Goal: Task Accomplishment & Management: Complete application form

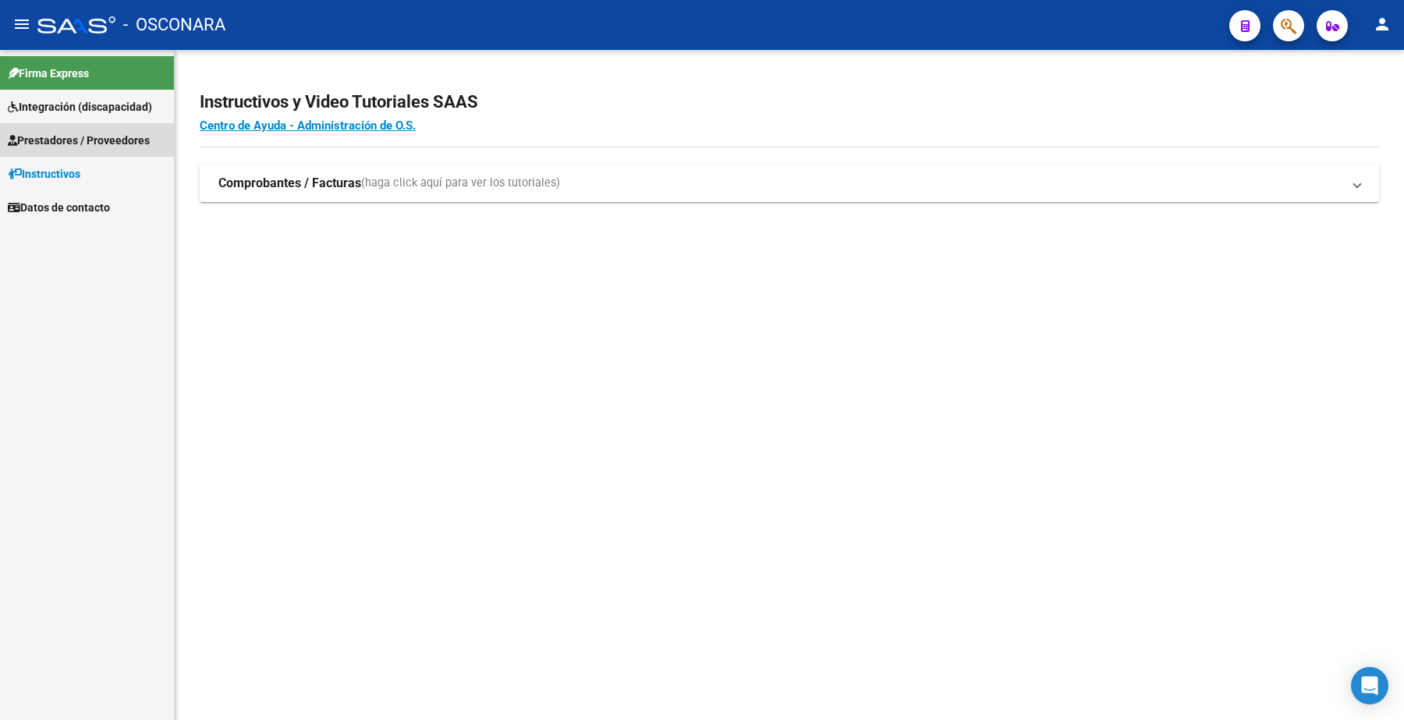
click at [87, 135] on span "Prestadores / Proveedores" at bounding box center [79, 140] width 142 height 17
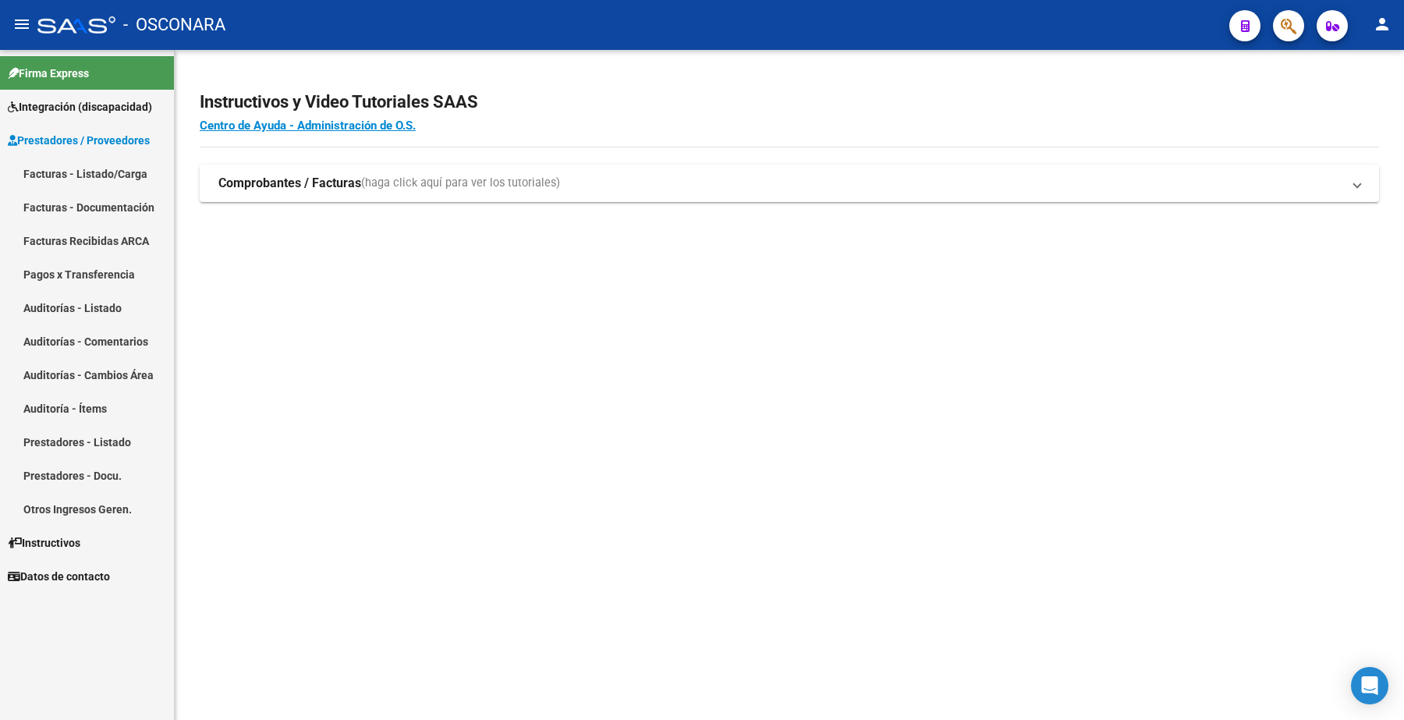
click at [108, 176] on link "Facturas - Listado/Carga" at bounding box center [87, 174] width 174 height 34
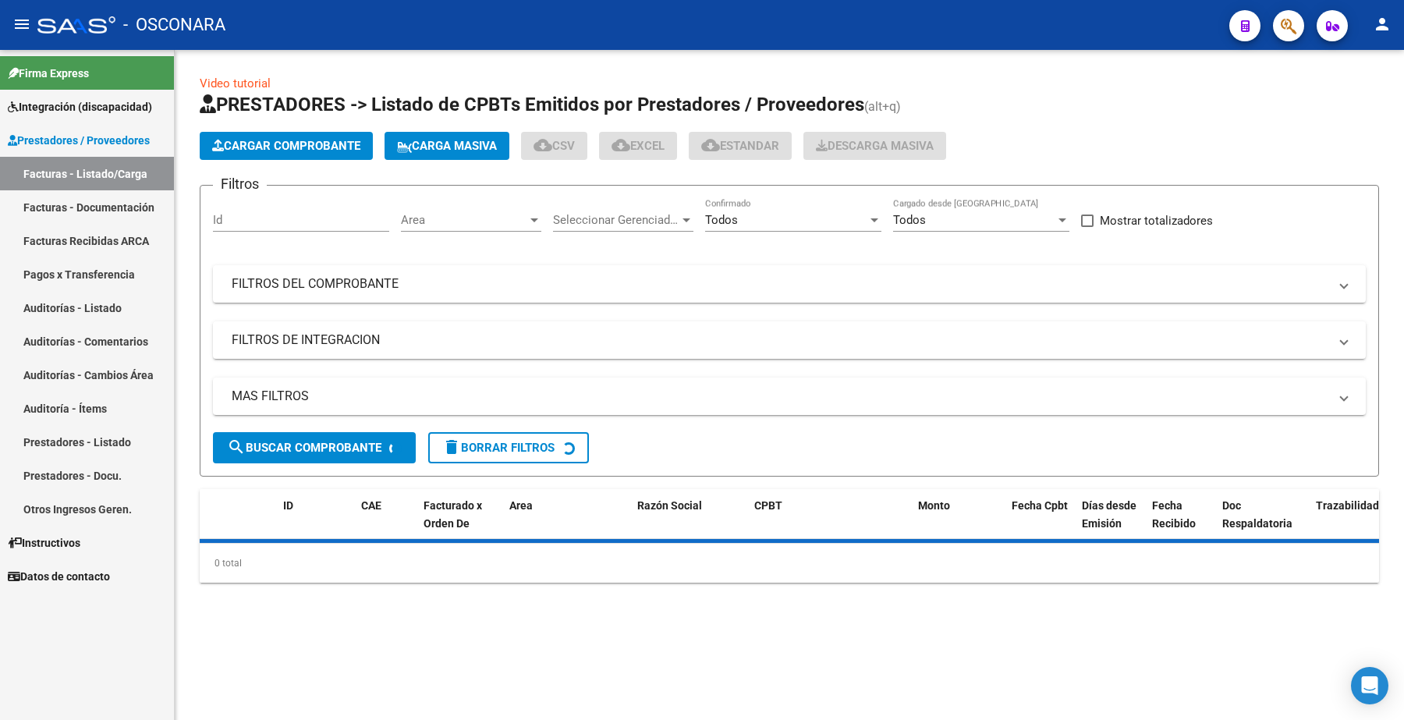
click at [130, 179] on link "Facturas - Listado/Carga" at bounding box center [87, 174] width 174 height 34
click at [268, 143] on span "Cargar Comprobante" at bounding box center [286, 146] width 148 height 14
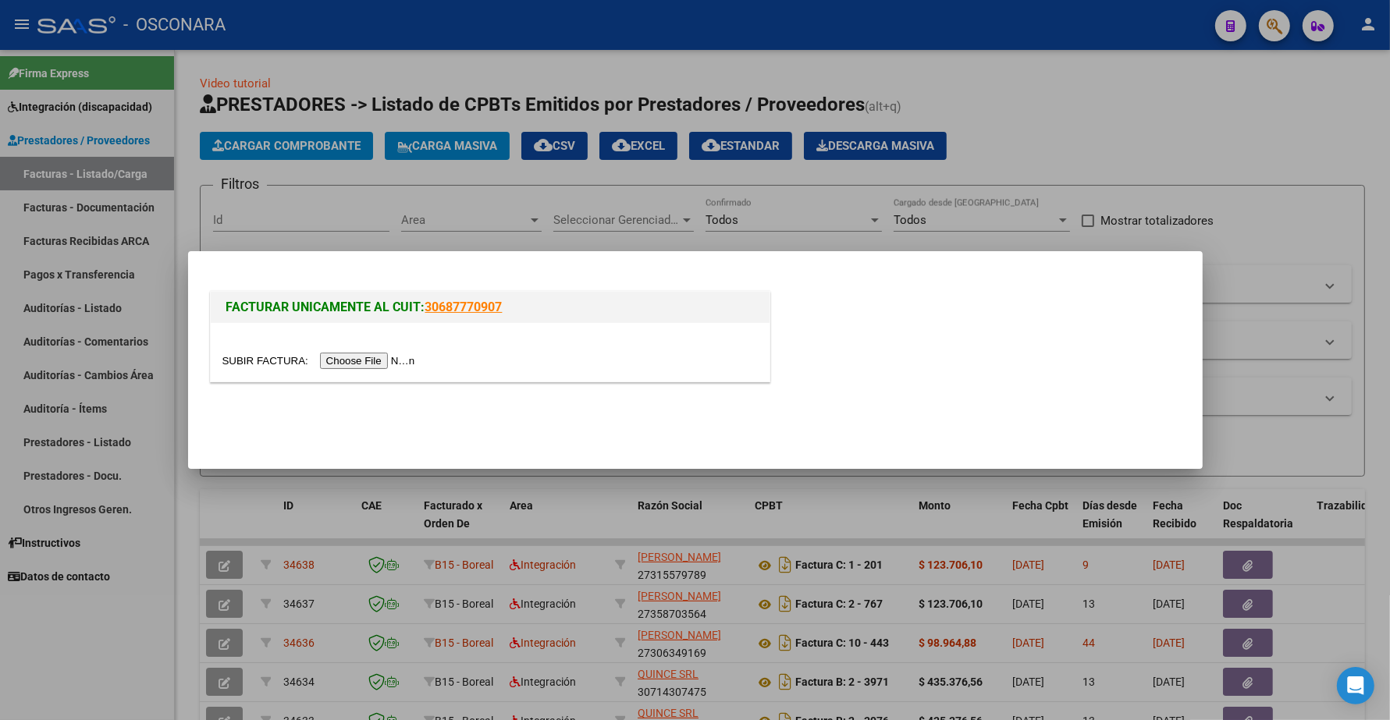
click at [382, 353] on div at bounding box center [489, 361] width 535 height 18
click at [380, 359] on input "file" at bounding box center [320, 361] width 197 height 16
click at [367, 355] on input "file" at bounding box center [320, 361] width 197 height 16
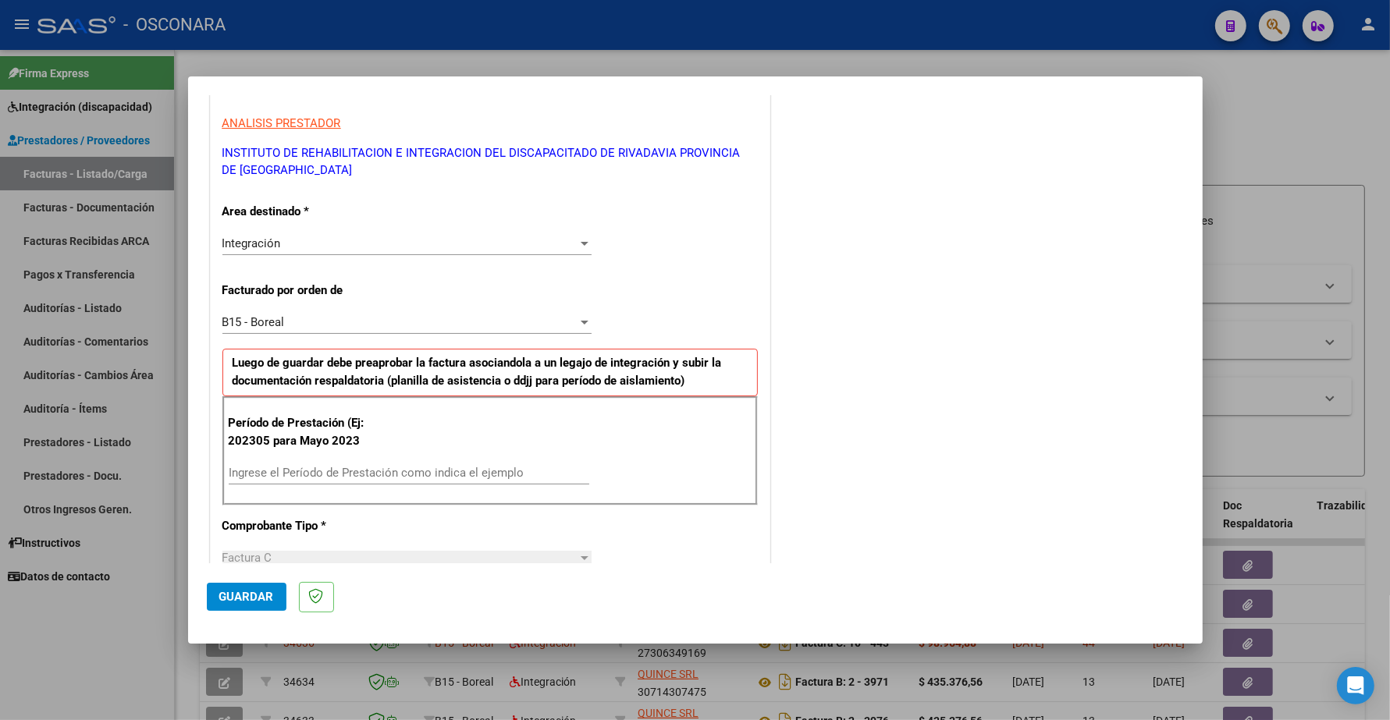
scroll to position [293, 0]
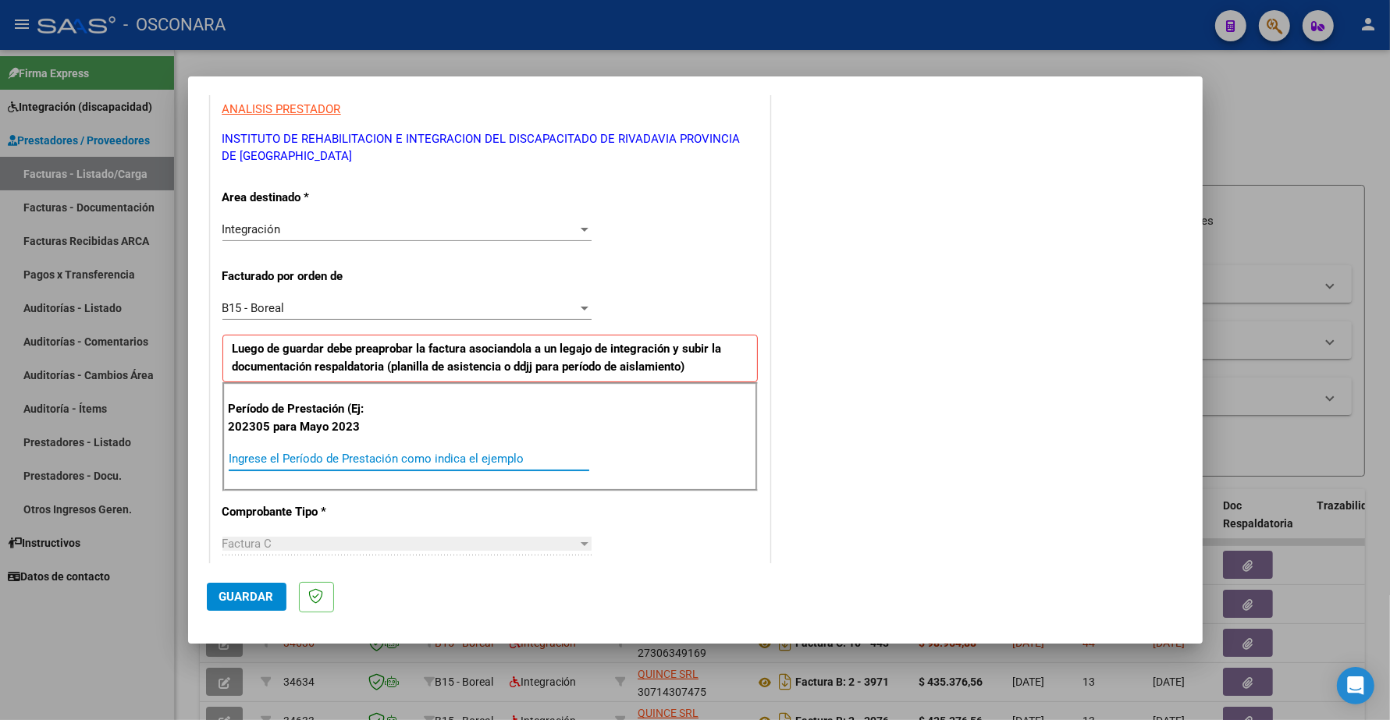
click at [256, 455] on input "Ingrese el Período de Prestación como indica el ejemplo" at bounding box center [409, 459] width 360 height 14
type input "202506"
click at [238, 598] on span "Guardar" at bounding box center [246, 597] width 55 height 14
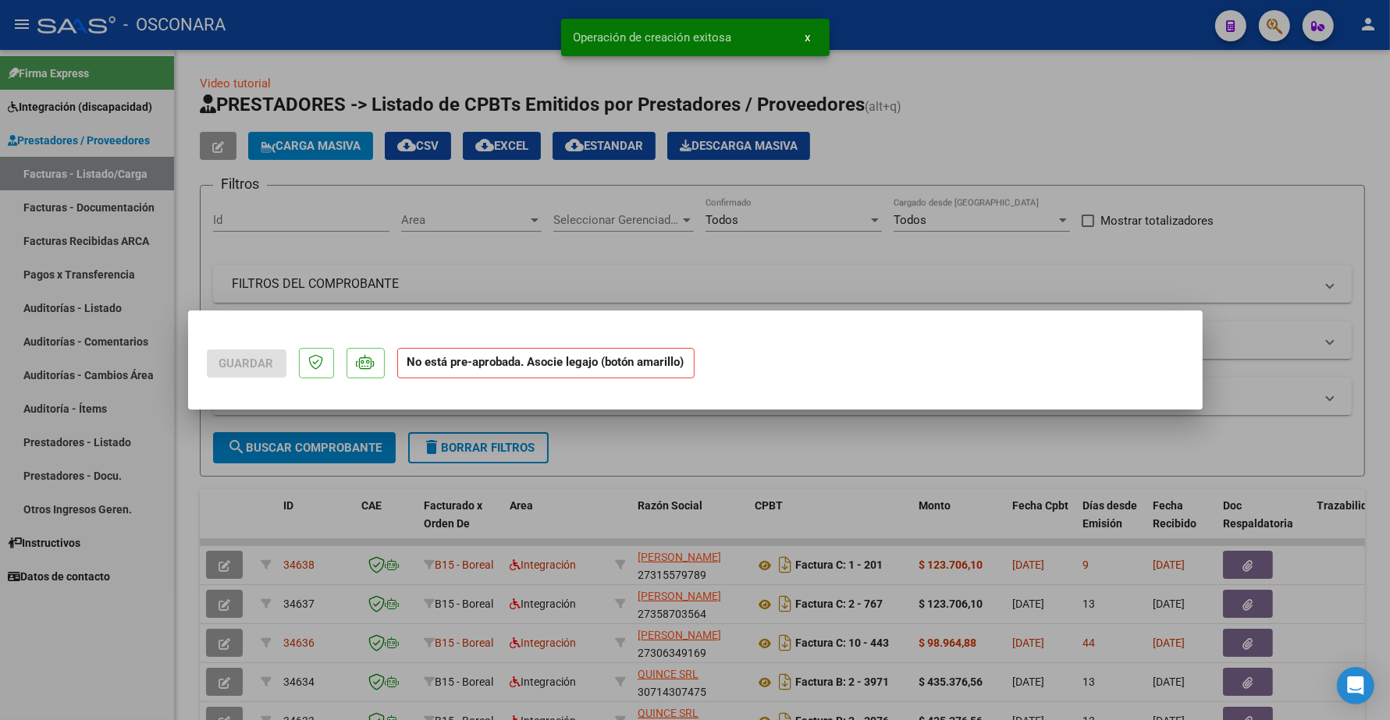
scroll to position [0, 0]
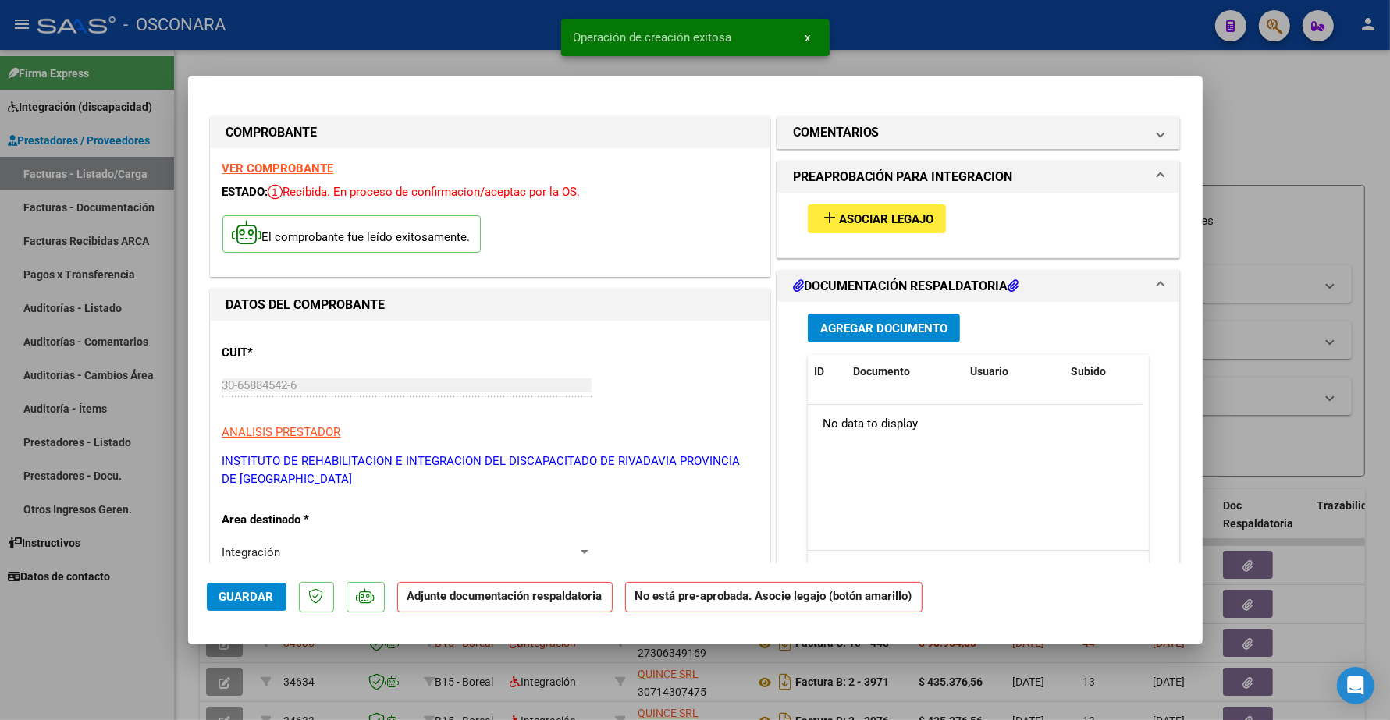
click at [847, 217] on span "Asociar Legajo" at bounding box center [886, 219] width 94 height 14
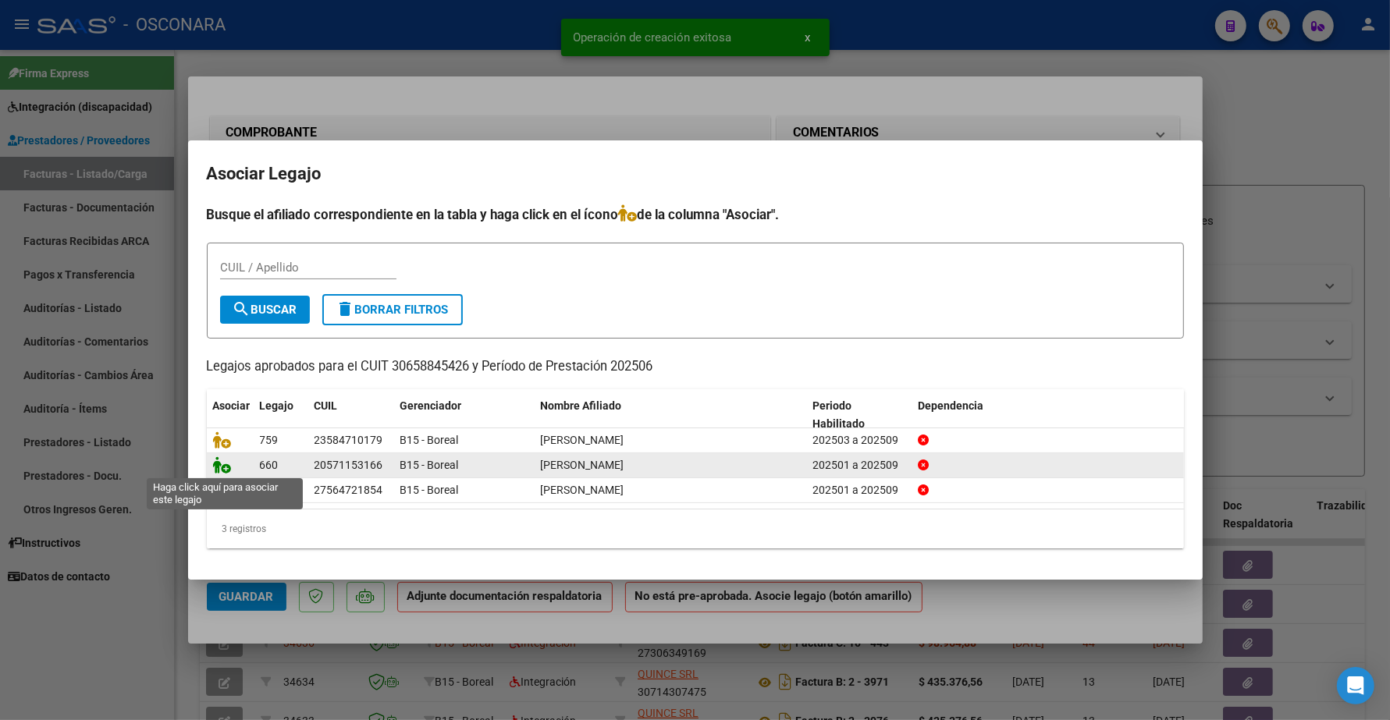
click at [224, 467] on icon at bounding box center [222, 464] width 19 height 17
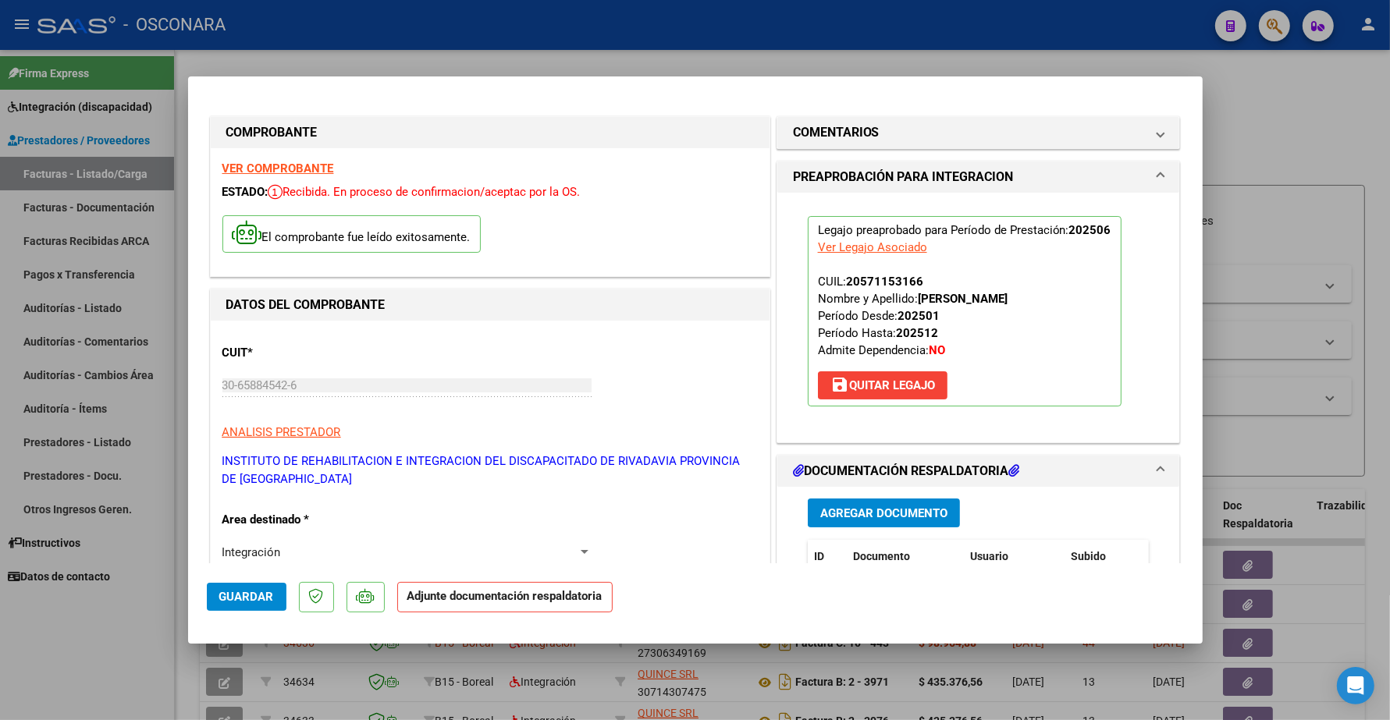
scroll to position [293, 0]
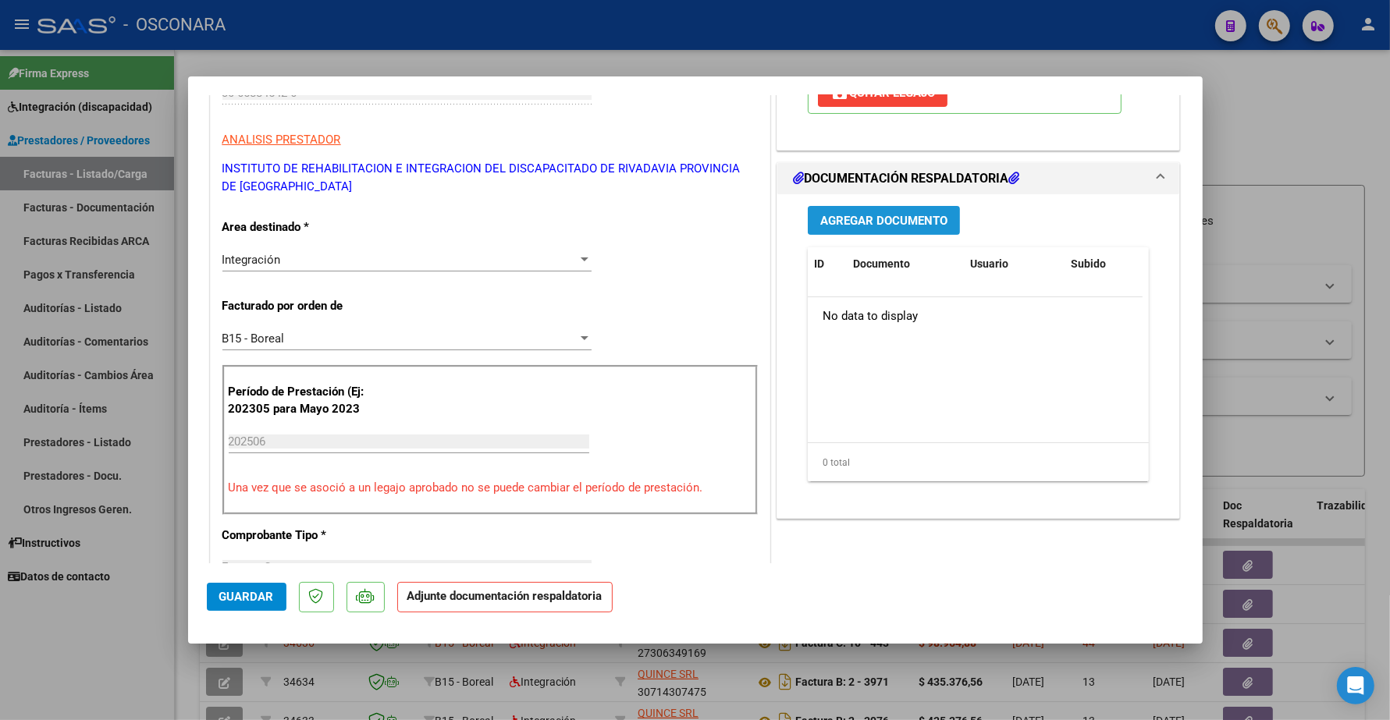
click at [864, 209] on button "Agregar Documento" at bounding box center [884, 220] width 152 height 29
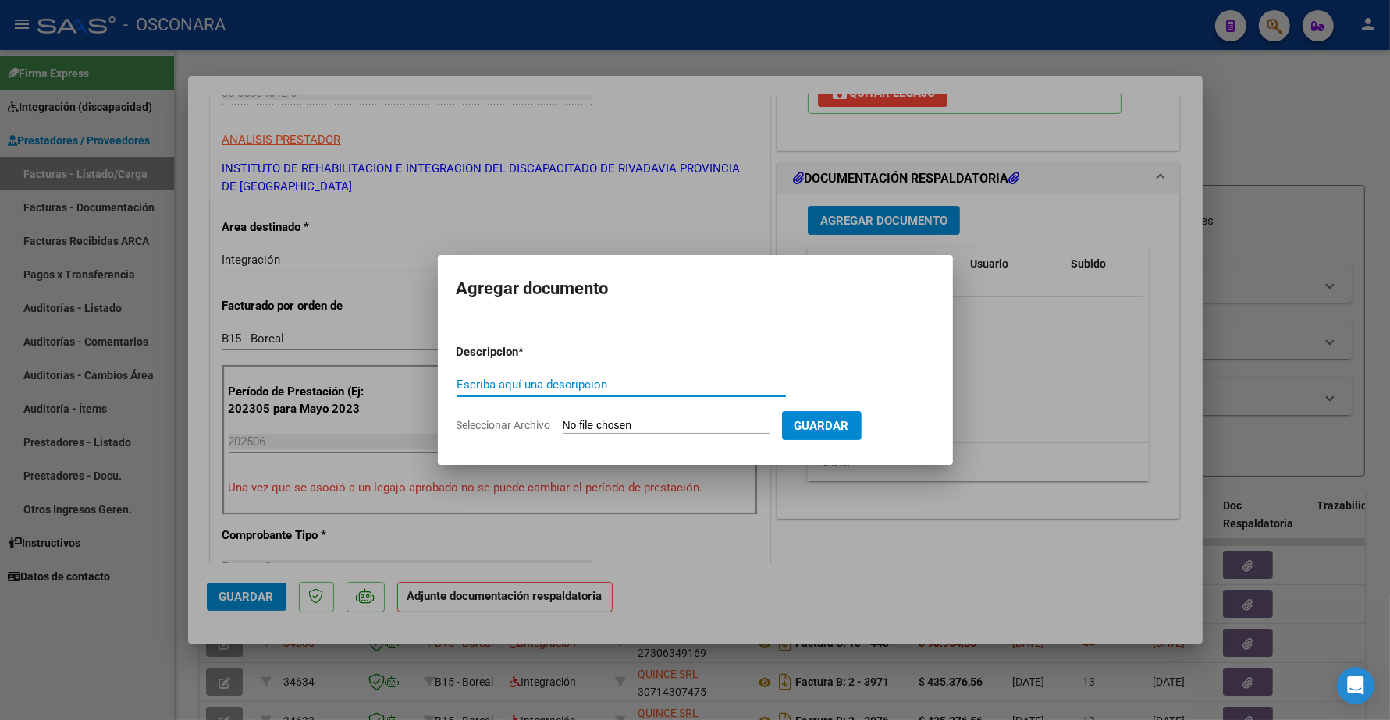
click at [532, 388] on input "Escriba aquí una descripcion" at bounding box center [620, 385] width 329 height 14
type input "p"
type input "PLANILLA"
click at [595, 421] on input "Seleccionar Archivo" at bounding box center [666, 426] width 207 height 15
type input "C:\fakepath\30658845426_11_3_156_Planilla de Asistencia_3.pdf"
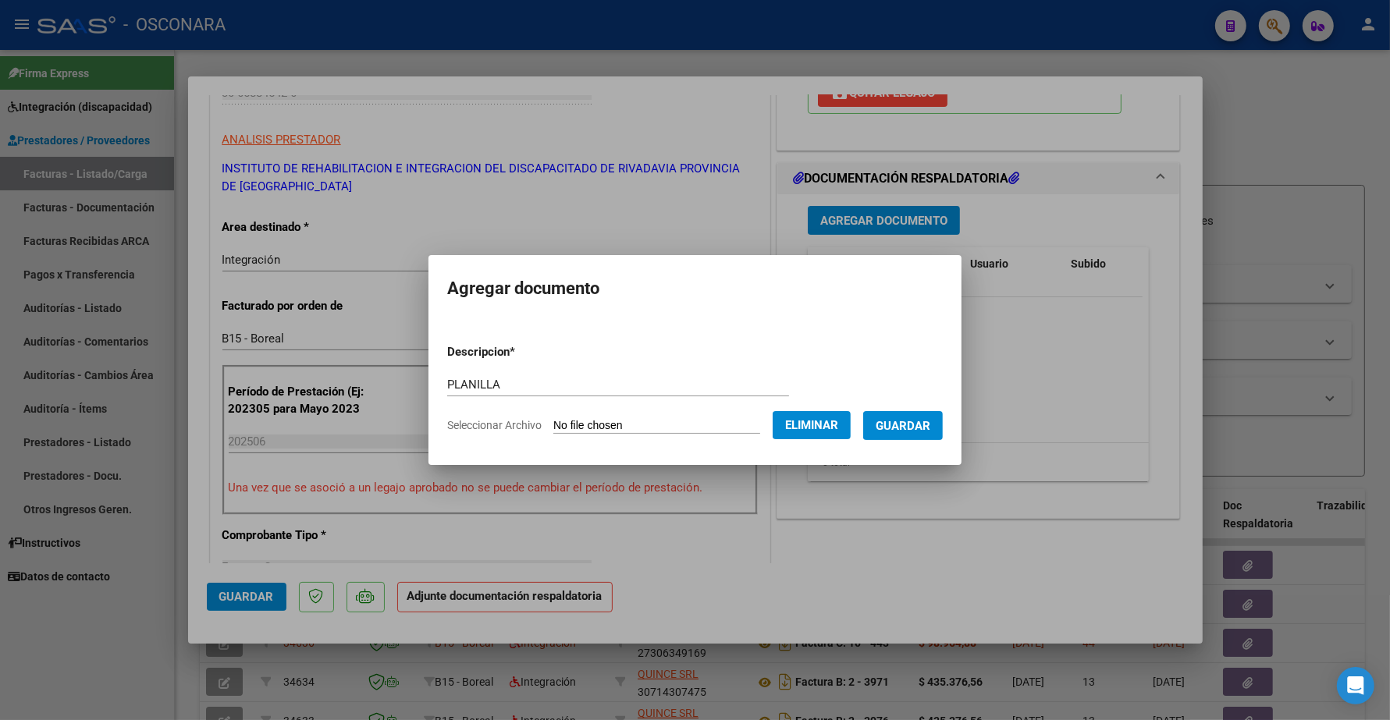
click at [911, 422] on span "Guardar" at bounding box center [902, 426] width 55 height 14
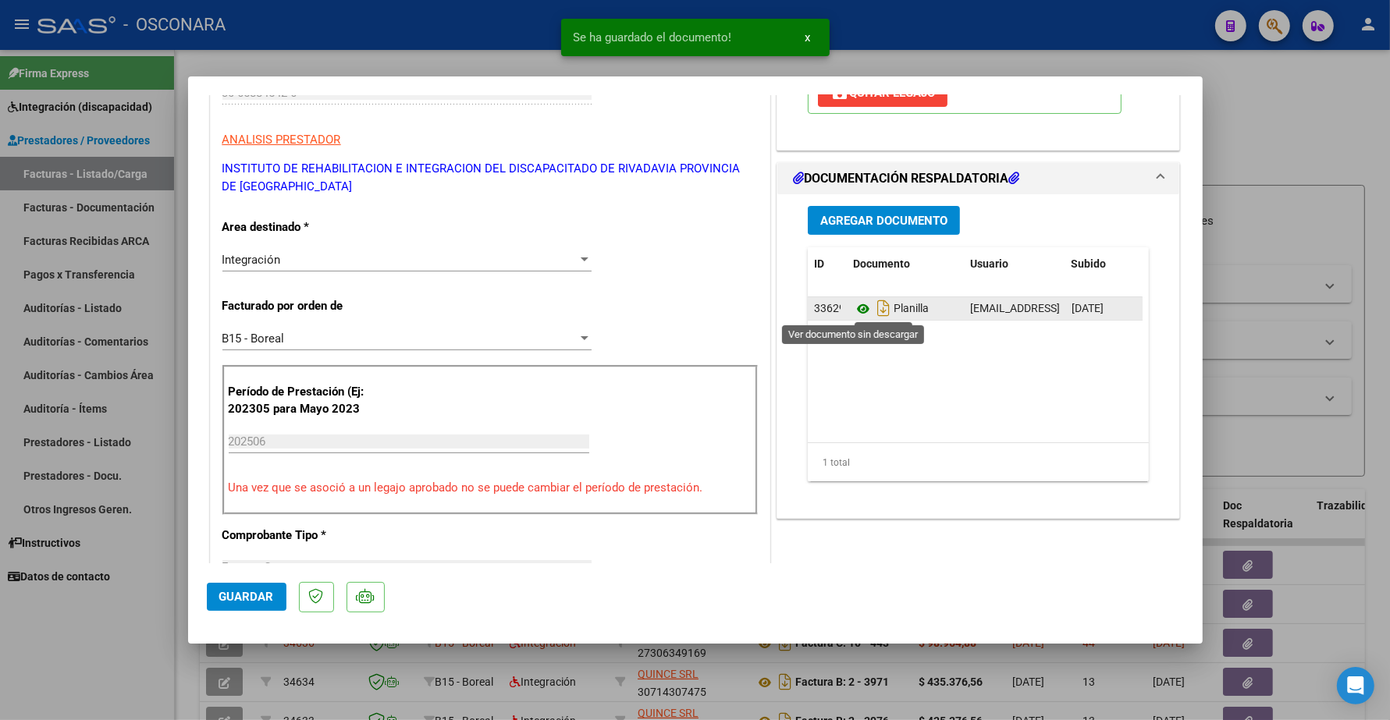
click at [853, 310] on icon at bounding box center [863, 309] width 20 height 19
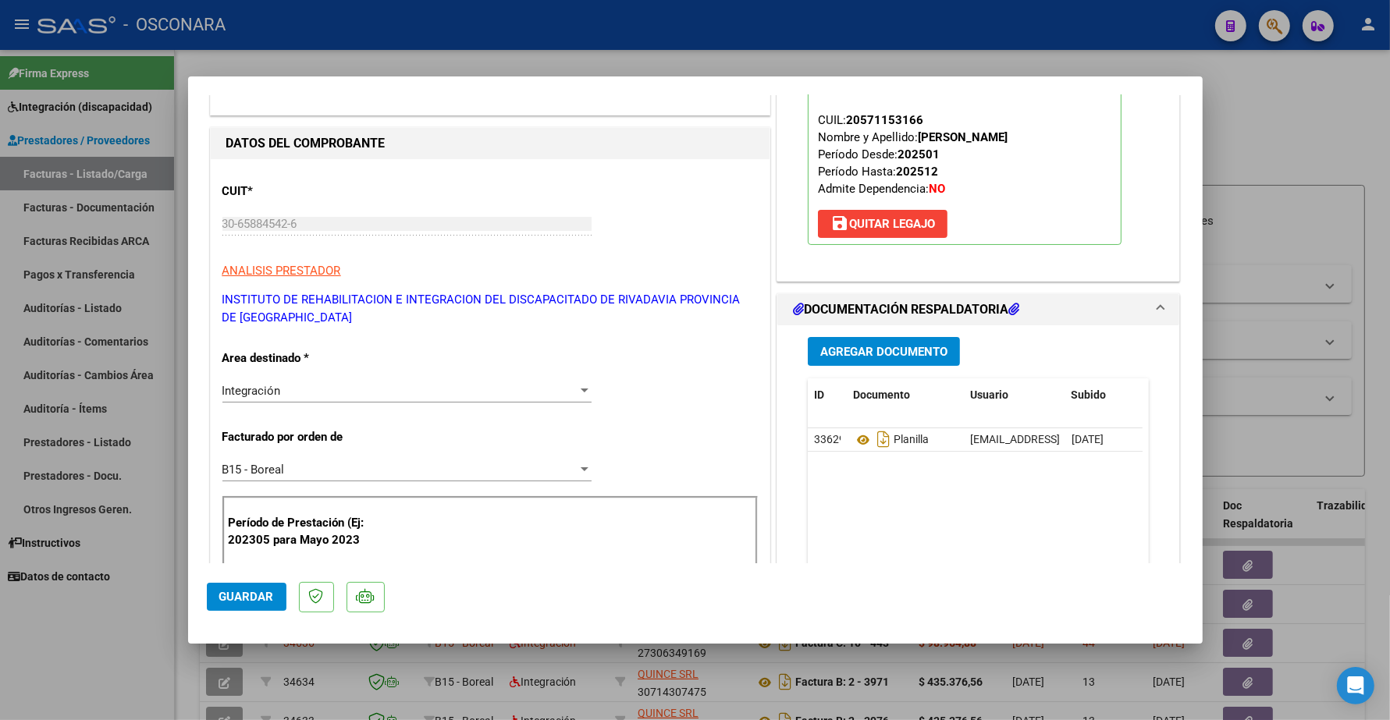
scroll to position [0, 0]
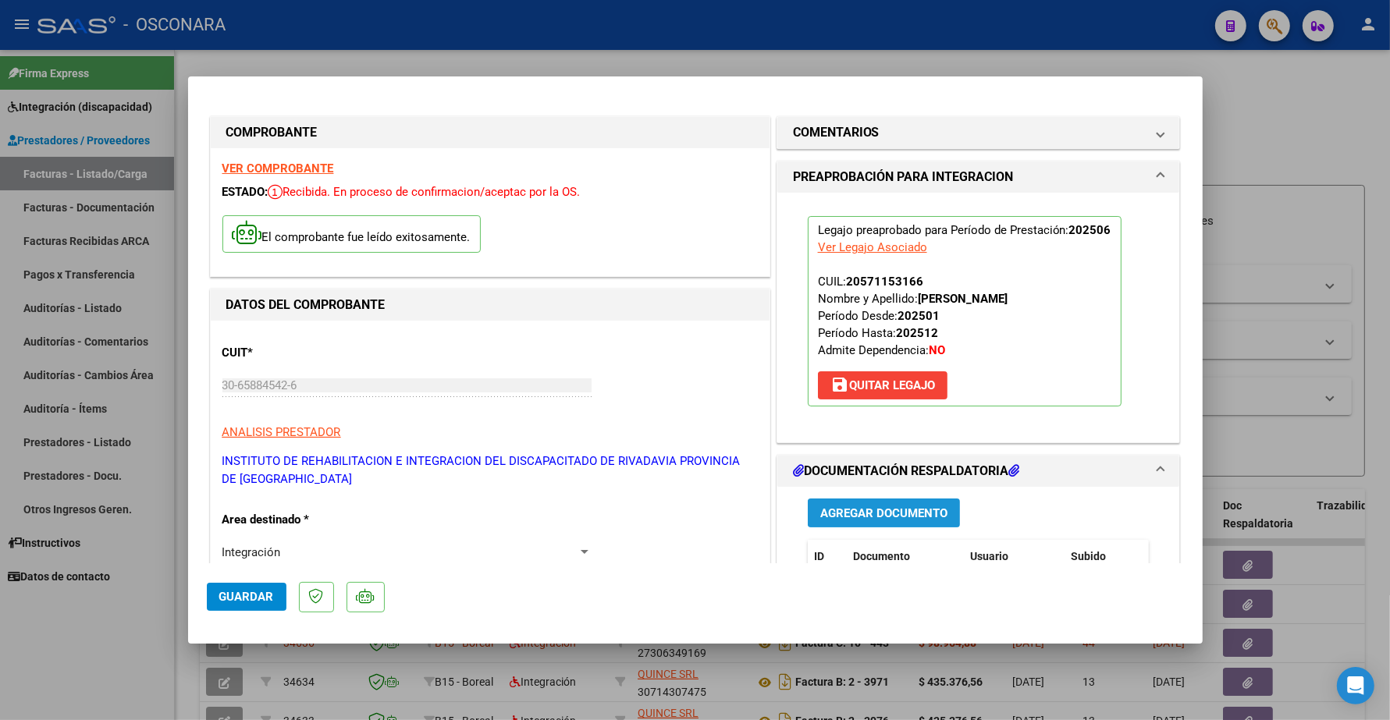
click at [835, 512] on span "Agregar Documento" at bounding box center [883, 513] width 127 height 14
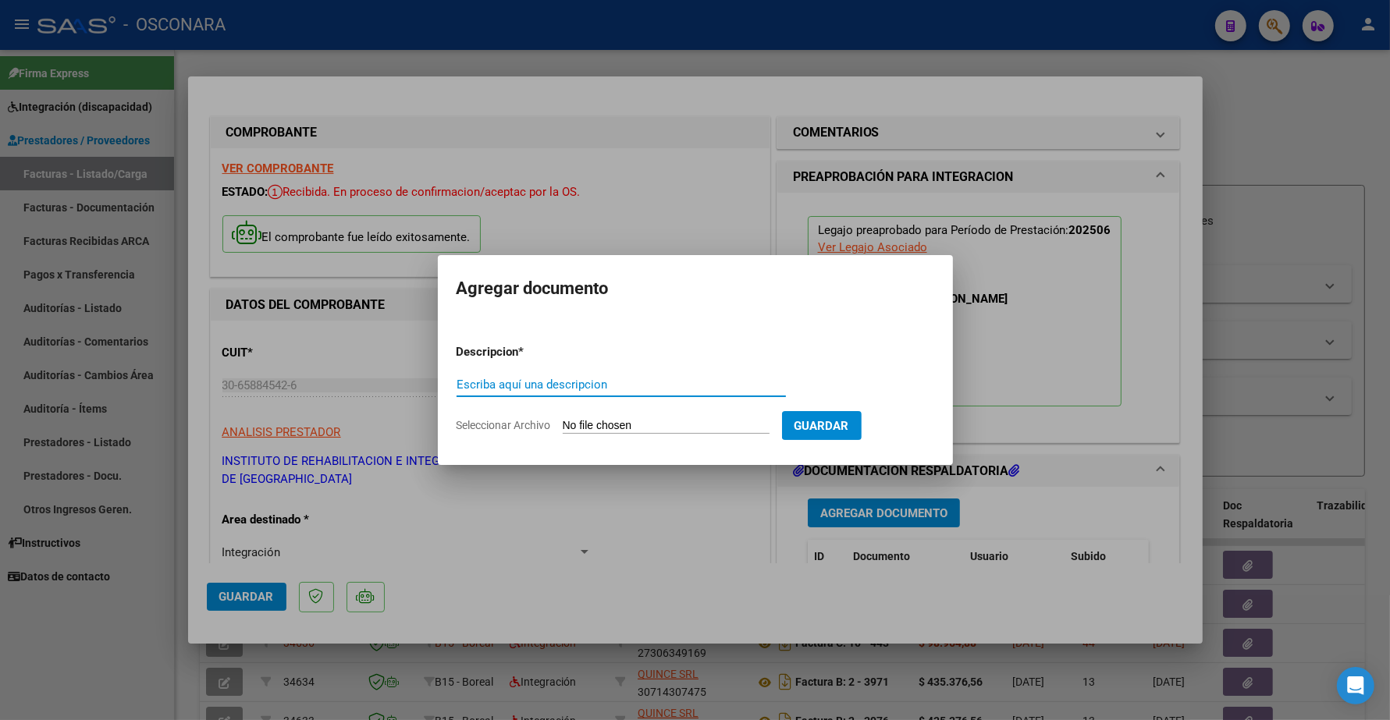
click at [524, 390] on input "Escriba aquí una descripcion" at bounding box center [620, 385] width 329 height 14
click at [512, 385] on input "INFORMESEMESTRAL" at bounding box center [620, 385] width 329 height 14
click at [506, 382] on input "INFORMESEMESTRAL" at bounding box center [620, 385] width 329 height 14
type input "INFORME SEMESTRAL"
click at [630, 420] on input "Seleccionar Archivo" at bounding box center [666, 426] width 207 height 15
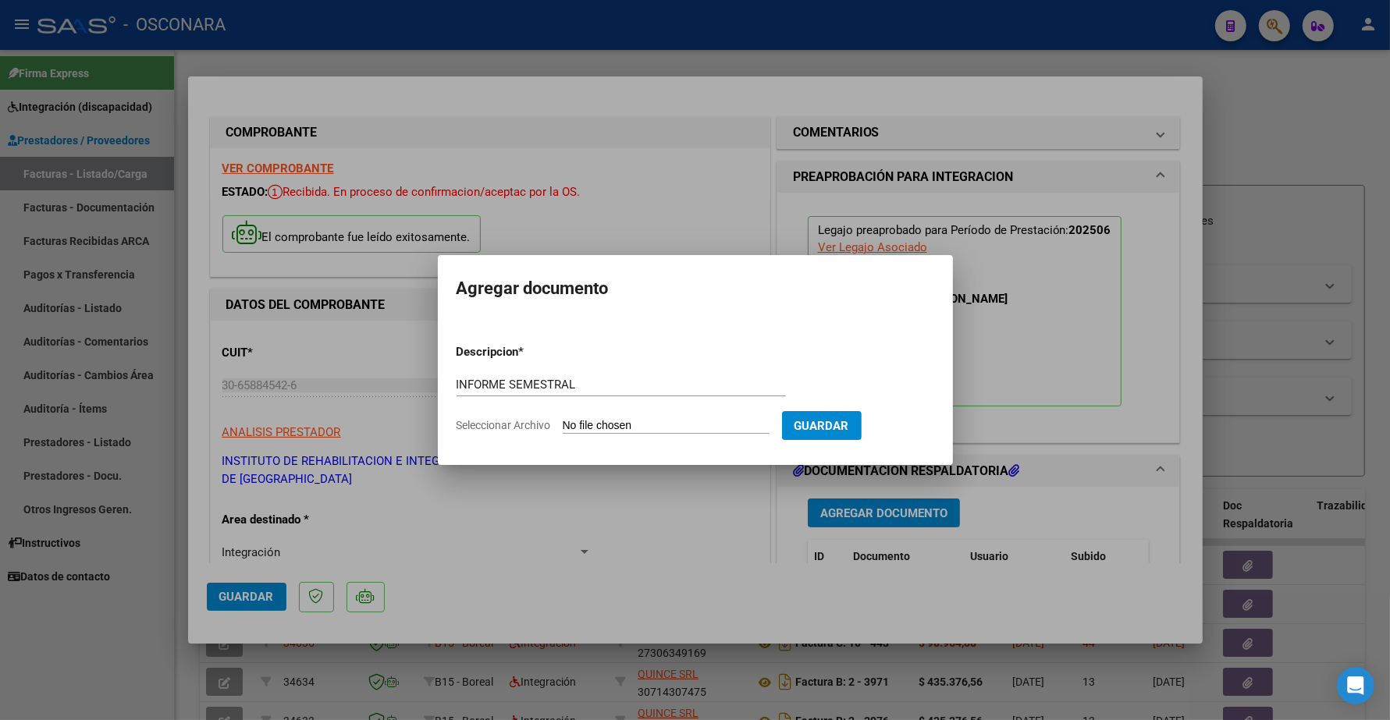
type input "C:\fakepath\140865-4-Informe_de_evolucion_semestral.pdf"
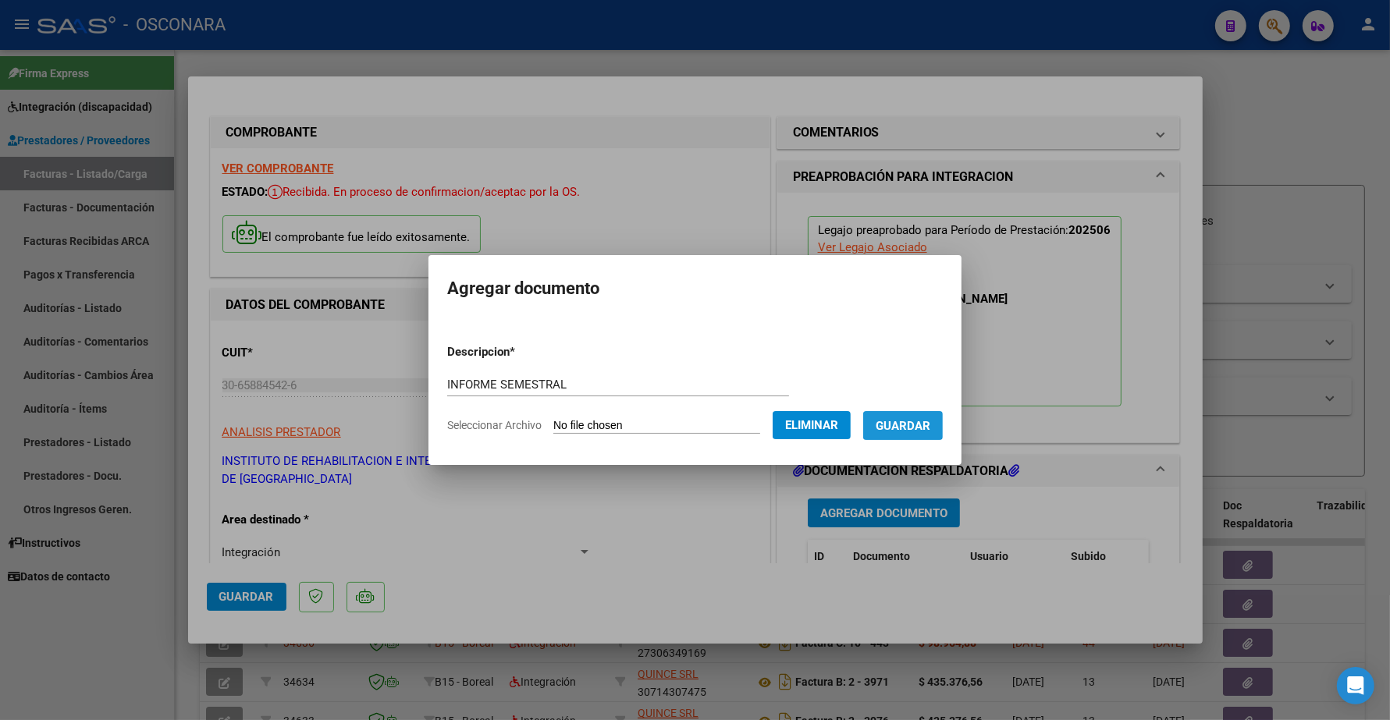
click at [910, 419] on span "Guardar" at bounding box center [902, 426] width 55 height 14
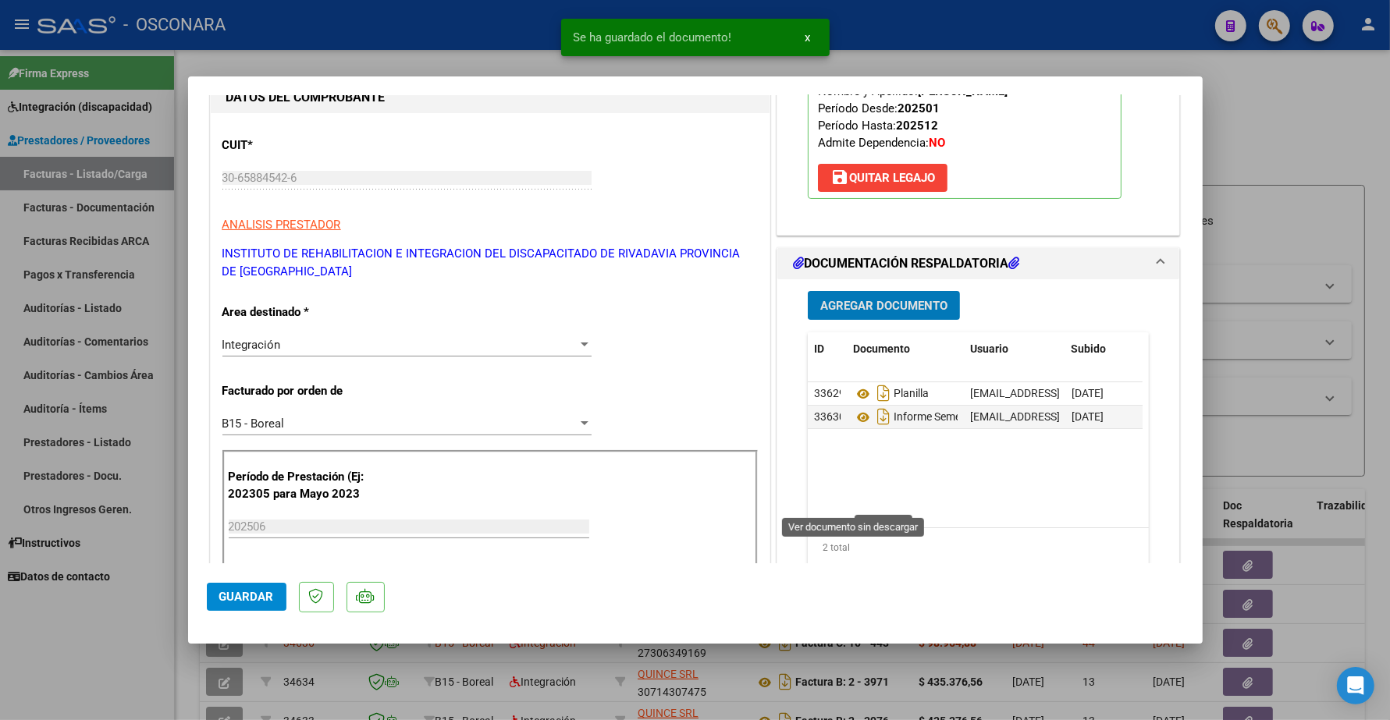
scroll to position [293, 0]
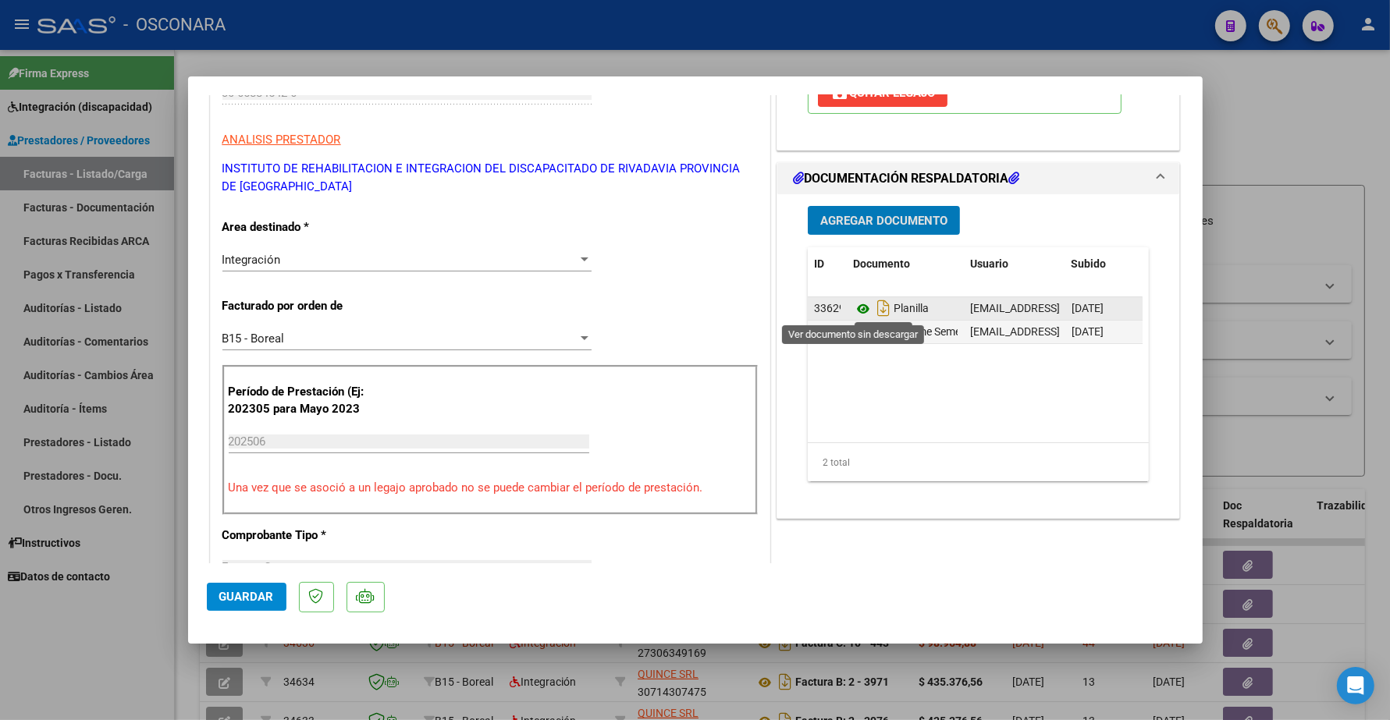
click at [856, 307] on icon at bounding box center [863, 309] width 20 height 19
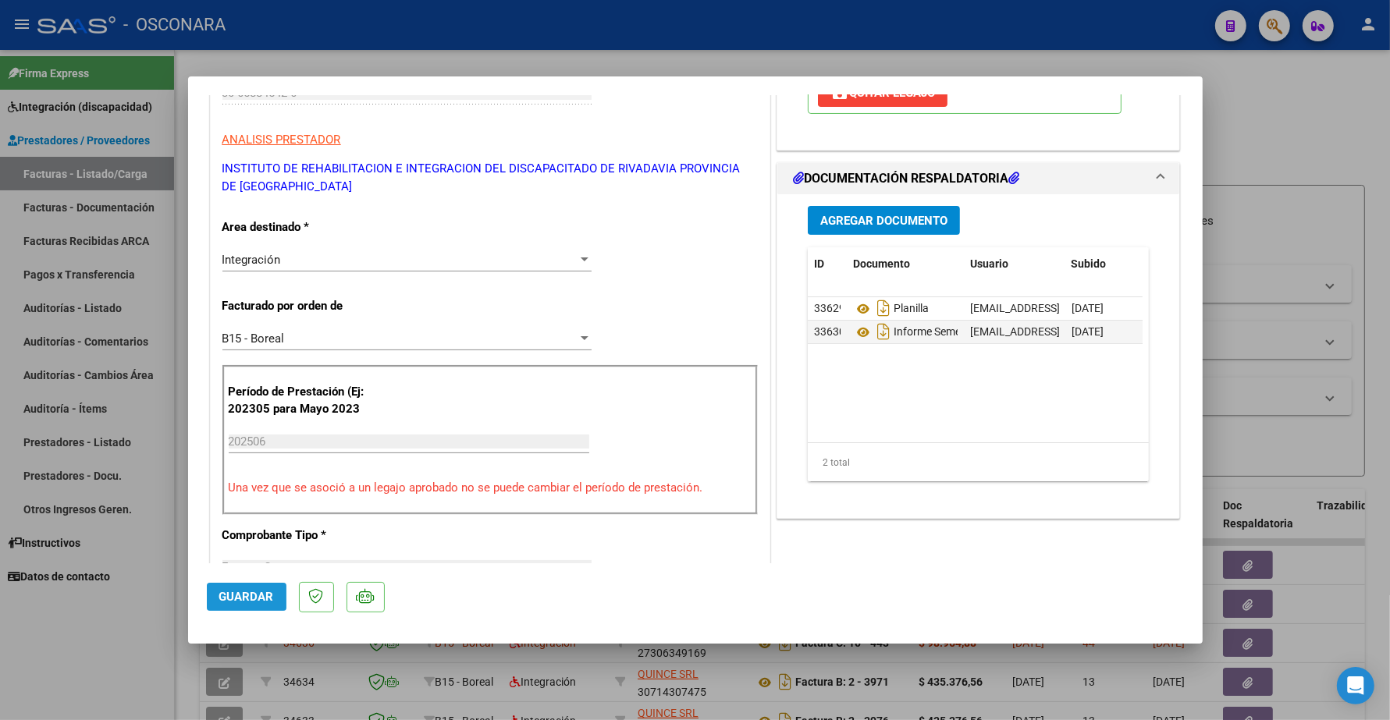
click at [236, 591] on span "Guardar" at bounding box center [246, 597] width 55 height 14
click at [230, 589] on button "Guardar" at bounding box center [247, 597] width 80 height 28
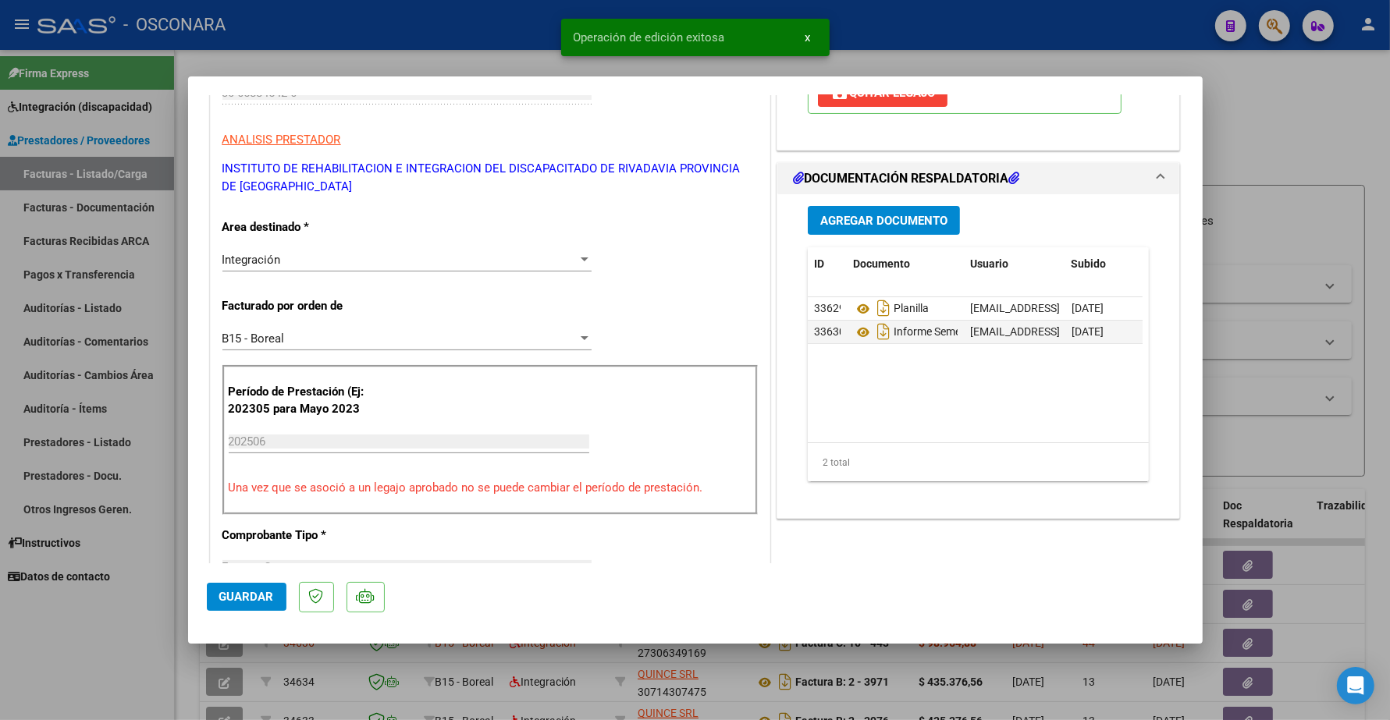
scroll to position [0, 0]
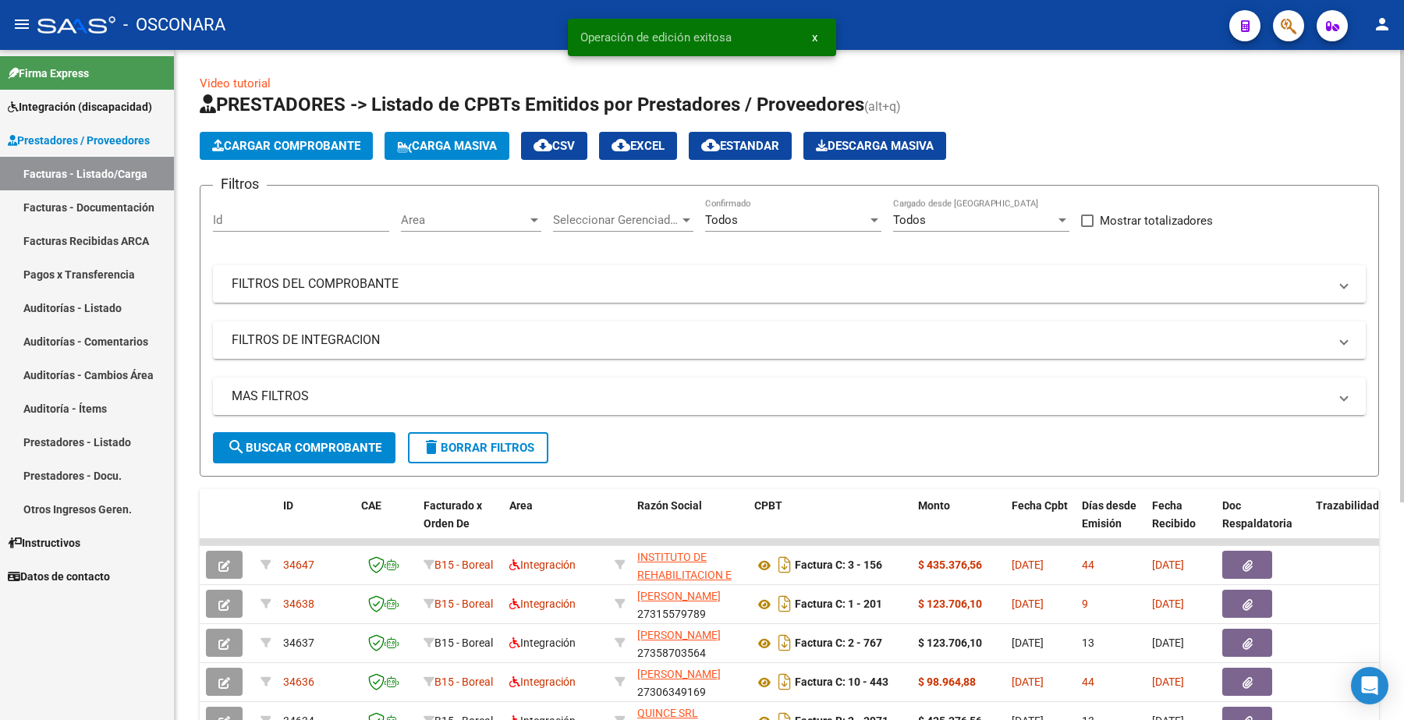
click at [261, 147] on span "Cargar Comprobante" at bounding box center [286, 146] width 148 height 14
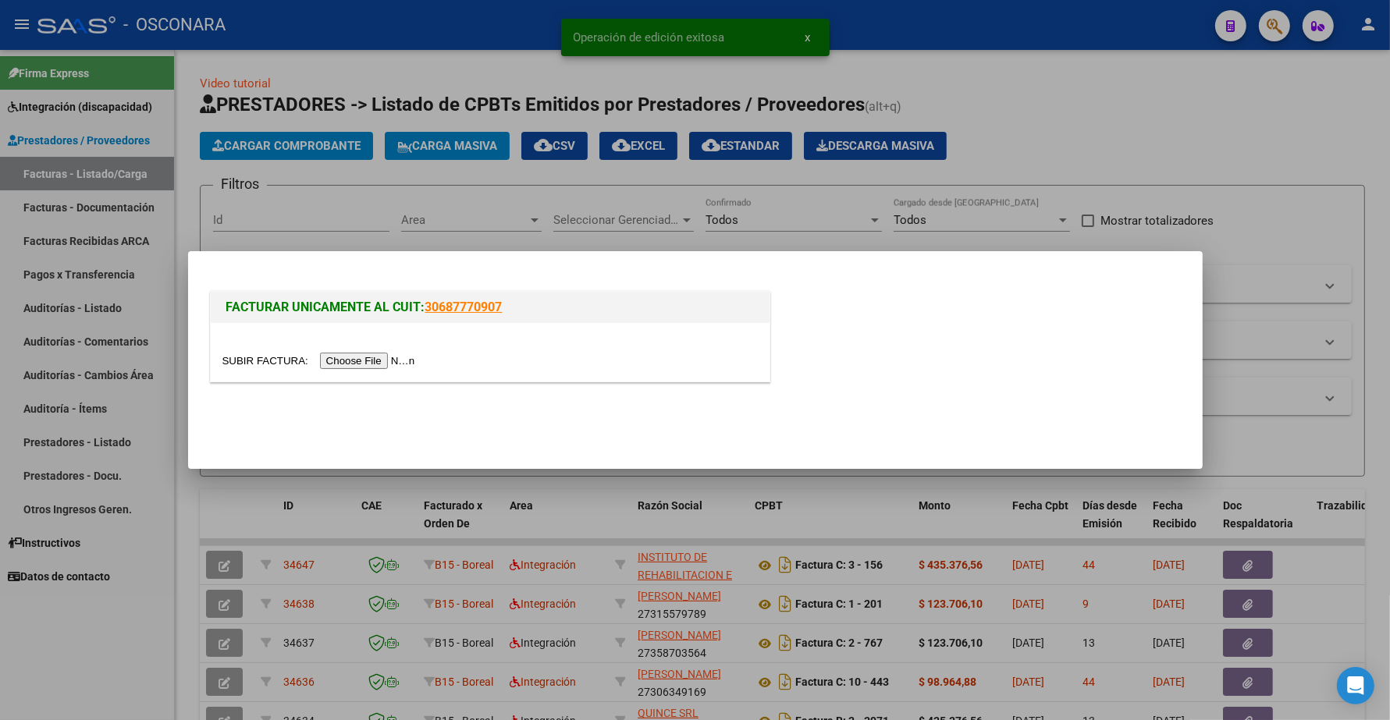
click at [348, 357] on input "file" at bounding box center [320, 361] width 197 height 16
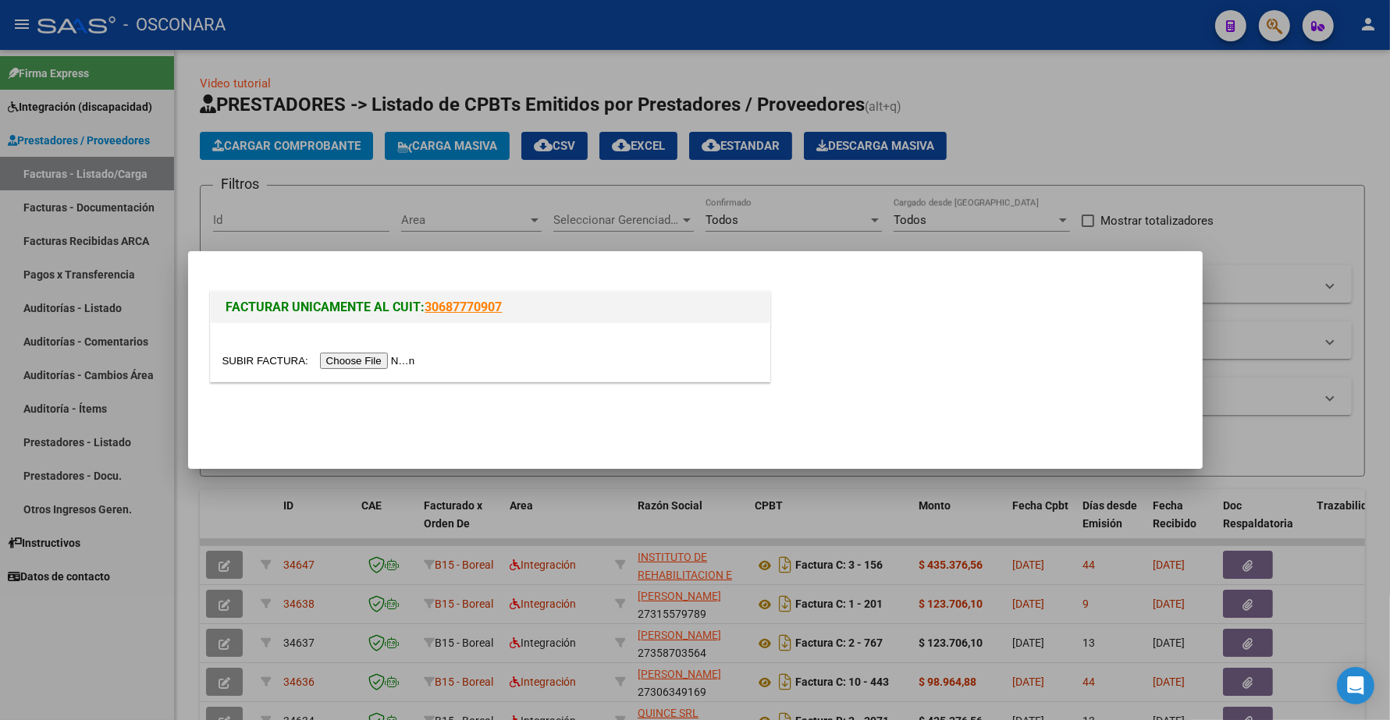
click at [392, 364] on input "file" at bounding box center [320, 361] width 197 height 16
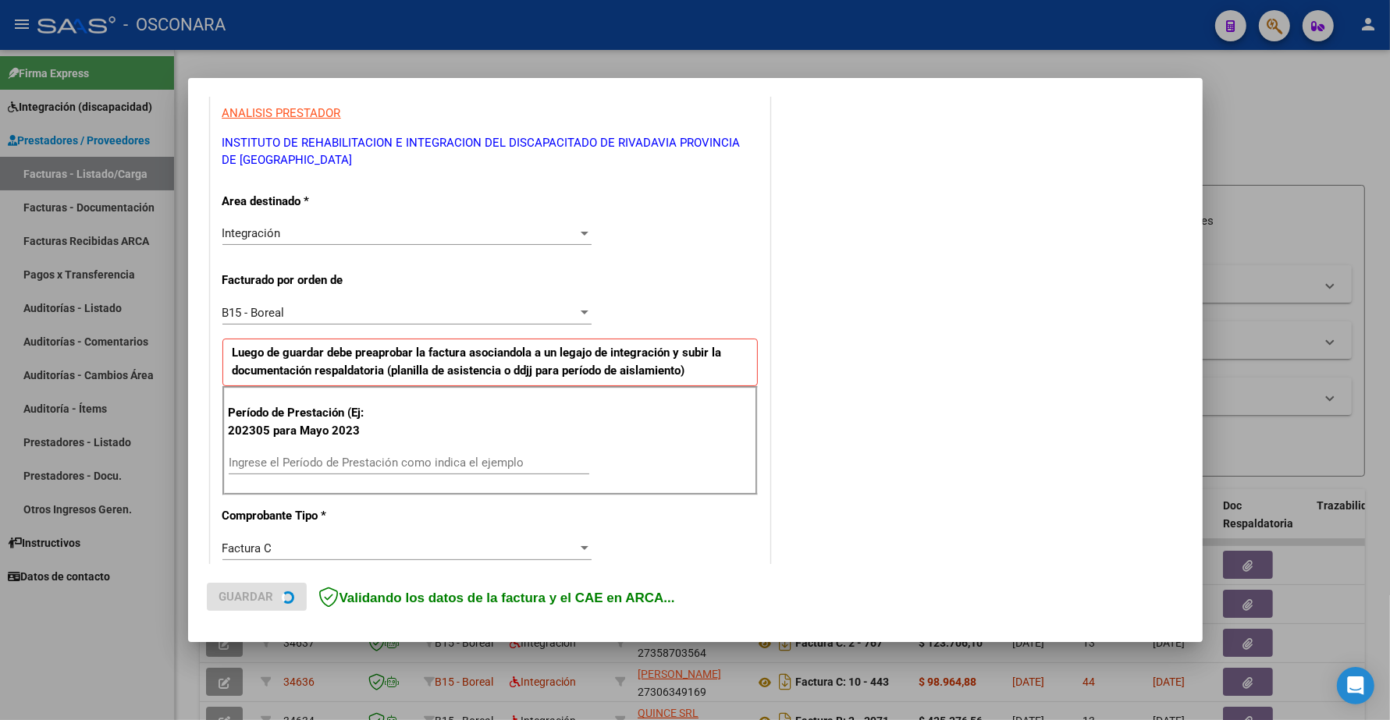
scroll to position [293, 0]
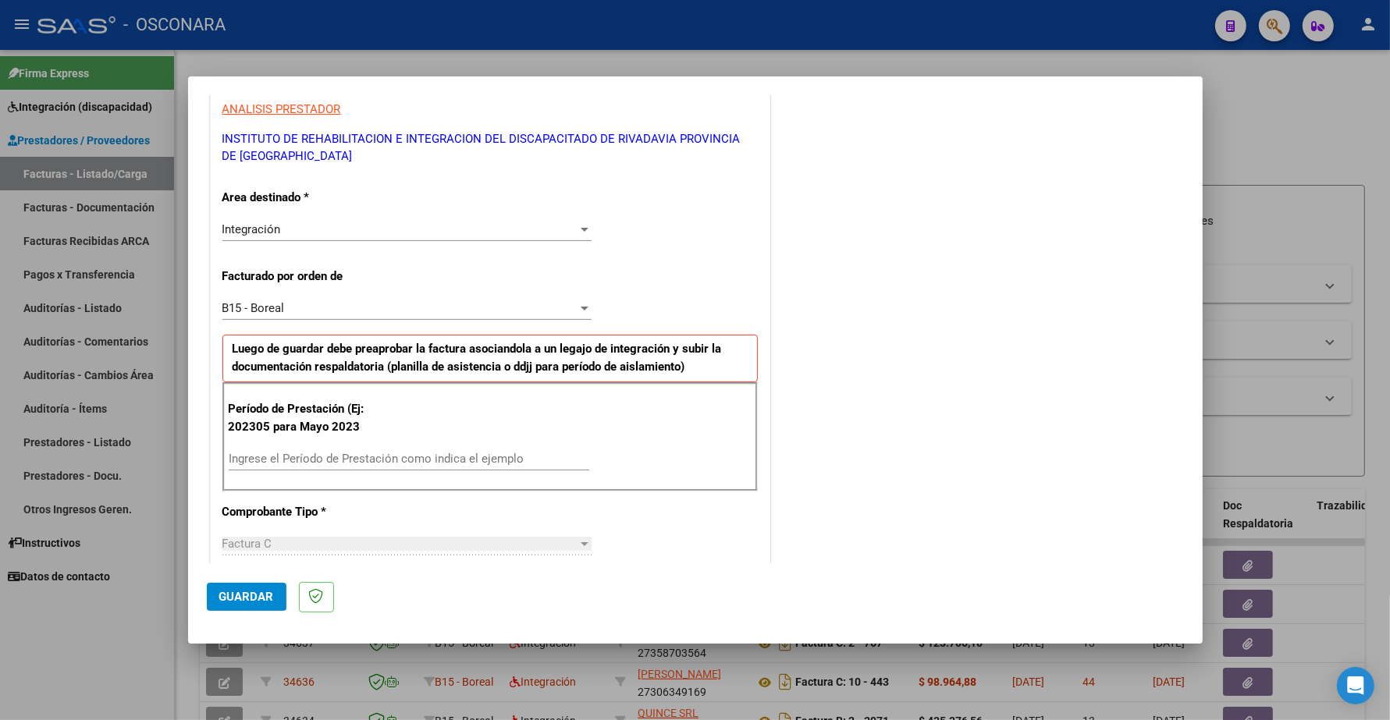
click at [293, 450] on div "Ingrese el Período de Prestación como indica el ejemplo" at bounding box center [409, 458] width 360 height 23
click at [290, 461] on input "Ingrese el Período de Prestación como indica el ejemplo" at bounding box center [409, 459] width 360 height 14
type input "202506"
click at [264, 591] on span "Guardar" at bounding box center [246, 597] width 55 height 14
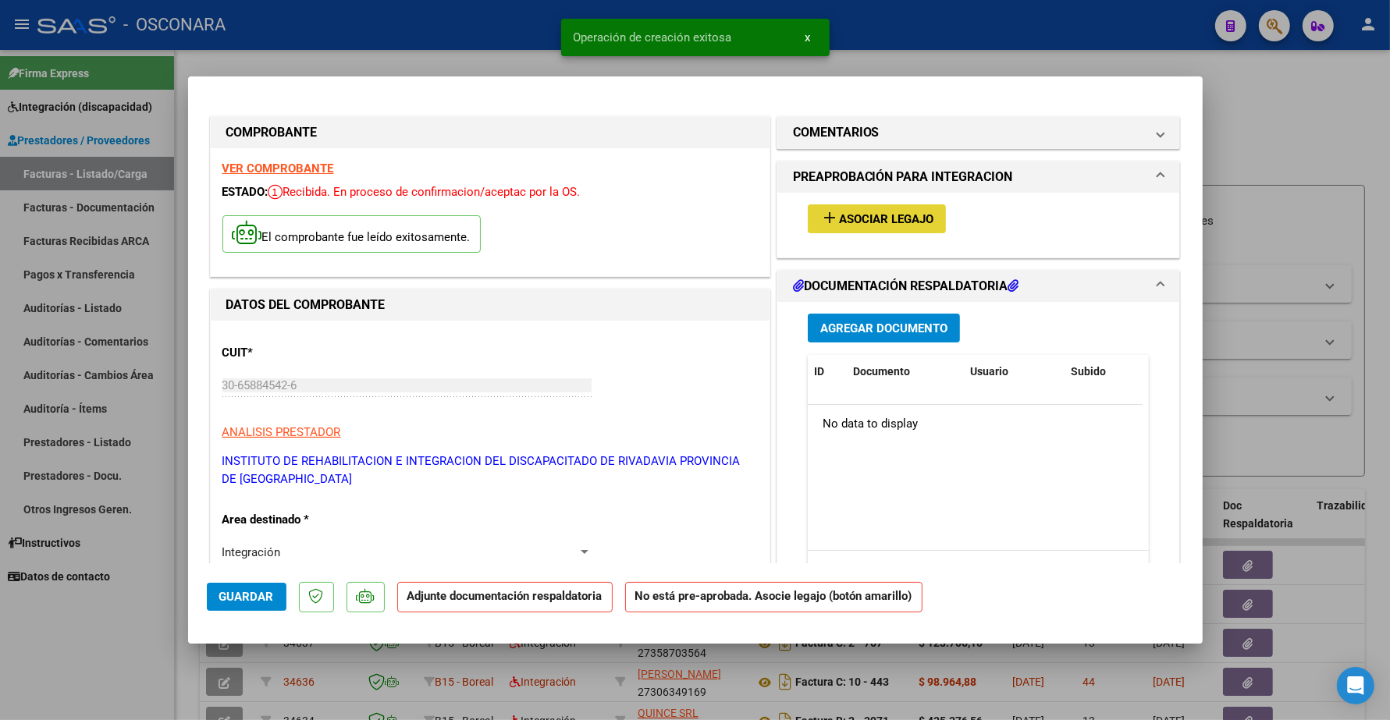
click at [879, 212] on span "Asociar Legajo" at bounding box center [886, 219] width 94 height 14
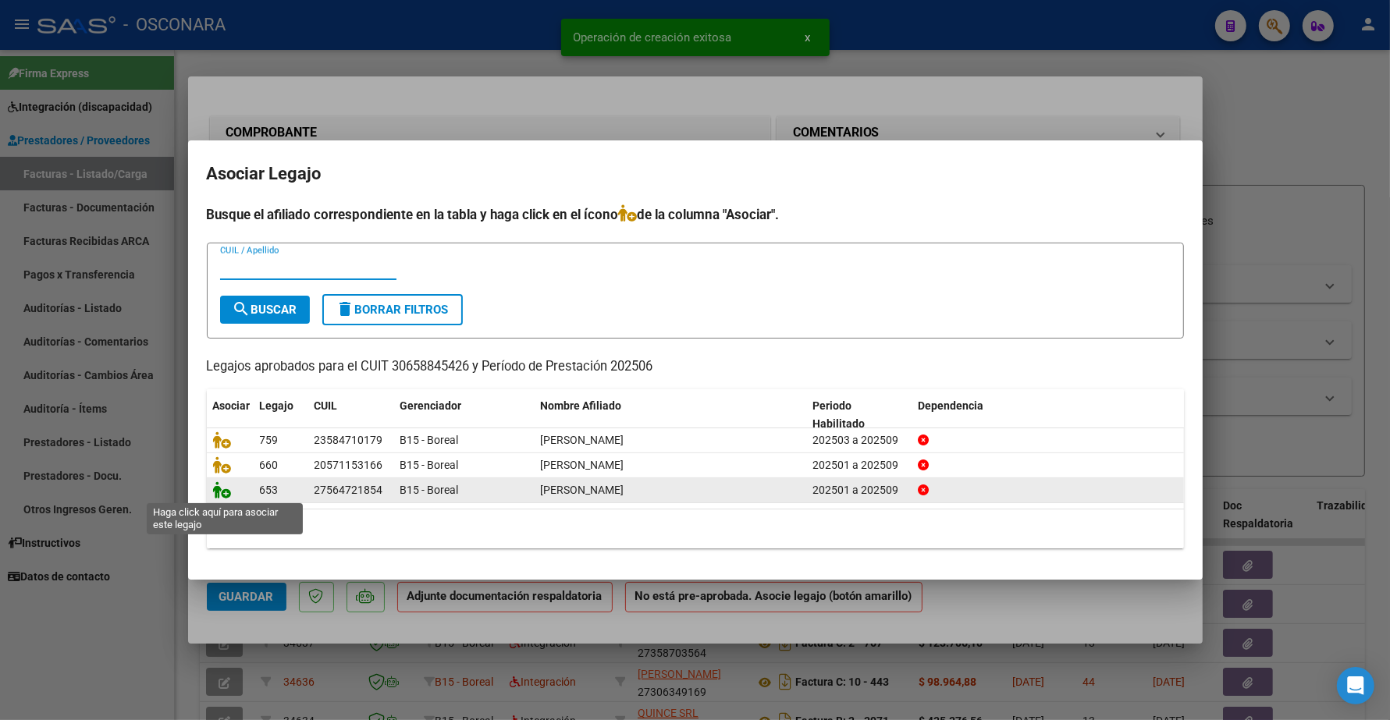
click at [217, 492] on icon at bounding box center [222, 489] width 19 height 17
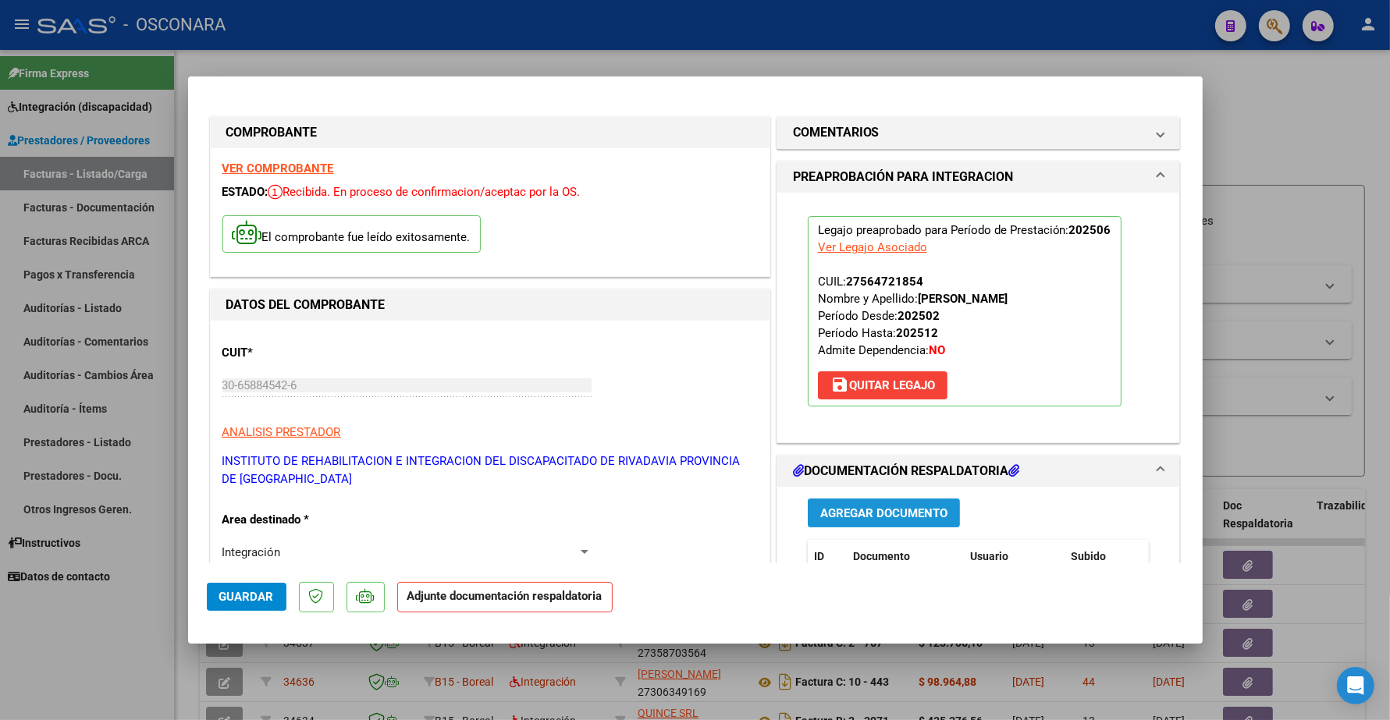
click at [850, 508] on span "Agregar Documento" at bounding box center [883, 513] width 127 height 14
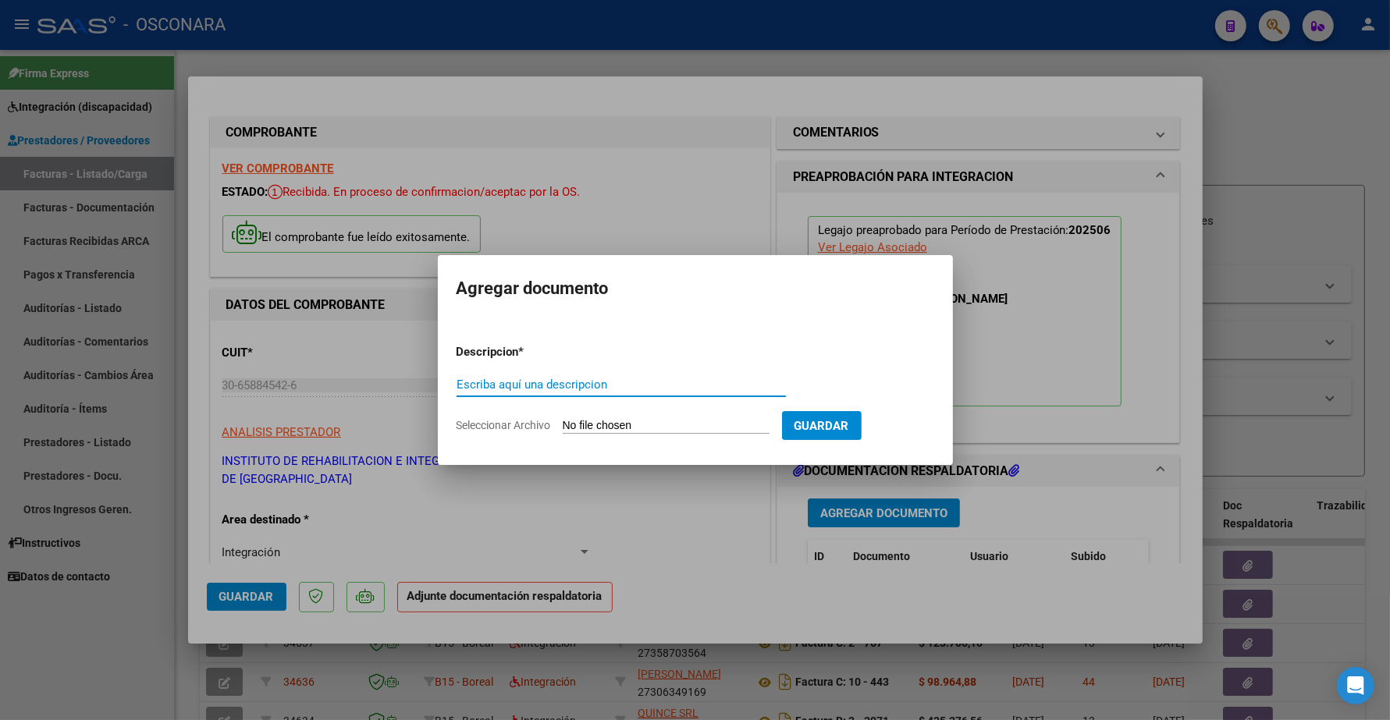
click at [525, 376] on div "Escriba aquí una descripcion" at bounding box center [620, 384] width 329 height 23
type input "PLANILLA"
click at [584, 431] on input "Seleccionar Archivo" at bounding box center [666, 426] width 207 height 15
type input "C:\fakepath\30658845426_11_3_158_Planilla de Asistencia_3.pdf"
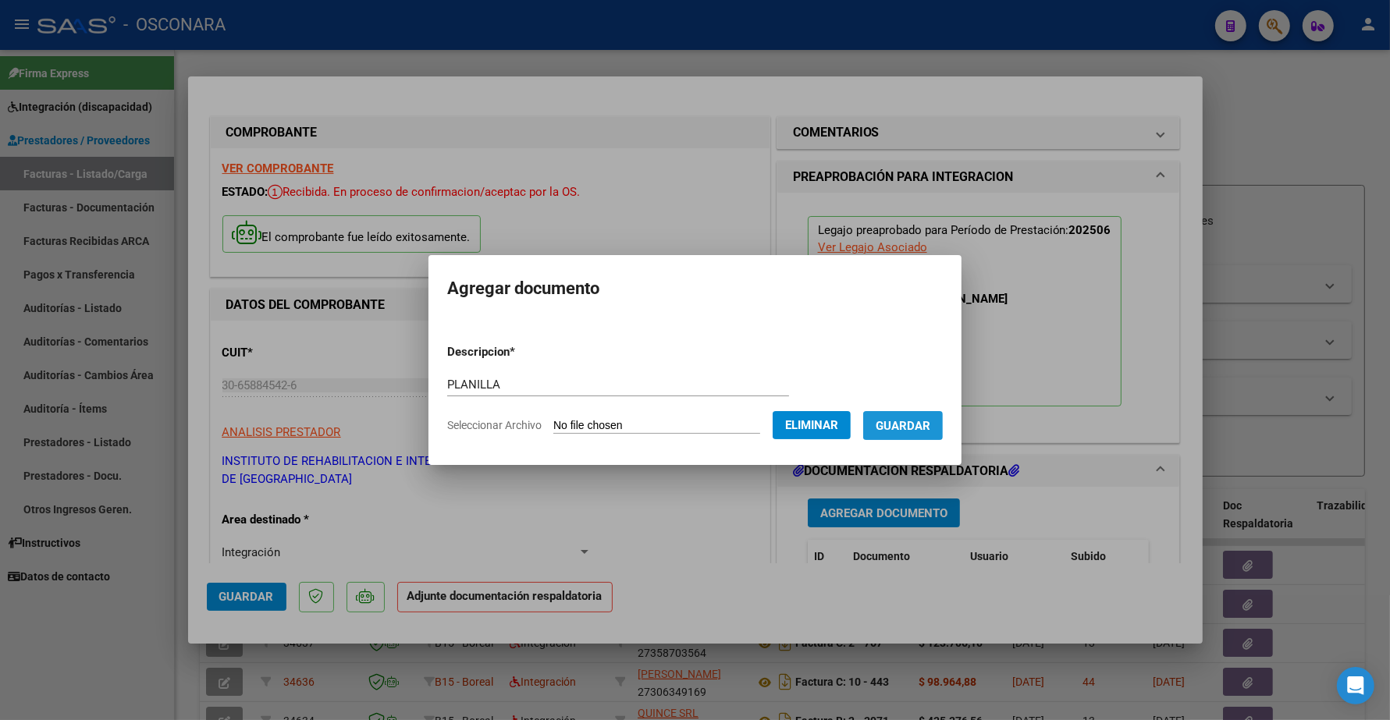
click at [897, 421] on span "Guardar" at bounding box center [902, 426] width 55 height 14
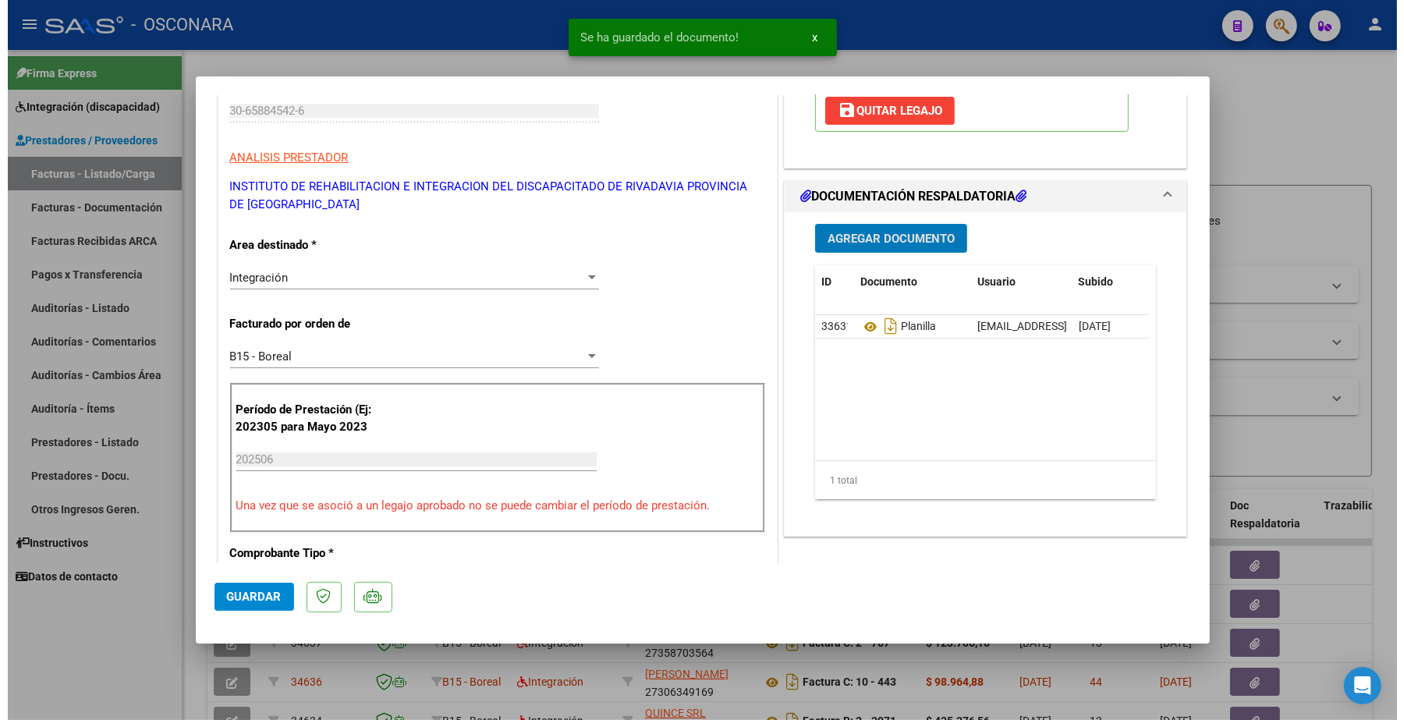
scroll to position [293, 0]
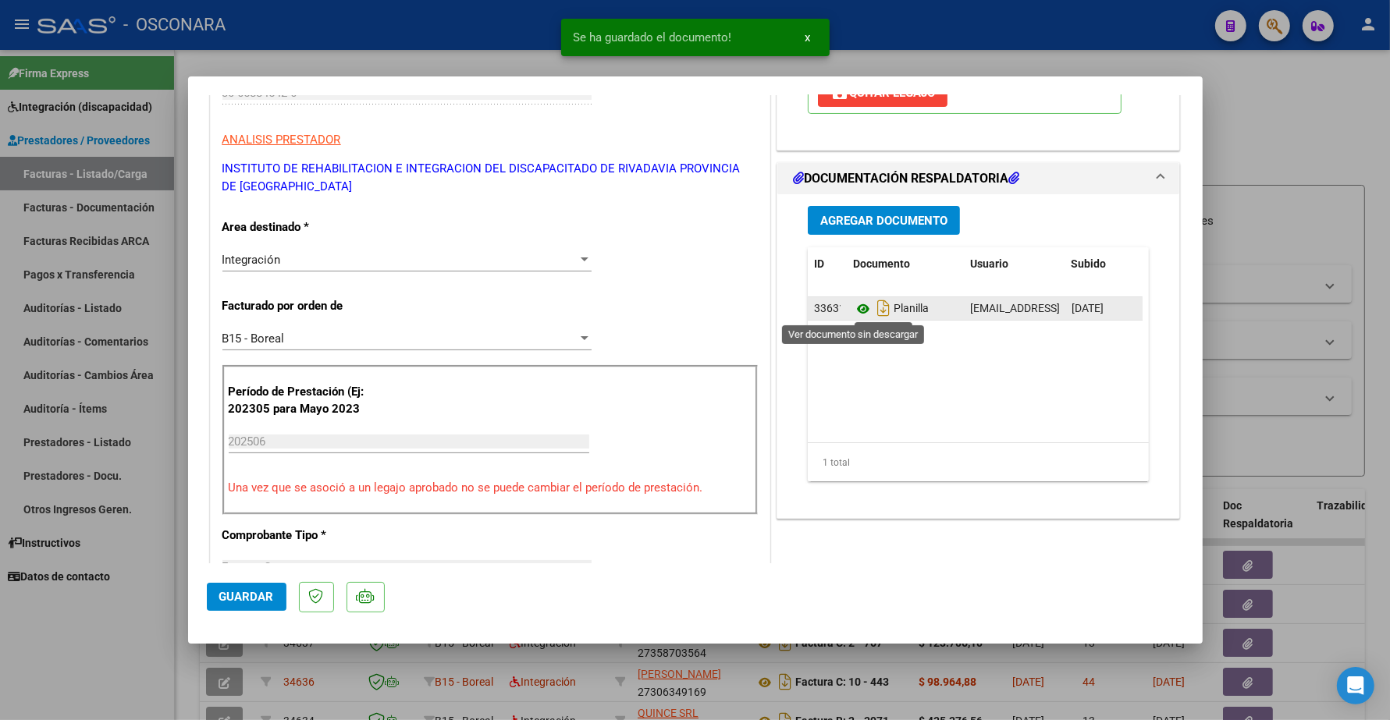
click at [853, 311] on icon at bounding box center [863, 309] width 20 height 19
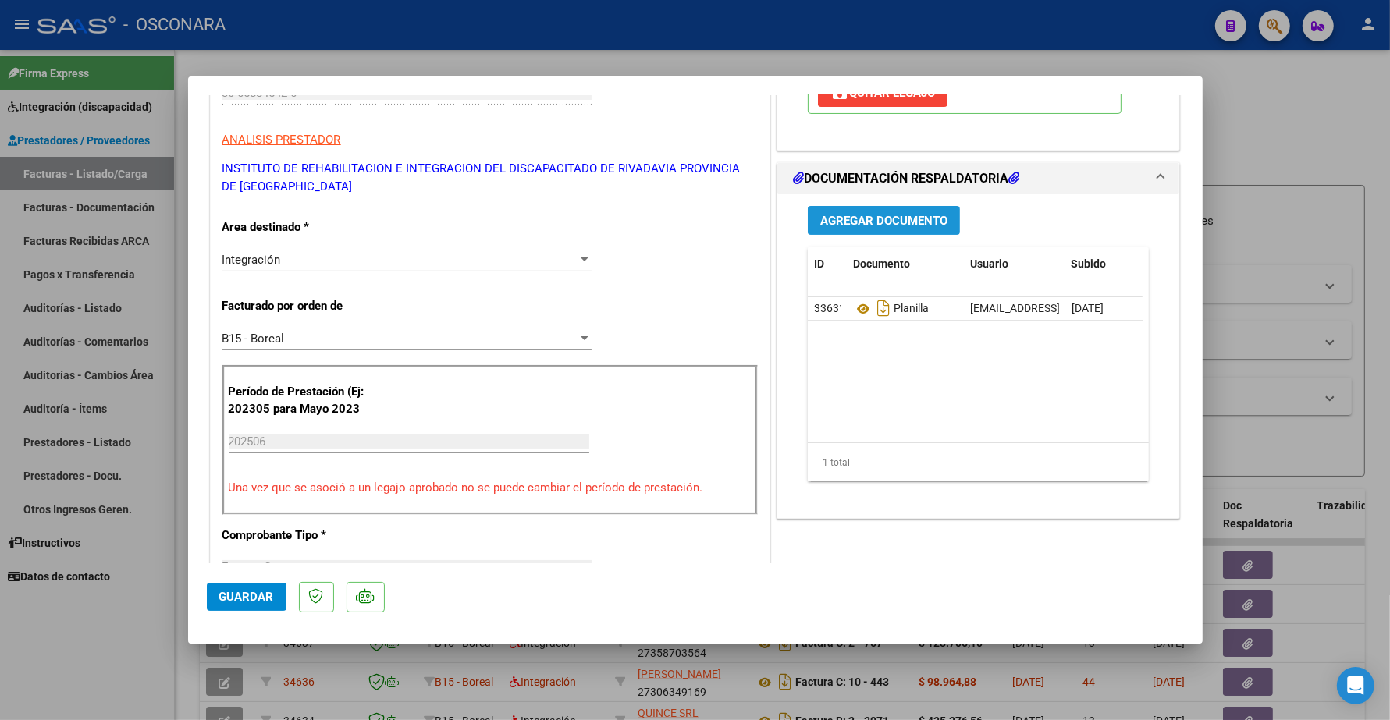
click at [840, 215] on span "Agregar Documento" at bounding box center [883, 221] width 127 height 14
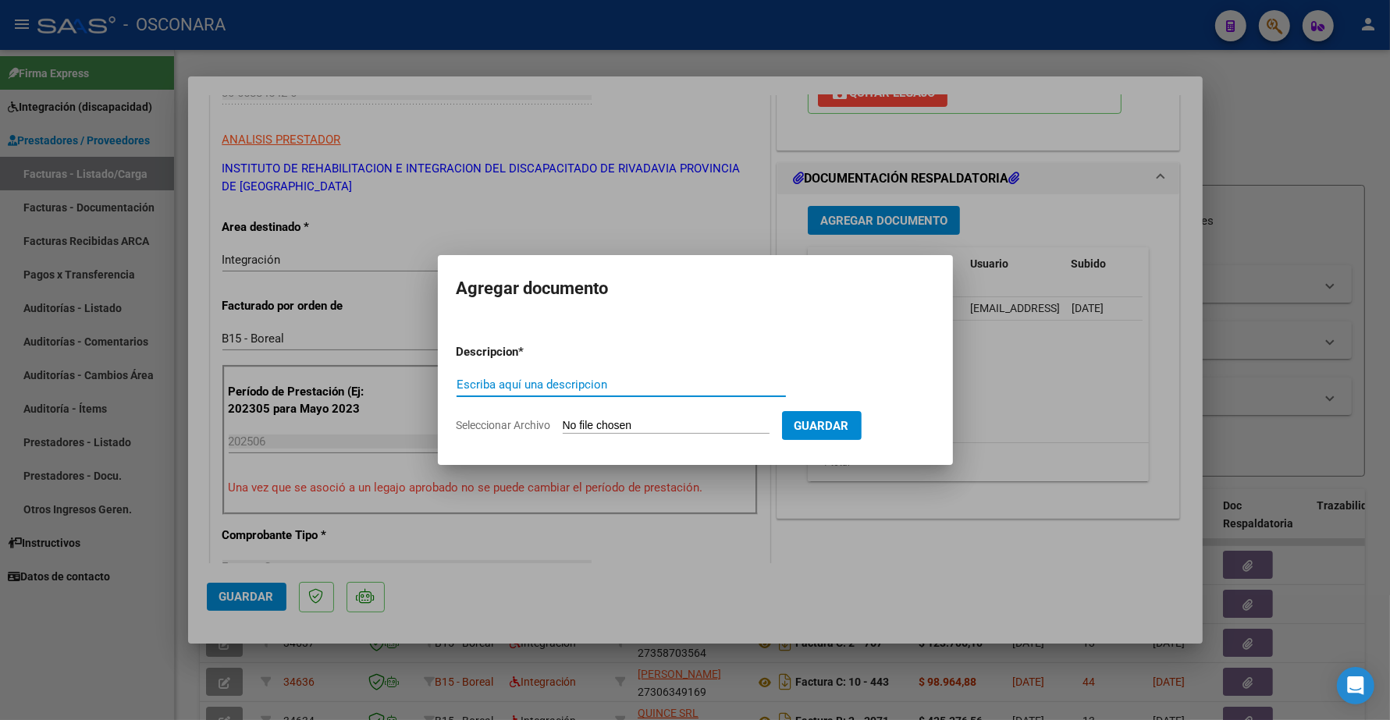
click at [523, 381] on input "Escriba aquí una descripcion" at bounding box center [620, 385] width 329 height 14
type input "P"
type input "INFORME SEMESTRAL"
click at [619, 433] on input "Seleccionar Archivo" at bounding box center [666, 426] width 207 height 15
type input "C:\fakepath\140871-4-Informe_de_evolucion_semestral.pdf"
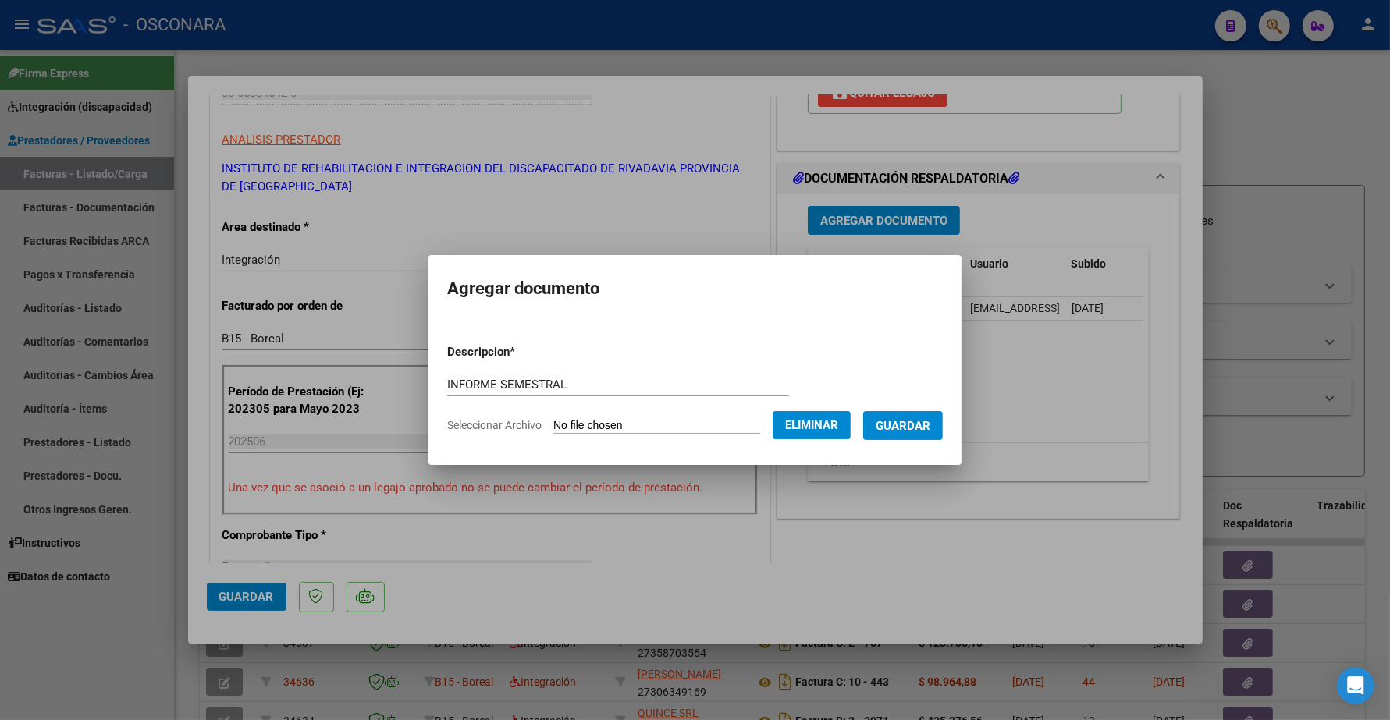
click at [925, 427] on span "Guardar" at bounding box center [902, 426] width 55 height 14
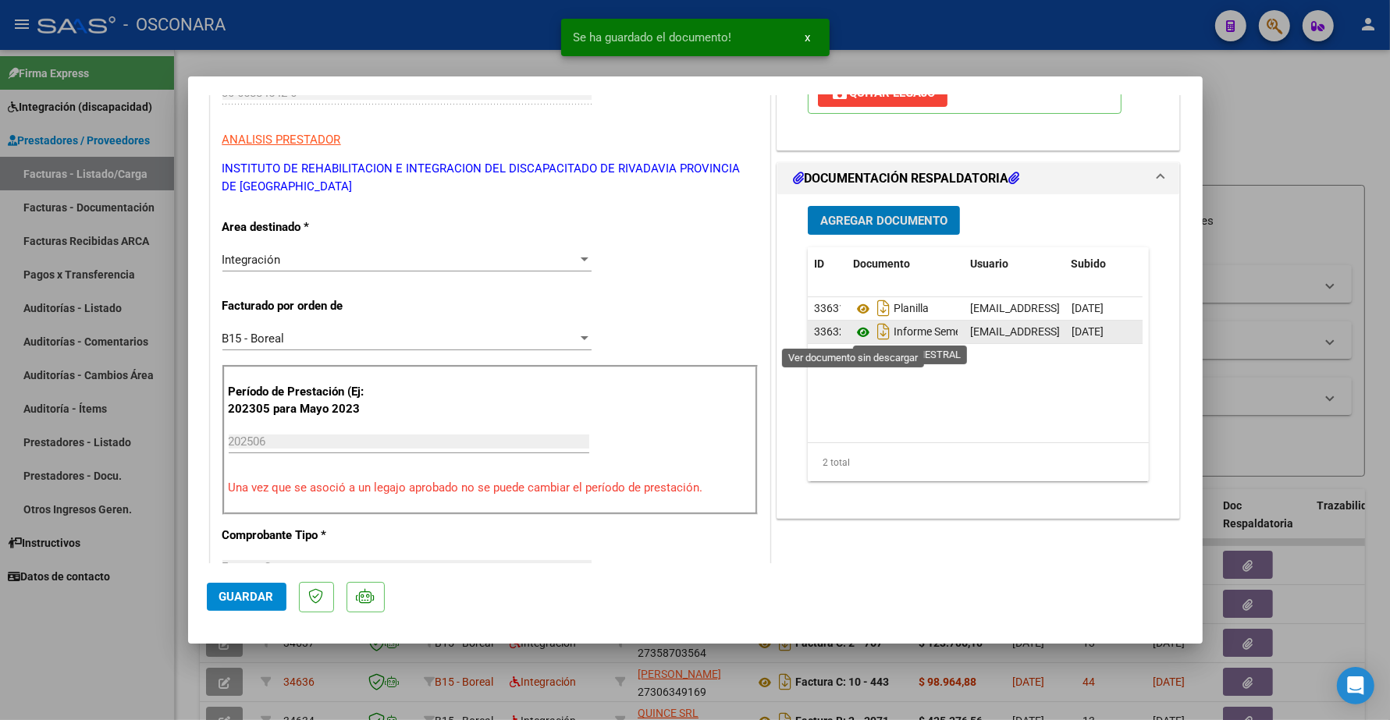
click at [853, 332] on icon at bounding box center [863, 332] width 20 height 19
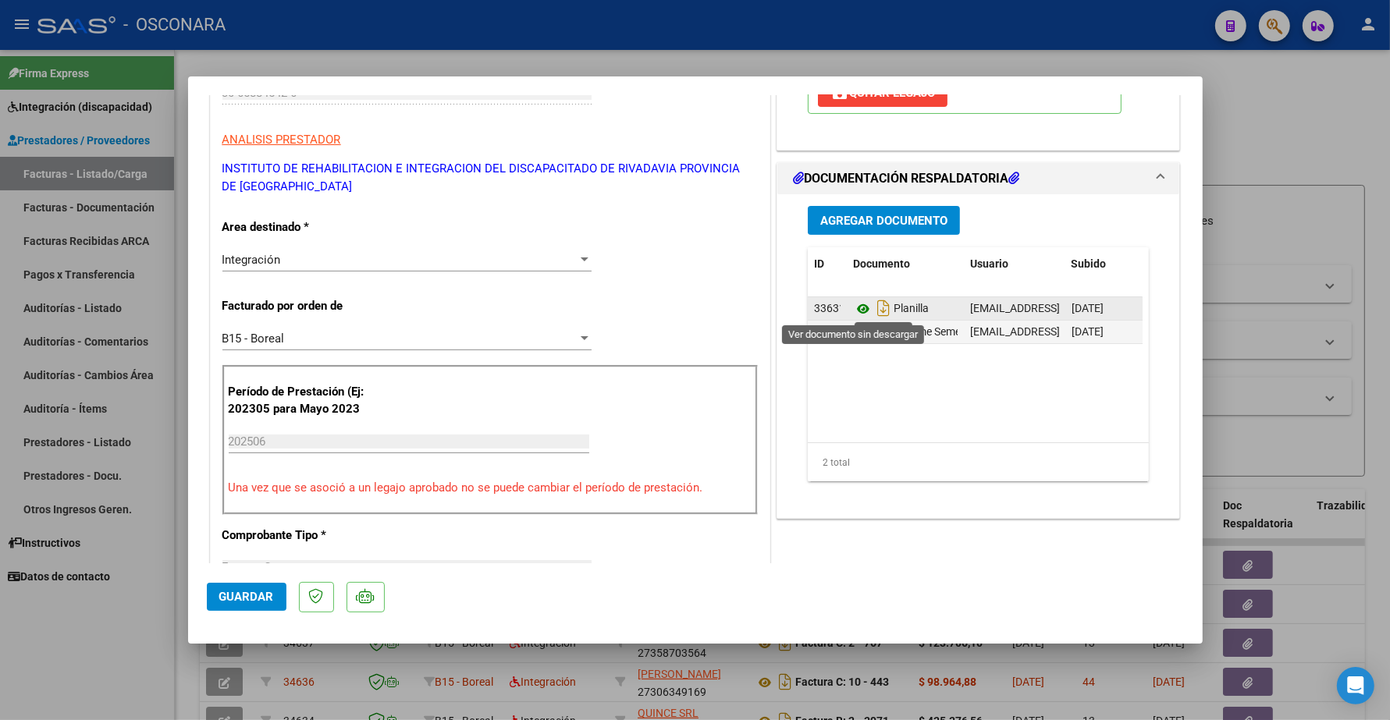
click at [853, 309] on icon at bounding box center [863, 309] width 20 height 19
click at [262, 583] on button "Guardar" at bounding box center [247, 597] width 80 height 28
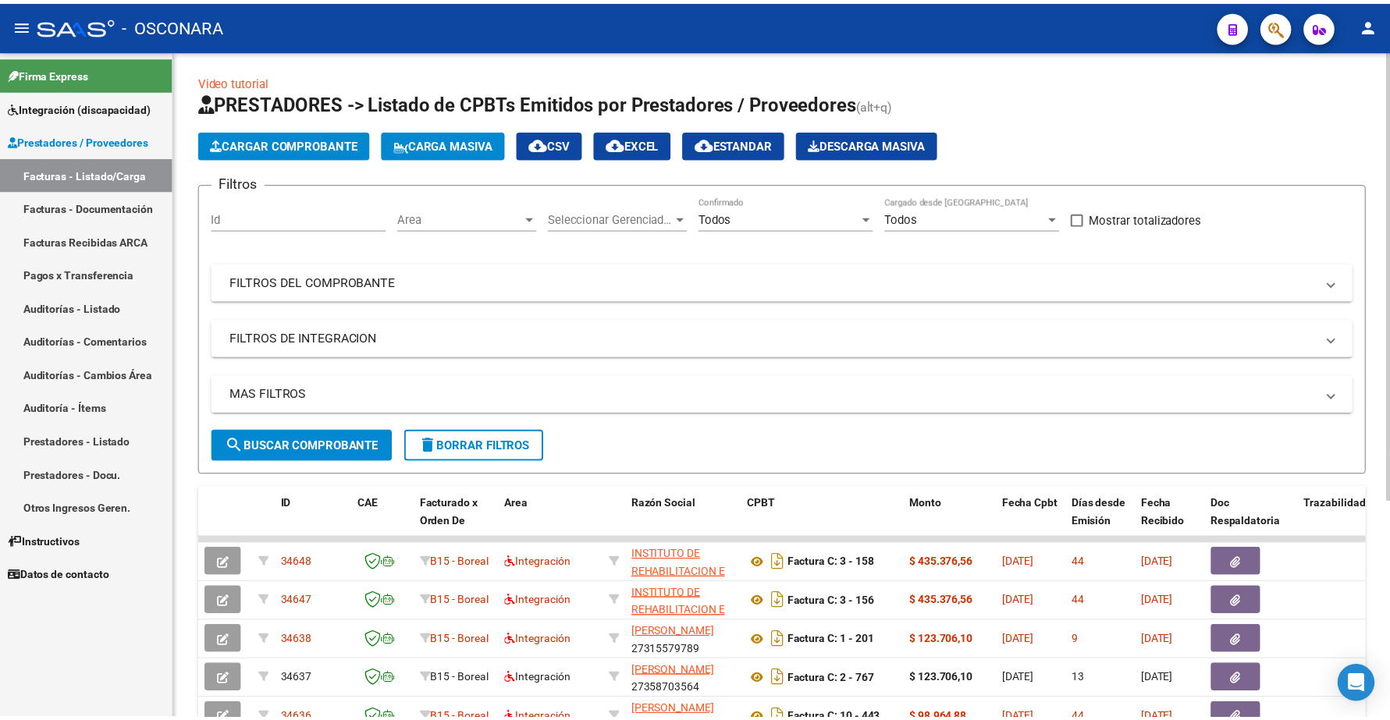
scroll to position [0, 0]
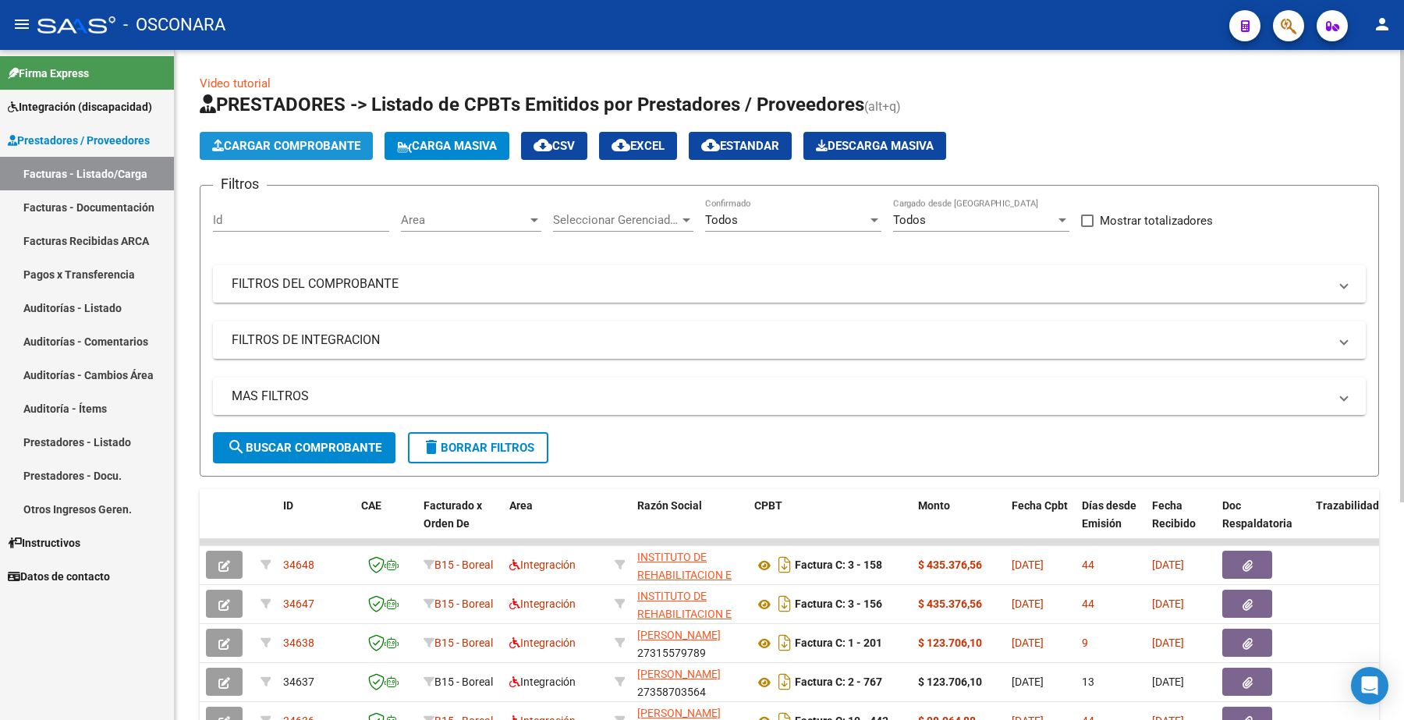
click at [290, 139] on span "Cargar Comprobante" at bounding box center [286, 146] width 148 height 14
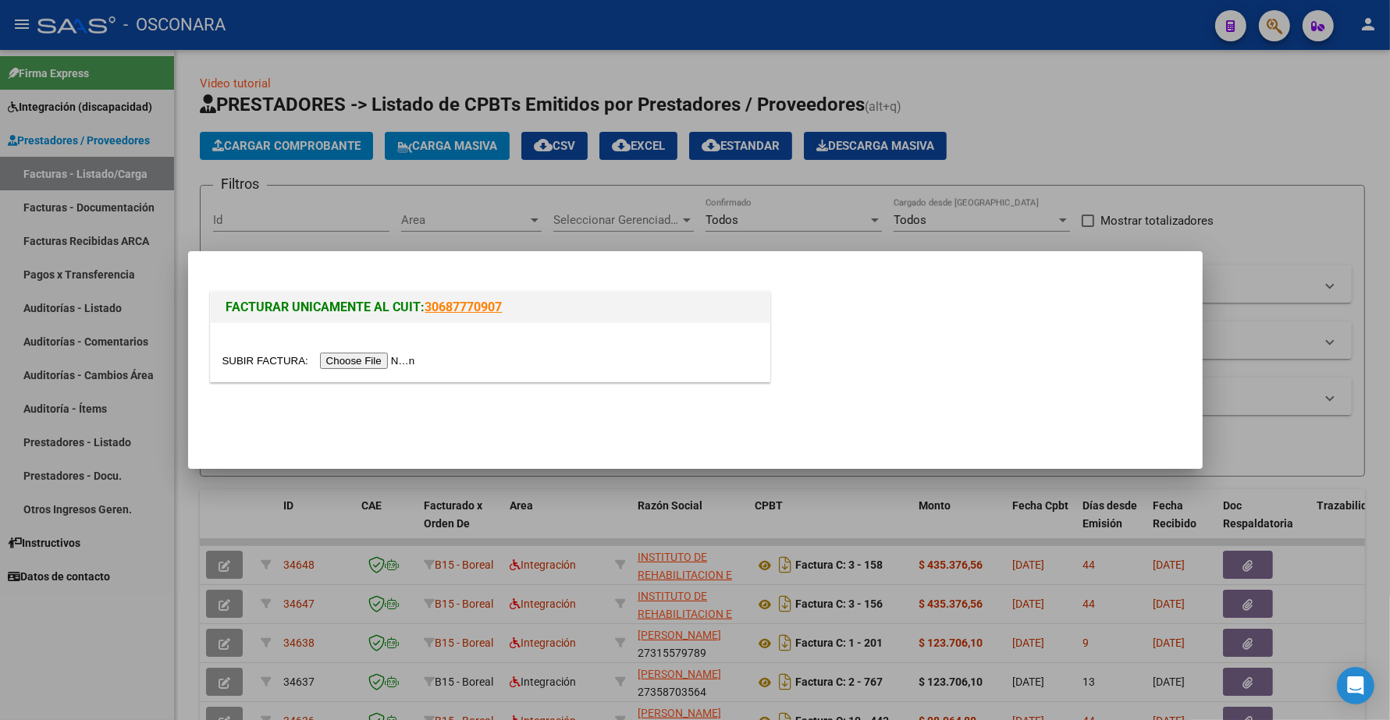
click at [374, 360] on input "file" at bounding box center [320, 361] width 197 height 16
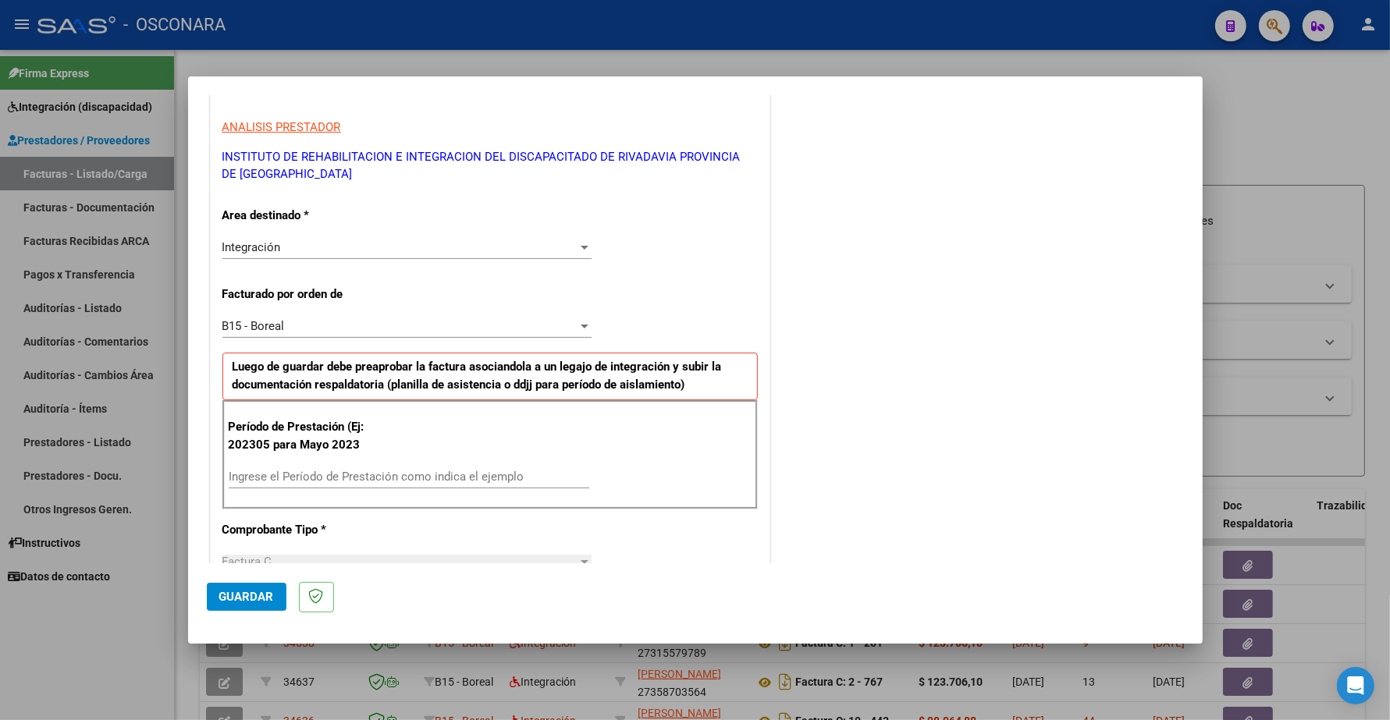
scroll to position [390, 0]
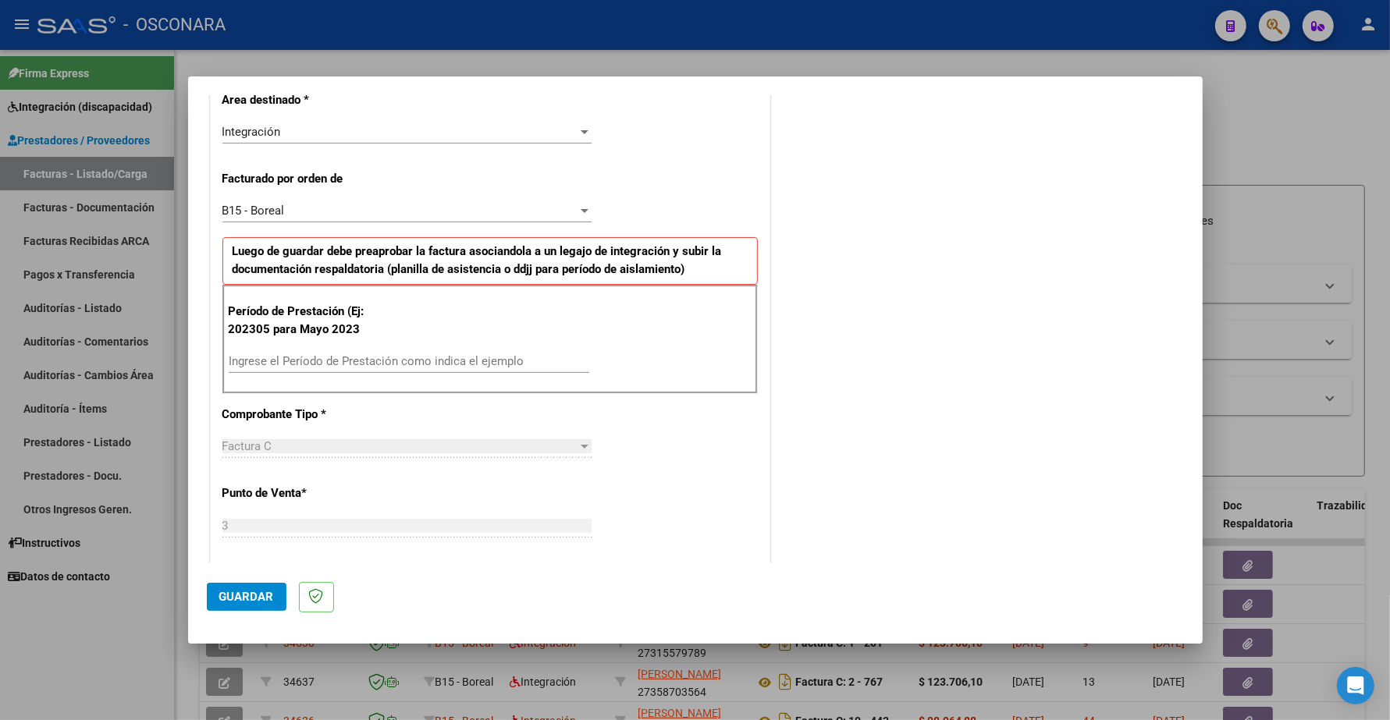
click at [279, 357] on input "Ingrese el Período de Prestación como indica el ejemplo" at bounding box center [409, 361] width 360 height 14
type input "202506"
click at [247, 597] on span "Guardar" at bounding box center [246, 597] width 55 height 14
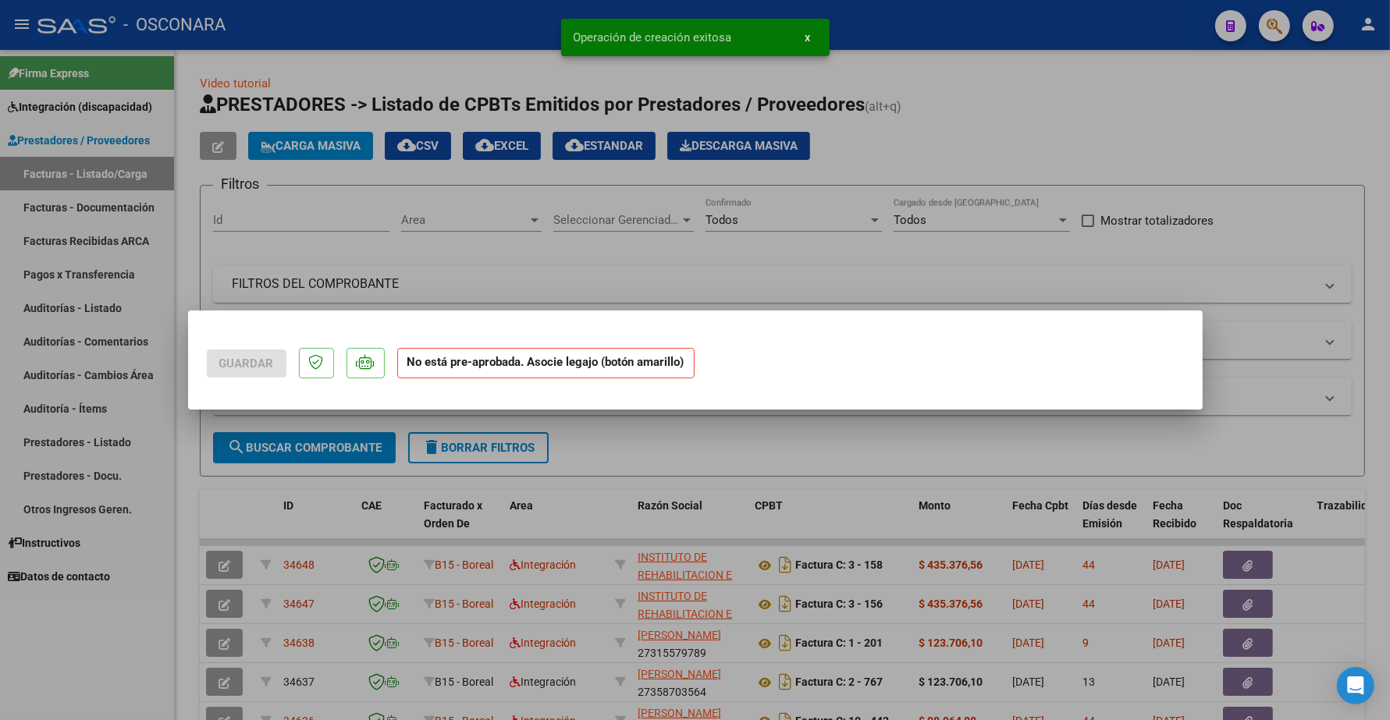
scroll to position [0, 0]
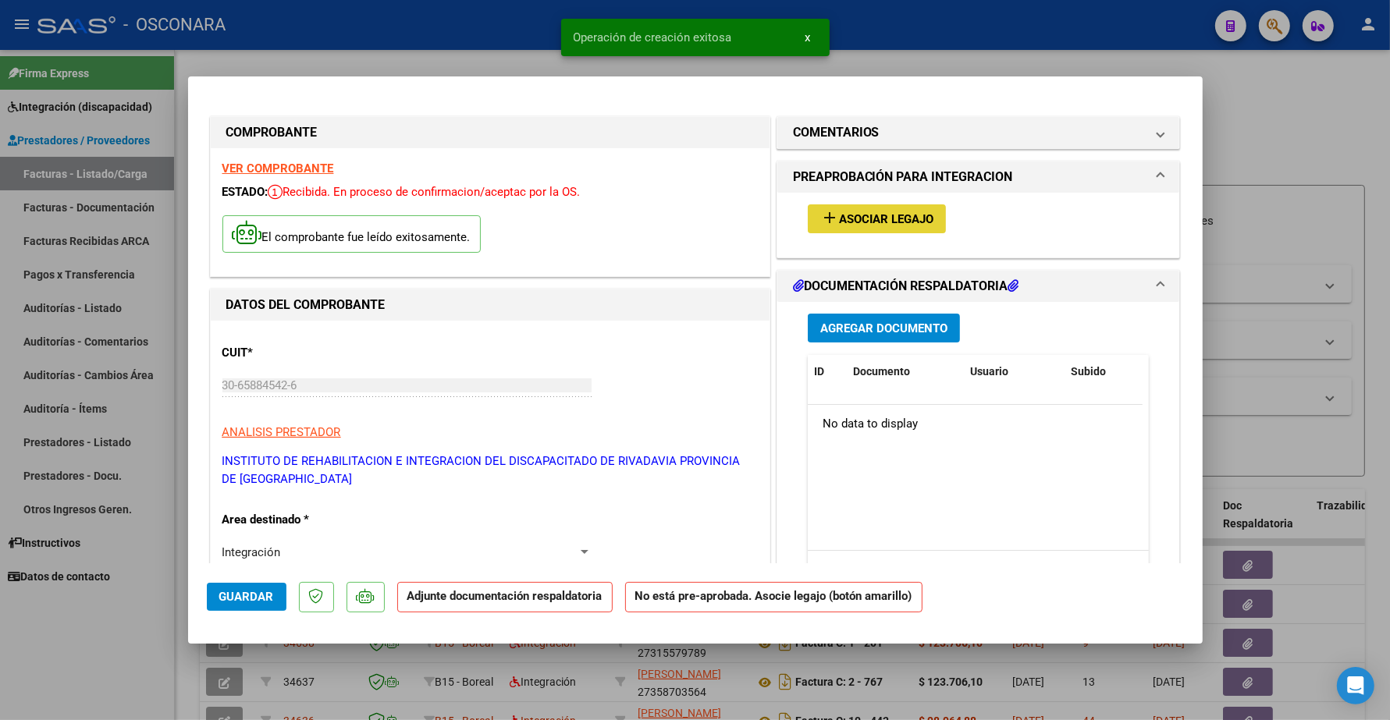
click at [901, 215] on span "Asociar Legajo" at bounding box center [886, 219] width 94 height 14
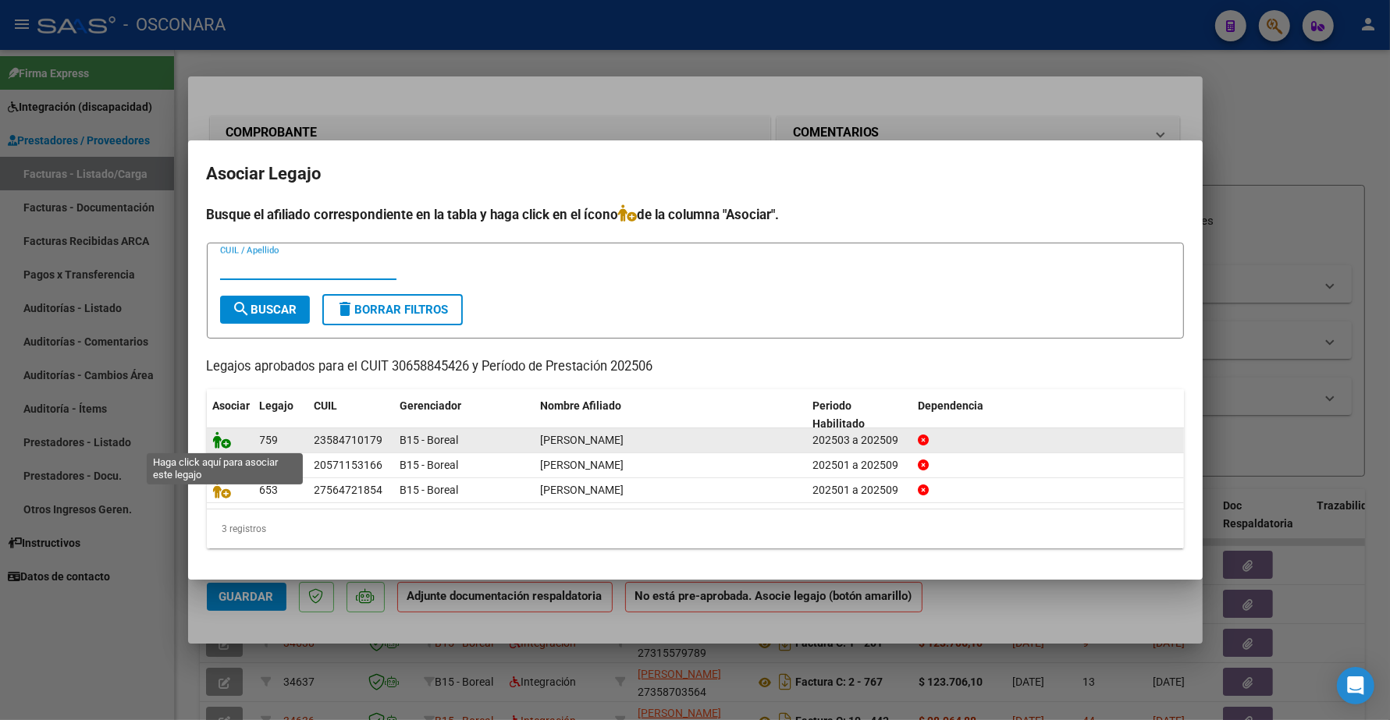
click at [221, 438] on icon at bounding box center [222, 439] width 19 height 17
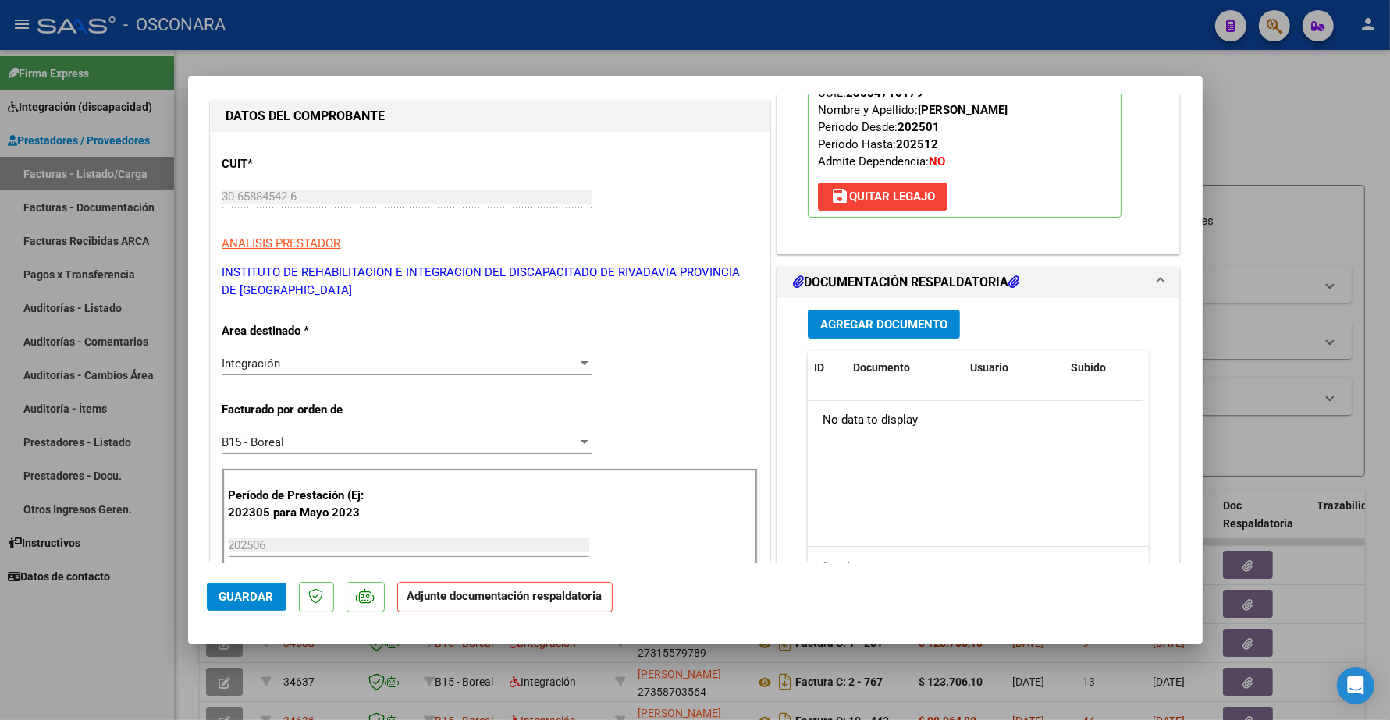
scroll to position [195, 0]
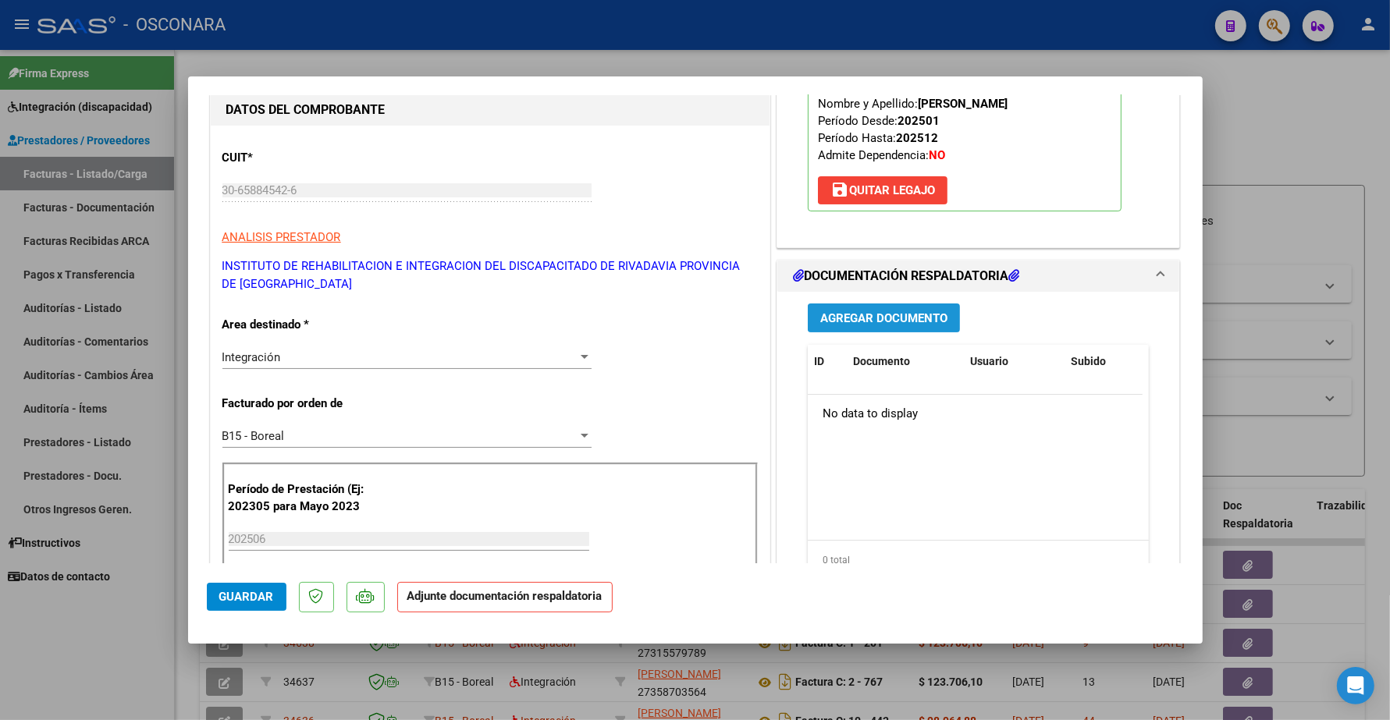
click at [836, 320] on span "Agregar Documento" at bounding box center [883, 318] width 127 height 14
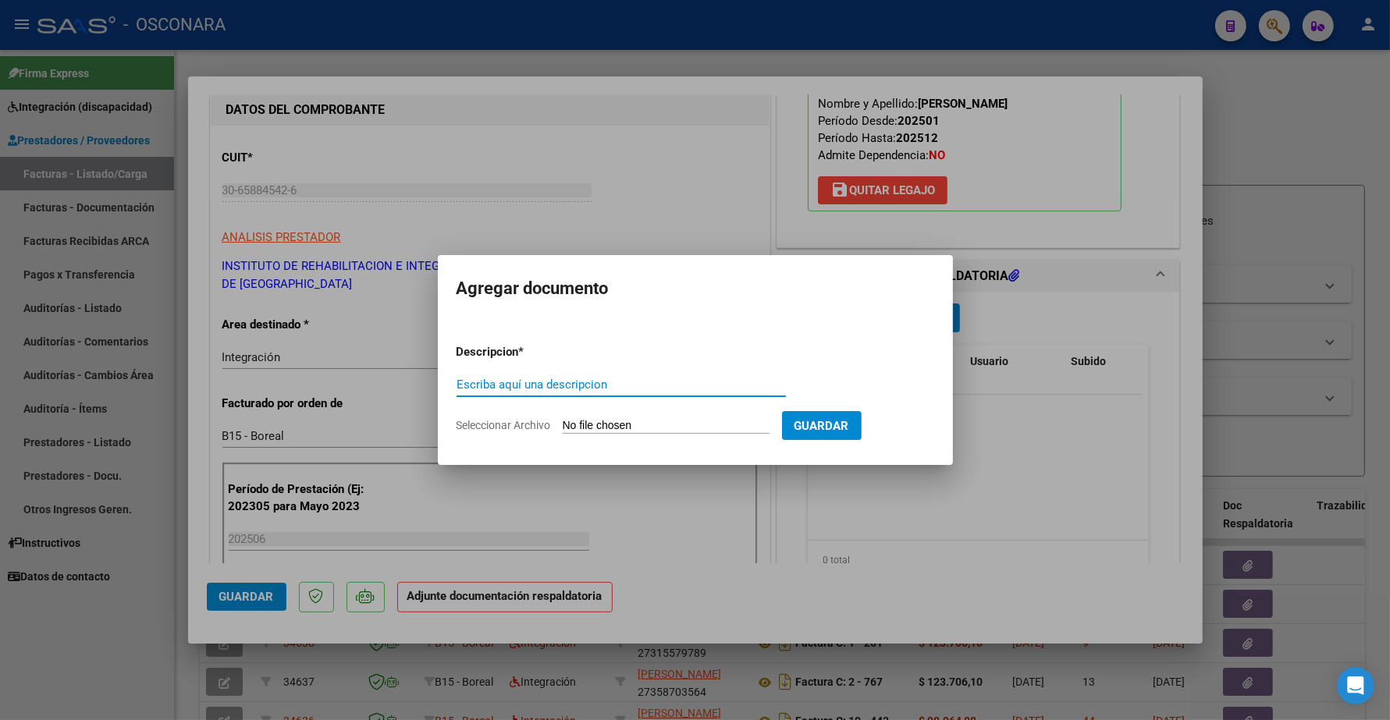
click at [534, 384] on input "Escriba aquí una descripcion" at bounding box center [620, 385] width 329 height 14
type input "p"
type input "PLANILLA"
click at [598, 417] on form "Descripcion * PLANILLA Escriba aquí una descripcion Seleccionar Archivo Guardar" at bounding box center [694, 389] width 477 height 114
click at [598, 423] on input "Seleccionar Archivo" at bounding box center [666, 426] width 207 height 15
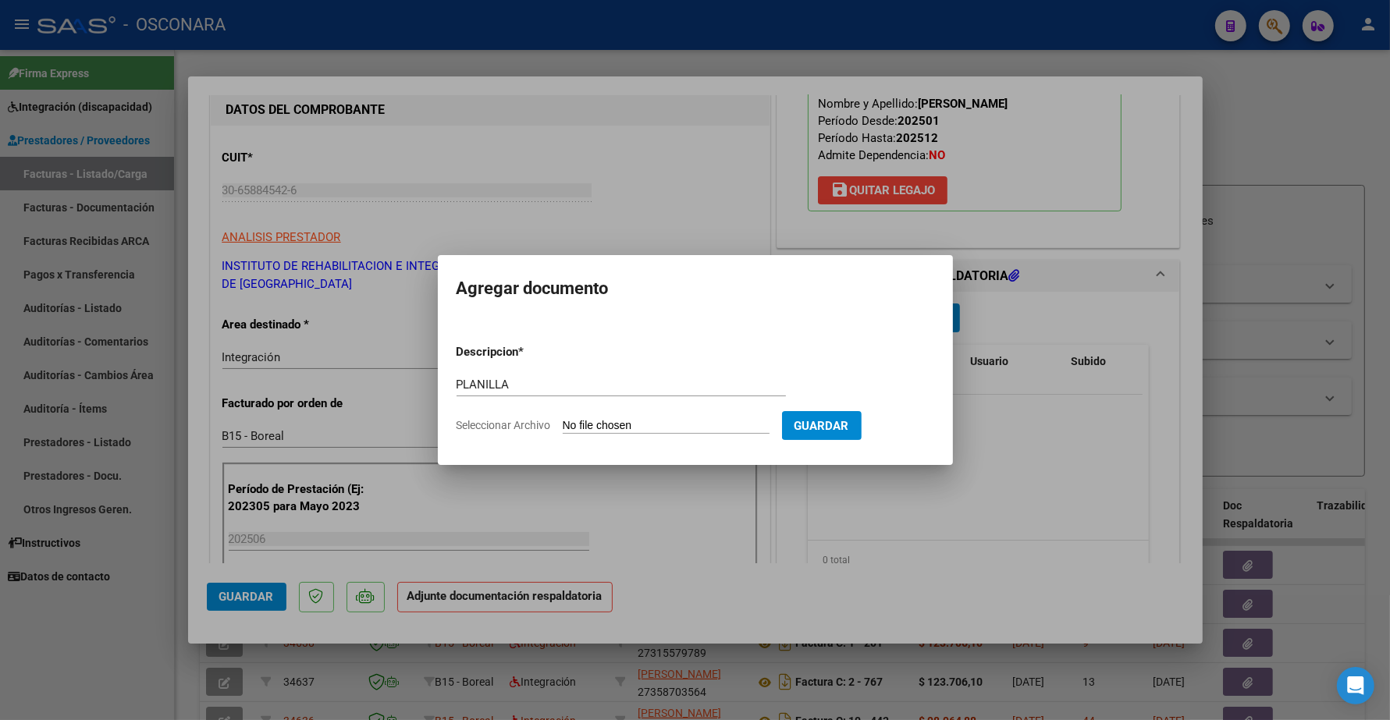
type input "C:\fakepath\30658845426_202506_11_3_153_23584710179.pdf"
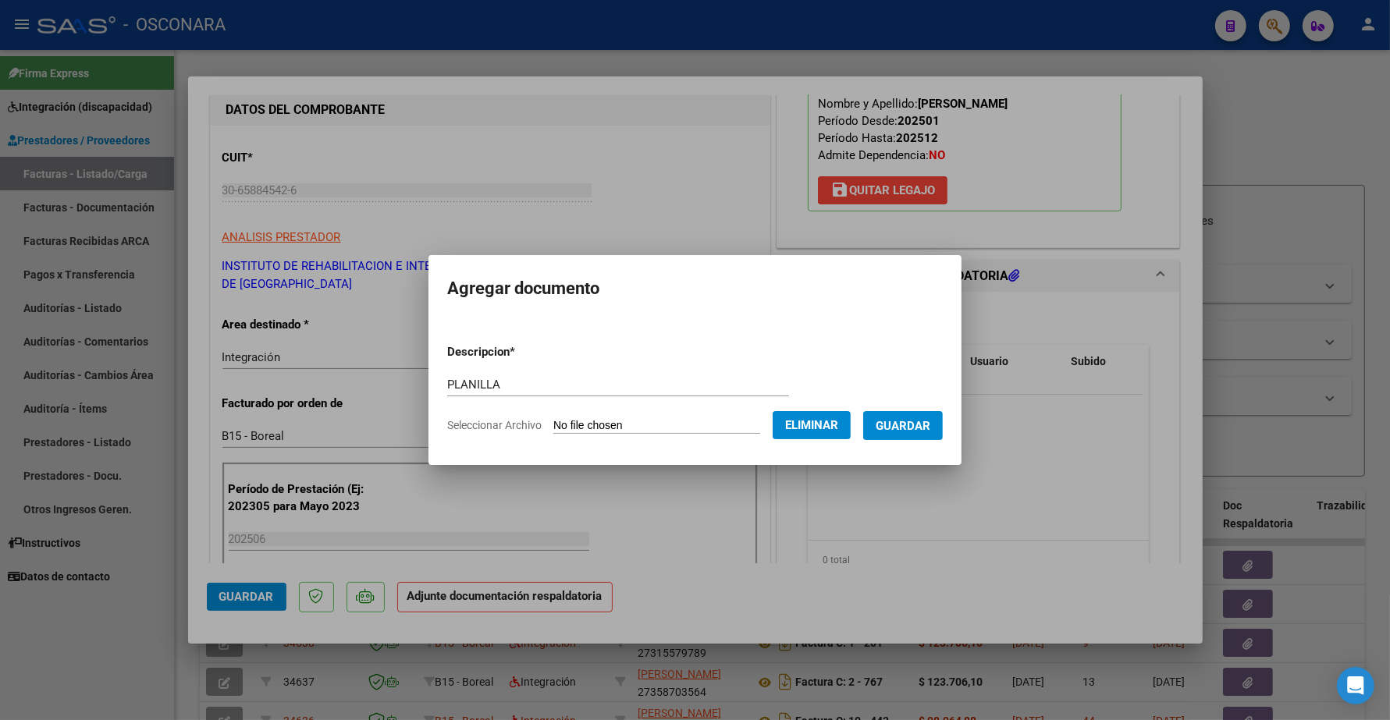
click at [917, 419] on span "Guardar" at bounding box center [902, 426] width 55 height 14
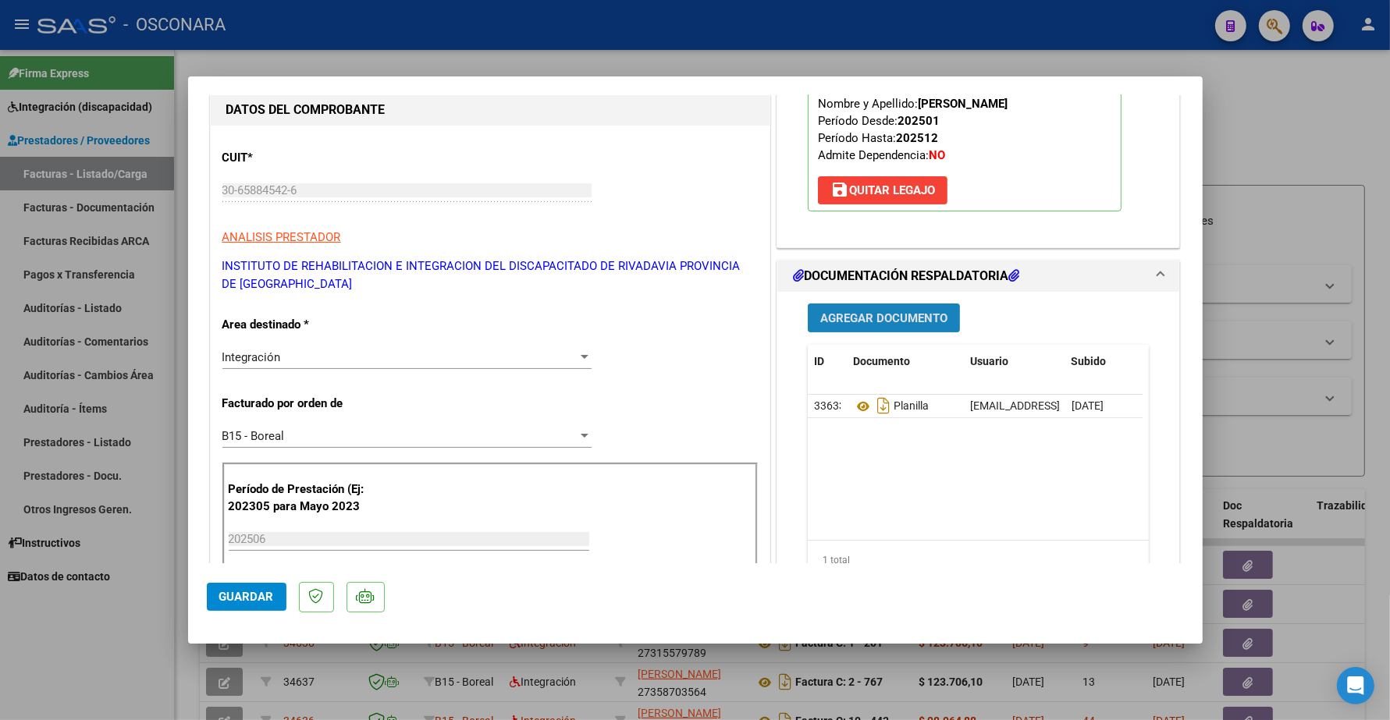
click at [872, 311] on span "Agregar Documento" at bounding box center [883, 318] width 127 height 14
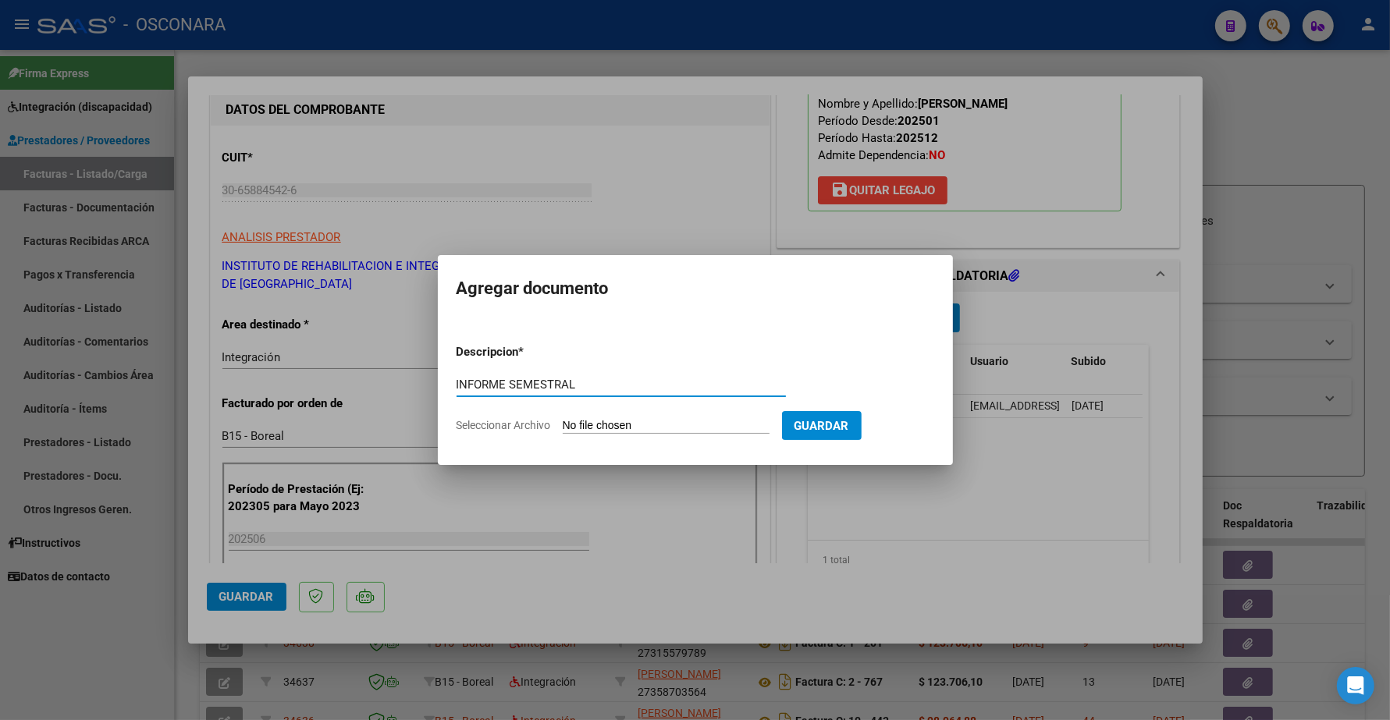
type input "INFORME SEMESTRAL"
click at [654, 424] on input "Seleccionar Archivo" at bounding box center [666, 426] width 207 height 15
type input "C:\fakepath\140763-4-Informe_de_evolucion_semestral.pdf"
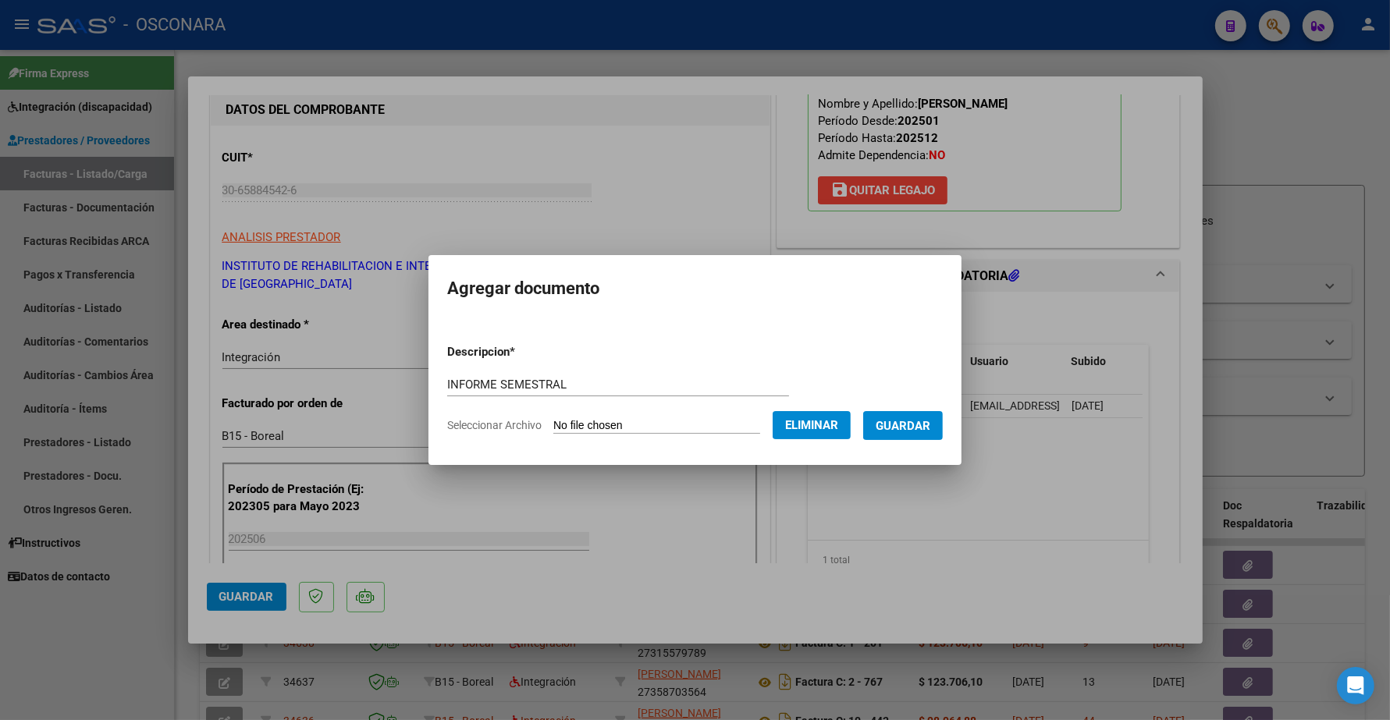
click at [922, 423] on span "Guardar" at bounding box center [902, 426] width 55 height 14
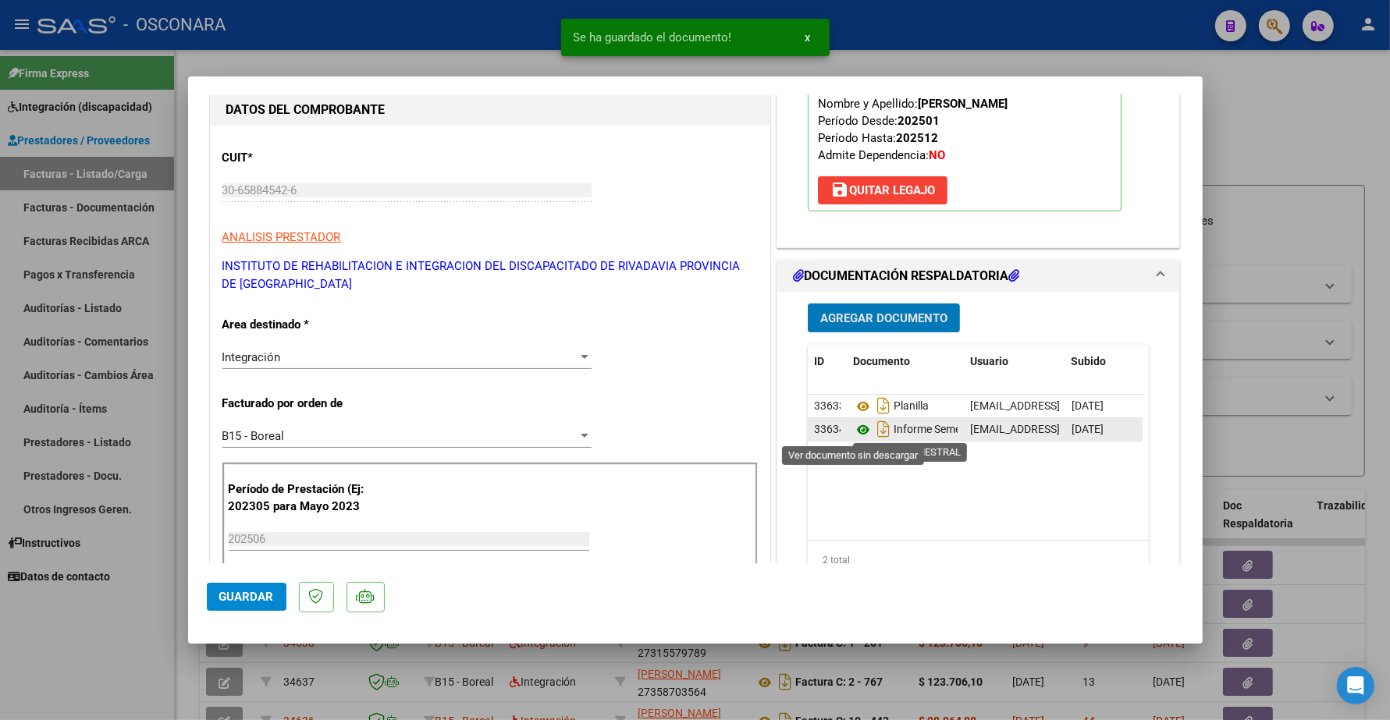
click at [855, 427] on icon at bounding box center [863, 430] width 20 height 19
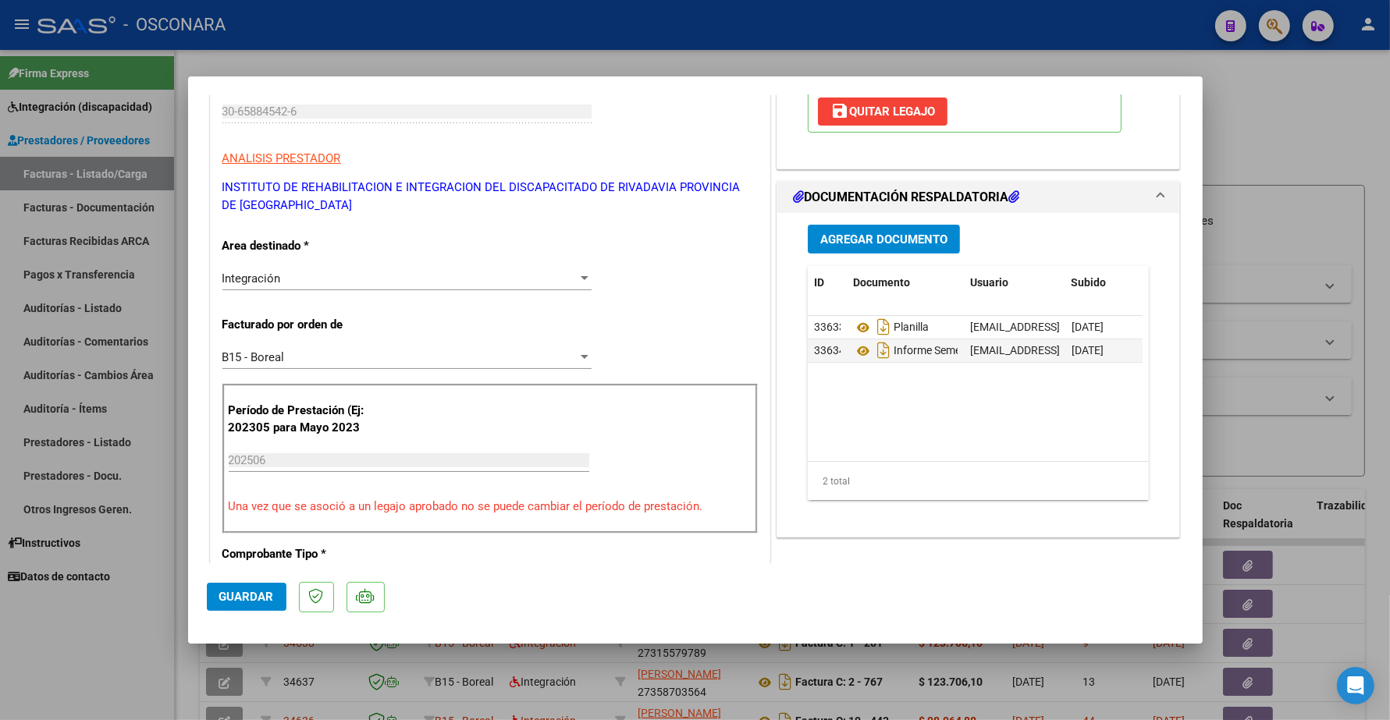
scroll to position [488, 0]
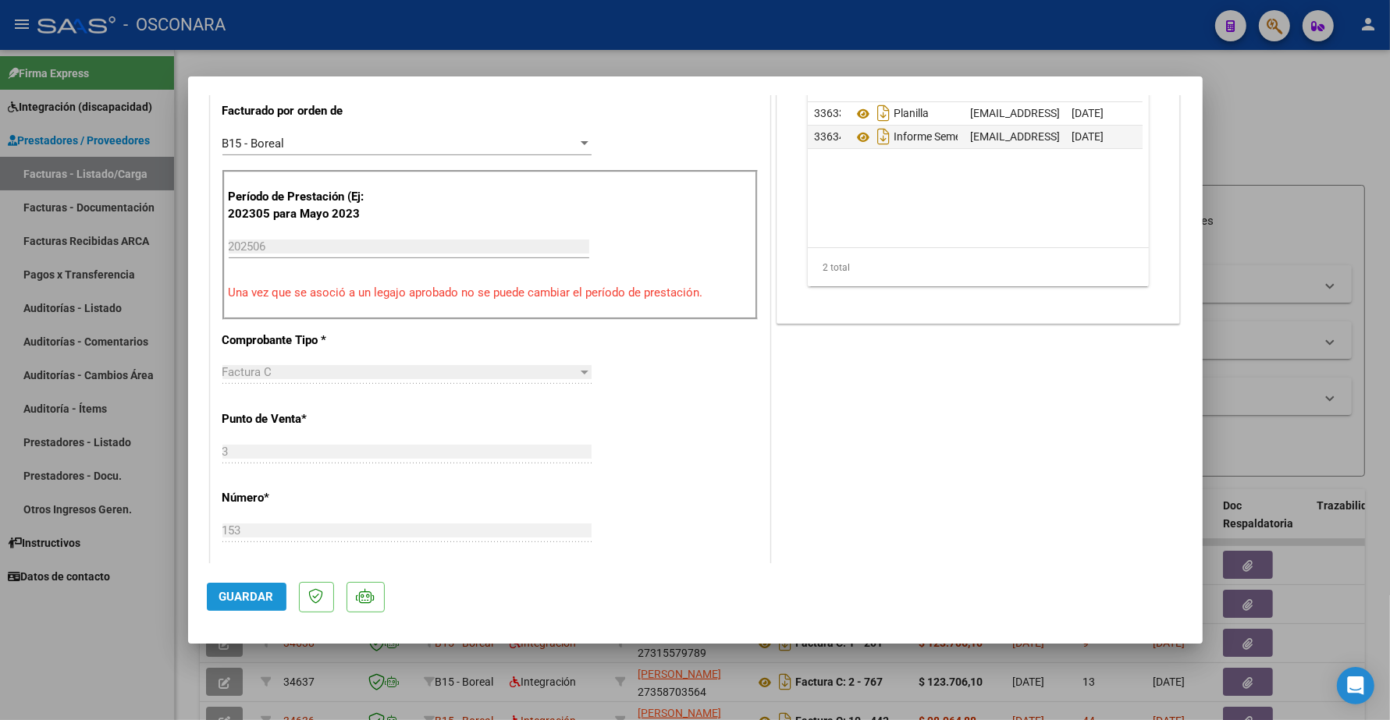
click at [243, 591] on span "Guardar" at bounding box center [246, 597] width 55 height 14
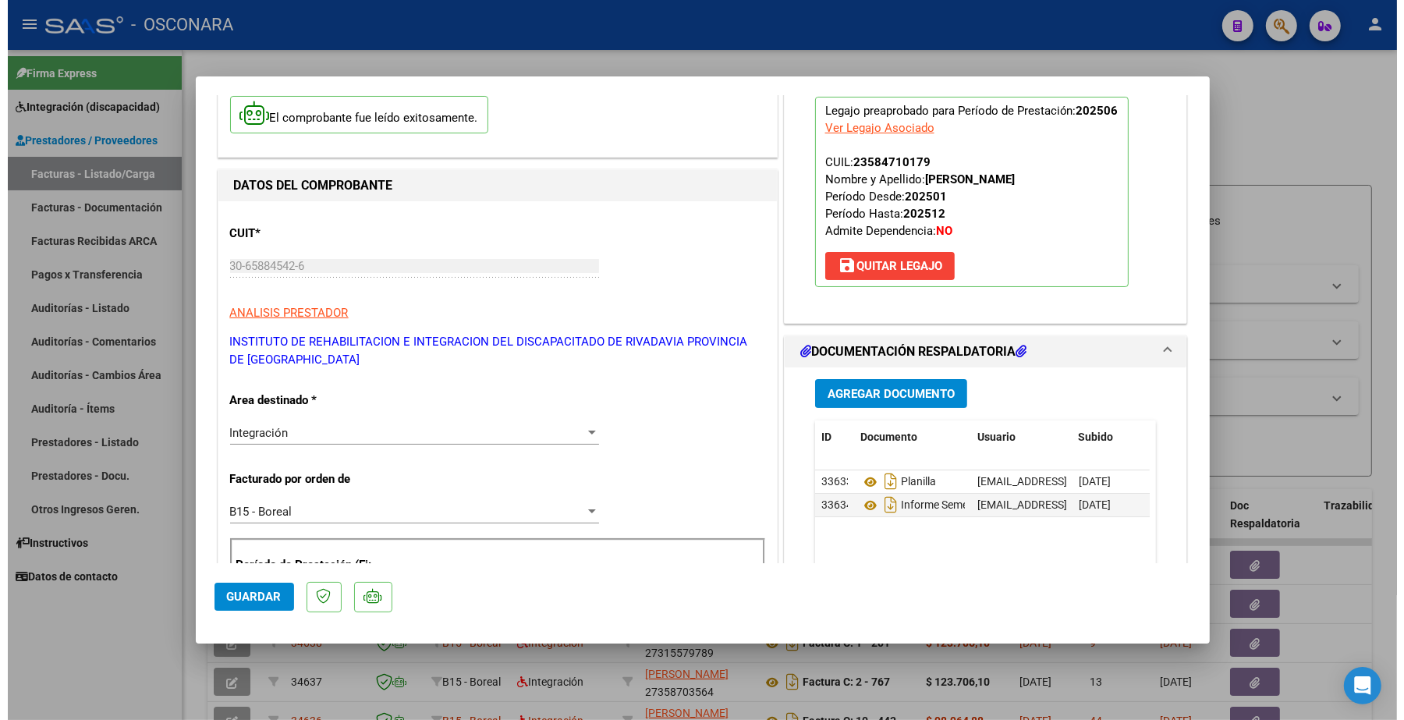
scroll to position [195, 0]
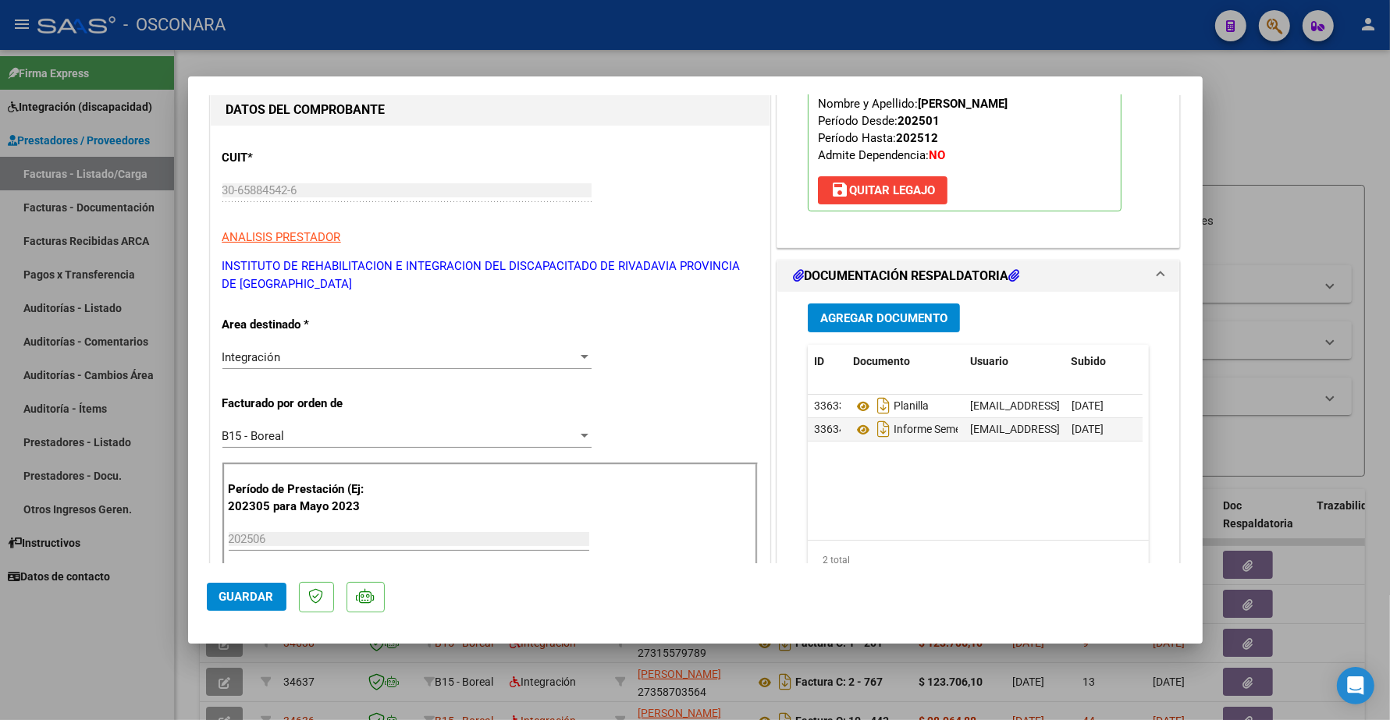
click at [262, 597] on span "Guardar" at bounding box center [246, 597] width 55 height 14
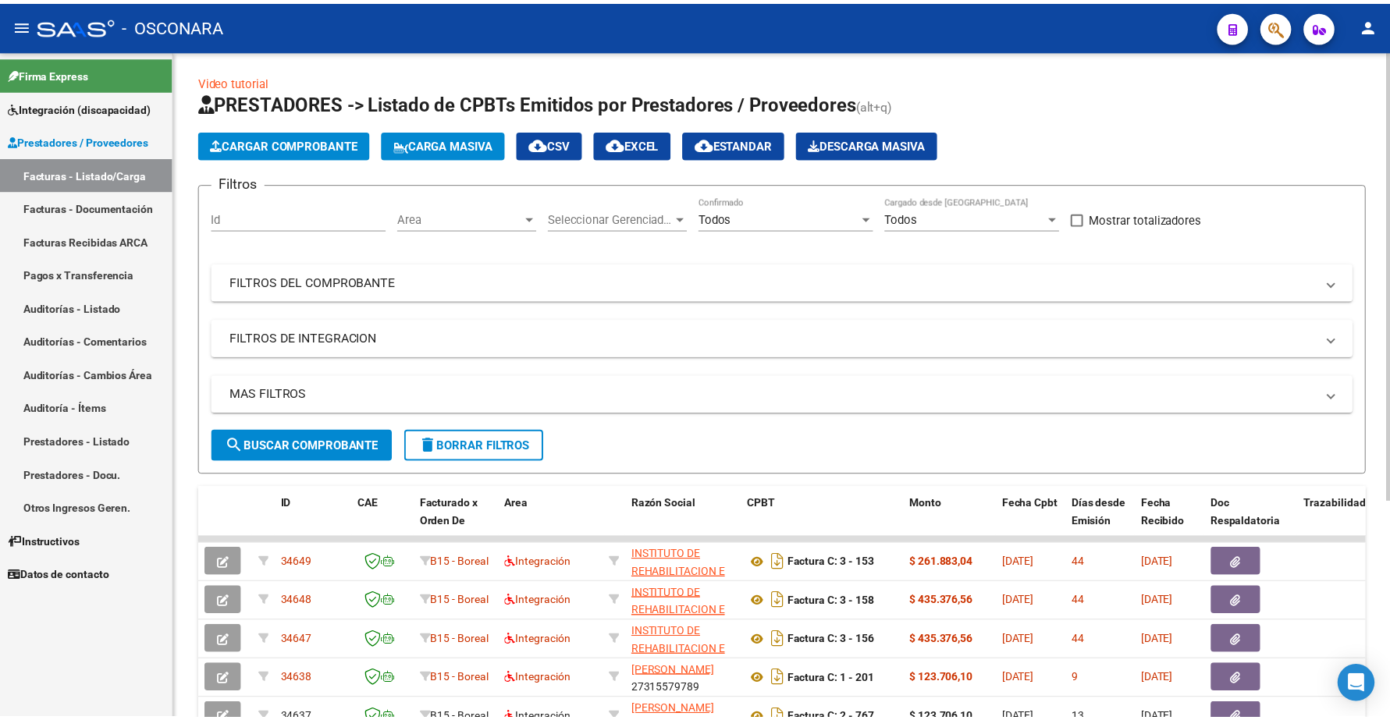
scroll to position [0, 0]
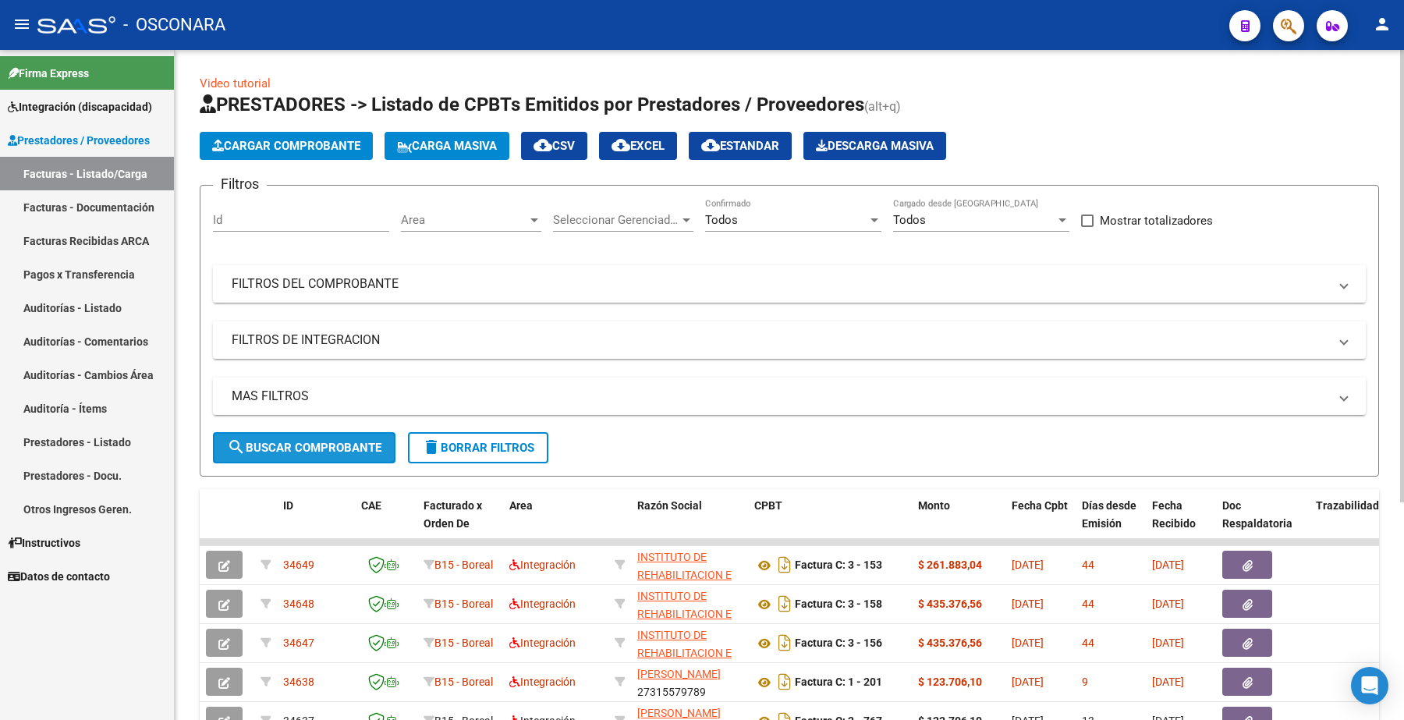
click at [322, 441] on span "search Buscar Comprobante" at bounding box center [304, 448] width 154 height 14
click at [310, 149] on span "Cargar Comprobante" at bounding box center [286, 146] width 148 height 14
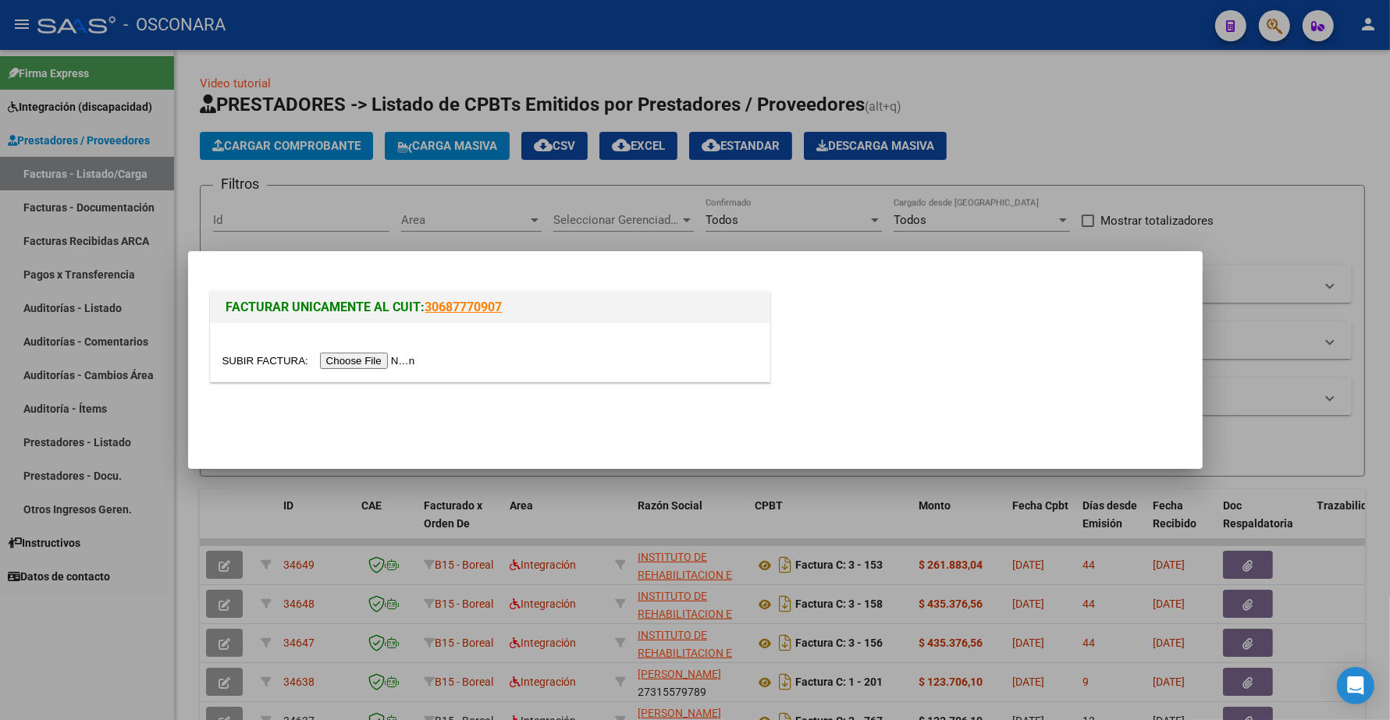
click at [382, 360] on input "file" at bounding box center [320, 361] width 197 height 16
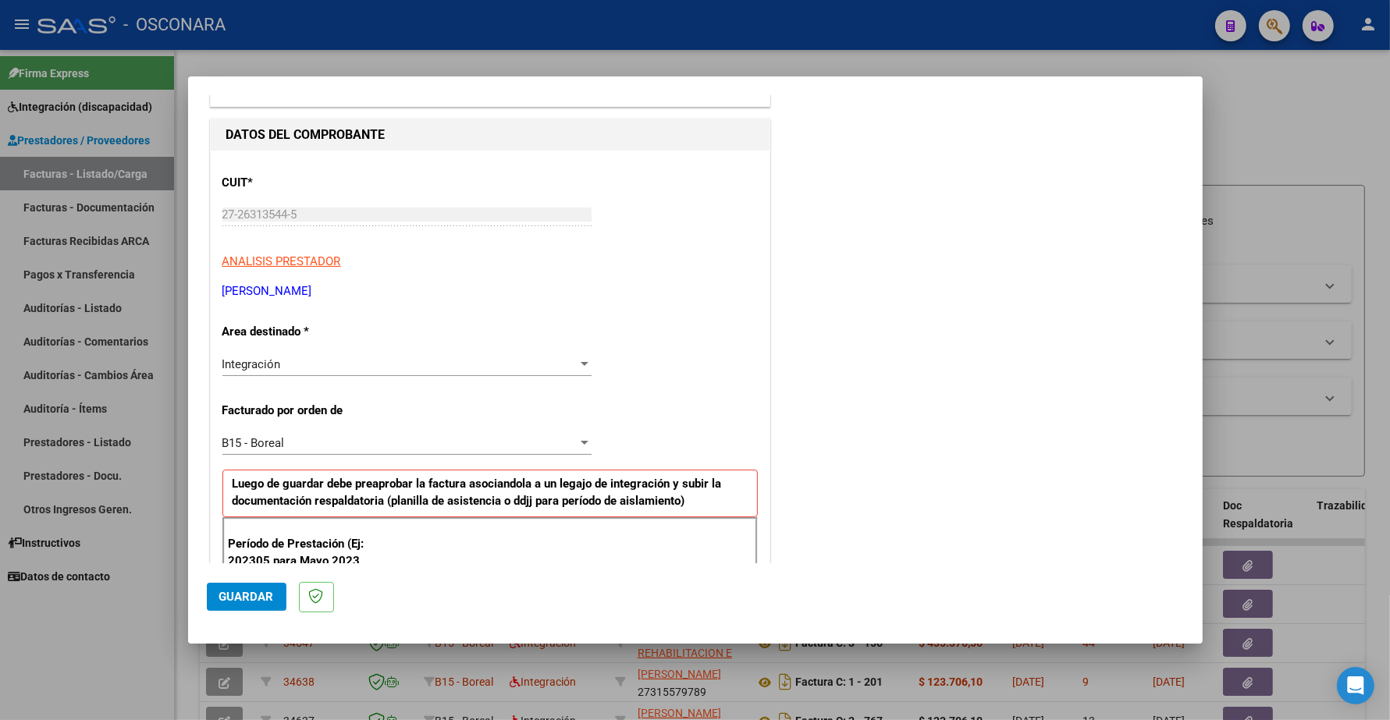
scroll to position [293, 0]
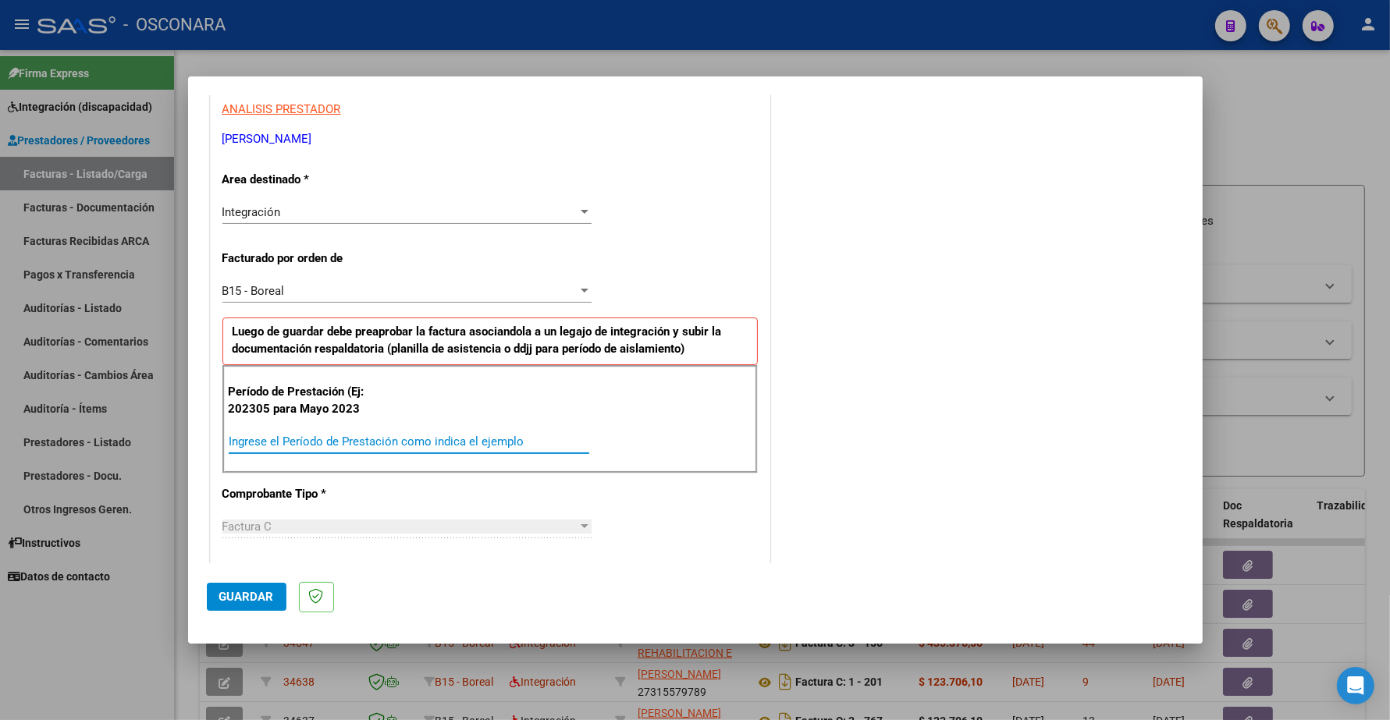
click at [297, 437] on input "Ingrese el Período de Prestación como indica el ejemplo" at bounding box center [409, 442] width 360 height 14
type input "202506"
click at [239, 594] on span "Guardar" at bounding box center [246, 597] width 55 height 14
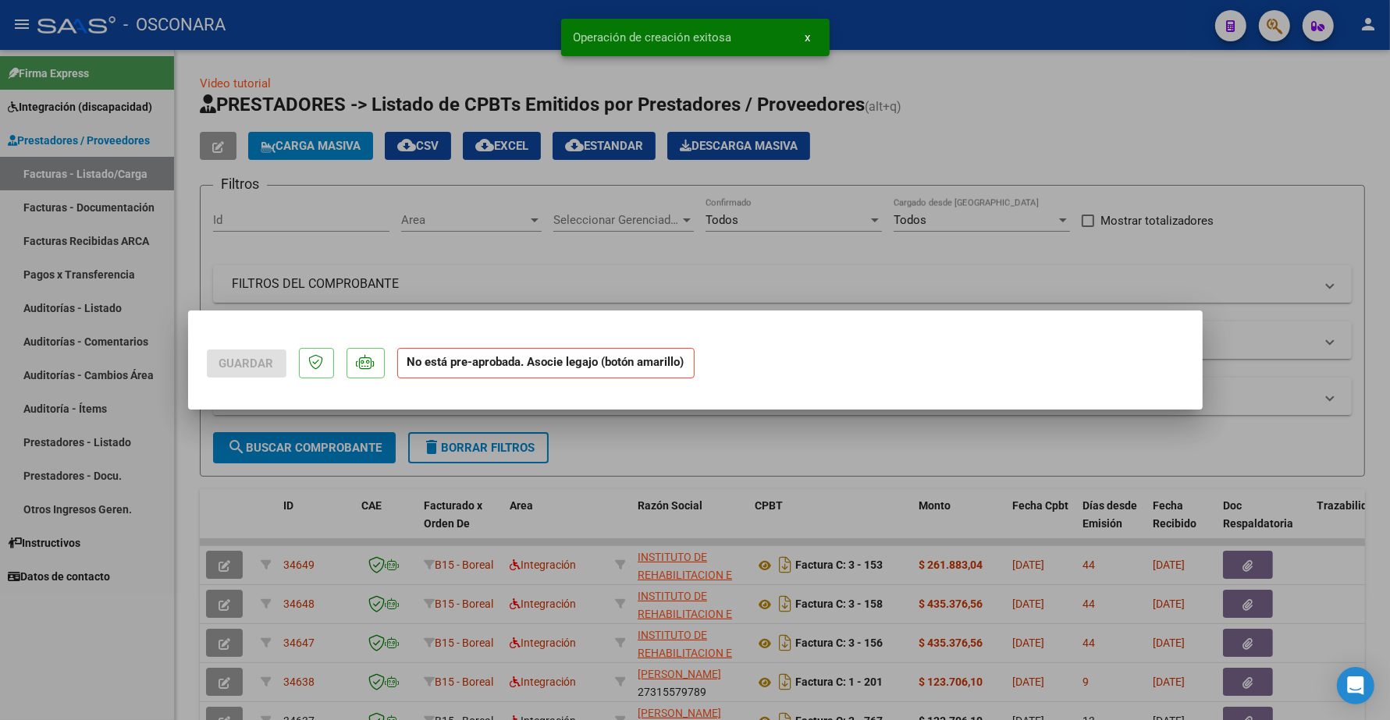
scroll to position [0, 0]
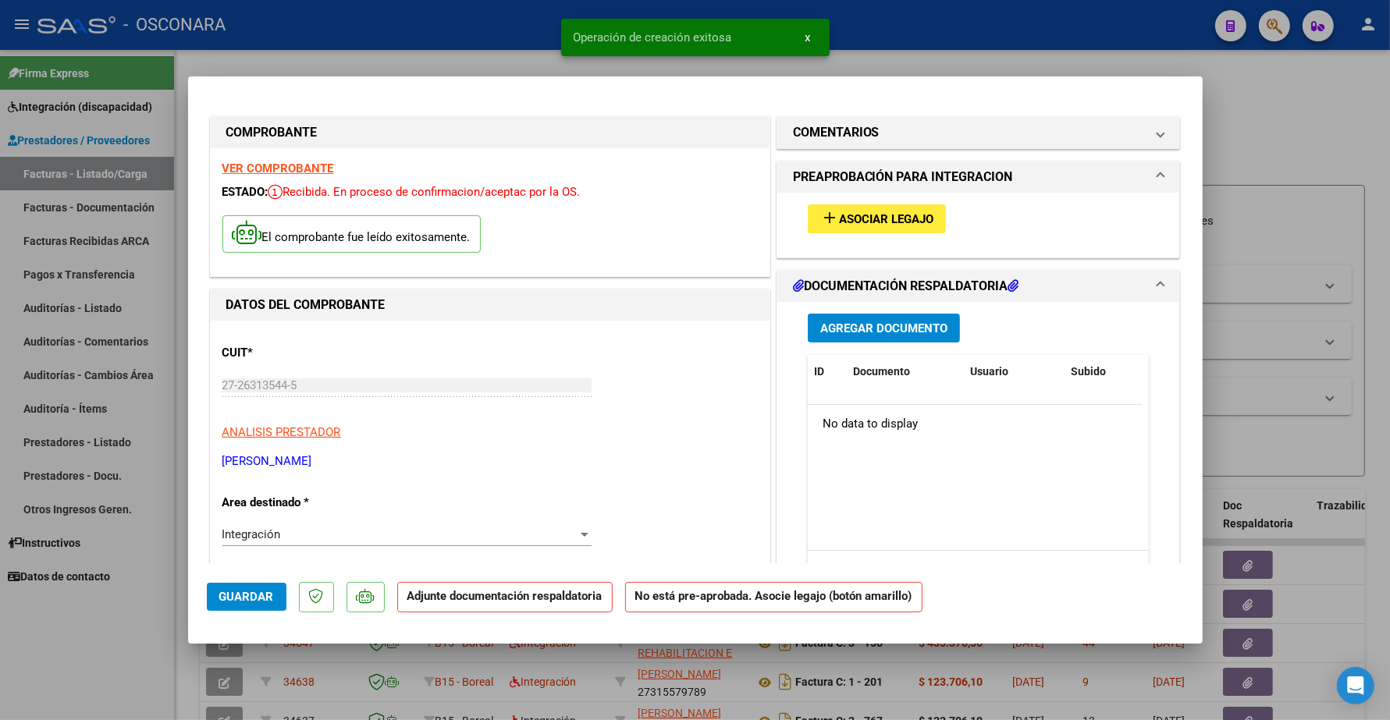
click at [840, 212] on span "Asociar Legajo" at bounding box center [886, 219] width 94 height 14
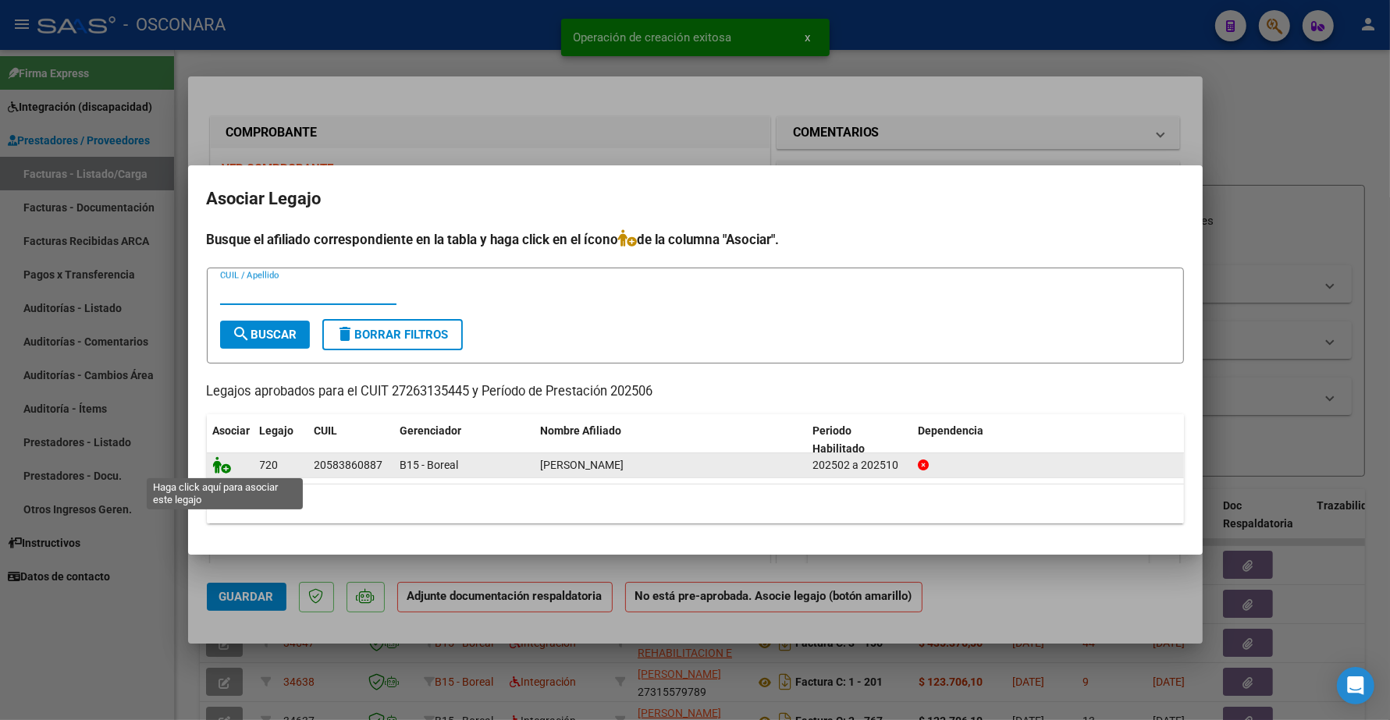
click at [225, 463] on icon at bounding box center [222, 464] width 19 height 17
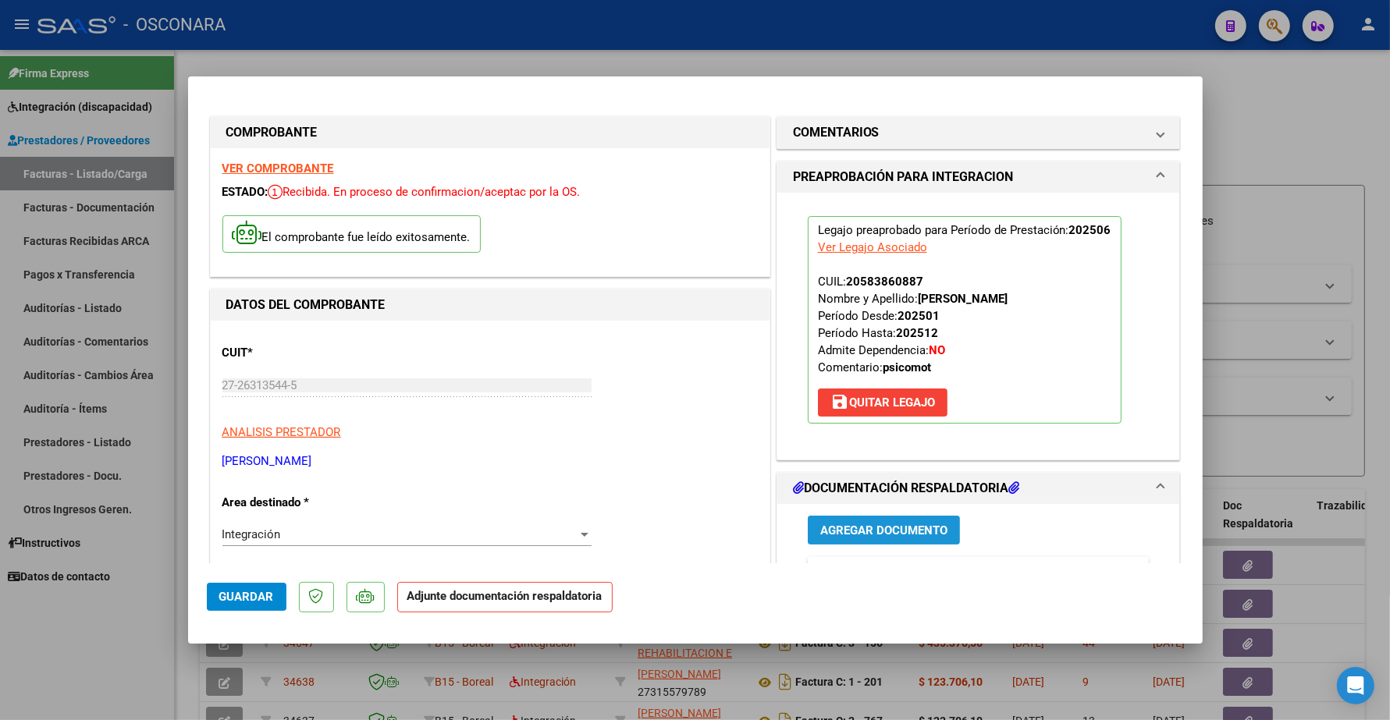
click at [862, 531] on span "Agregar Documento" at bounding box center [883, 531] width 127 height 14
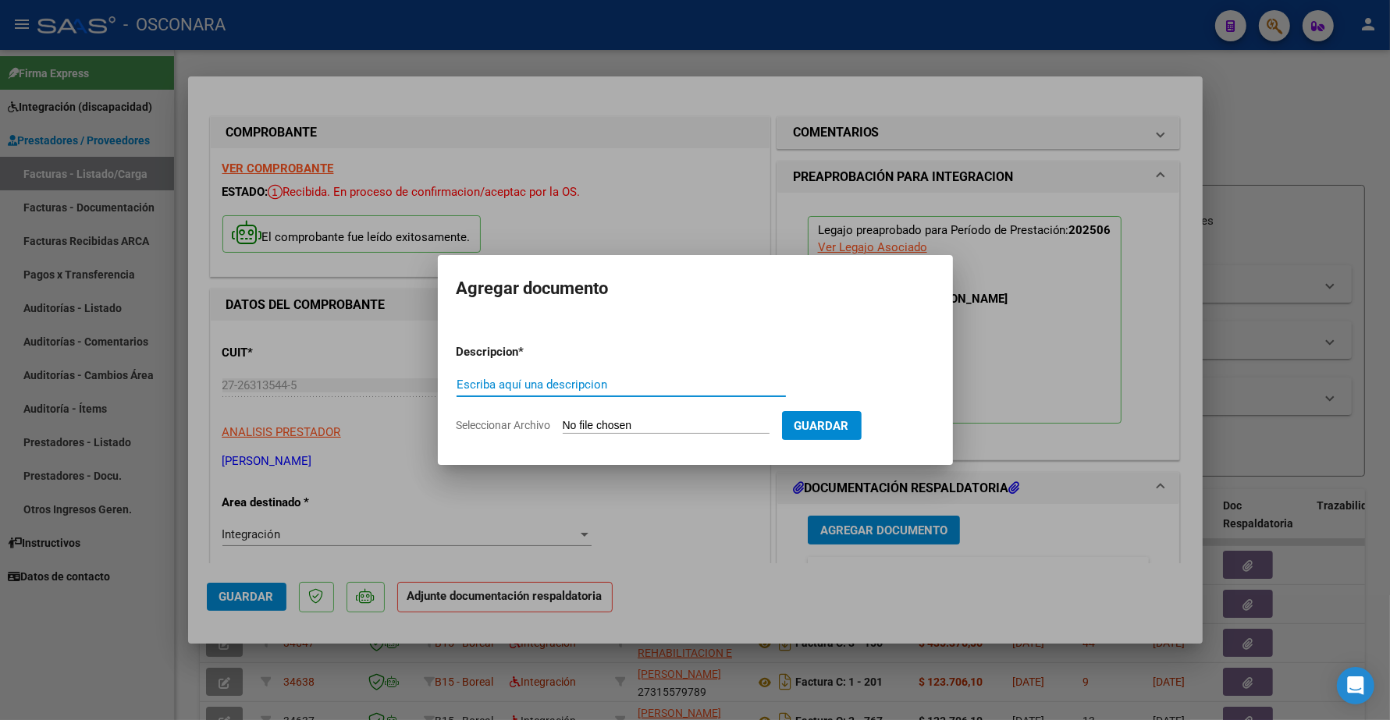
click at [591, 386] on input "Escriba aquí una descripcion" at bounding box center [620, 385] width 329 height 14
type input "PLANILLA"
click at [594, 422] on input "Seleccionar Archivo" at bounding box center [666, 426] width 207 height 15
type input "C:\fakepath\27263135445_11_1_697_Planilla de Asistencia_4.pdf"
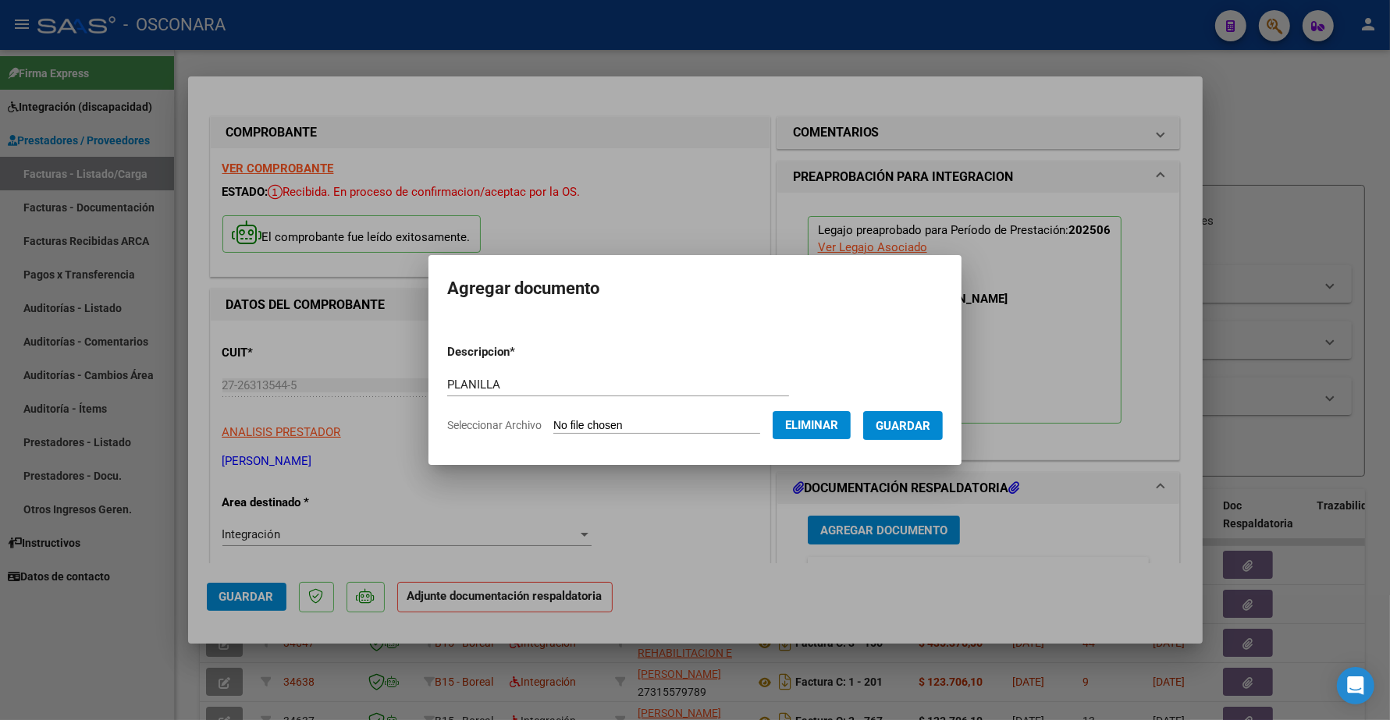
click at [914, 410] on form "Descripcion * PLANILLA Escriba aquí una descripcion Seleccionar Archivo Elimina…" at bounding box center [694, 389] width 495 height 114
click at [915, 419] on span "Guardar" at bounding box center [902, 426] width 55 height 14
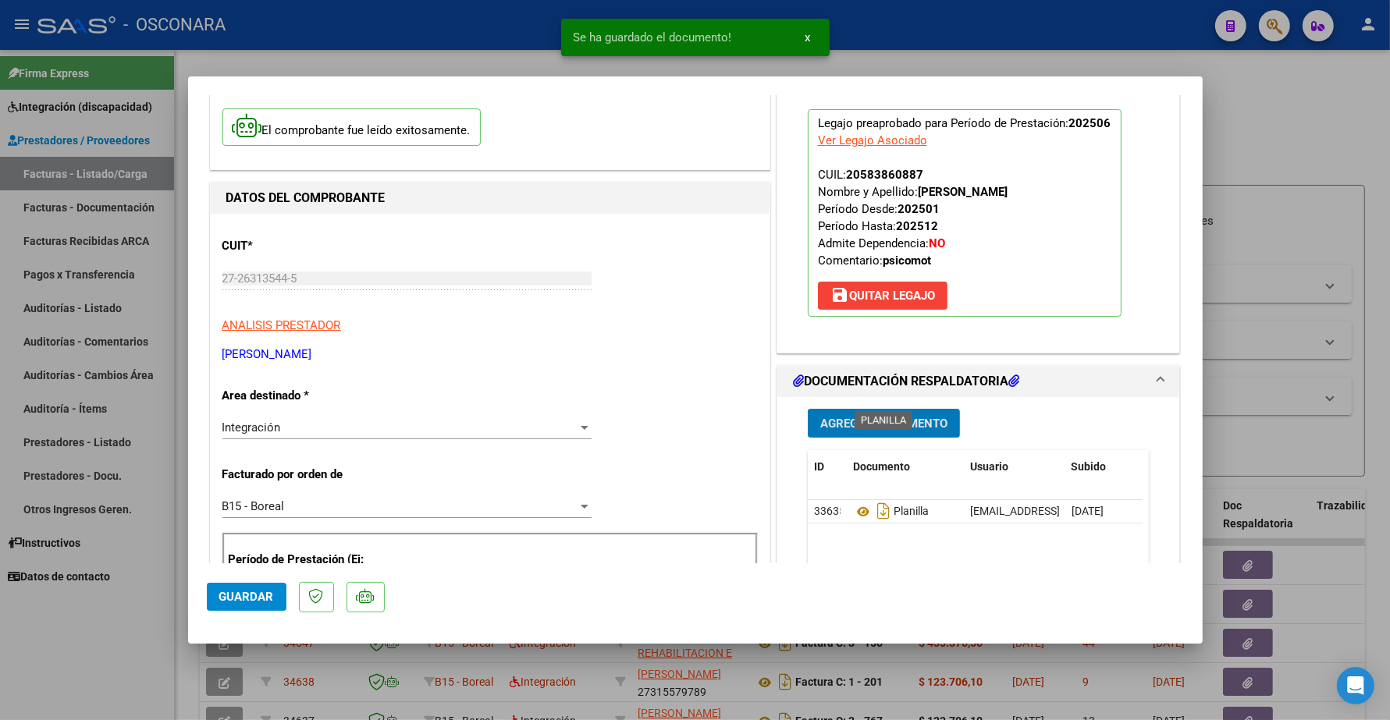
scroll to position [98, 0]
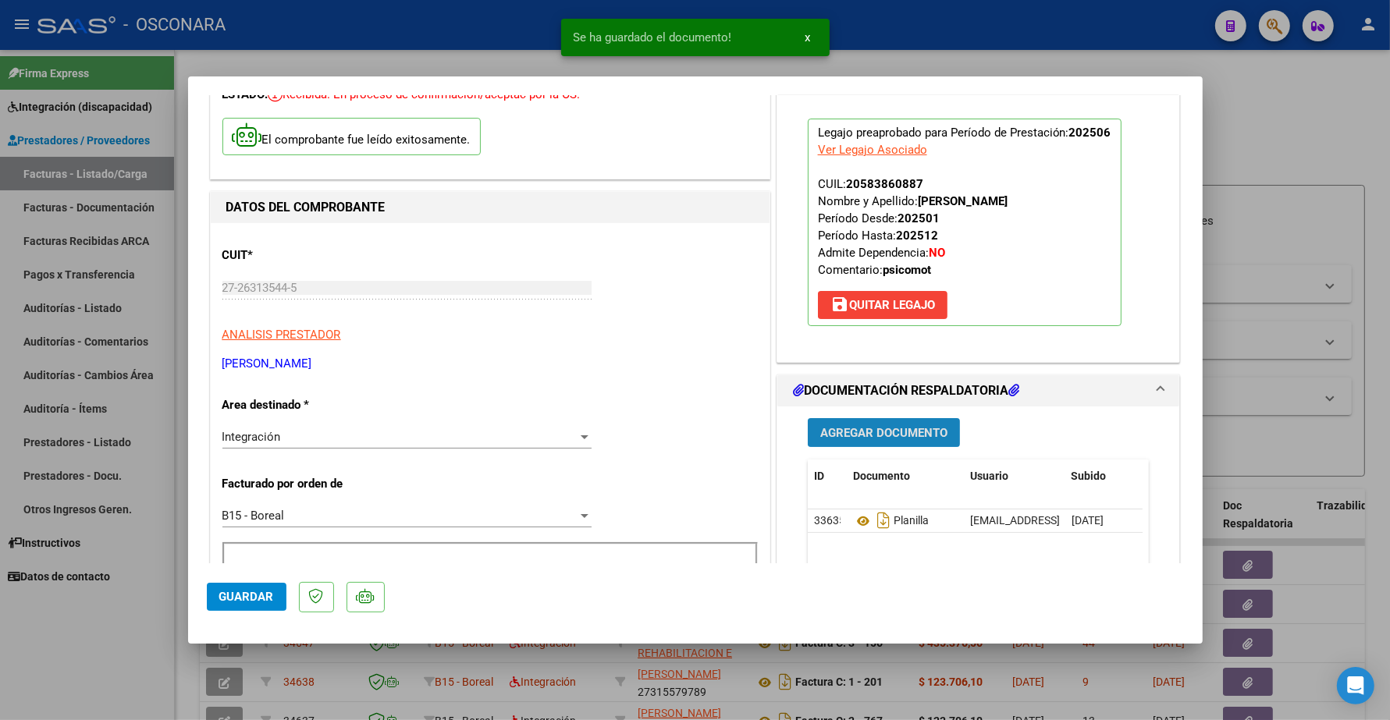
click at [876, 428] on span "Agregar Documento" at bounding box center [883, 433] width 127 height 14
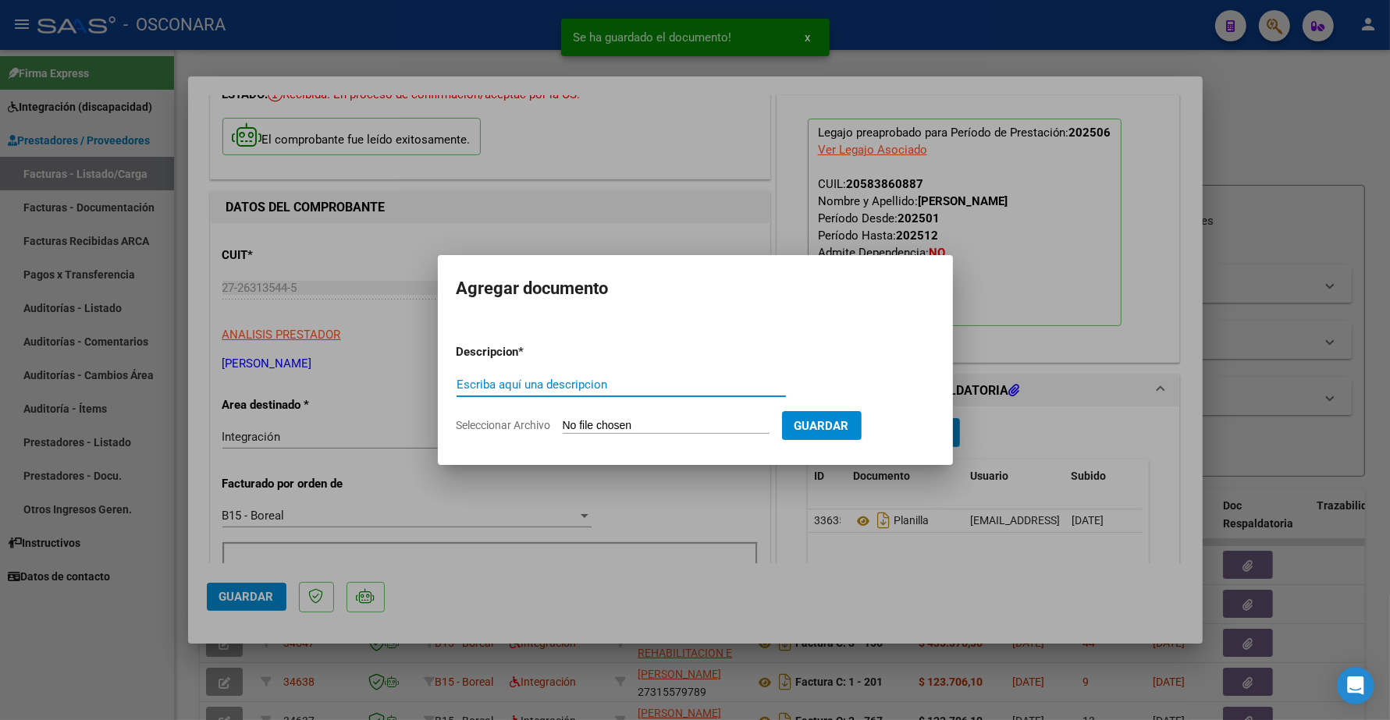
click at [587, 387] on input "Escriba aquí una descripcion" at bounding box center [620, 385] width 329 height 14
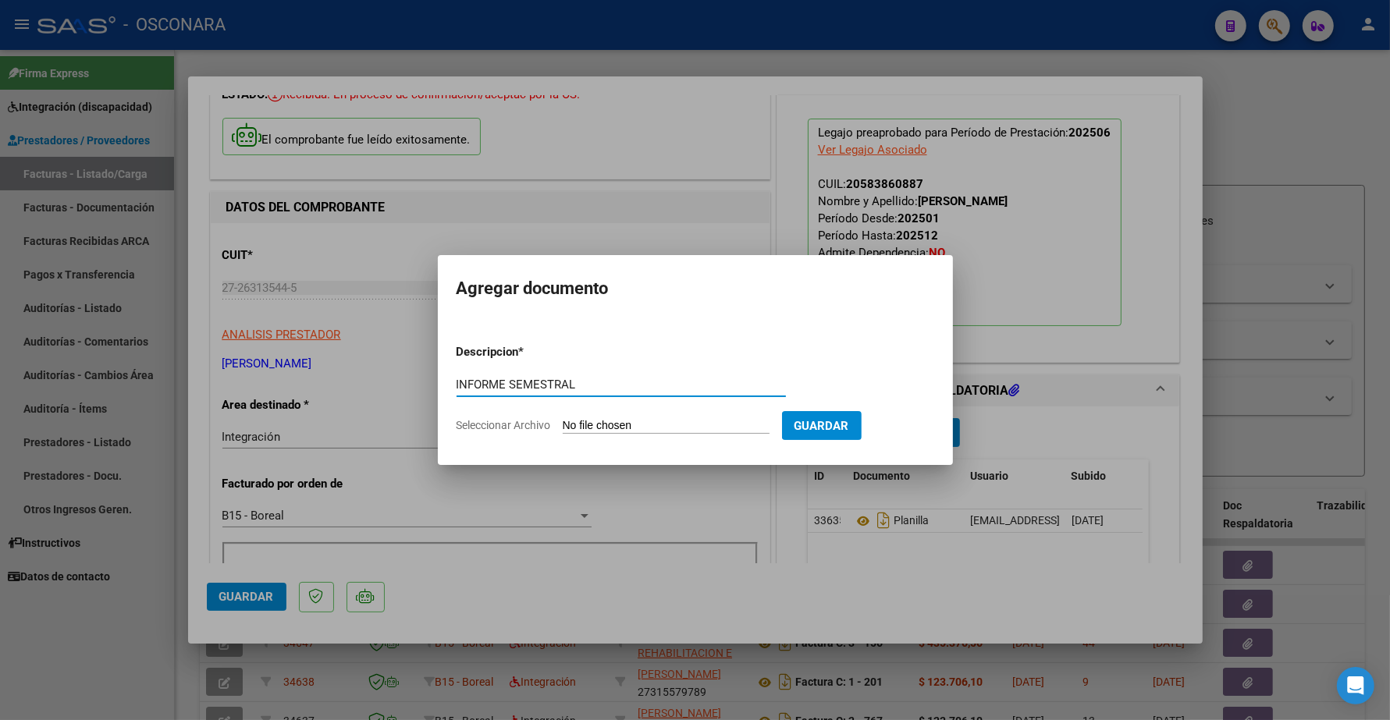
type input "INFORME SEMESTRAL"
click at [614, 421] on input "Seleccionar Archivo" at bounding box center [666, 426] width 207 height 15
type input "C:\fakepath\141332-7-Informe_de_evolucion_semestral.pdf"
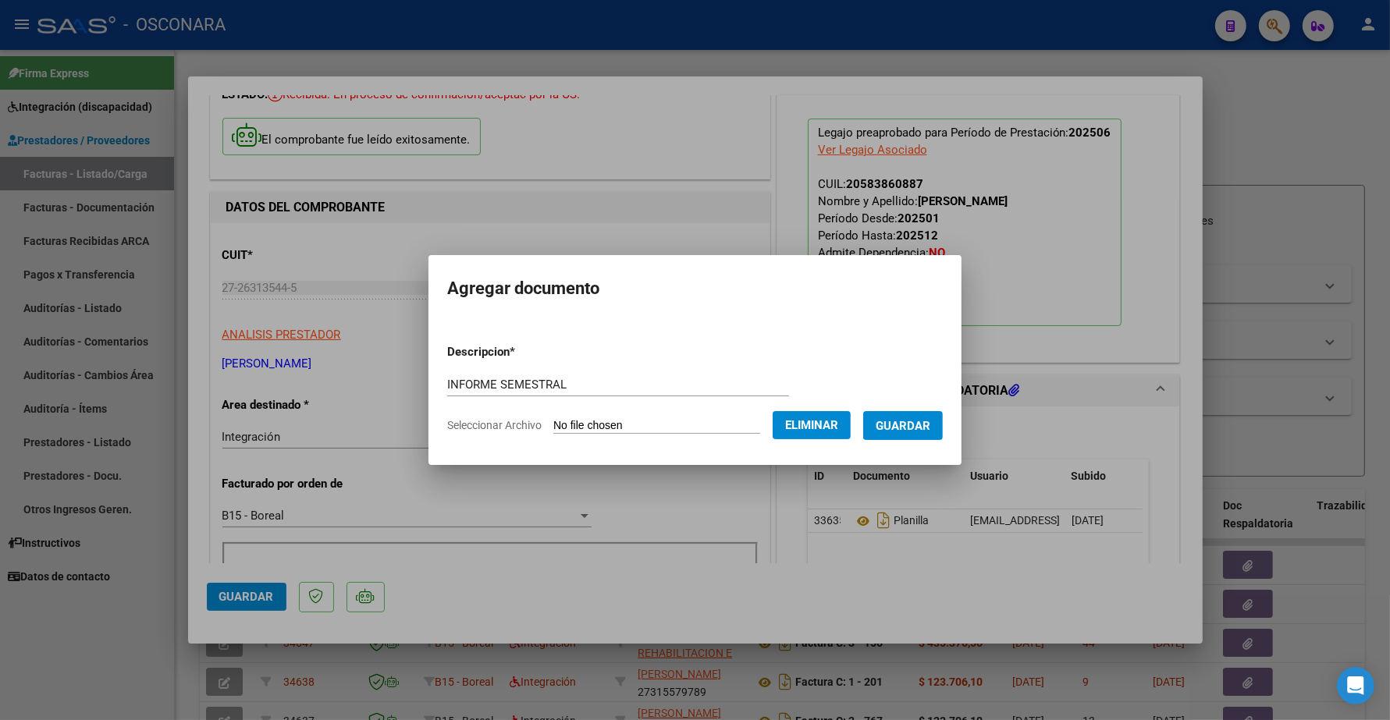
click at [899, 422] on span "Guardar" at bounding box center [902, 426] width 55 height 14
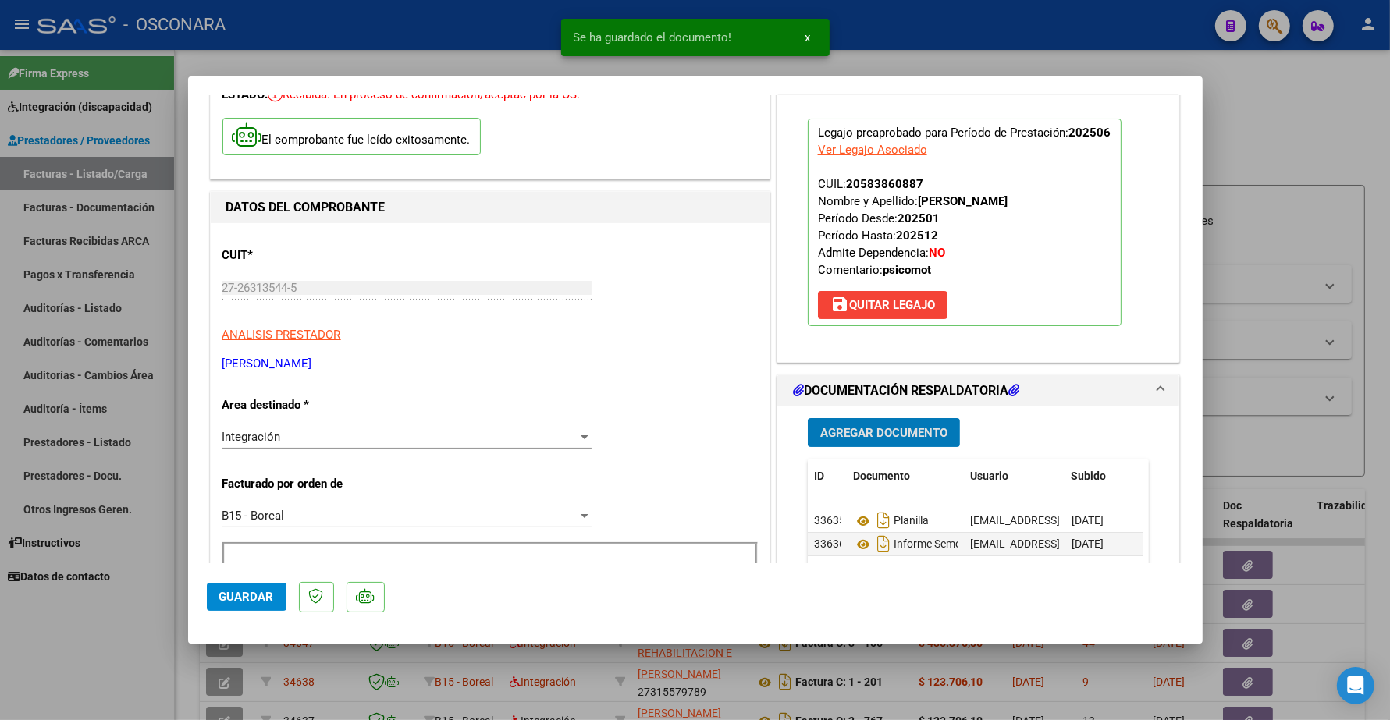
scroll to position [293, 0]
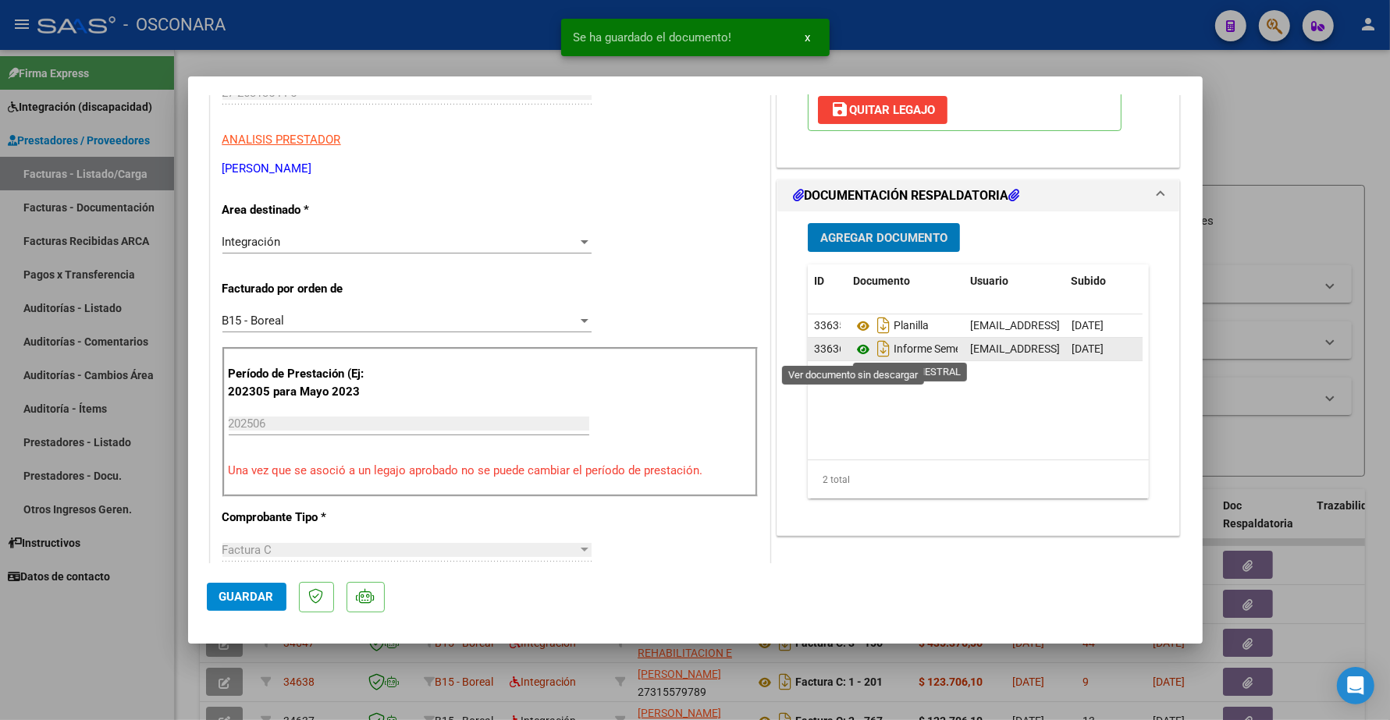
click at [854, 346] on icon at bounding box center [863, 349] width 20 height 19
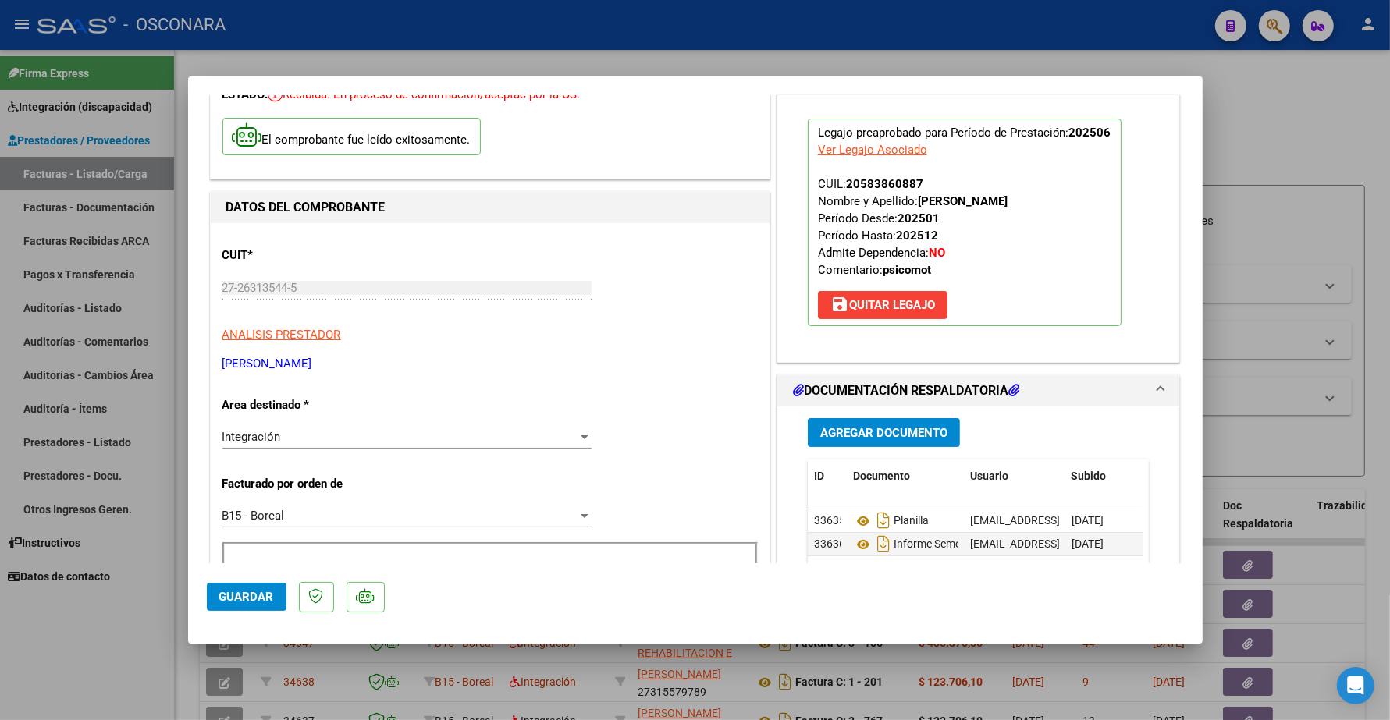
scroll to position [195, 0]
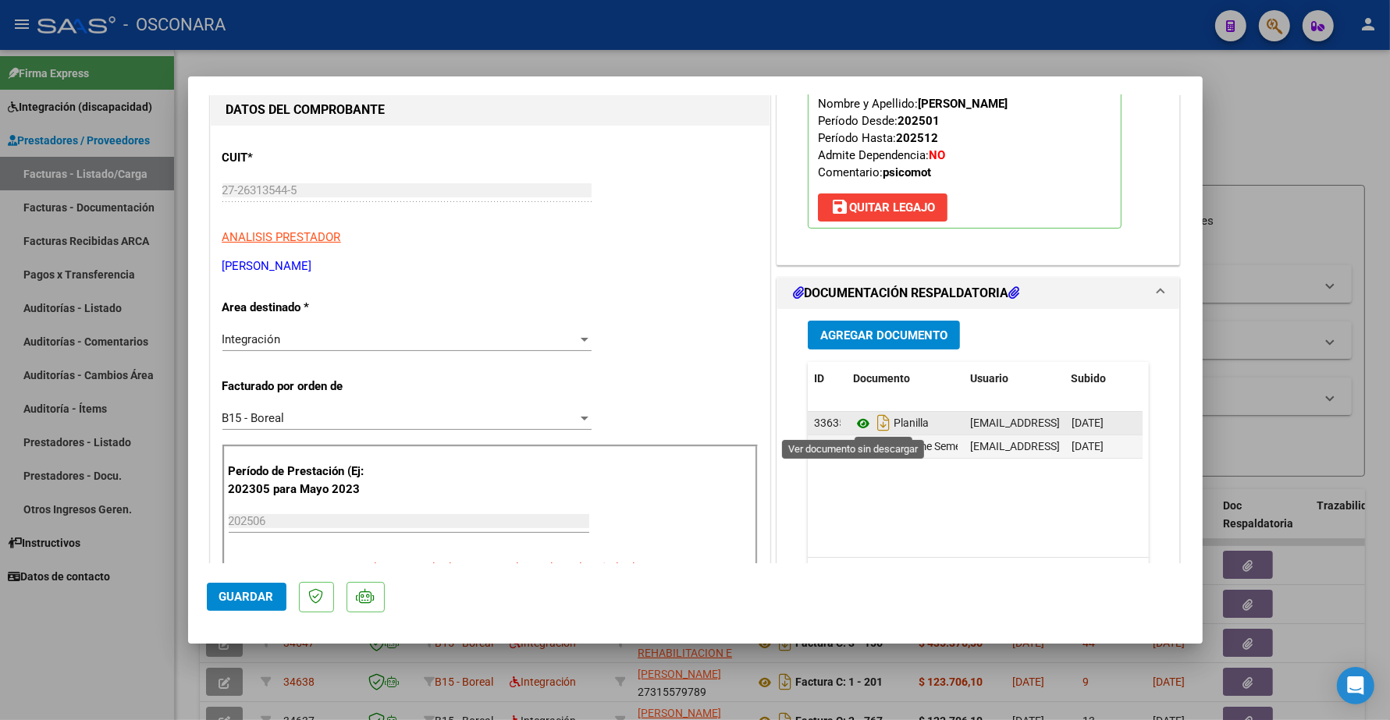
click at [854, 424] on icon at bounding box center [863, 423] width 20 height 19
click at [255, 599] on span "Guardar" at bounding box center [246, 597] width 55 height 14
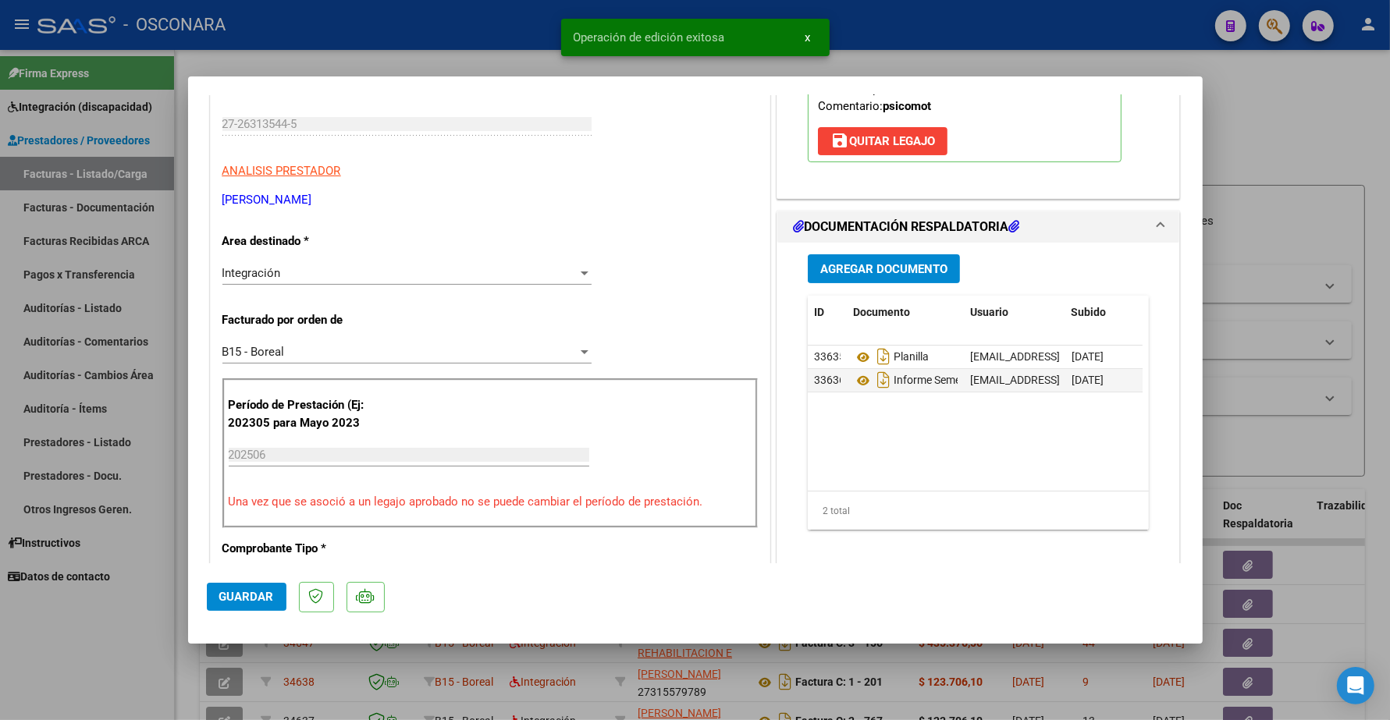
scroll to position [293, 0]
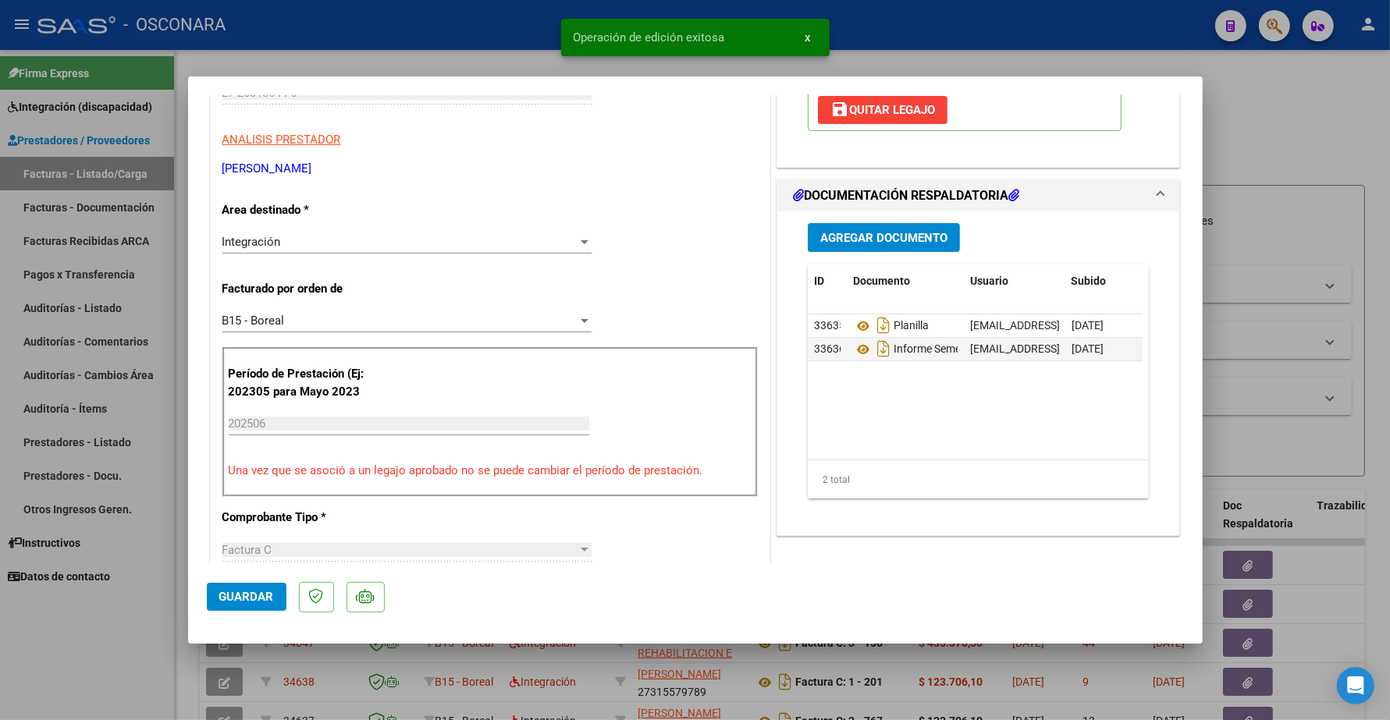
type input "$ 0,00"
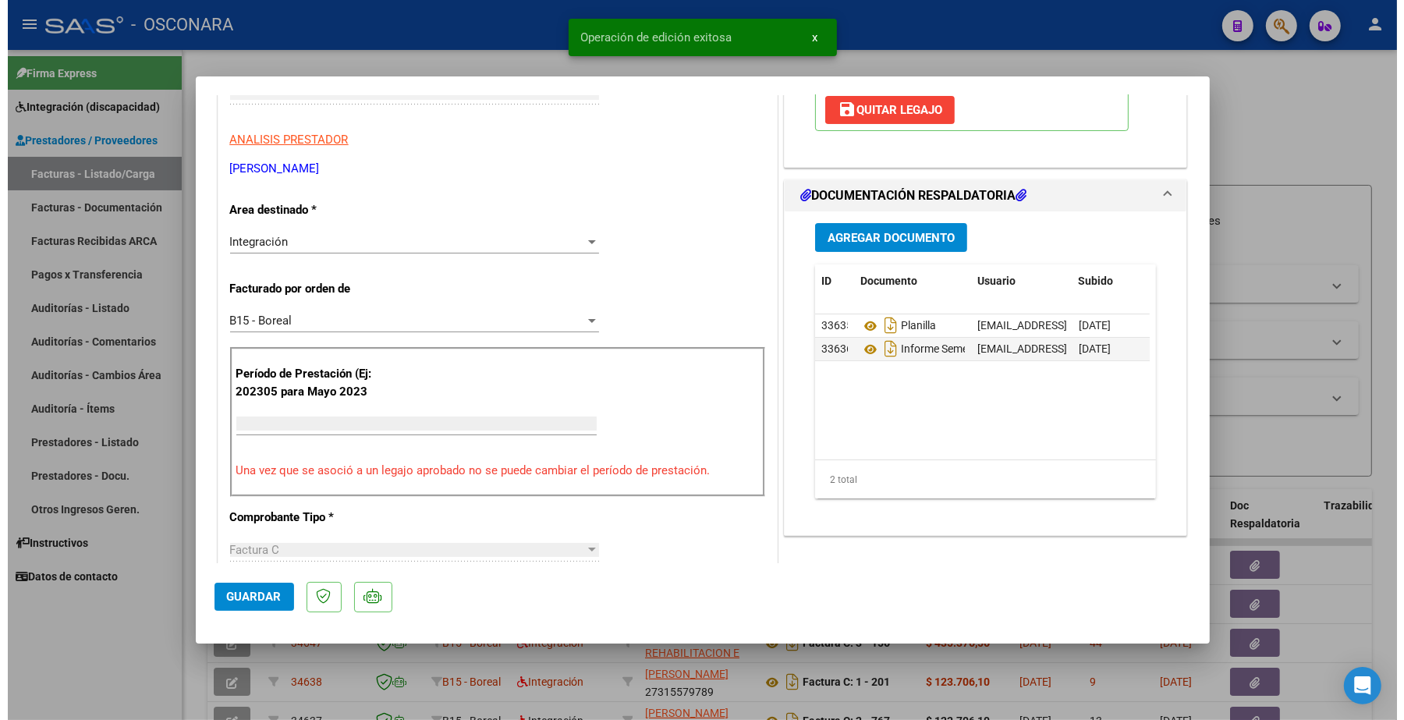
scroll to position [244, 0]
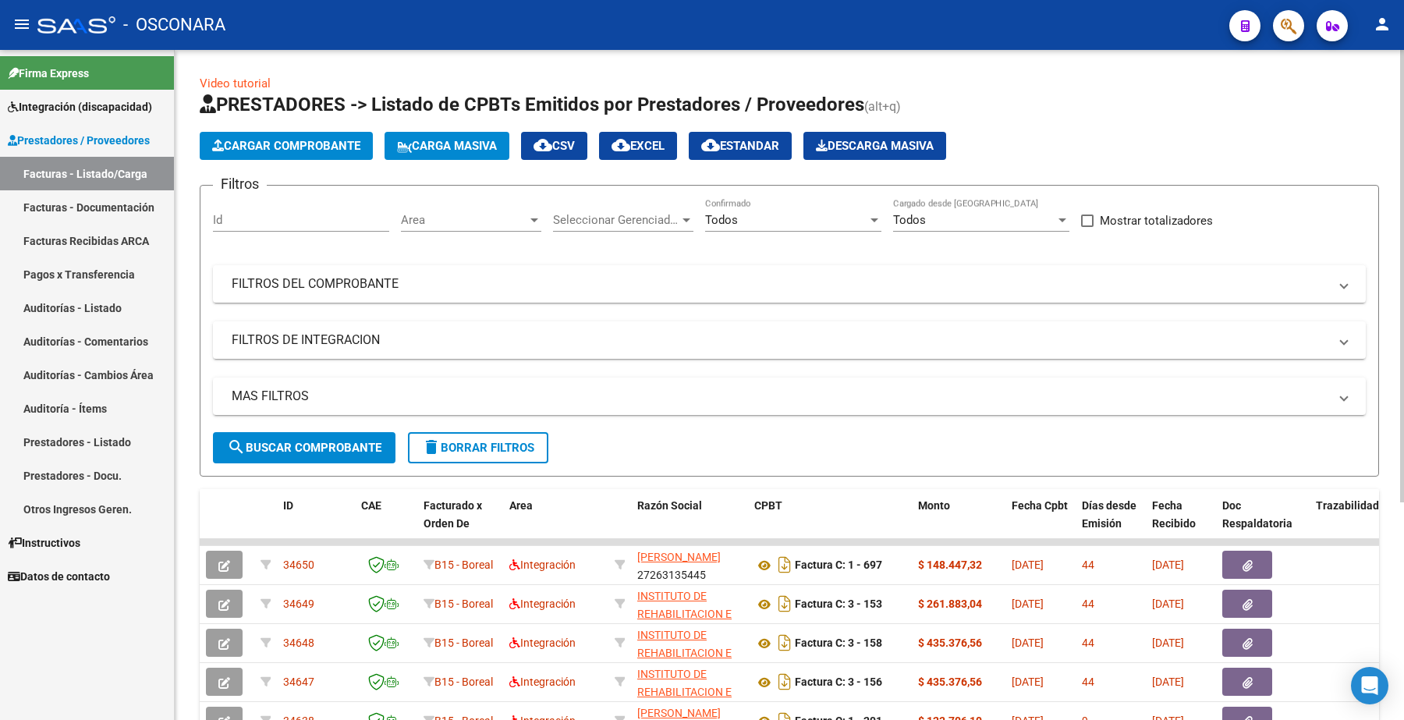
click at [270, 140] on span "Cargar Comprobante" at bounding box center [286, 146] width 148 height 14
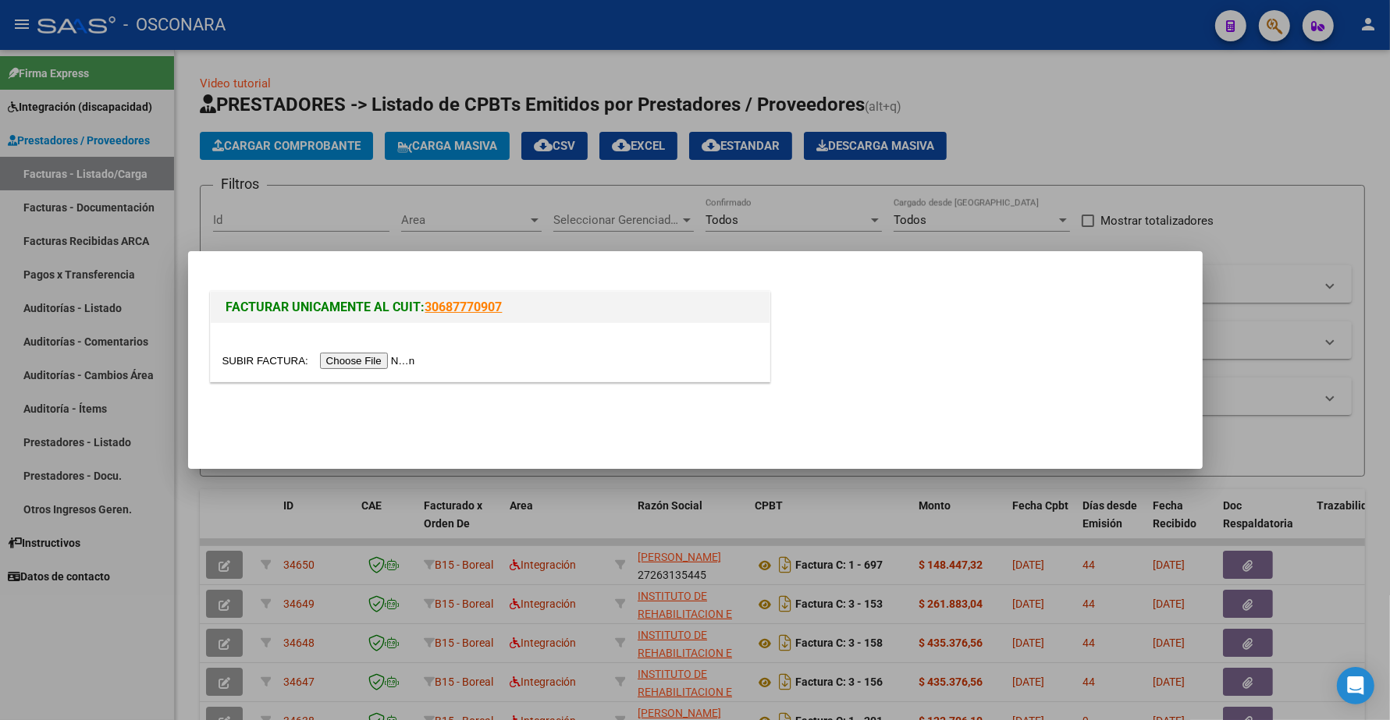
click at [399, 363] on input "file" at bounding box center [320, 361] width 197 height 16
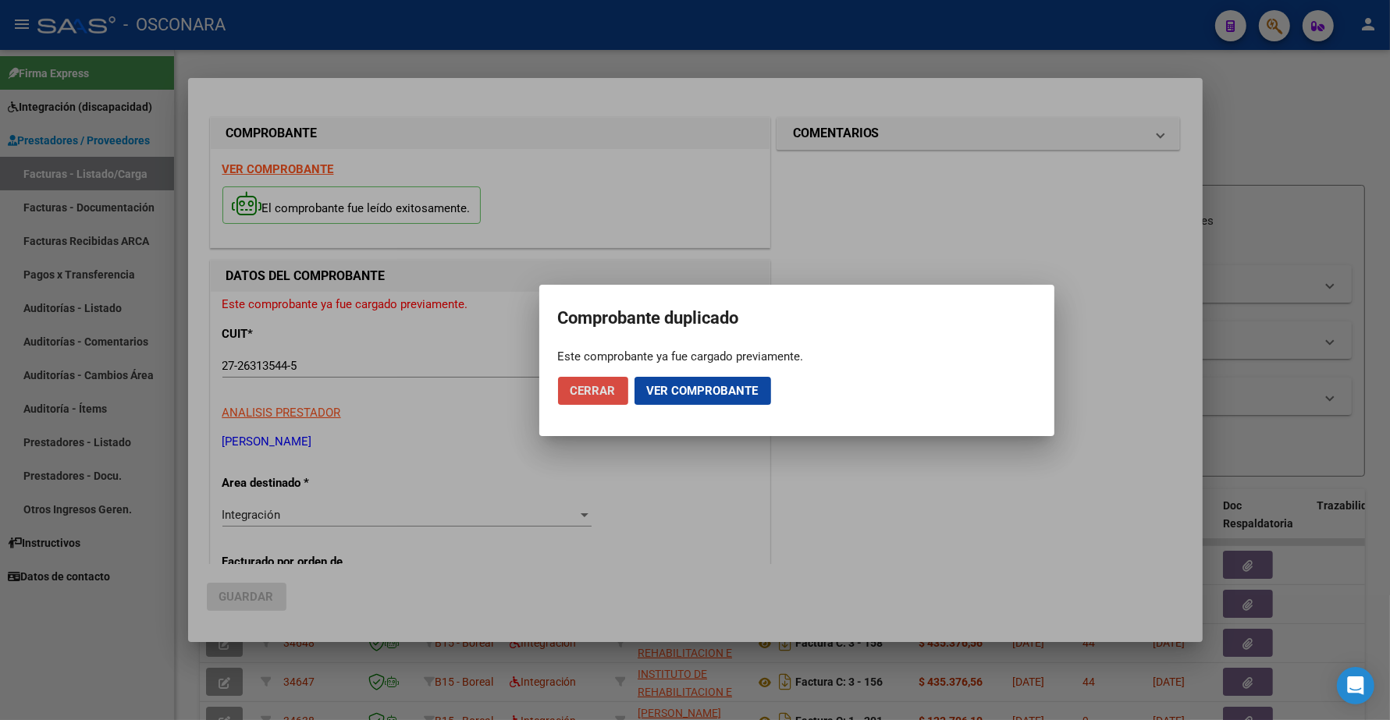
click at [589, 389] on span "Cerrar" at bounding box center [592, 391] width 45 height 14
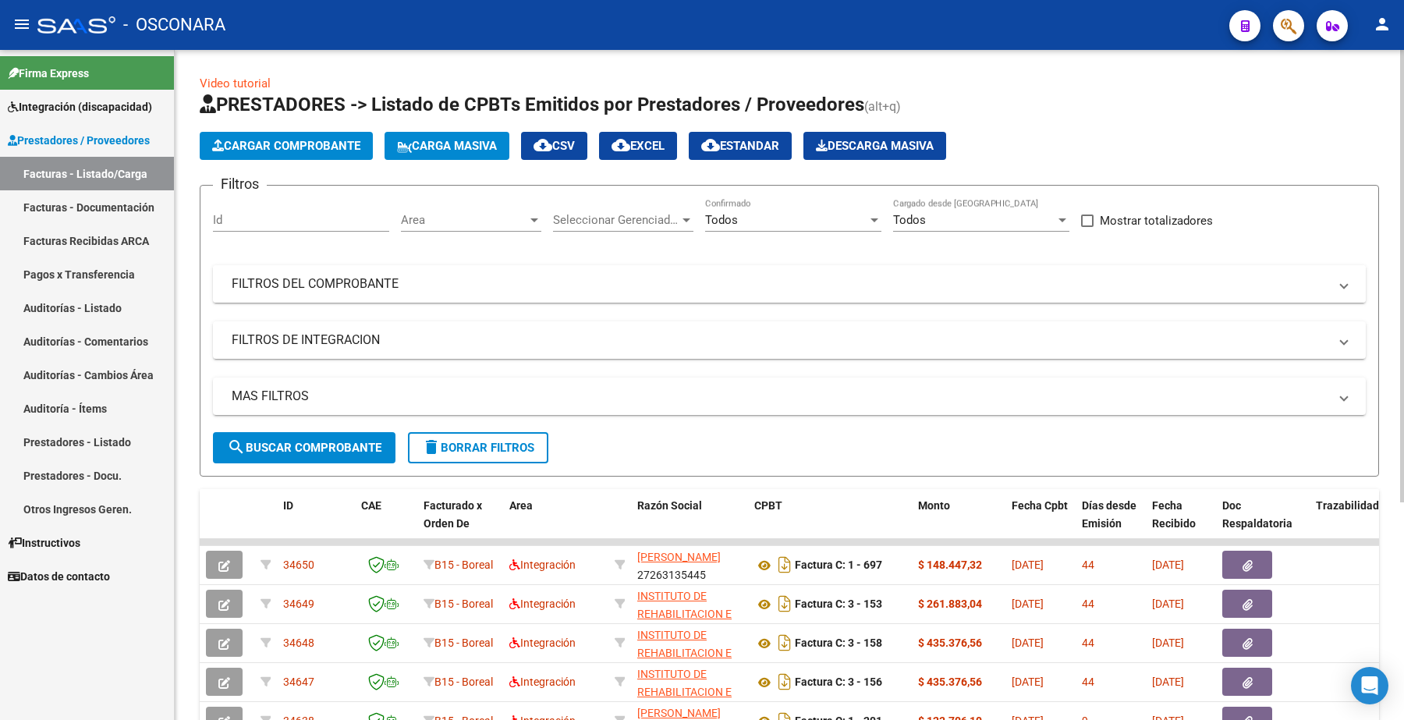
click at [298, 285] on mat-panel-title "FILTROS DEL COMPROBANTE" at bounding box center [780, 283] width 1097 height 17
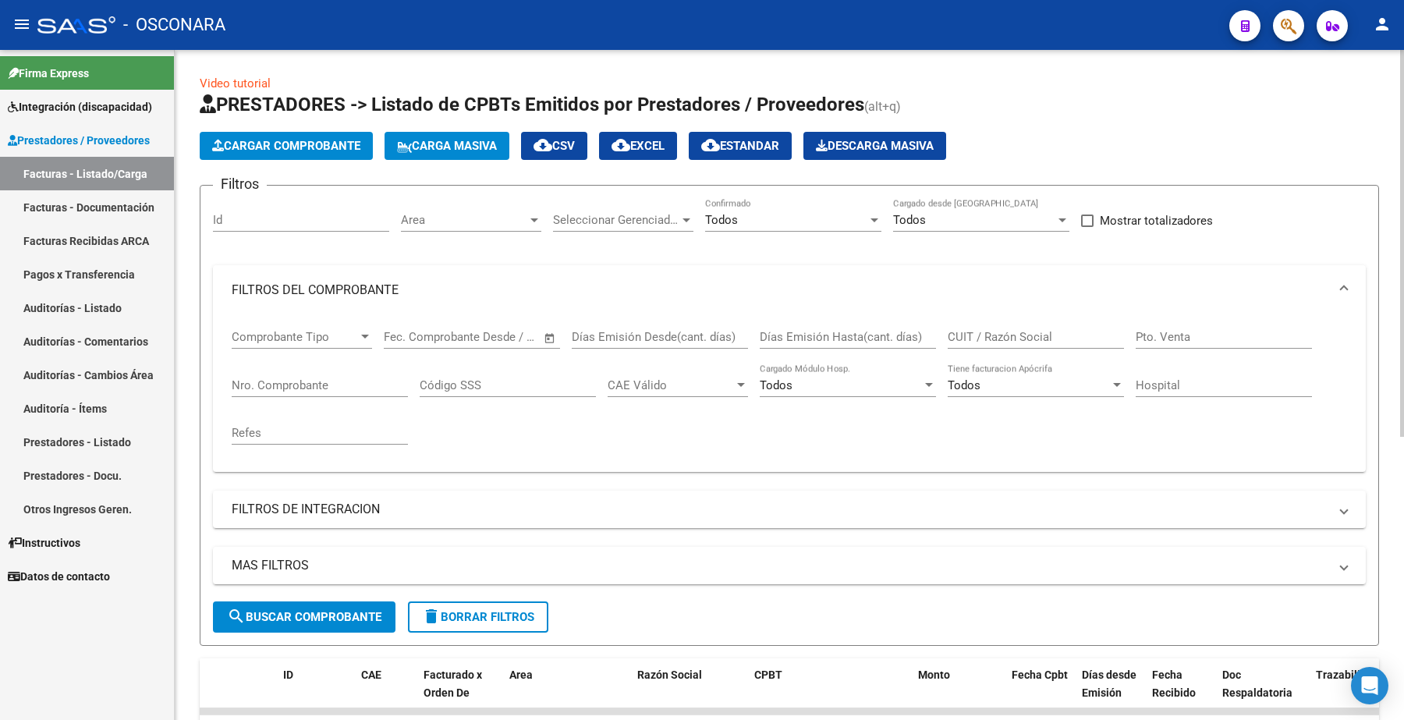
click at [295, 380] on input "Nro. Comprobante" at bounding box center [320, 385] width 176 height 14
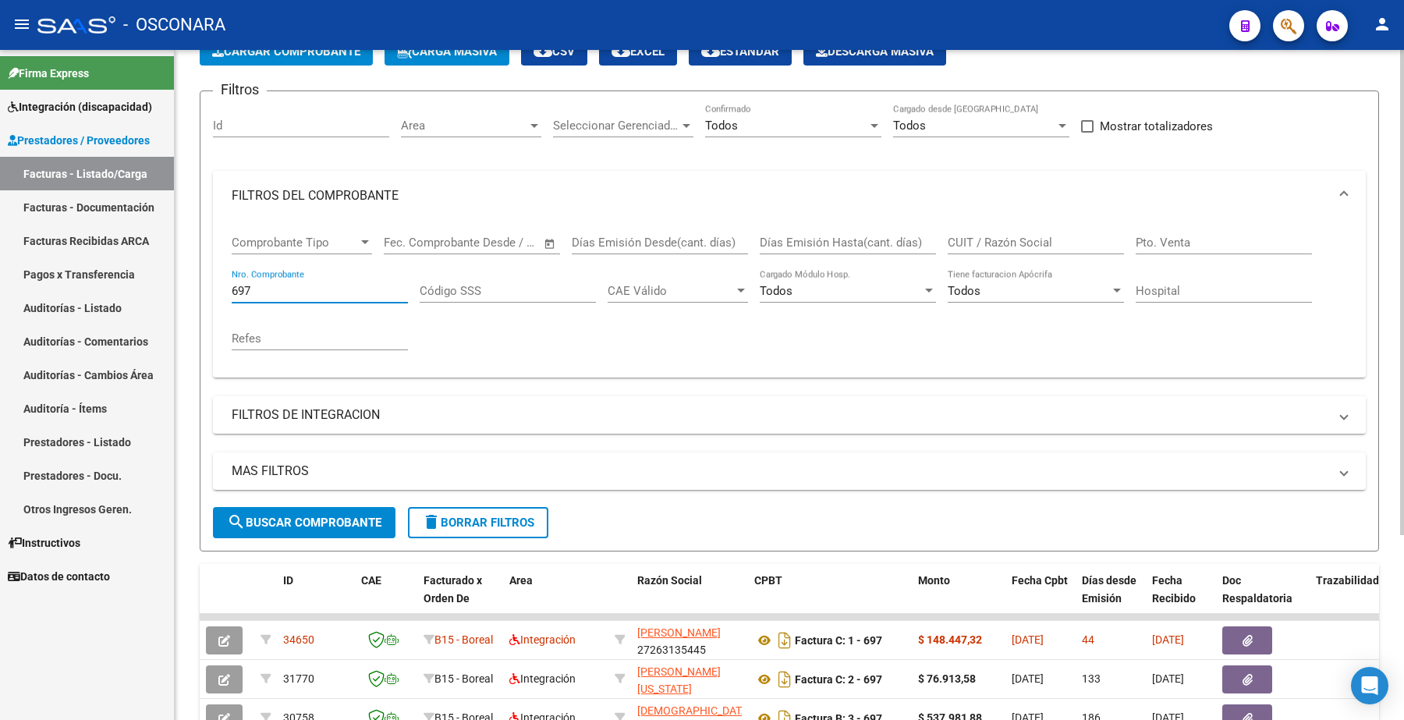
scroll to position [257, 0]
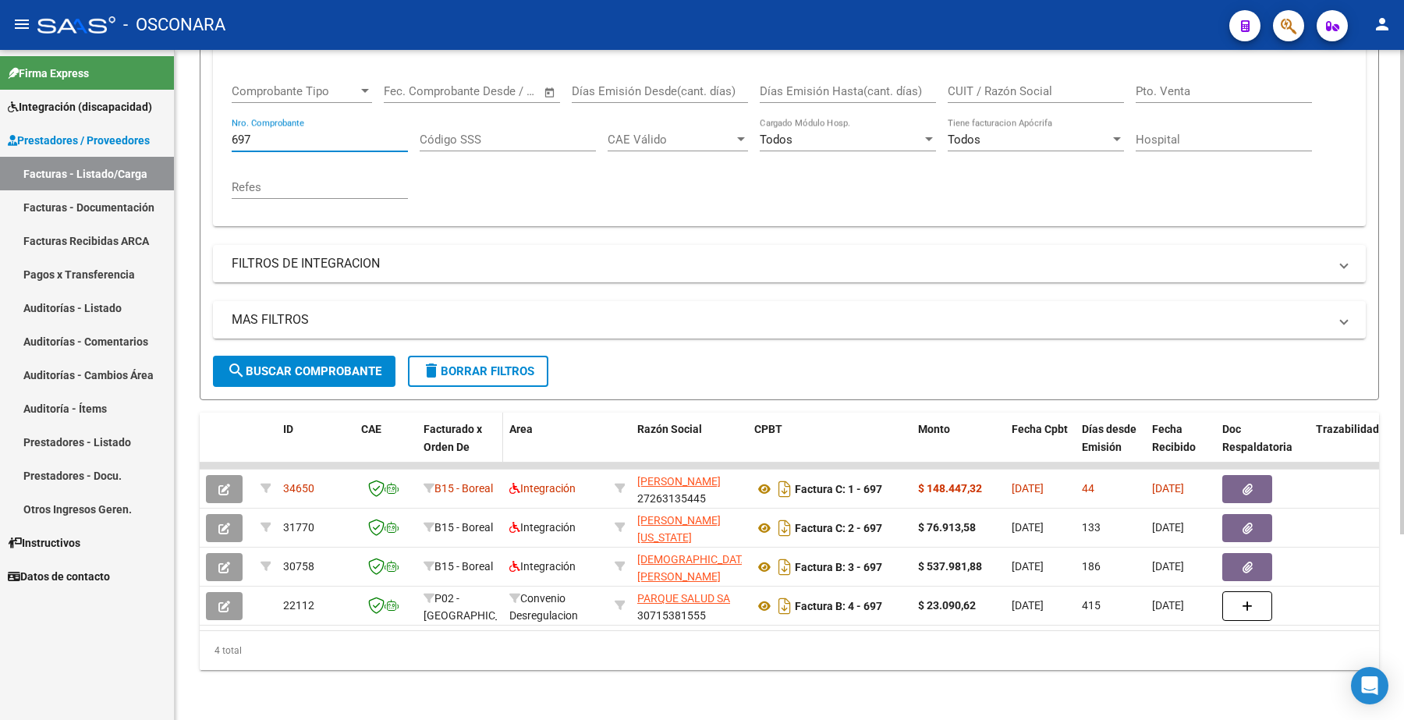
type input "697"
drag, startPoint x: 267, startPoint y: 133, endPoint x: 258, endPoint y: 129, distance: 9.8
click at [260, 130] on div "697 Nro. Comprobante" at bounding box center [320, 135] width 176 height 34
drag, startPoint x: 256, startPoint y: 126, endPoint x: 144, endPoint y: 101, distance: 114.3
click at [186, 117] on div "Video tutorial PRESTADORES -> Listado de CPBTs Emitidos por Prestadores / Prove…" at bounding box center [790, 262] width 1230 height 916
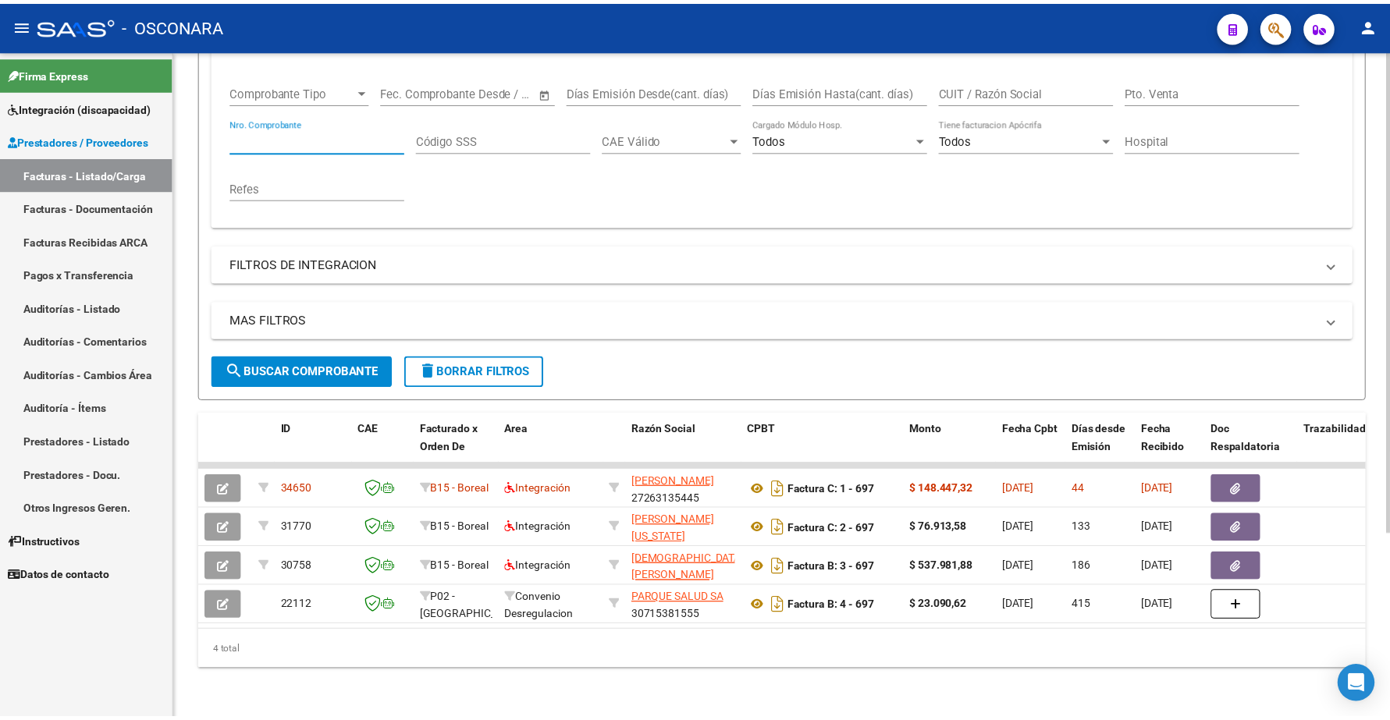
scroll to position [0, 0]
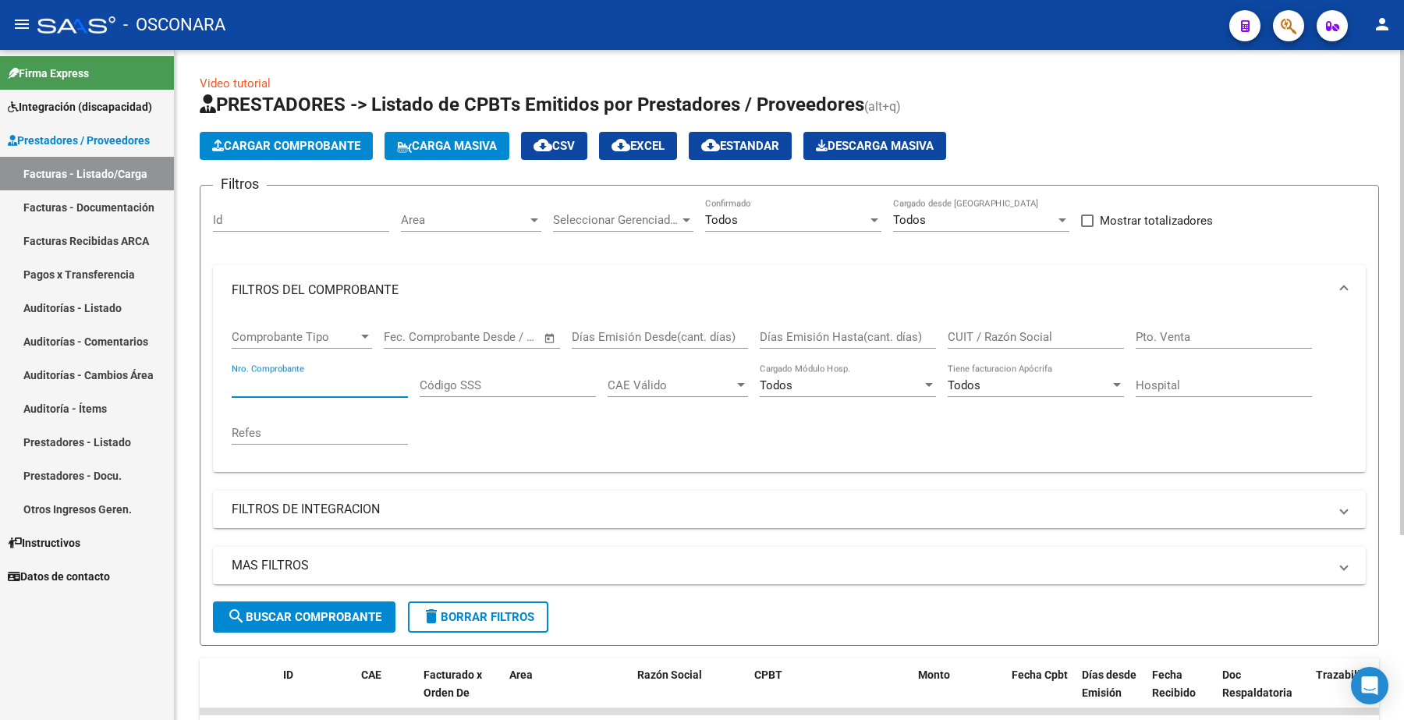
click at [300, 153] on button "Cargar Comprobante" at bounding box center [286, 146] width 173 height 28
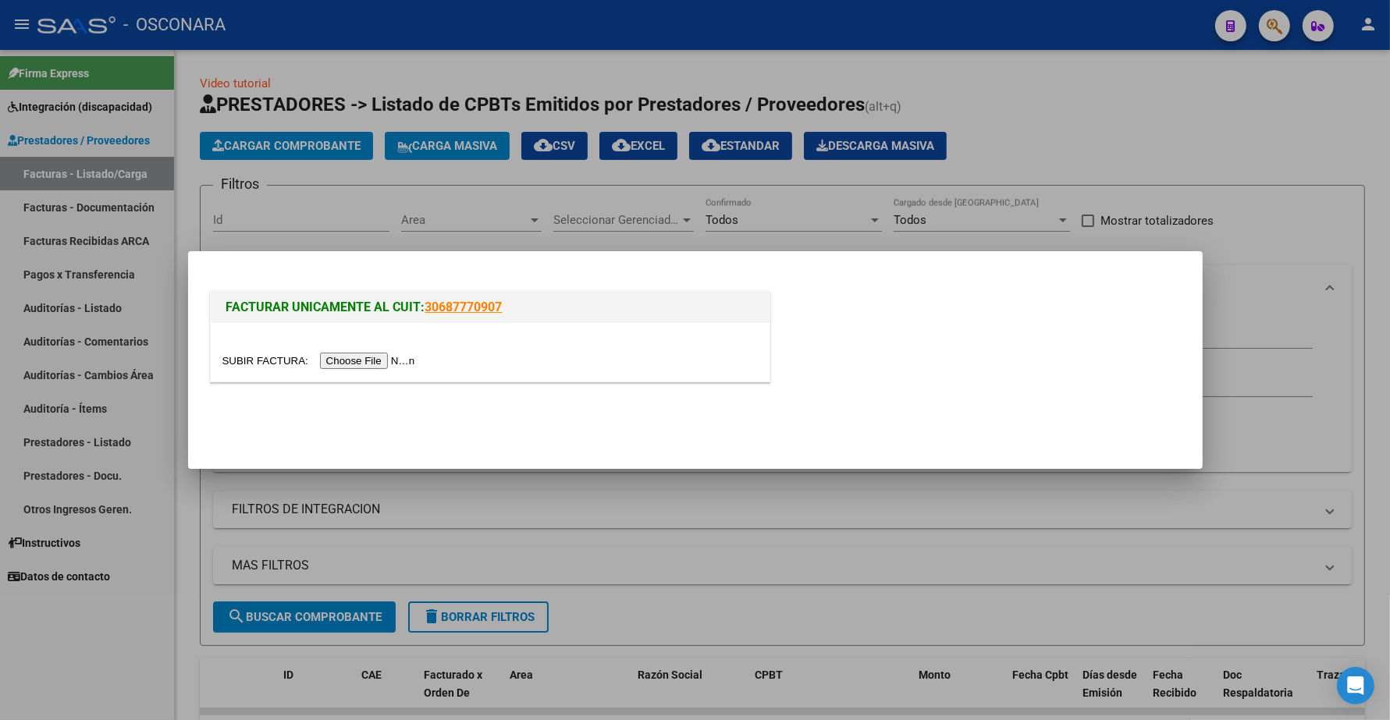
click at [372, 359] on input "file" at bounding box center [320, 361] width 197 height 16
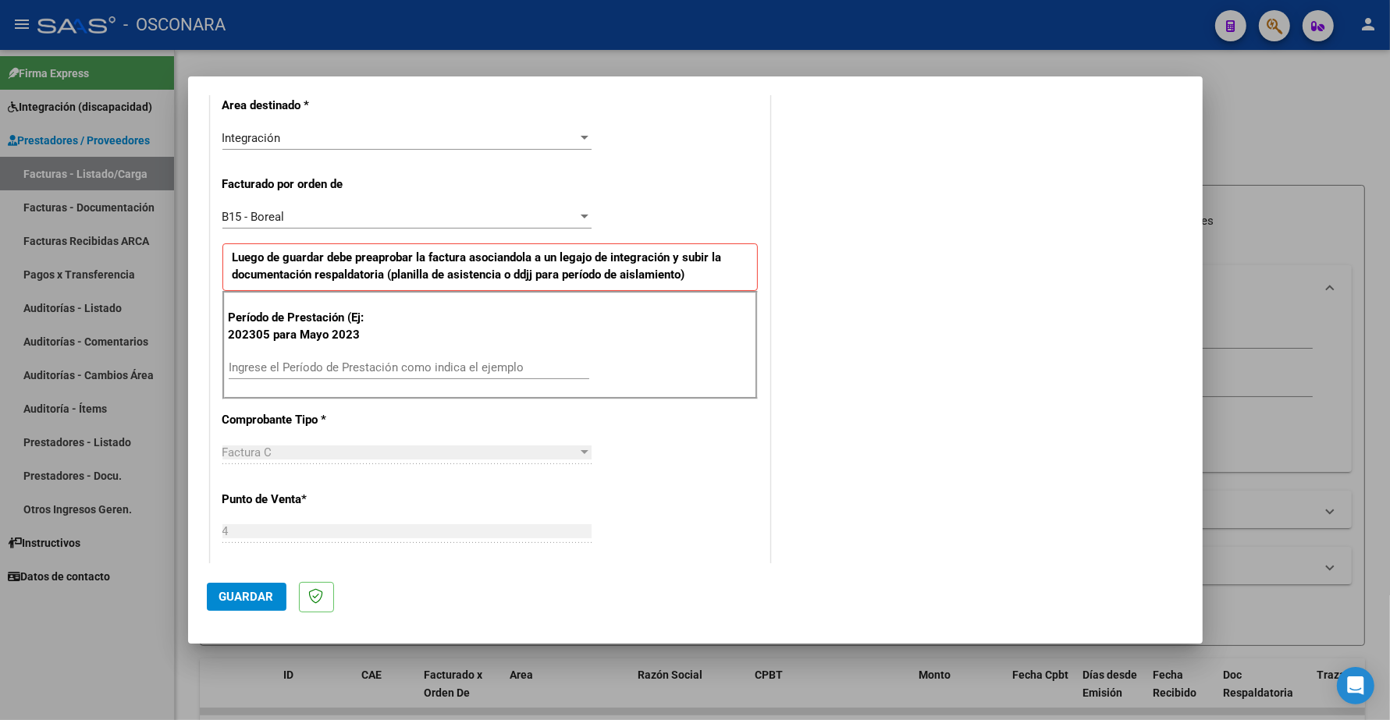
scroll to position [390, 0]
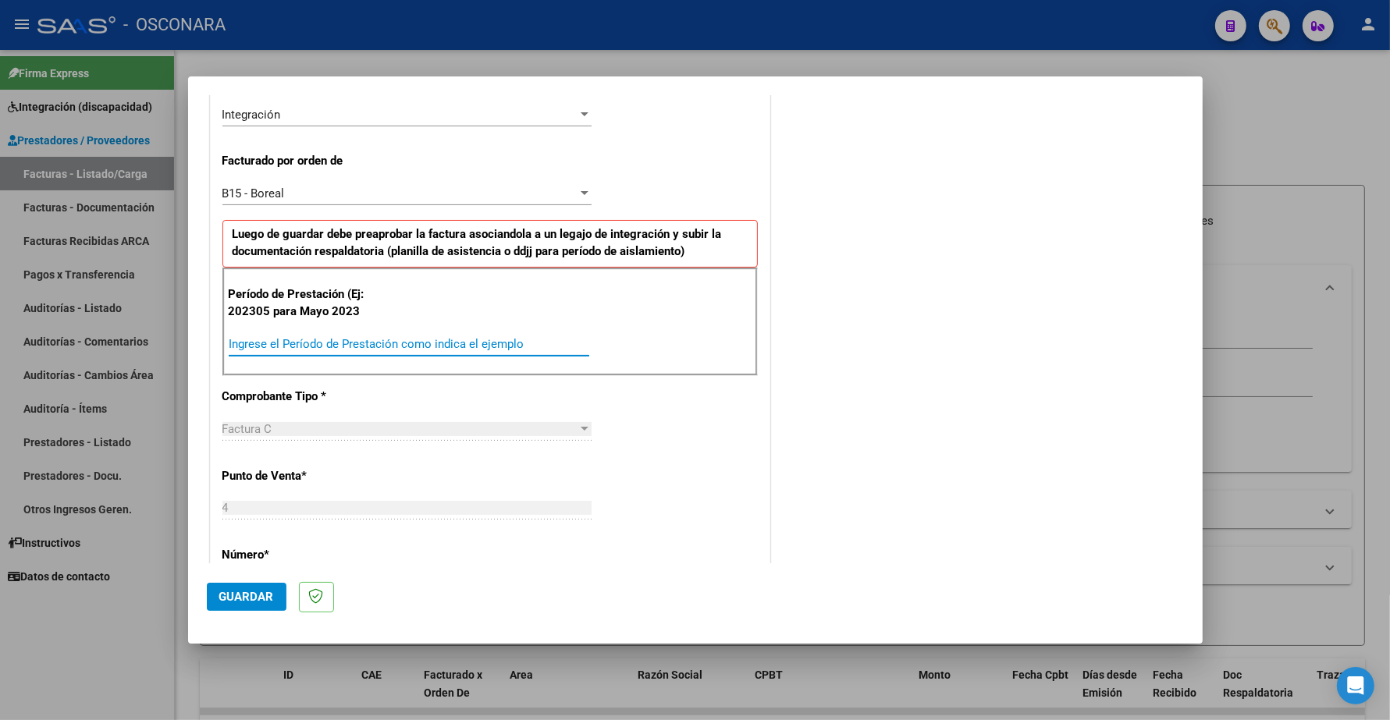
click at [269, 344] on input "Ingrese el Período de Prestación como indica el ejemplo" at bounding box center [409, 344] width 360 height 14
type input "202506"
click at [238, 603] on span "Guardar" at bounding box center [246, 597] width 55 height 14
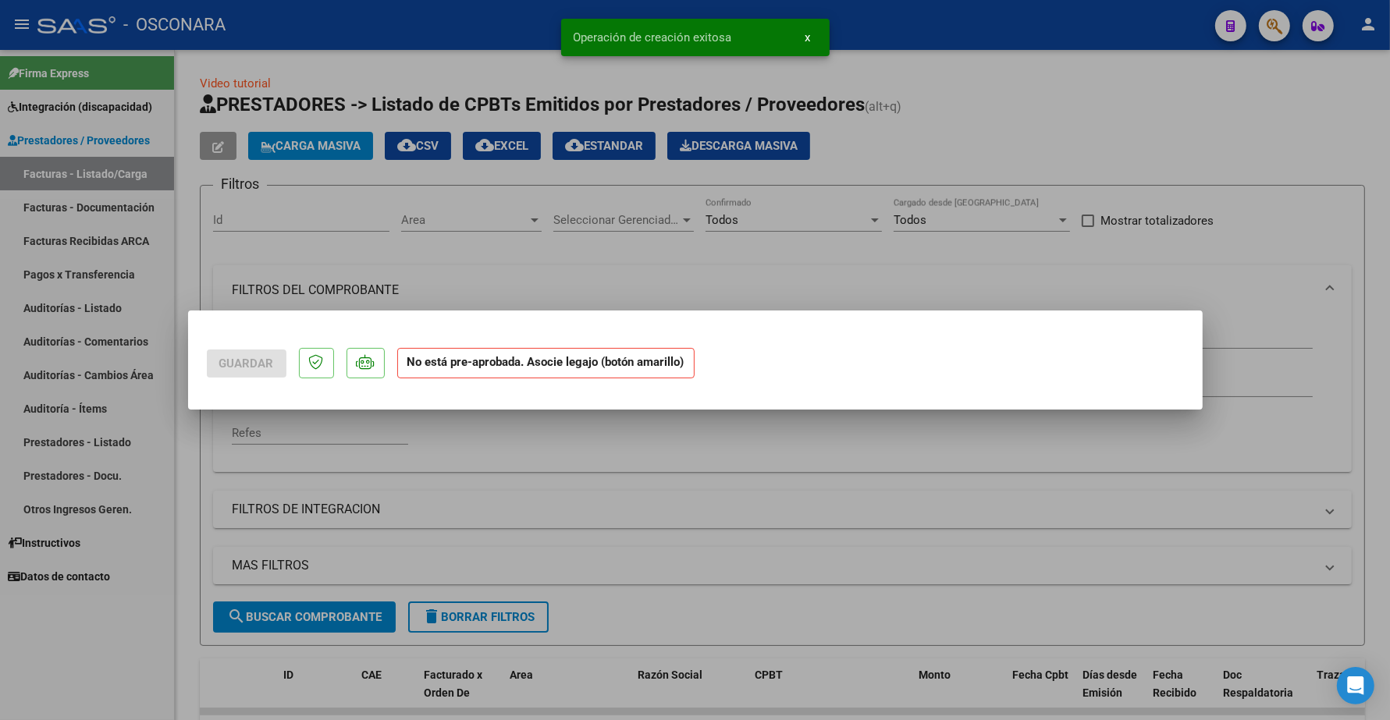
scroll to position [0, 0]
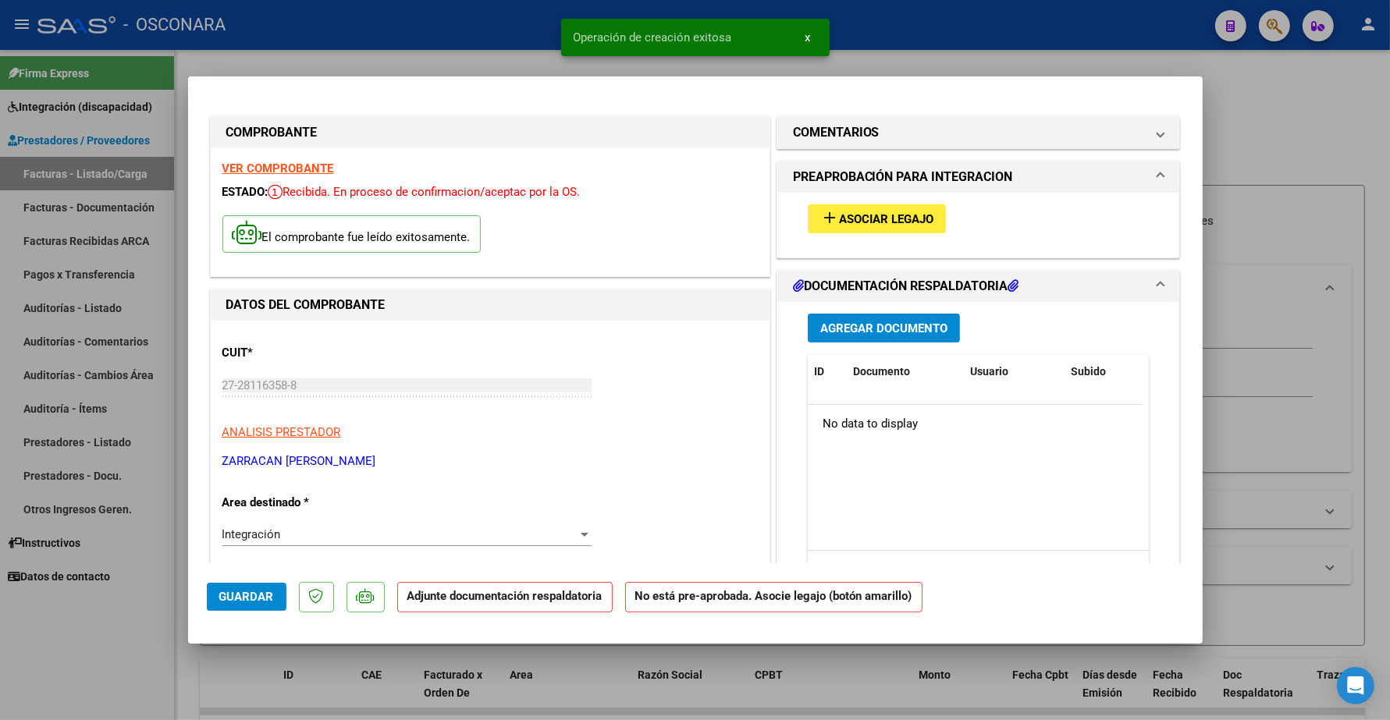
click at [864, 216] on span "Asociar Legajo" at bounding box center [886, 219] width 94 height 14
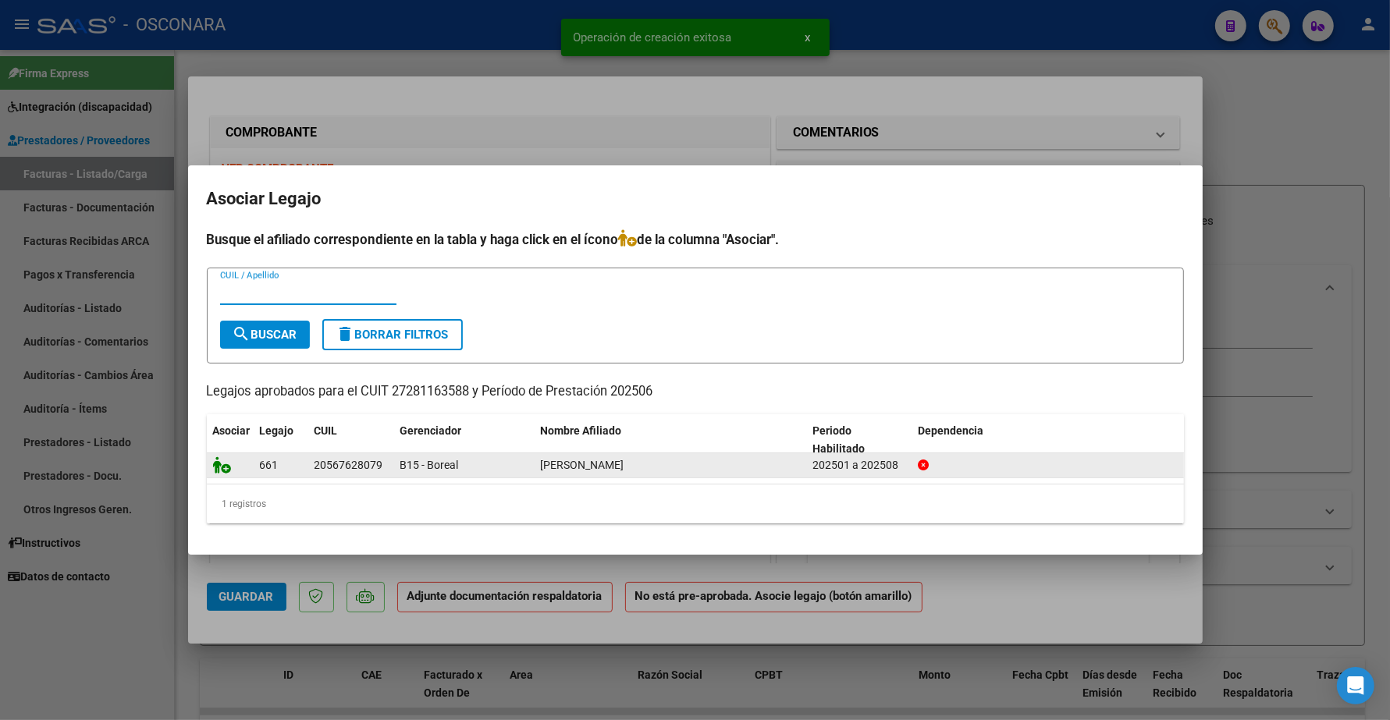
click at [220, 472] on icon at bounding box center [222, 464] width 19 height 17
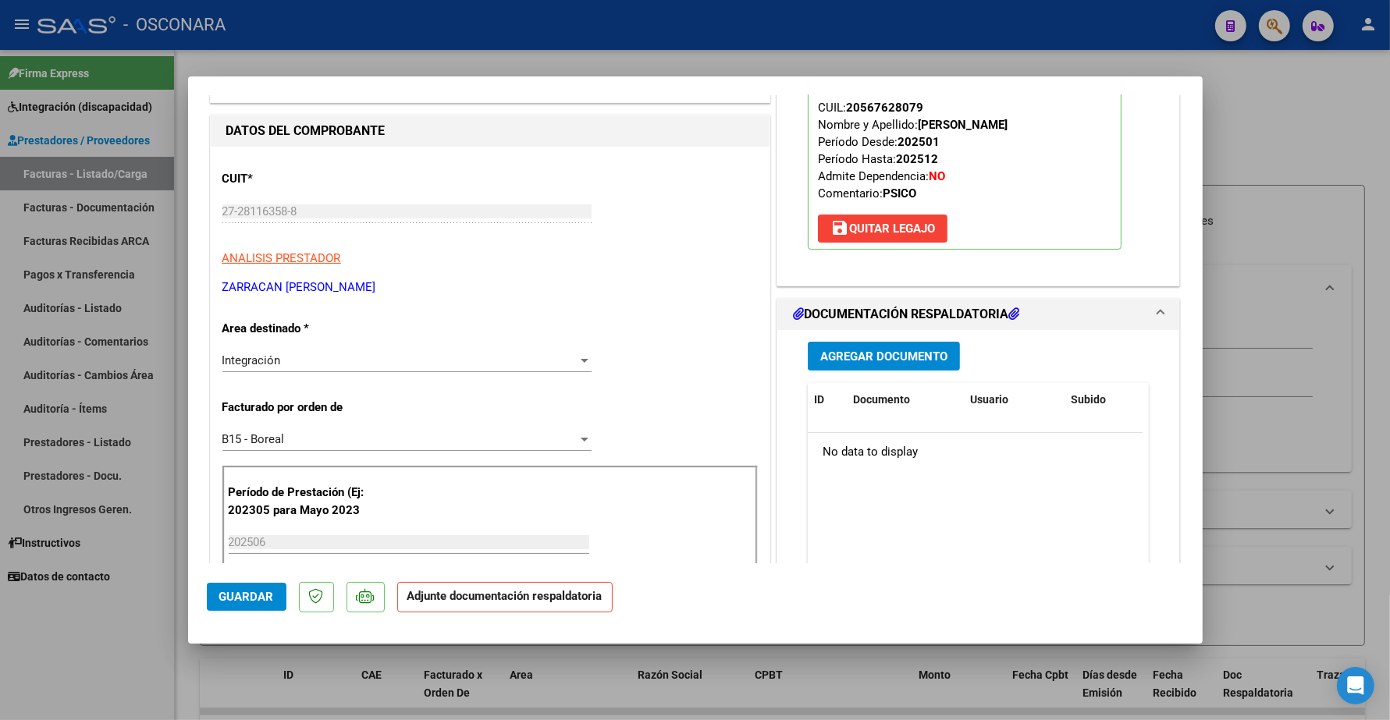
scroll to position [390, 0]
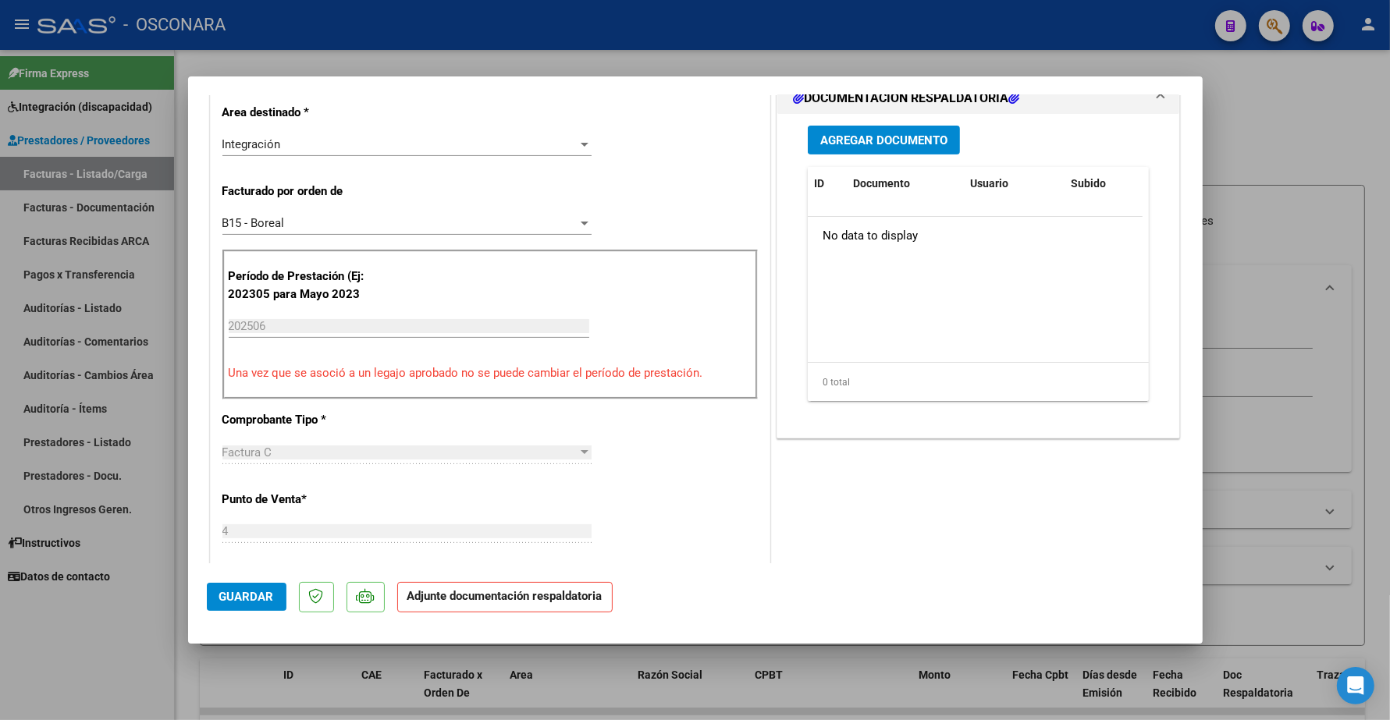
click at [866, 144] on span "Agregar Documento" at bounding box center [883, 140] width 127 height 14
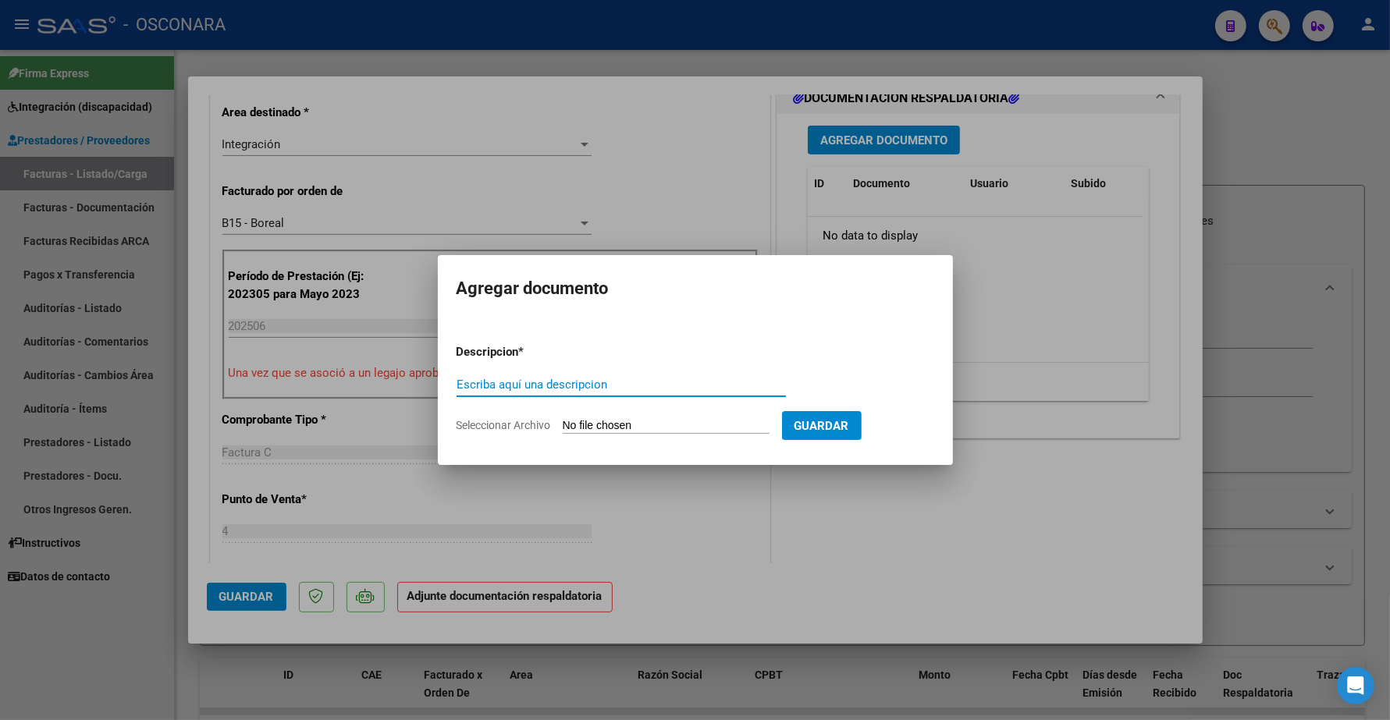
click at [559, 385] on input "Escriba aquí una descripcion" at bounding box center [620, 385] width 329 height 14
type input "PLANILLA"
click at [593, 422] on input "Seleccionar Archivo" at bounding box center [666, 426] width 207 height 15
type input "C:\fakepath\141367-4-Planilla_de_Asistencia.pdf"
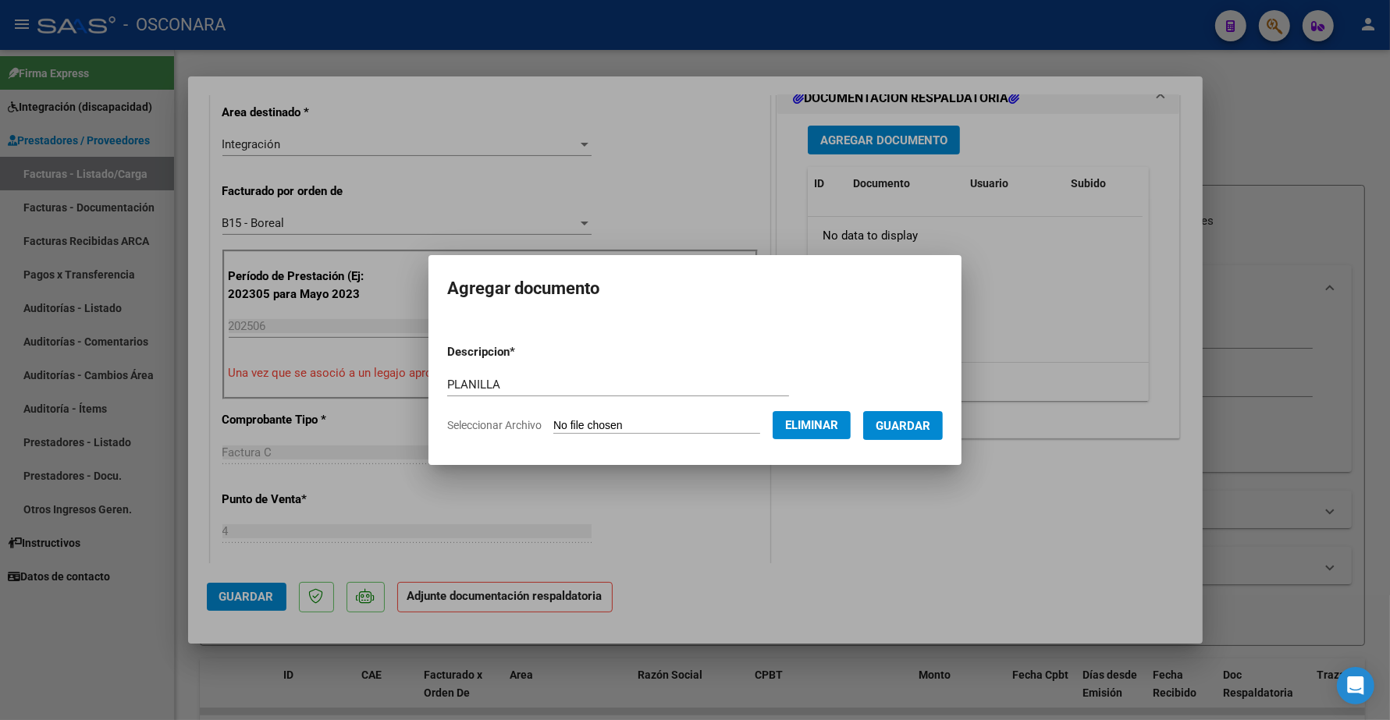
click at [922, 425] on span "Guardar" at bounding box center [902, 426] width 55 height 14
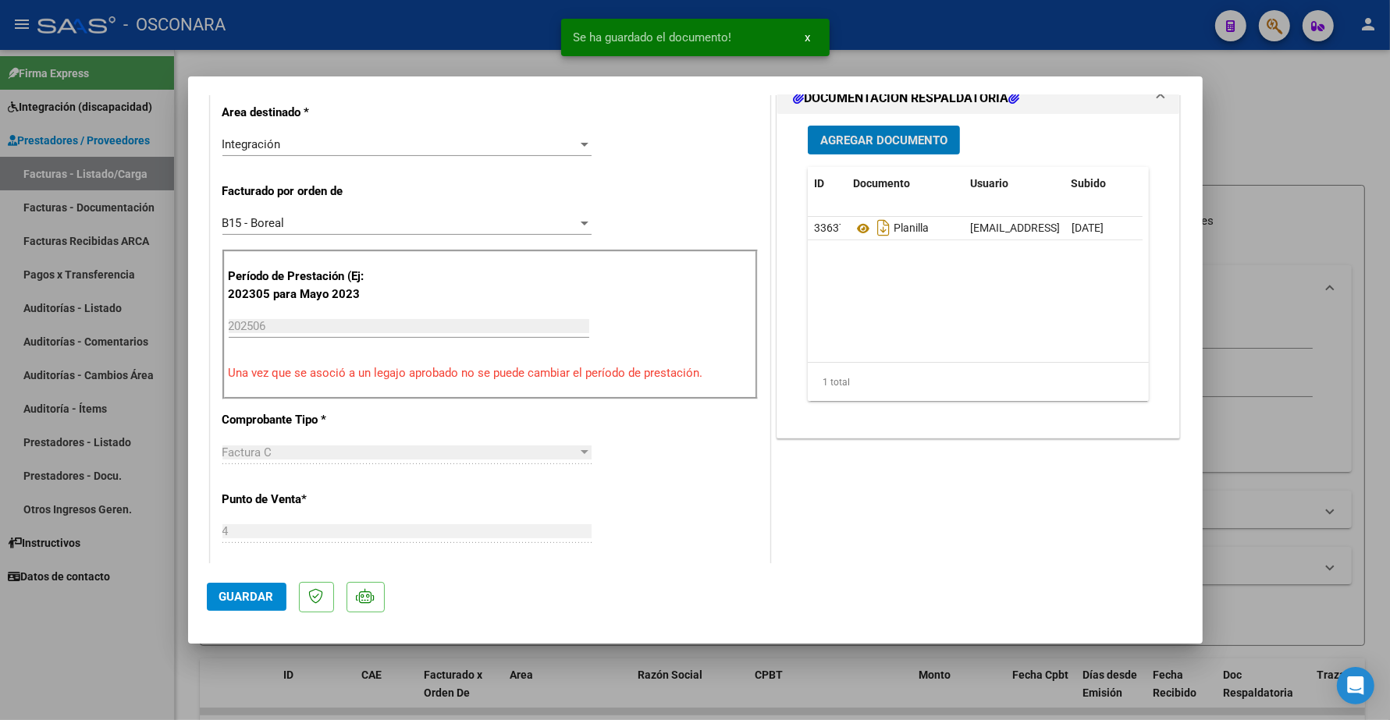
click at [853, 143] on span "Agregar Documento" at bounding box center [883, 140] width 127 height 14
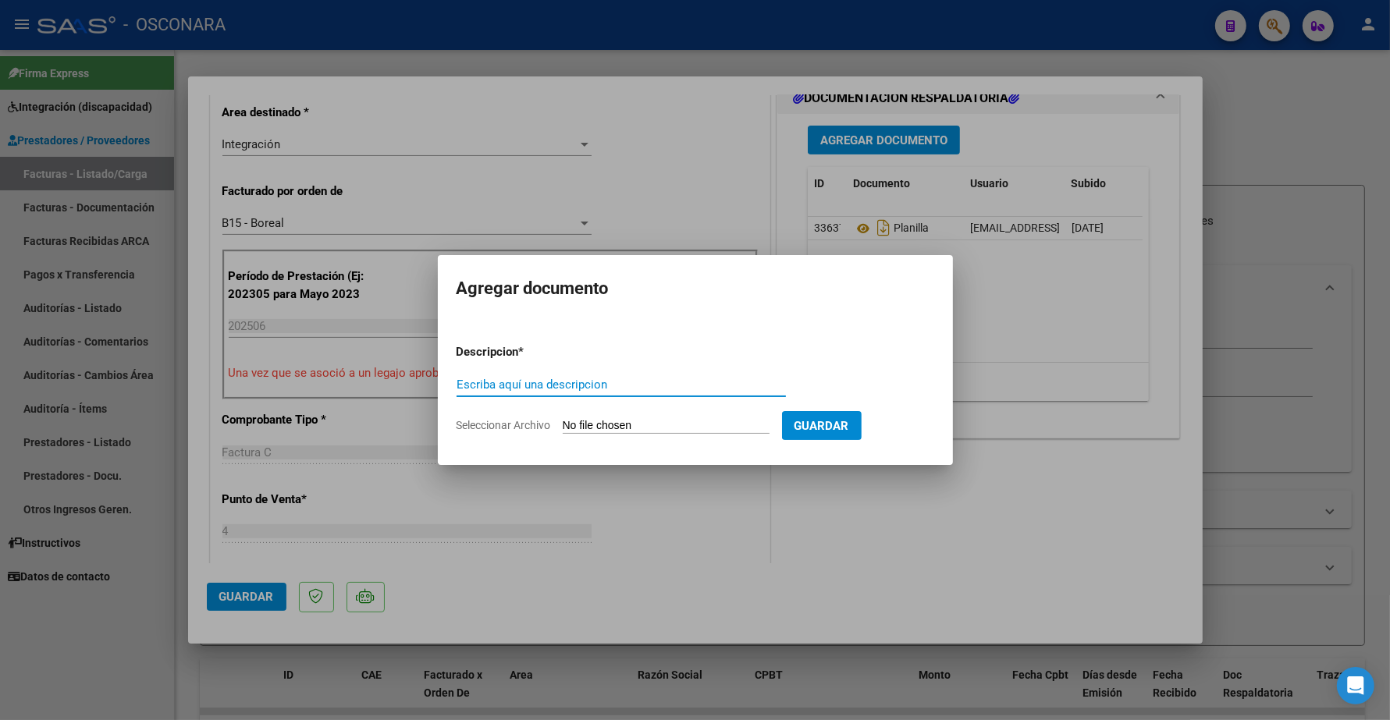
click at [488, 387] on input "Escriba aquí una descripcion" at bounding box center [620, 385] width 329 height 14
type input "INFORME SEMESTRAL"
click at [593, 431] on input "Seleccionar Archivo" at bounding box center [666, 426] width 207 height 15
type input "C:\fakepath\27281163588_11_4_298_Informe de evolucion semestral_3.pdf"
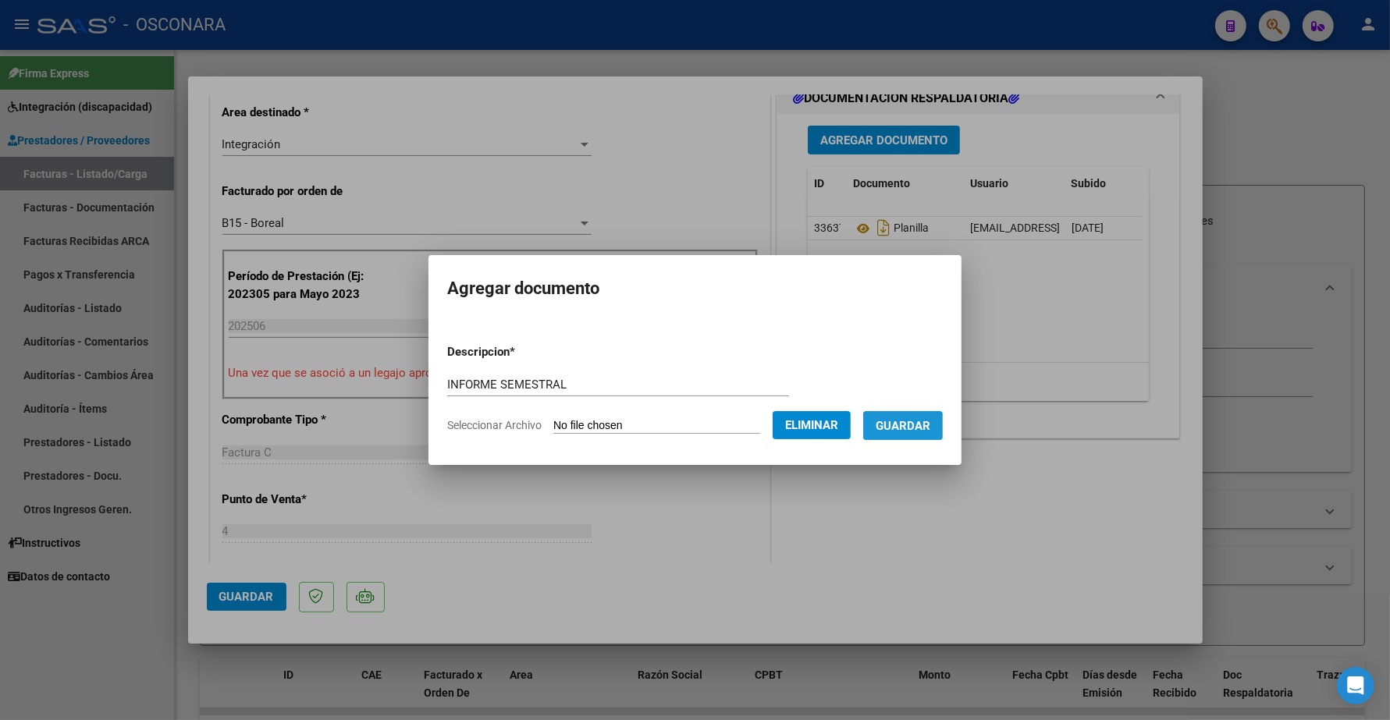
click at [905, 424] on span "Guardar" at bounding box center [902, 426] width 55 height 14
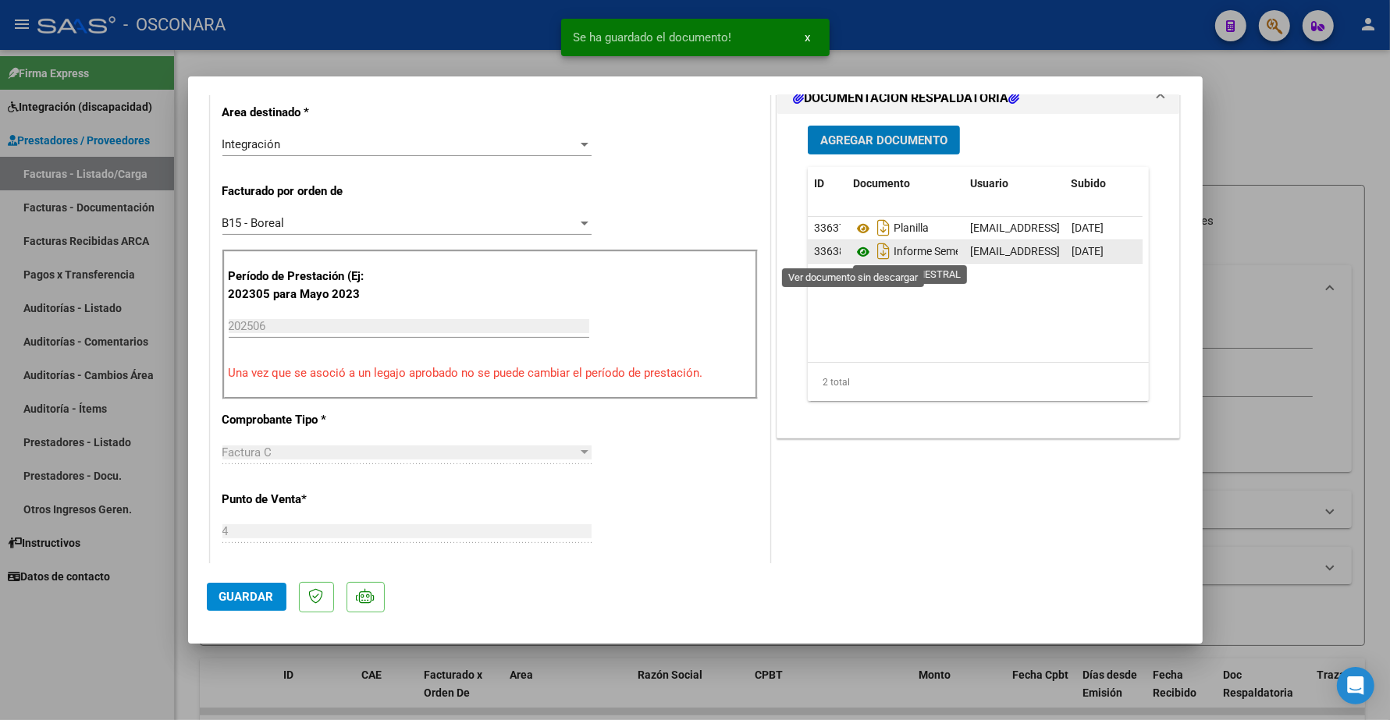
click at [853, 251] on icon at bounding box center [863, 252] width 20 height 19
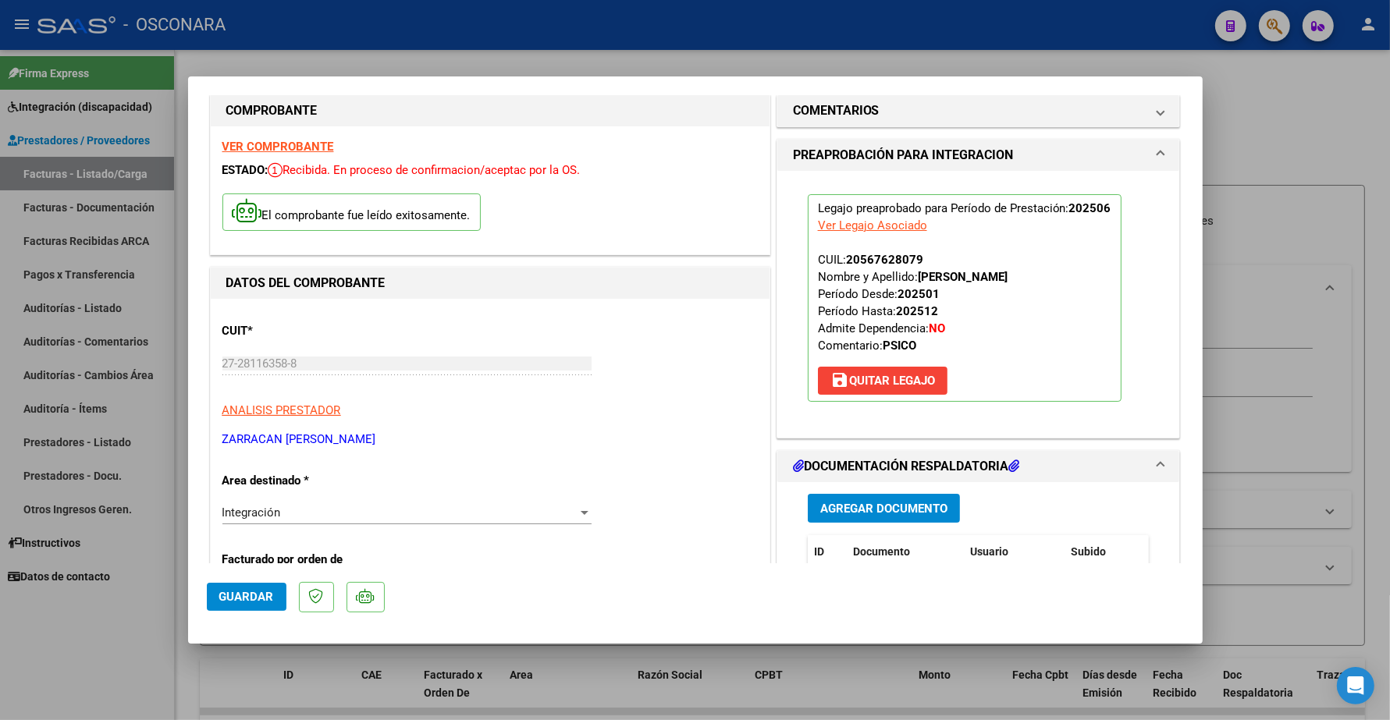
scroll to position [0, 0]
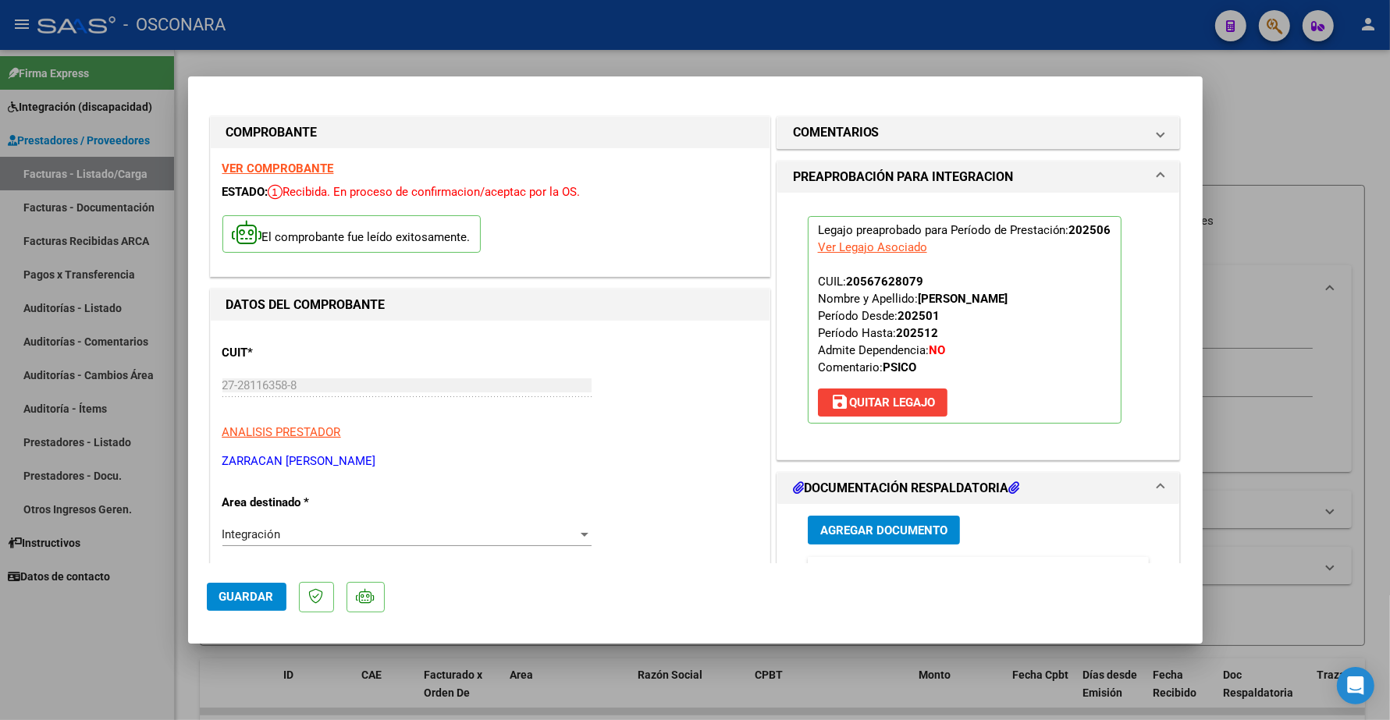
type input "$ 0,00"
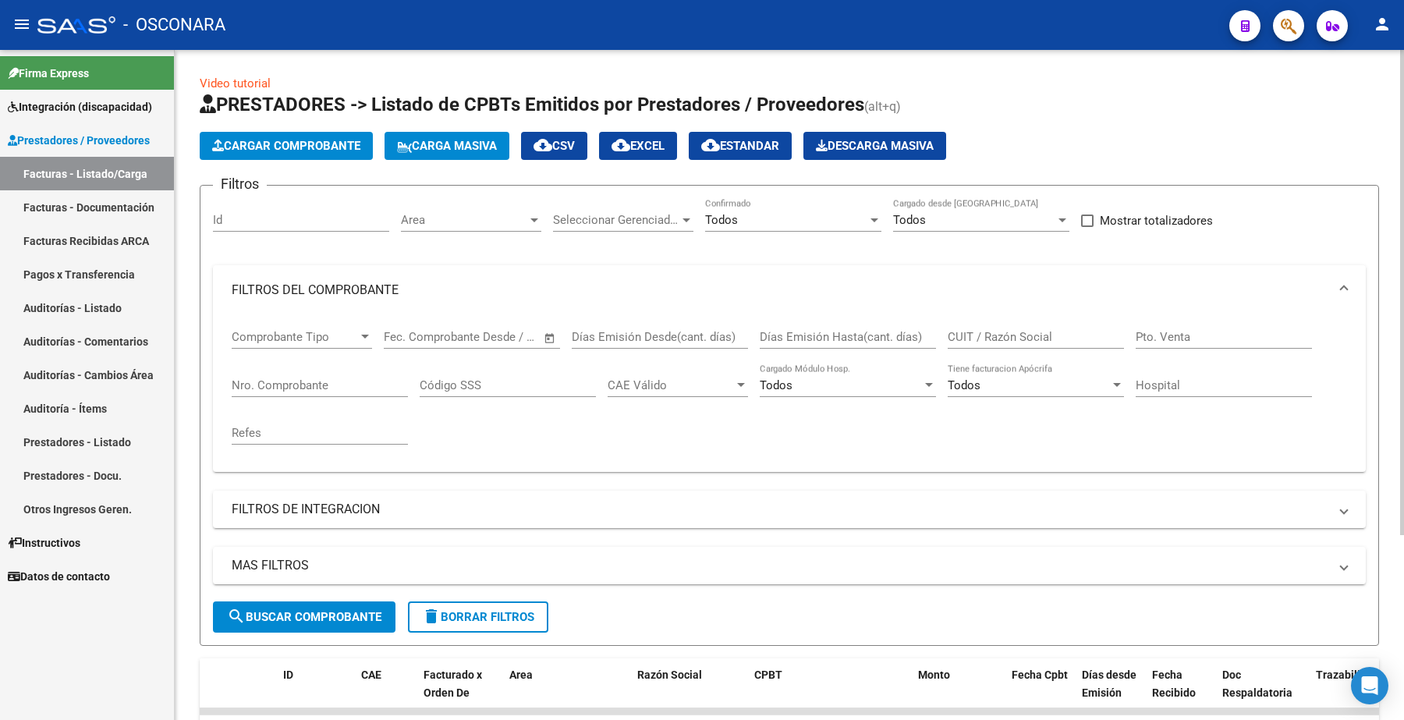
click at [290, 147] on span "Cargar Comprobante" at bounding box center [286, 146] width 148 height 14
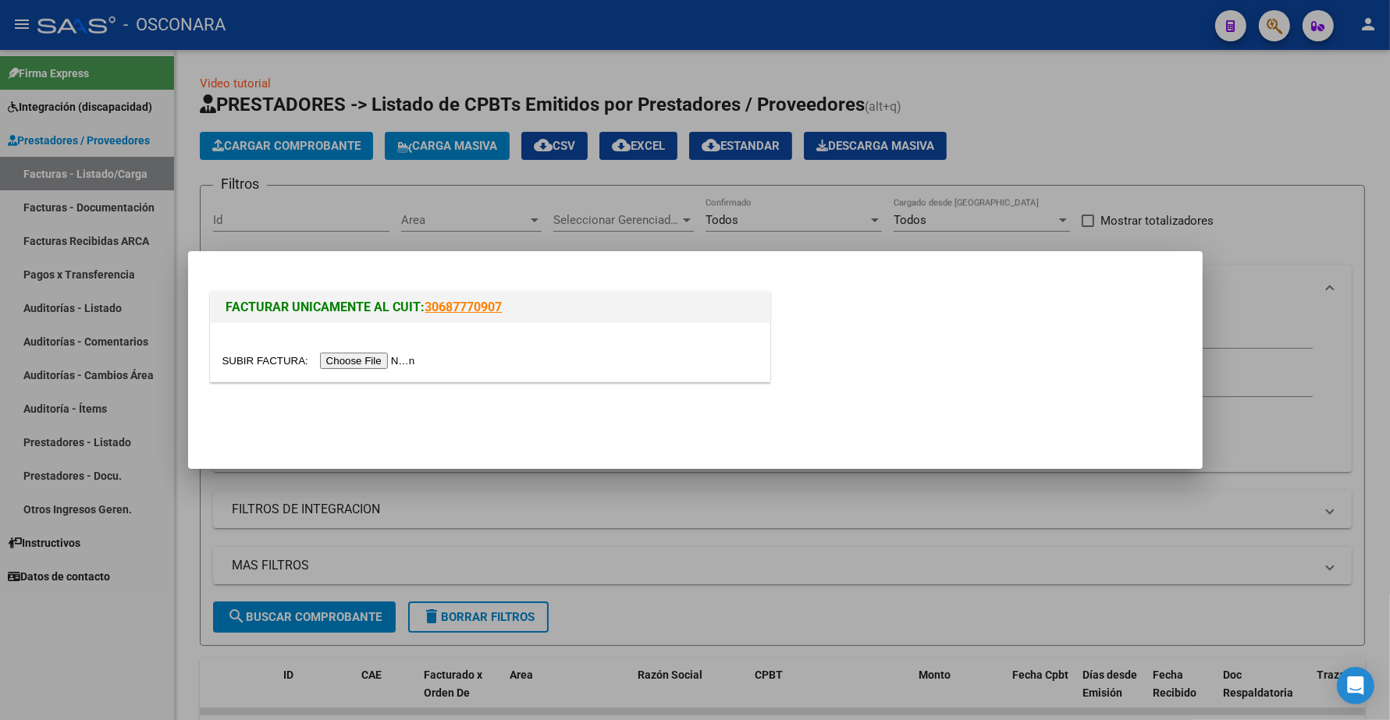
click at [367, 361] on input "file" at bounding box center [320, 361] width 197 height 16
click at [356, 360] on input "file" at bounding box center [320, 361] width 197 height 16
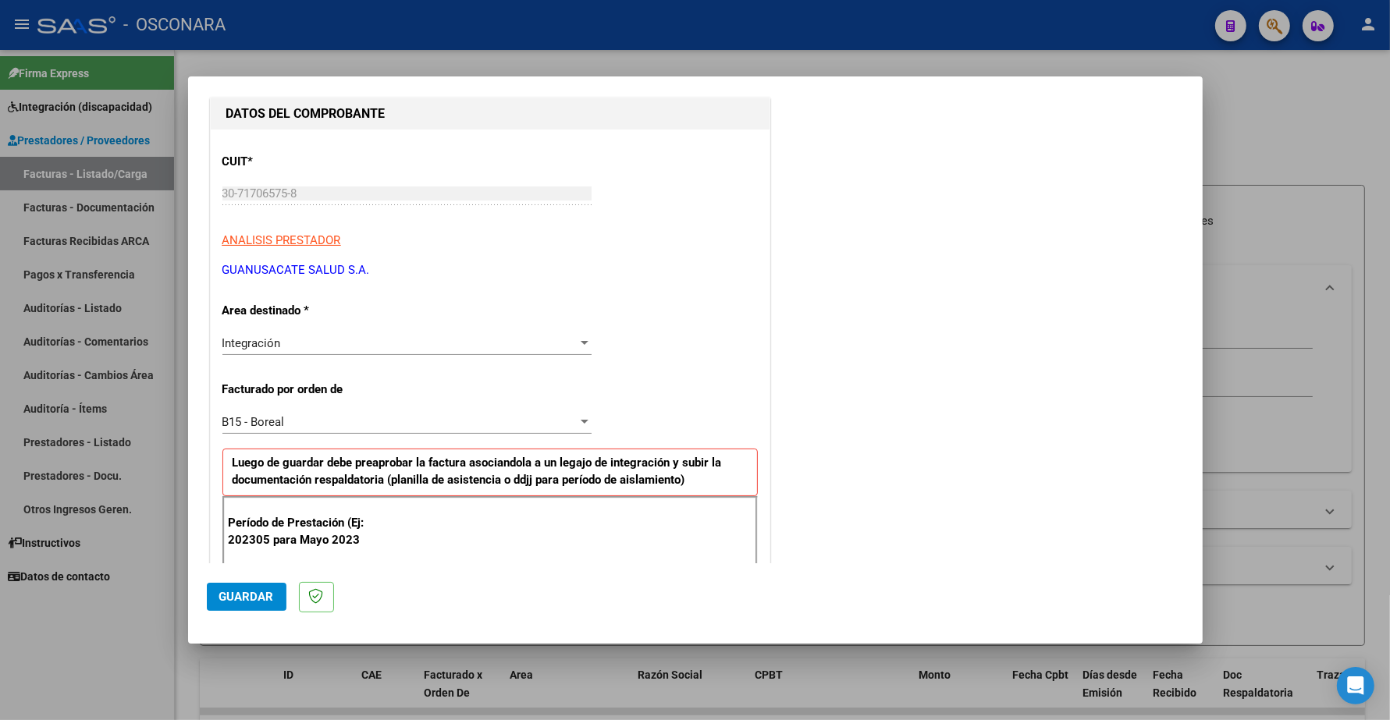
scroll to position [293, 0]
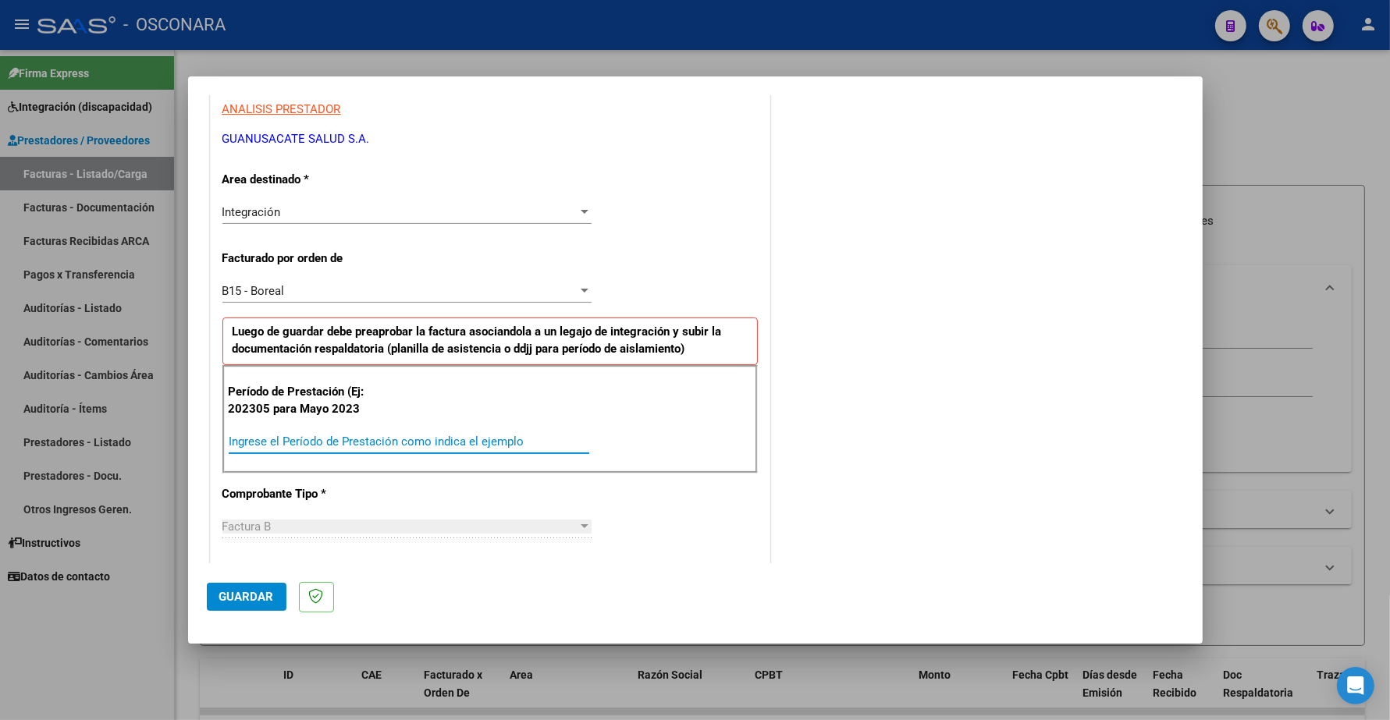
click at [262, 445] on input "Ingrese el Período de Prestación como indica el ejemplo" at bounding box center [409, 442] width 360 height 14
type input "202506"
click at [254, 606] on button "Guardar" at bounding box center [247, 597] width 80 height 28
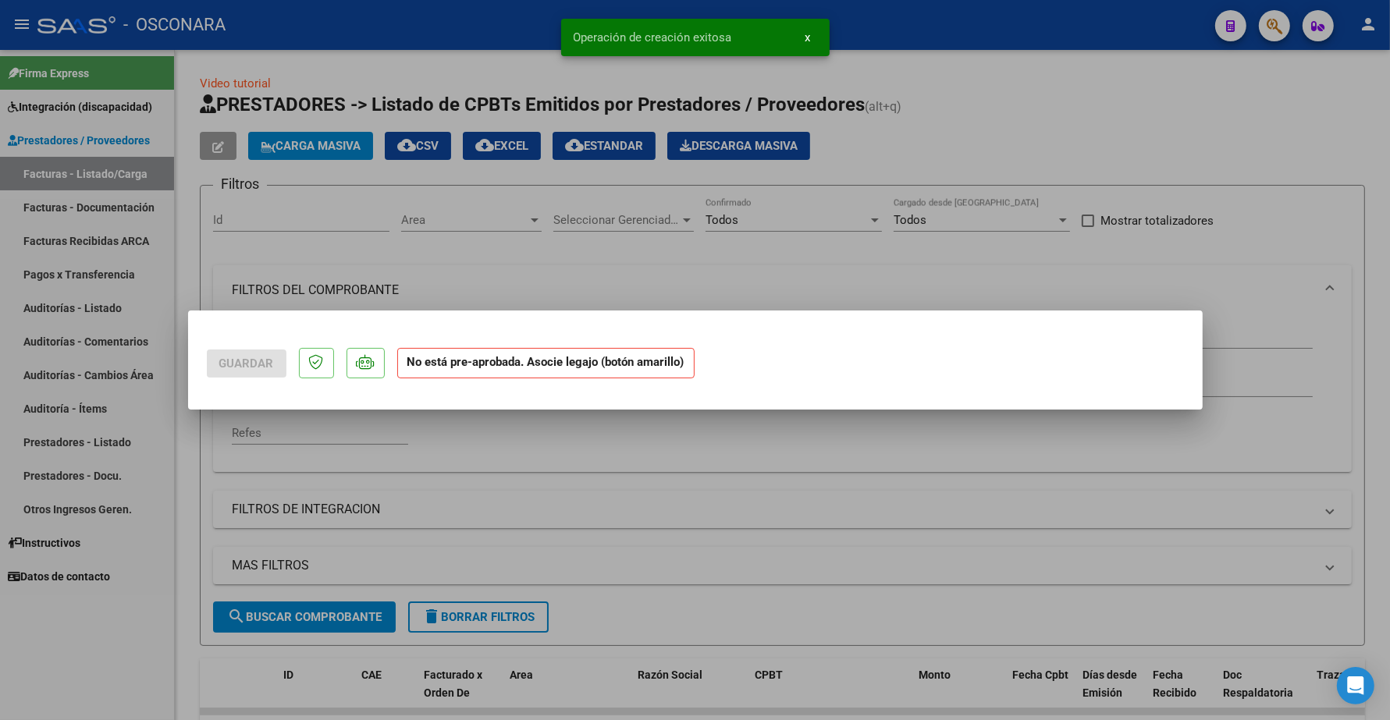
scroll to position [0, 0]
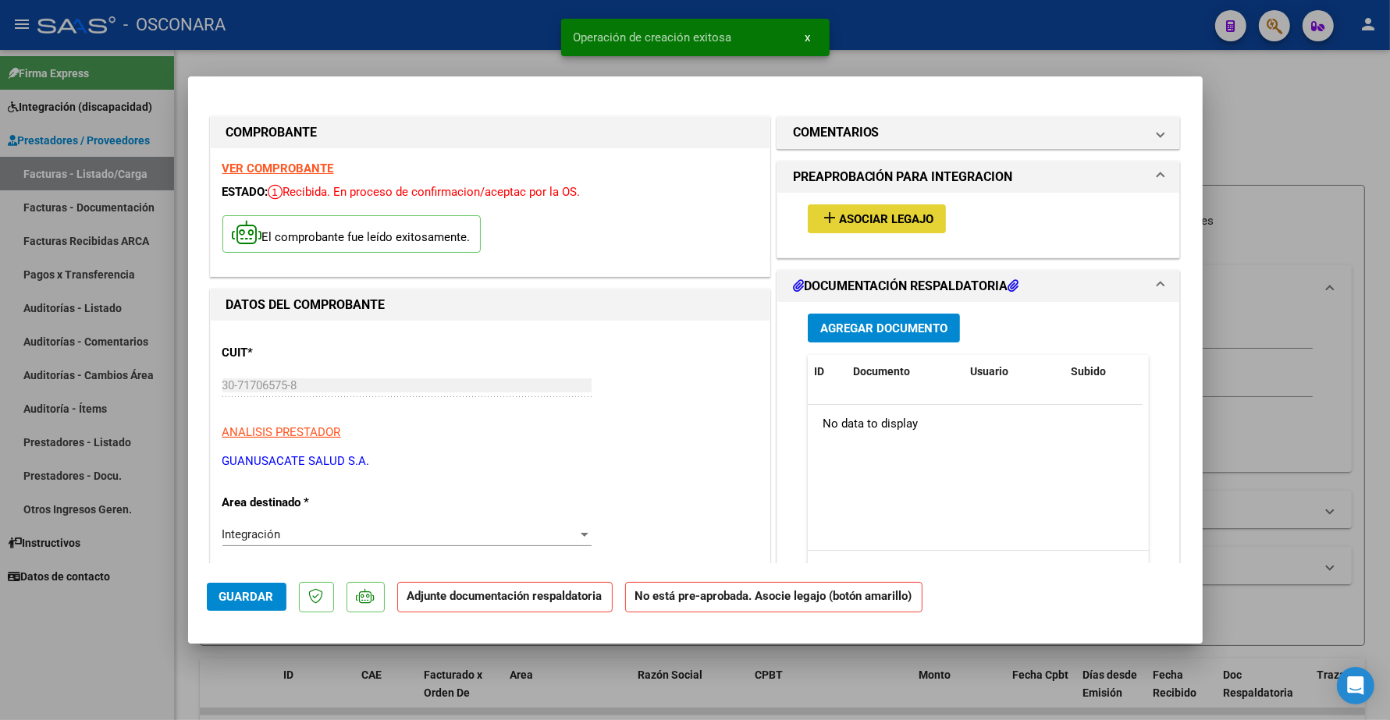
click at [879, 215] on span "Asociar Legajo" at bounding box center [886, 219] width 94 height 14
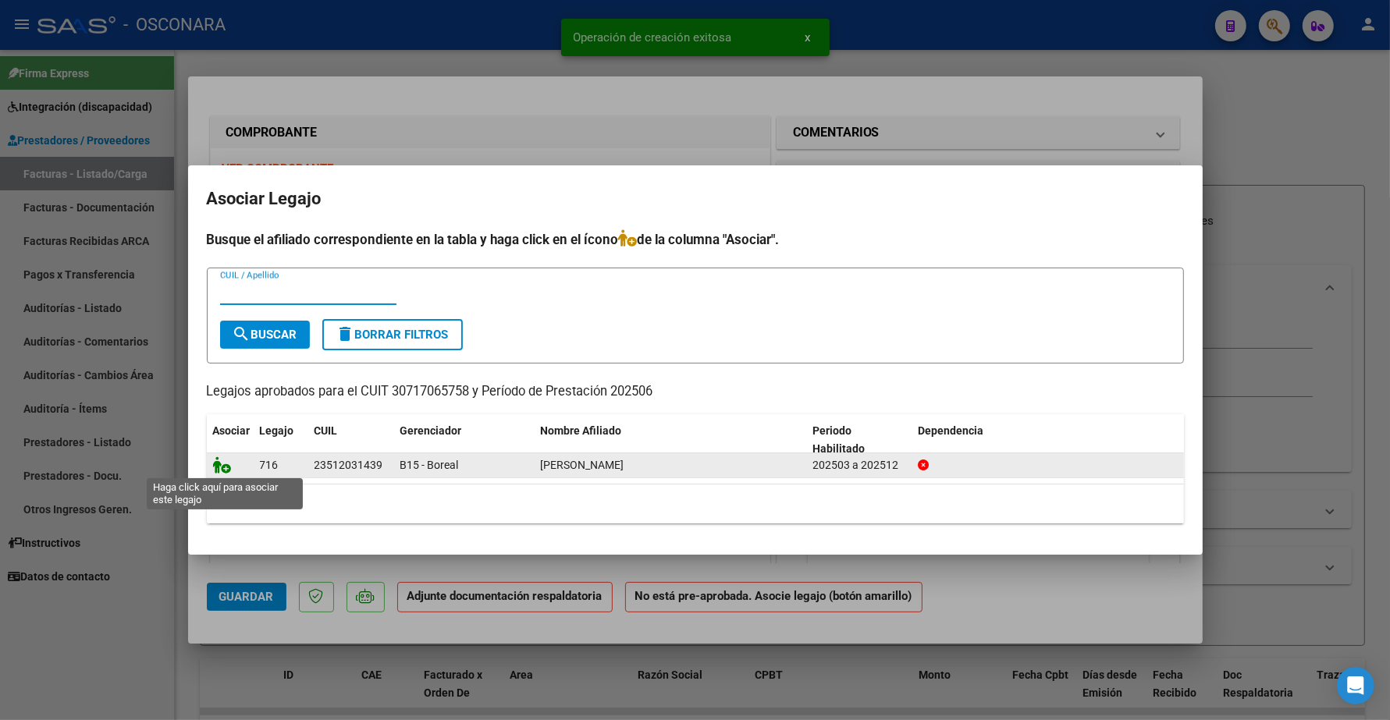
click at [220, 461] on icon at bounding box center [222, 464] width 19 height 17
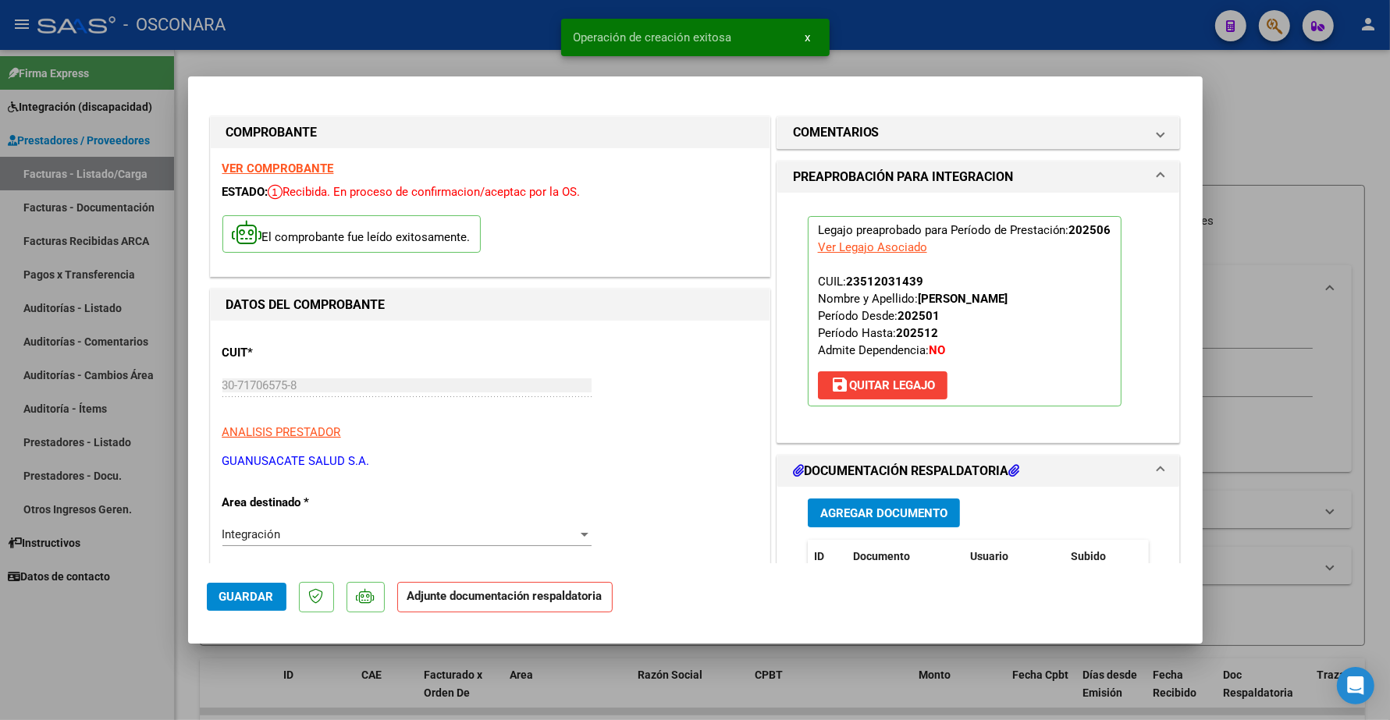
scroll to position [195, 0]
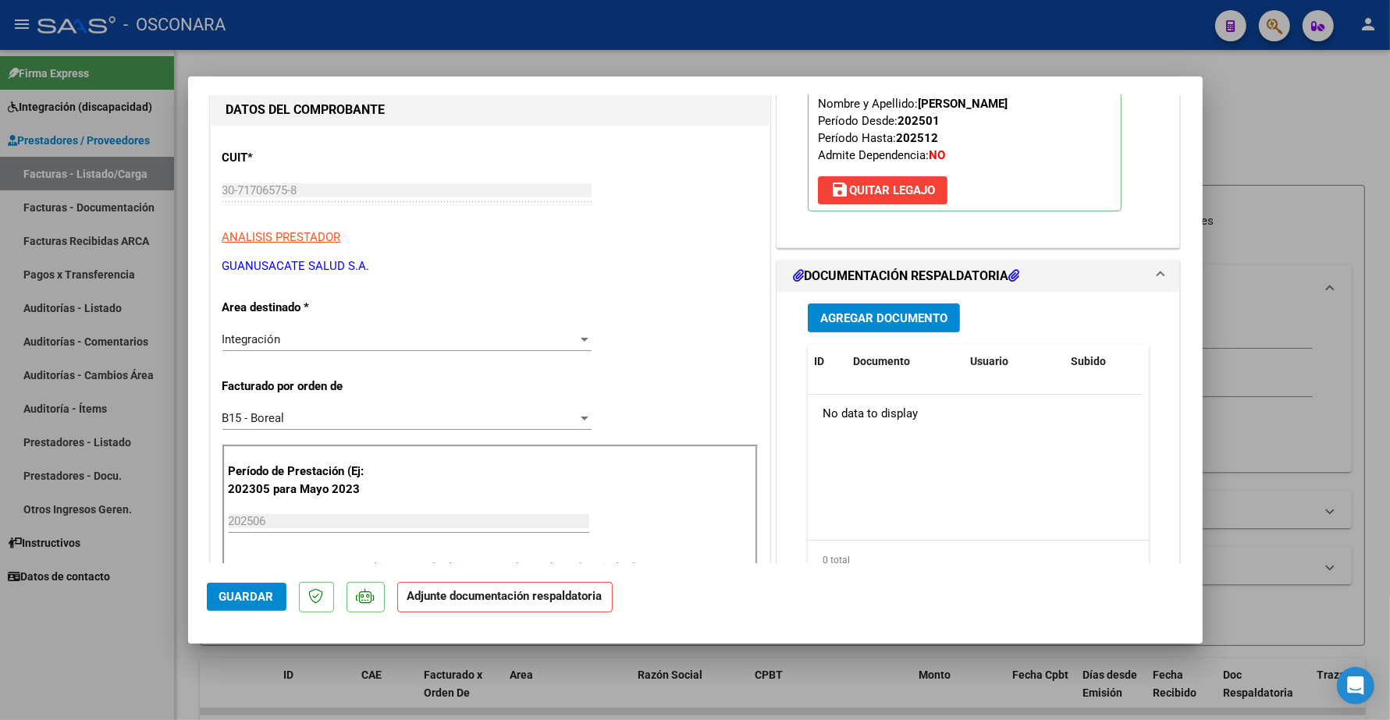
click at [886, 305] on button "Agregar Documento" at bounding box center [884, 318] width 152 height 29
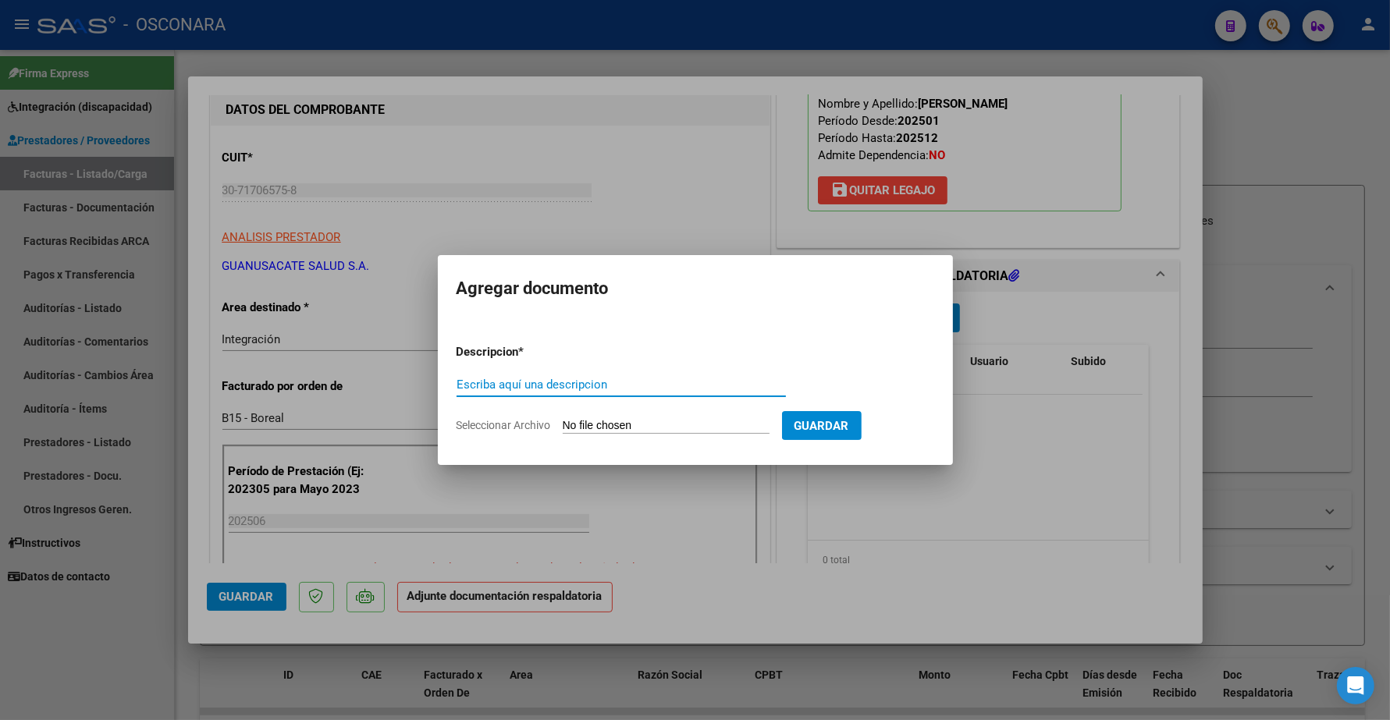
click at [566, 387] on input "Escriba aquí una descripcion" at bounding box center [620, 385] width 329 height 14
type input "p"
type input "PLANILLA"
click at [597, 421] on input "Seleccionar Archivo" at bounding box center [666, 426] width 207 height 15
type input "C:\fakepath\30717065758_6_1_1298_Planilla de Asistencia_2.pdf"
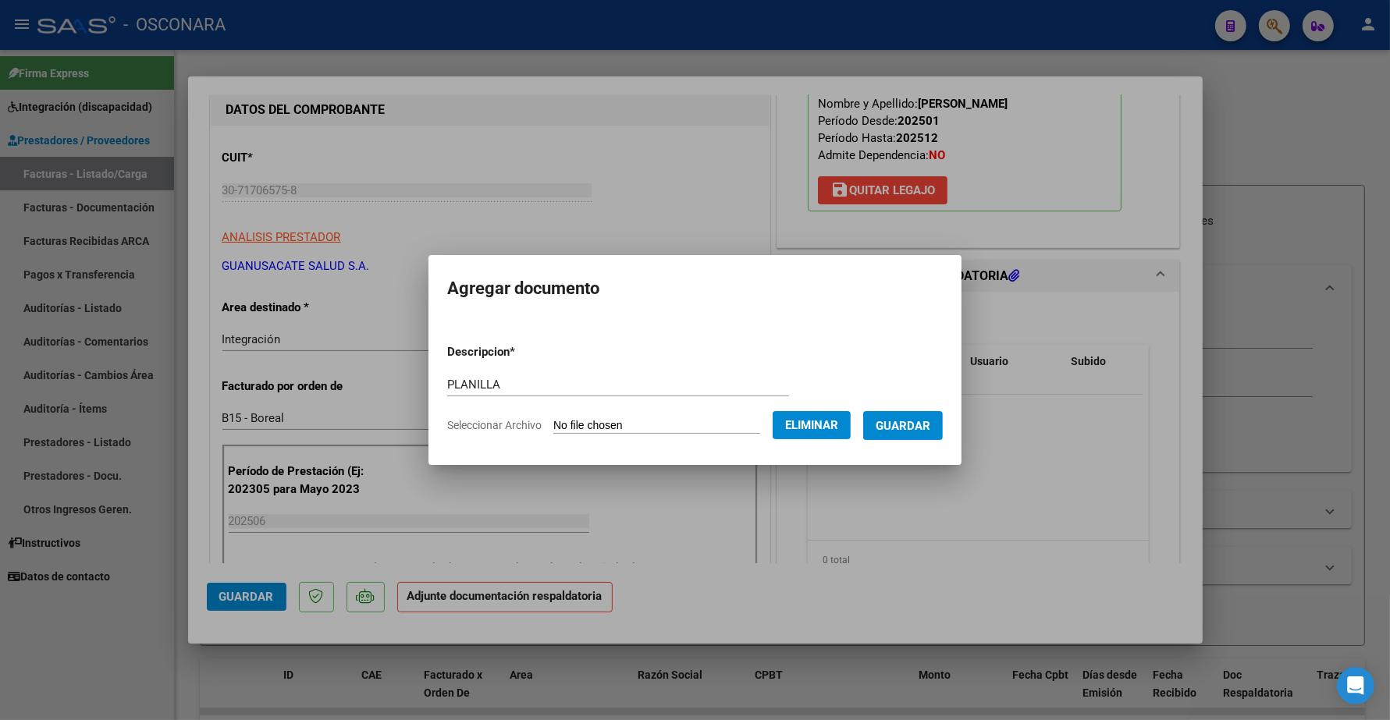
click at [923, 424] on span "Guardar" at bounding box center [902, 426] width 55 height 14
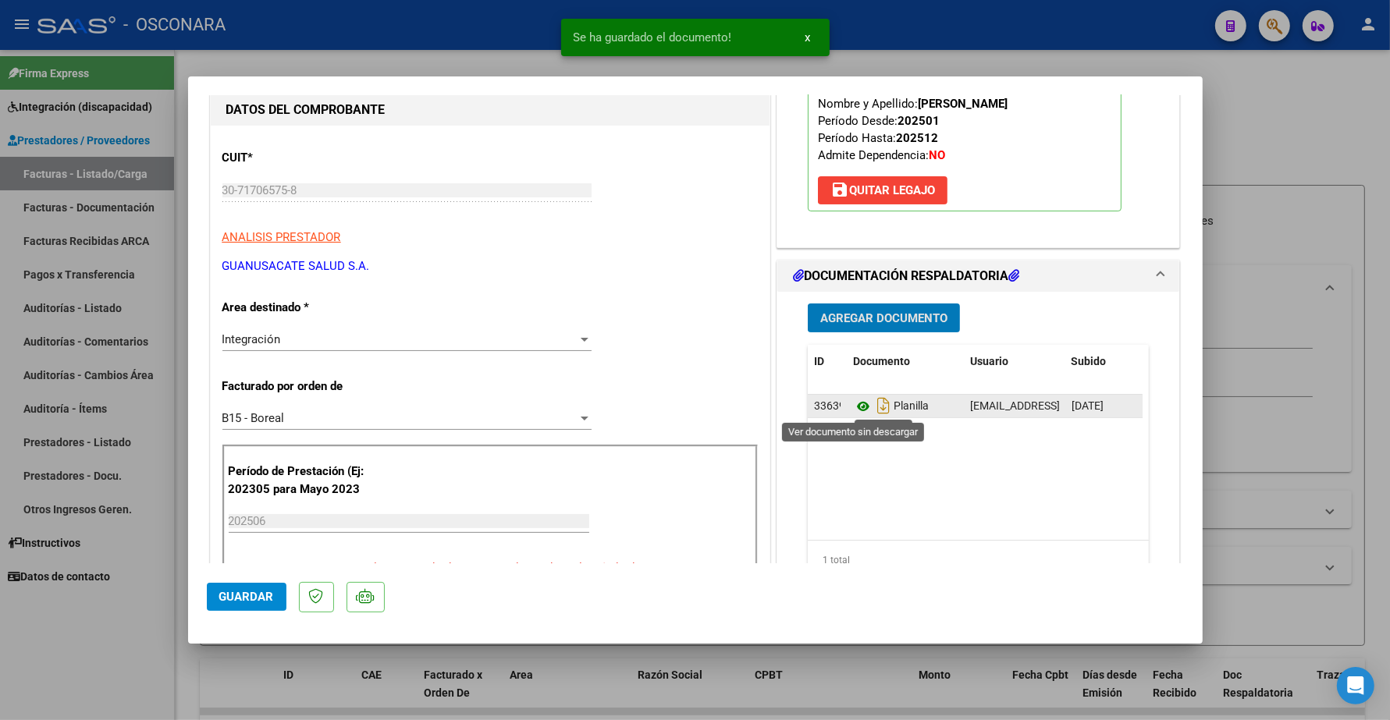
click at [857, 407] on icon at bounding box center [863, 406] width 20 height 19
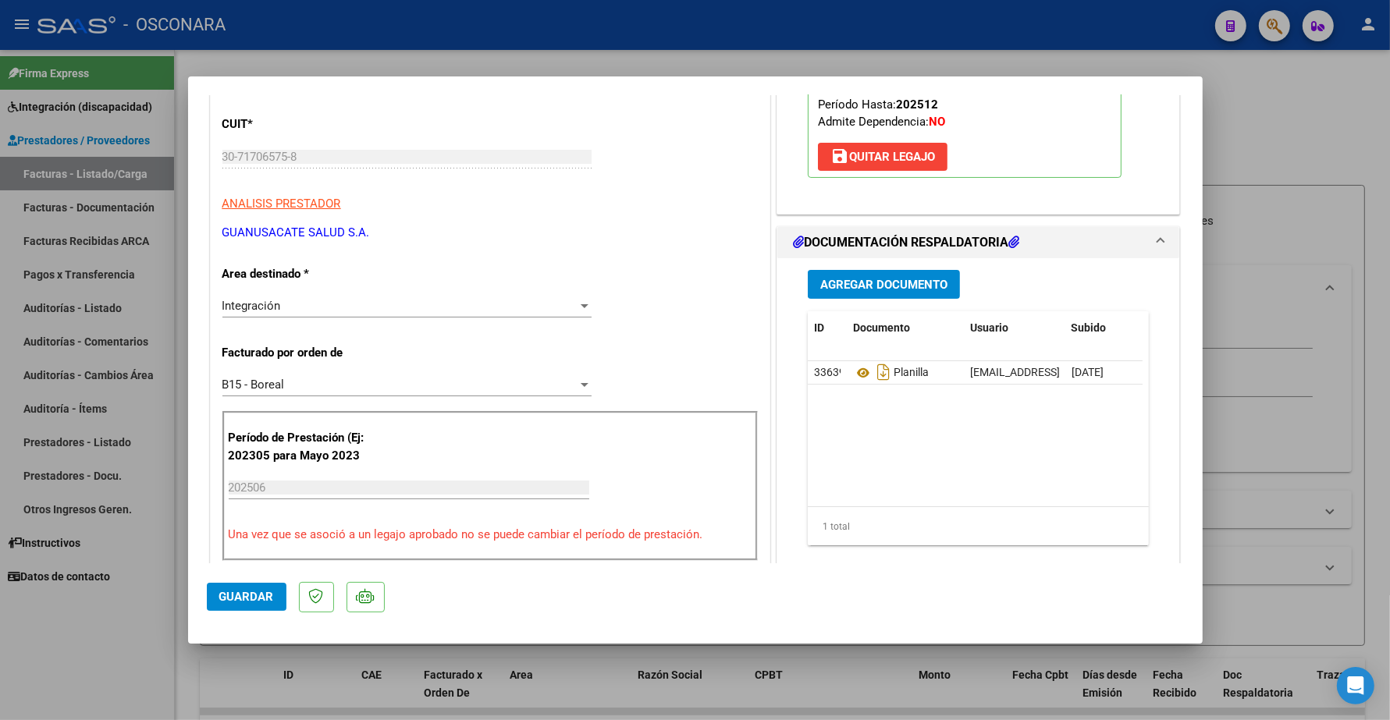
scroll to position [293, 0]
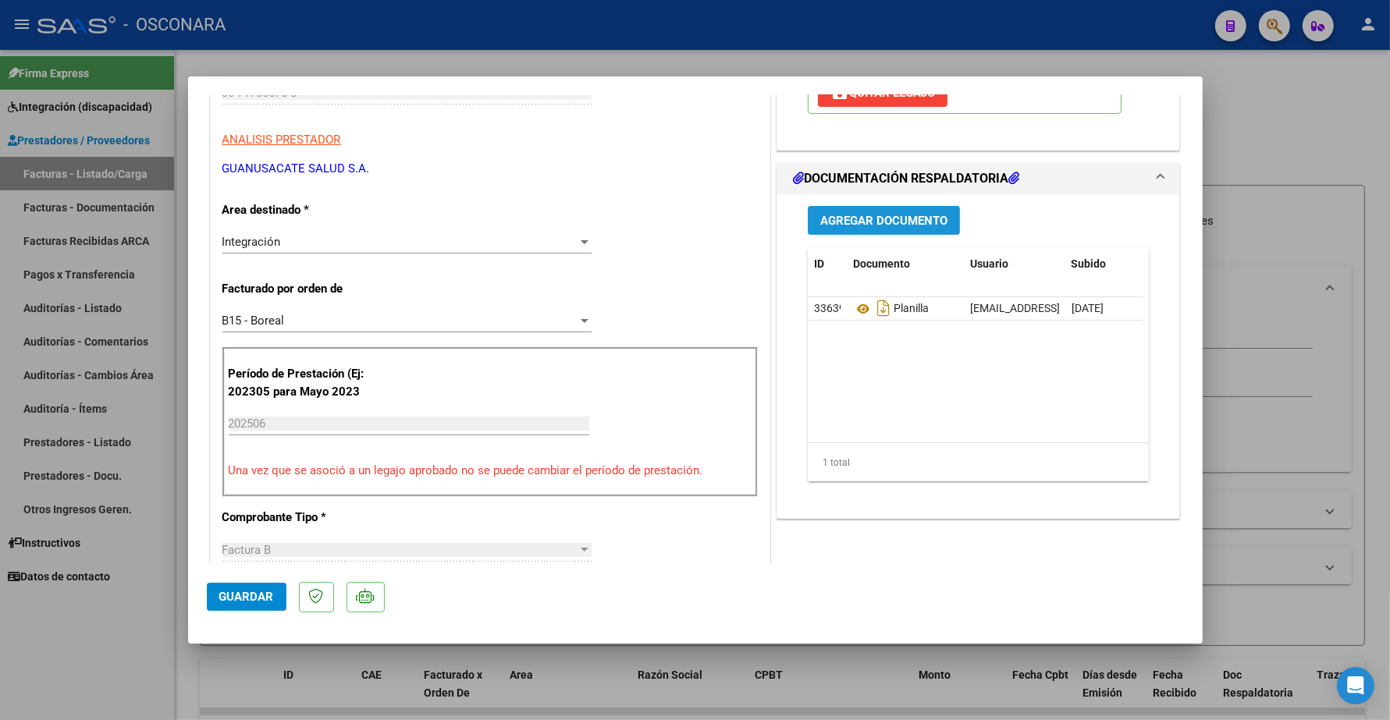
click at [858, 228] on button "Agregar Documento" at bounding box center [884, 220] width 152 height 29
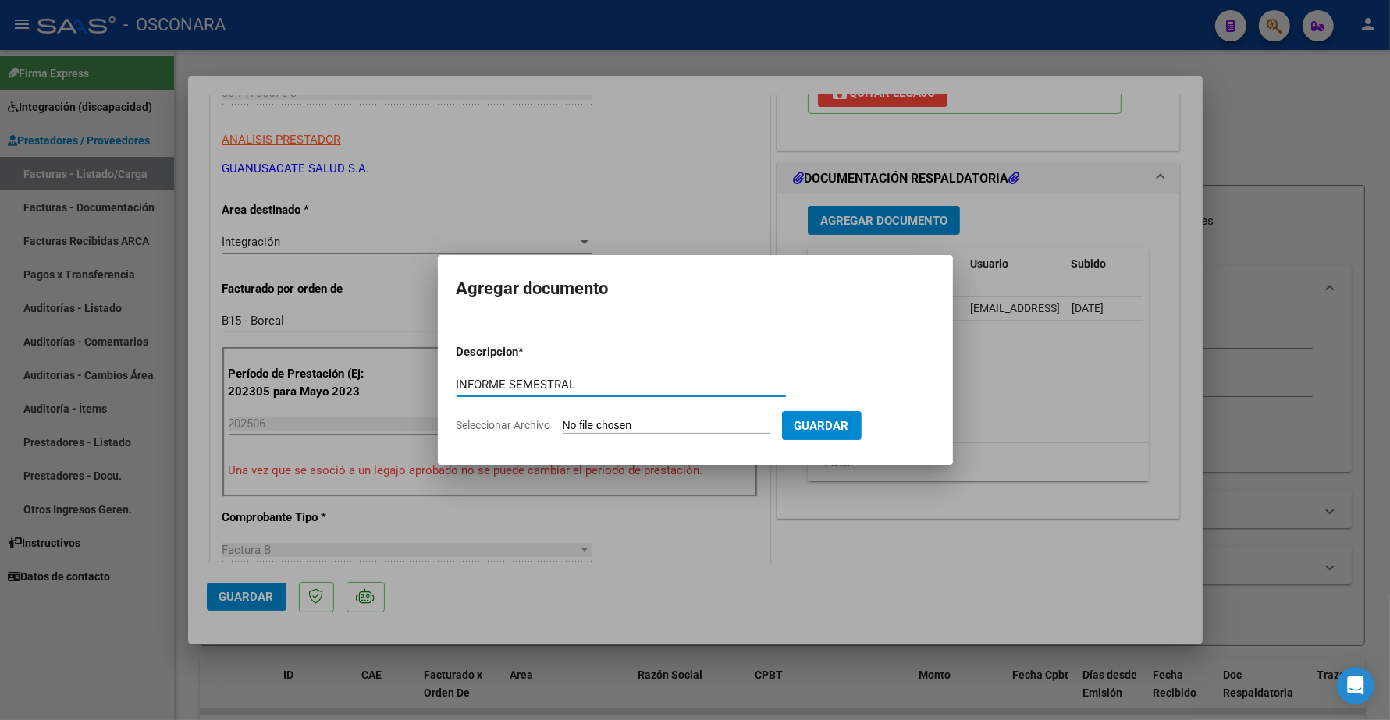
type input "INFORME SEMESTRAL"
click at [601, 427] on input "Seleccionar Archivo" at bounding box center [666, 426] width 207 height 15
type input "C:\fakepath\142000-4-Informe_de_evolucion_semestral.pdf"
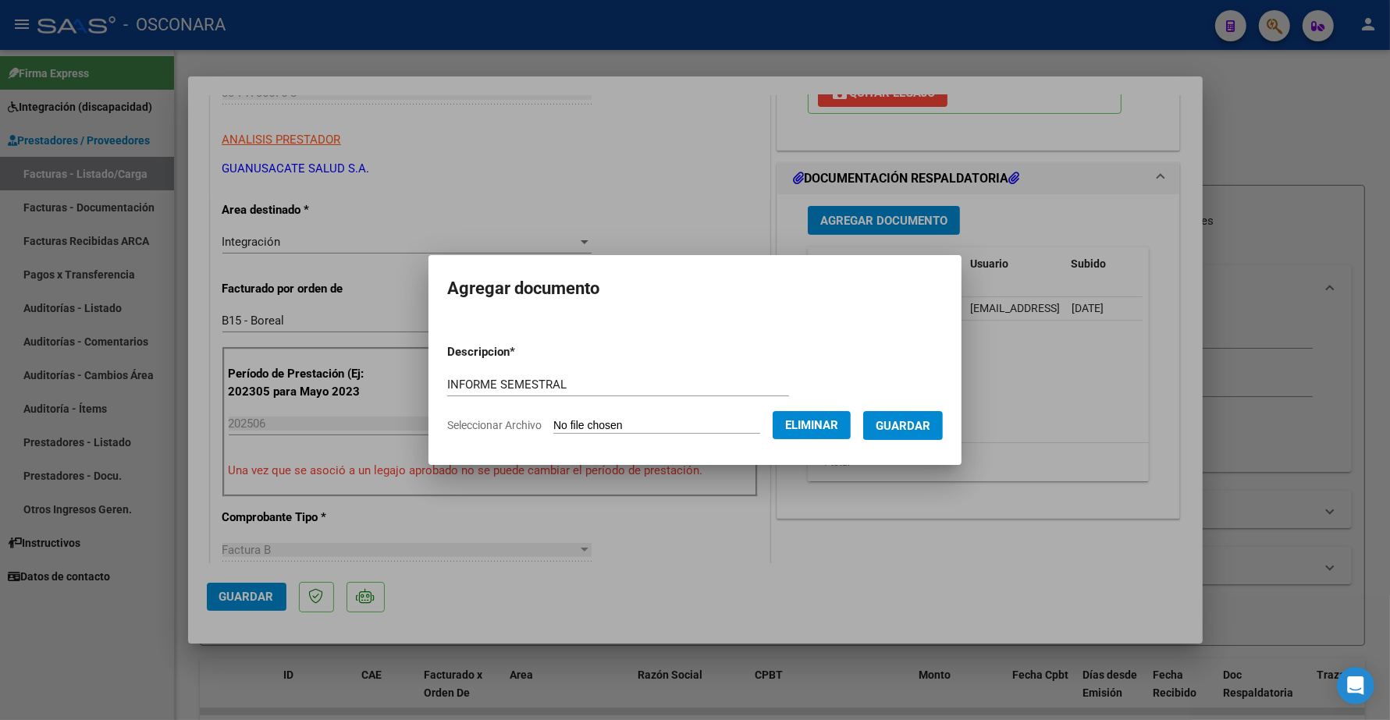
click at [918, 427] on span "Guardar" at bounding box center [902, 426] width 55 height 14
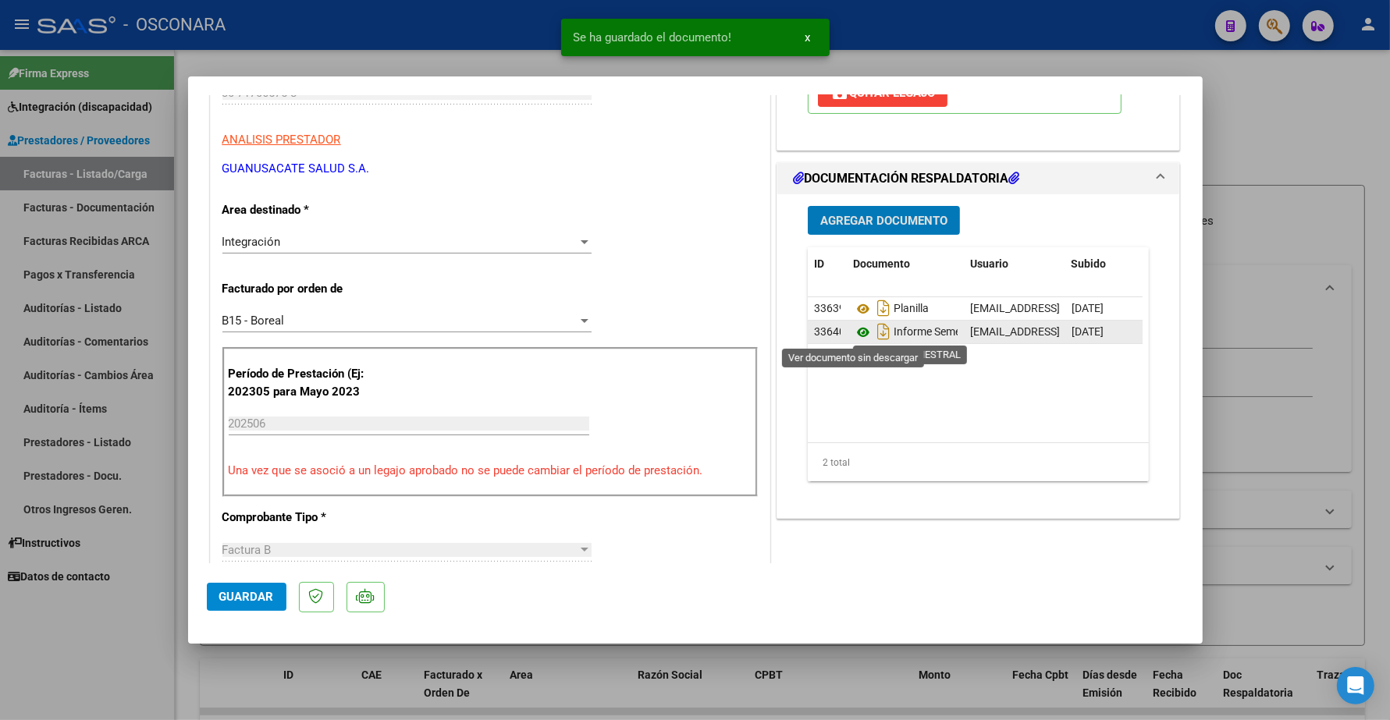
click at [853, 330] on icon at bounding box center [863, 332] width 20 height 19
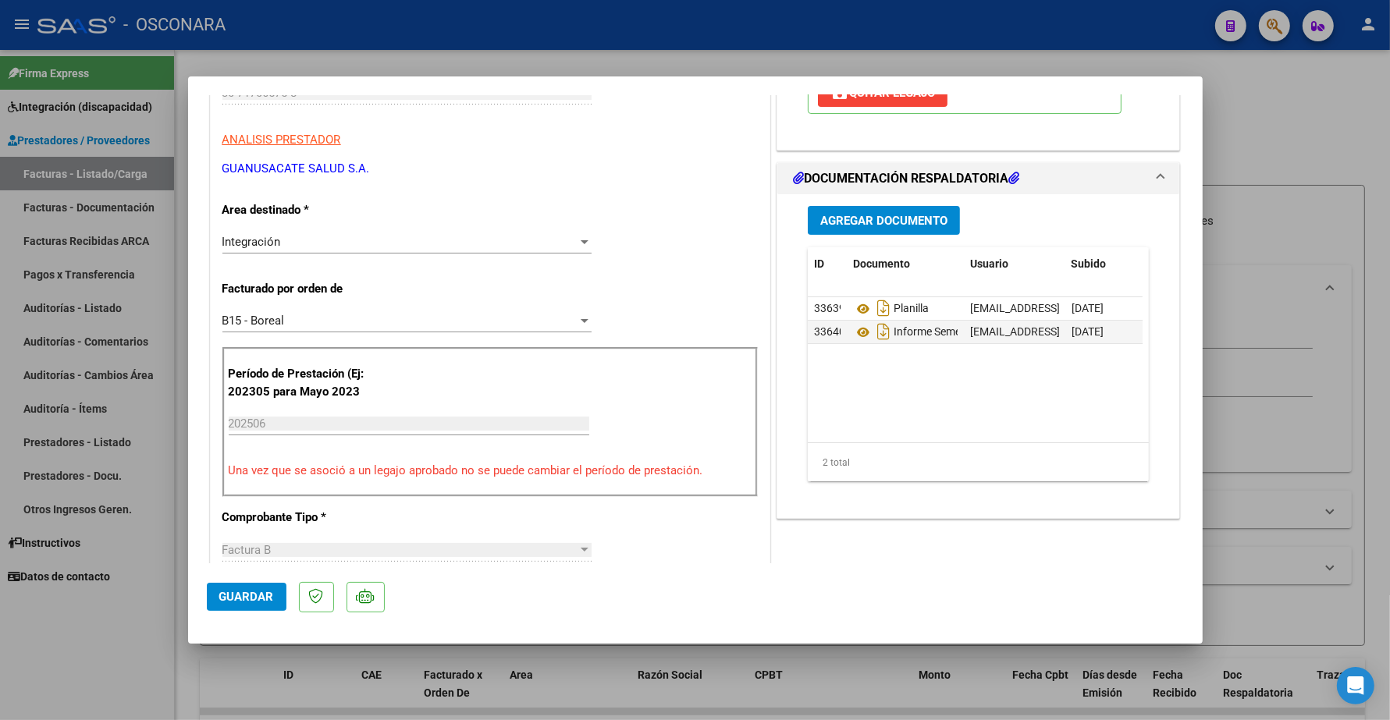
click at [255, 587] on button "Guardar" at bounding box center [247, 597] width 80 height 28
type input "$ 0,00"
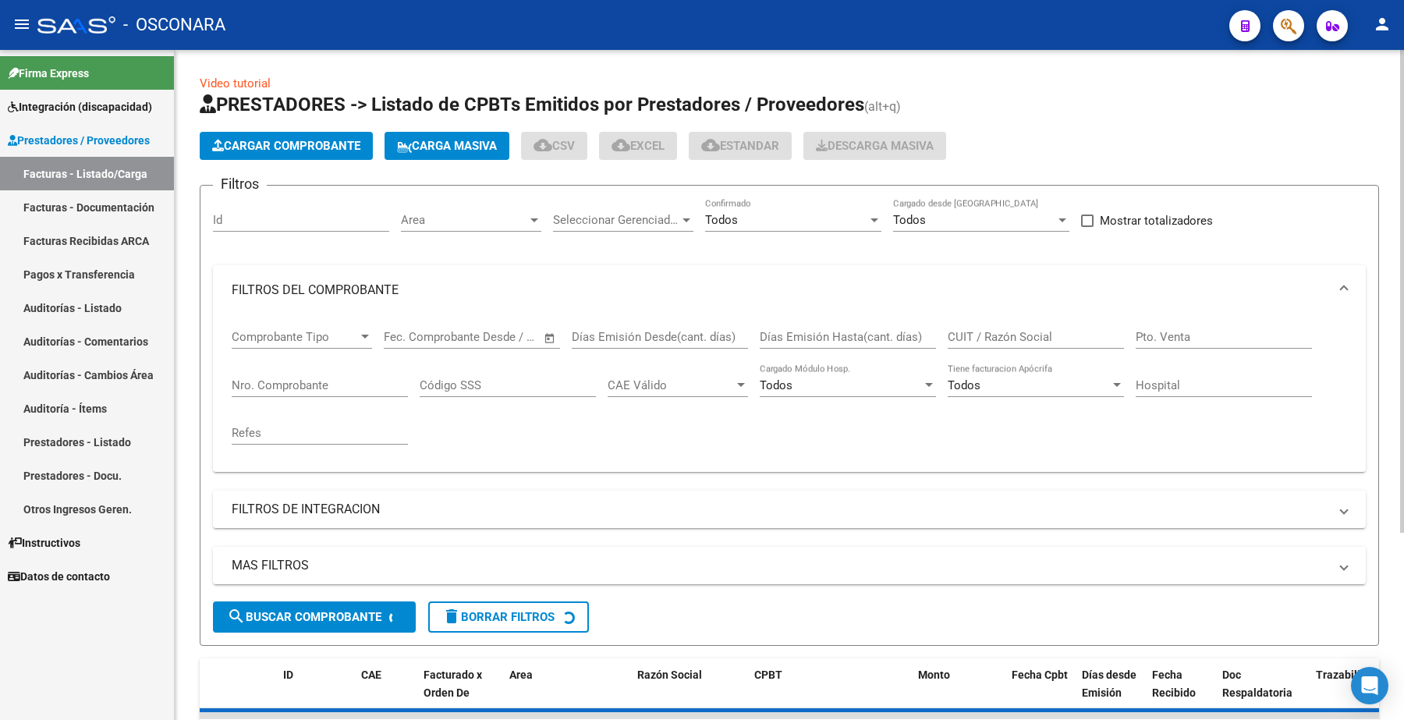
click at [289, 130] on app-list-header "PRESTADORES -> Listado de CPBTs Emitidos por Prestadores / Proveedores (alt+q) …" at bounding box center [790, 369] width 1180 height 554
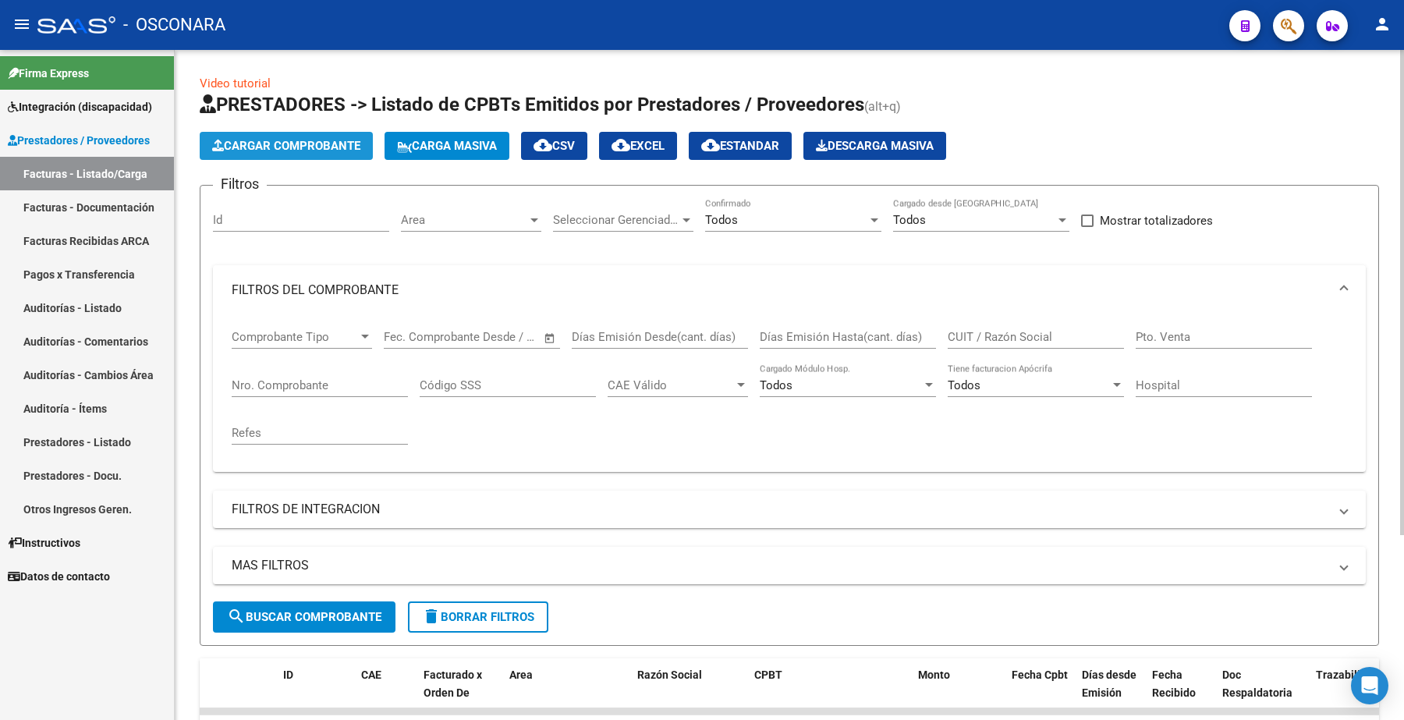
click at [286, 139] on span "Cargar Comprobante" at bounding box center [286, 146] width 148 height 14
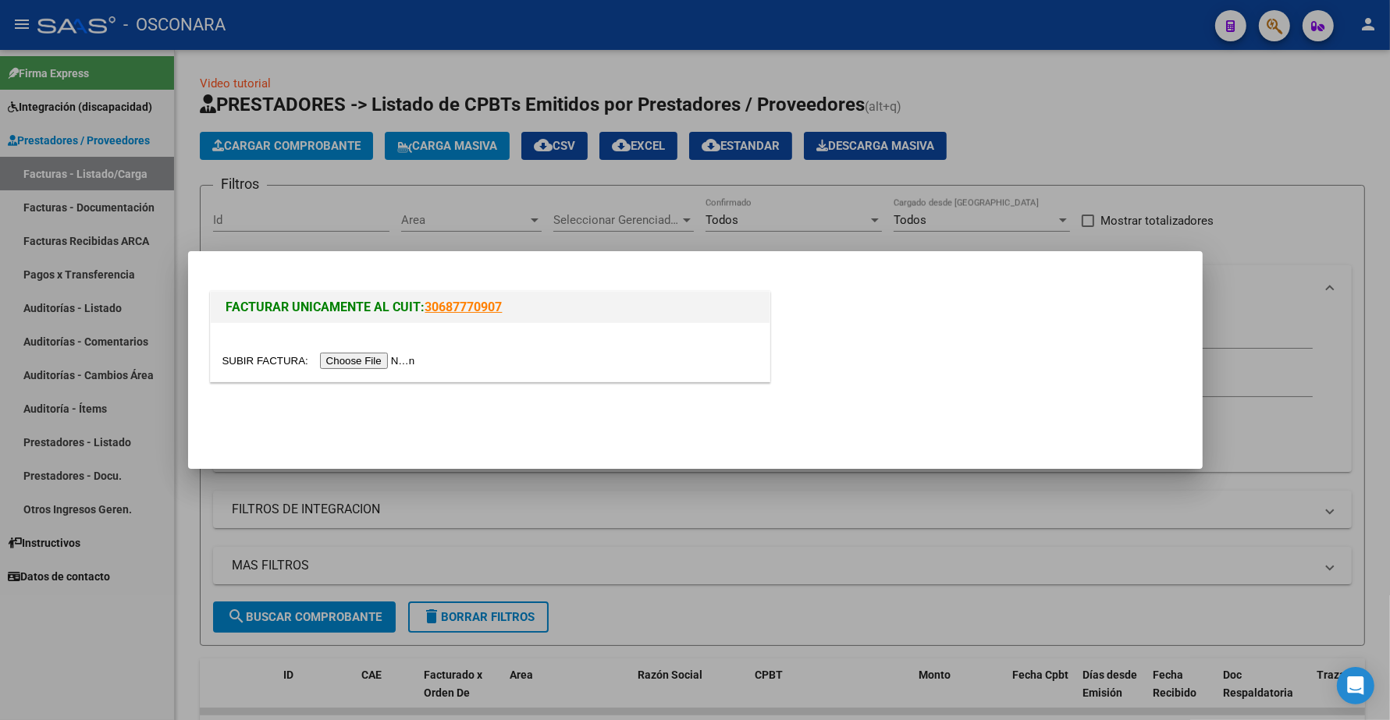
click at [388, 369] on div at bounding box center [489, 361] width 535 height 18
click at [387, 367] on input "file" at bounding box center [320, 361] width 197 height 16
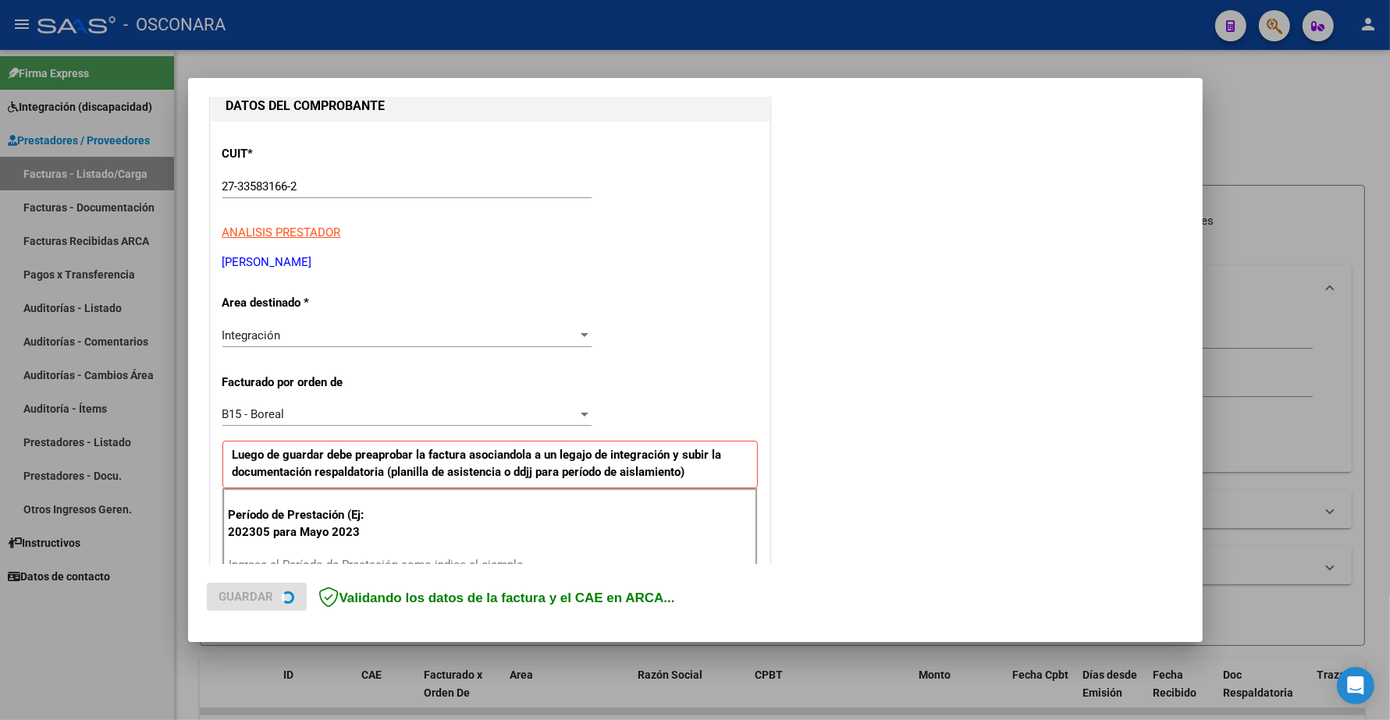
scroll to position [195, 0]
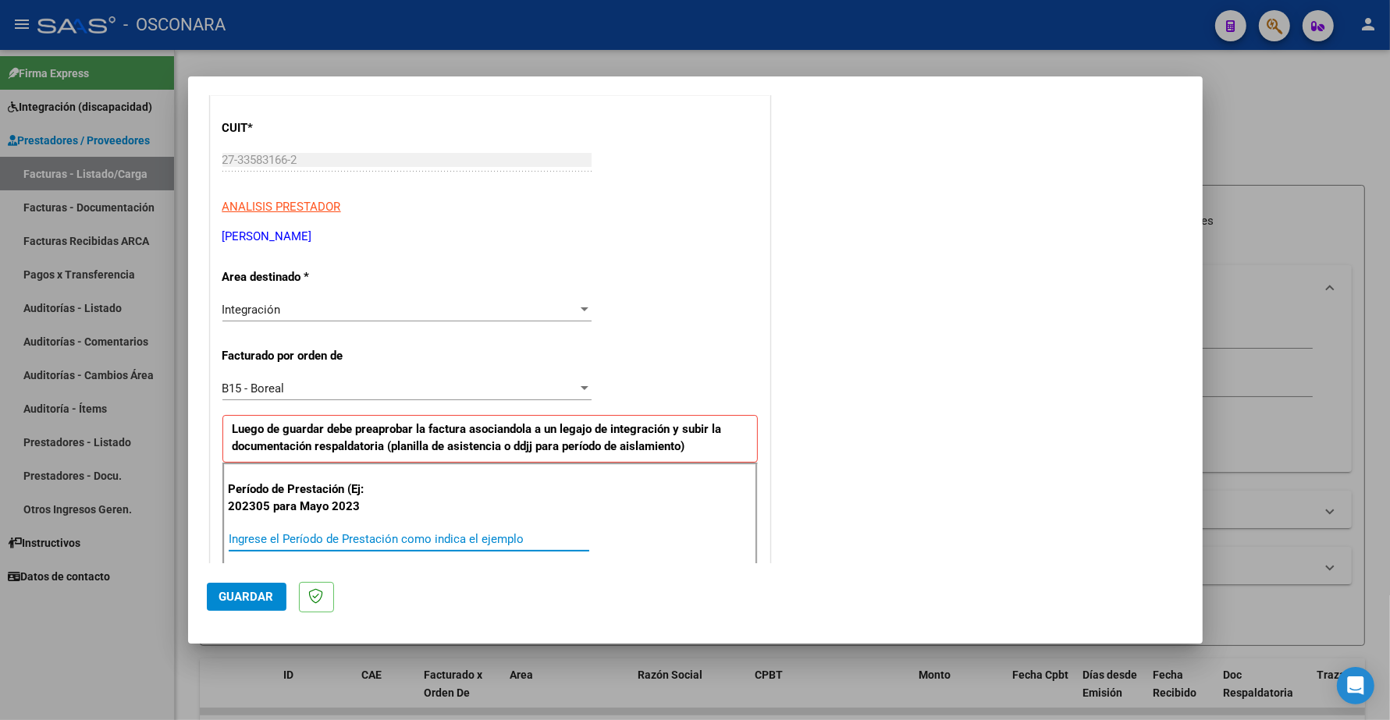
click at [272, 533] on input "Ingrese el Período de Prestación como indica el ejemplo" at bounding box center [409, 539] width 360 height 14
type input "202506"
click at [248, 609] on button "Guardar" at bounding box center [247, 597] width 80 height 28
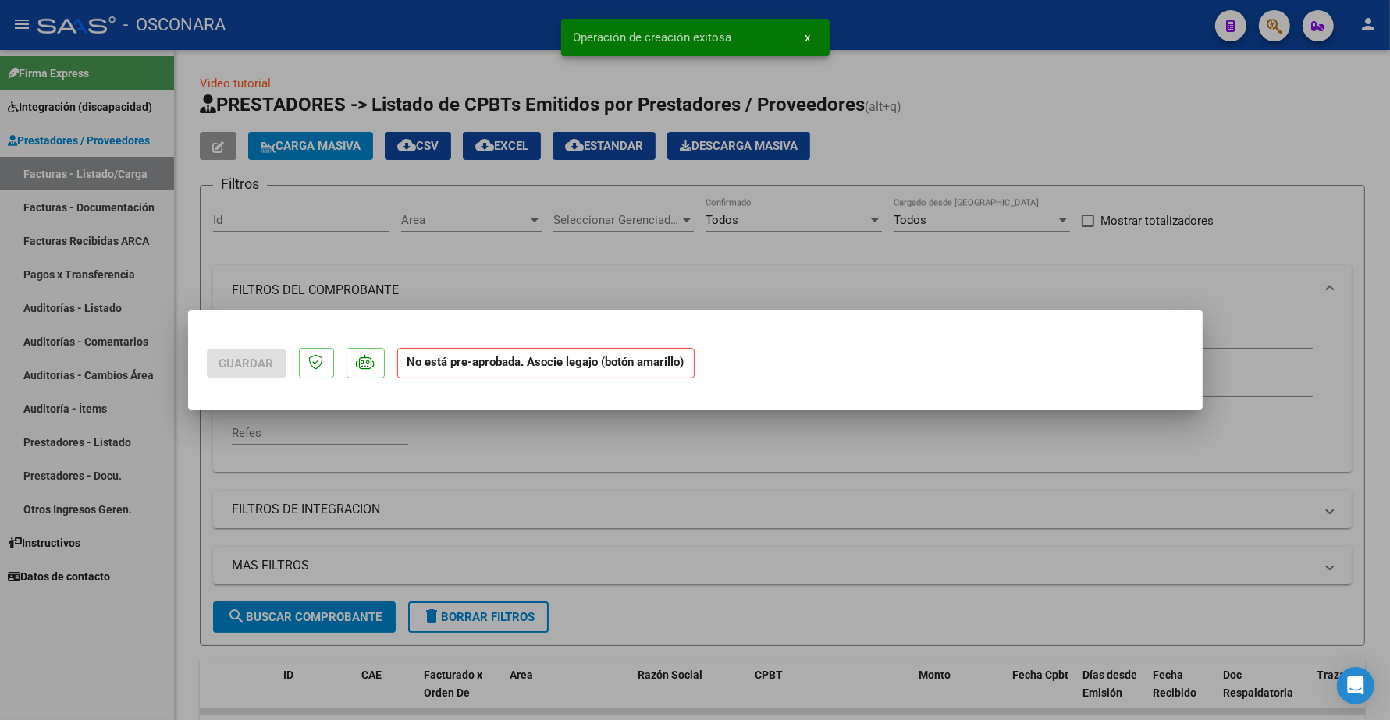
scroll to position [0, 0]
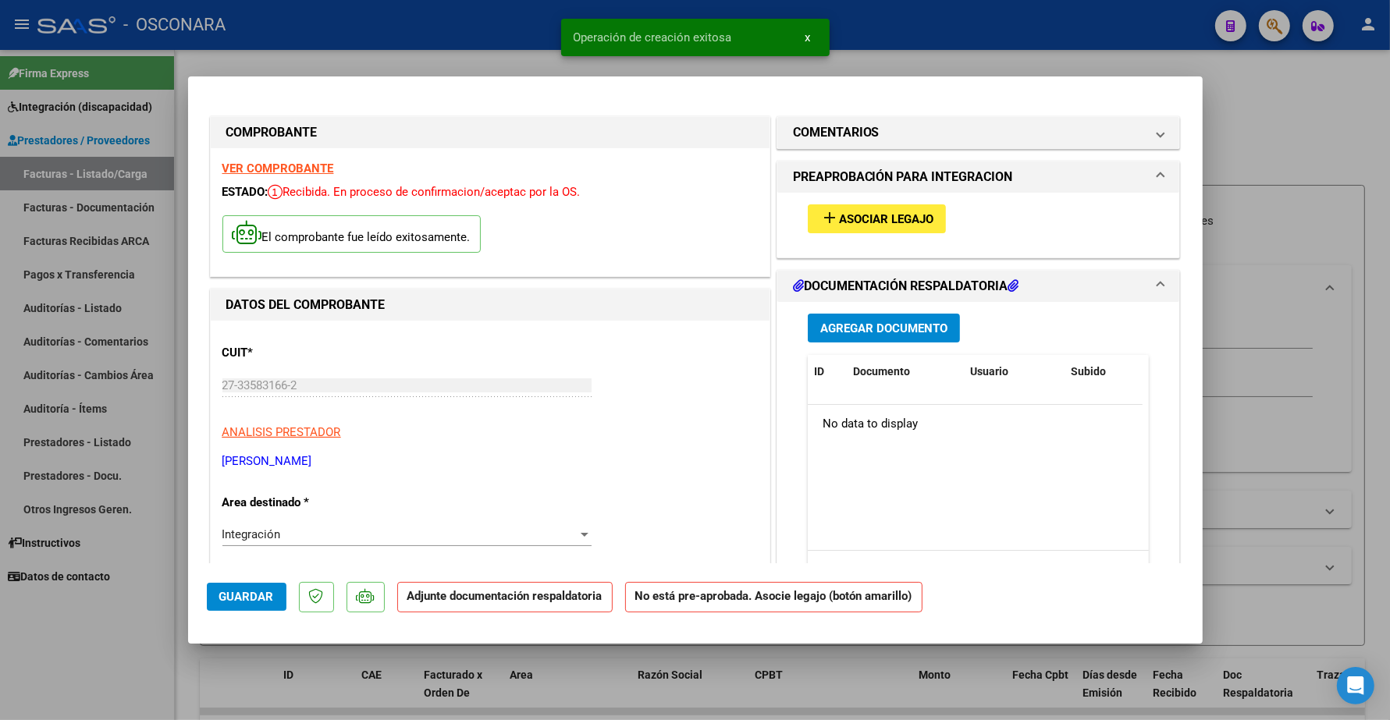
click at [888, 217] on span "Asociar Legajo" at bounding box center [886, 219] width 94 height 14
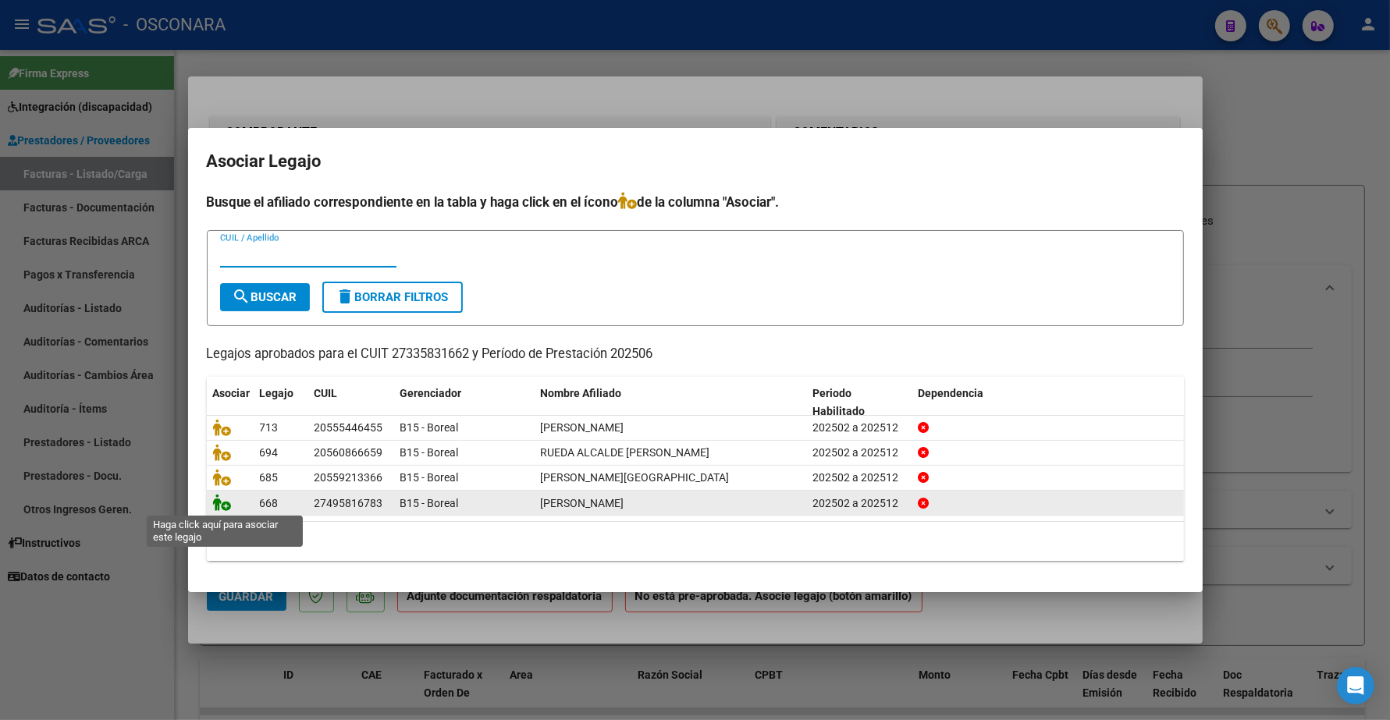
click at [222, 503] on icon at bounding box center [222, 502] width 19 height 17
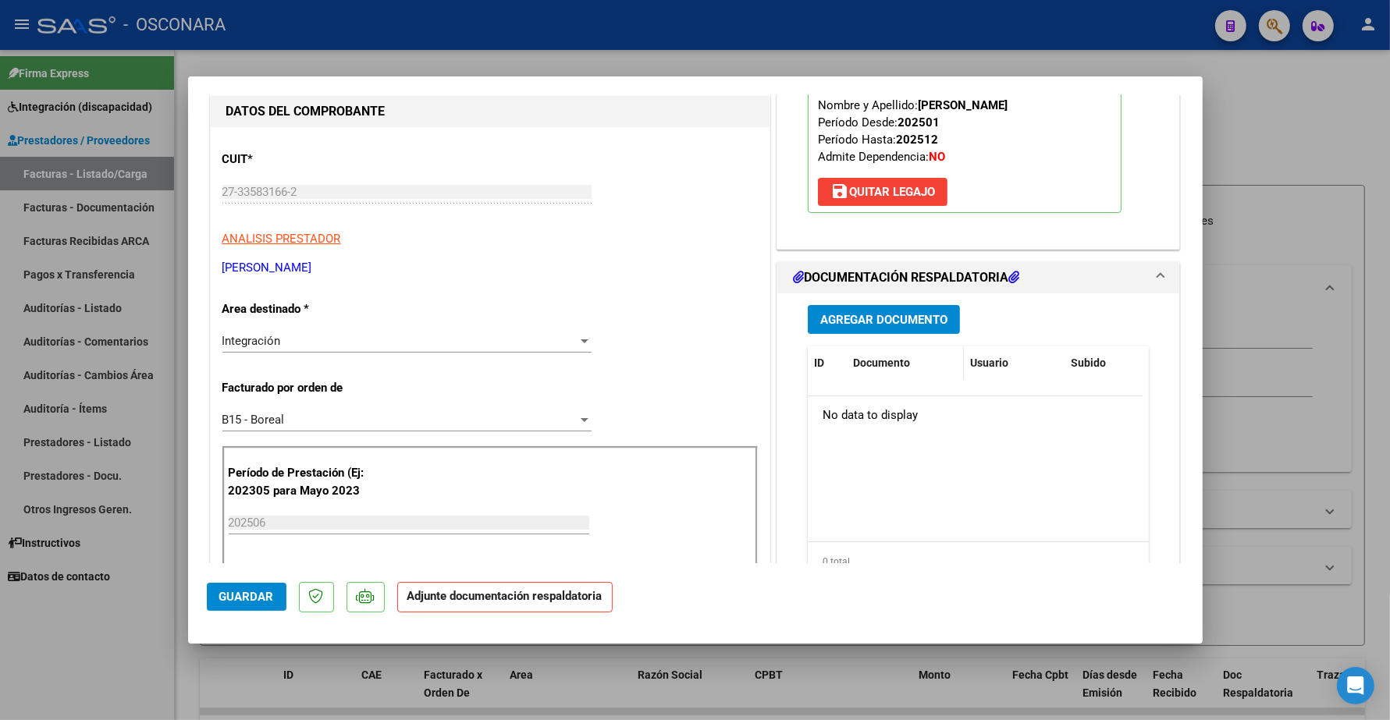
scroll to position [195, 0]
click at [896, 326] on button "Agregar Documento" at bounding box center [884, 318] width 152 height 29
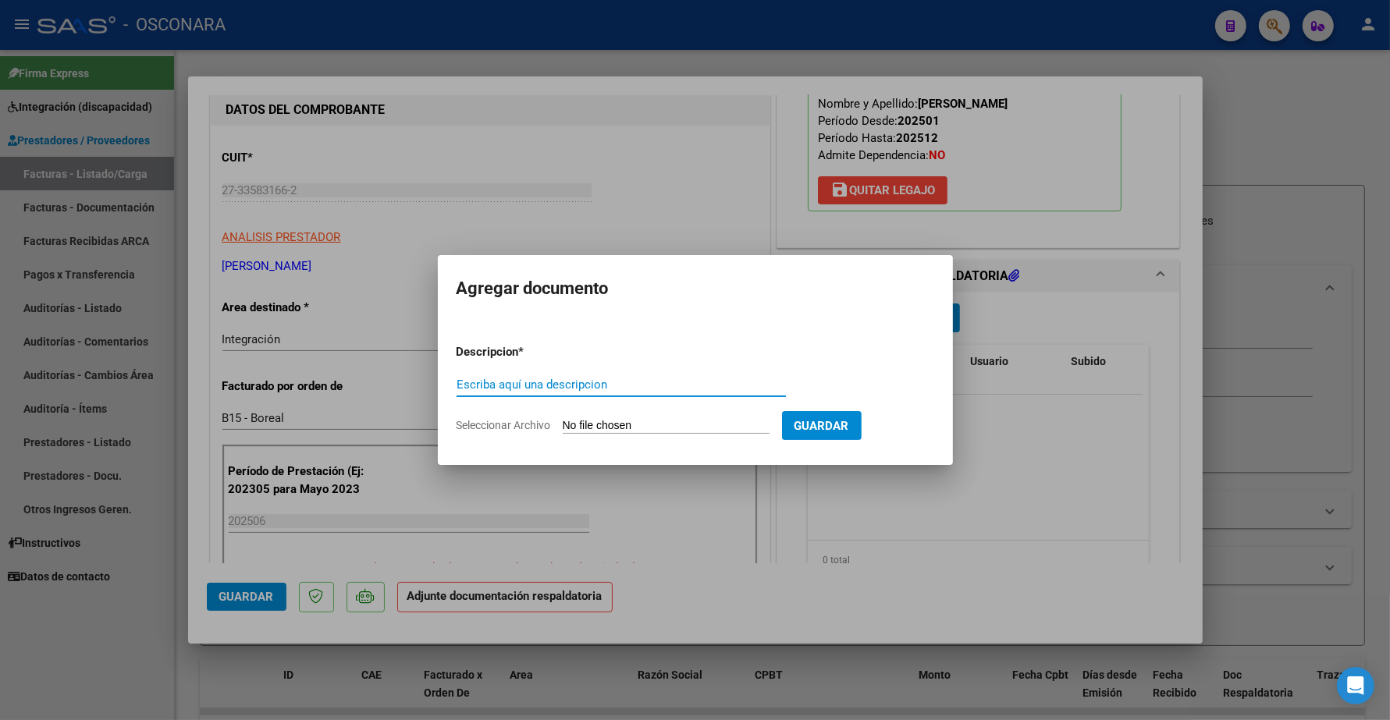
click at [586, 378] on input "Escriba aquí una descripcion" at bounding box center [620, 385] width 329 height 14
type input "PLANILLA"
click at [624, 422] on input "Seleccionar Archivo" at bounding box center [666, 426] width 207 height 15
type input "C:\fakepath\27335831662_6_4_1410_Planilla de Asistencia_4.pdf"
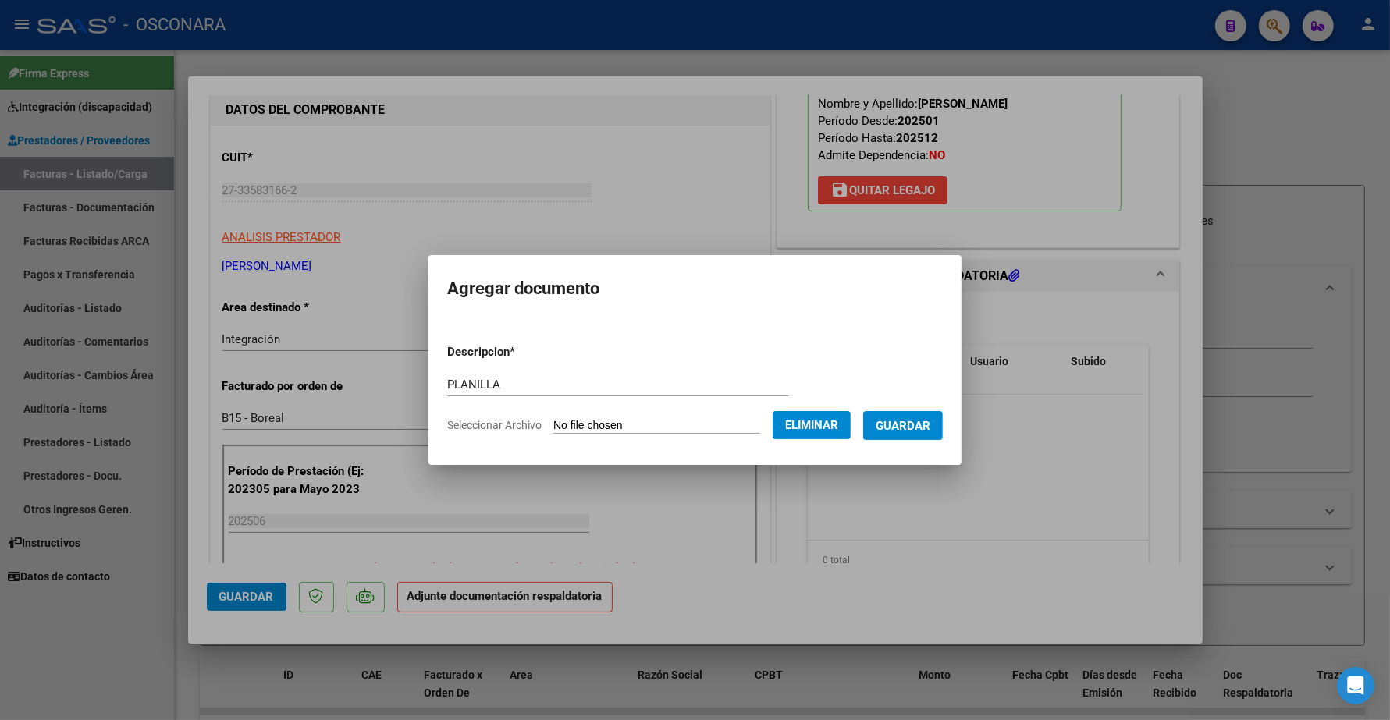
click at [922, 420] on span "Guardar" at bounding box center [902, 426] width 55 height 14
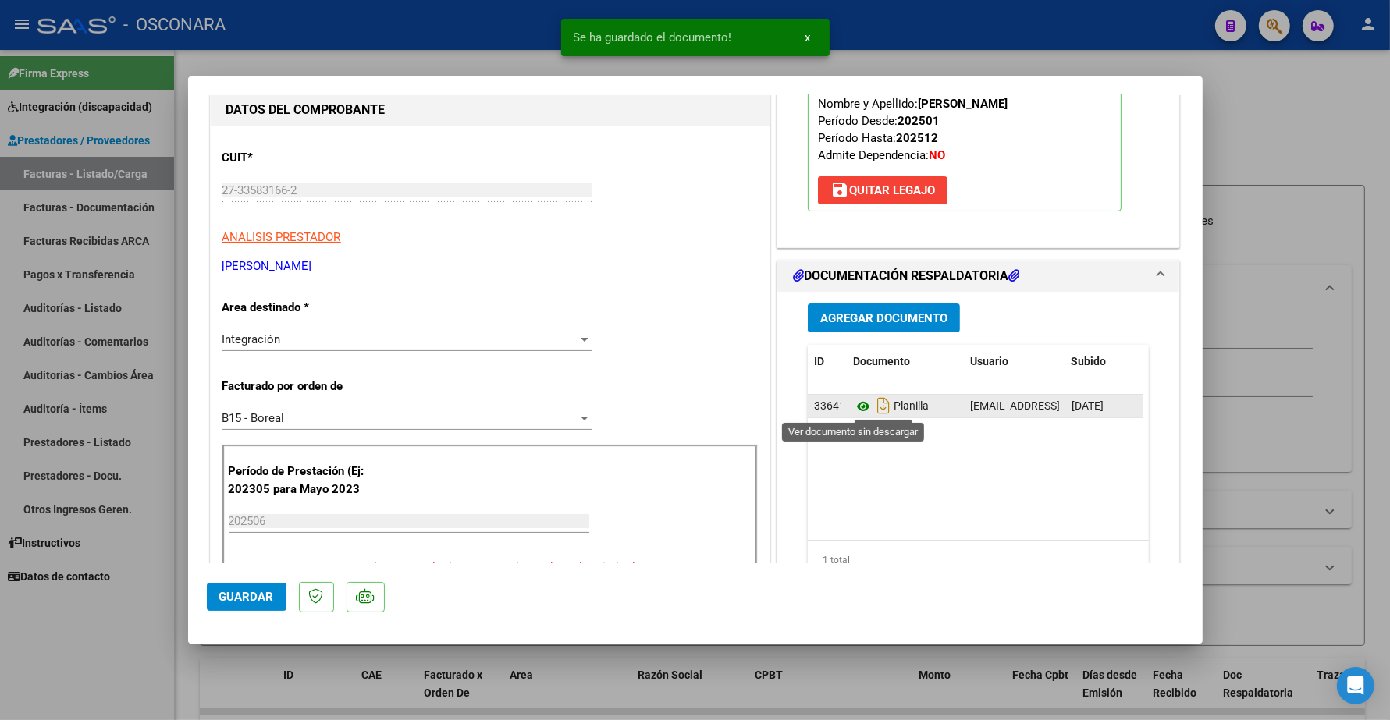
click at [854, 406] on icon at bounding box center [863, 406] width 20 height 19
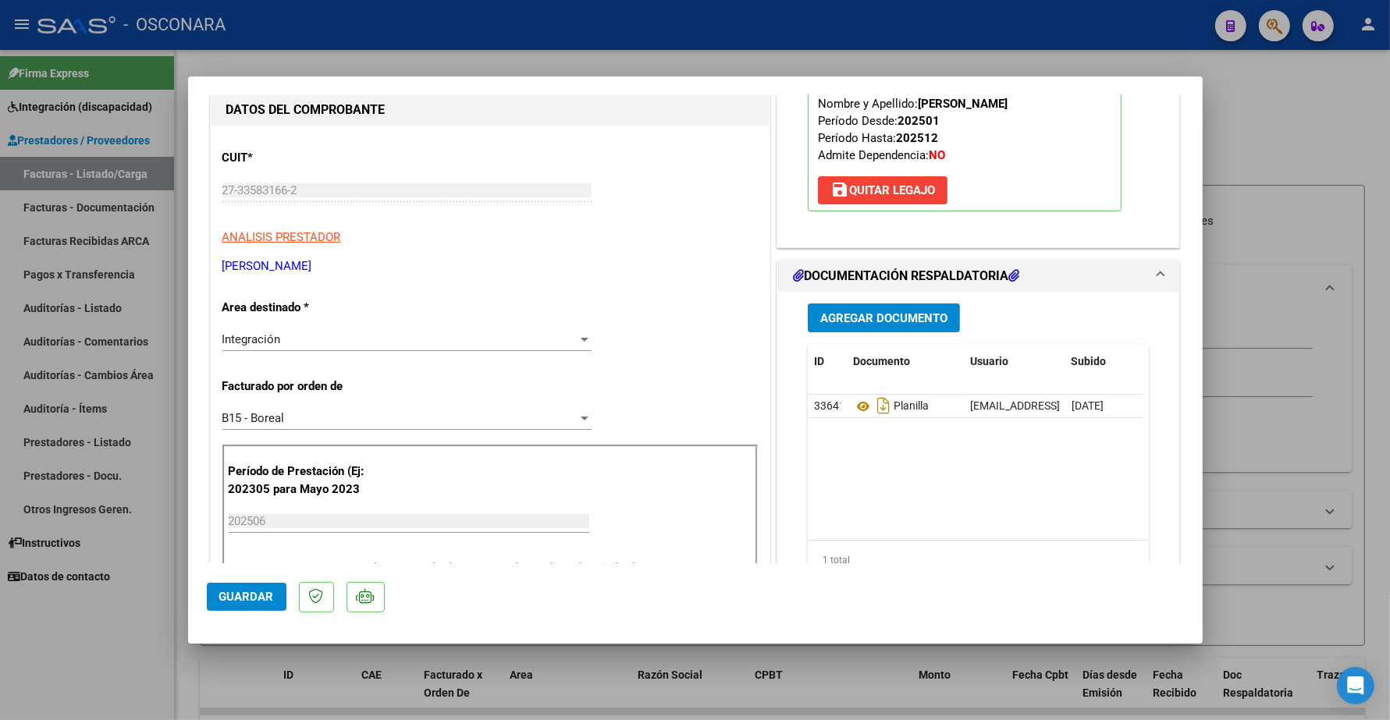
click at [882, 313] on span "Agregar Documento" at bounding box center [883, 318] width 127 height 14
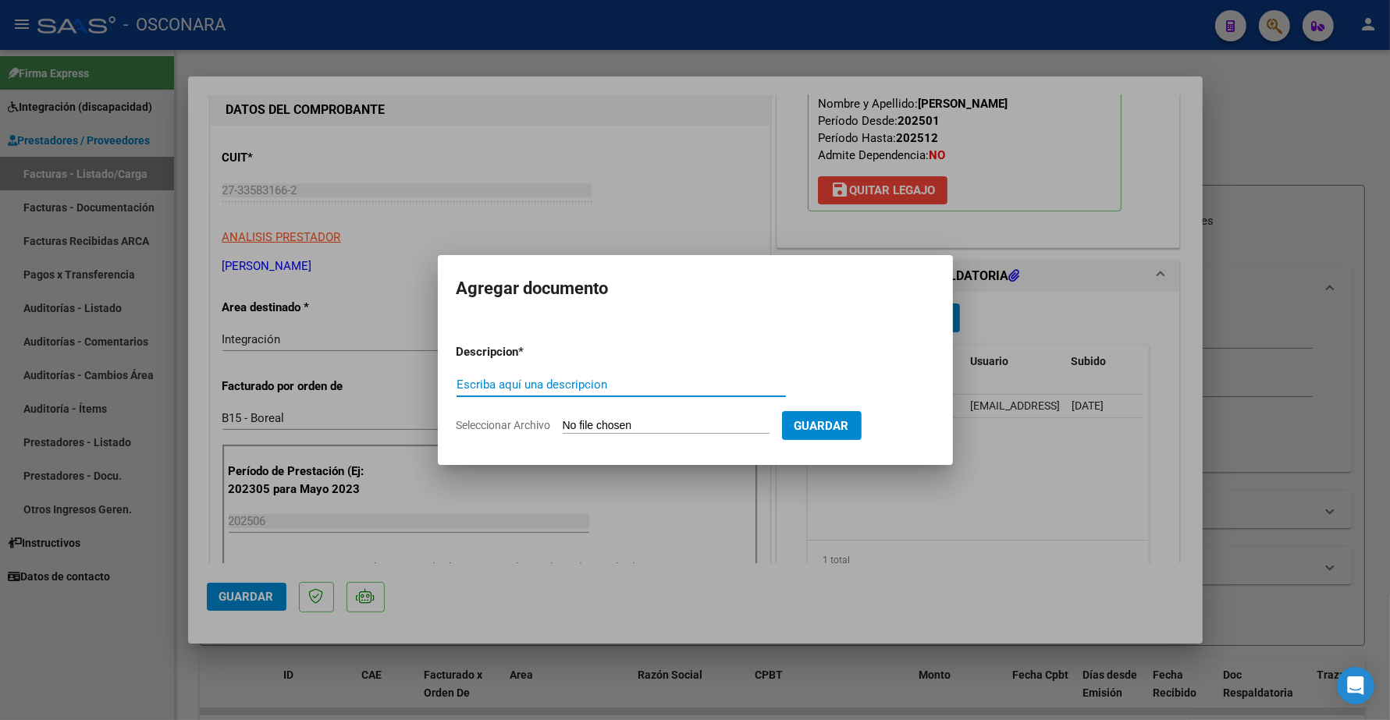
click at [534, 384] on input "Escriba aquí una descripcion" at bounding box center [620, 385] width 329 height 14
type input "NFORME SEMESTRAL"
click at [578, 419] on input "Seleccionar Archivo" at bounding box center [666, 426] width 207 height 15
type input "C:\fakepath\142017-5-Informe_de_evolucion_semestral.pdf"
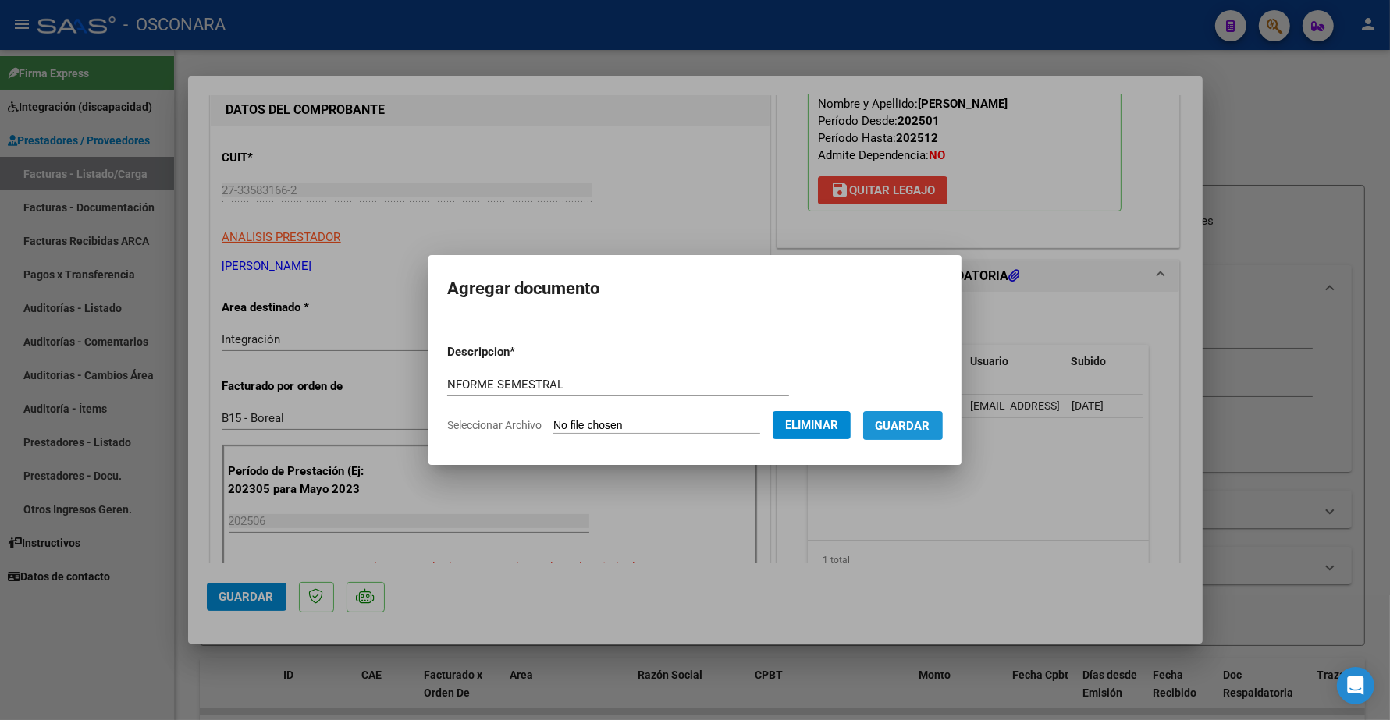
click at [907, 429] on span "Guardar" at bounding box center [902, 426] width 55 height 14
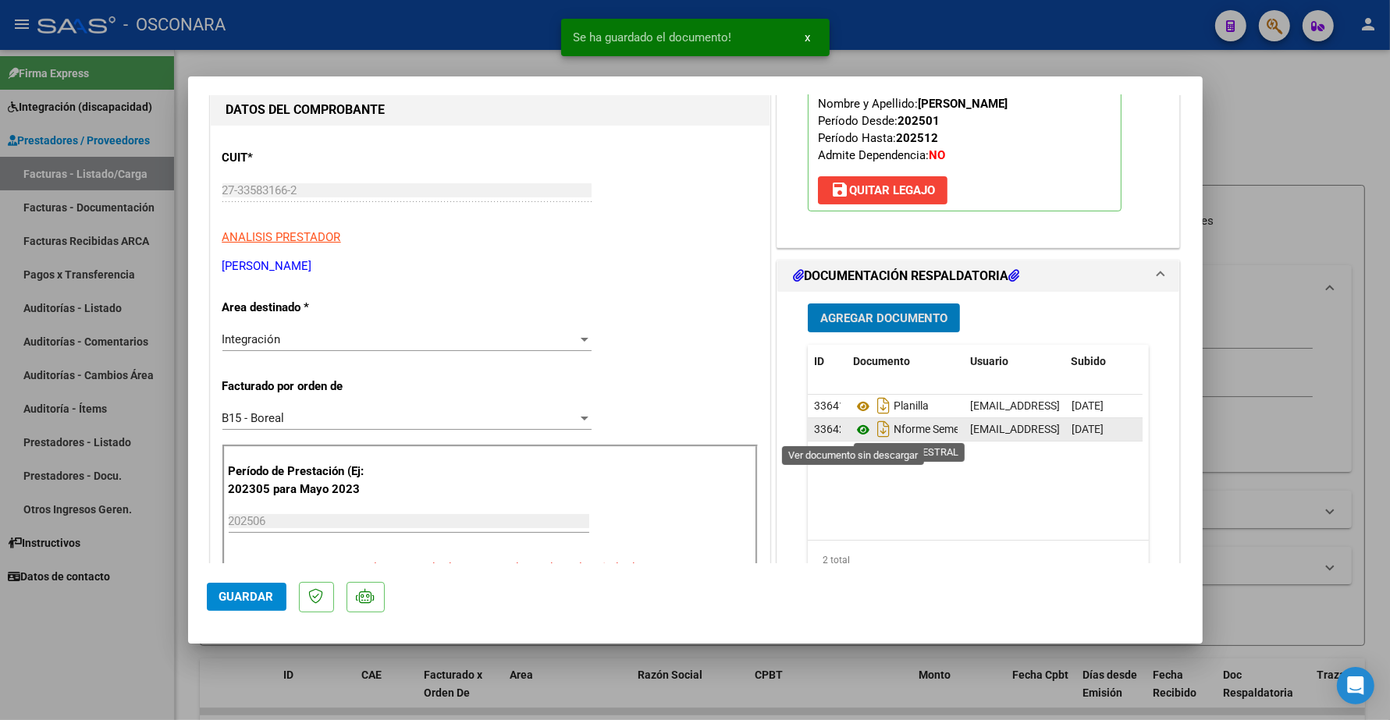
click at [854, 431] on icon at bounding box center [863, 430] width 20 height 19
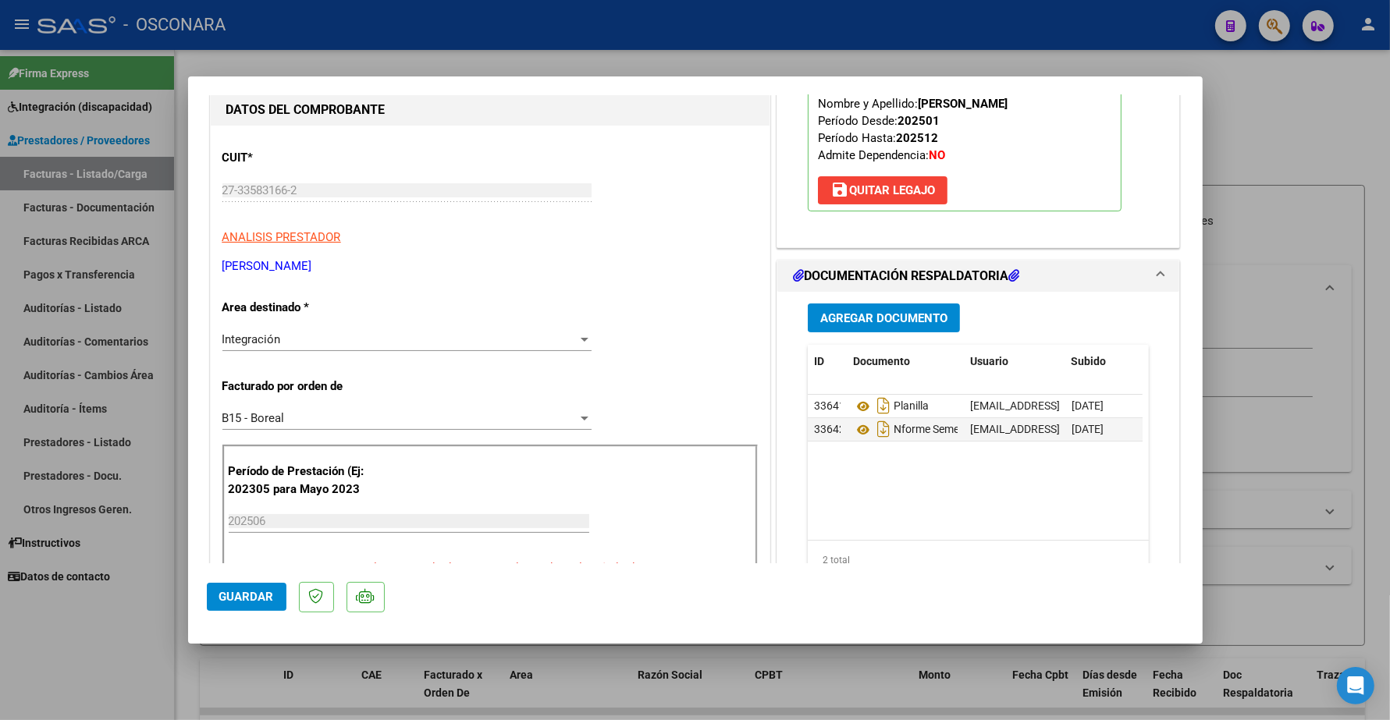
click at [263, 594] on span "Guardar" at bounding box center [246, 597] width 55 height 14
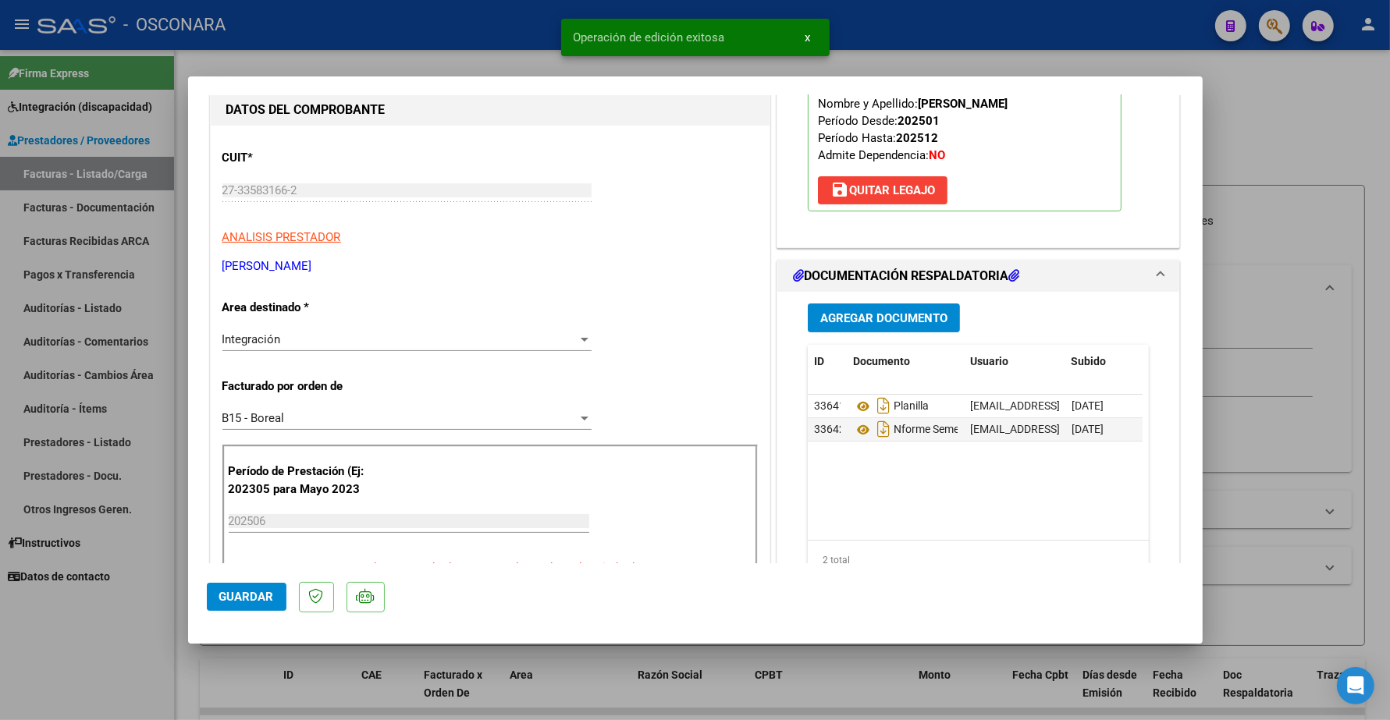
scroll to position [0, 79]
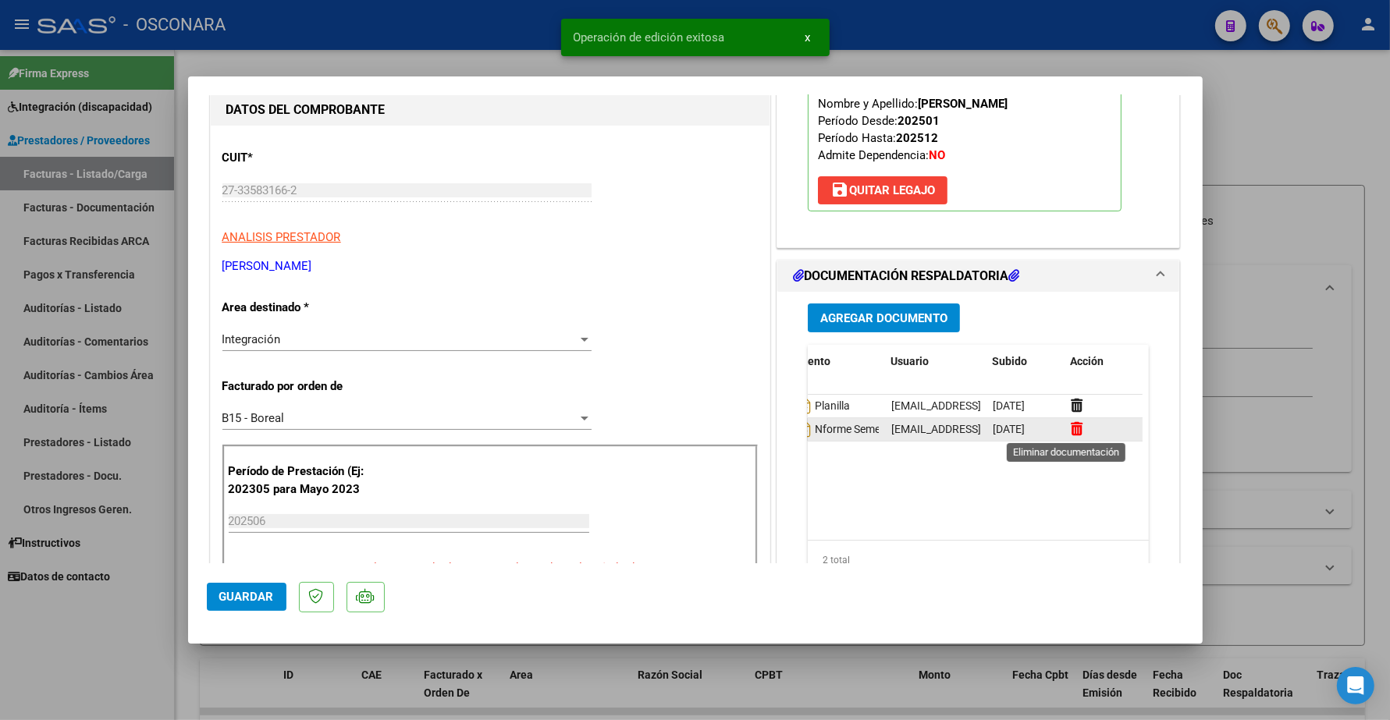
click at [1070, 428] on icon at bounding box center [1076, 428] width 12 height 15
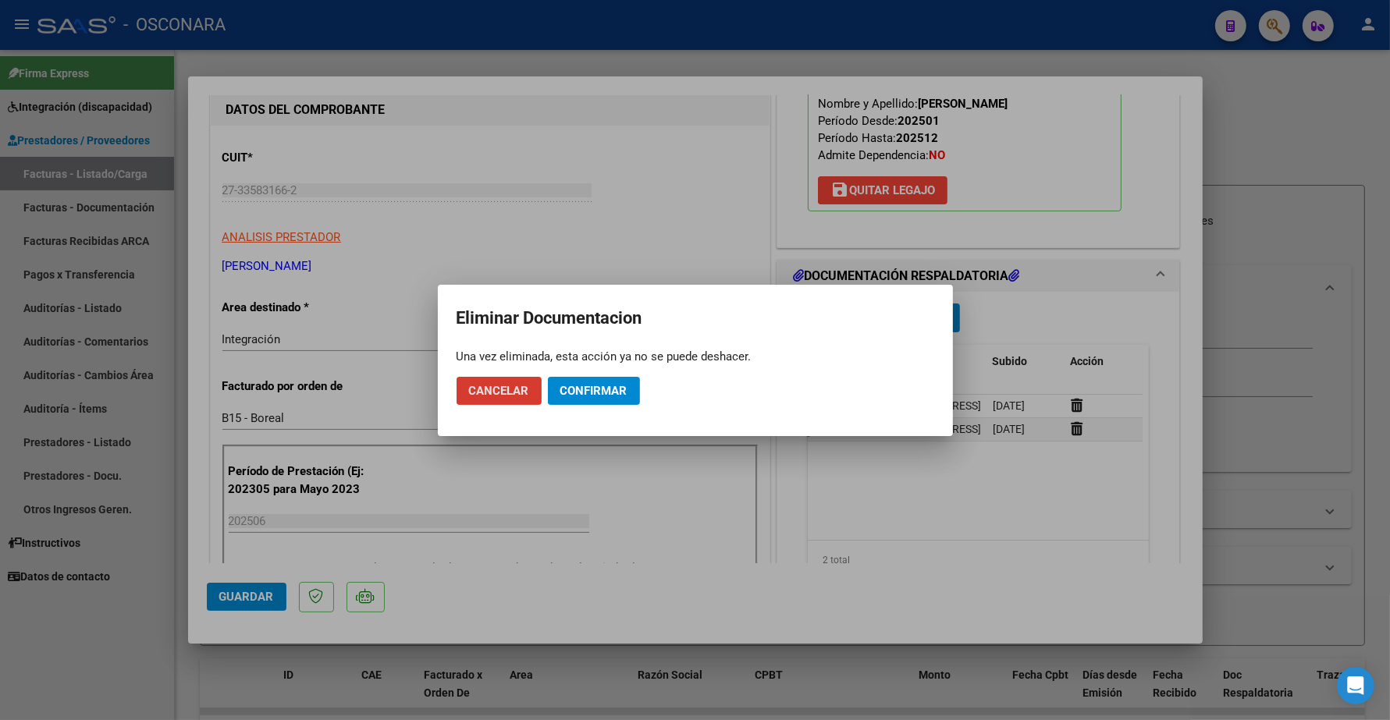
click at [605, 392] on span "Confirmar" at bounding box center [593, 391] width 67 height 14
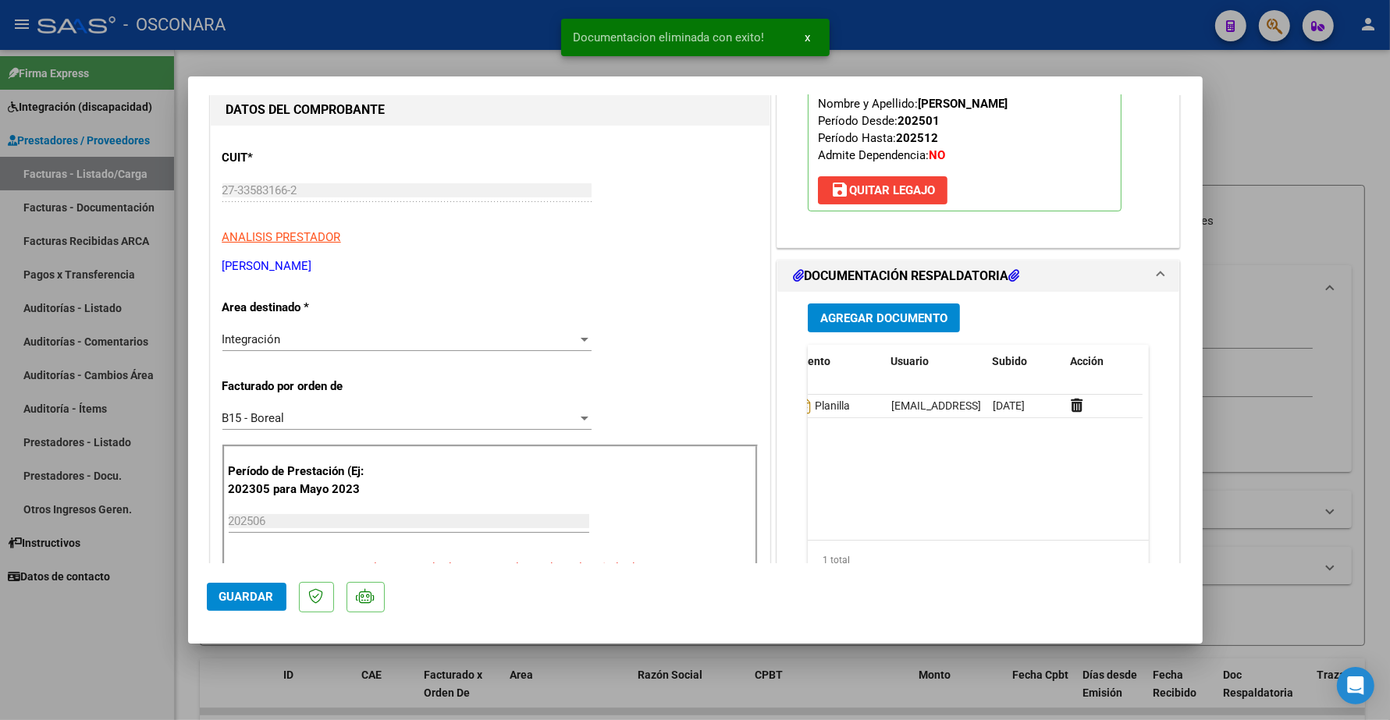
click at [854, 332] on button "Agregar Documento" at bounding box center [884, 318] width 152 height 29
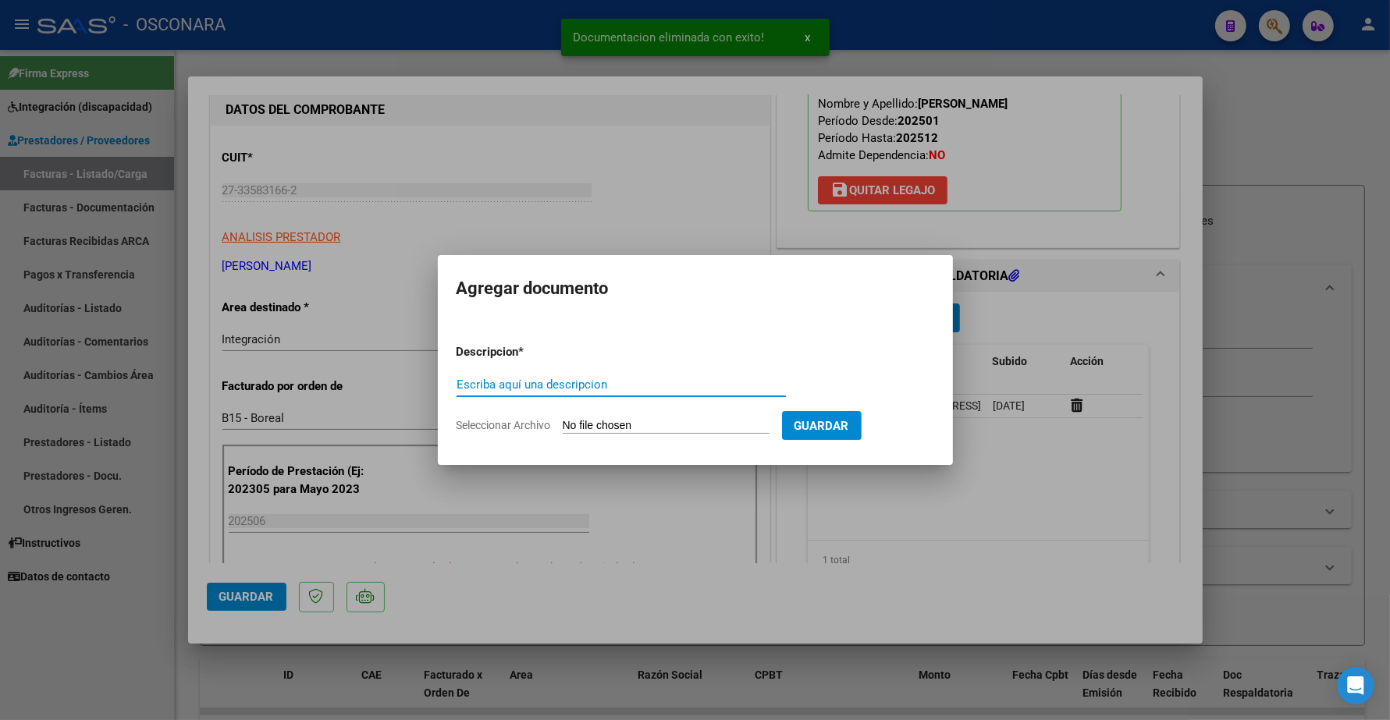
click at [566, 386] on input "Escriba aquí una descripcion" at bounding box center [620, 385] width 329 height 14
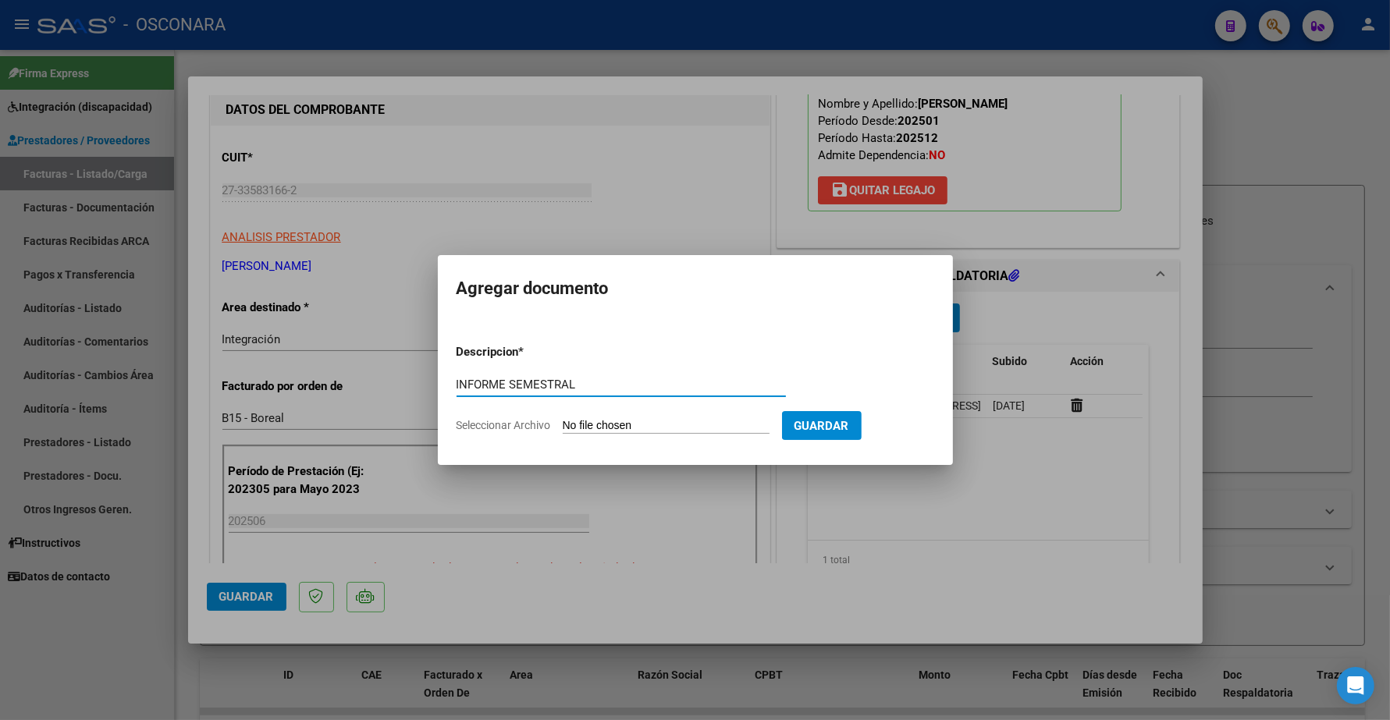
type input "INFORME SEMESTRAL"
click at [613, 368] on form "Descripcion * INFORME SEMESTRAL Escriba aquí una descripcion Seleccionar Archiv…" at bounding box center [694, 389] width 477 height 114
click at [612, 421] on input "Seleccionar Archivo" at bounding box center [666, 426] width 207 height 15
type input "C:\fakepath\142017-5-Informe_de_evolucion_semestral.pdf"
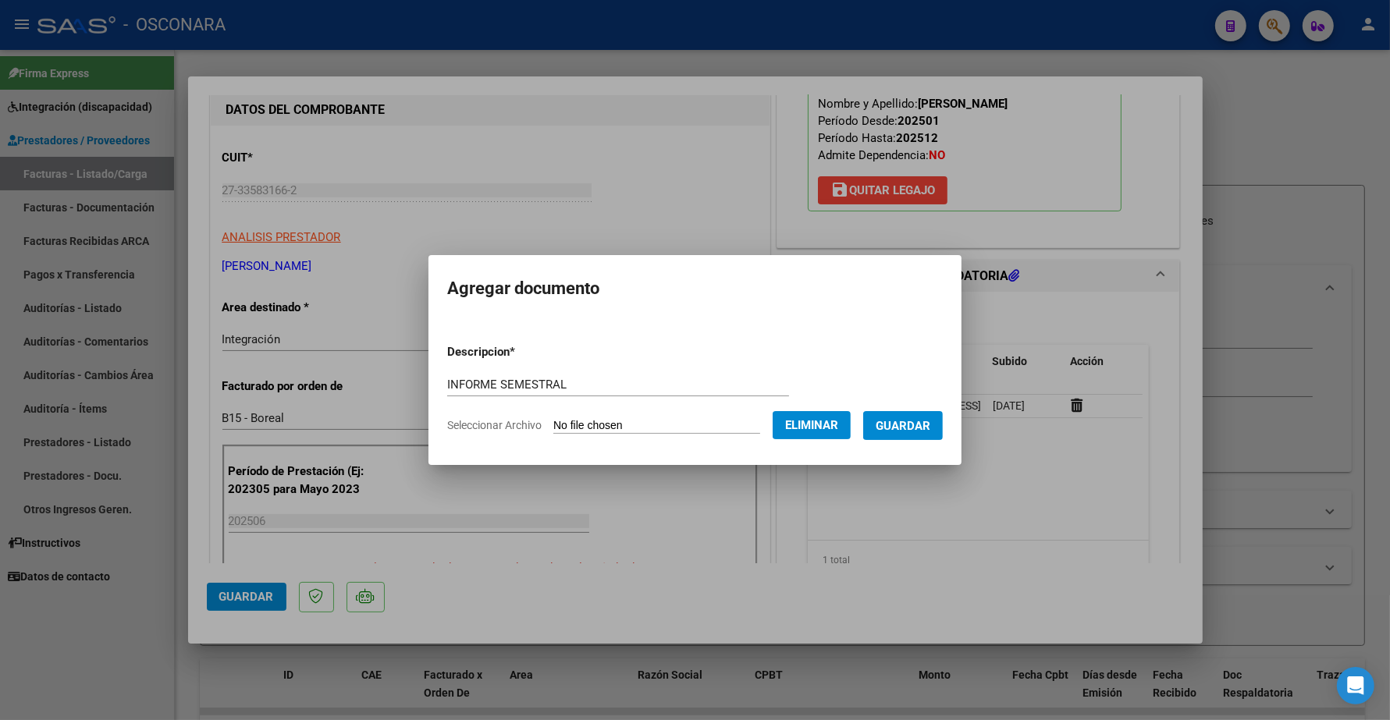
click at [919, 421] on span "Guardar" at bounding box center [902, 426] width 55 height 14
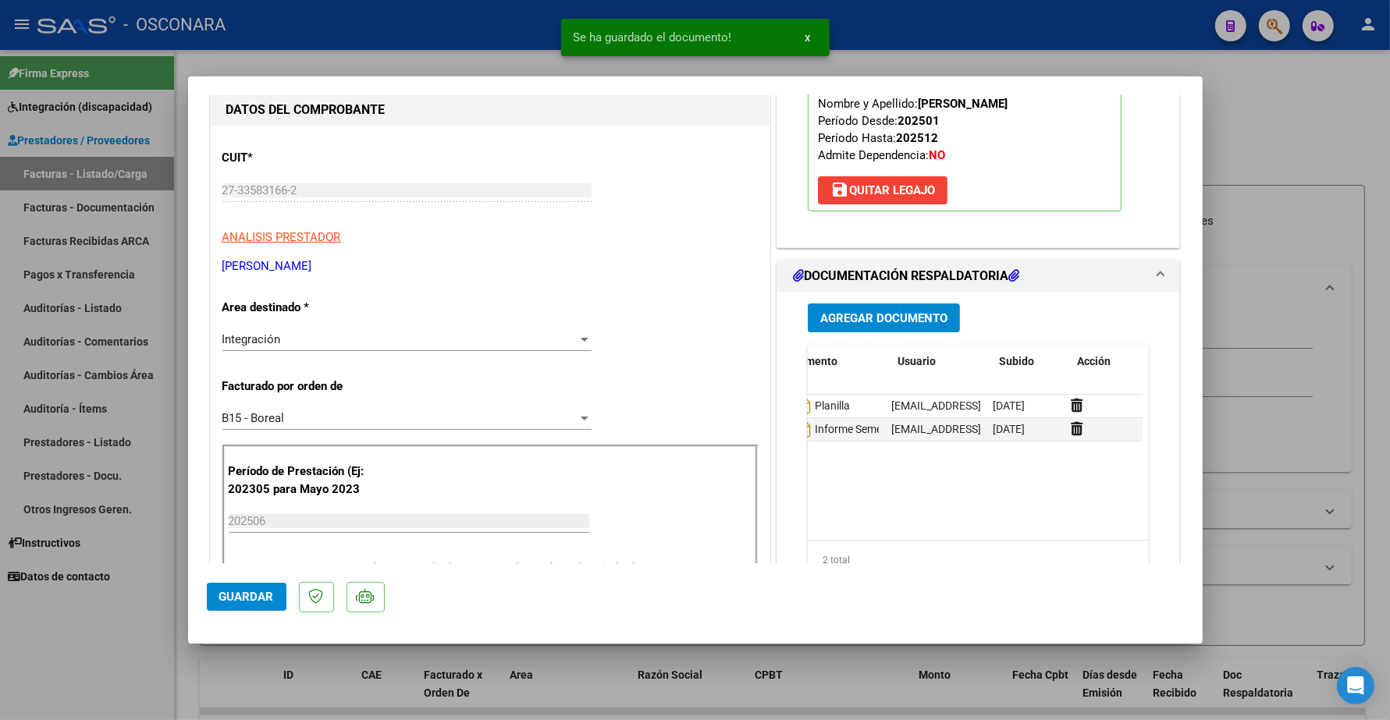
scroll to position [0, 0]
click at [250, 591] on span "Guardar" at bounding box center [246, 597] width 55 height 14
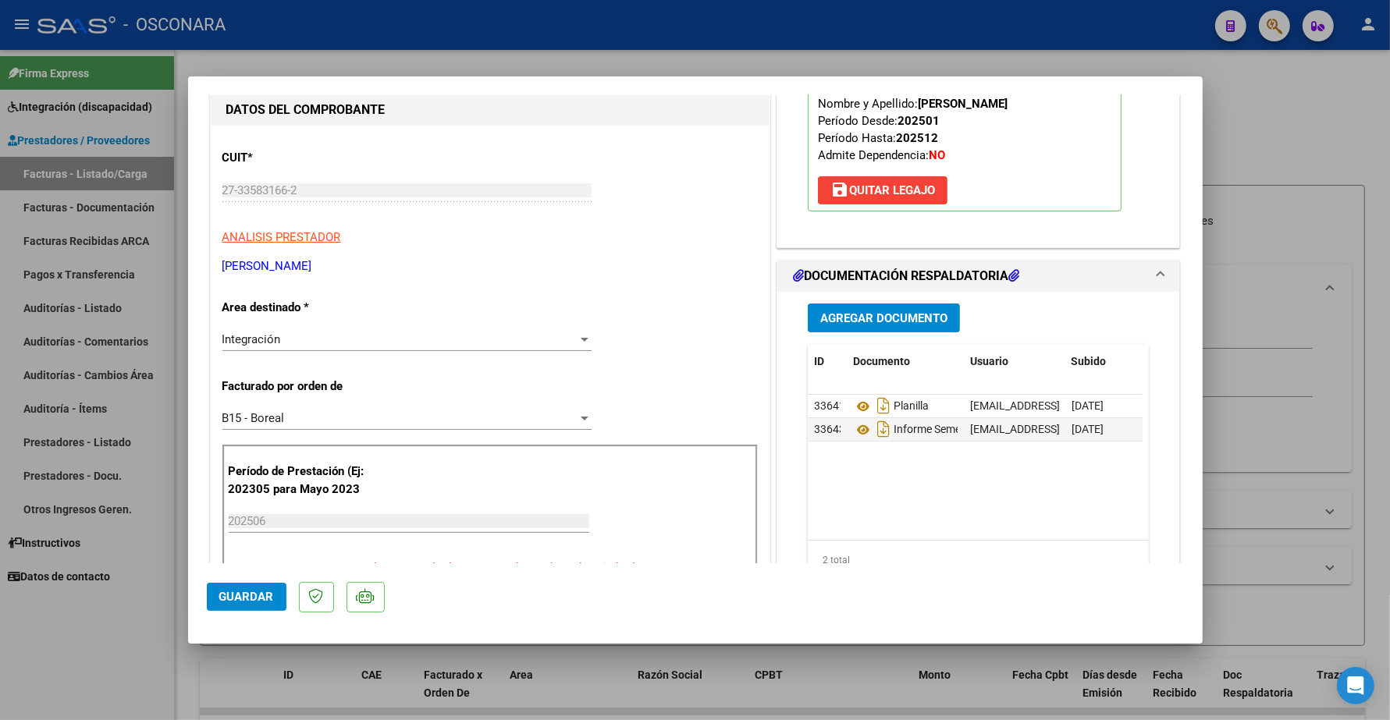
click at [250, 601] on span "Guardar" at bounding box center [246, 597] width 55 height 14
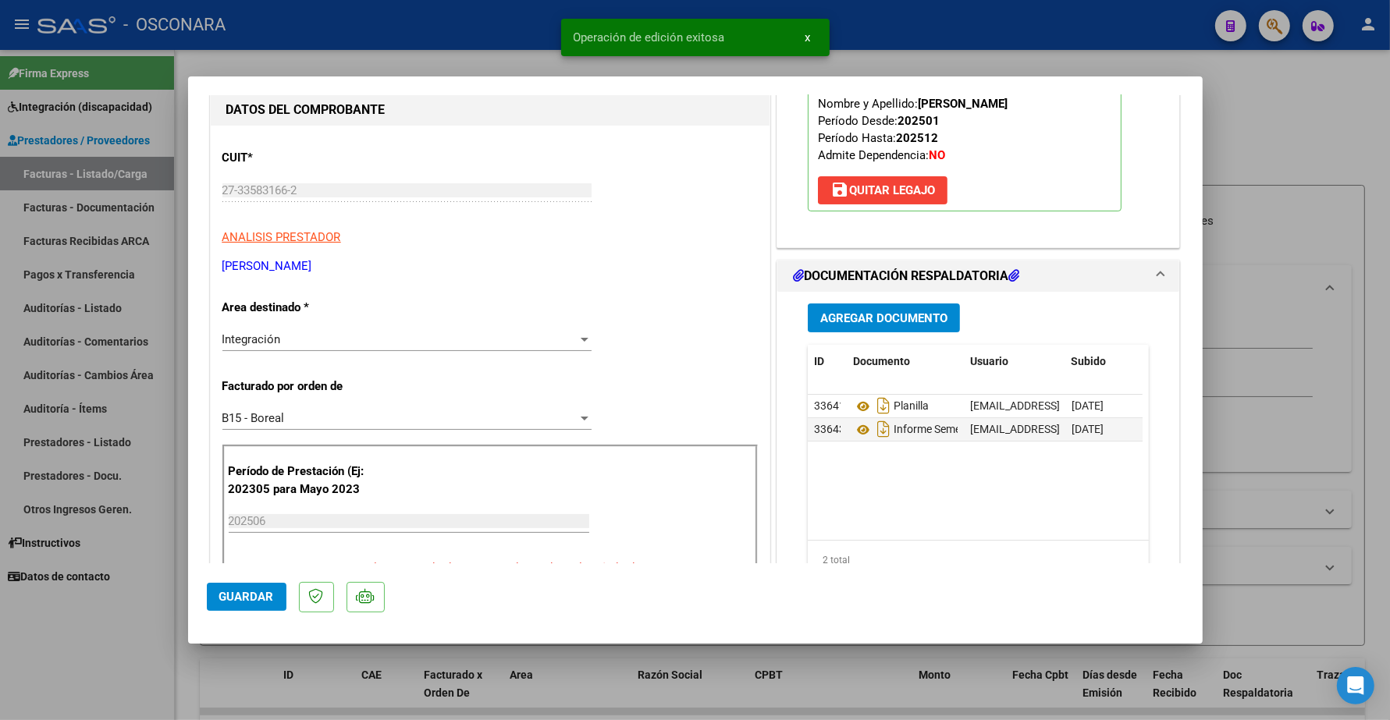
type input "$ 0,00"
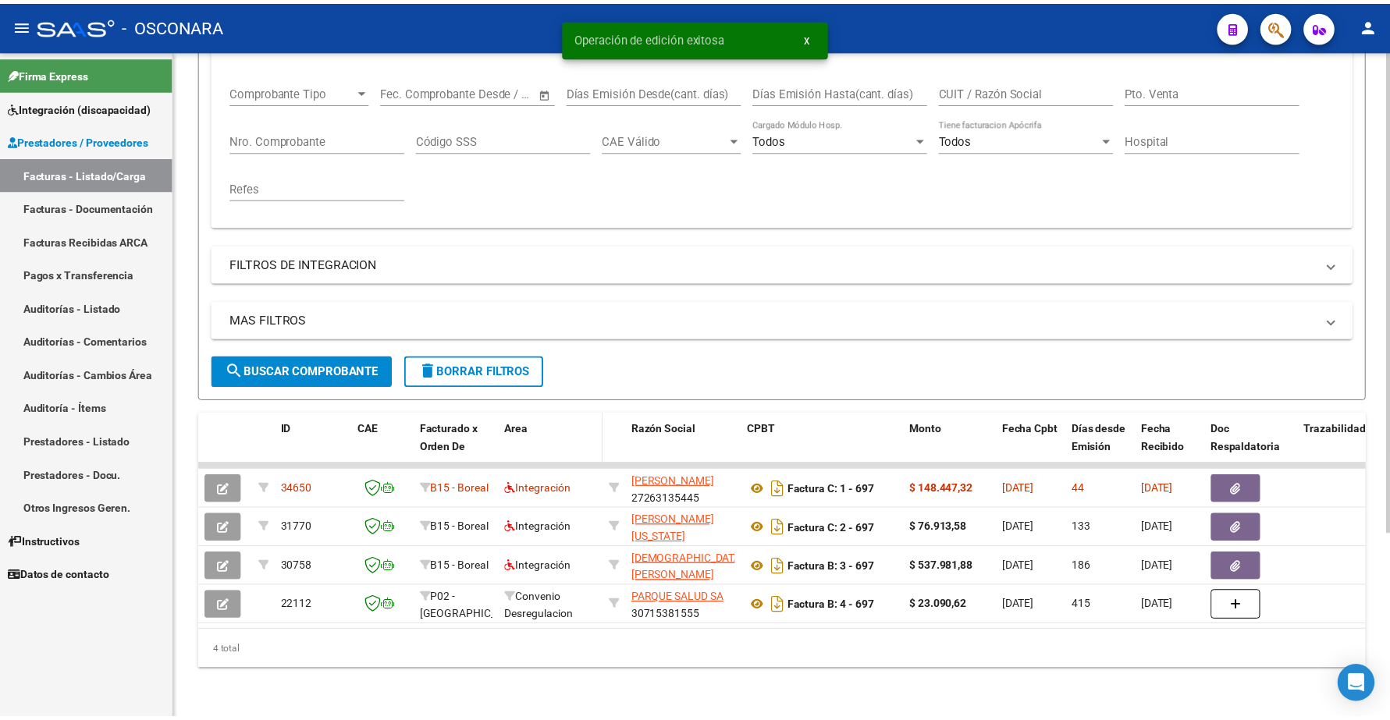
scroll to position [161, 0]
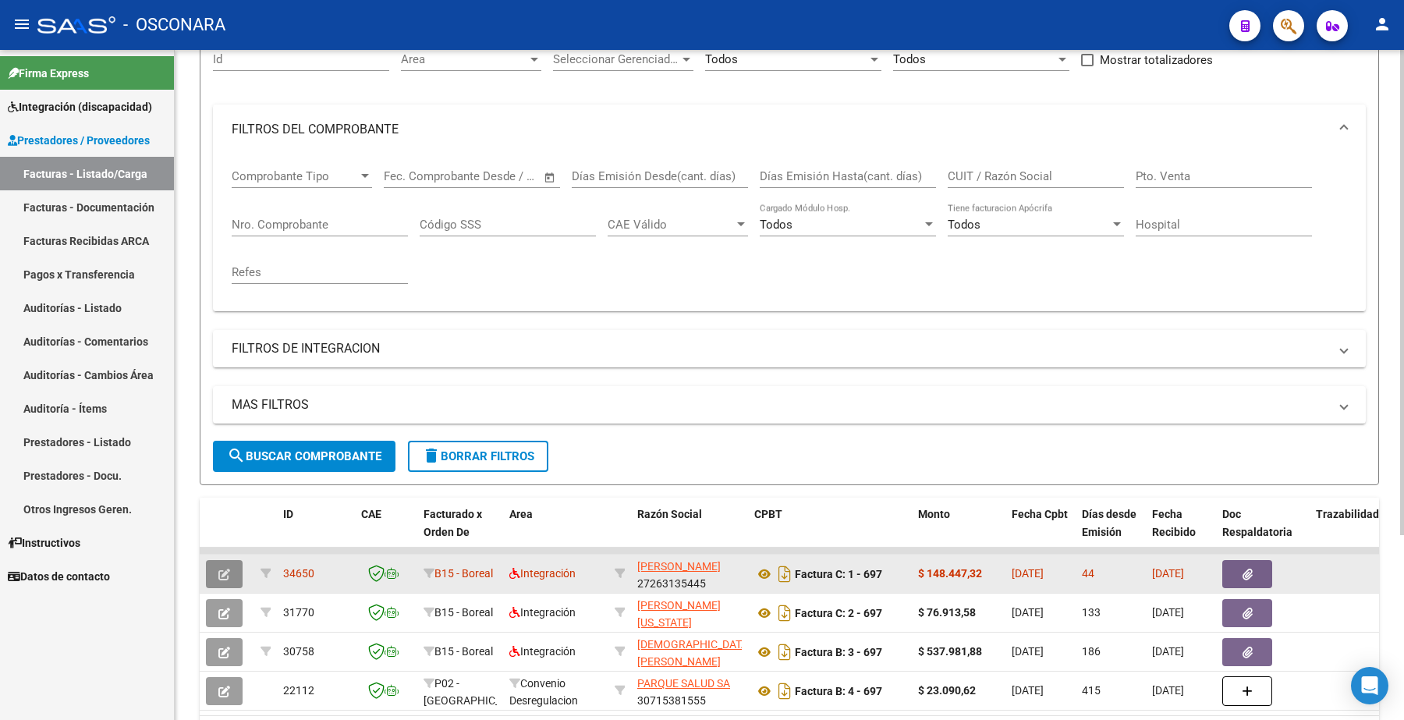
click at [224, 569] on icon "button" at bounding box center [224, 575] width 12 height 12
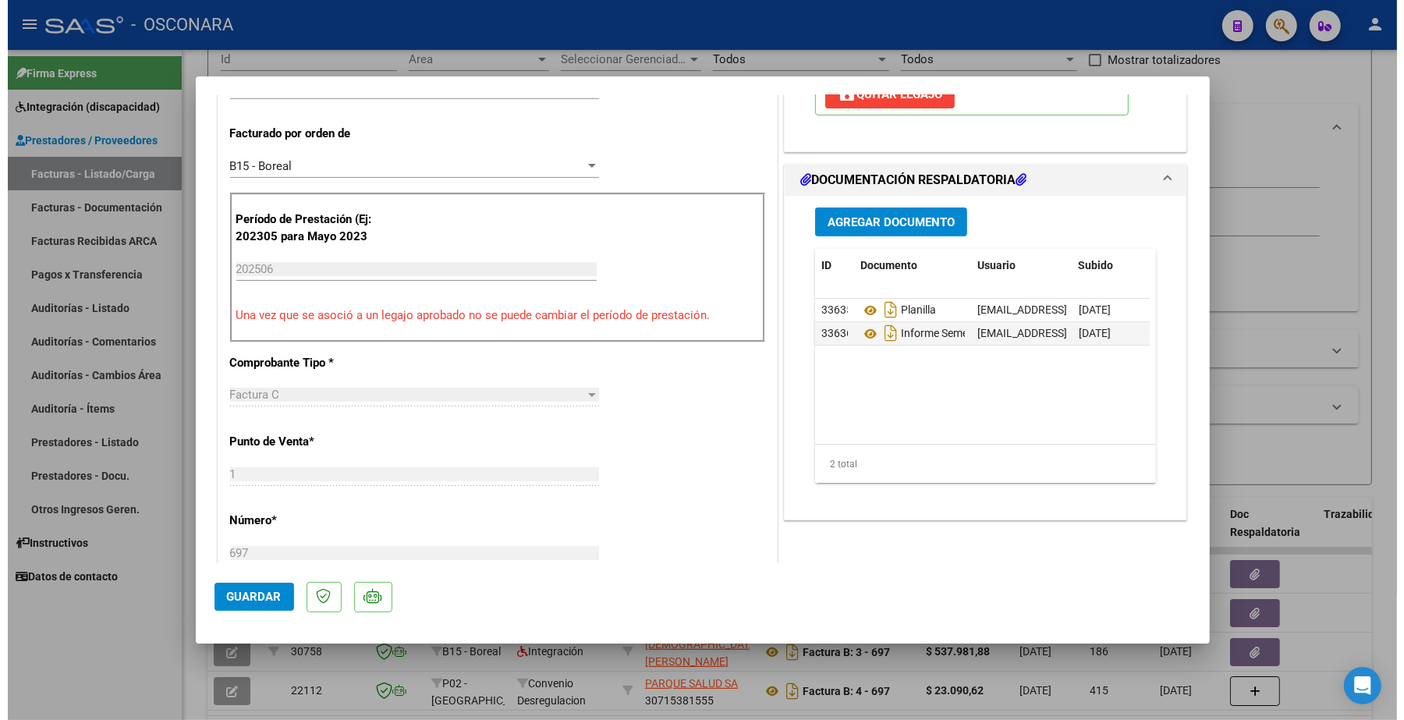
scroll to position [0, 0]
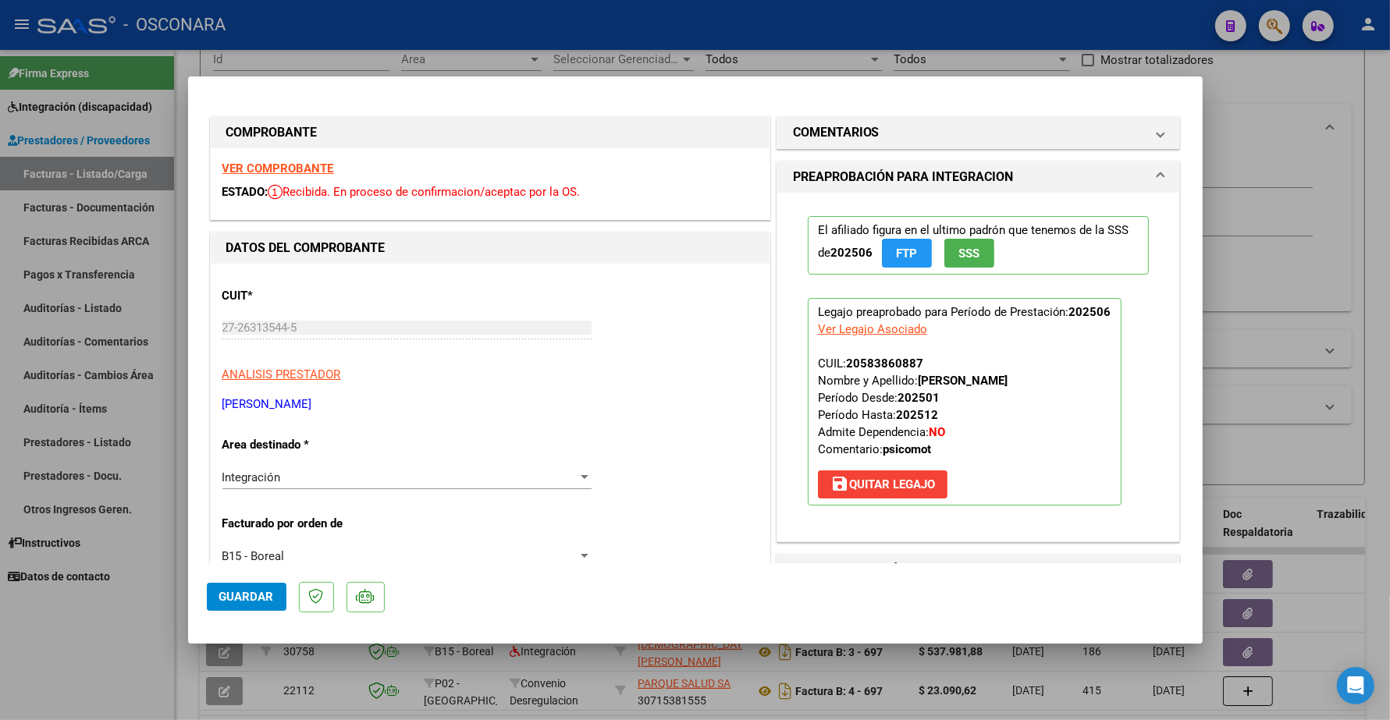
type input "$ 0,00"
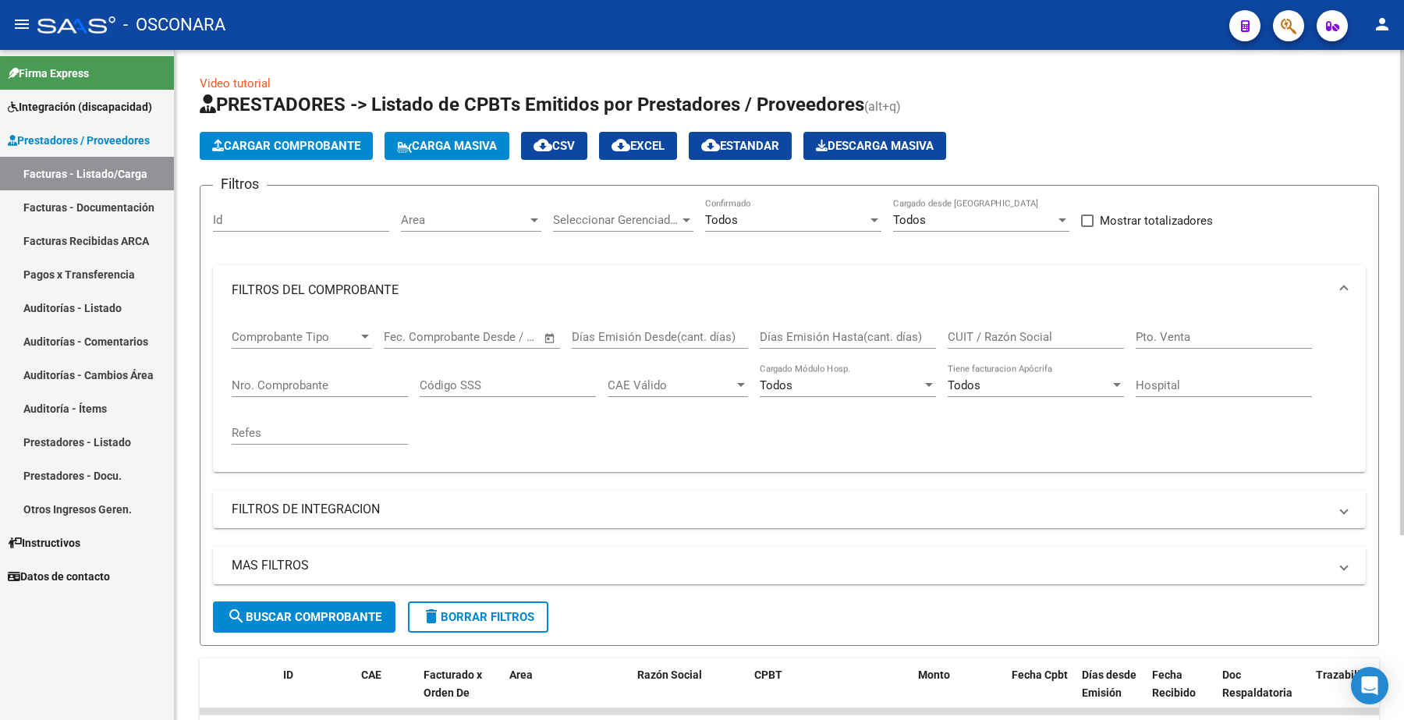
click at [332, 598] on div "MAS FILTROS Todos Con Doc. Respaldatoria Todos Con Trazabilidad Todos Asociado …" at bounding box center [789, 574] width 1153 height 55
click at [337, 610] on span "search Buscar Comprobante" at bounding box center [304, 617] width 154 height 14
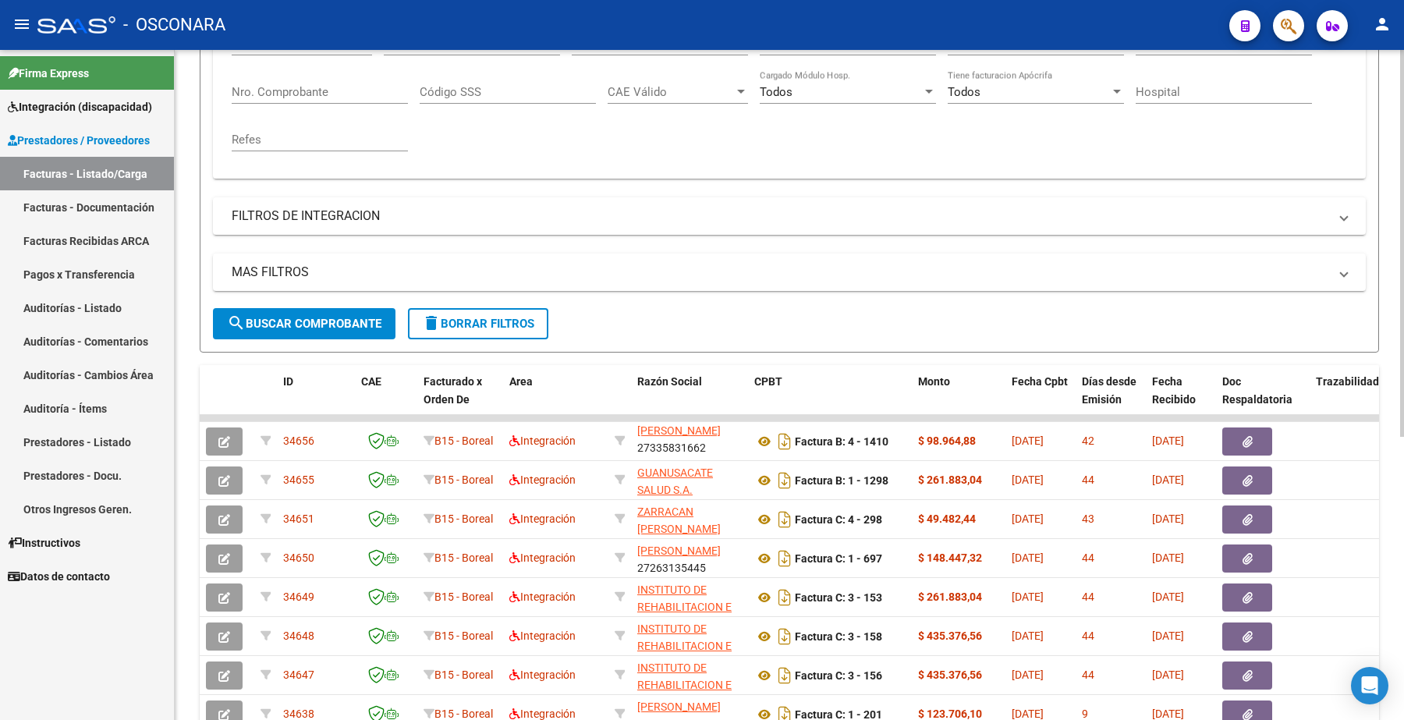
scroll to position [164, 0]
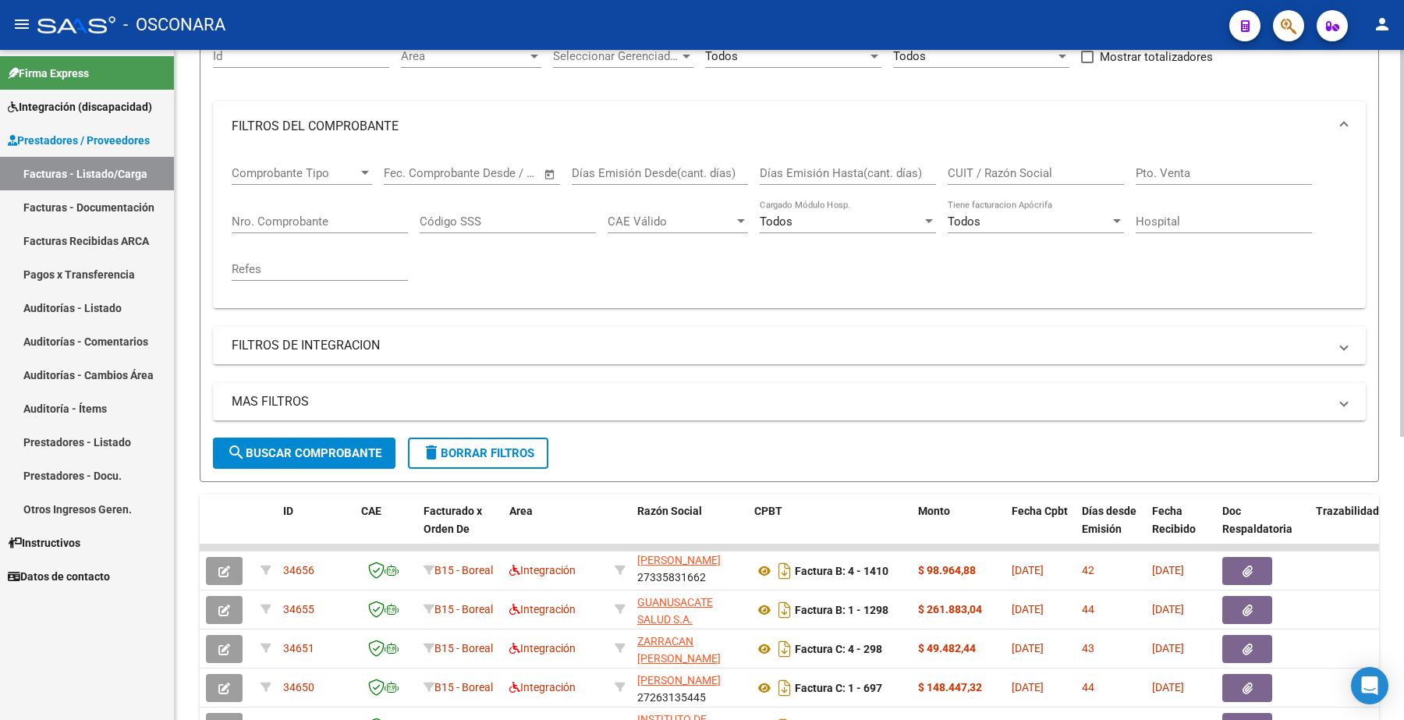
click at [305, 221] on input "Nro. Comprobante" at bounding box center [320, 222] width 176 height 14
paste input "1298"
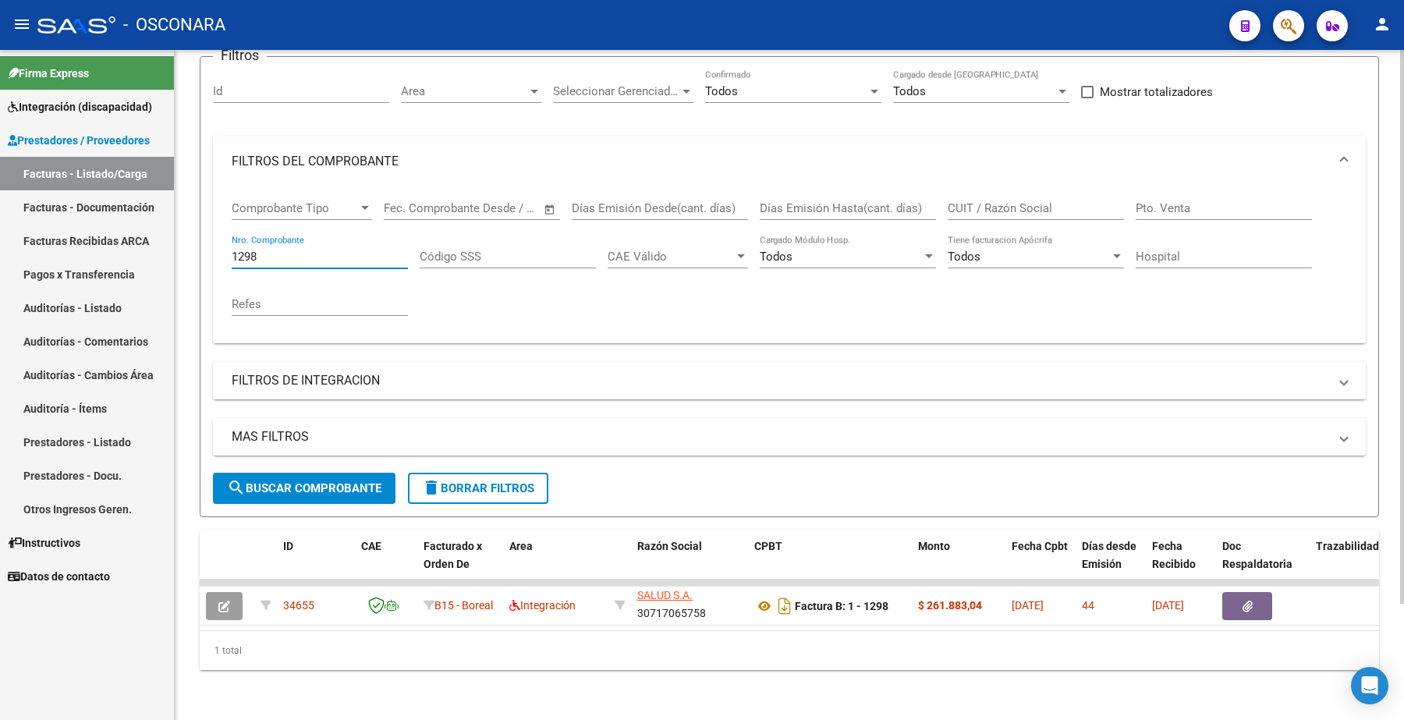
scroll to position [140, 0]
drag, startPoint x: 260, startPoint y: 242, endPoint x: 189, endPoint y: 221, distance: 74.1
click at [200, 230] on form "Filtros Id Area Area Seleccionar Gerenciador Seleccionar Gerenciador Todos Conf…" at bounding box center [790, 286] width 1180 height 461
paste input "410"
drag, startPoint x: 268, startPoint y: 242, endPoint x: 178, endPoint y: 226, distance: 91.1
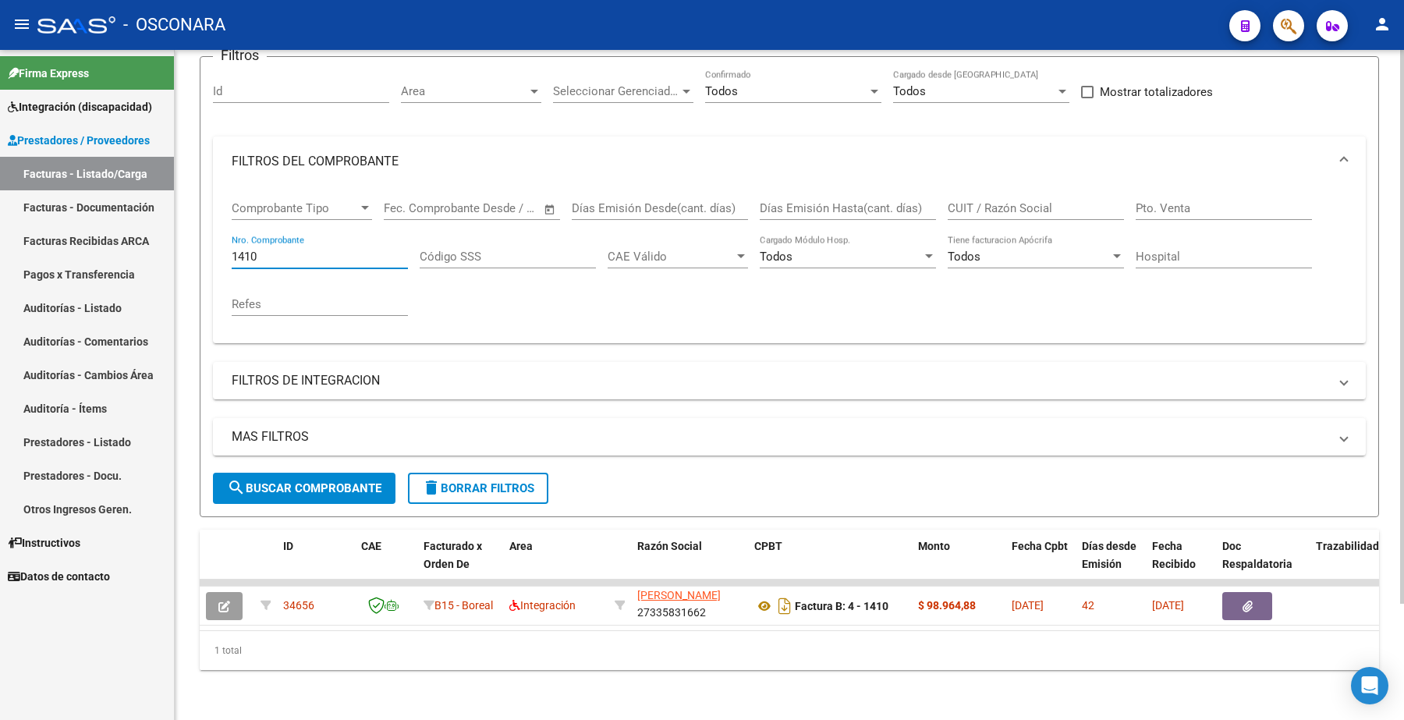
click at [178, 226] on div "Video tutorial PRESTADORES -> Listado de CPBTs Emitidos por Prestadores / Prove…" at bounding box center [790, 320] width 1230 height 799
paste input "08"
type input "1408"
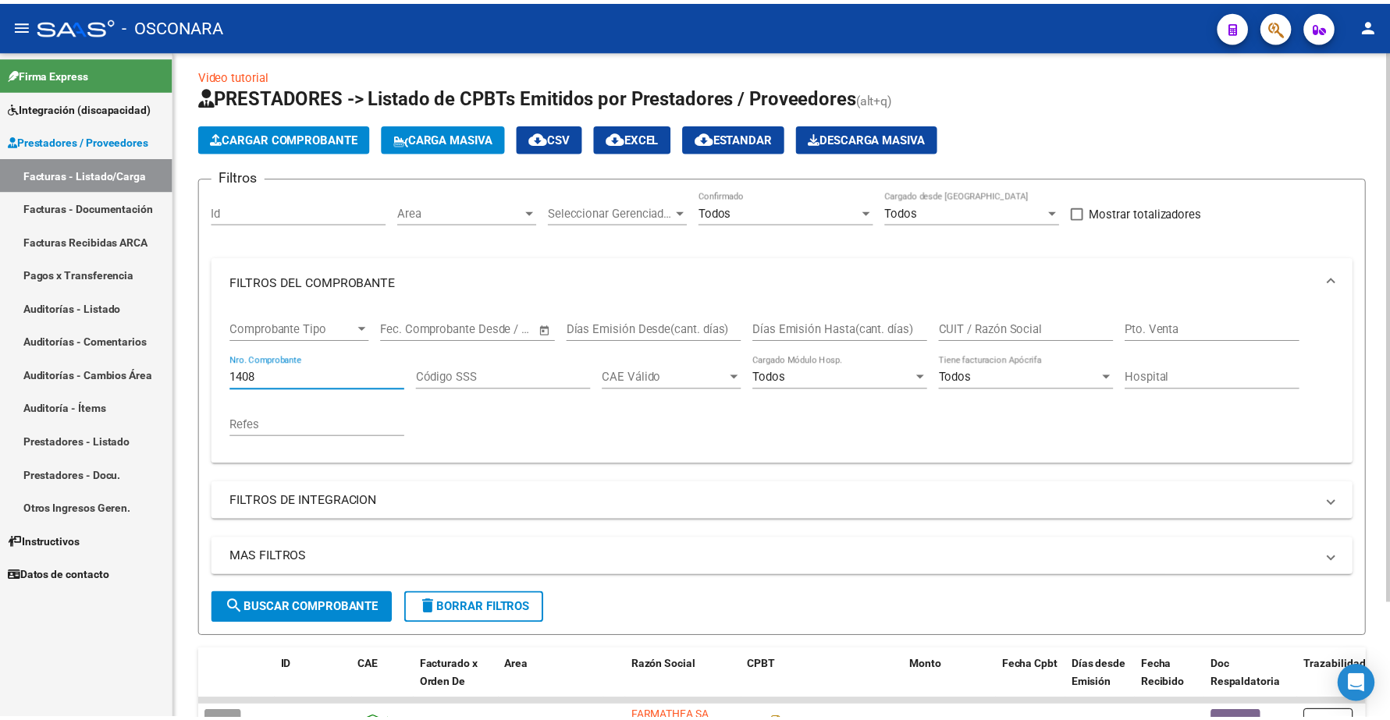
scroll to position [0, 0]
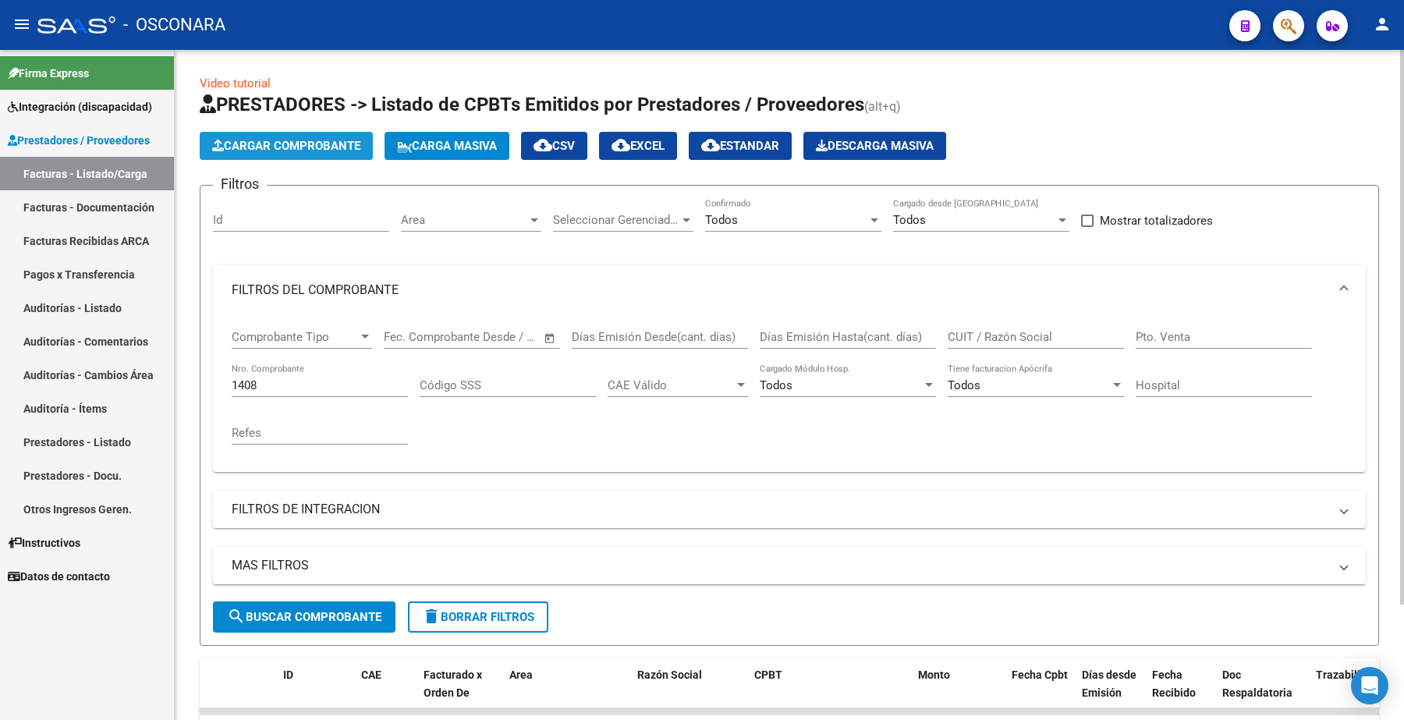
click at [314, 148] on span "Cargar Comprobante" at bounding box center [286, 146] width 148 height 14
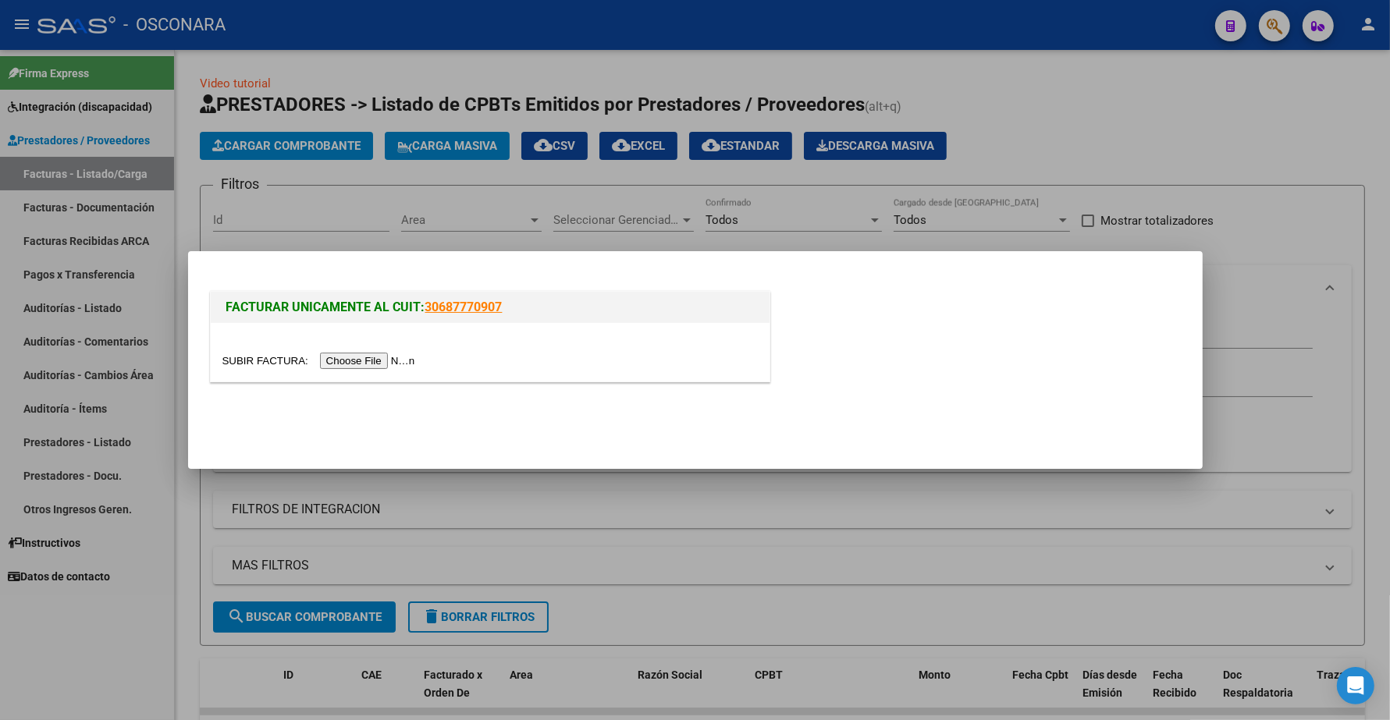
click at [406, 360] on input "file" at bounding box center [320, 361] width 197 height 16
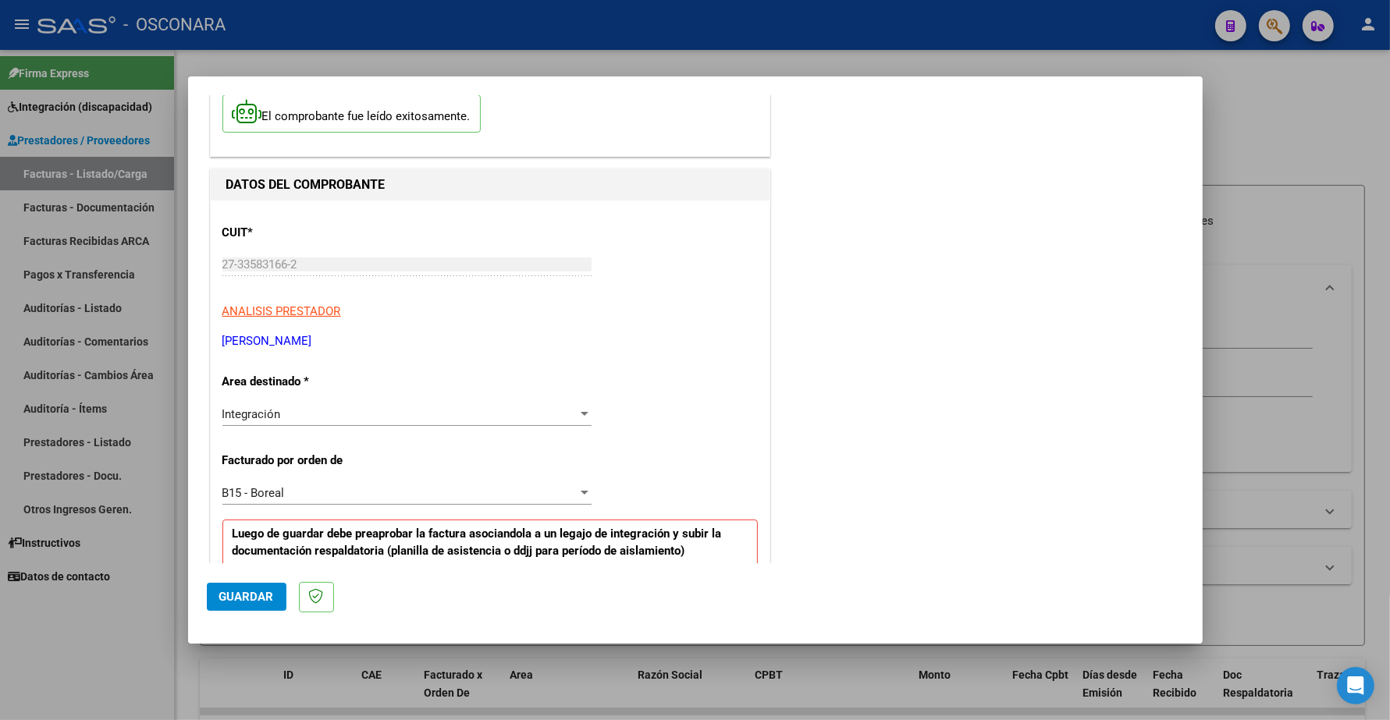
scroll to position [293, 0]
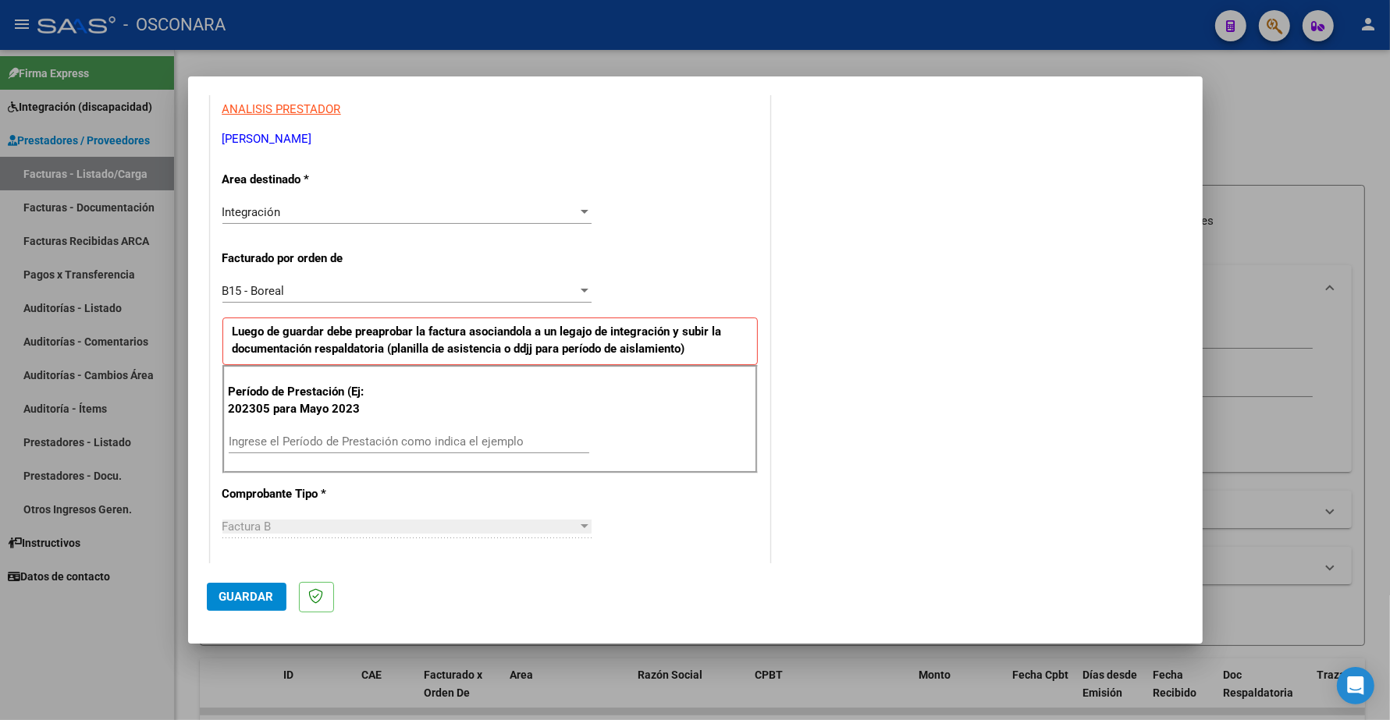
click at [289, 430] on div "Período de Prestación (Ej: 202305 para Mayo 2023 Ingrese el Período de Prestaci…" at bounding box center [489, 419] width 535 height 109
click at [282, 439] on input "Ingrese el Período de Prestación como indica el ejemplo" at bounding box center [409, 442] width 360 height 14
type input "202506"
click at [247, 593] on span "Guardar" at bounding box center [246, 597] width 55 height 14
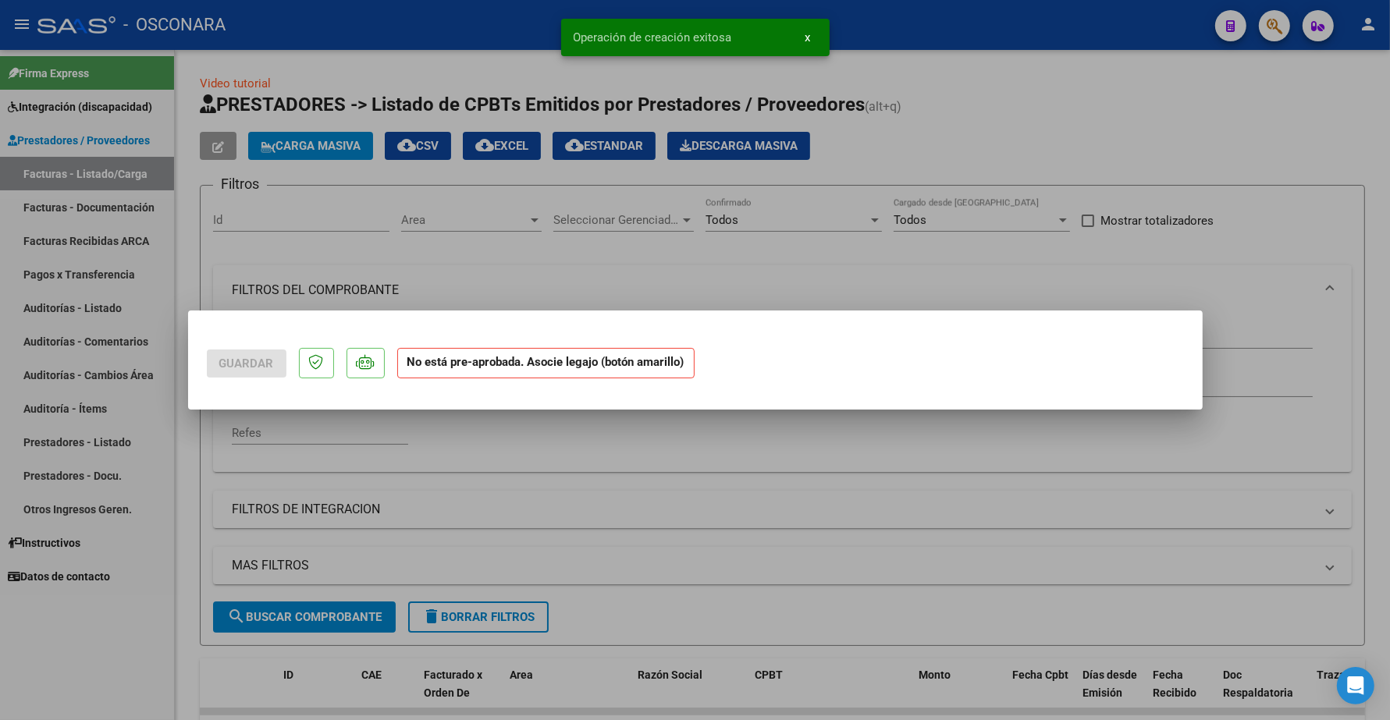
scroll to position [0, 0]
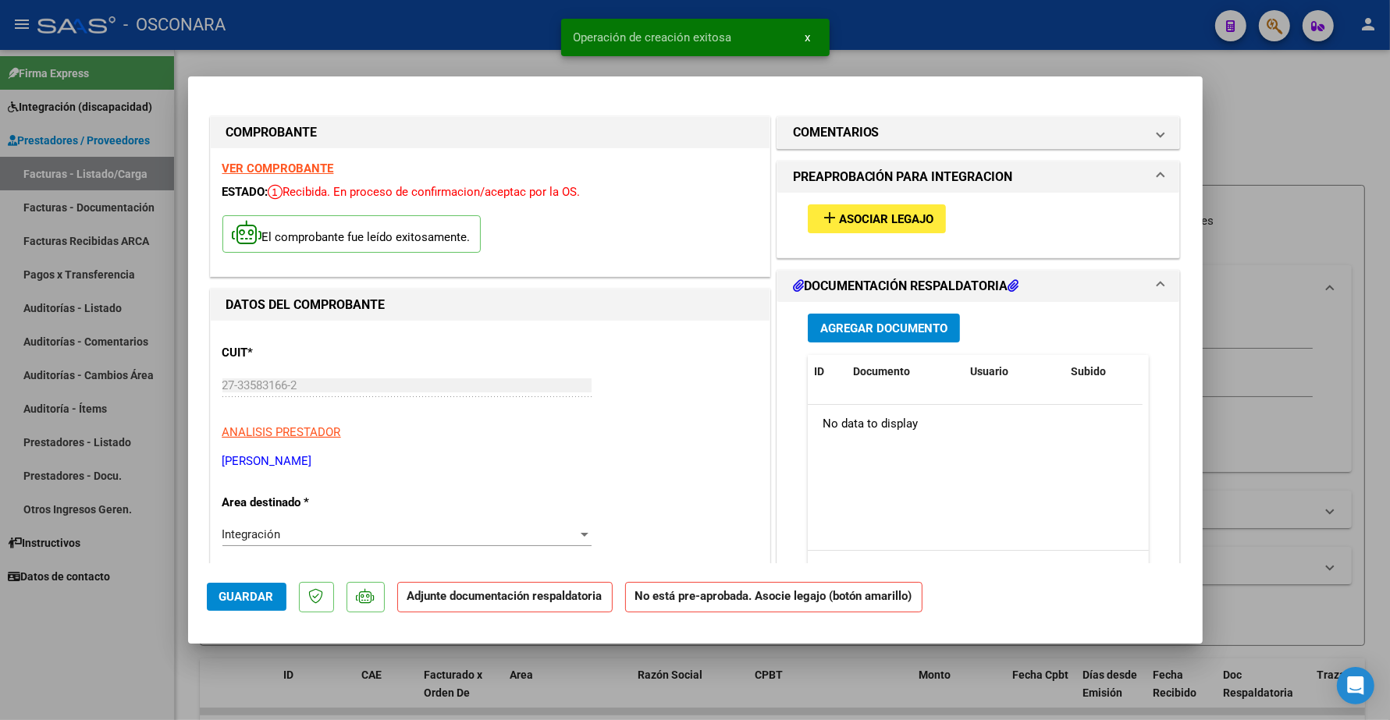
click at [884, 223] on span "Asociar Legajo" at bounding box center [886, 219] width 94 height 14
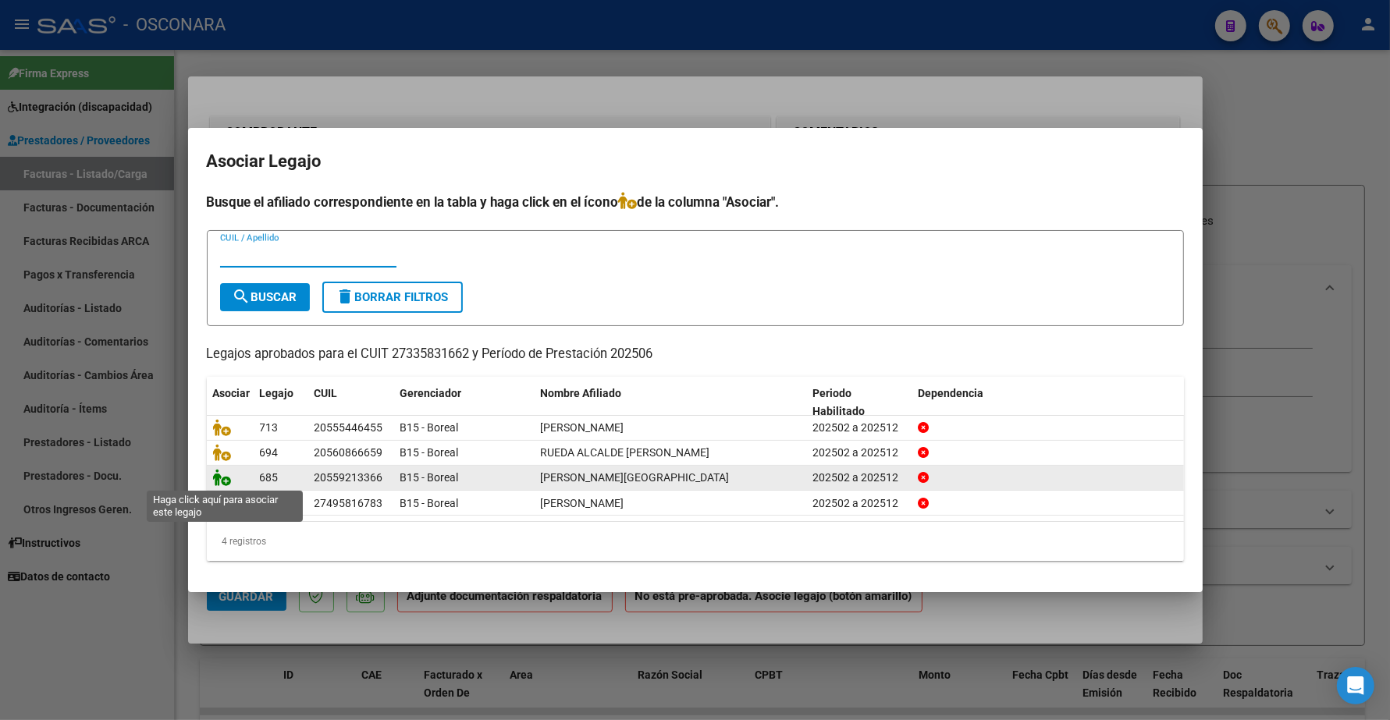
click at [222, 480] on icon at bounding box center [222, 477] width 19 height 17
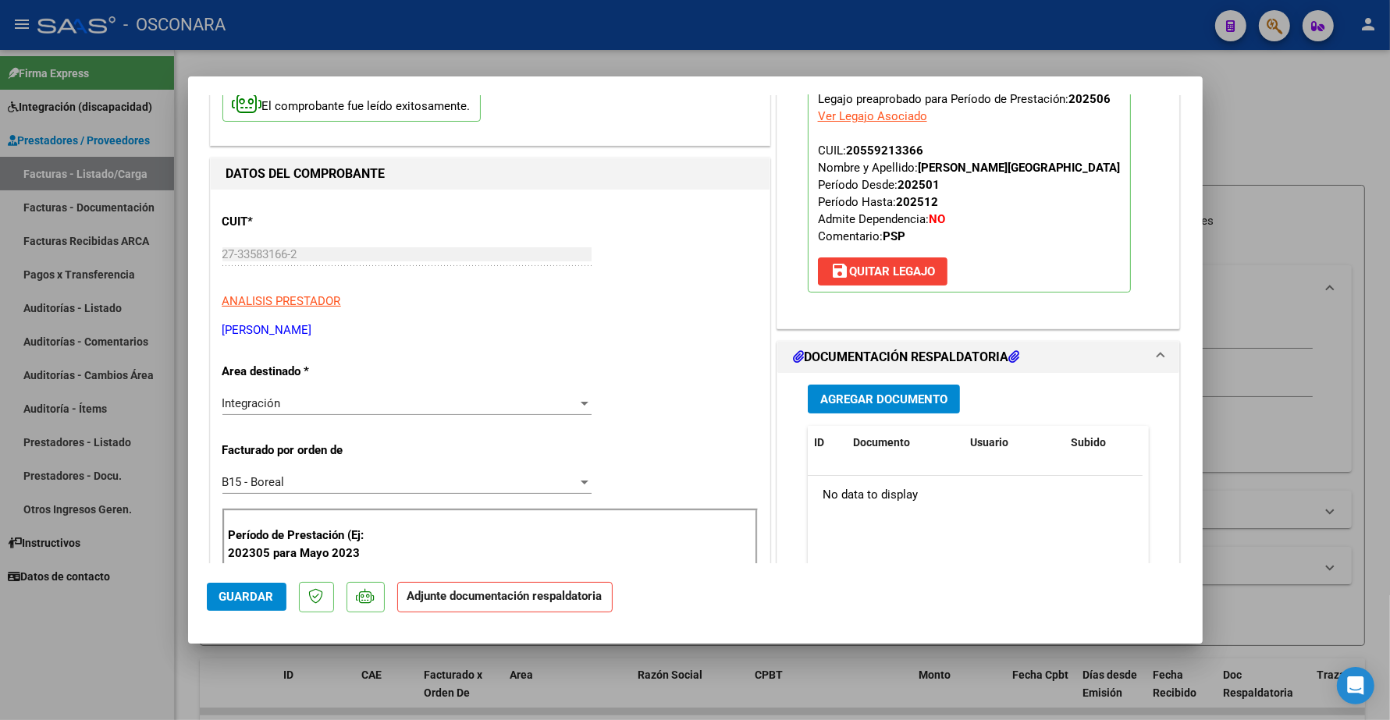
scroll to position [293, 0]
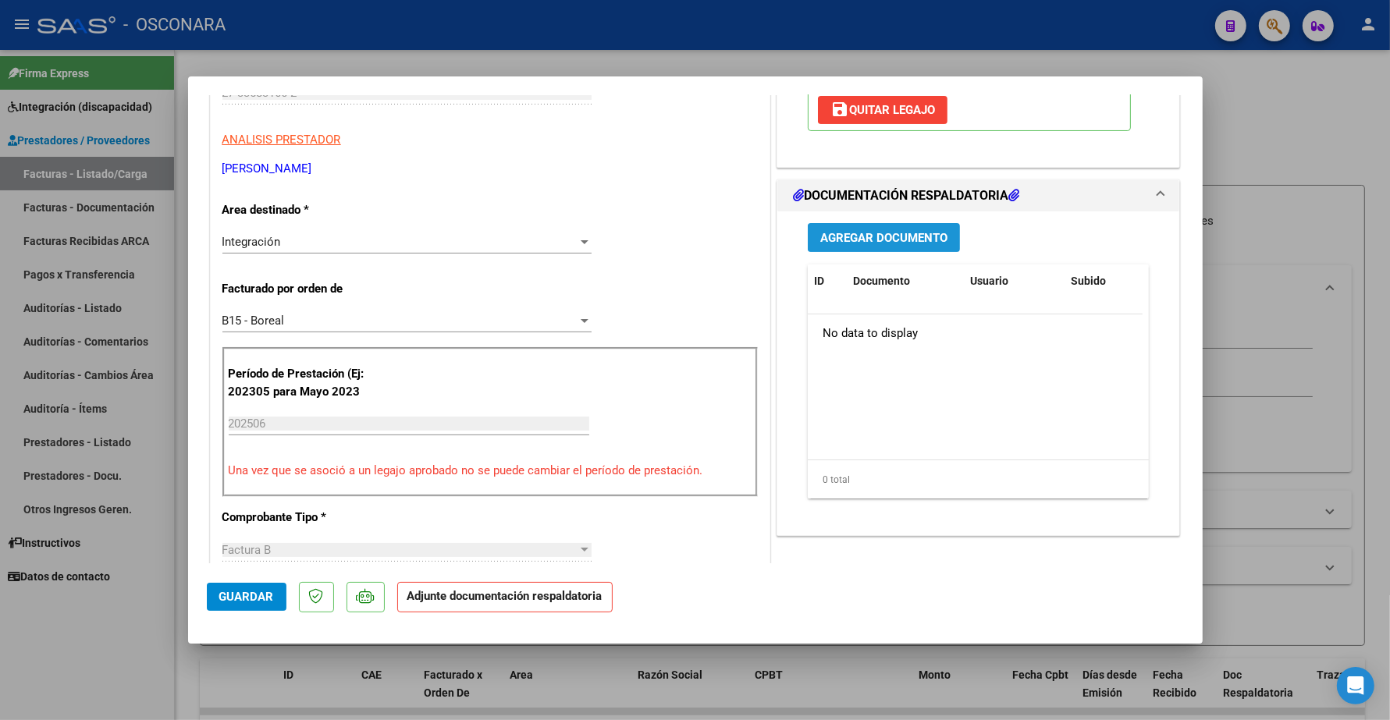
click at [868, 245] on span "Agregar Documento" at bounding box center [883, 238] width 127 height 14
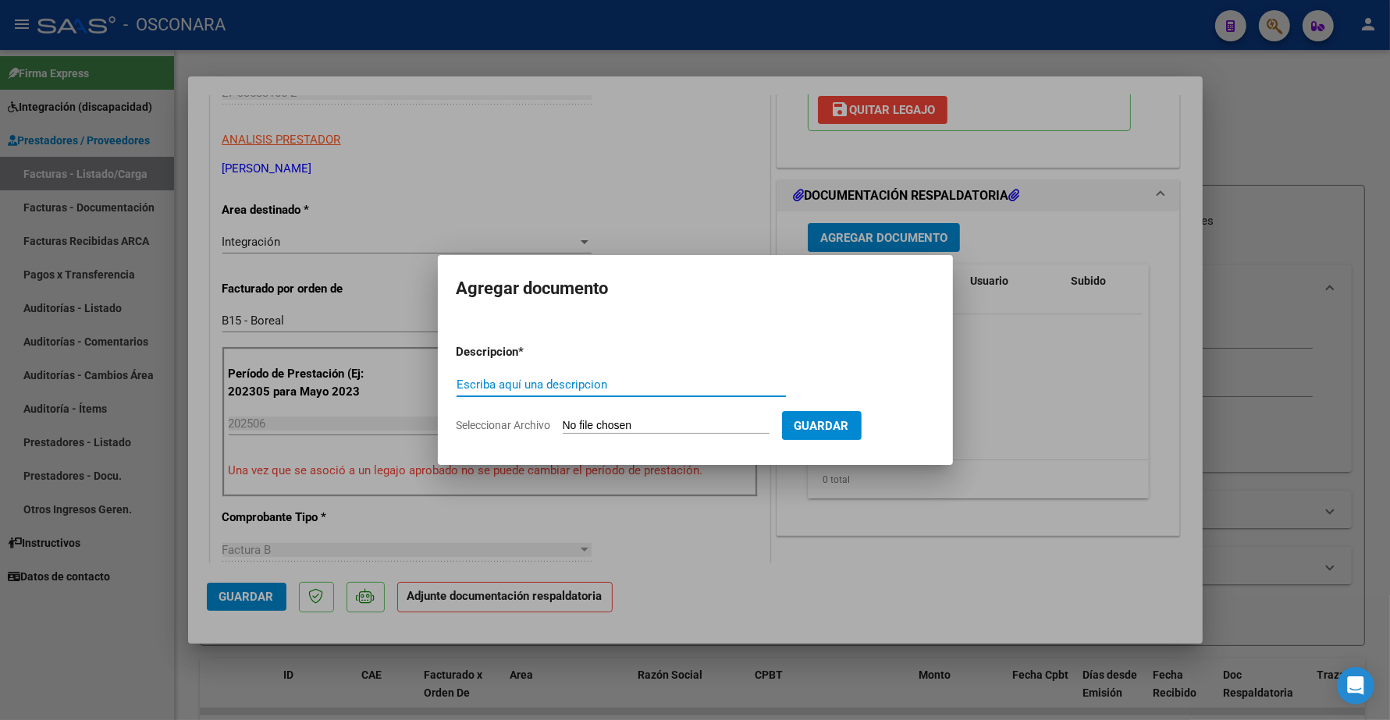
click at [480, 389] on input "Escriba aquí una descripcion" at bounding box center [620, 385] width 329 height 14
type input "PLANILLA"
click at [591, 419] on input "Seleccionar Archivo" at bounding box center [666, 426] width 207 height 15
type input "C:\fakepath\142011-4-Planilla_de_Asistencia.pdf"
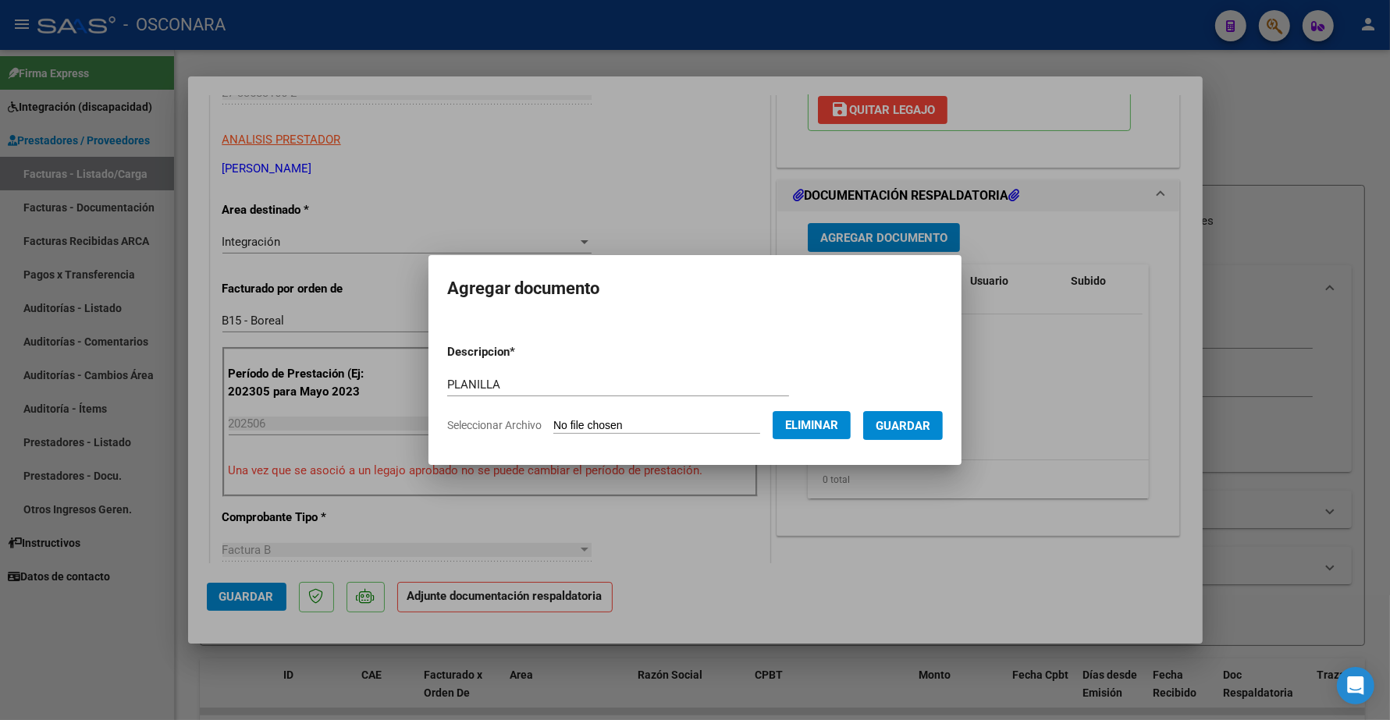
click at [903, 416] on button "Guardar" at bounding box center [903, 425] width 80 height 29
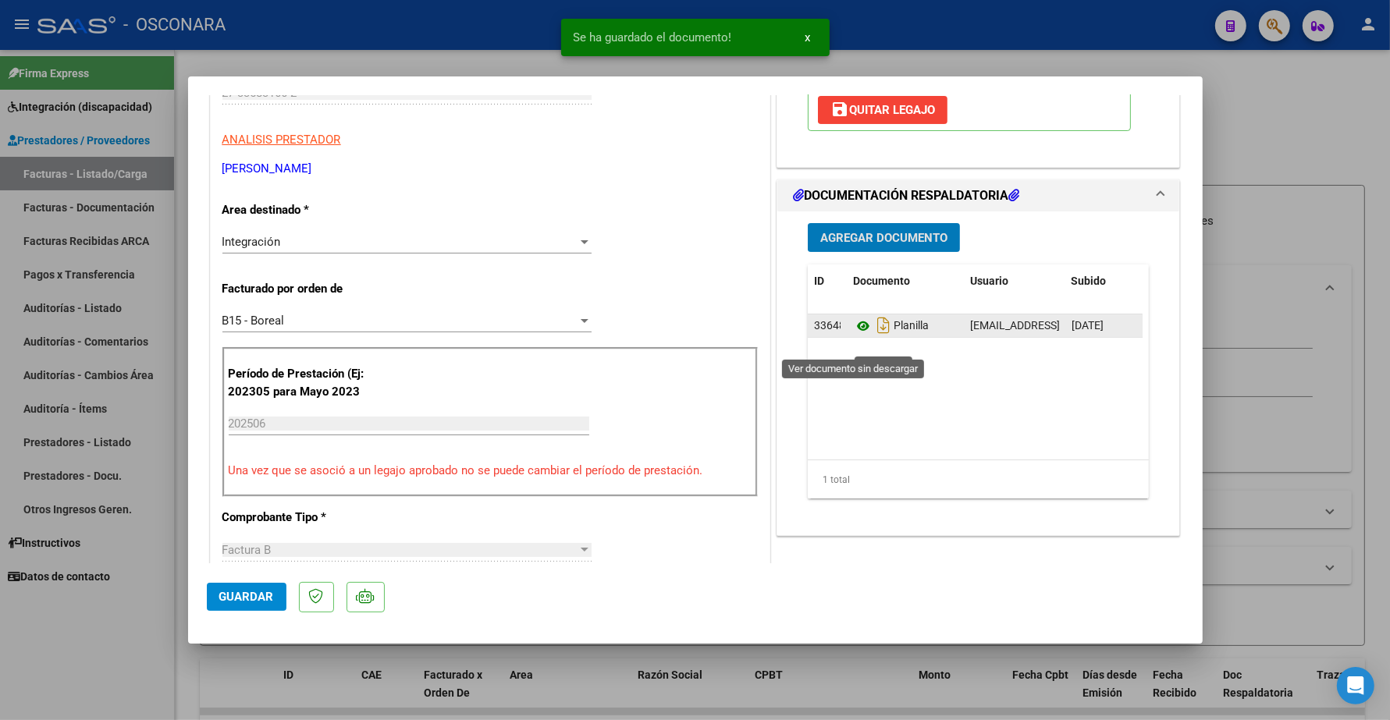
click at [853, 335] on icon at bounding box center [863, 326] width 20 height 19
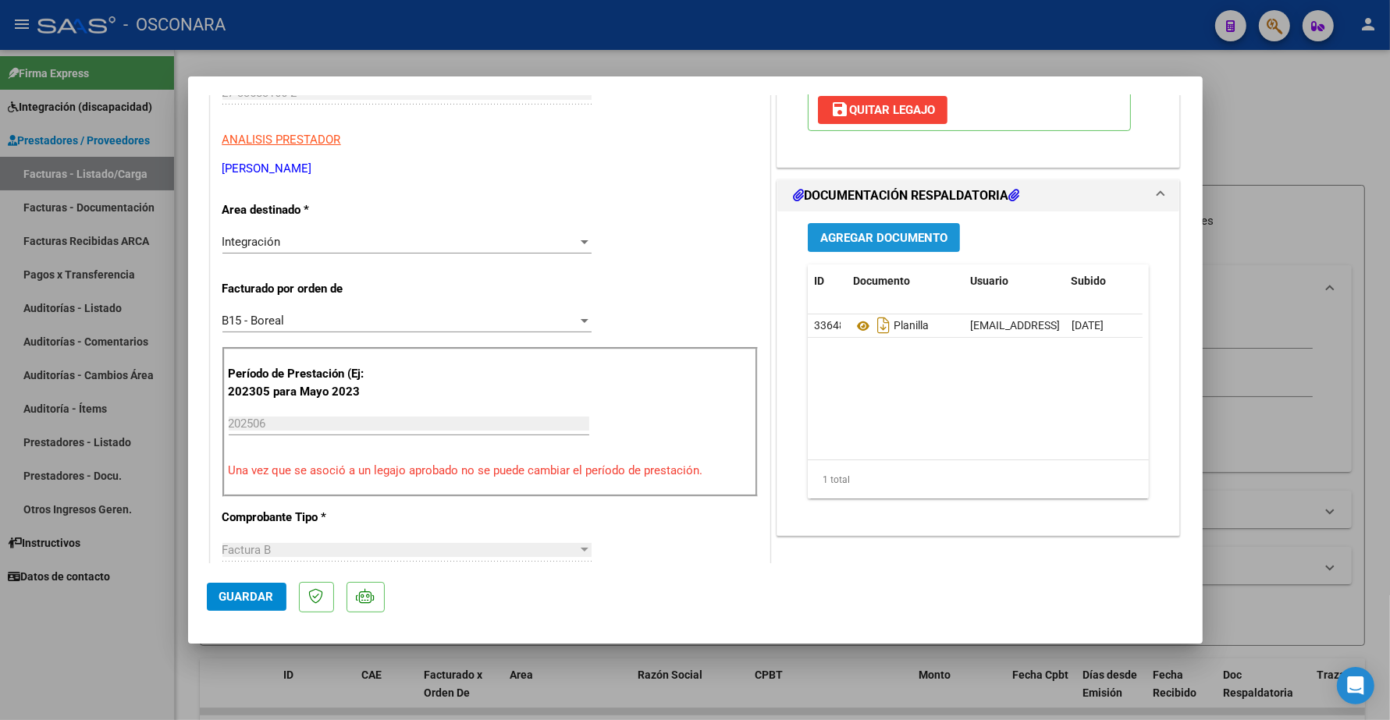
click at [886, 246] on button "Agregar Documento" at bounding box center [884, 237] width 152 height 29
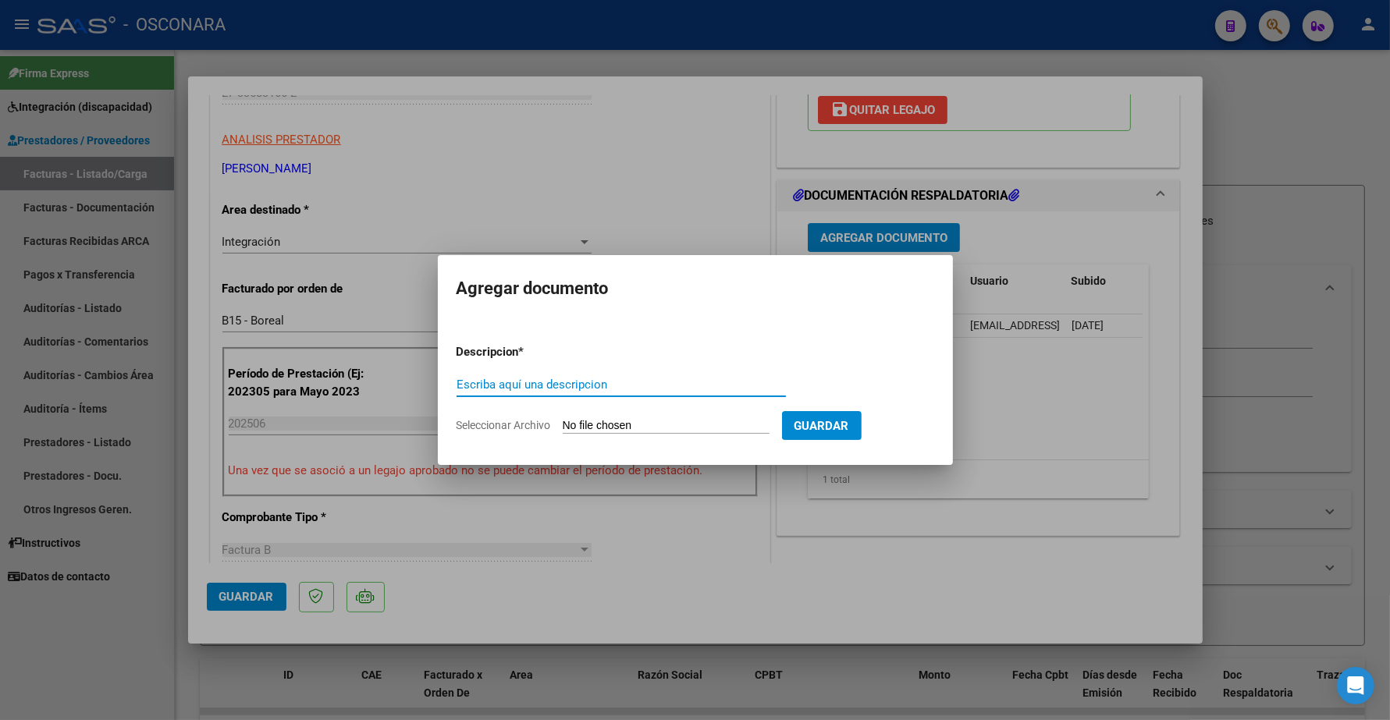
click at [579, 382] on input "Escriba aquí una descripcion" at bounding box center [620, 385] width 329 height 14
type input "INFORME SEMESTRAL"
click at [602, 420] on input "Seleccionar Archivo" at bounding box center [666, 426] width 207 height 15
type input "C:\fakepath\142011-5-Informe_de_evolucion_semestral.pdf"
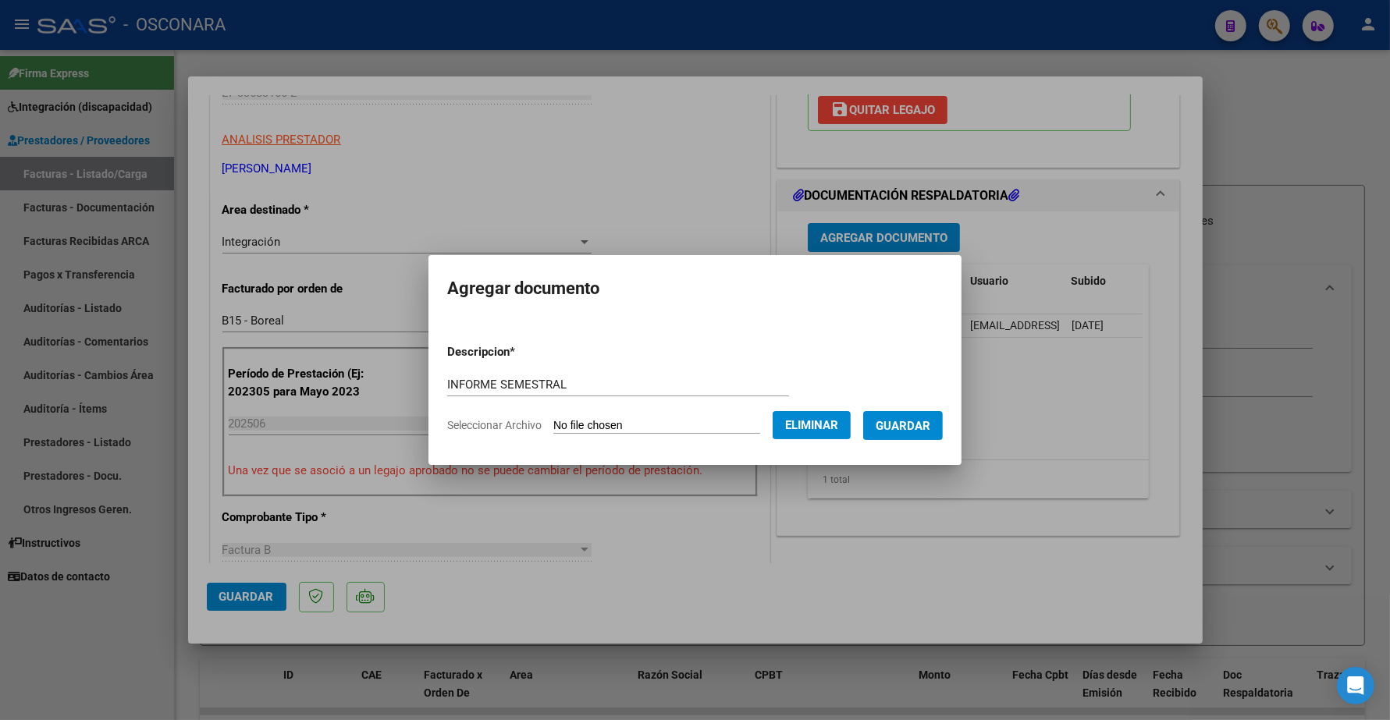
click at [905, 424] on span "Guardar" at bounding box center [902, 426] width 55 height 14
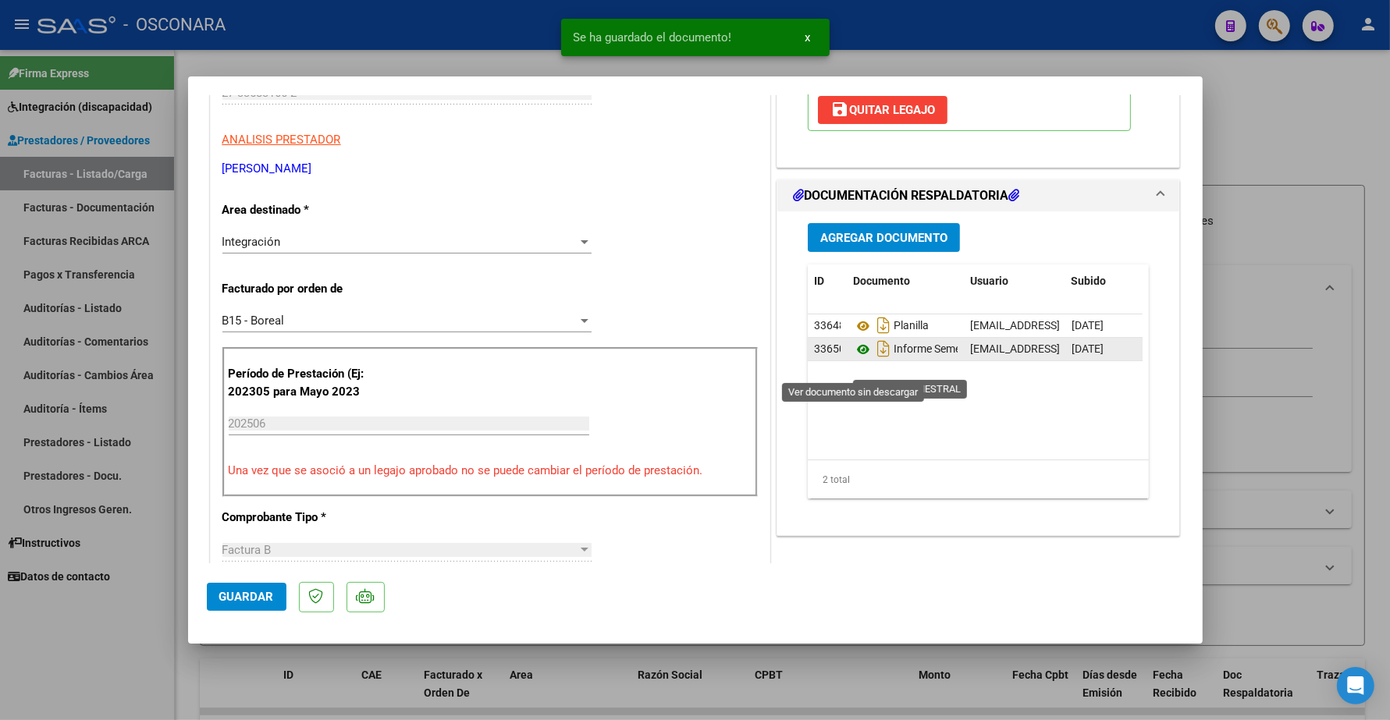
click at [853, 359] on icon at bounding box center [863, 349] width 20 height 19
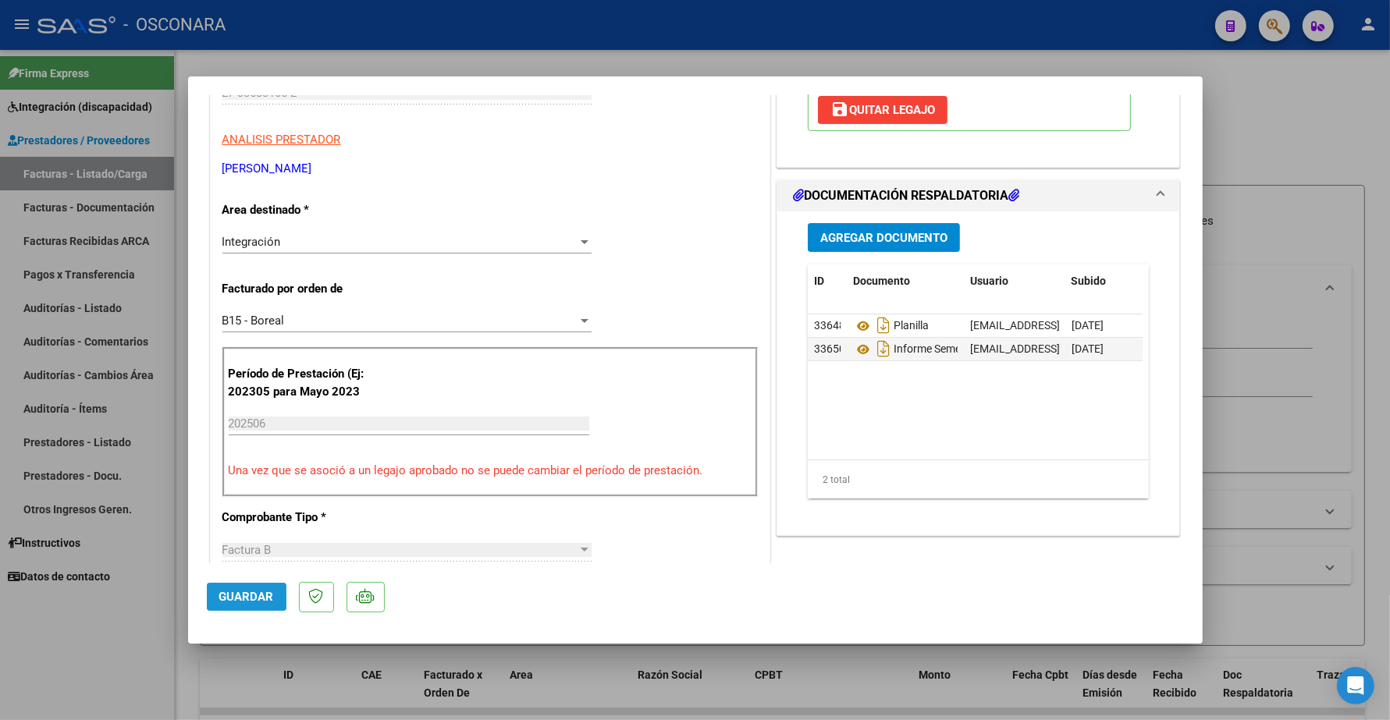
click at [250, 597] on span "Guardar" at bounding box center [246, 597] width 55 height 14
type input "$ 0,00"
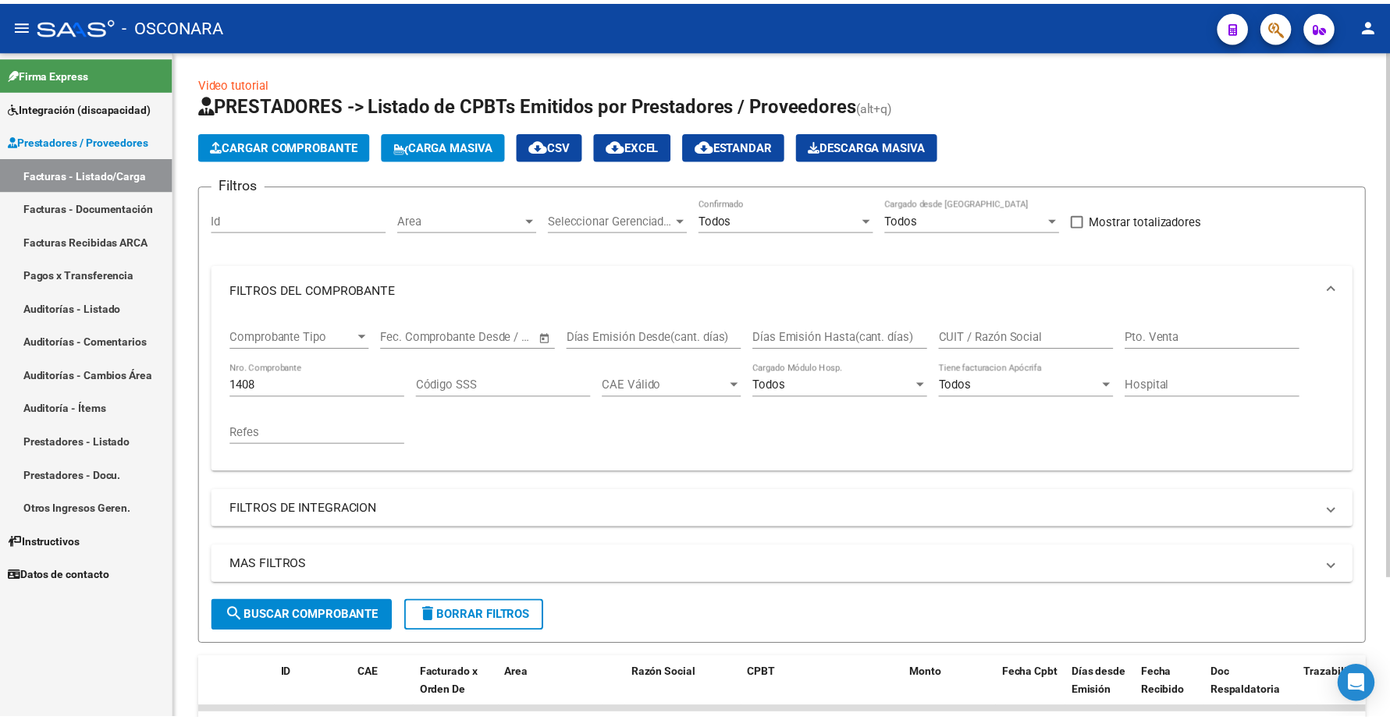
scroll to position [20, 0]
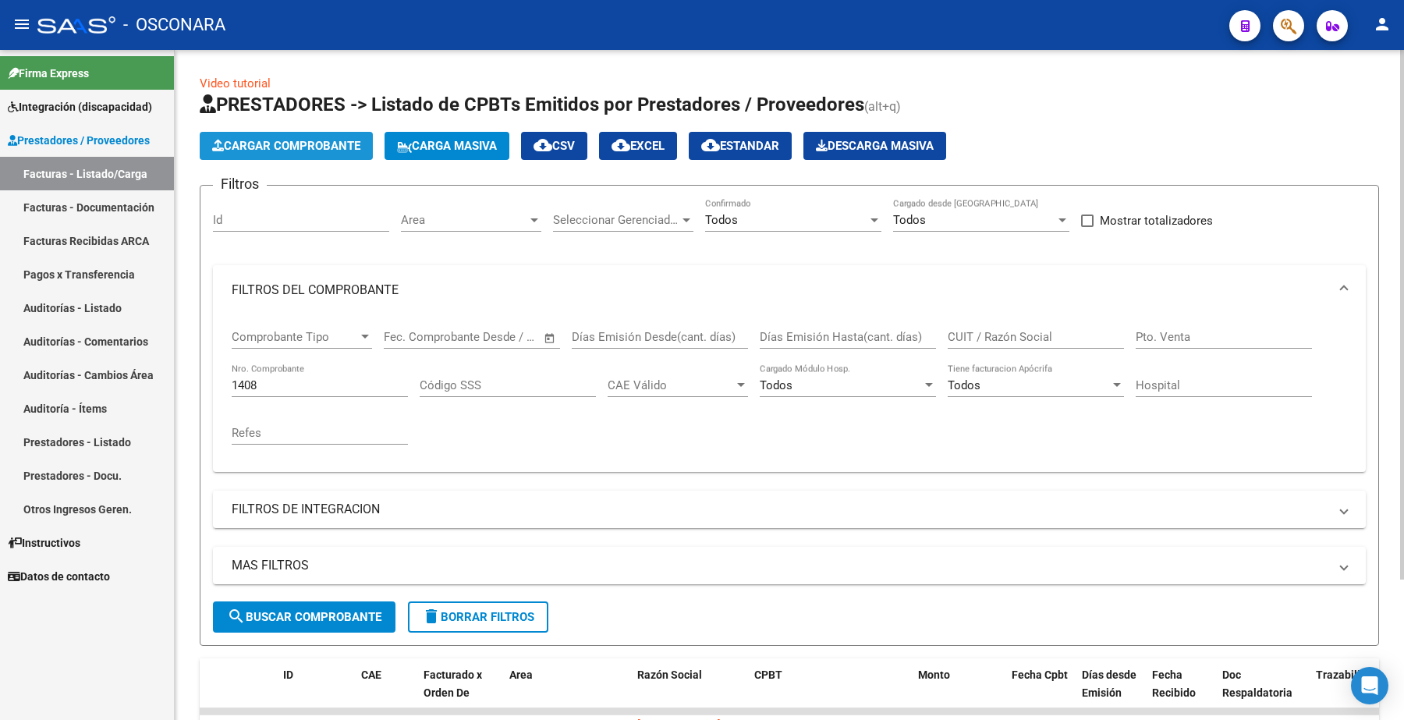
click at [318, 148] on span "Cargar Comprobante" at bounding box center [286, 146] width 148 height 14
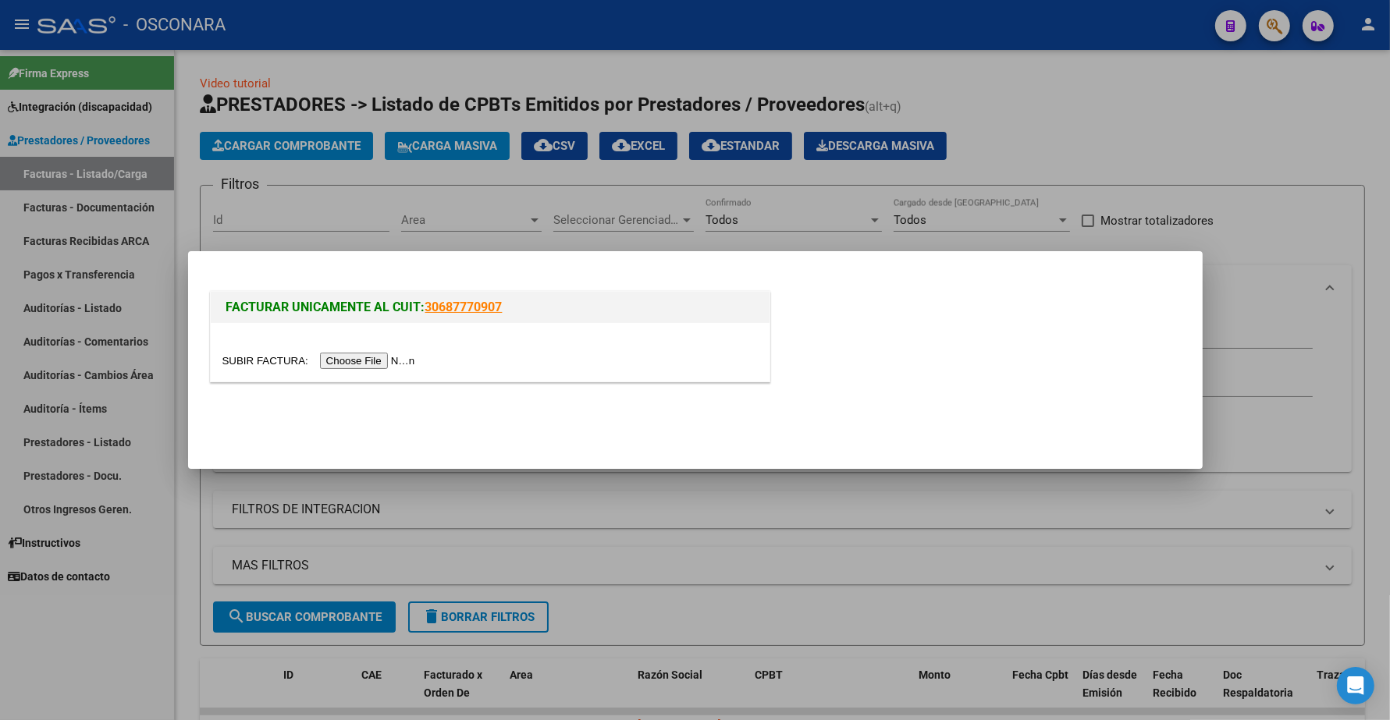
click at [367, 353] on input "file" at bounding box center [320, 361] width 197 height 16
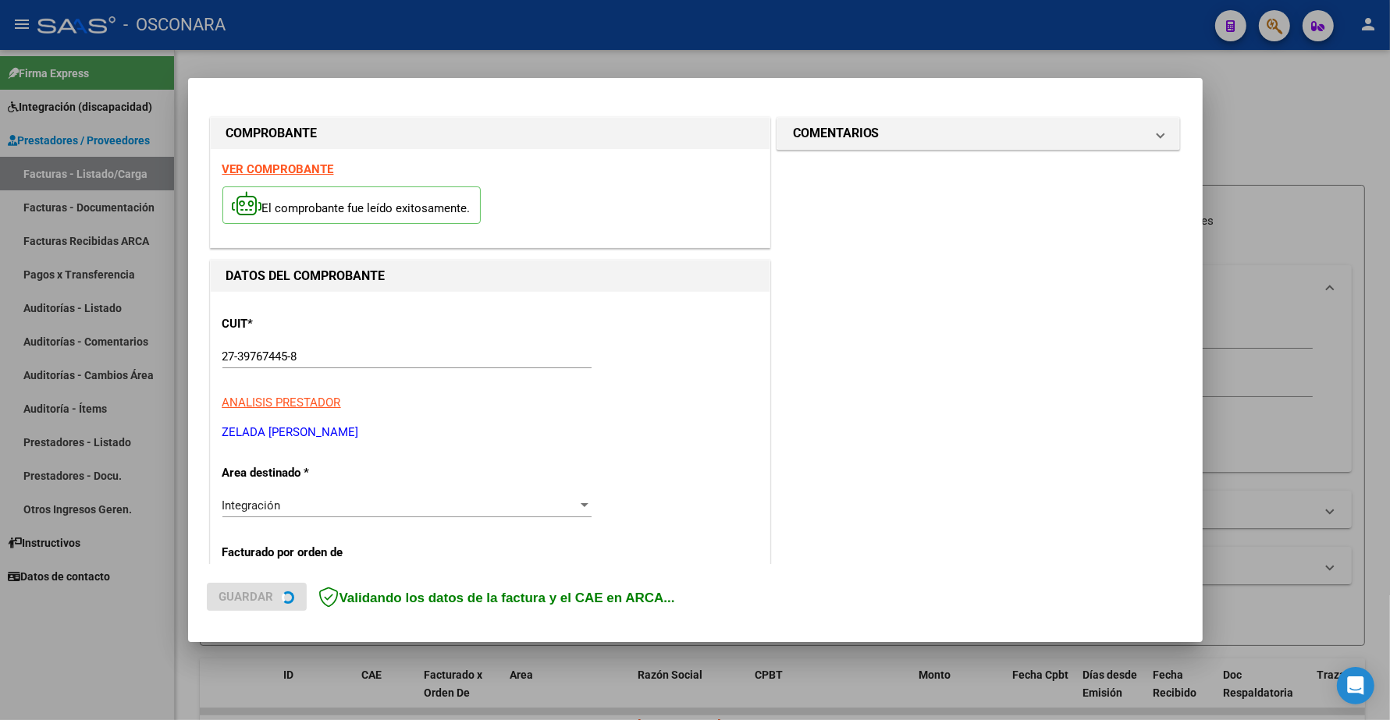
scroll to position [390, 0]
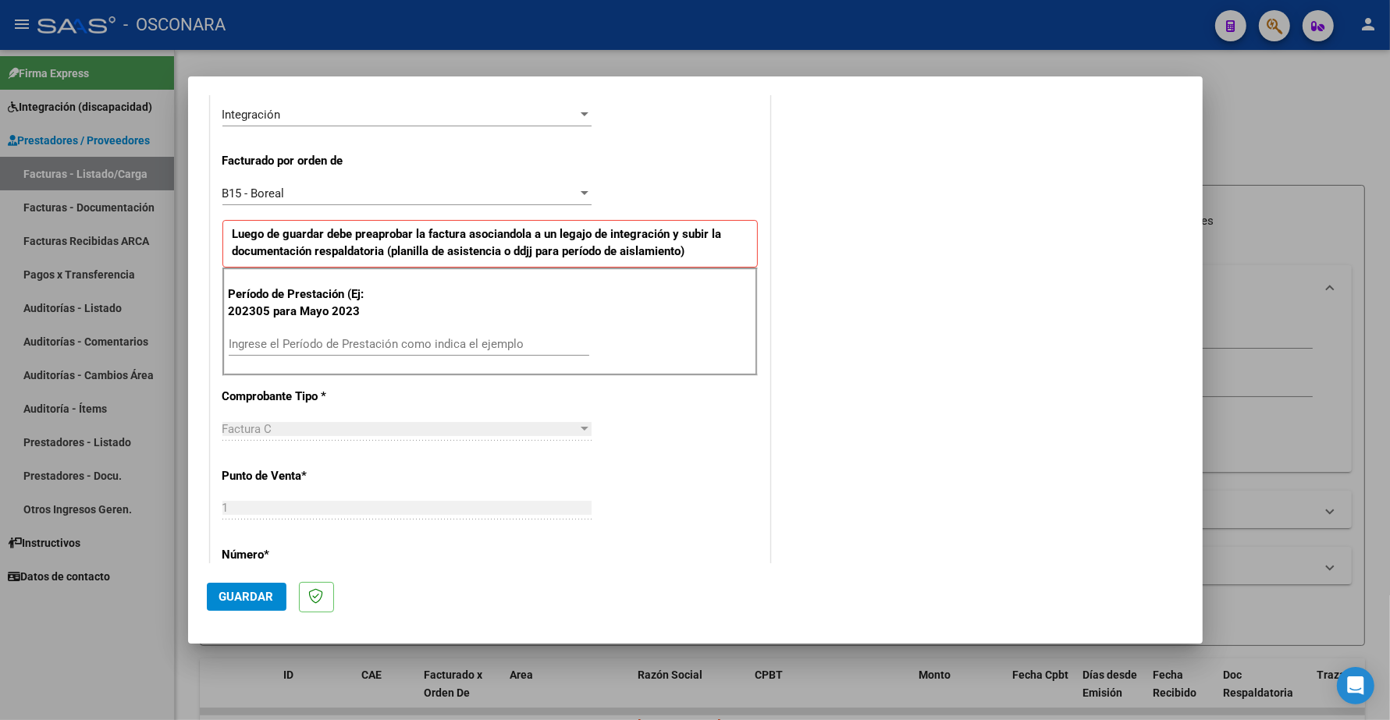
click at [286, 343] on input "Ingrese el Período de Prestación como indica el ejemplo" at bounding box center [409, 344] width 360 height 14
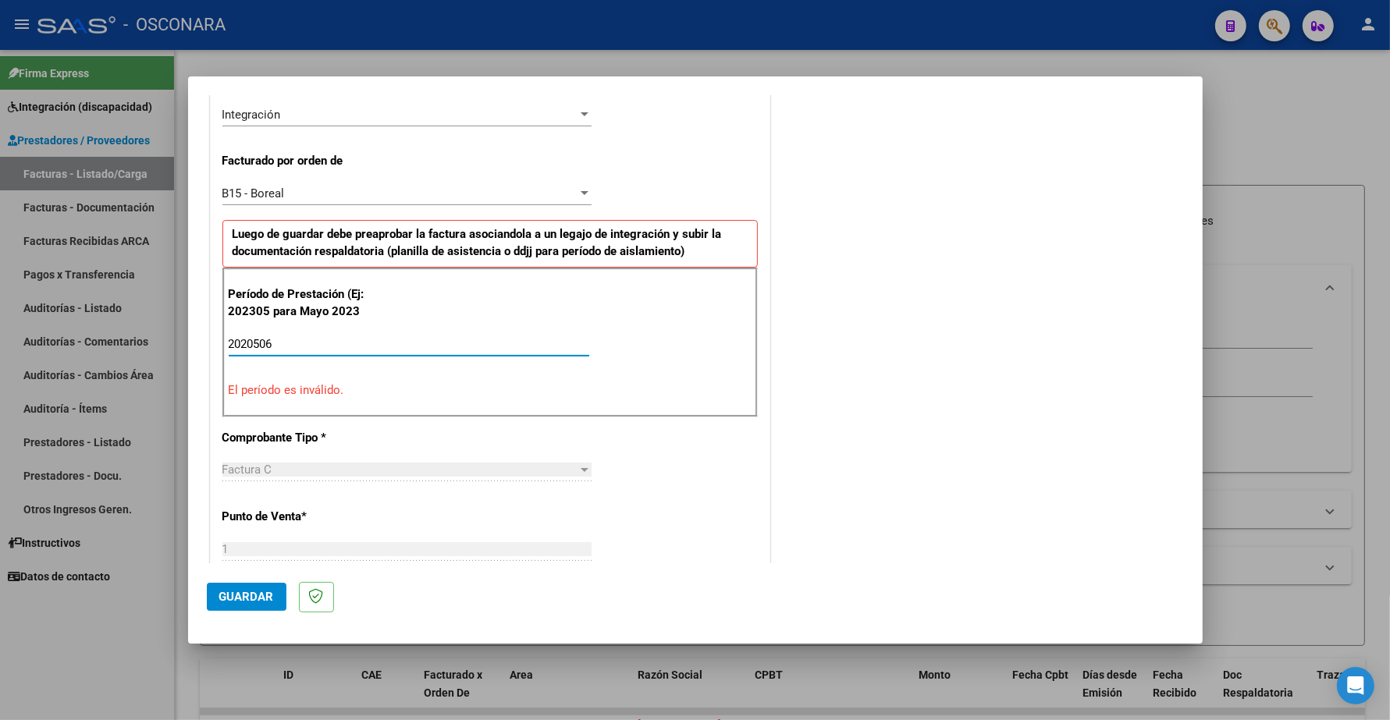
click at [247, 599] on span "Guardar" at bounding box center [246, 597] width 55 height 14
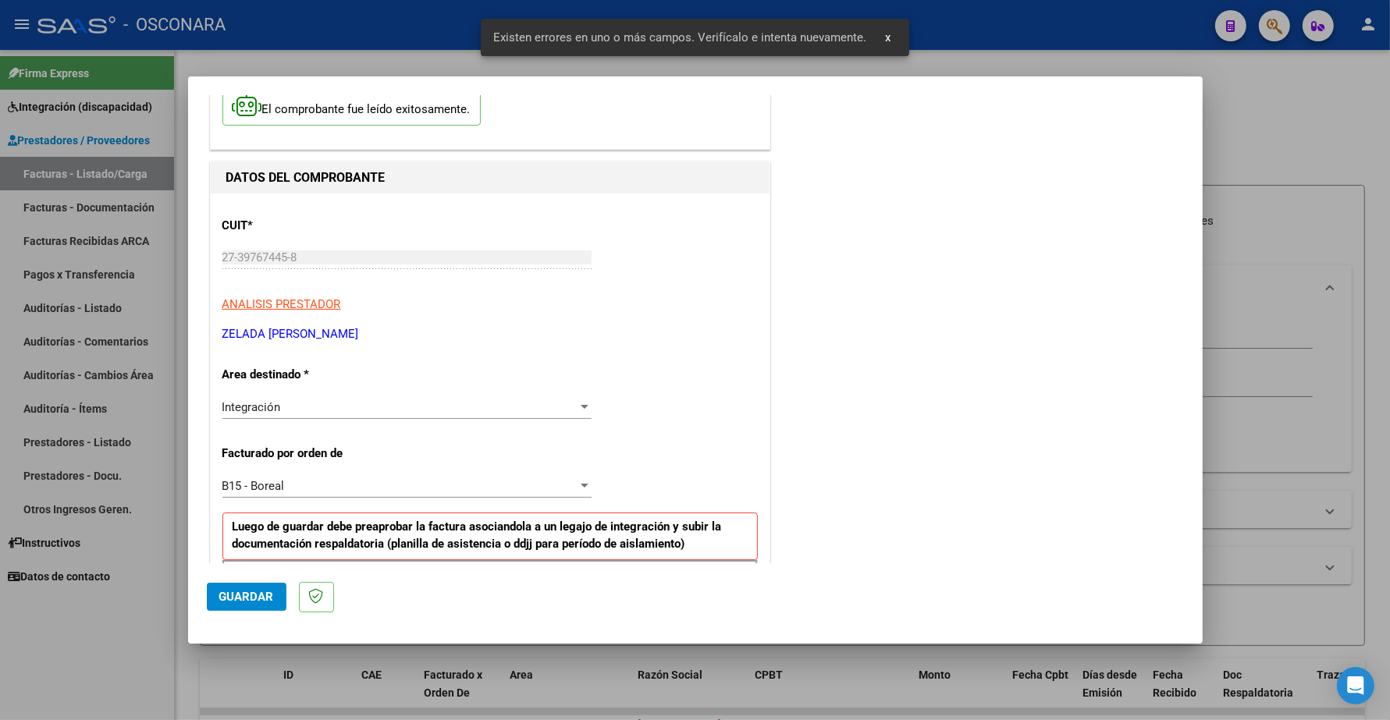
scroll to position [0, 0]
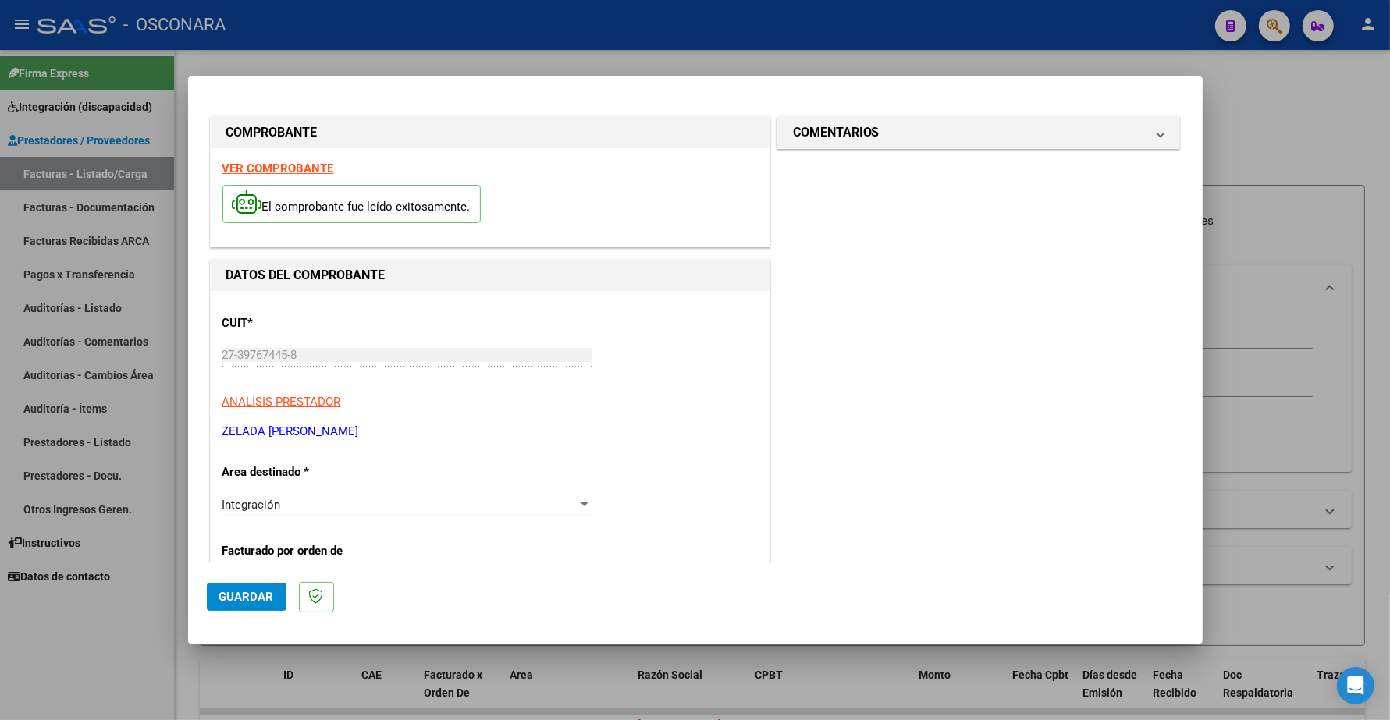
click at [293, 162] on strong "VER COMPROBANTE" at bounding box center [278, 169] width 112 height 14
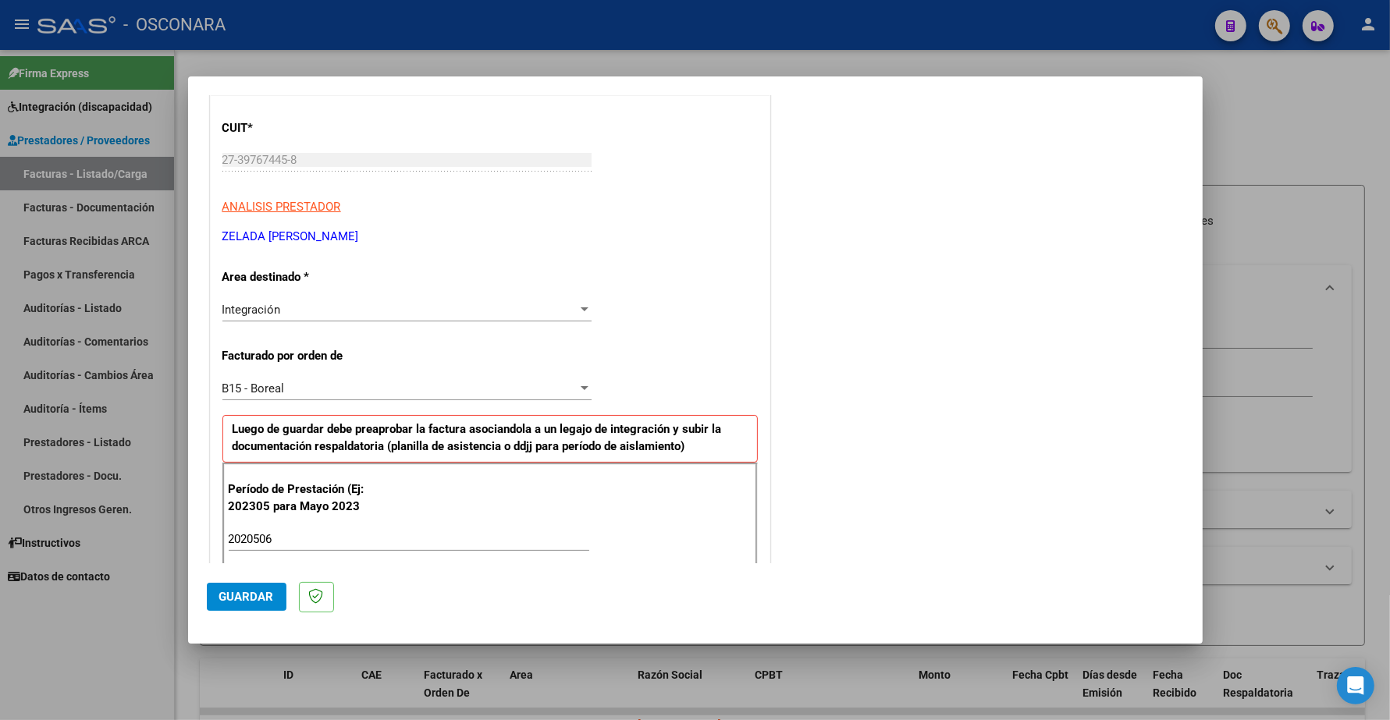
scroll to position [293, 0]
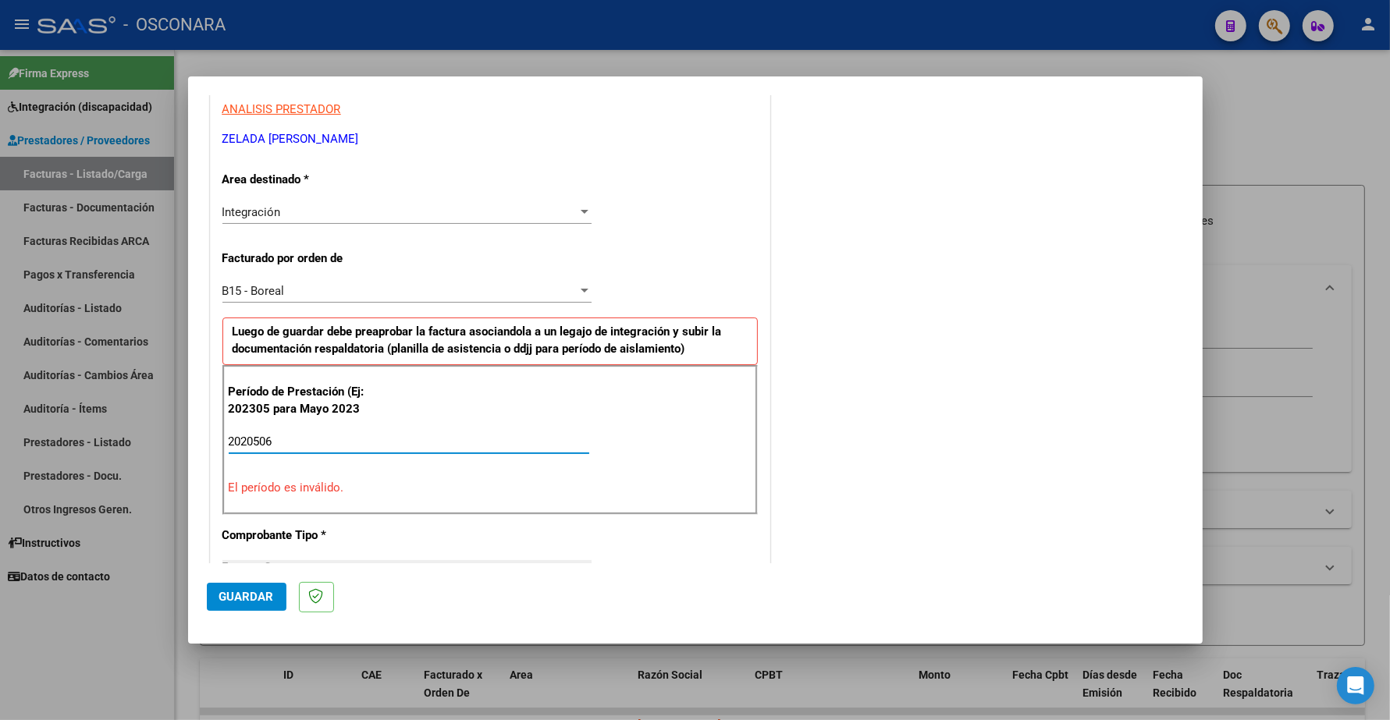
drag, startPoint x: 287, startPoint y: 442, endPoint x: 196, endPoint y: 438, distance: 91.4
click at [196, 438] on mat-dialog-content "COMPROBANTE VER COMPROBANTE El comprobante fue leído exitosamente. DATOS DEL CO…" at bounding box center [695, 329] width 1014 height 468
type input "202506"
click at [219, 597] on span "Guardar" at bounding box center [246, 597] width 55 height 14
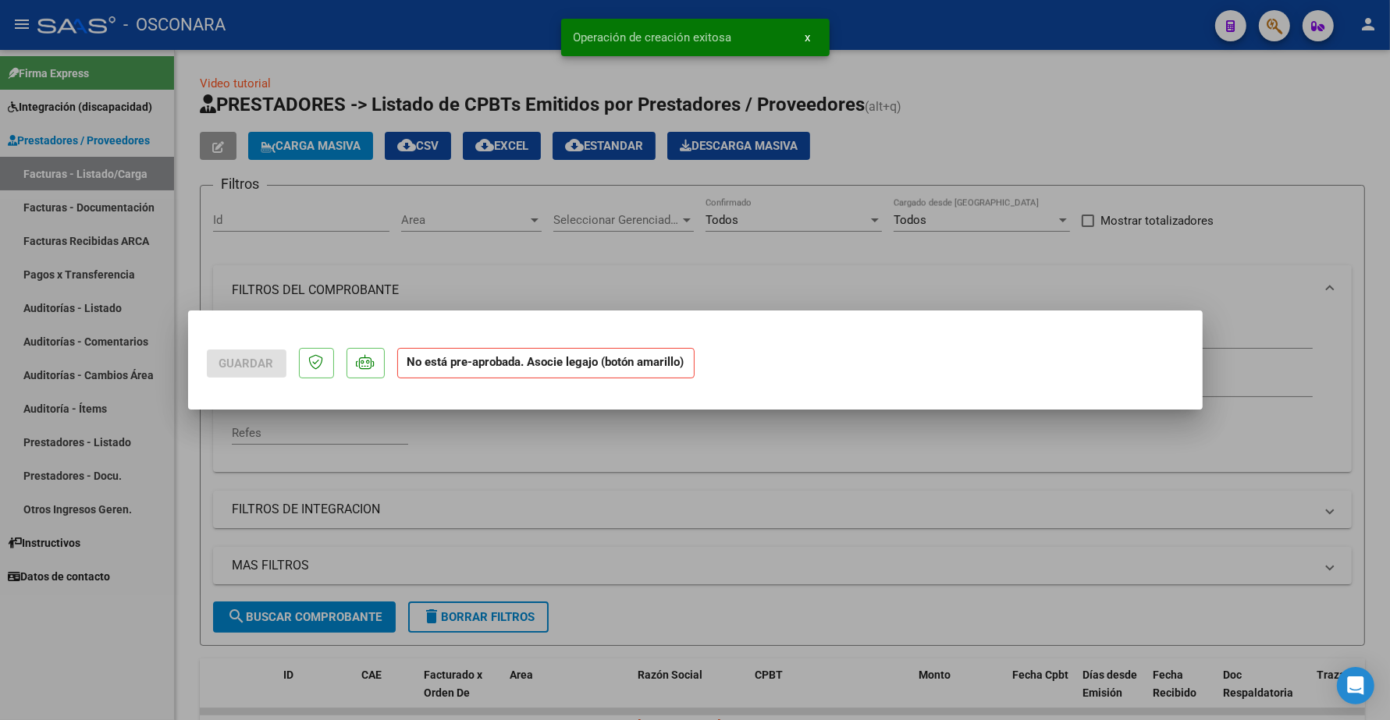
scroll to position [0, 0]
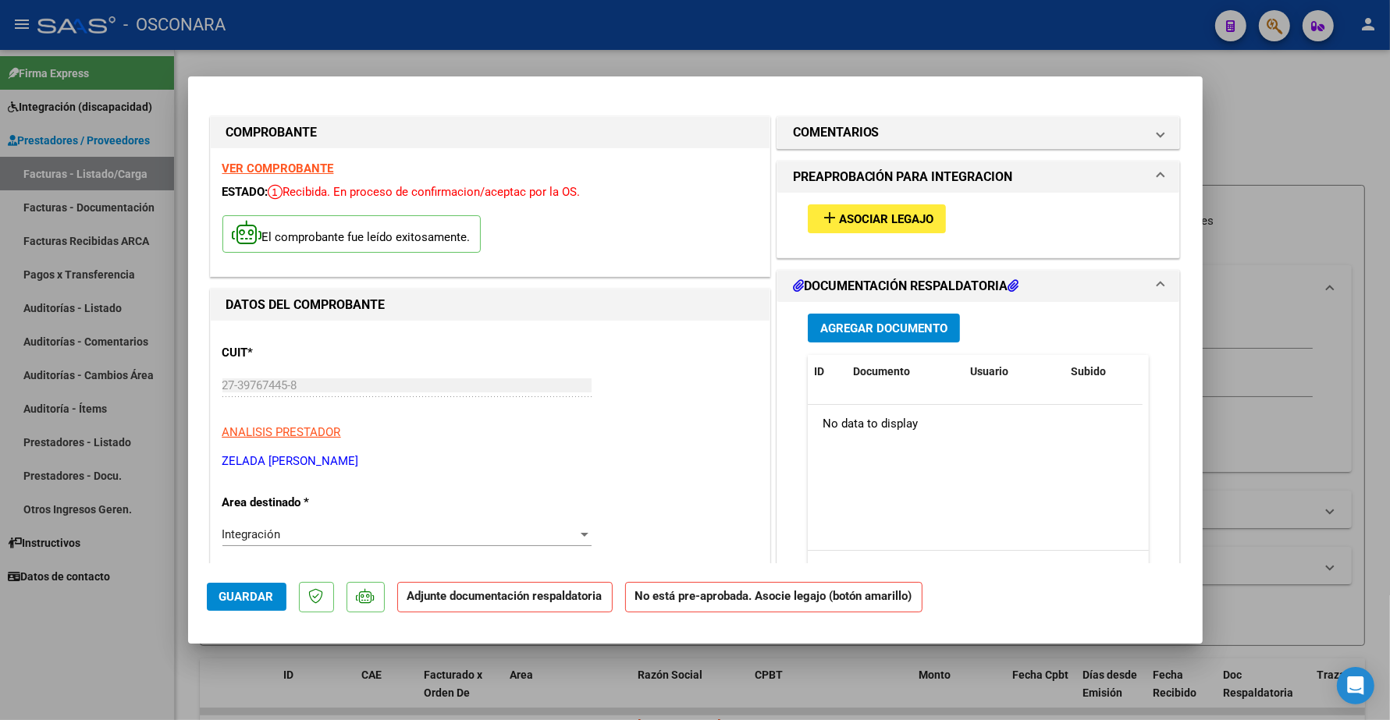
click at [915, 205] on button "add Asociar Legajo" at bounding box center [877, 218] width 138 height 29
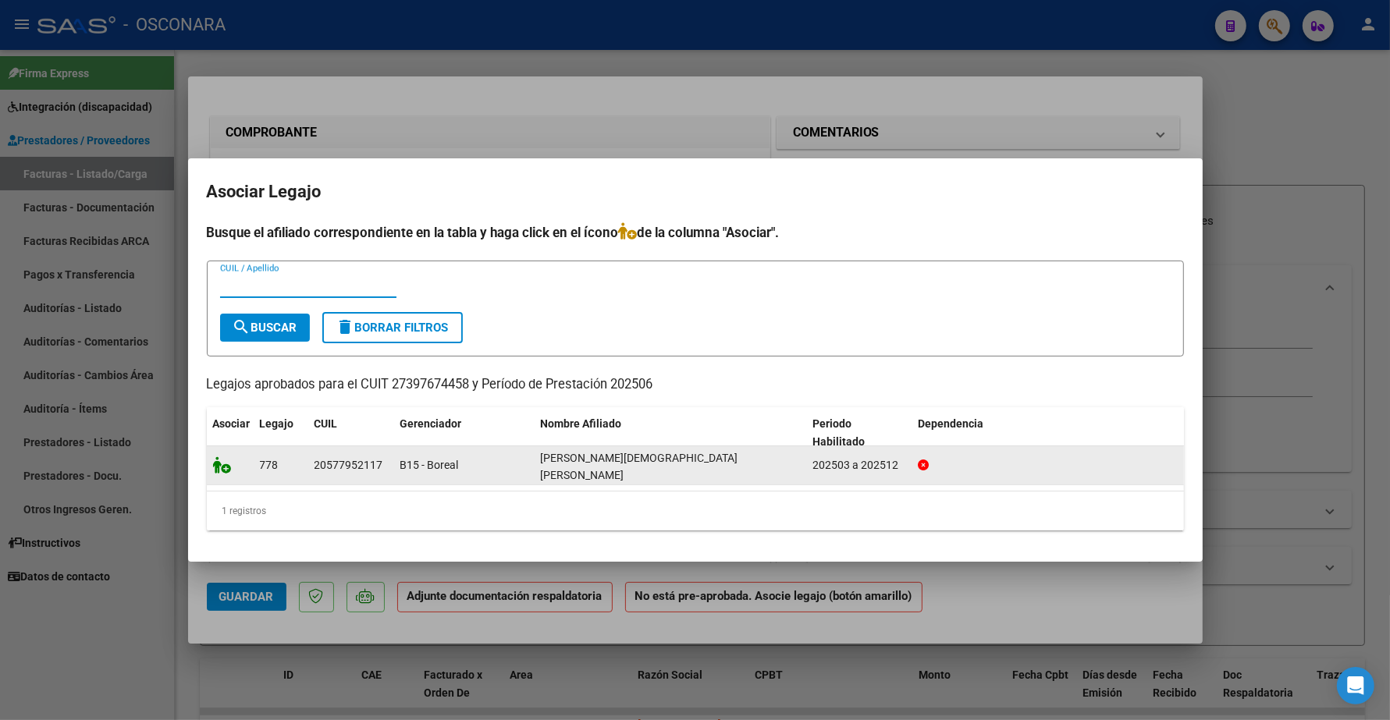
click at [223, 464] on icon at bounding box center [222, 464] width 19 height 17
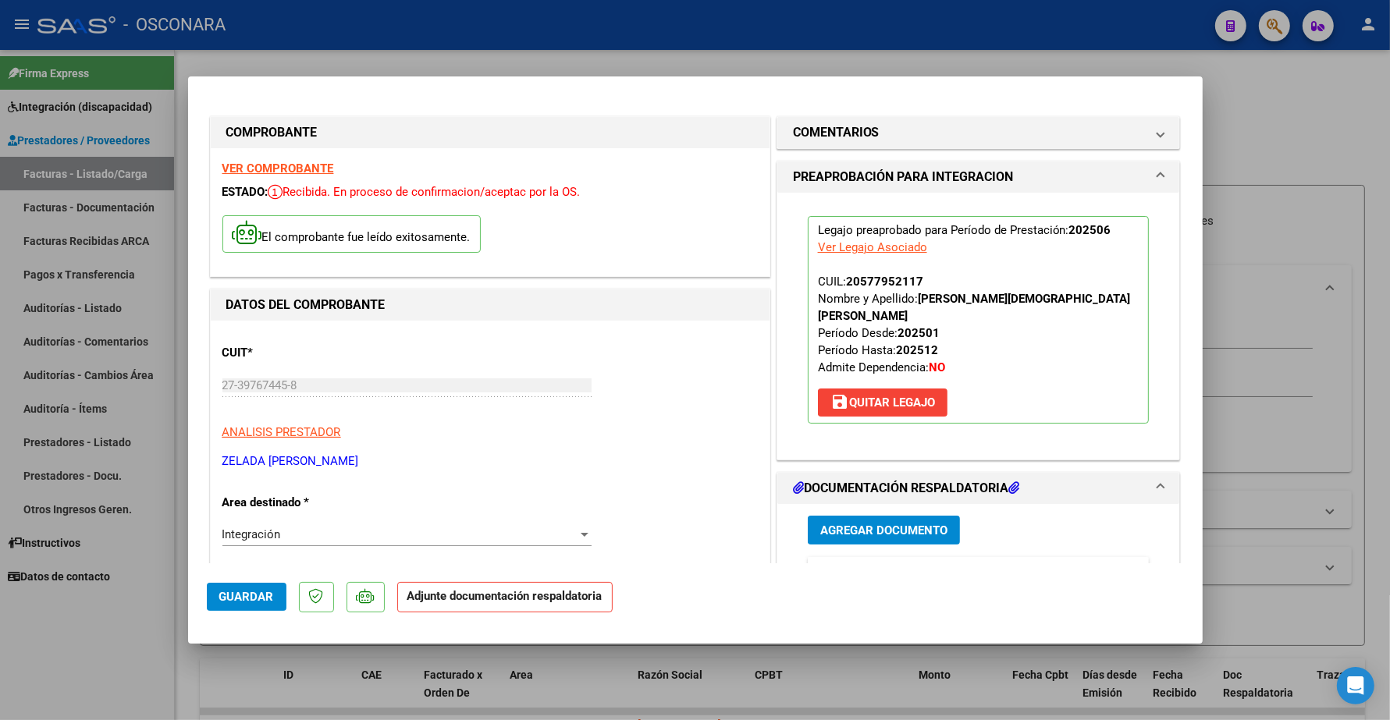
click at [874, 513] on div "Agregar Documento ID Documento Usuario Subido Acción No data to display 0 total…" at bounding box center [978, 659] width 365 height 311
click at [874, 525] on span "Agregar Documento" at bounding box center [883, 531] width 127 height 14
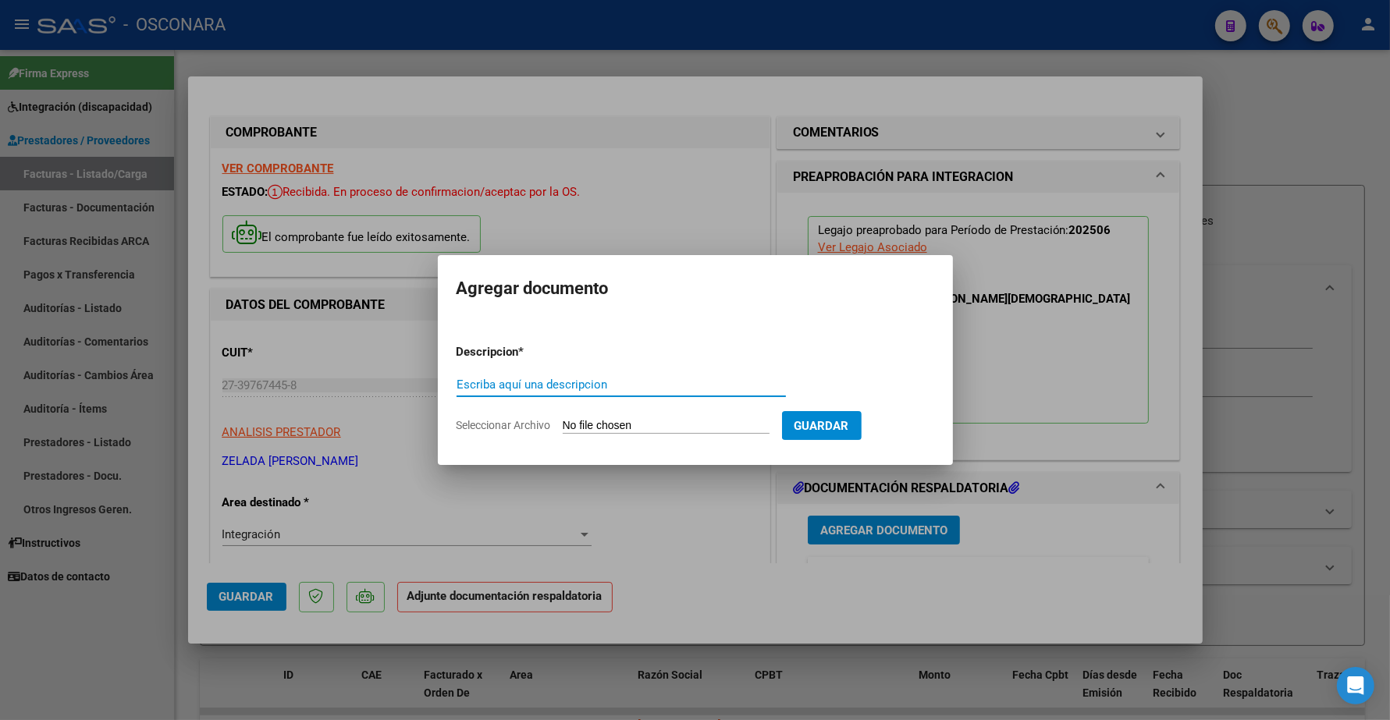
click at [654, 392] on div "Escriba aquí una descripcion" at bounding box center [620, 384] width 329 height 23
click at [642, 388] on input "Escriba aquí una descripcion" at bounding box center [620, 385] width 329 height 14
type input "PLANILLA"
click at [629, 414] on form "Descripcion * PLANILLA Escriba aquí una descripcion Seleccionar Archivo Guardar" at bounding box center [694, 389] width 477 height 114
click at [628, 421] on input "Seleccionar Archivo" at bounding box center [666, 426] width 207 height 15
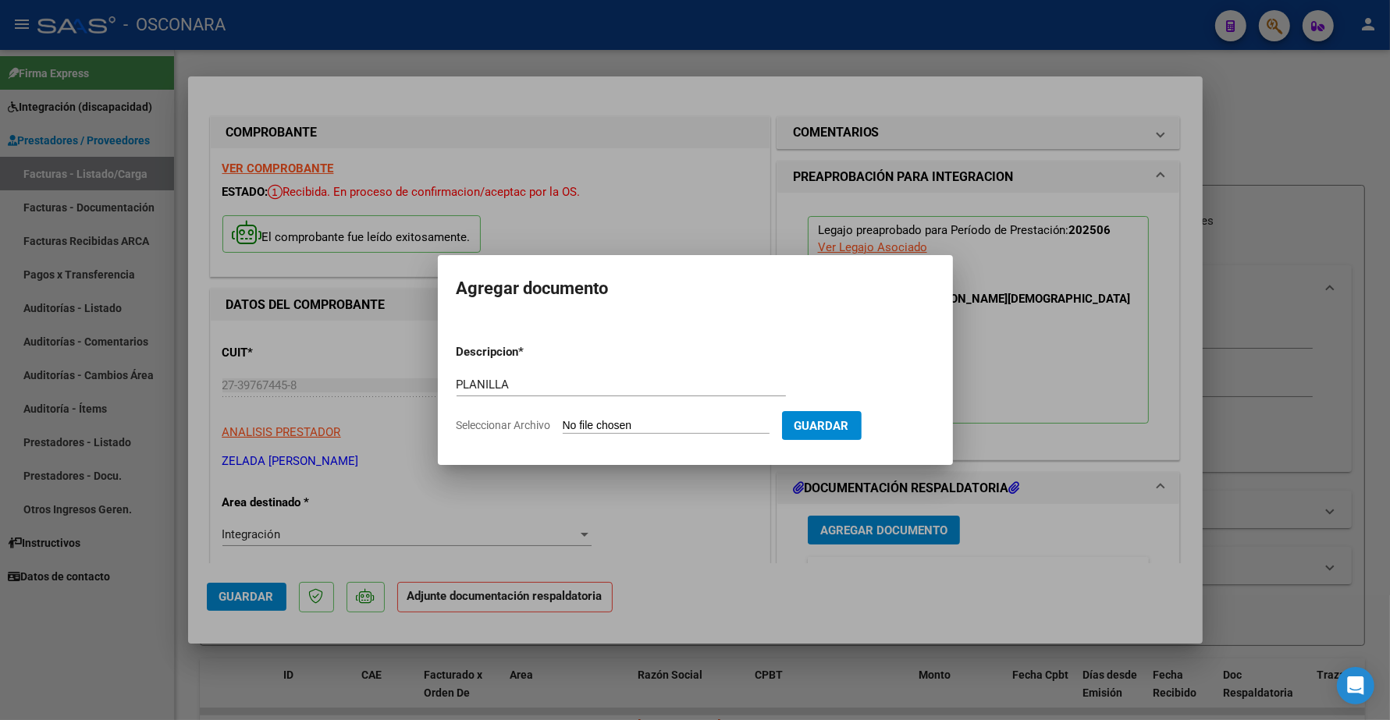
type input "C:\fakepath\141863-5-Planilla_de_Asistencia.pdf"
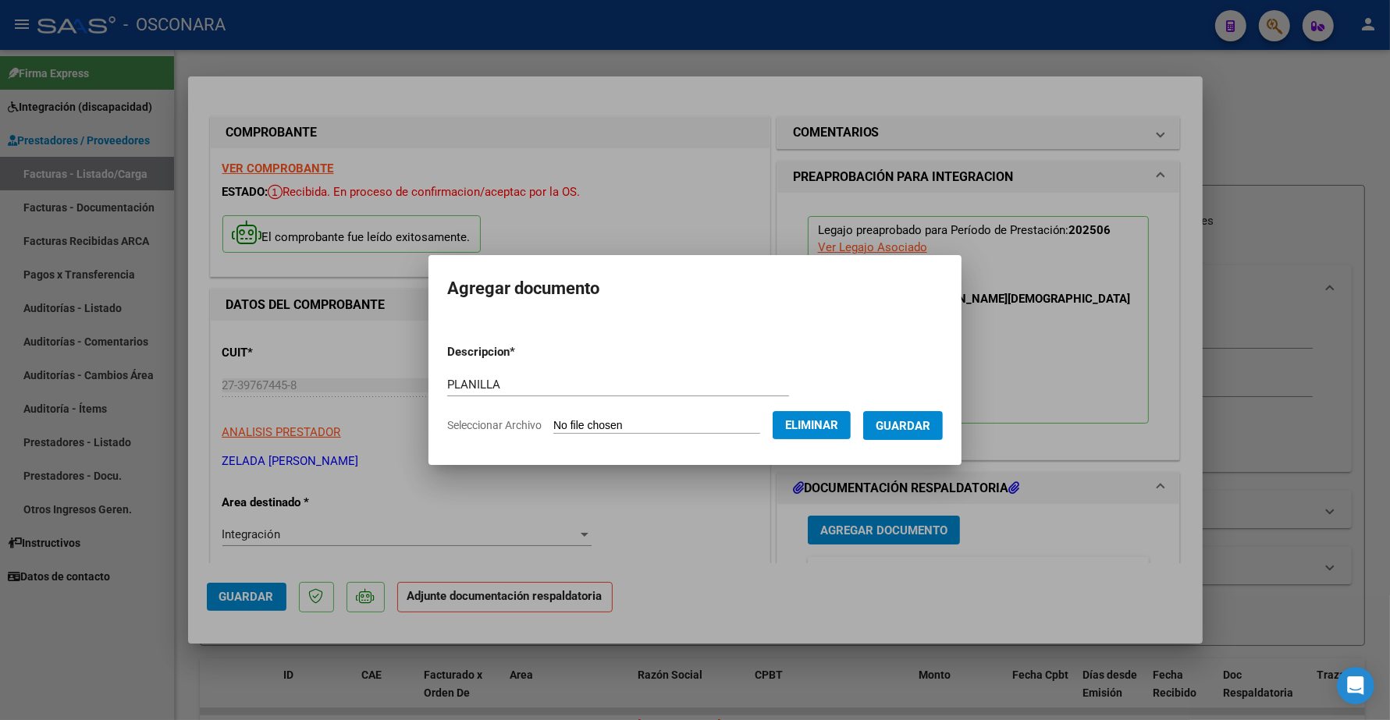
click at [914, 425] on span "Guardar" at bounding box center [902, 426] width 55 height 14
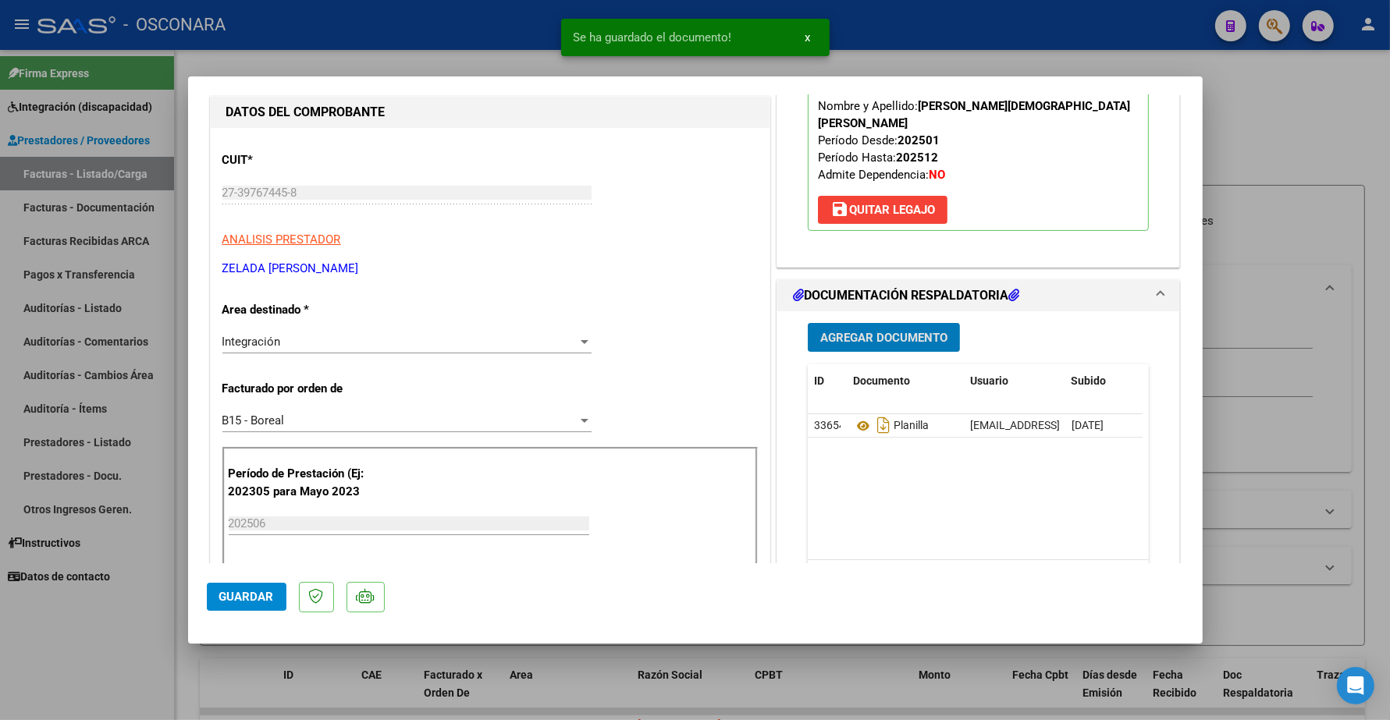
scroll to position [195, 0]
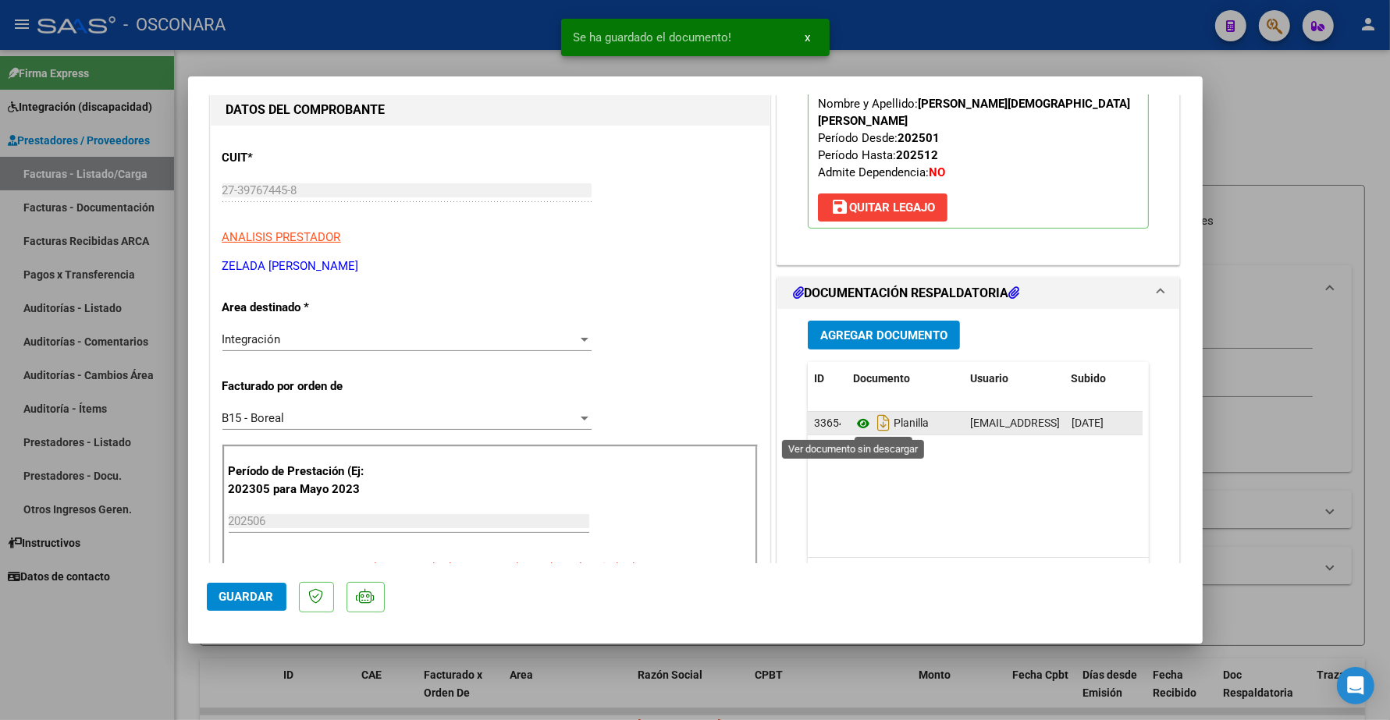
click at [853, 423] on icon at bounding box center [863, 423] width 20 height 19
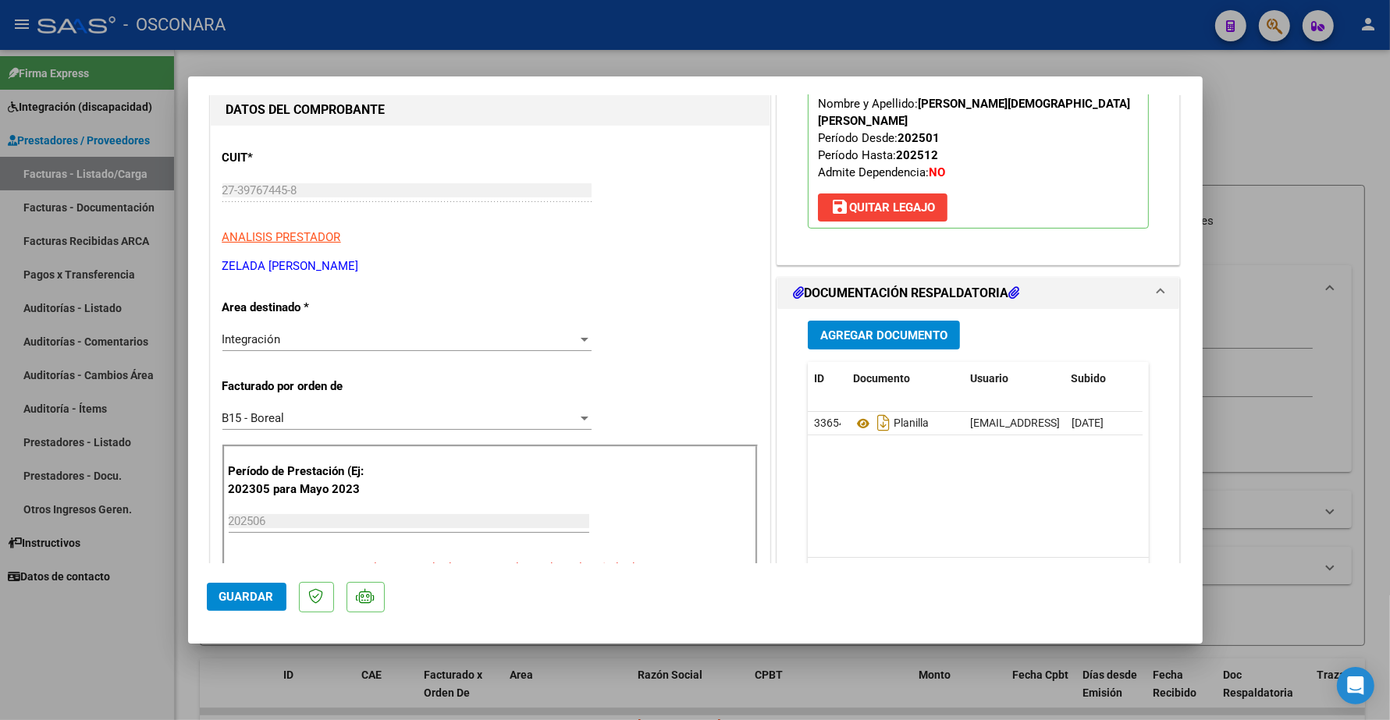
click at [868, 332] on span "Agregar Documento" at bounding box center [883, 335] width 127 height 14
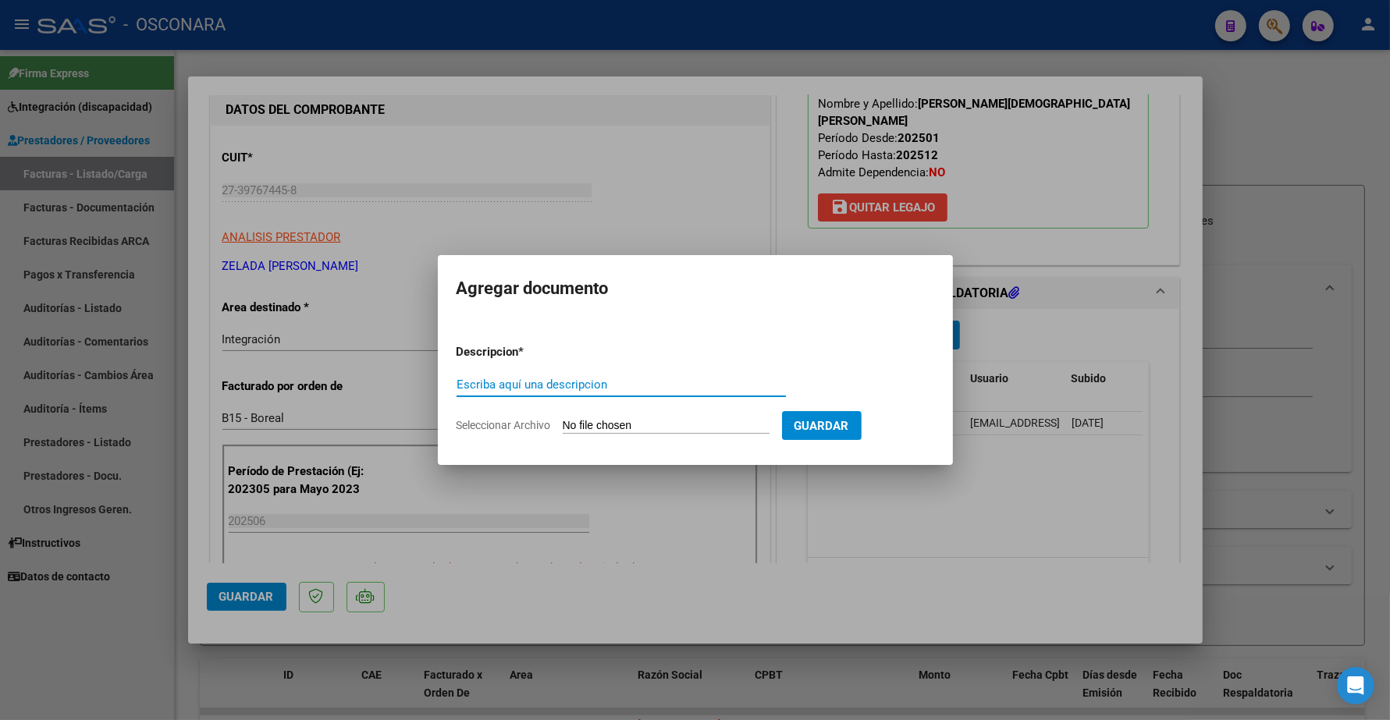
click at [498, 385] on input "Escriba aquí una descripcion" at bounding box center [620, 385] width 329 height 14
type input "INFORME SEMESTRAL"
click at [666, 419] on input "Seleccionar Archivo" at bounding box center [666, 426] width 207 height 15
type input "C:\fakepath\141863-6-Informe_de_evolucion_semestral.pdf"
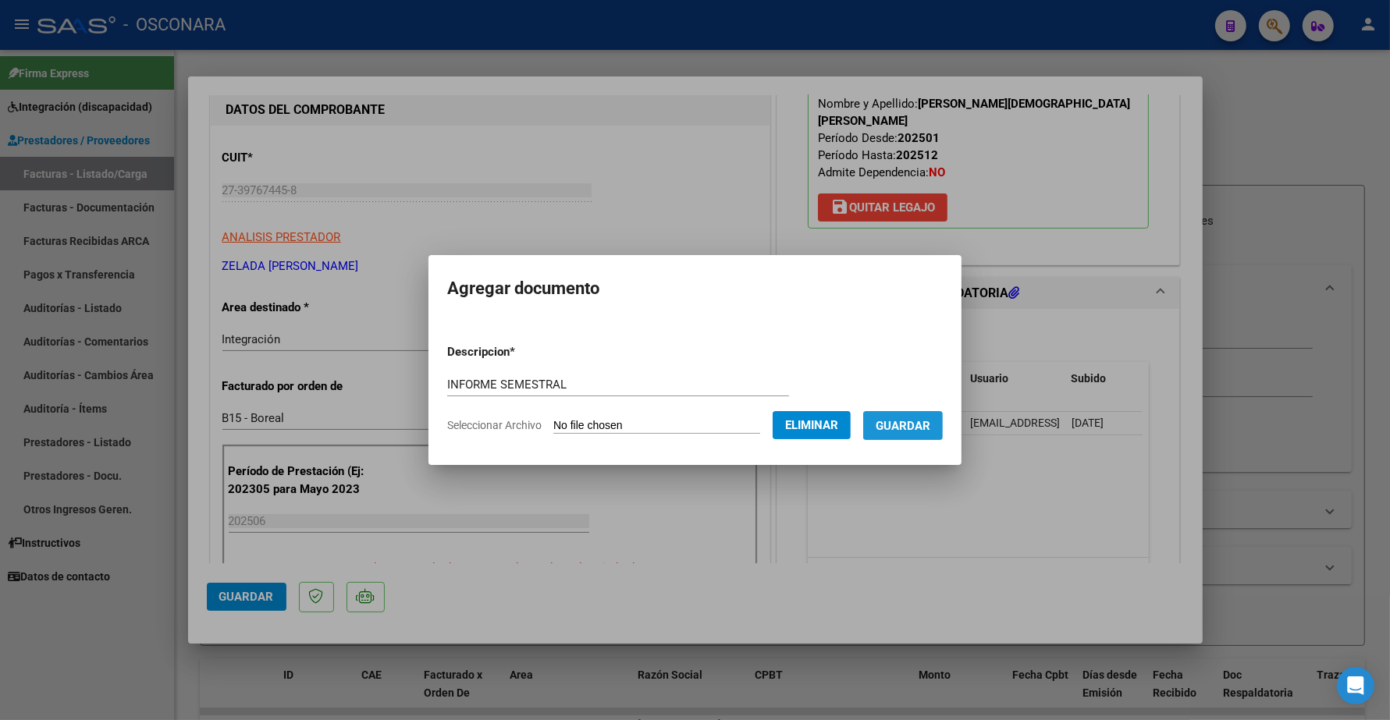
click at [919, 423] on span "Guardar" at bounding box center [902, 426] width 55 height 14
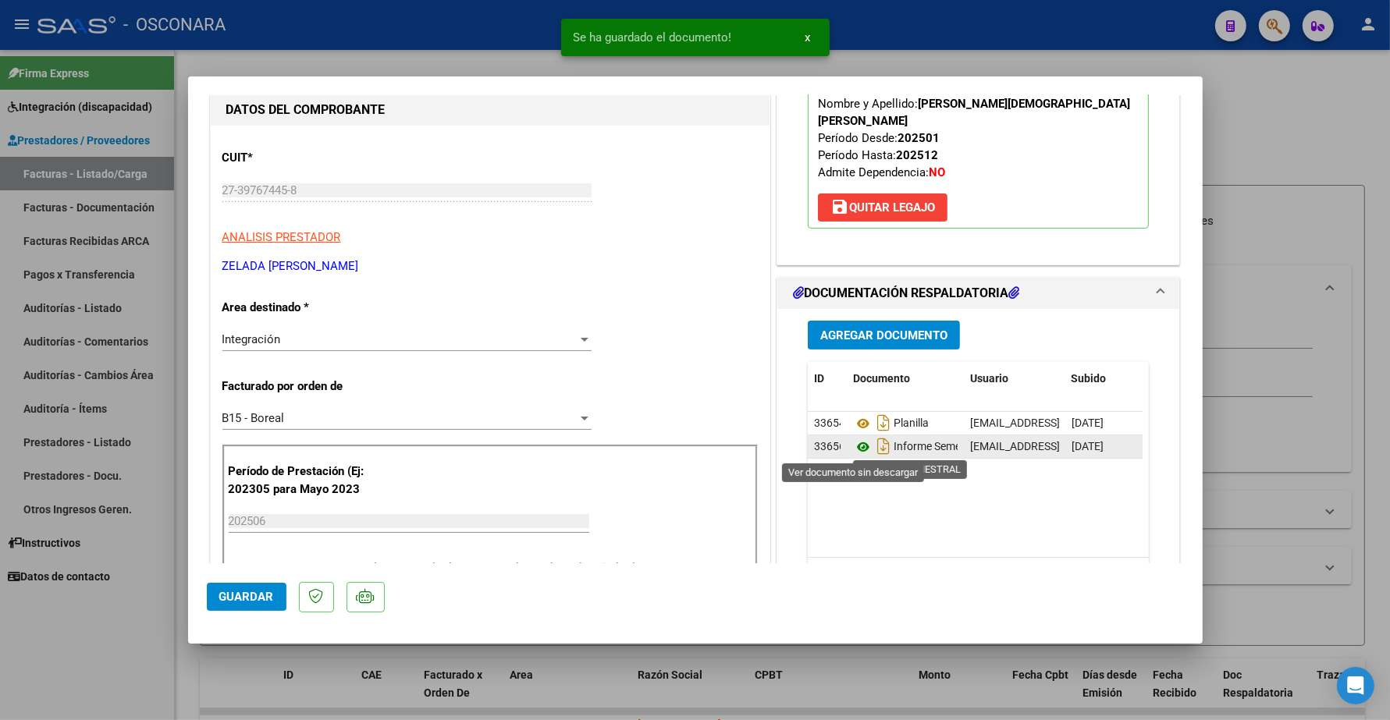
click at [856, 443] on icon at bounding box center [863, 447] width 20 height 19
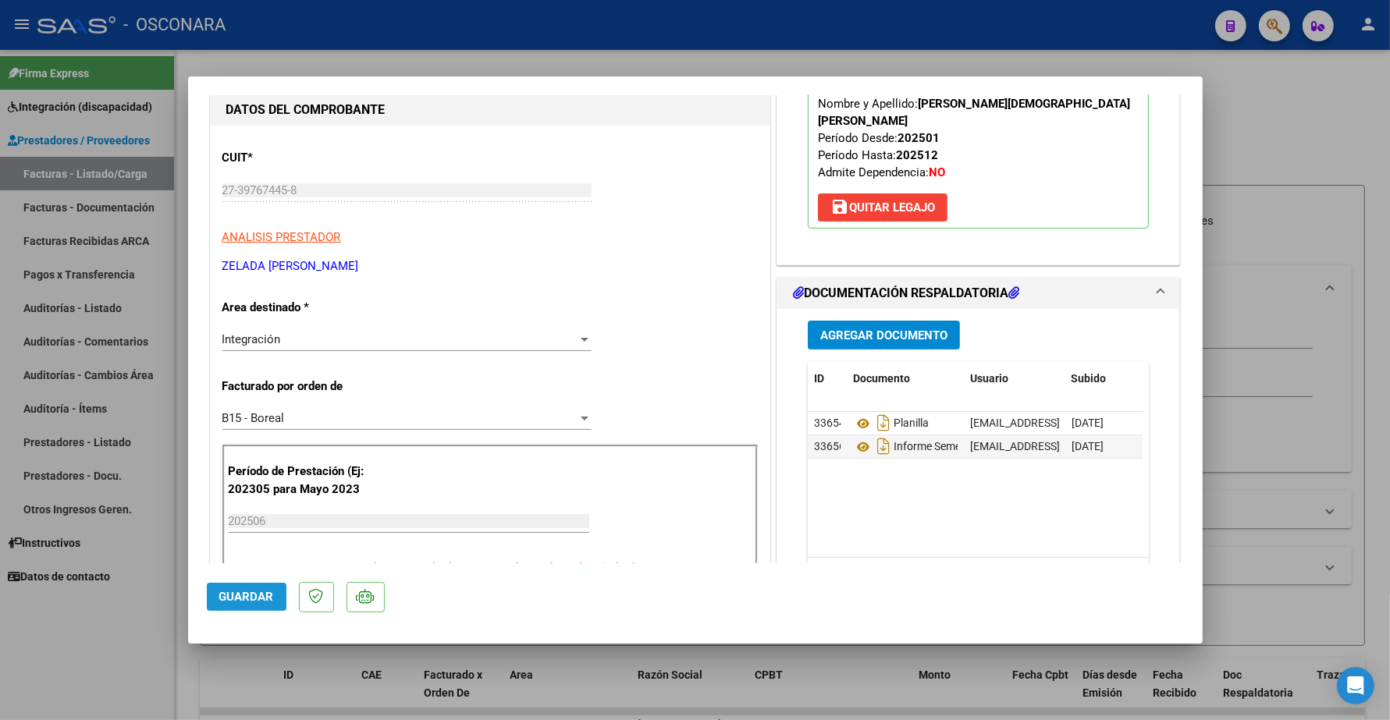
click at [259, 594] on span "Guardar" at bounding box center [246, 597] width 55 height 14
click at [468, 158] on div "CUIT * 27-39767445-8 Ingresar CUIT ANALISIS PRESTADOR ZELADA MARIA ARACELI ARCA…" at bounding box center [489, 205] width 535 height 137
type input "$ 0,00"
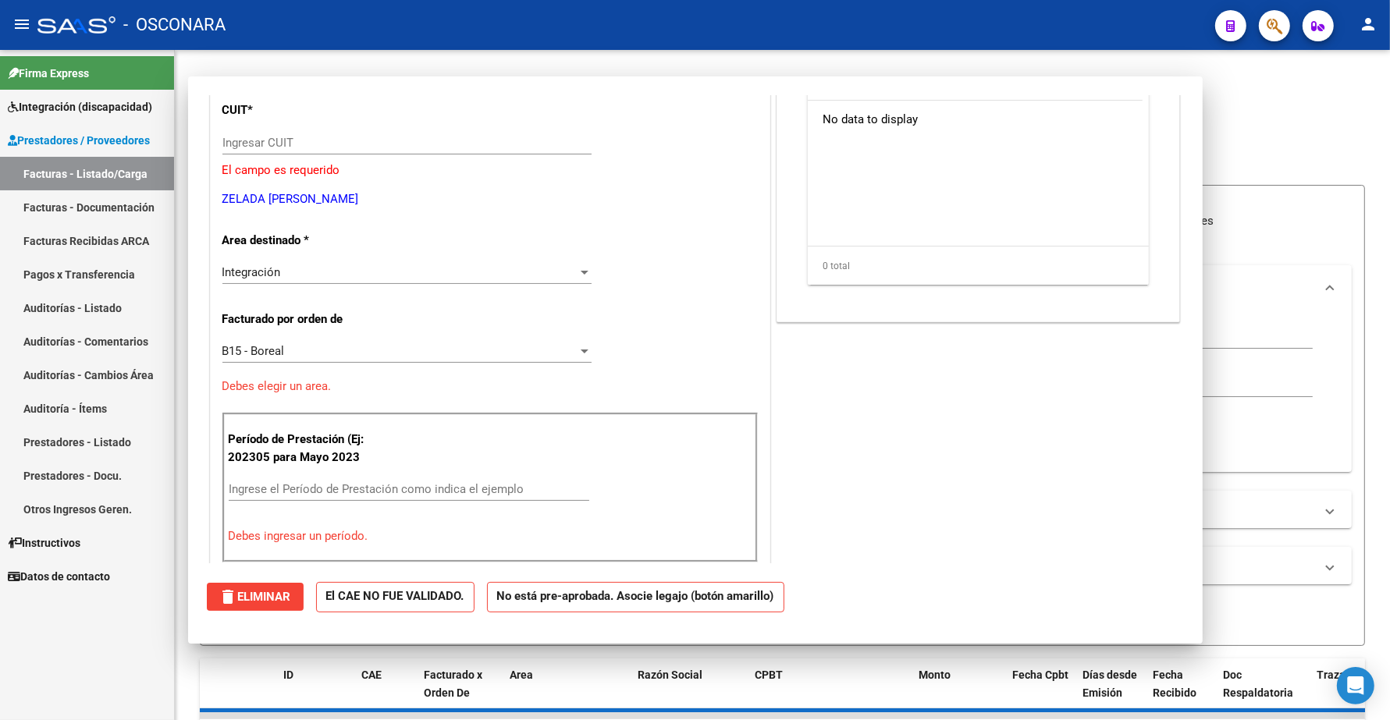
scroll to position [147, 0]
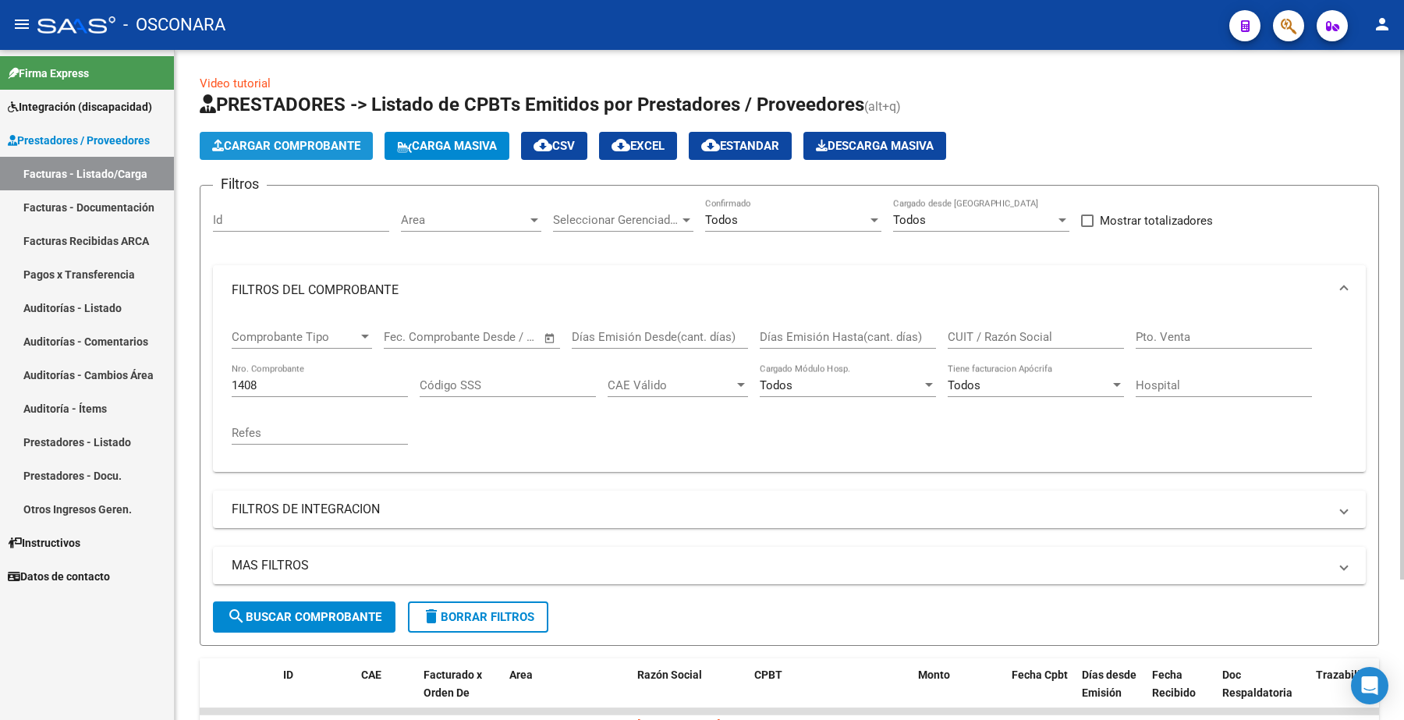
click at [285, 134] on button "Cargar Comprobante" at bounding box center [286, 146] width 173 height 28
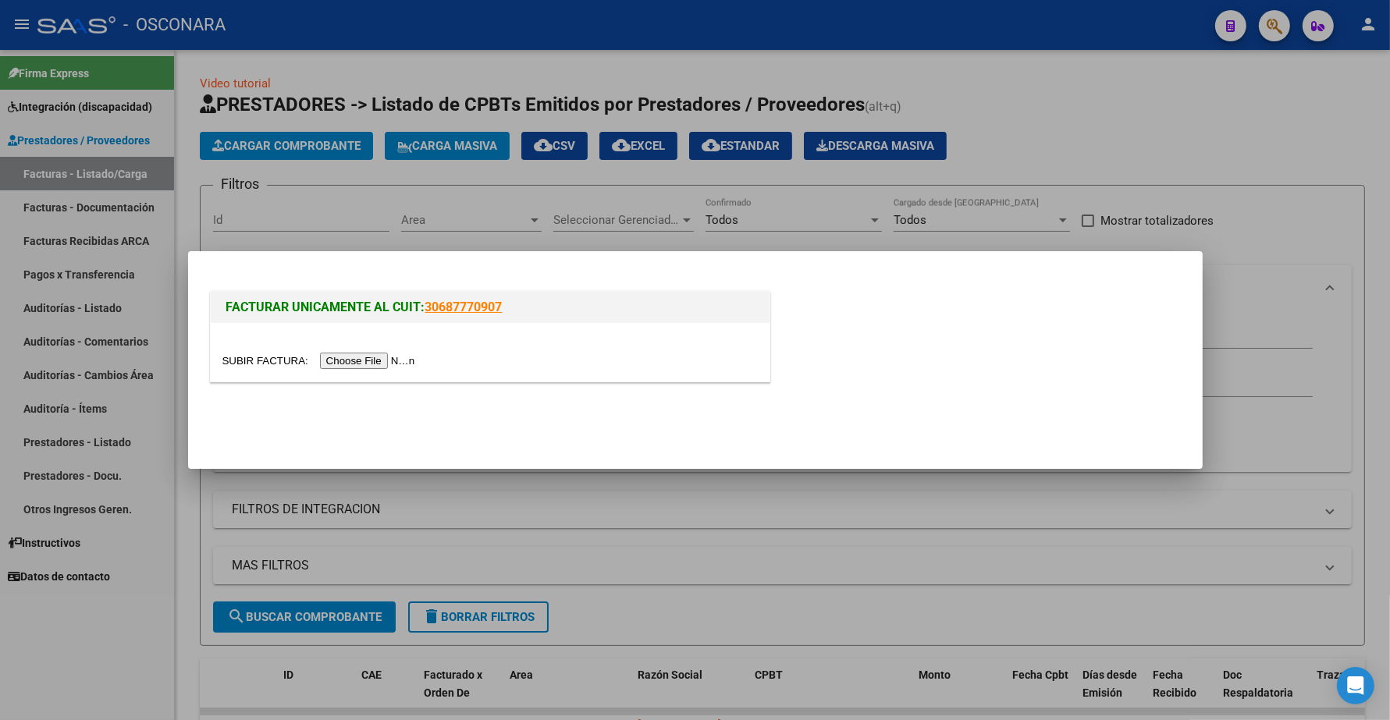
click at [371, 363] on input "file" at bounding box center [320, 361] width 197 height 16
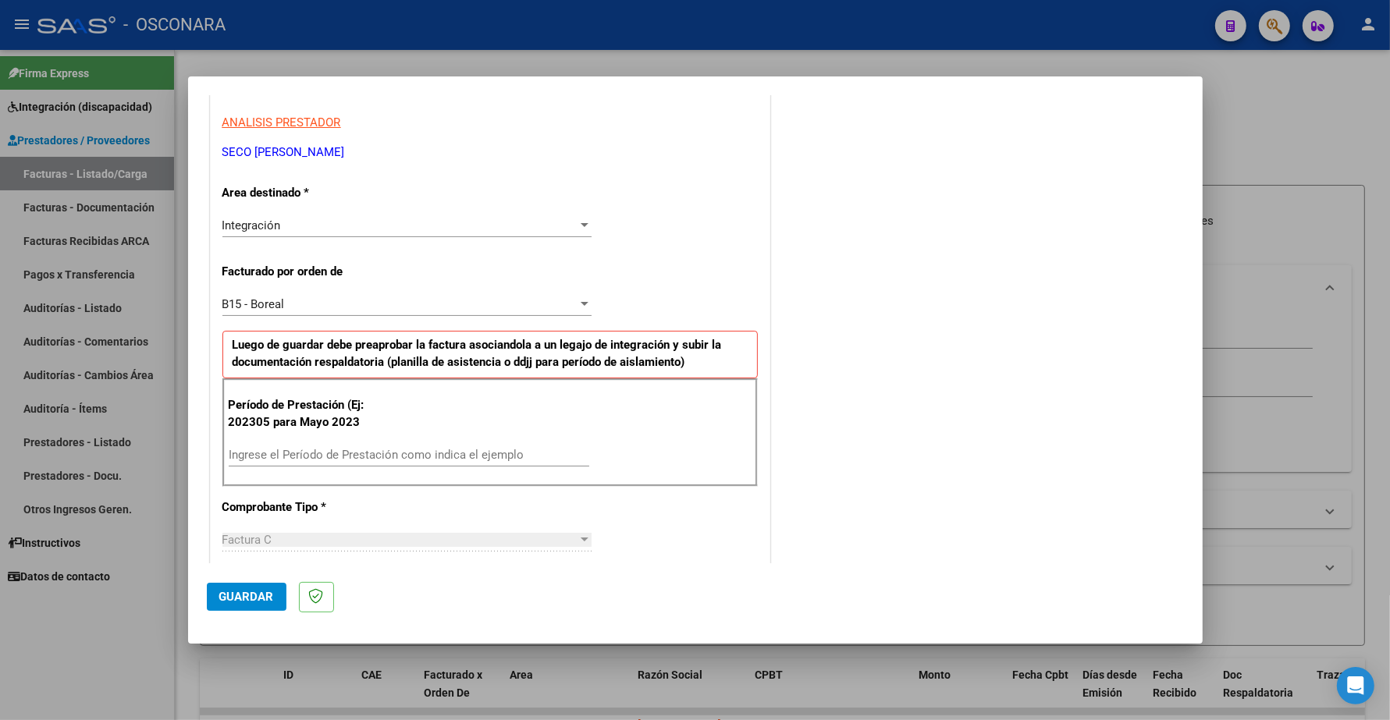
scroll to position [293, 0]
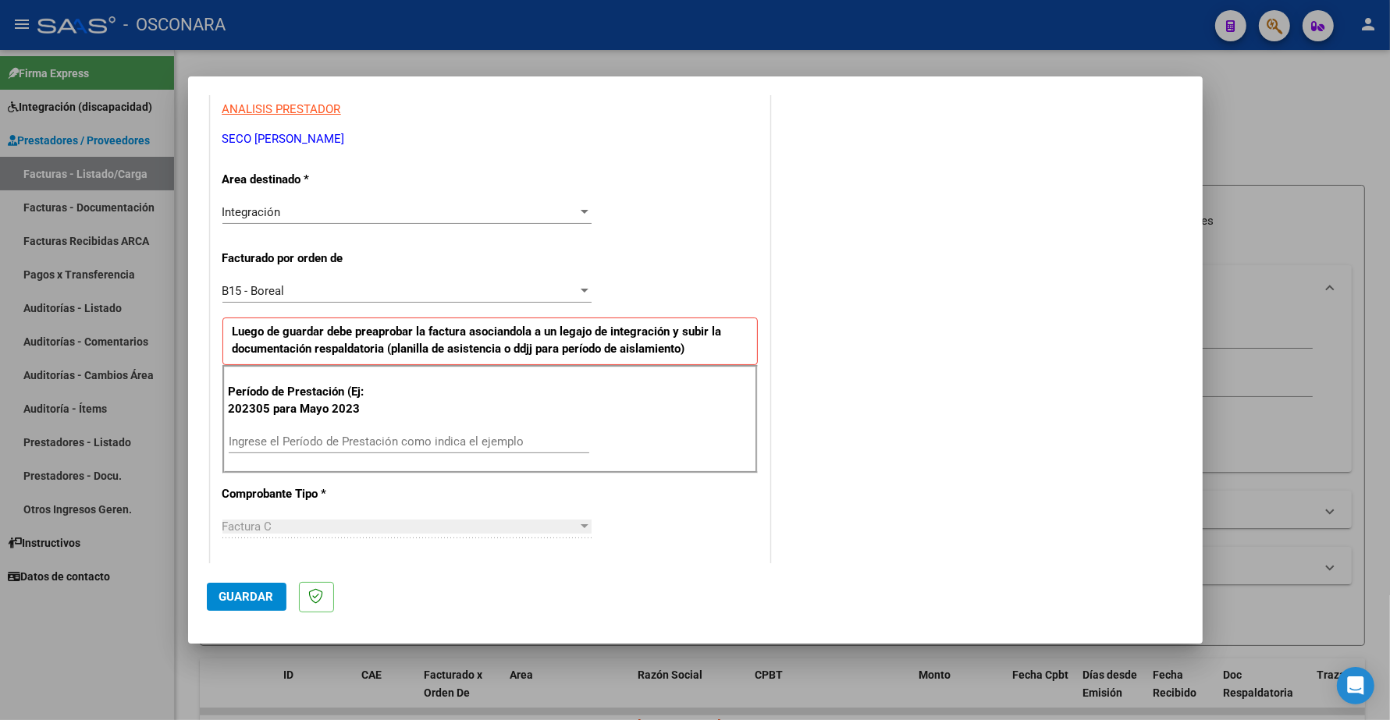
click at [294, 441] on input "Ingrese el Período de Prestación como indica el ejemplo" at bounding box center [409, 442] width 360 height 14
type input "202506"
click at [232, 598] on span "Guardar" at bounding box center [246, 597] width 55 height 14
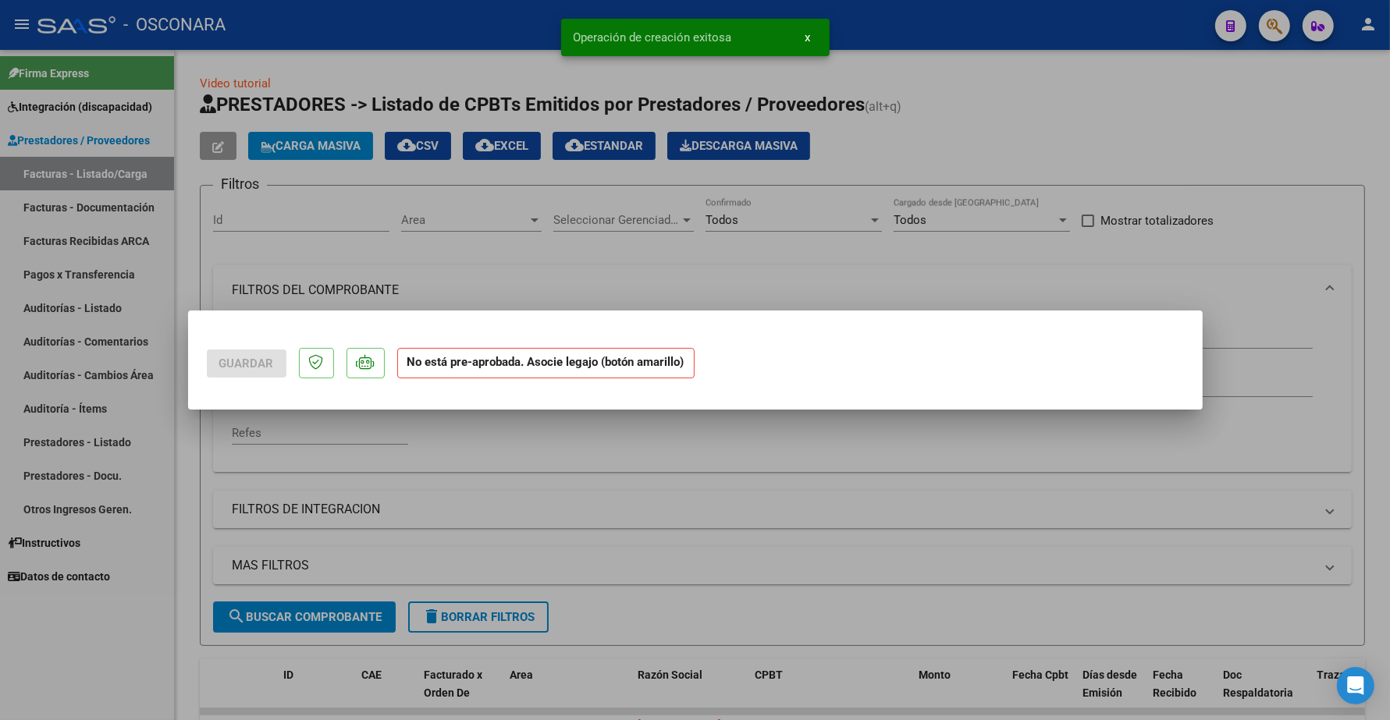
scroll to position [0, 0]
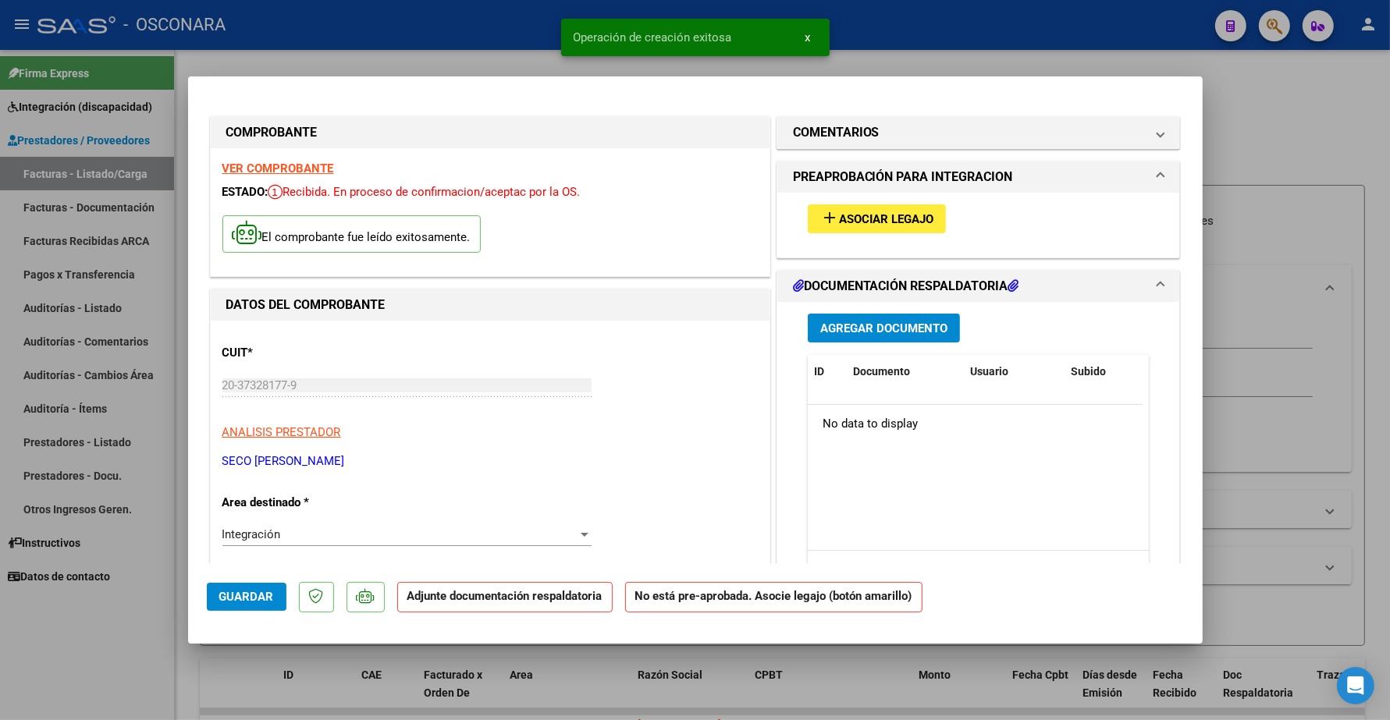
click at [840, 213] on span "Asociar Legajo" at bounding box center [886, 219] width 94 height 14
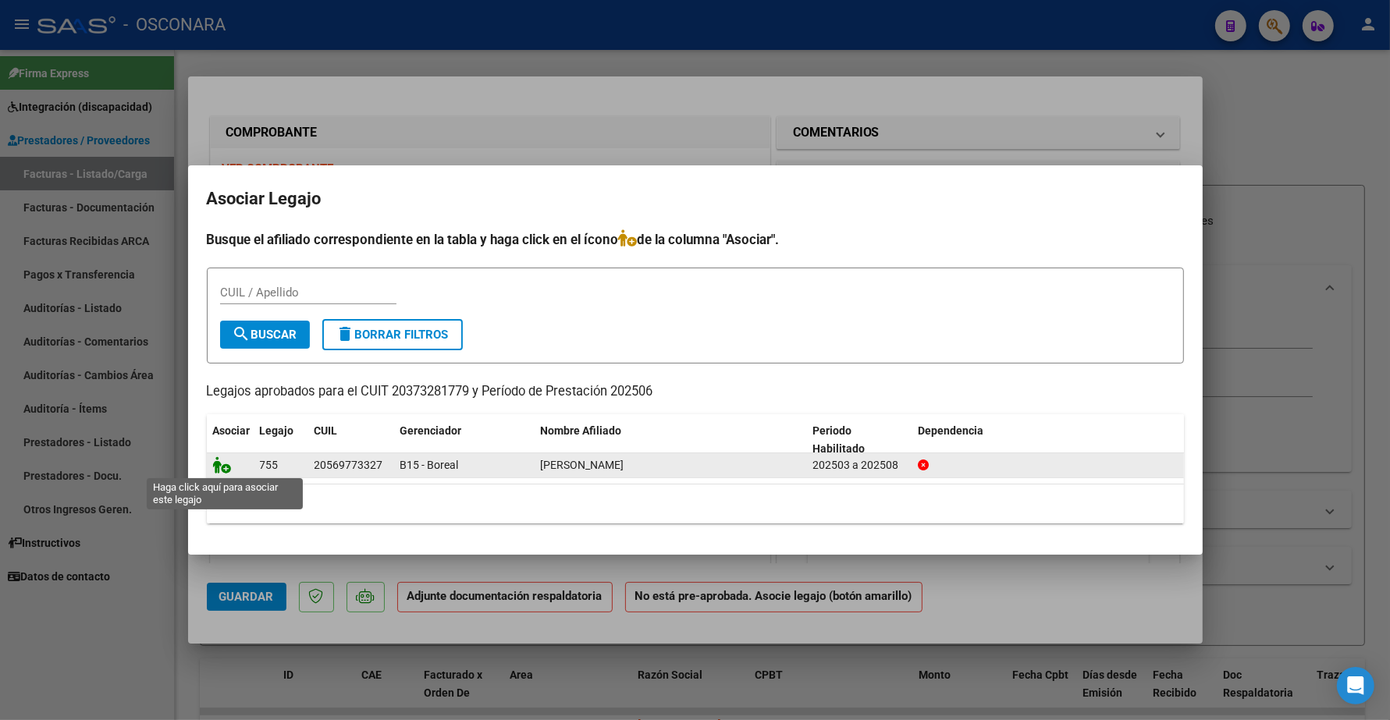
click at [223, 461] on icon at bounding box center [222, 464] width 19 height 17
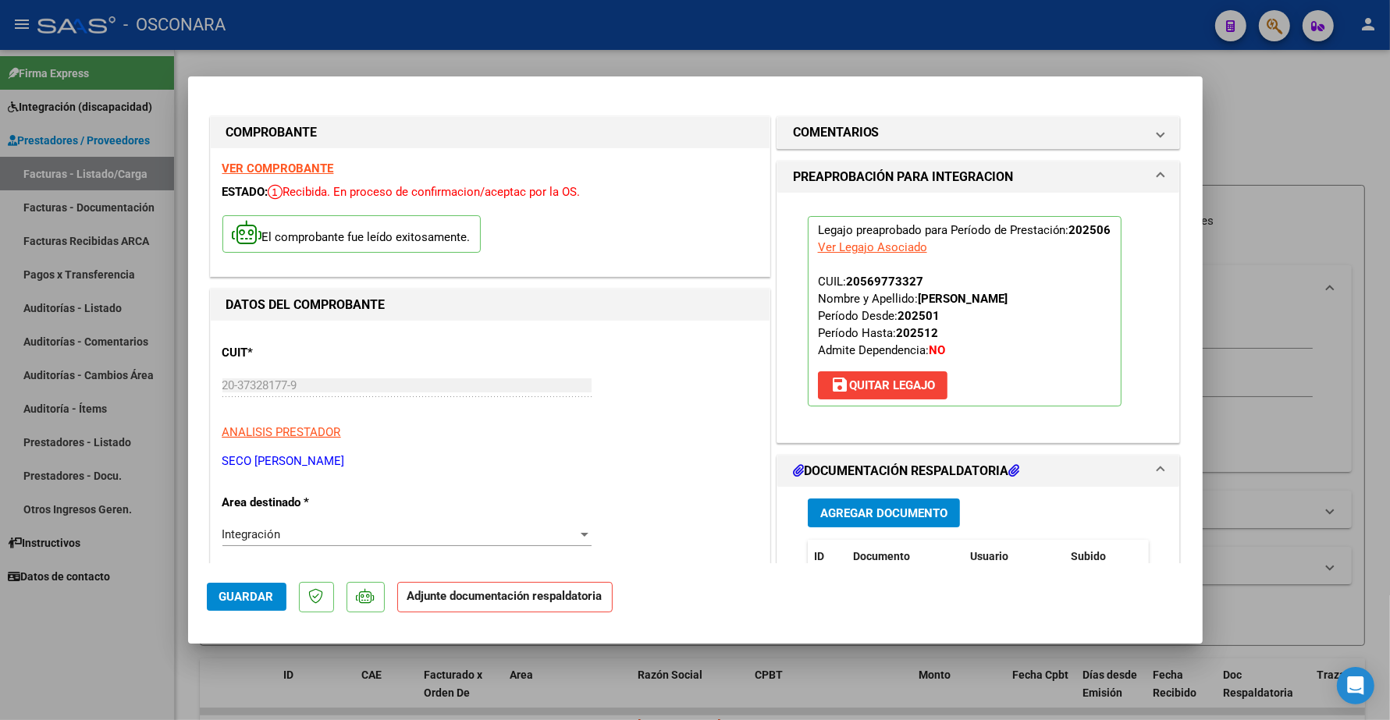
scroll to position [293, 0]
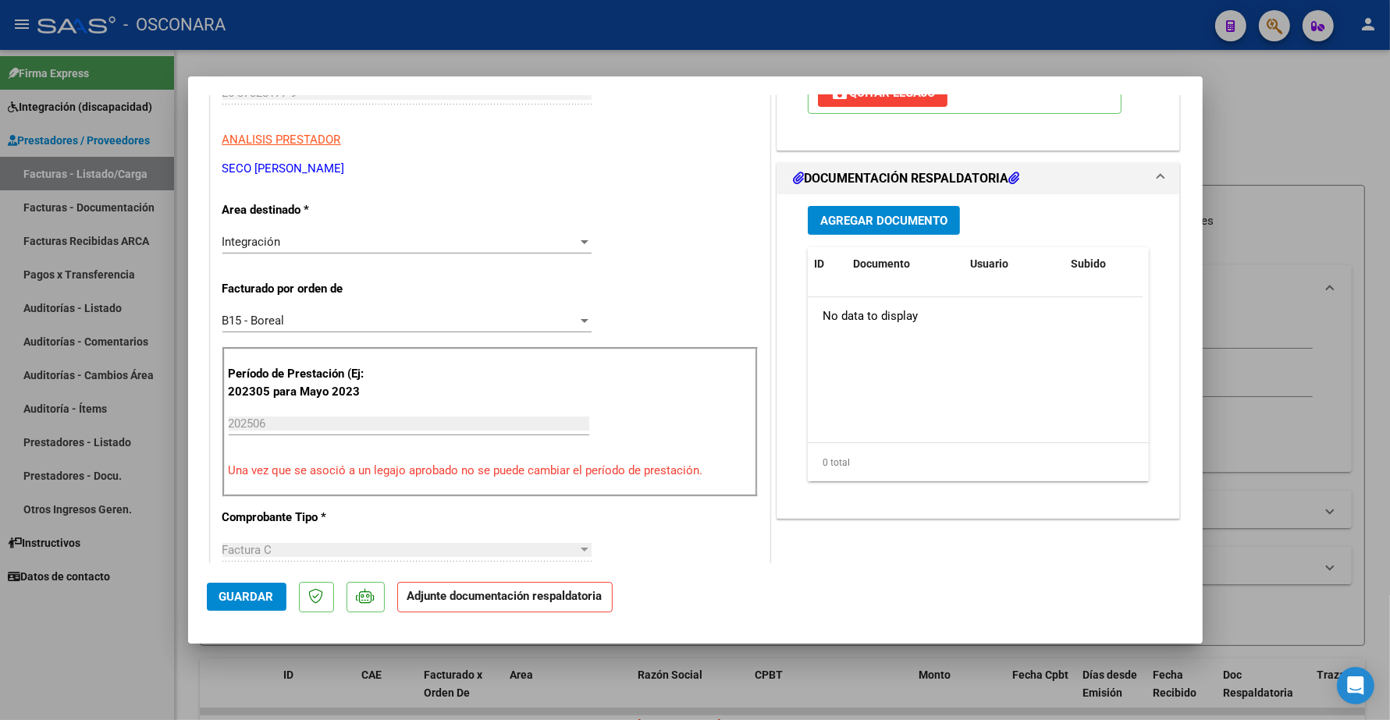
click at [870, 215] on span "Agregar Documento" at bounding box center [883, 221] width 127 height 14
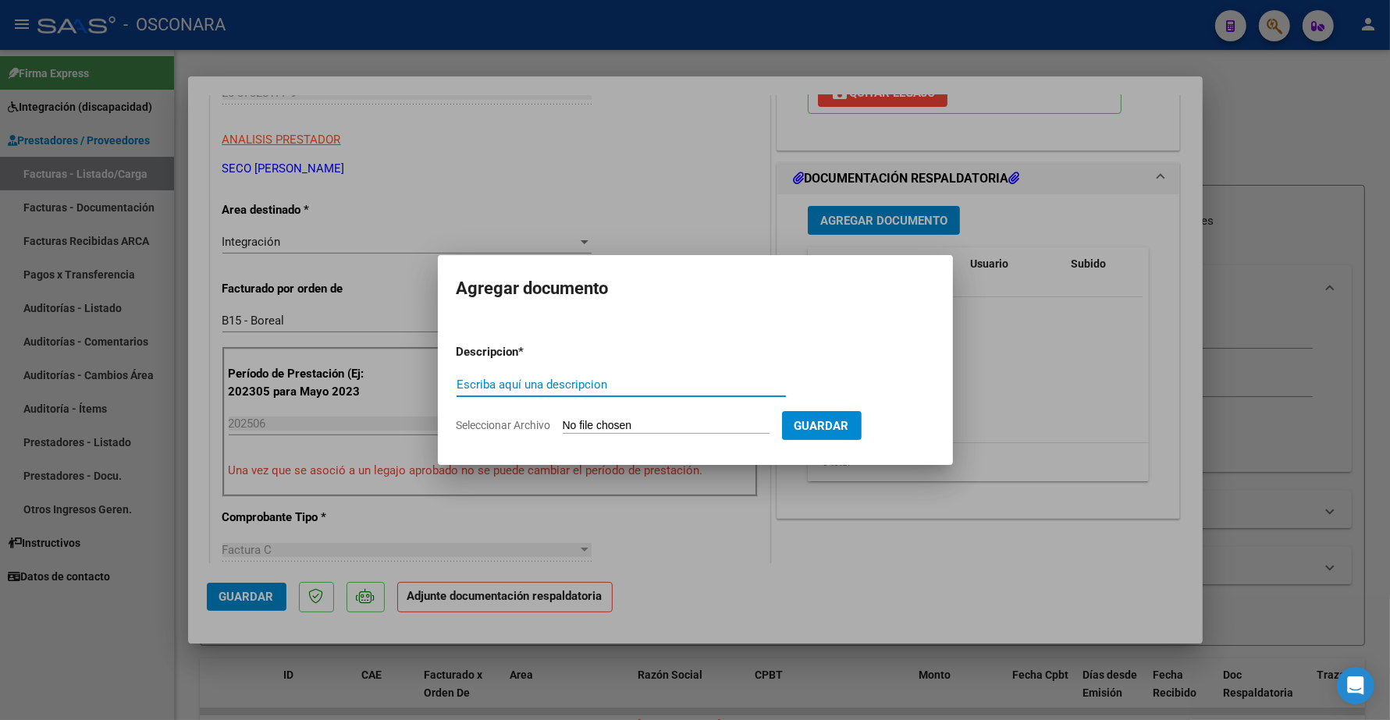
click at [527, 379] on input "Escriba aquí una descripcion" at bounding box center [620, 385] width 329 height 14
type input "PLANILLA"
click at [591, 424] on input "Seleccionar Archivo" at bounding box center [666, 426] width 207 height 15
type input "C:\fakepath\144547-3-Planilla_de_Asistencia.pdf"
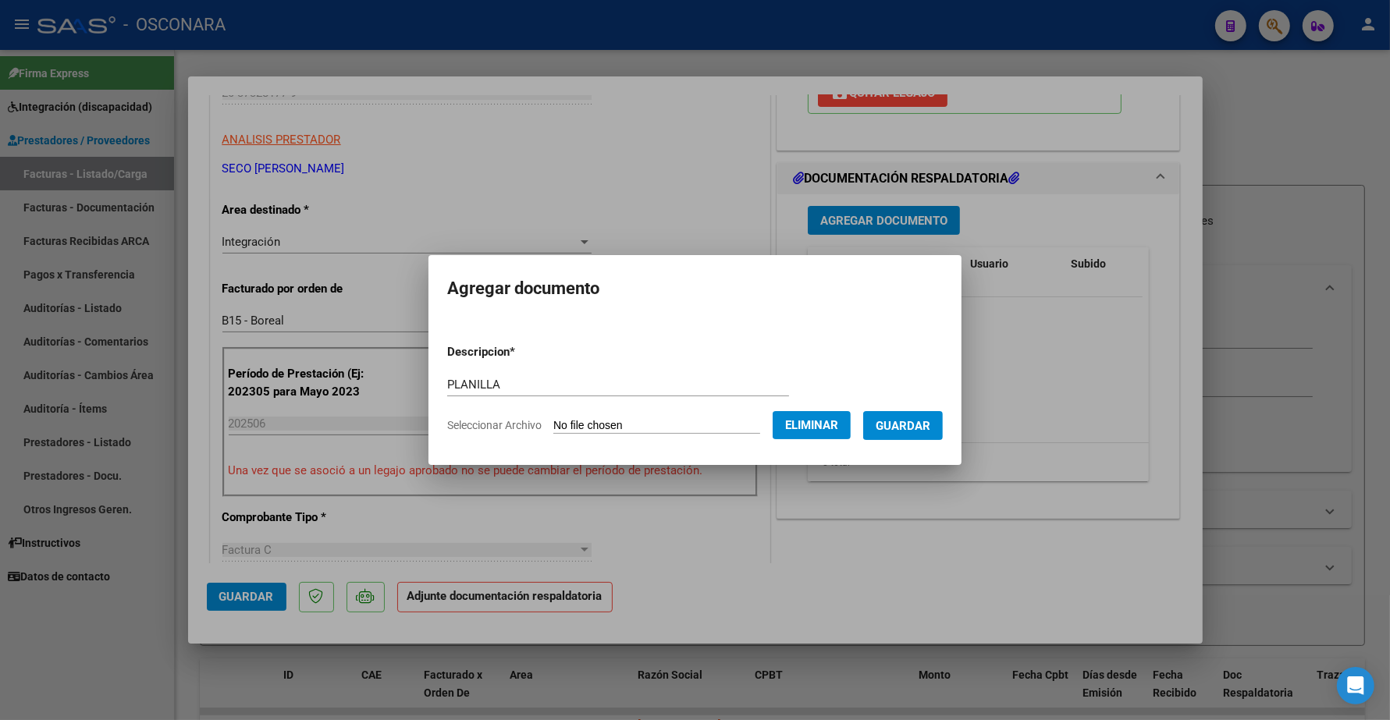
click at [915, 421] on span "Guardar" at bounding box center [902, 426] width 55 height 14
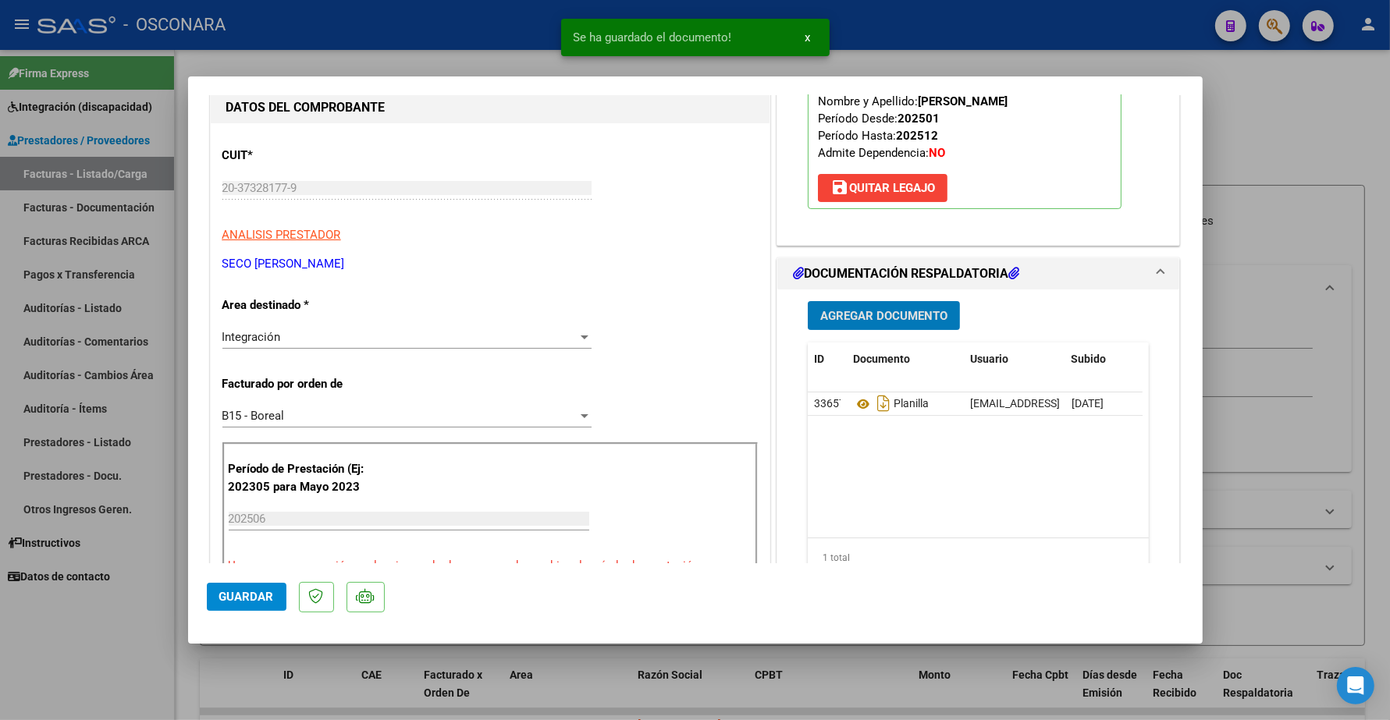
scroll to position [195, 0]
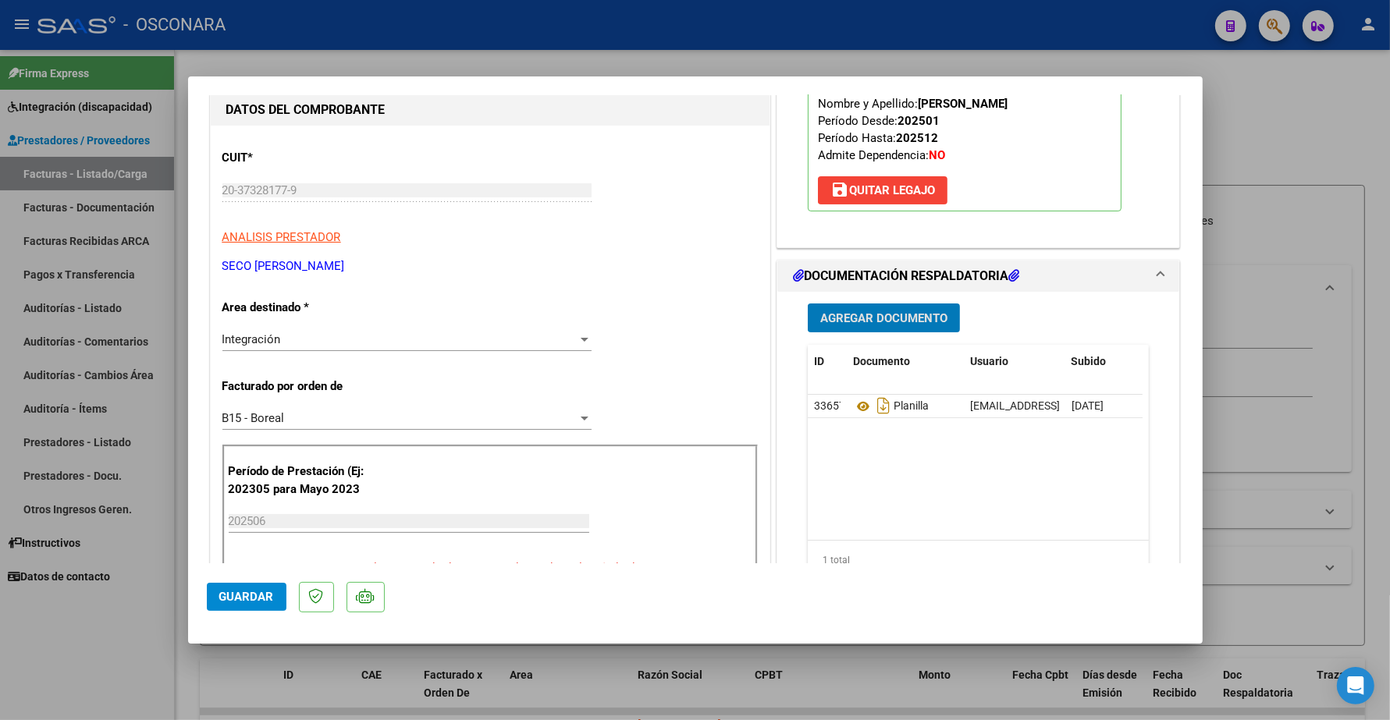
click at [895, 318] on span "Agregar Documento" at bounding box center [883, 318] width 127 height 14
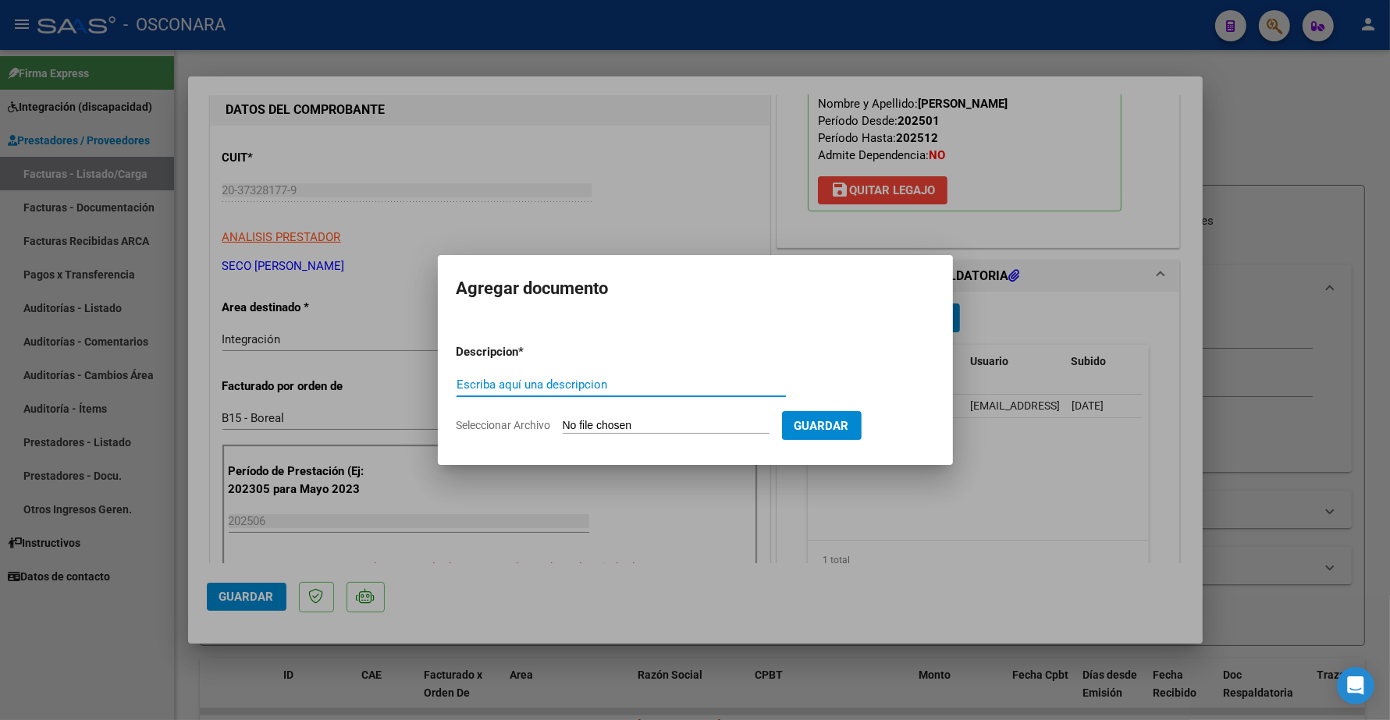
click at [505, 382] on input "Escriba aquí una descripcion" at bounding box center [620, 385] width 329 height 14
type input "INFORME SEMESTRAL"
click at [606, 423] on input "Seleccionar Archivo" at bounding box center [666, 426] width 207 height 15
type input "C:\fakepath\144547-4-Informe_de_evolucion_semestral.pdf"
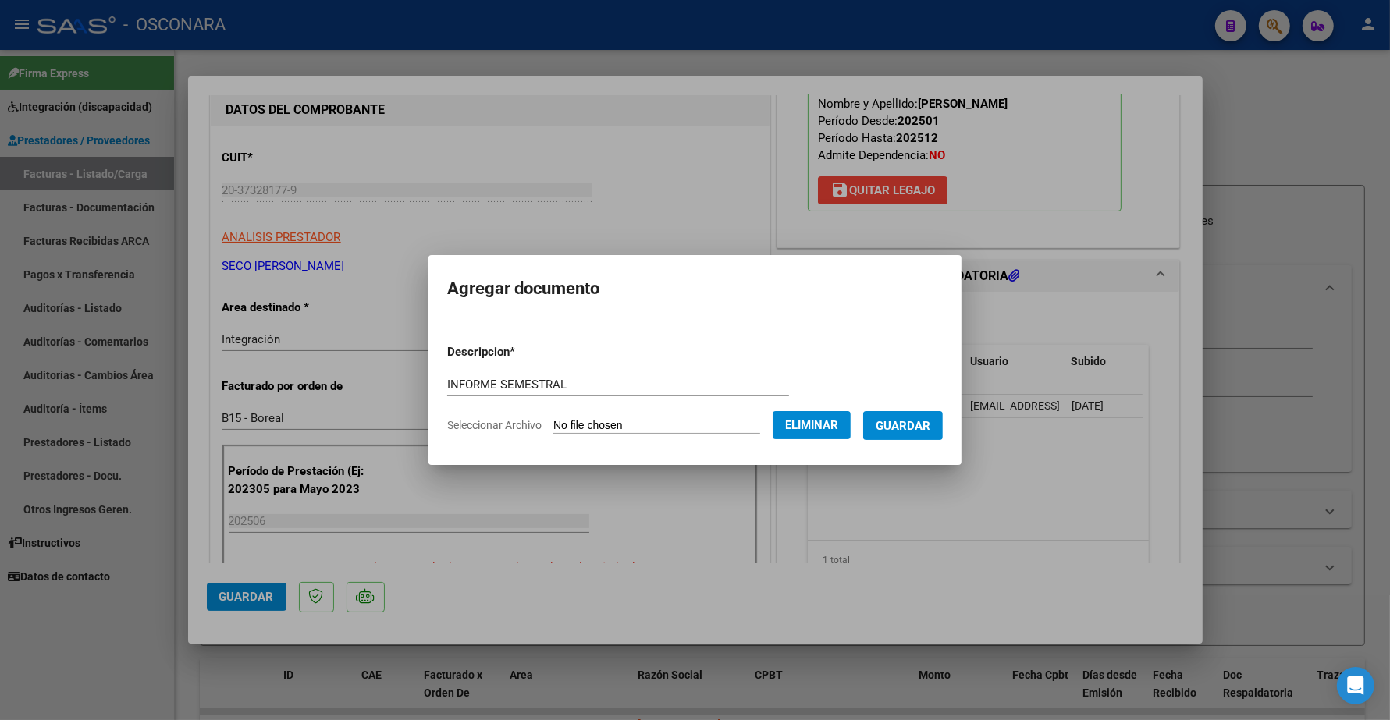
click at [925, 431] on span "Guardar" at bounding box center [902, 426] width 55 height 14
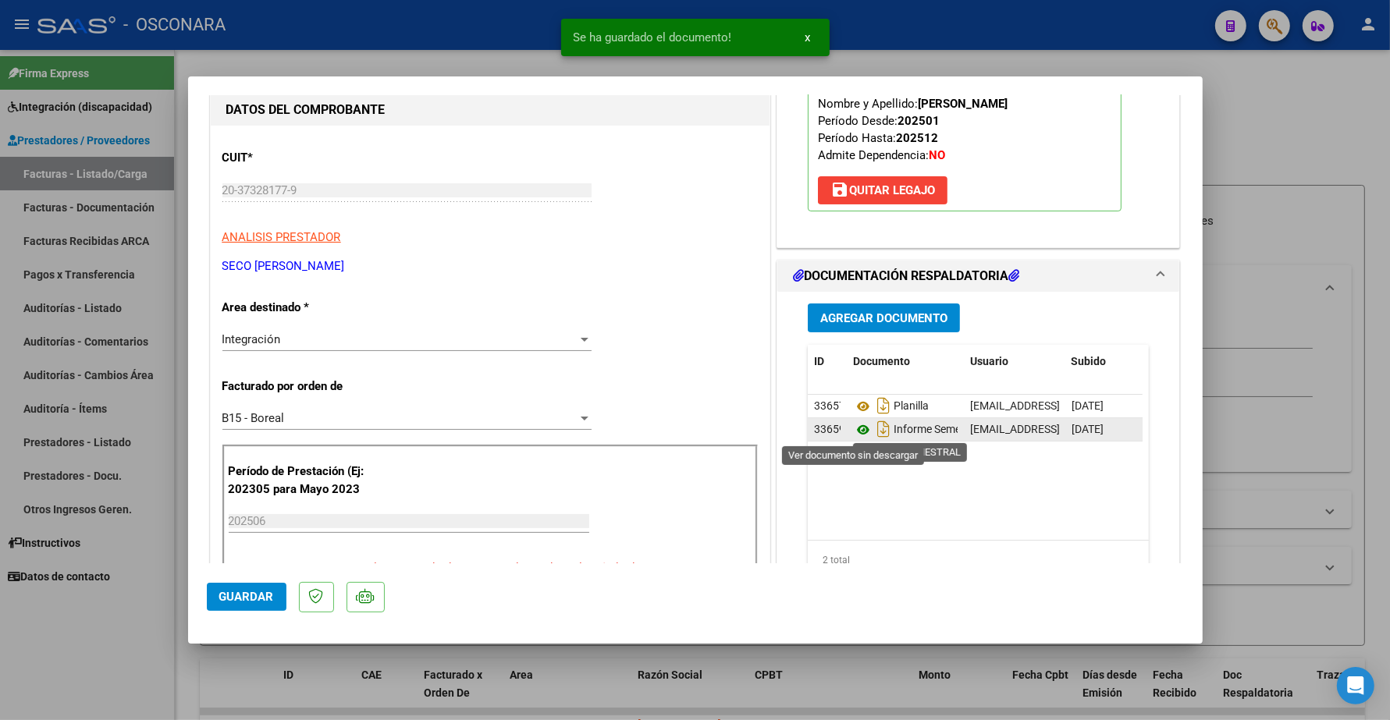
click at [856, 428] on icon at bounding box center [863, 430] width 20 height 19
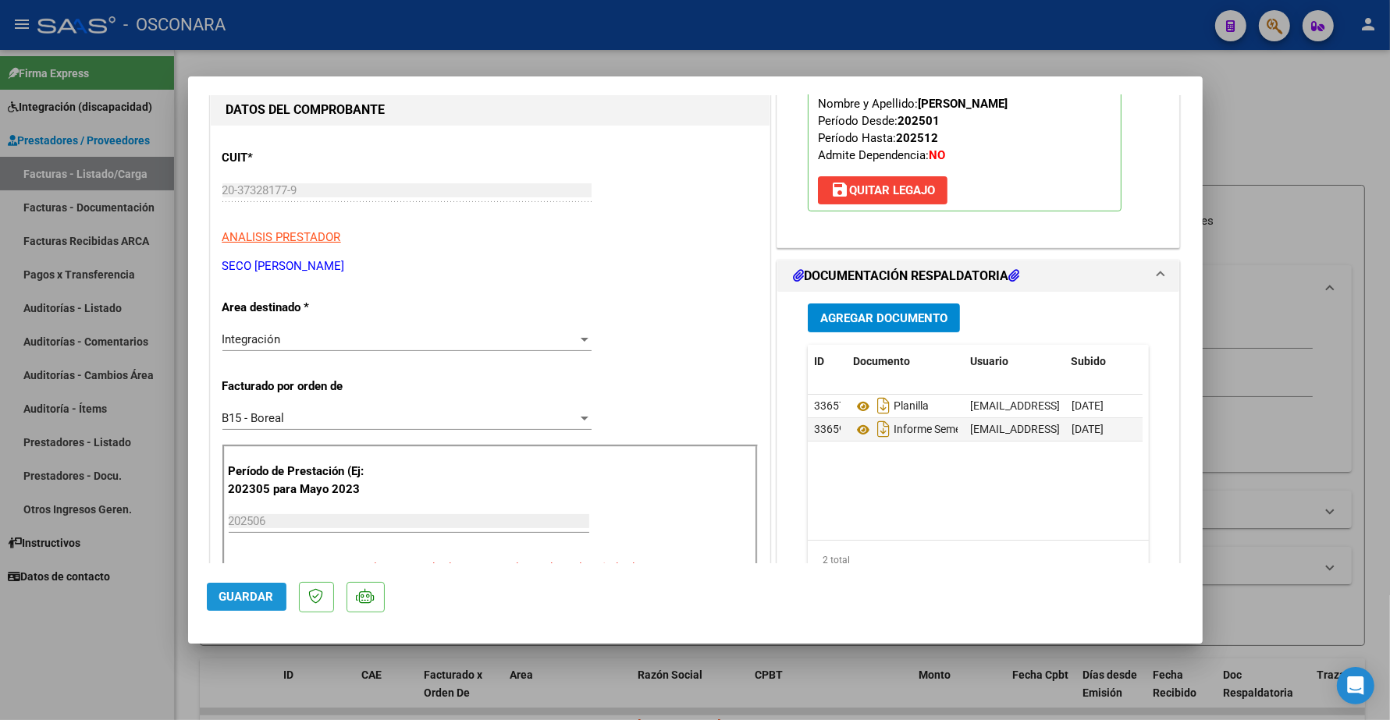
click at [254, 594] on span "Guardar" at bounding box center [246, 597] width 55 height 14
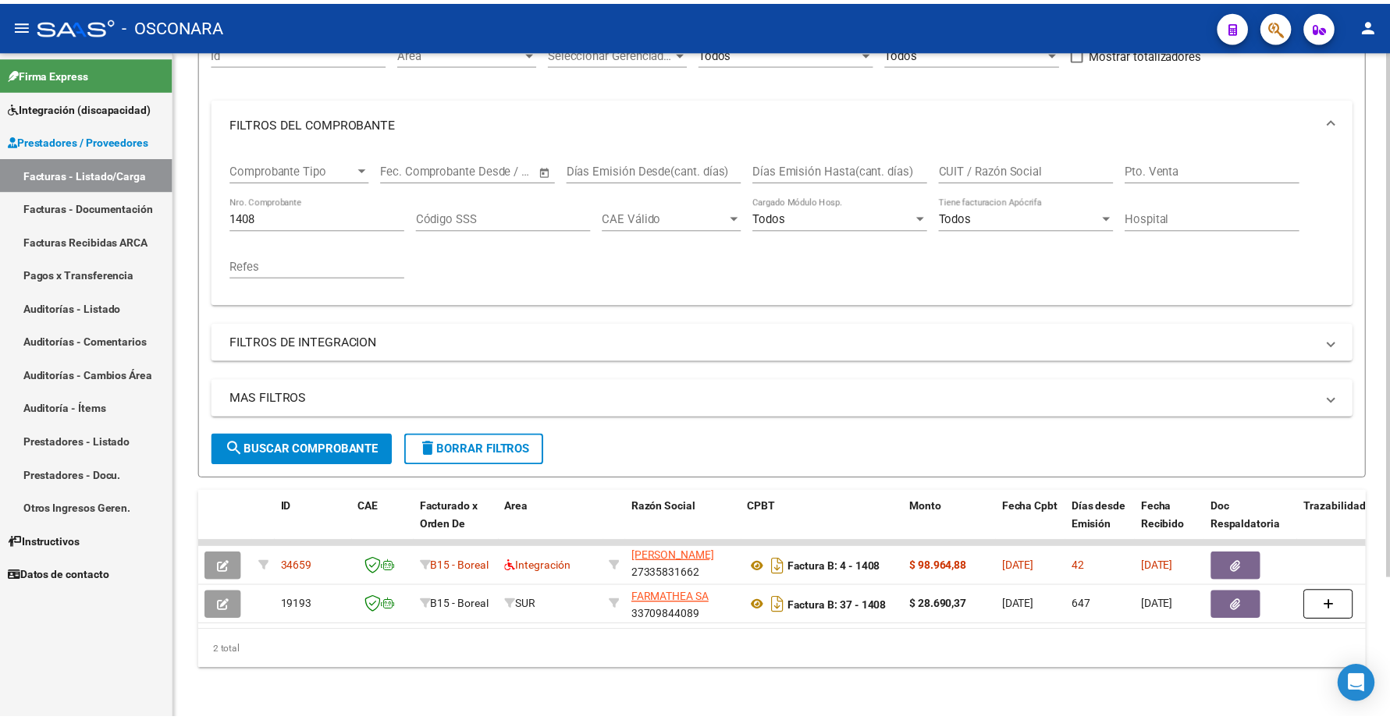
scroll to position [0, 0]
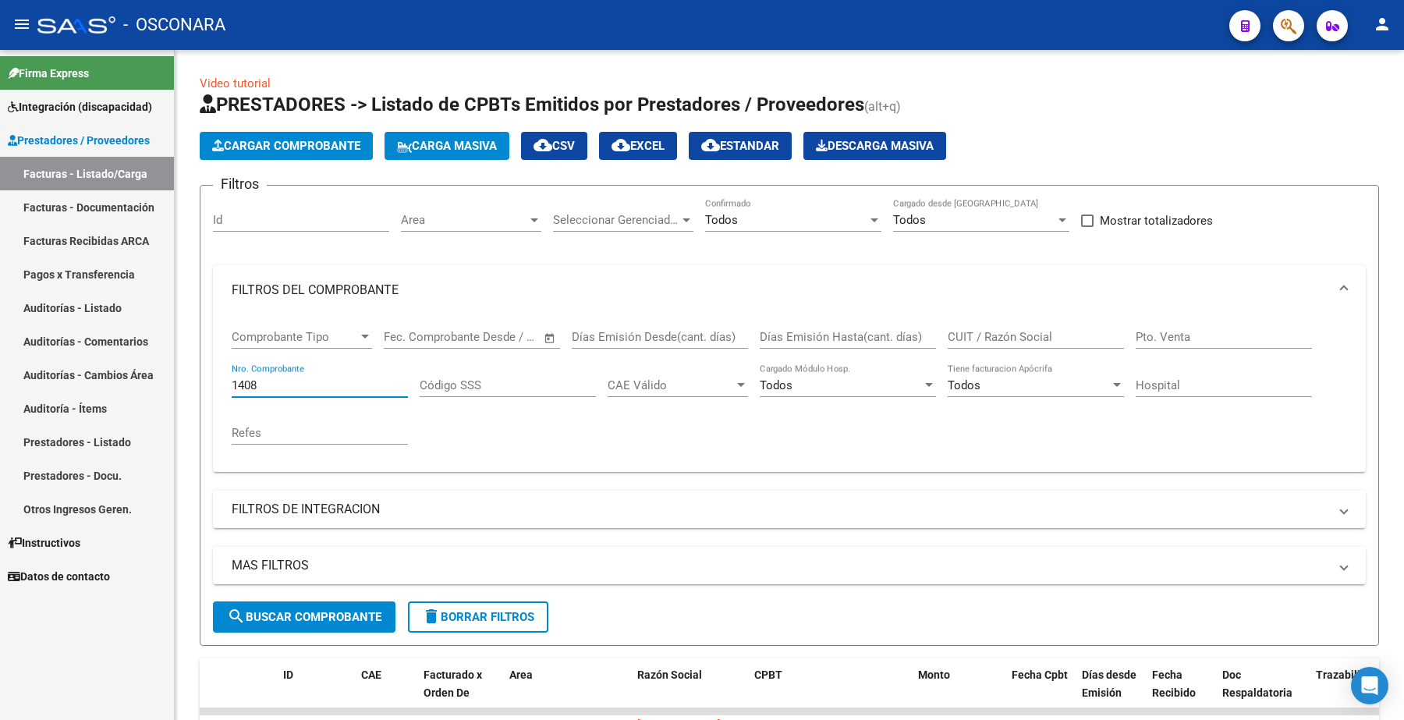
drag, startPoint x: 266, startPoint y: 389, endPoint x: 123, endPoint y: 389, distance: 142.8
click at [123, 389] on mat-sidenav-container "Firma Express Integración (discapacidad) Certificado Discapacidad Legajos Prest…" at bounding box center [702, 385] width 1404 height 670
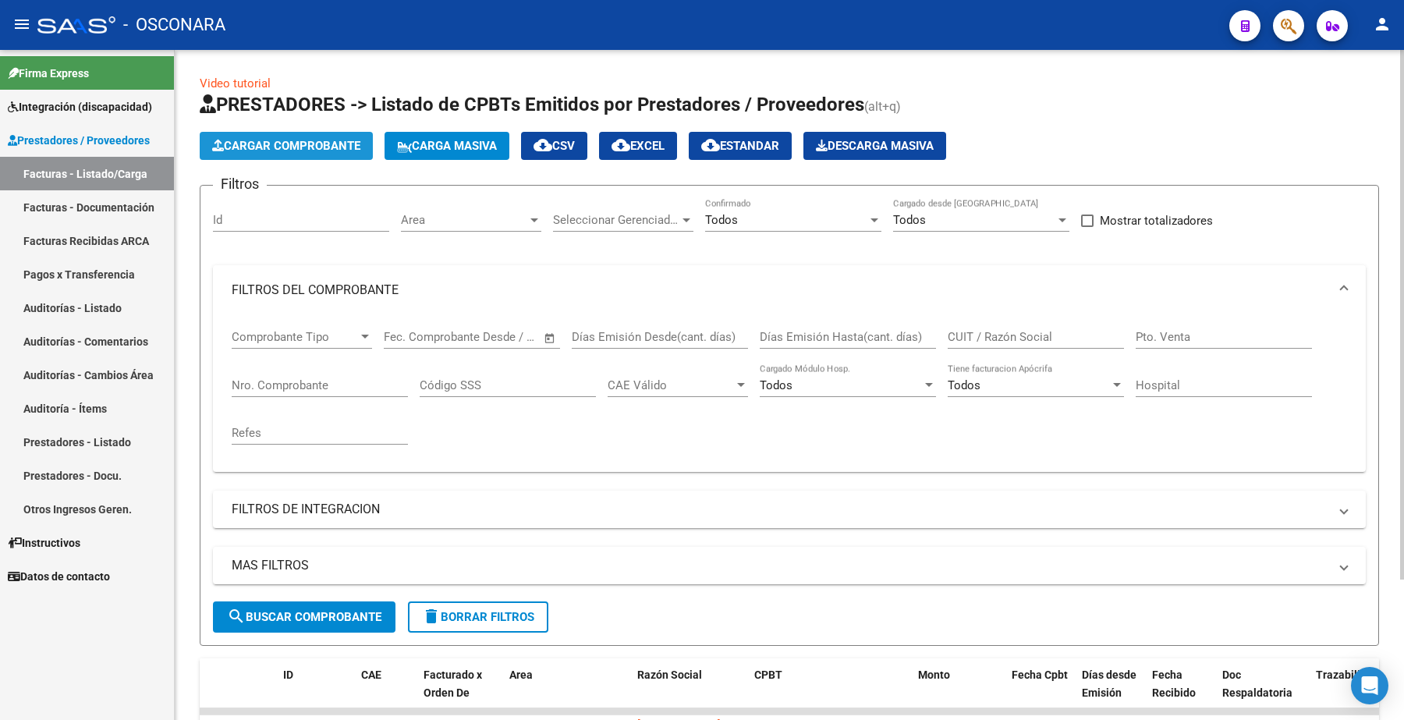
click at [320, 135] on button "Cargar Comprobante" at bounding box center [286, 146] width 173 height 28
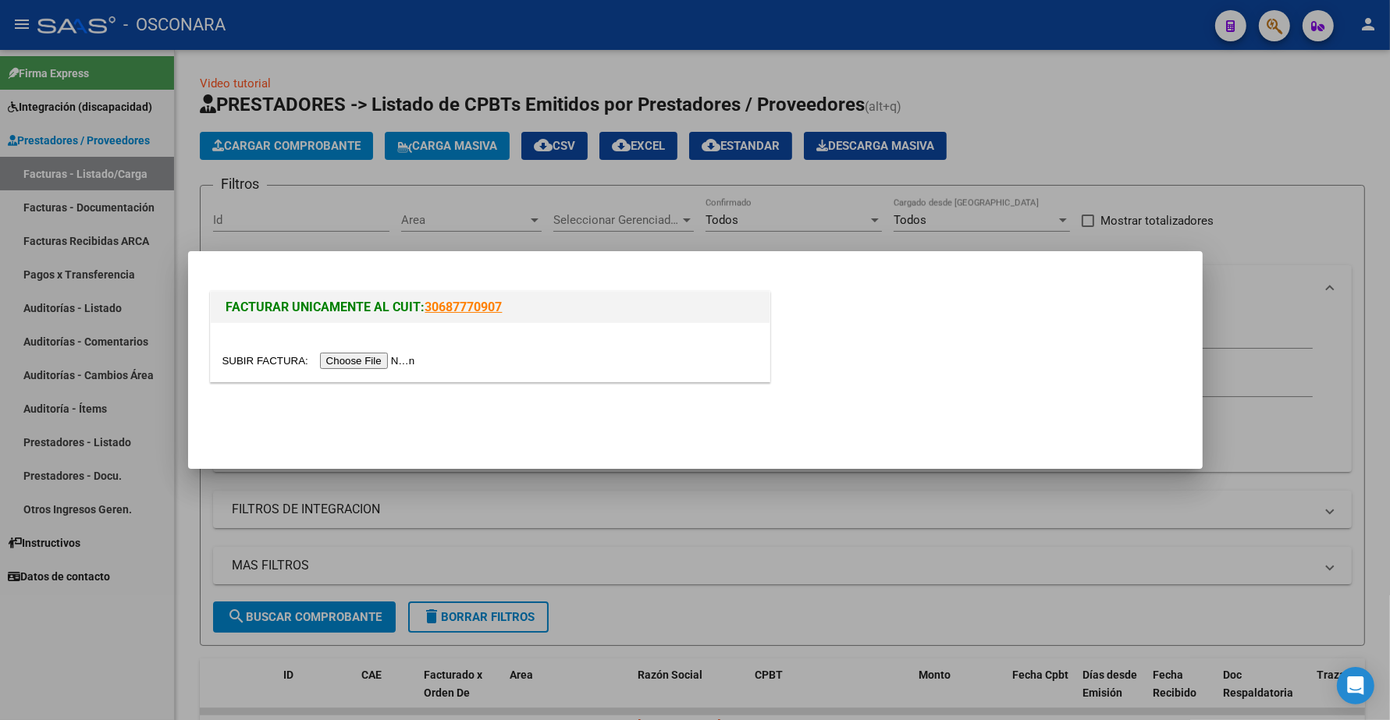
click at [396, 357] on input "file" at bounding box center [320, 361] width 197 height 16
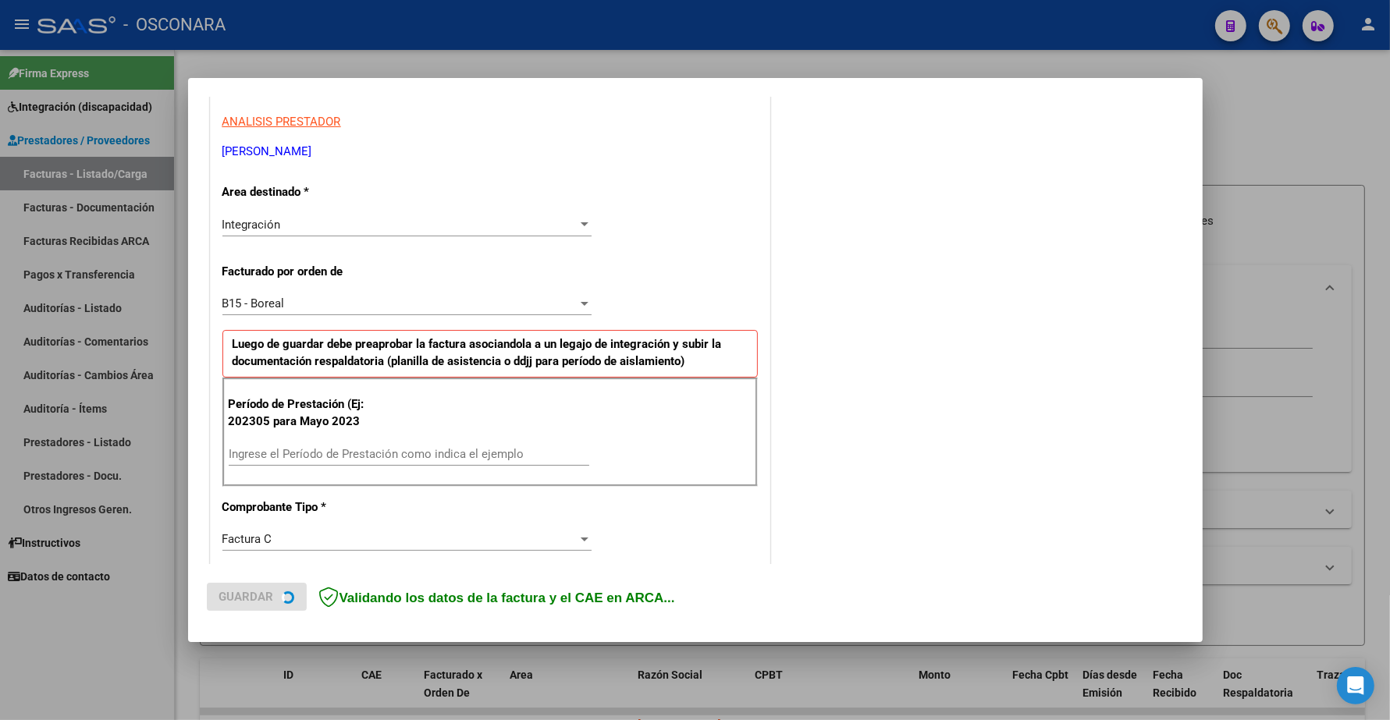
scroll to position [293, 0]
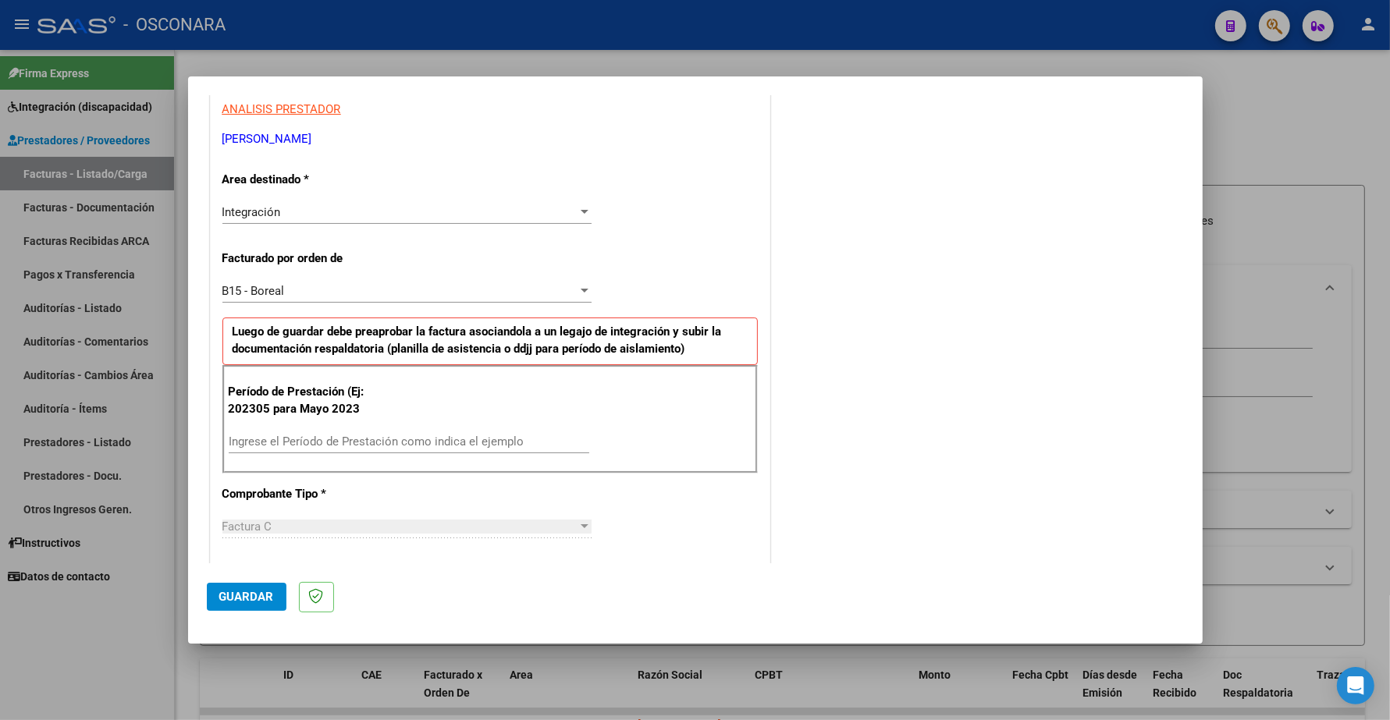
click at [278, 442] on input "Ingrese el Período de Prestación como indica el ejemplo" at bounding box center [409, 442] width 360 height 14
type input "202506"
click at [247, 591] on span "Guardar" at bounding box center [246, 597] width 55 height 14
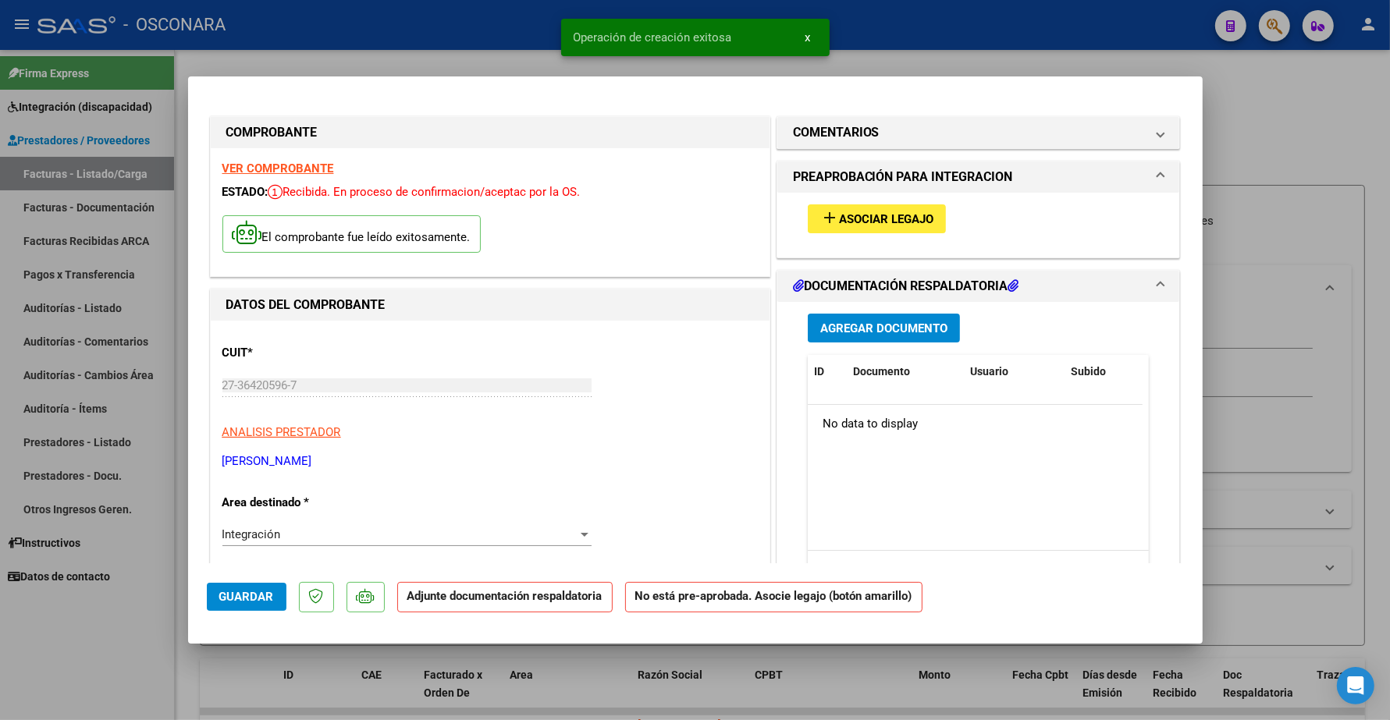
click at [858, 209] on button "add Asociar Legajo" at bounding box center [877, 218] width 138 height 29
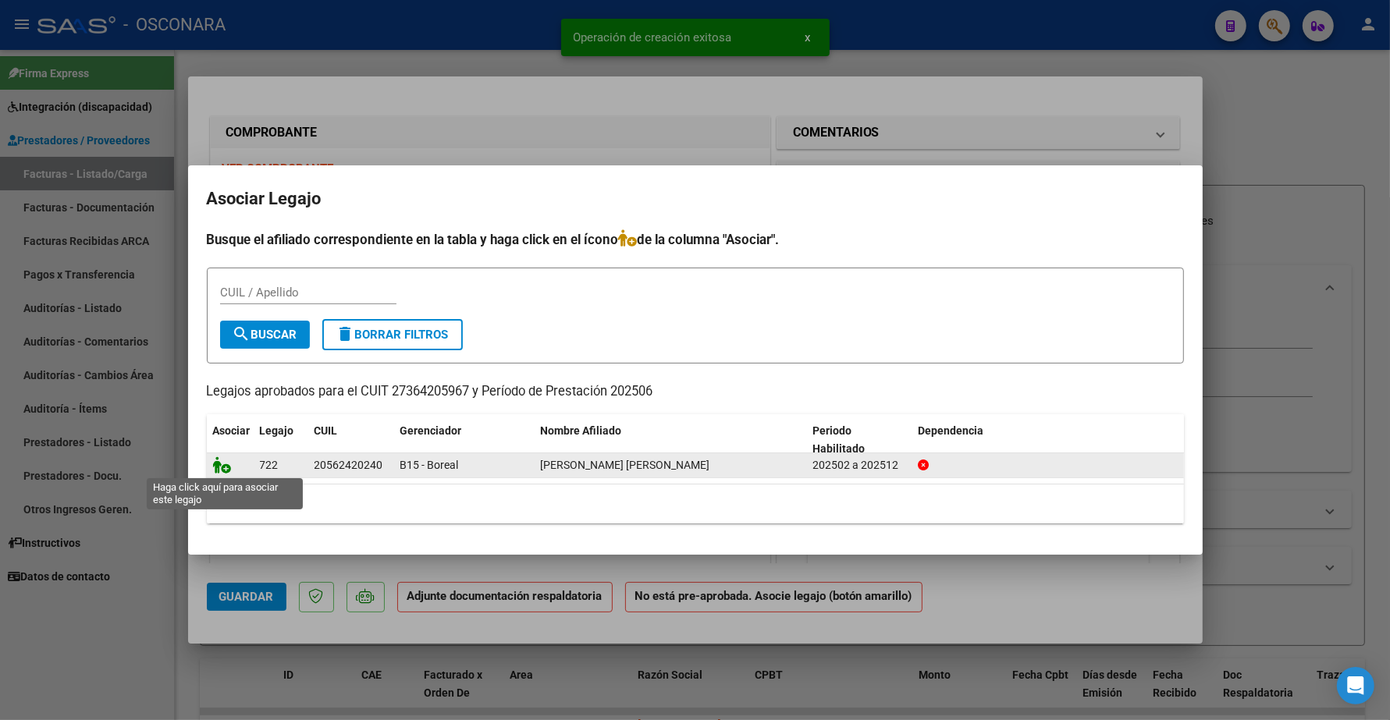
click at [217, 467] on icon at bounding box center [222, 464] width 19 height 17
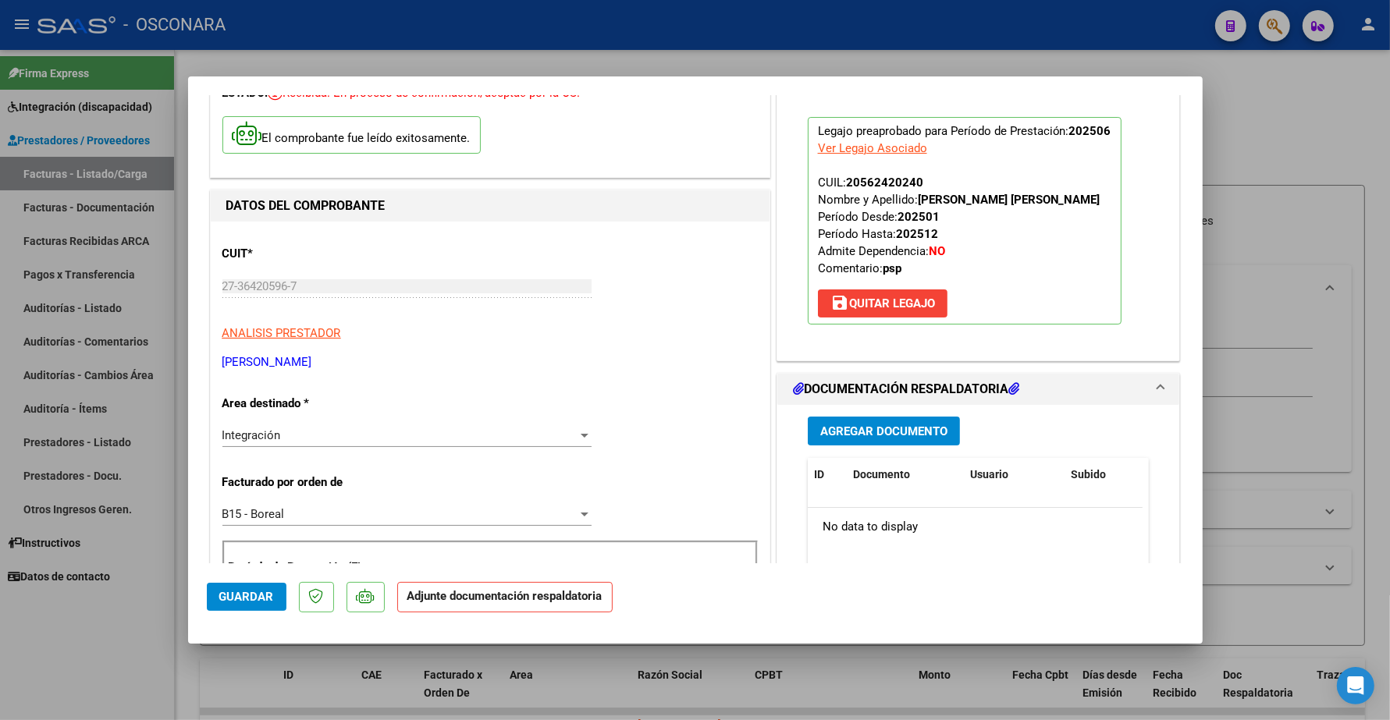
scroll to position [293, 0]
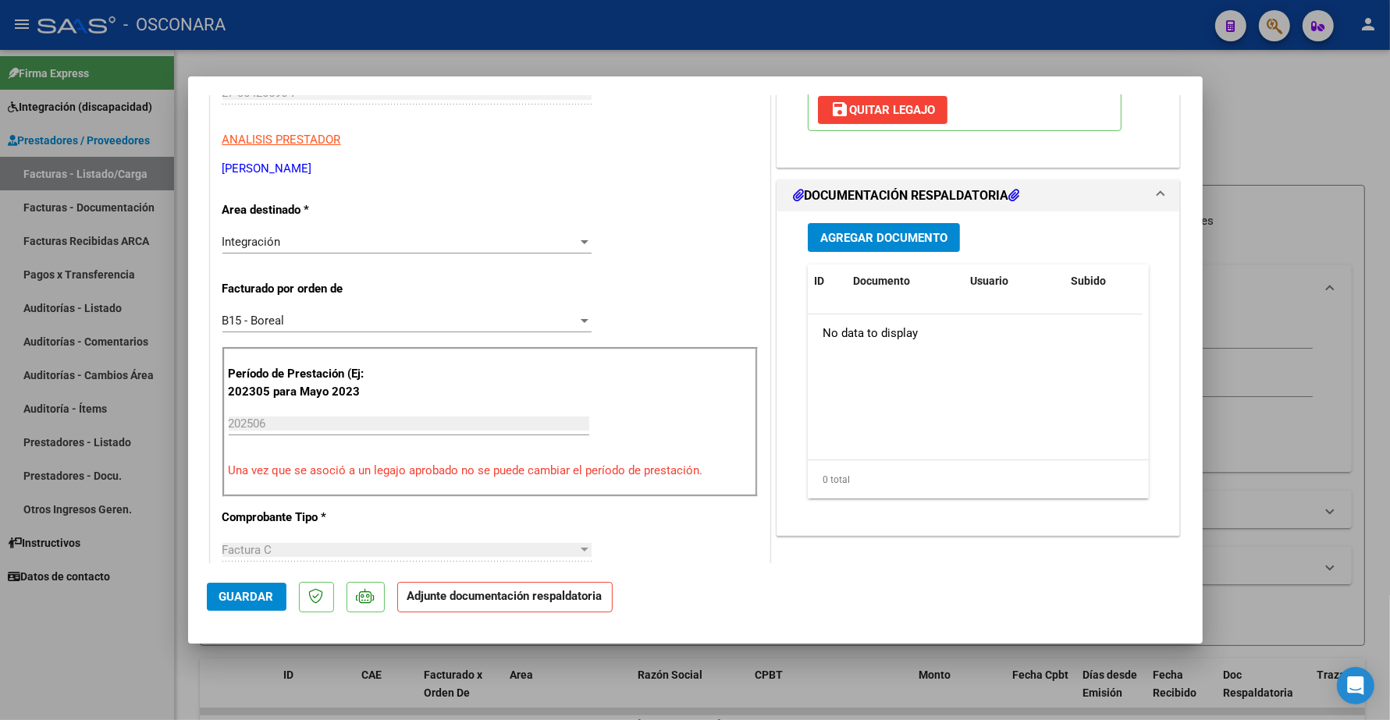
click at [871, 240] on span "Agregar Documento" at bounding box center [883, 238] width 127 height 14
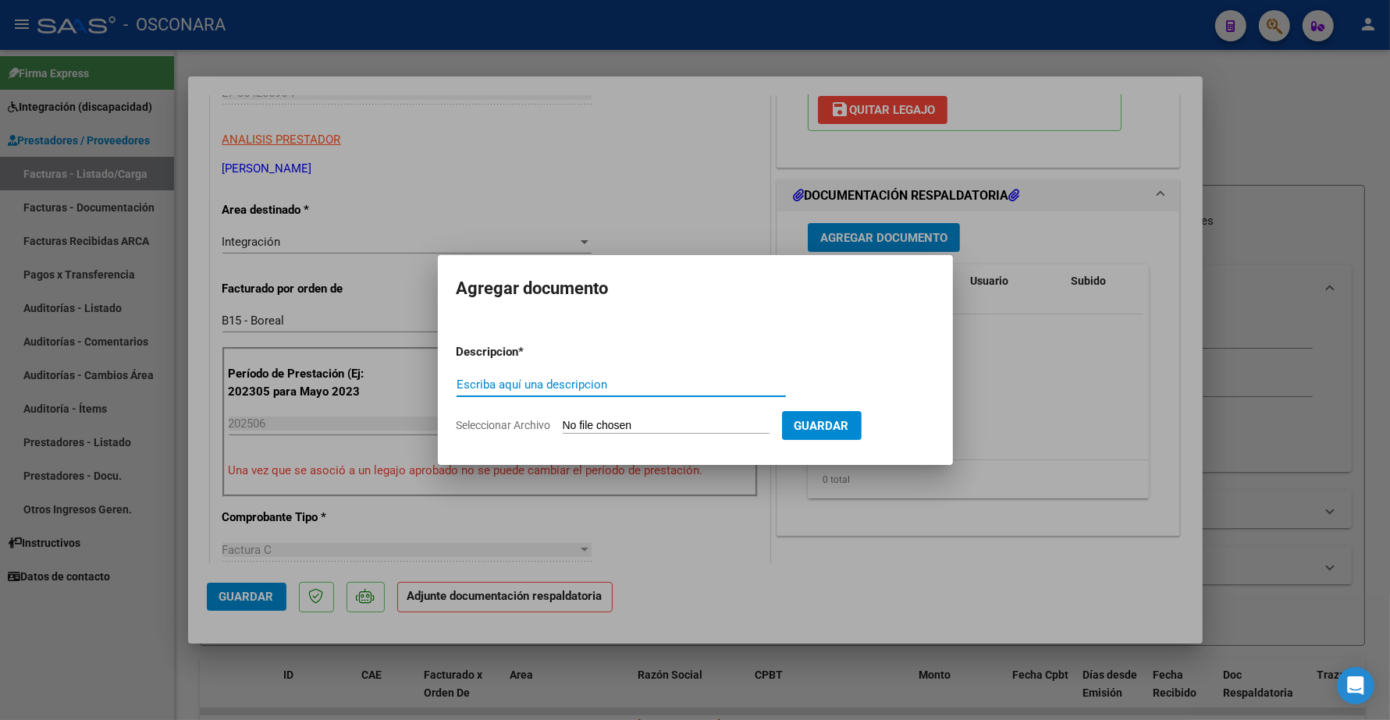
click at [513, 392] on div "Escriba aquí una descripcion" at bounding box center [620, 384] width 329 height 23
type input "PLANILLA"
click at [520, 402] on div "PLANILLA Escriba aquí una descripcion" at bounding box center [620, 392] width 329 height 38
click at [591, 426] on input "Seleccionar Archivo" at bounding box center [666, 426] width 207 height 15
type input "C:\fakepath\144565-3-Planilla_de_Asistencia.pdf"
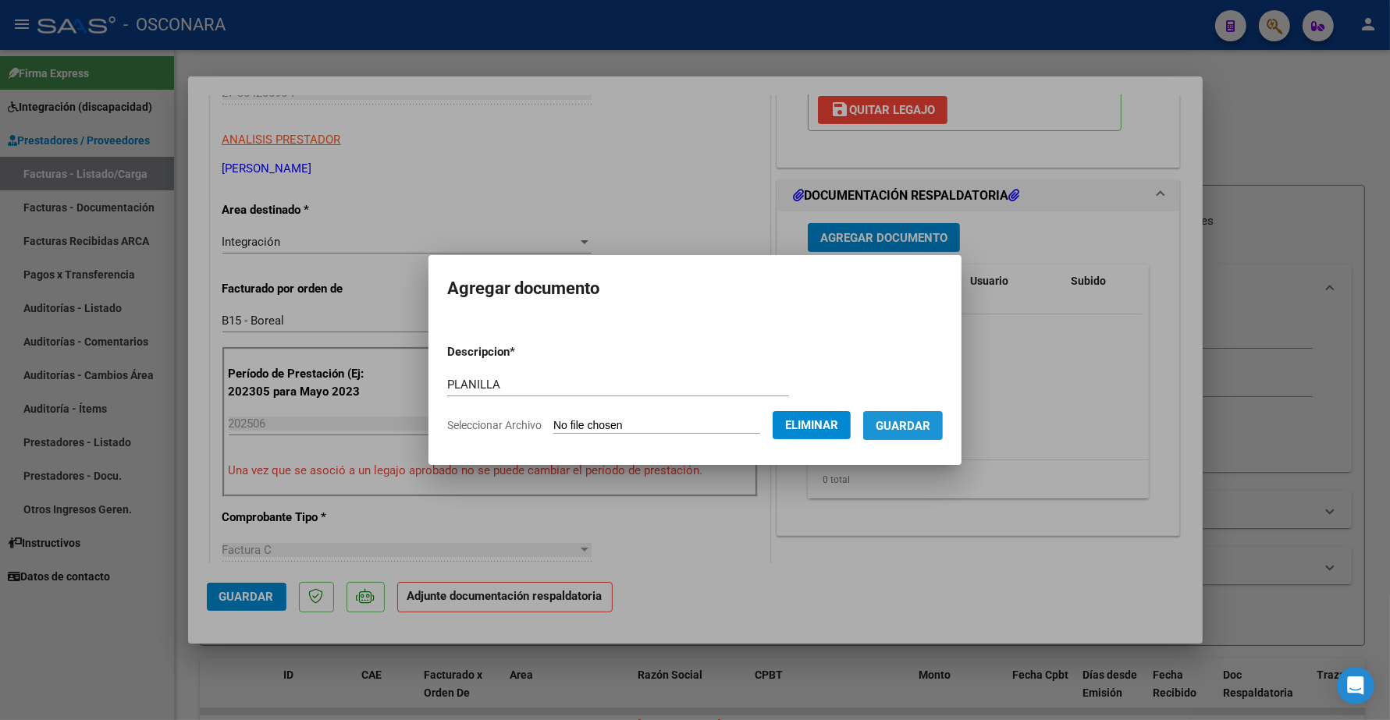
click at [919, 428] on span "Guardar" at bounding box center [902, 426] width 55 height 14
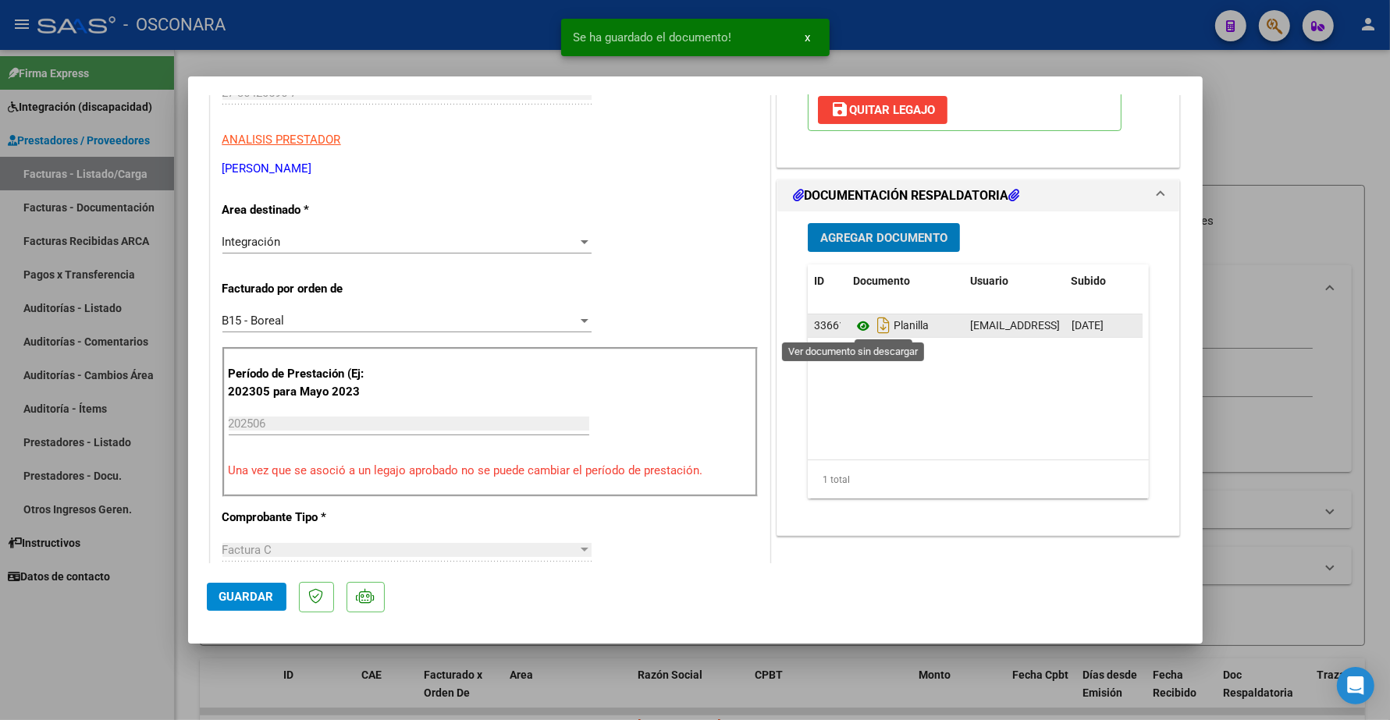
click at [854, 324] on icon at bounding box center [863, 326] width 20 height 19
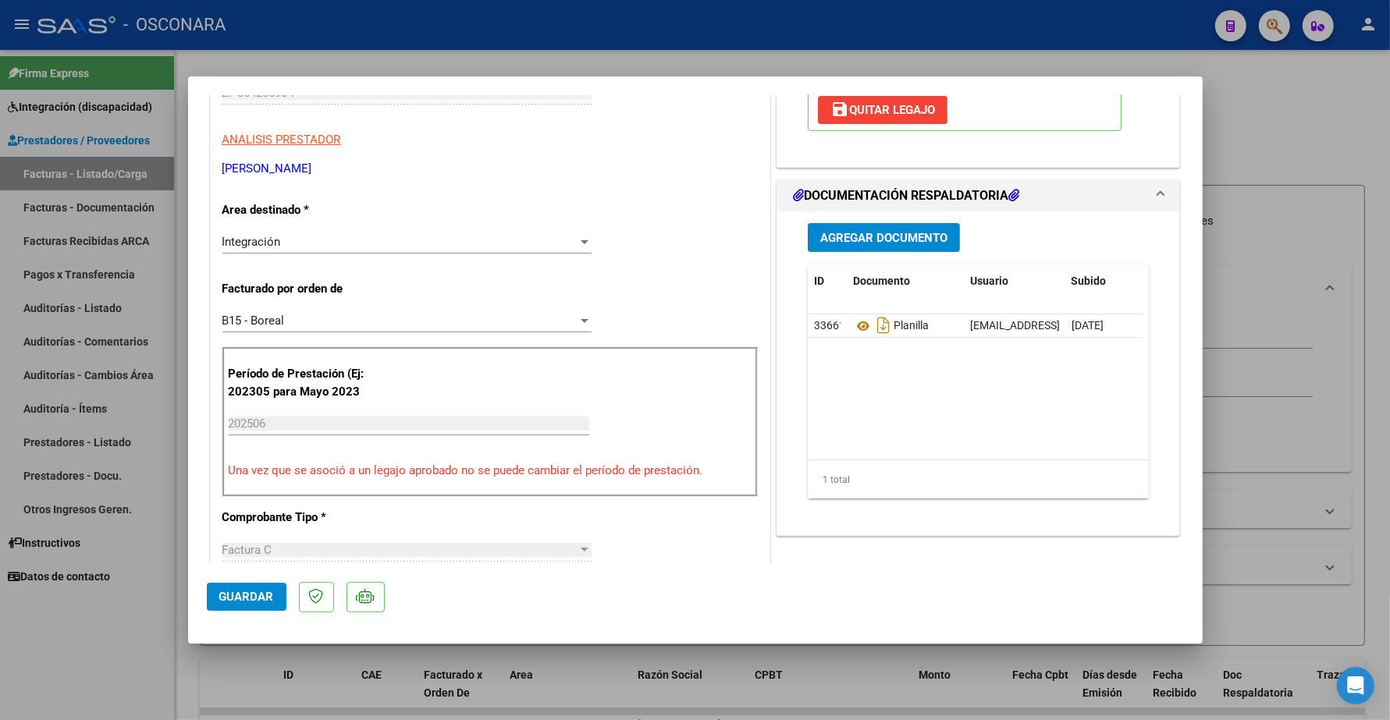
click at [864, 236] on span "Agregar Documento" at bounding box center [883, 238] width 127 height 14
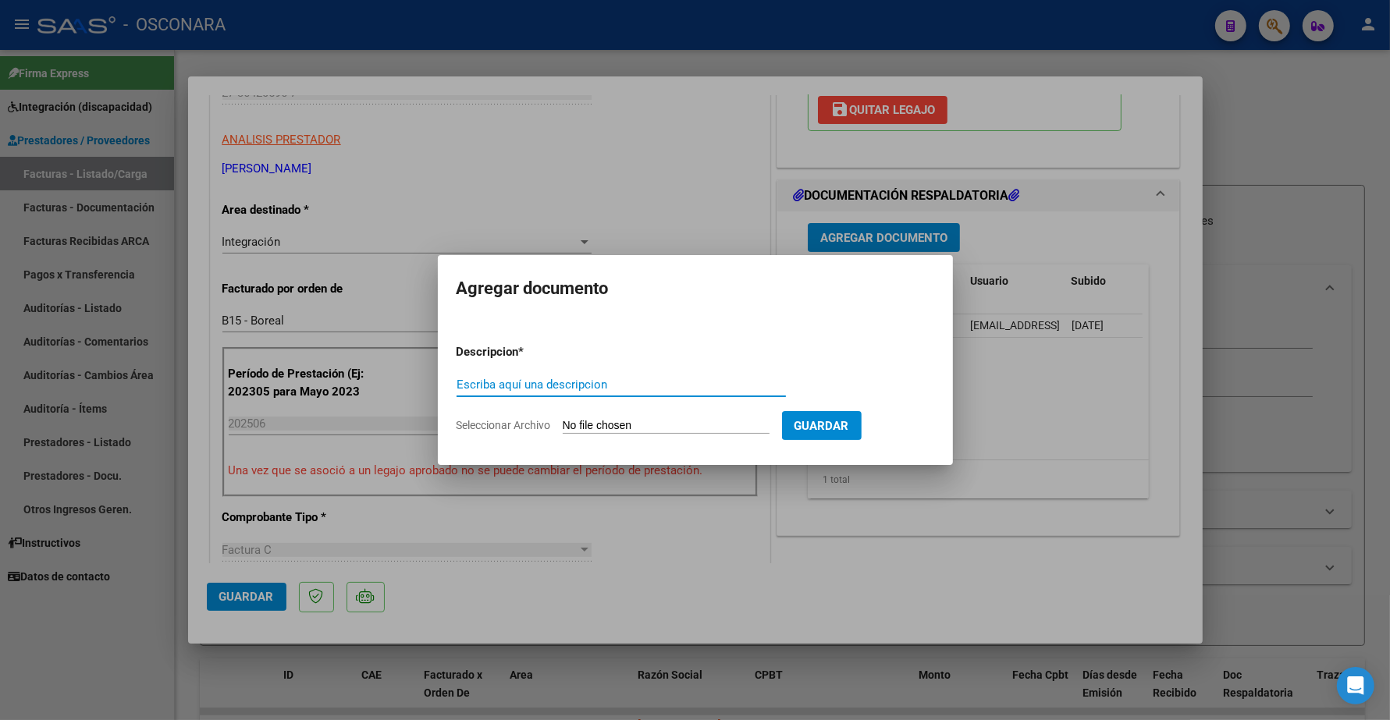
click at [489, 376] on div "Escriba aquí una descripcion" at bounding box center [620, 384] width 329 height 23
type input "INFORME SEMESTRAL"
click at [644, 424] on input "Seleccionar Archivo" at bounding box center [666, 426] width 207 height 15
type input "C:\fakepath\144565-2-Informe_de_evolucion_semestral.pdf"
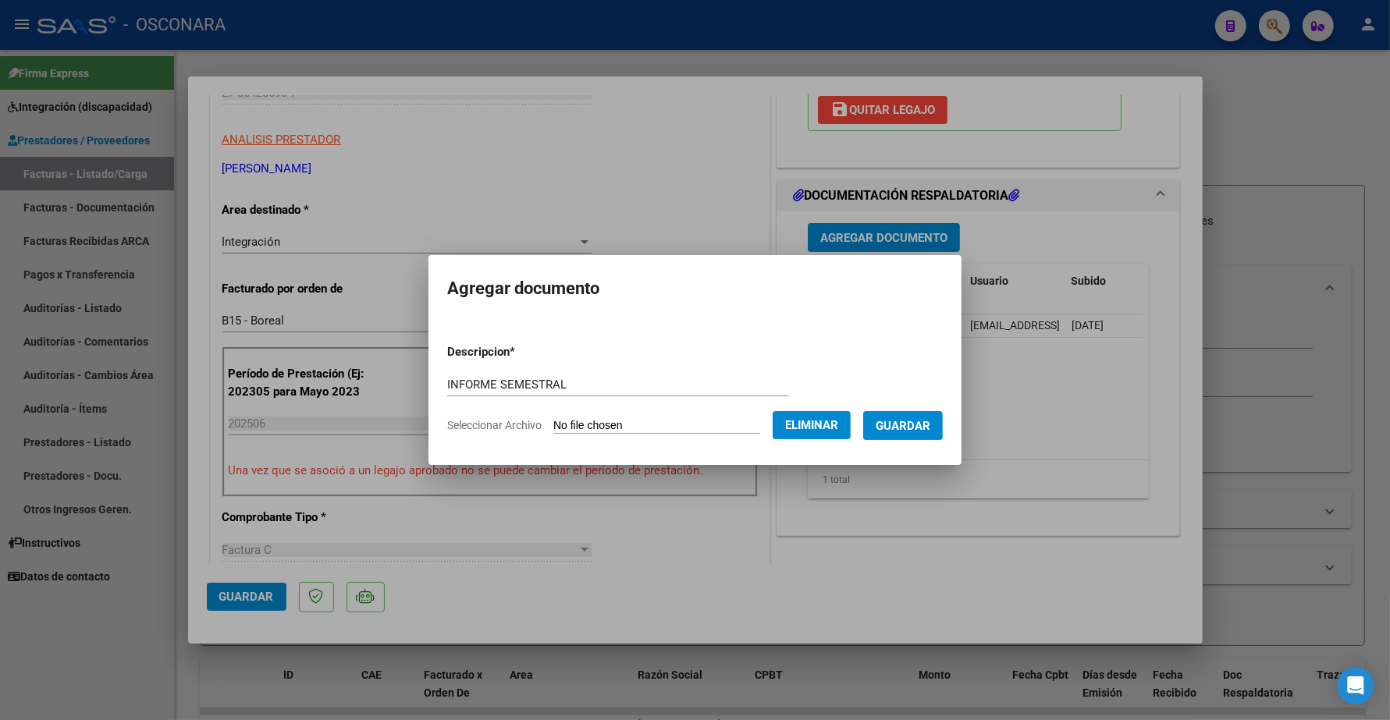
click at [911, 428] on span "Guardar" at bounding box center [902, 426] width 55 height 14
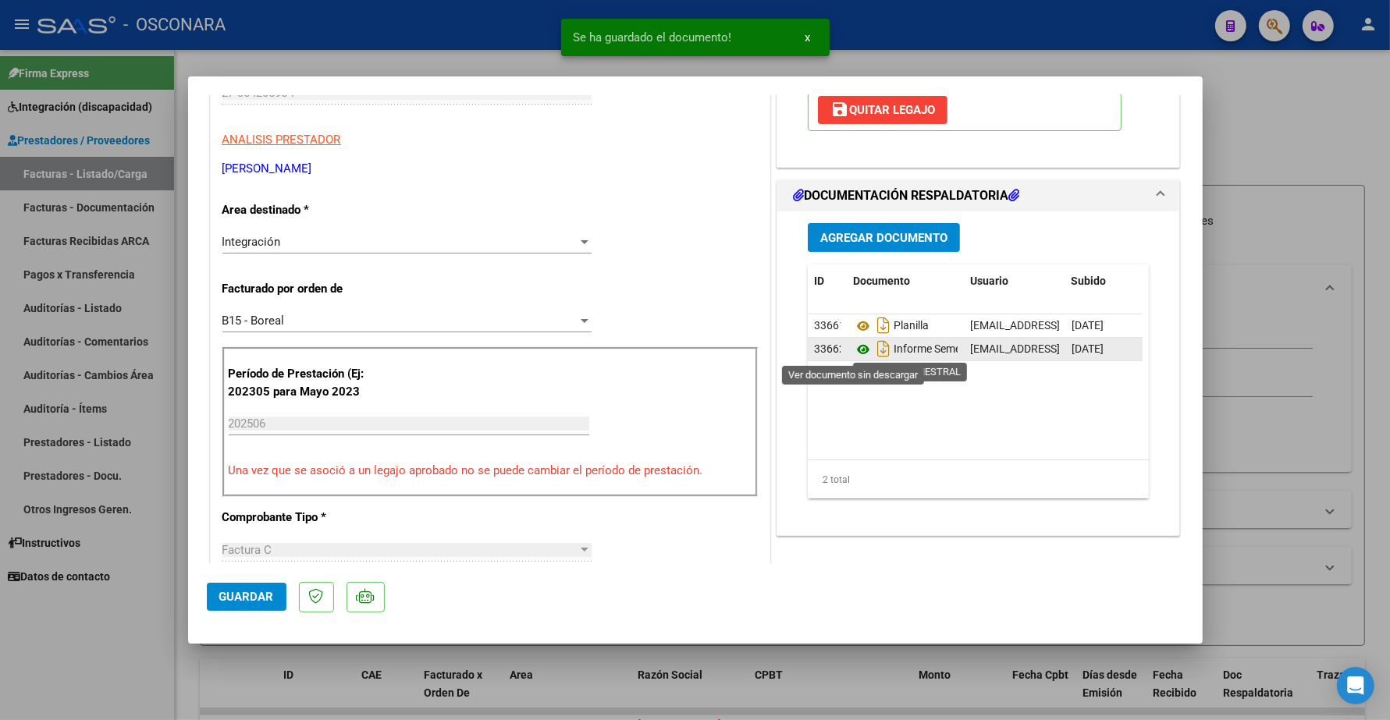
click at [853, 349] on icon at bounding box center [863, 349] width 20 height 19
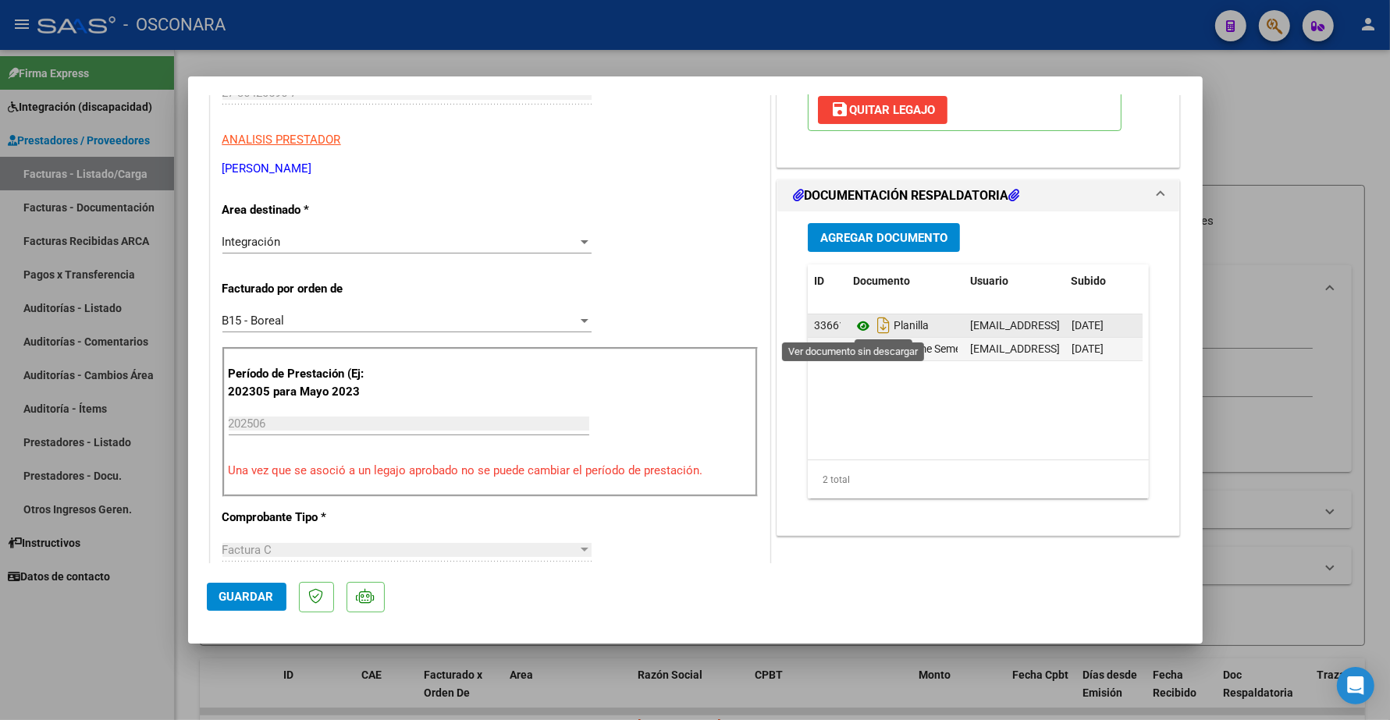
click at [853, 328] on icon at bounding box center [863, 326] width 20 height 19
click at [244, 595] on span "Guardar" at bounding box center [246, 597] width 55 height 14
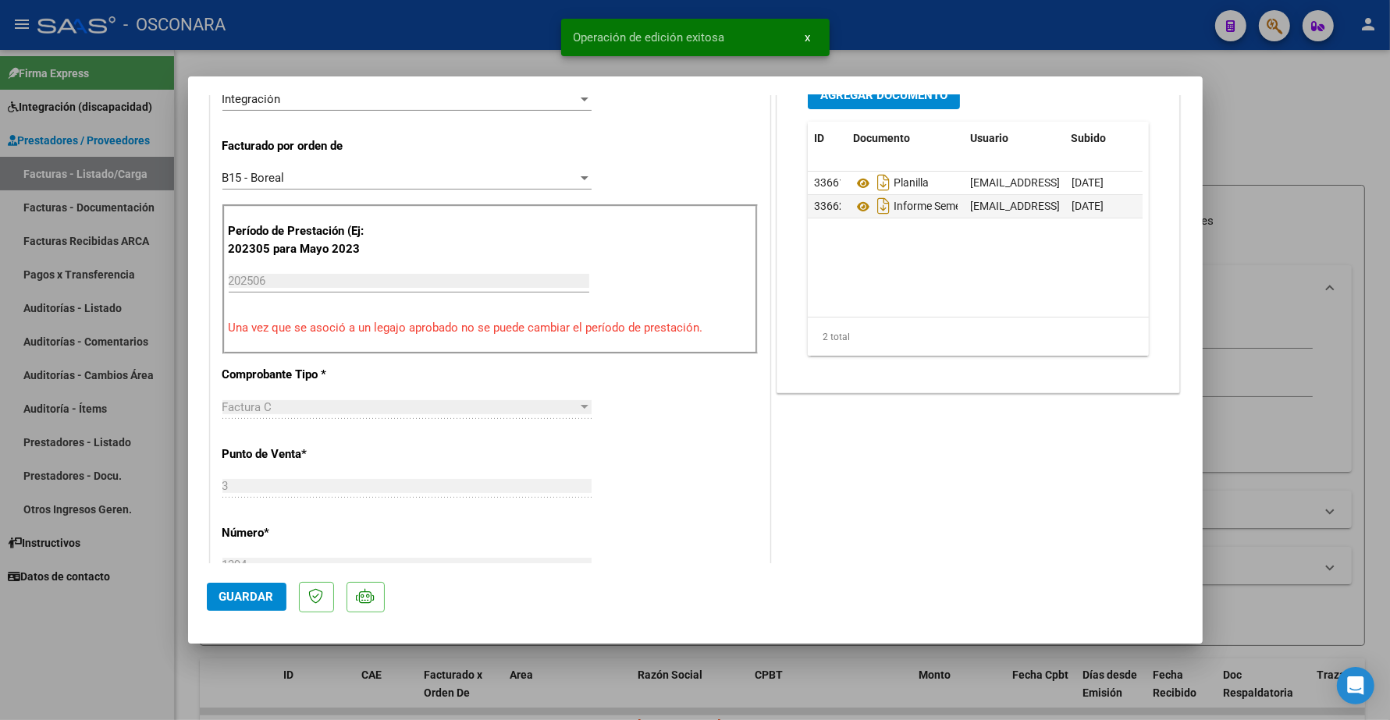
scroll to position [585, 0]
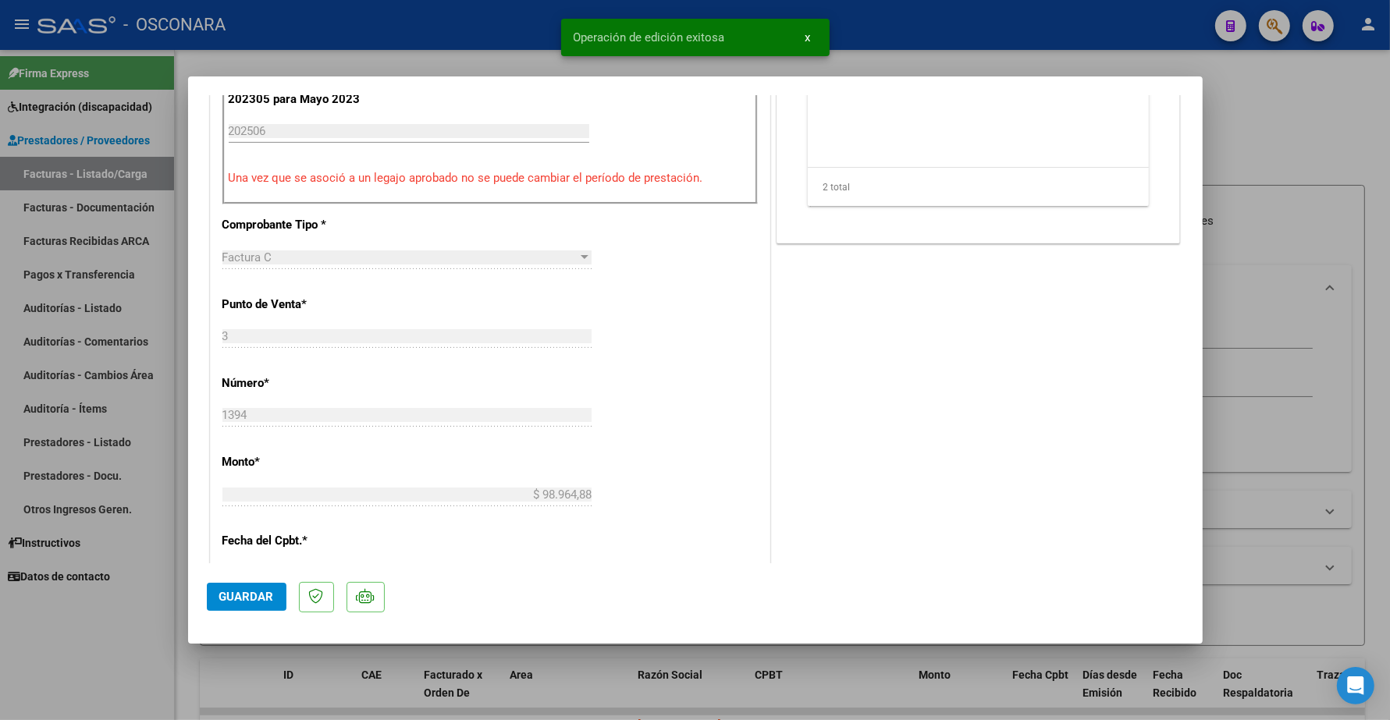
click at [265, 594] on span "Guardar" at bounding box center [246, 597] width 55 height 14
click at [263, 587] on button "Guardar" at bounding box center [247, 597] width 80 height 28
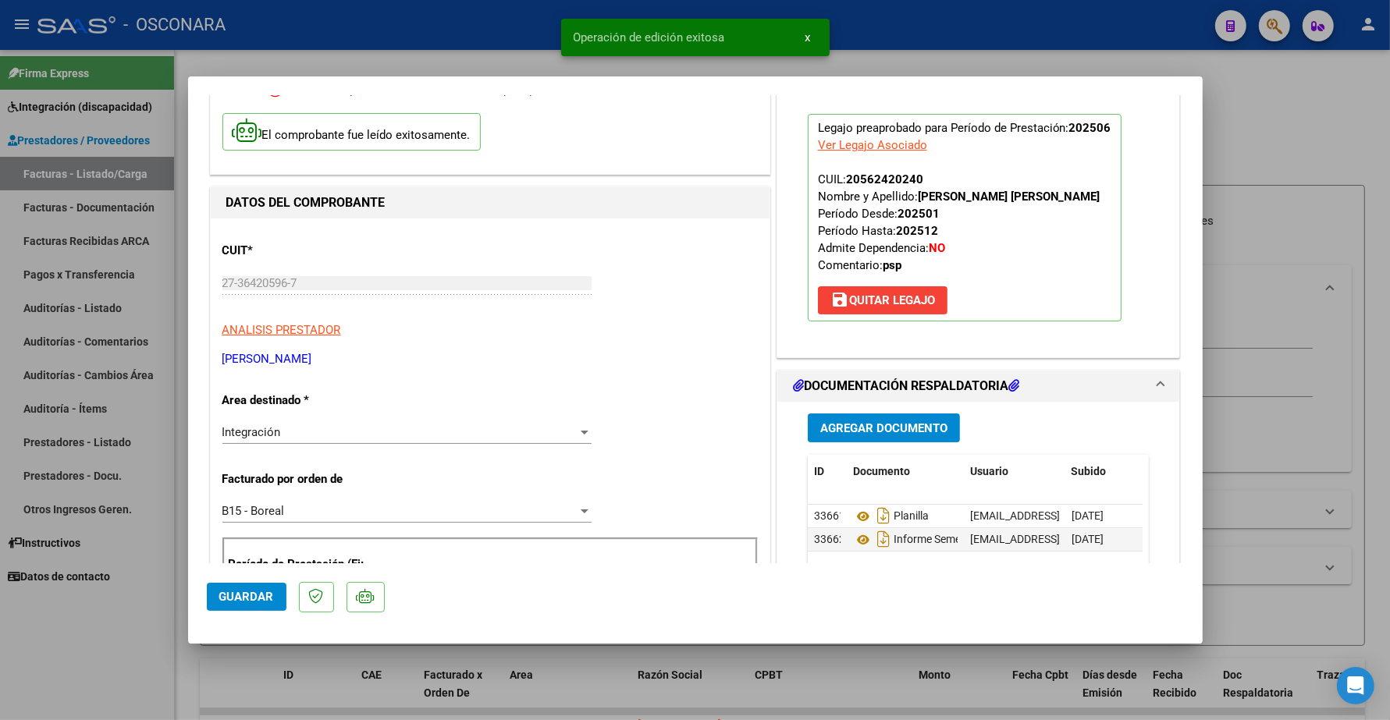
scroll to position [98, 0]
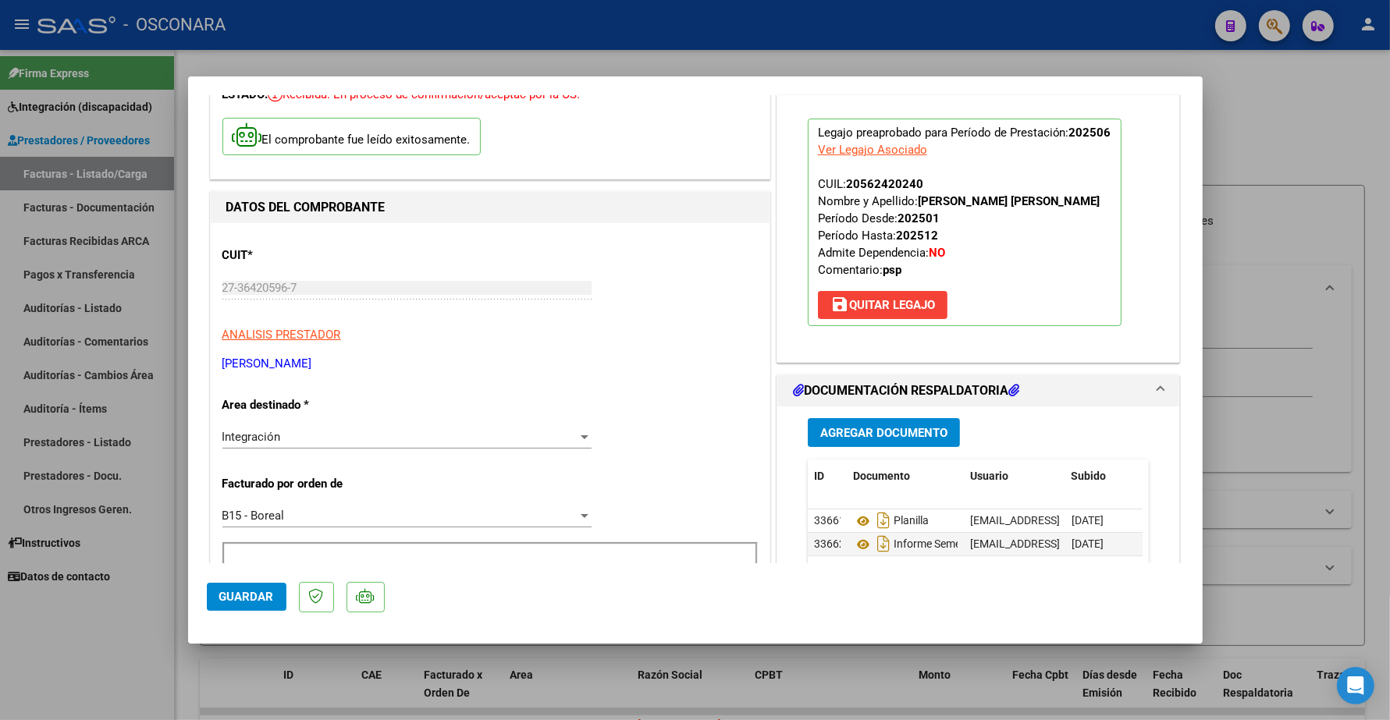
type input "$ 0,00"
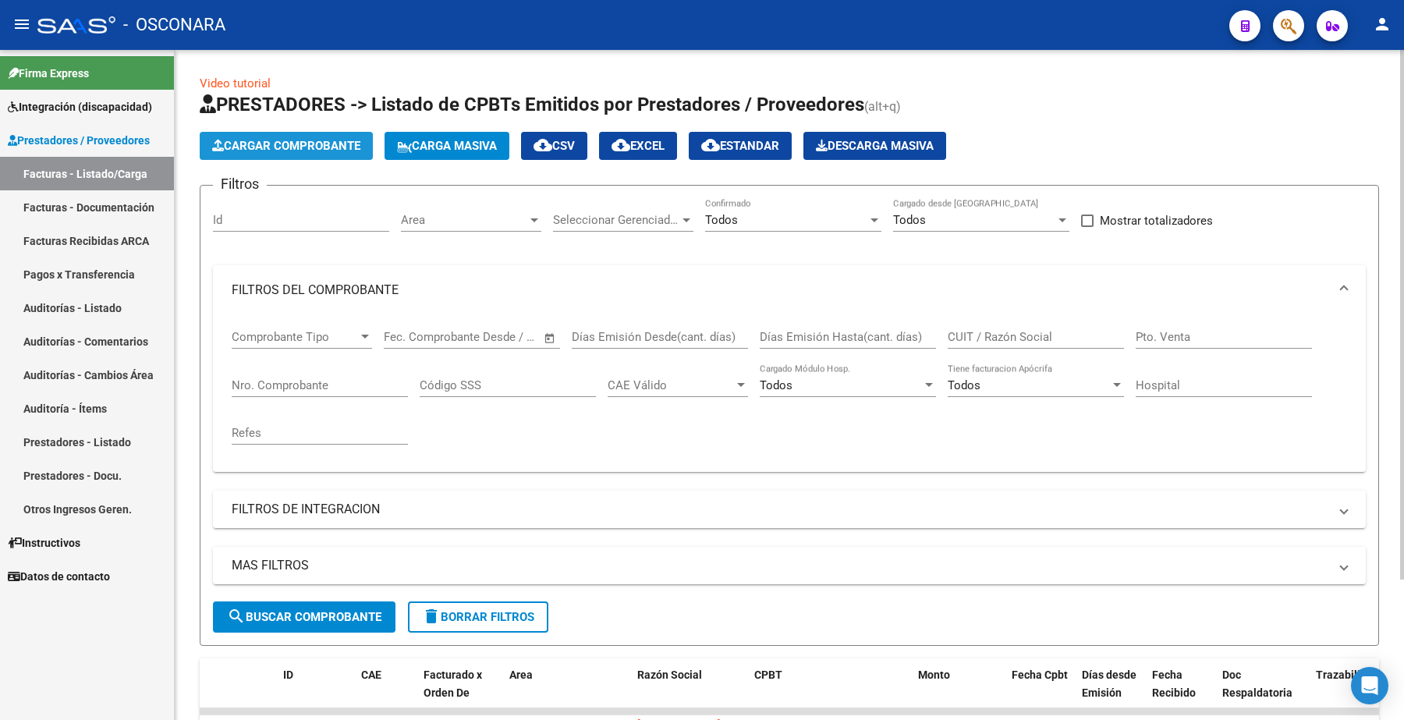
click at [282, 142] on span "Cargar Comprobante" at bounding box center [286, 146] width 148 height 14
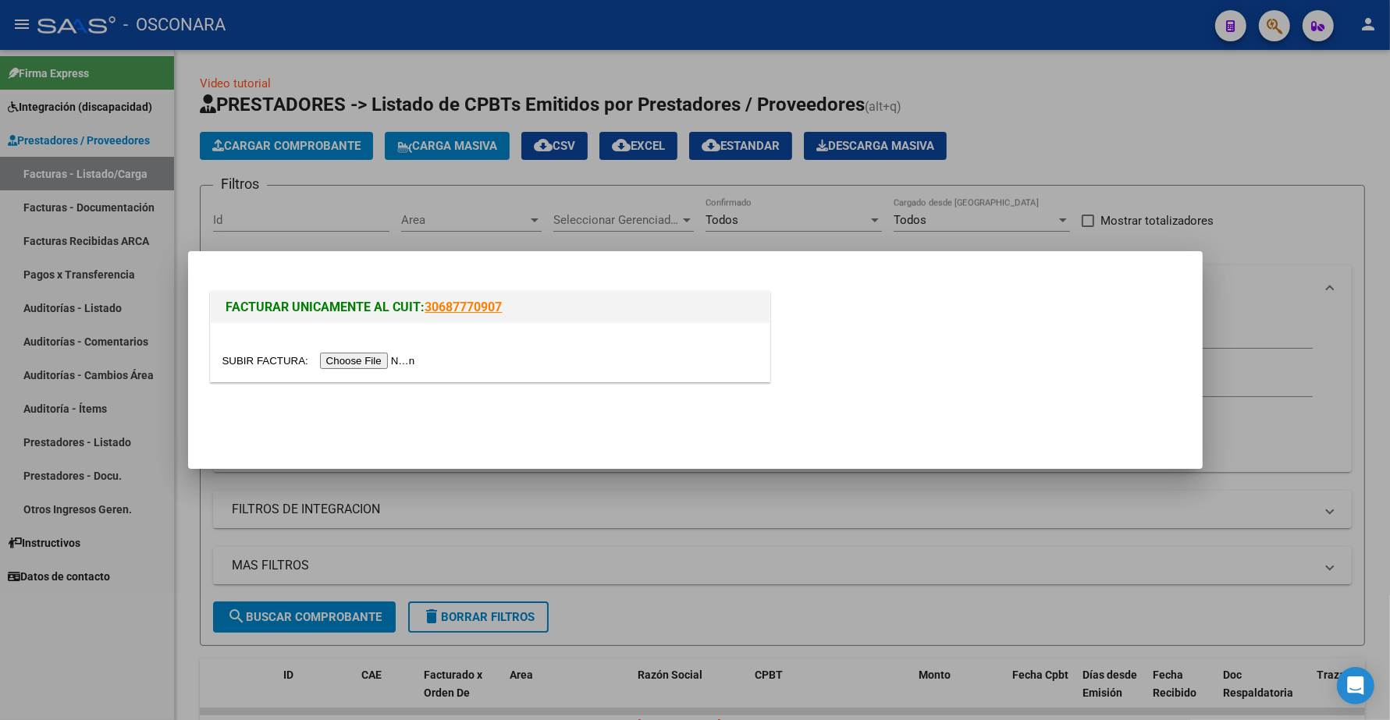
click at [402, 360] on input "file" at bounding box center [320, 361] width 197 height 16
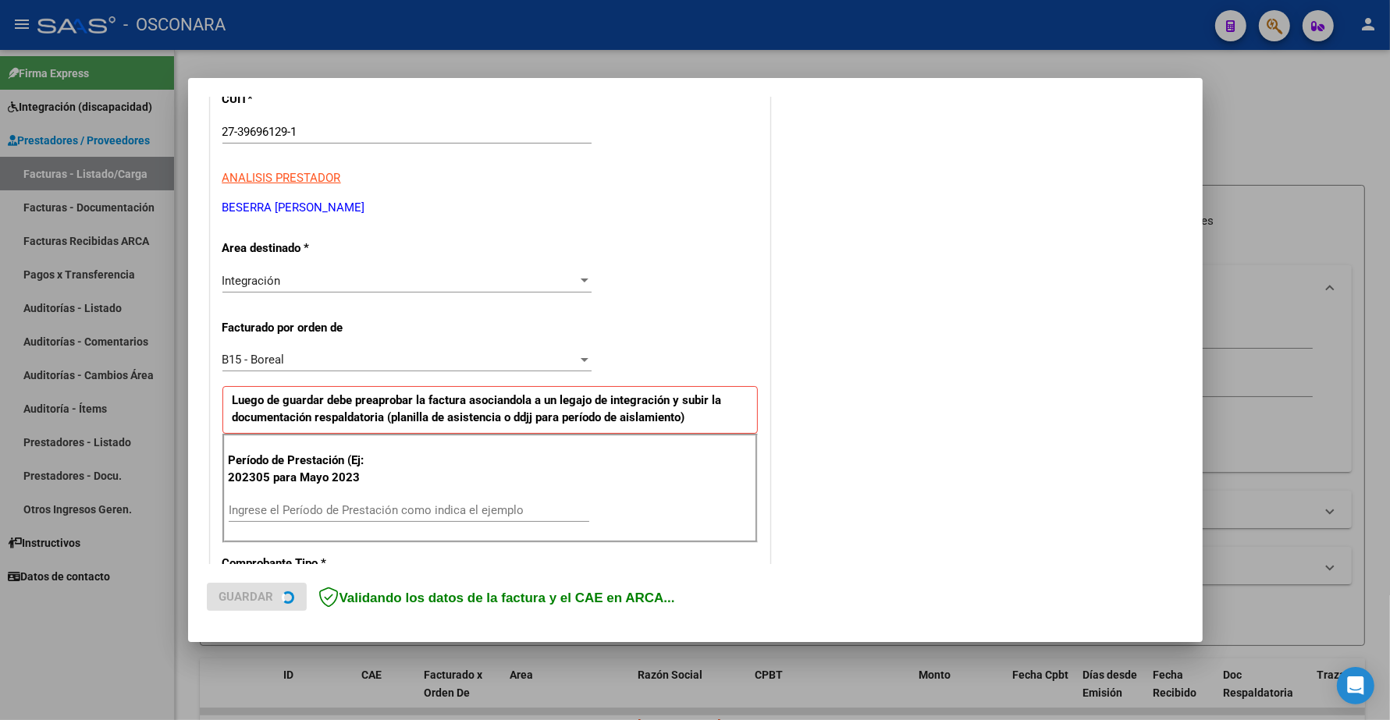
scroll to position [293, 0]
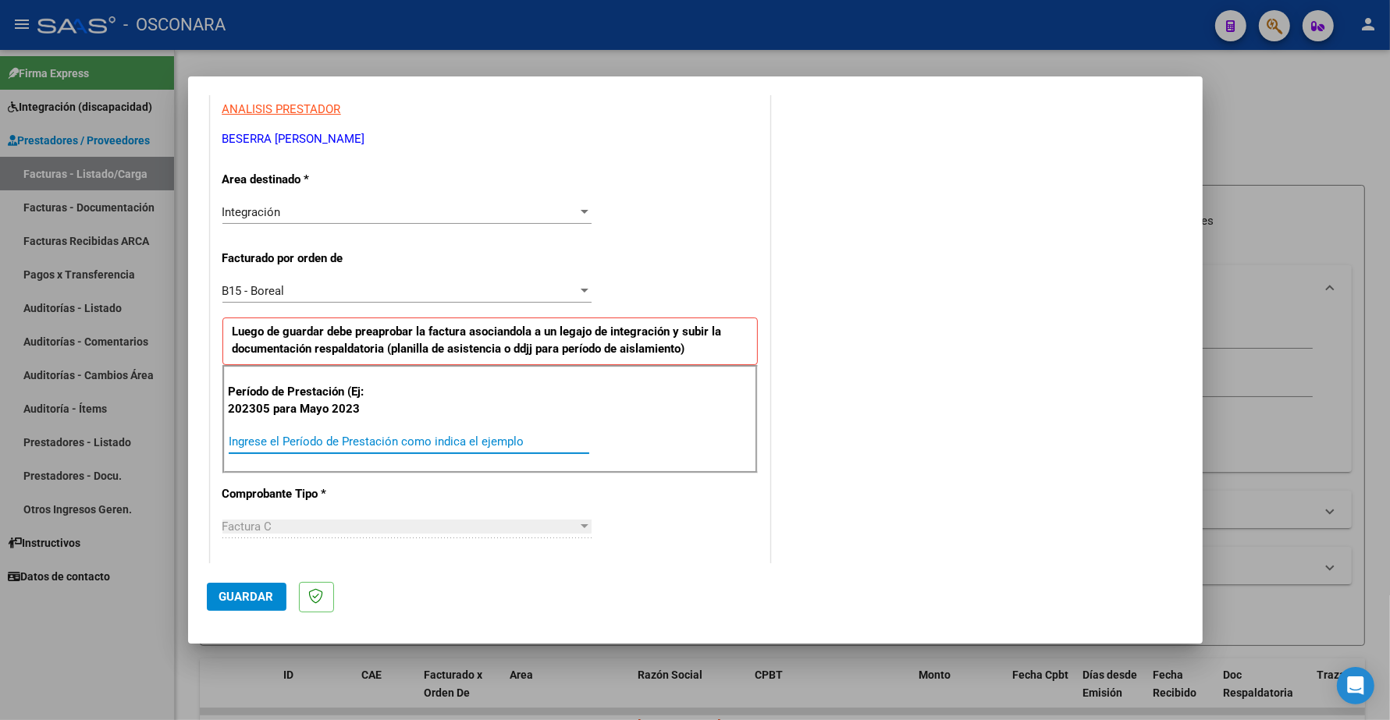
click at [296, 445] on input "Ingrese el Período de Prestación como indica el ejemplo" at bounding box center [409, 442] width 360 height 14
type input "202506"
click at [244, 595] on span "Guardar" at bounding box center [246, 597] width 55 height 14
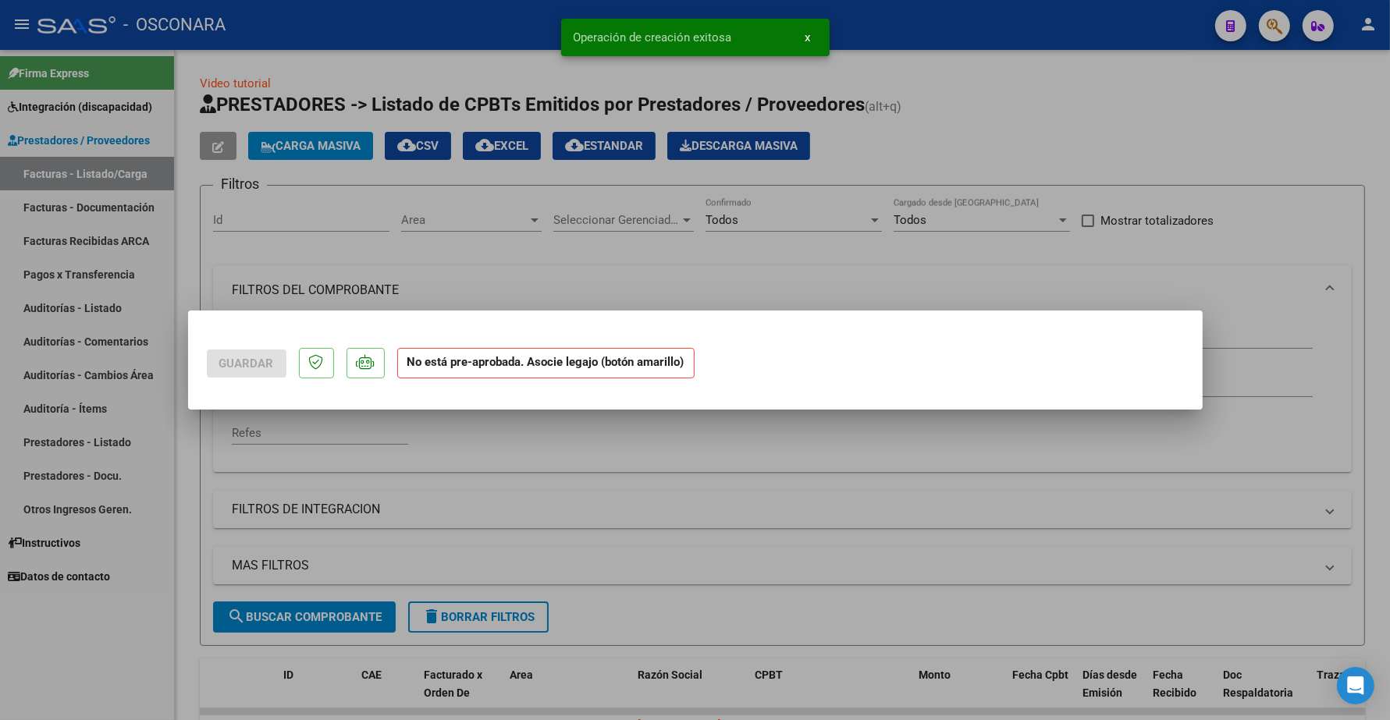
scroll to position [0, 0]
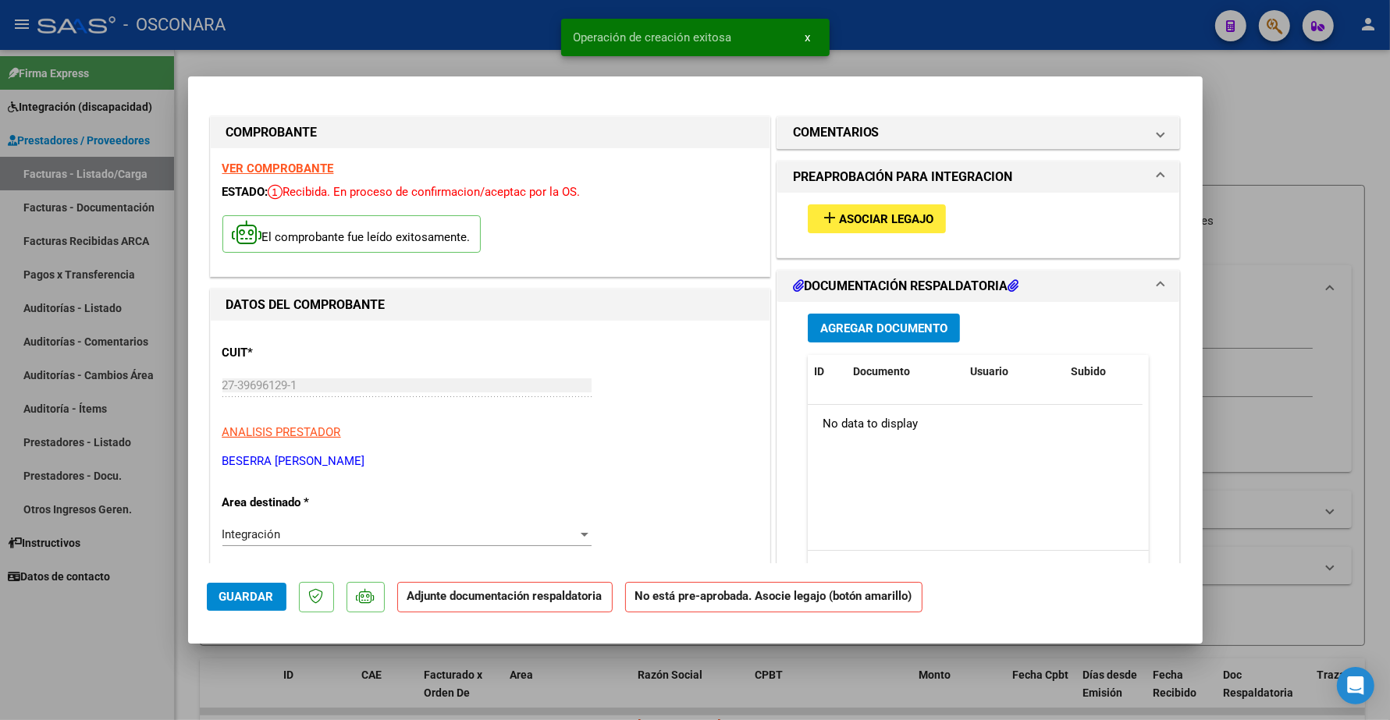
click at [896, 217] on span "Asociar Legajo" at bounding box center [886, 219] width 94 height 14
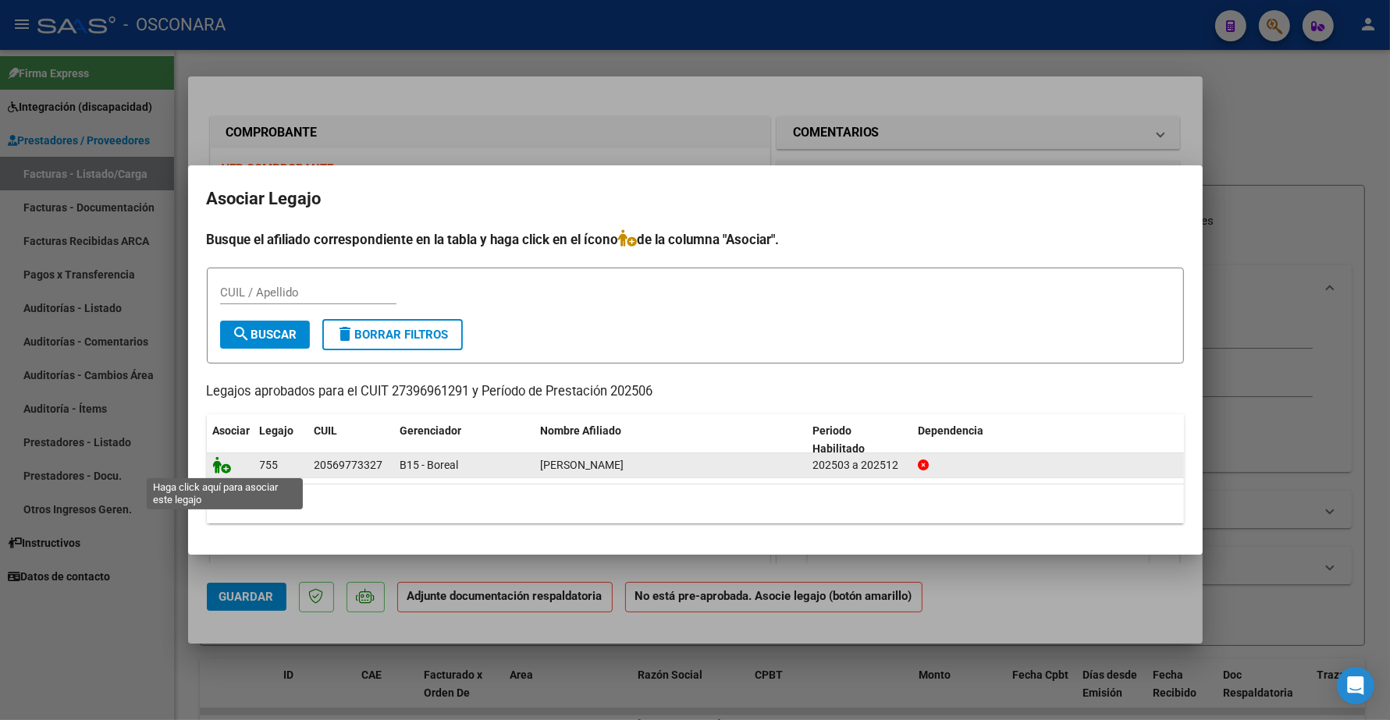
click at [221, 460] on icon at bounding box center [222, 464] width 19 height 17
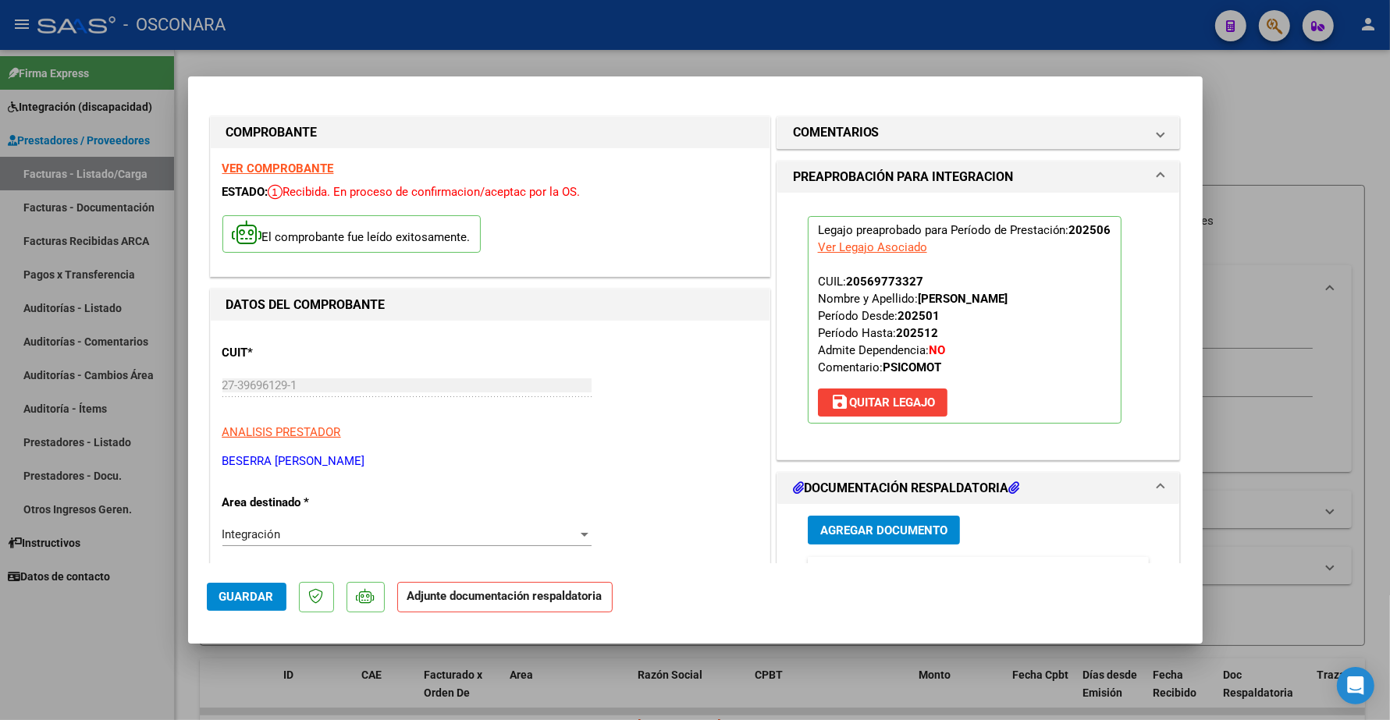
click at [864, 527] on span "Agregar Documento" at bounding box center [883, 531] width 127 height 14
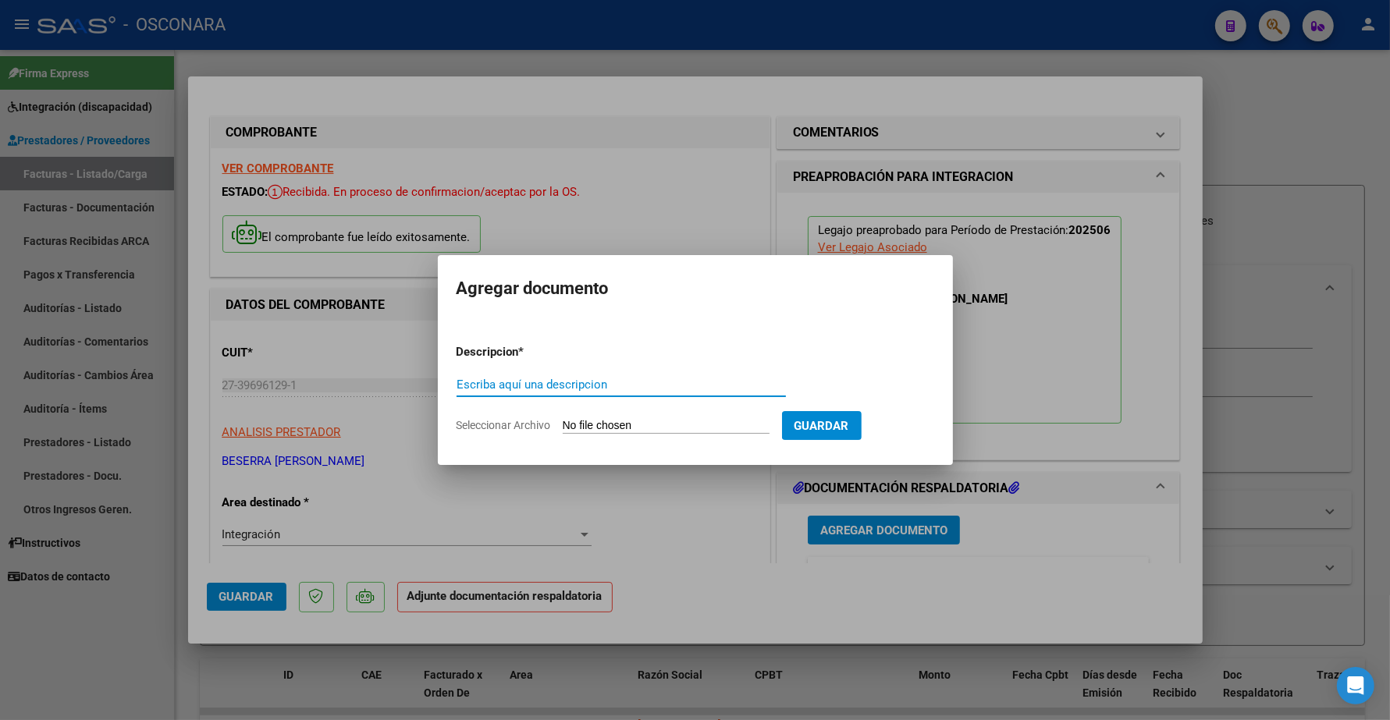
click at [573, 383] on input "Escriba aquí una descripcion" at bounding box center [620, 385] width 329 height 14
type input "PLANILLA"
click at [591, 422] on input "Seleccionar Archivo" at bounding box center [666, 426] width 207 height 15
type input "C:\fakepath\144257-2-Planilla_de_Asistencia.pdf"
click at [453, 185] on div at bounding box center [695, 360] width 1390 height 720
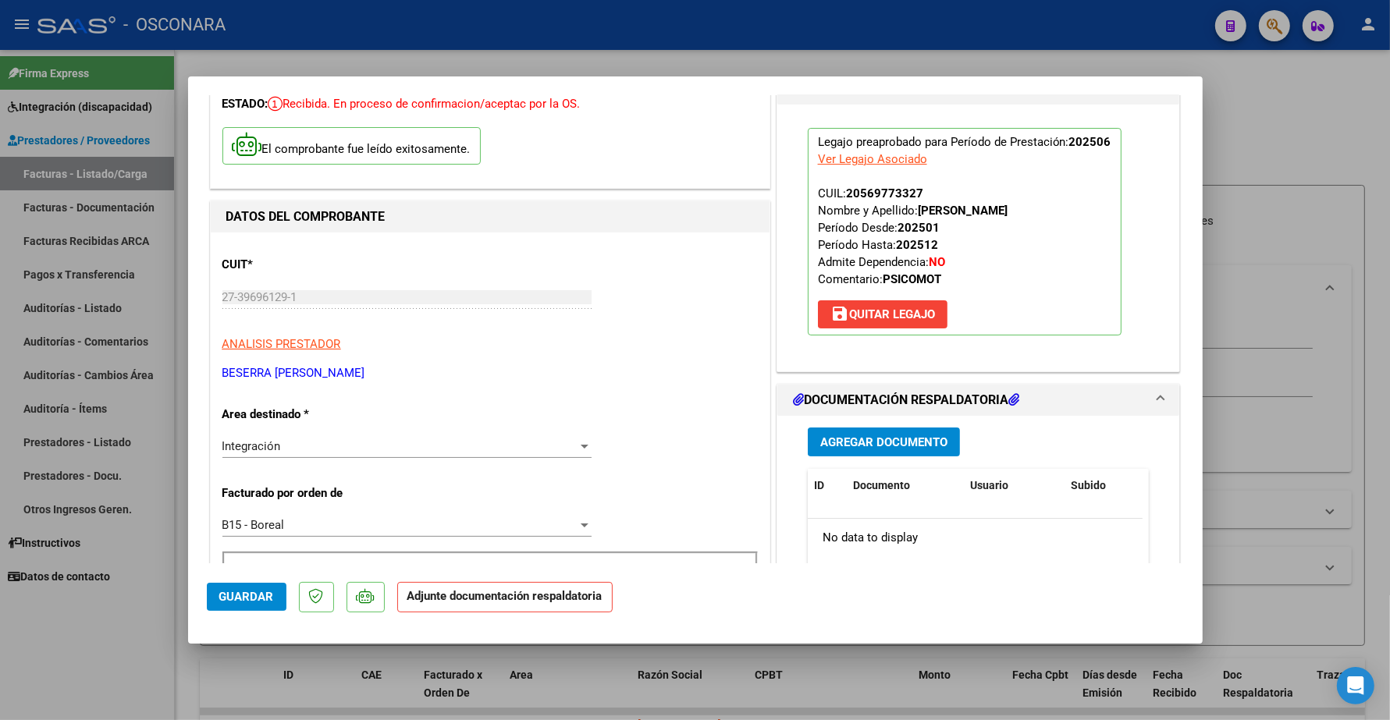
scroll to position [293, 0]
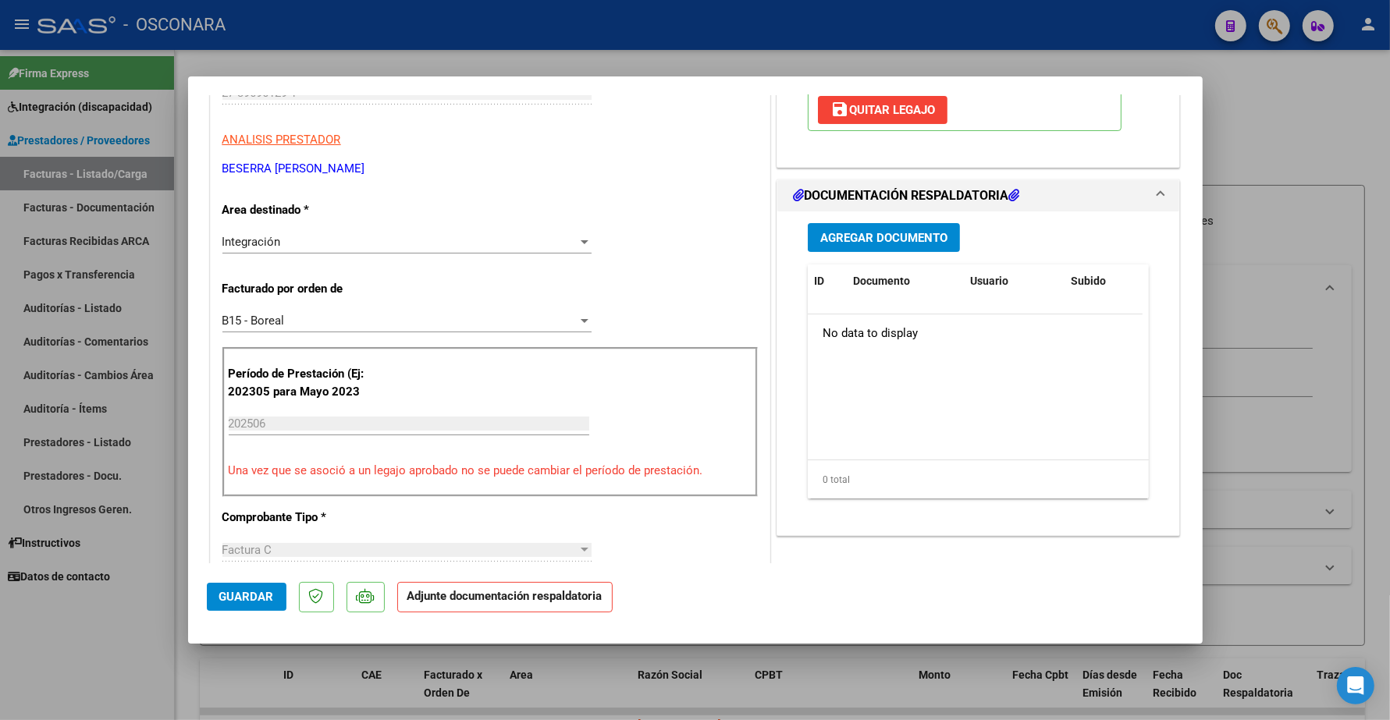
click at [844, 236] on span "Agregar Documento" at bounding box center [883, 238] width 127 height 14
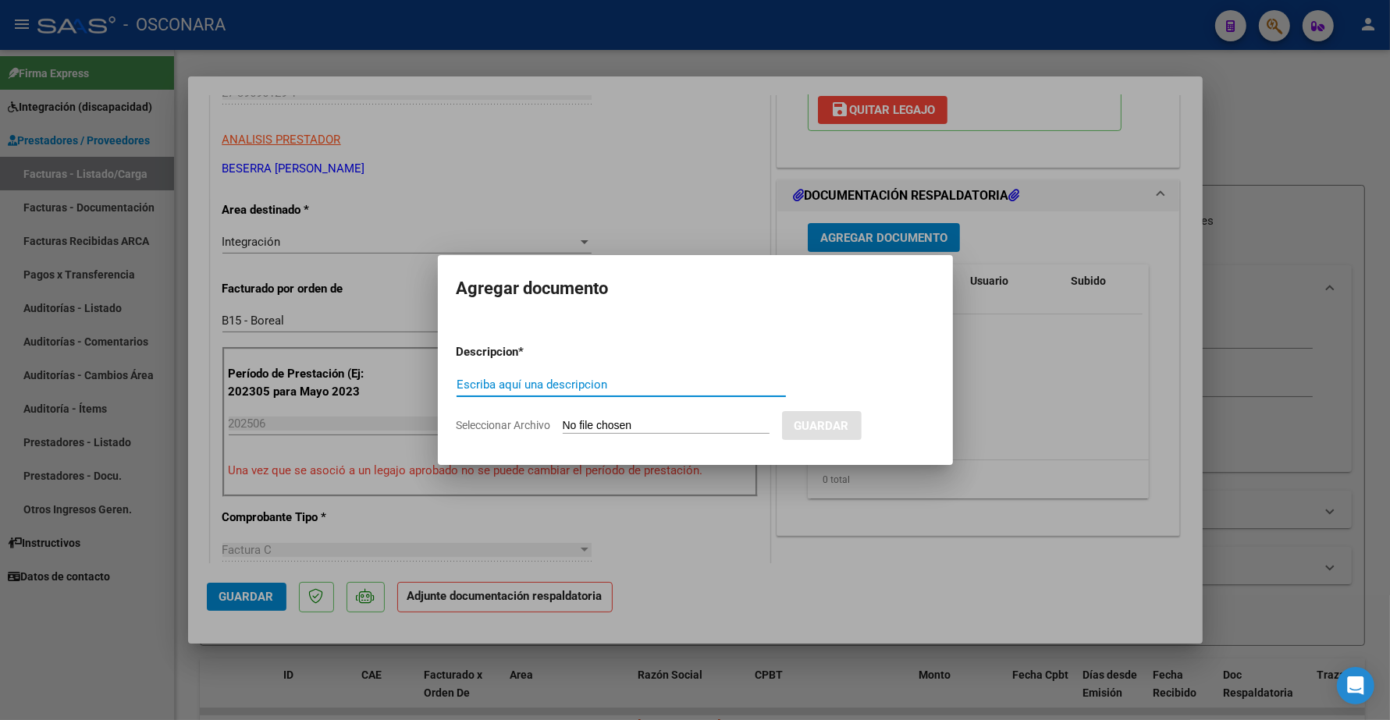
click at [515, 378] on input "Escriba aquí una descripcion" at bounding box center [620, 385] width 329 height 14
type input "PLANILLA"
click at [648, 430] on input "Seleccionar Archivo" at bounding box center [666, 426] width 207 height 15
type input "C:\fakepath\144257-2-Planilla_de_Asistencia.pdf"
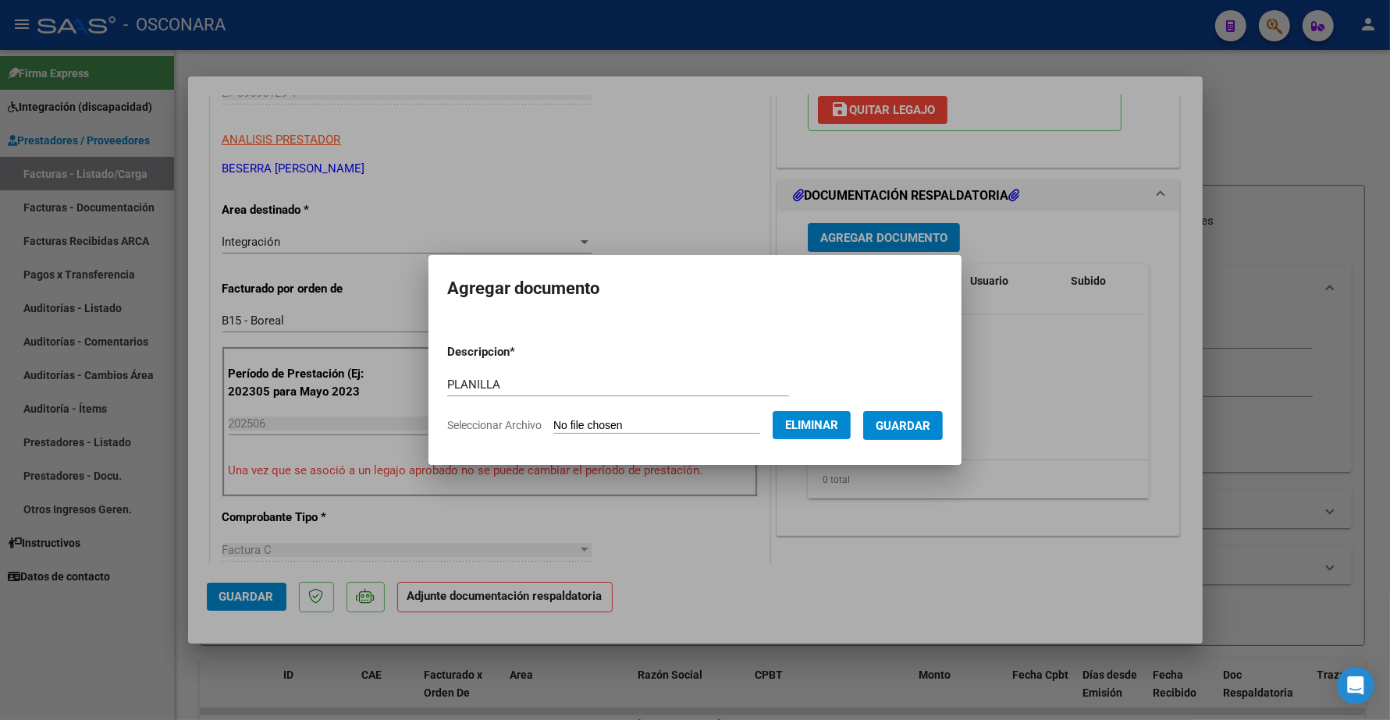
click at [907, 421] on span "Guardar" at bounding box center [902, 426] width 55 height 14
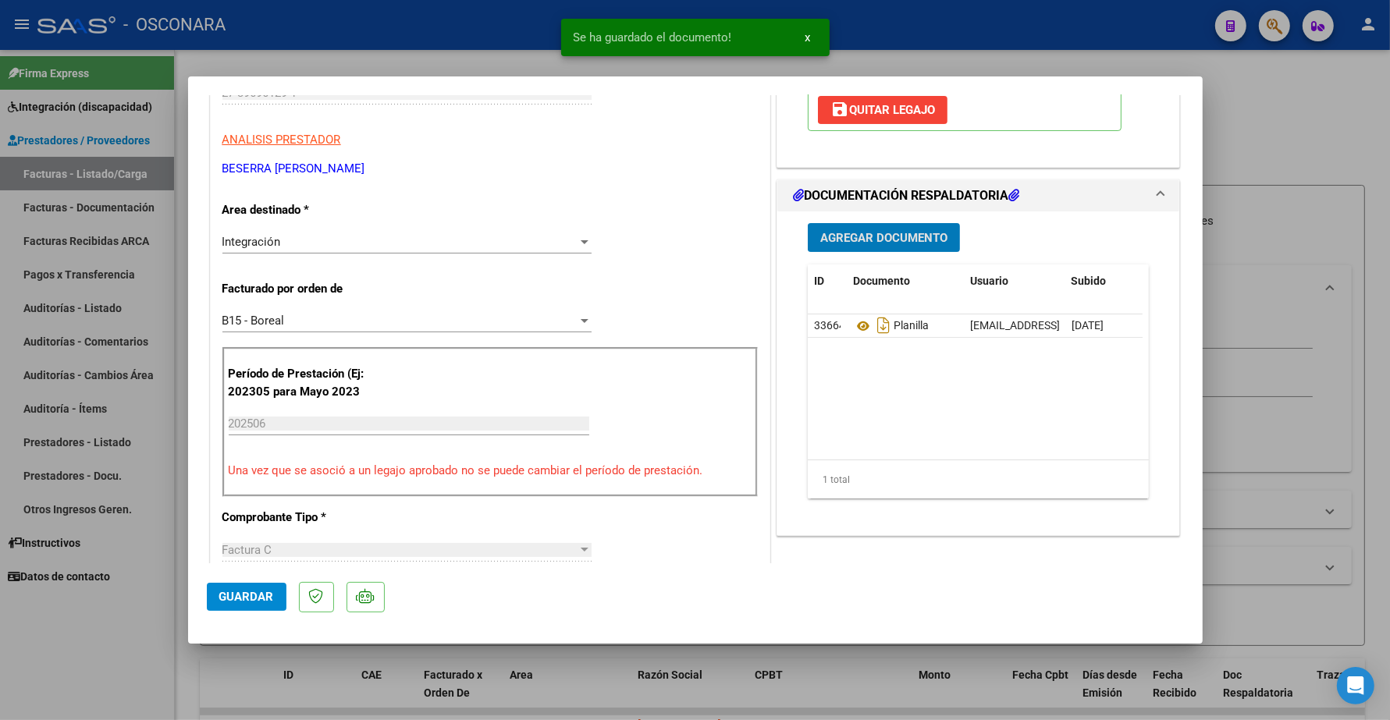
click at [871, 235] on span "Agregar Documento" at bounding box center [883, 238] width 127 height 14
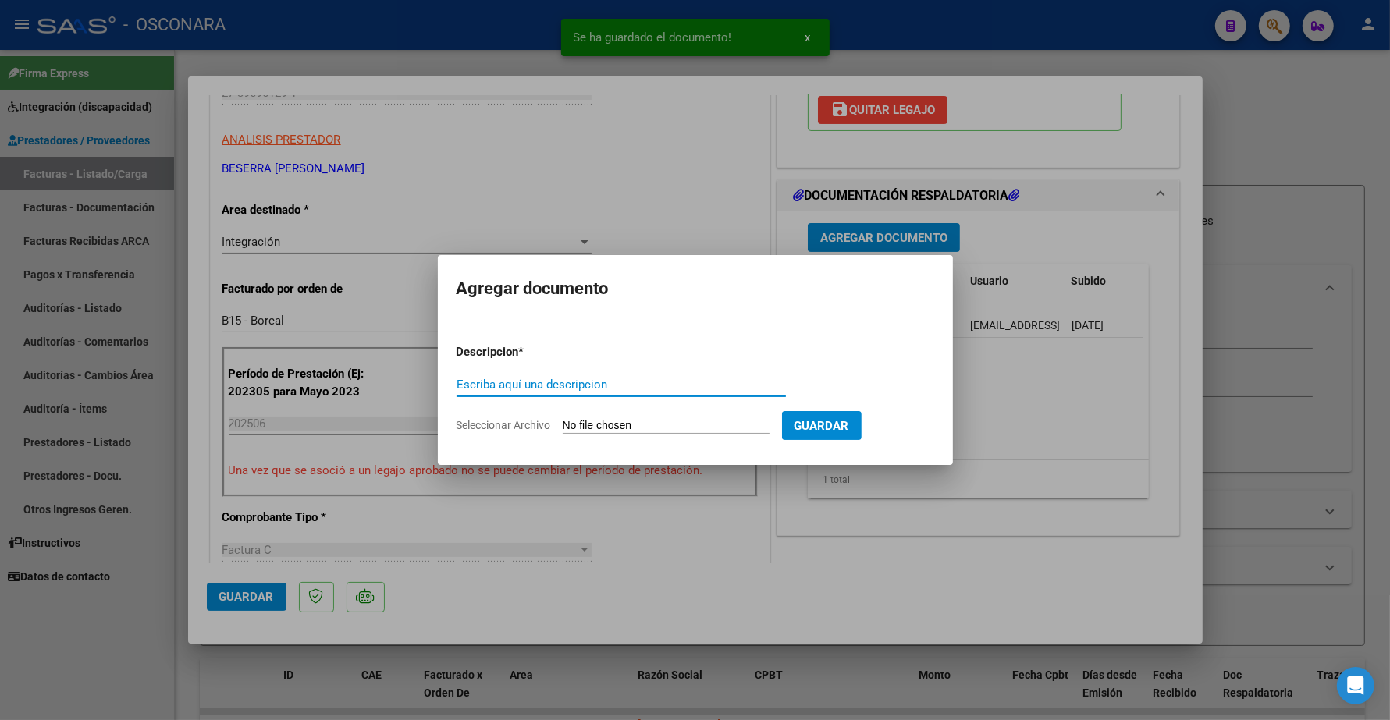
click at [486, 385] on input "Escriba aquí una descripcion" at bounding box center [620, 385] width 329 height 14
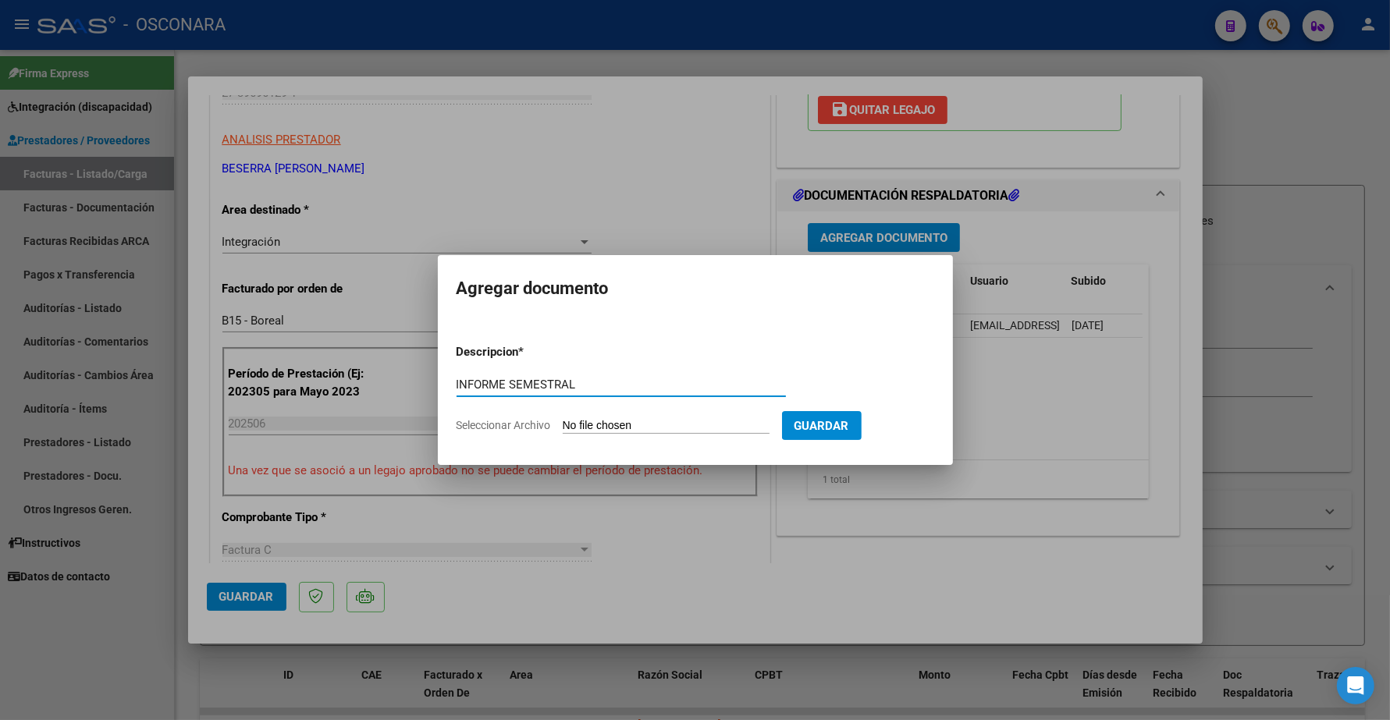
type input "INFORME SEMESTRAL"
click at [602, 427] on input "Seleccionar Archivo" at bounding box center [666, 426] width 207 height 15
type input "C:\fakepath\144257-4-Informe_de_evolucion_semestral.pdf"
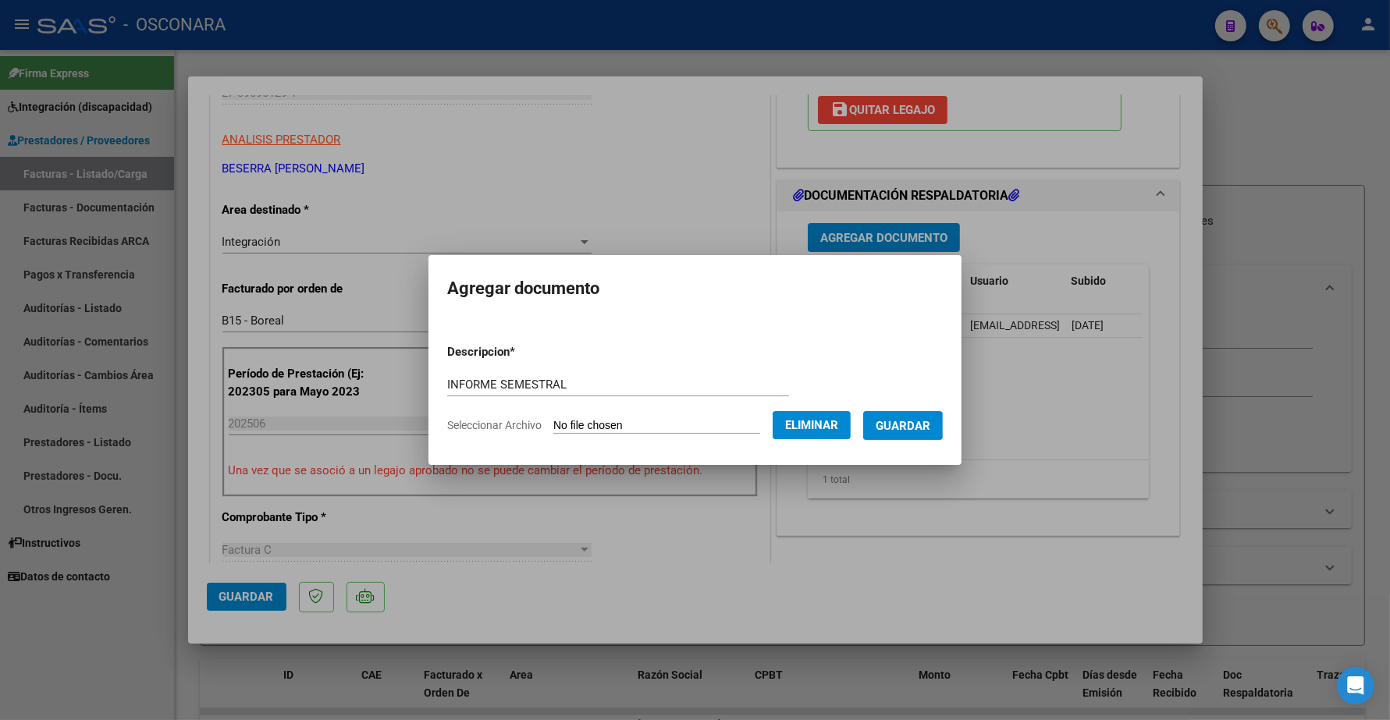
click at [899, 433] on button "Guardar" at bounding box center [903, 425] width 80 height 29
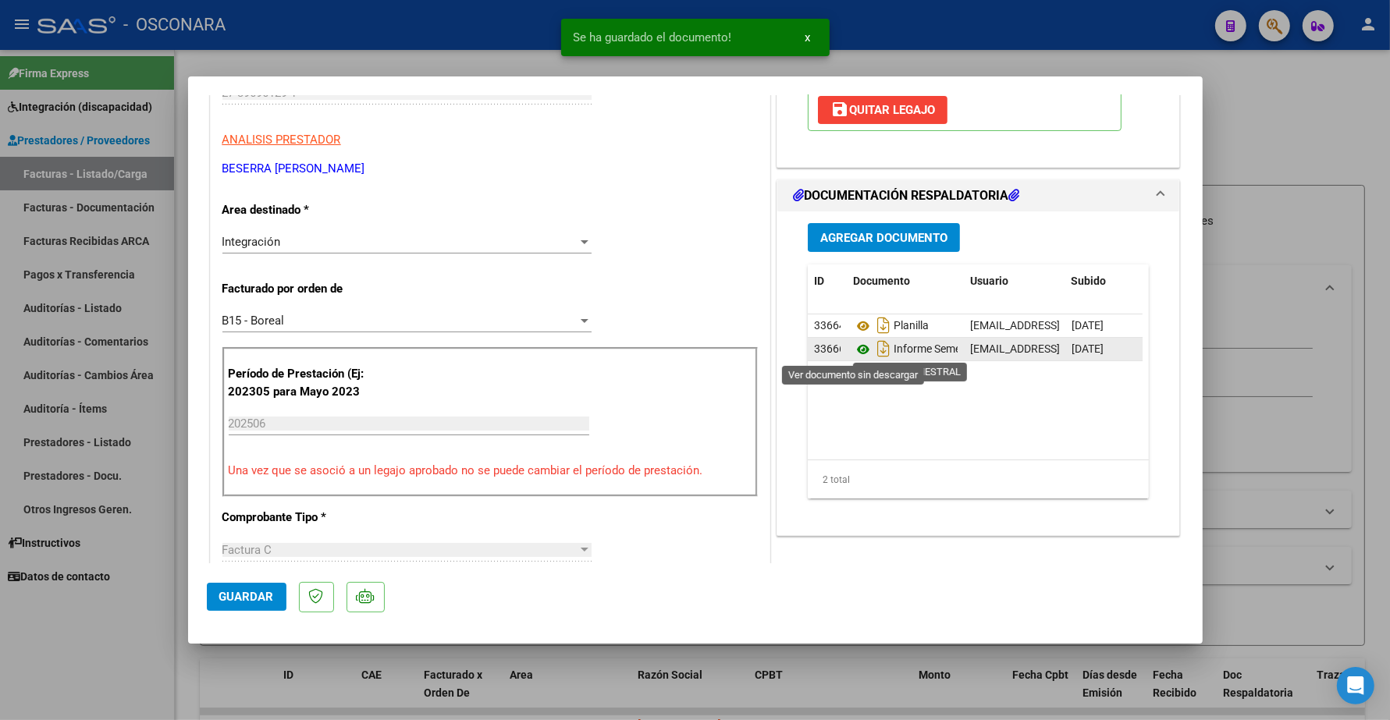
click at [853, 353] on icon at bounding box center [863, 349] width 20 height 19
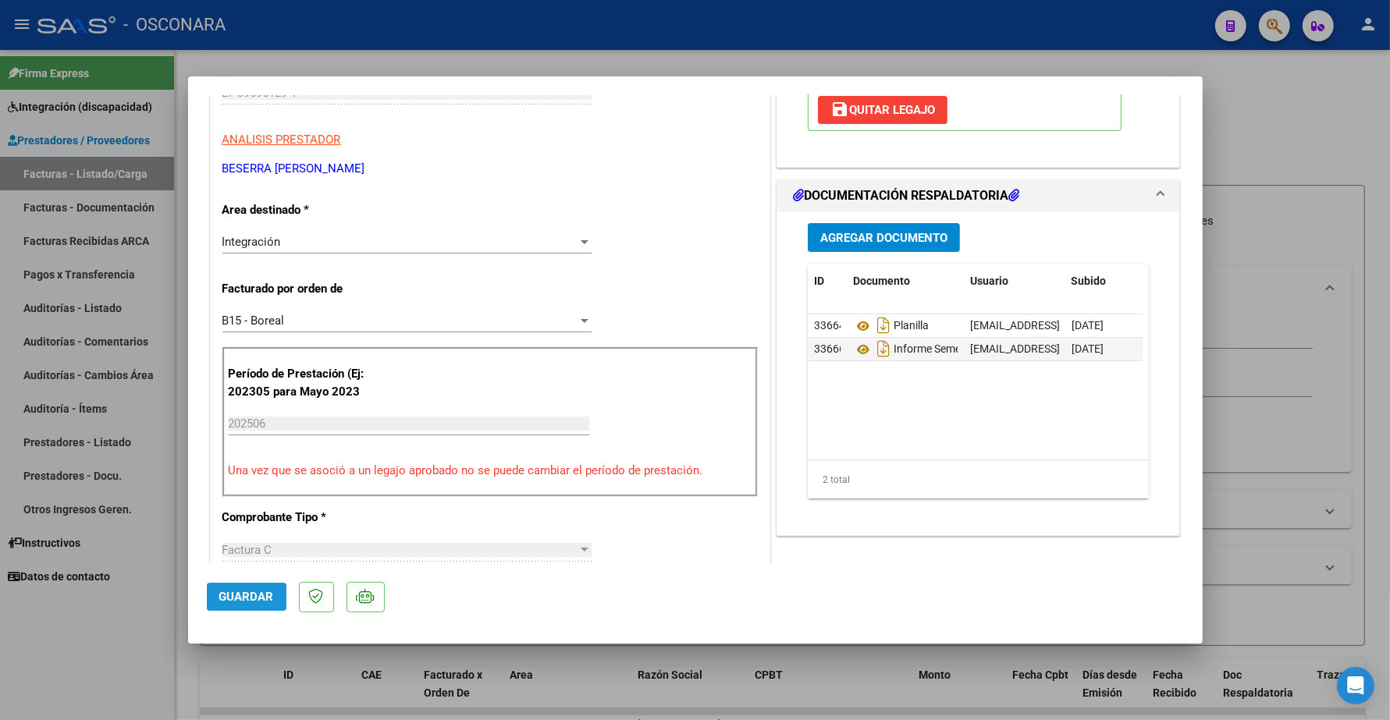
click at [247, 595] on span "Guardar" at bounding box center [246, 597] width 55 height 14
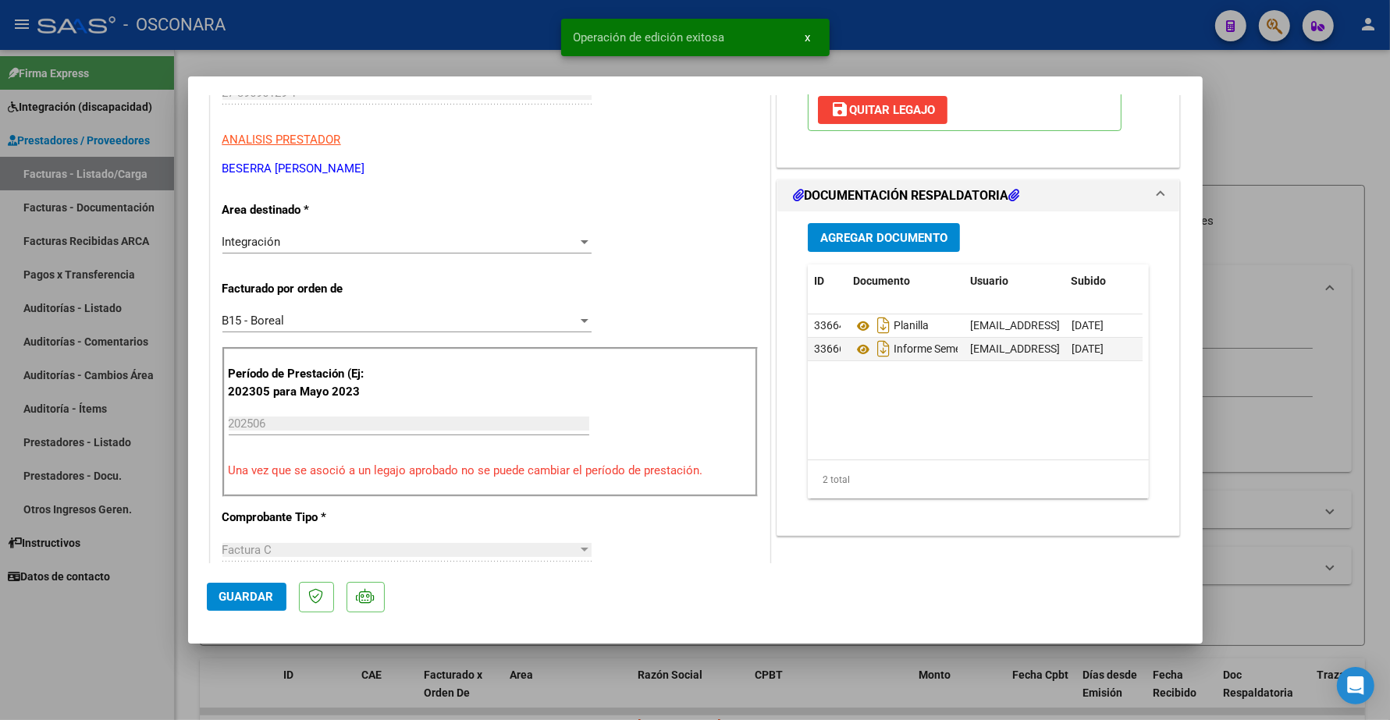
type input "$ 0,00"
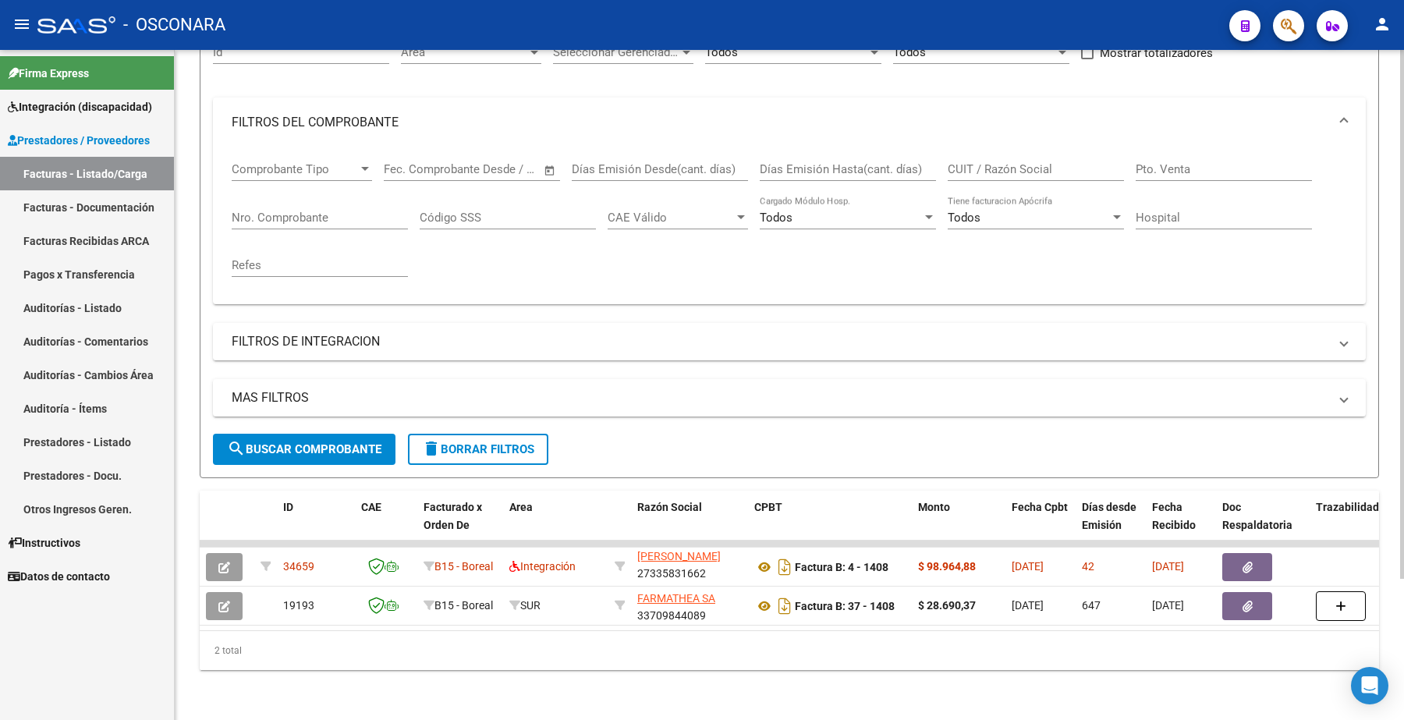
scroll to position [0, 0]
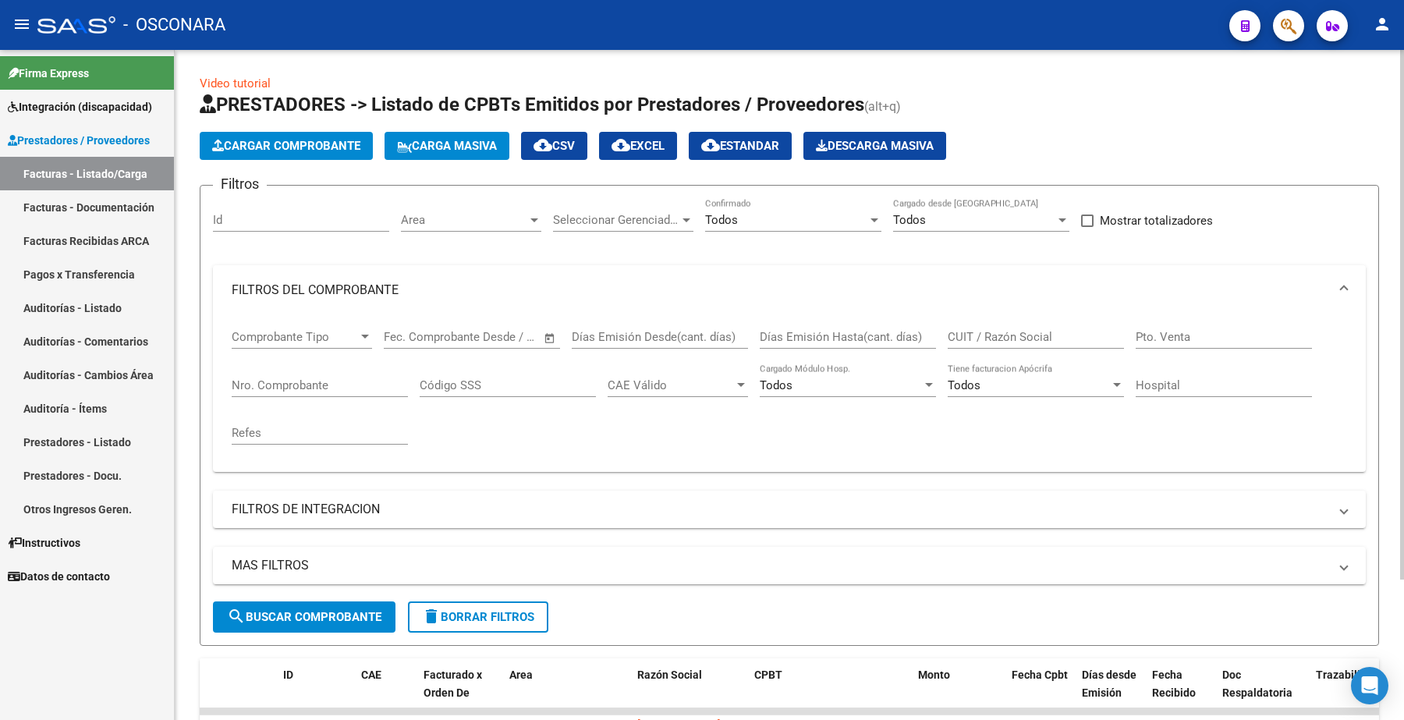
click at [308, 137] on button "Cargar Comprobante" at bounding box center [286, 146] width 173 height 28
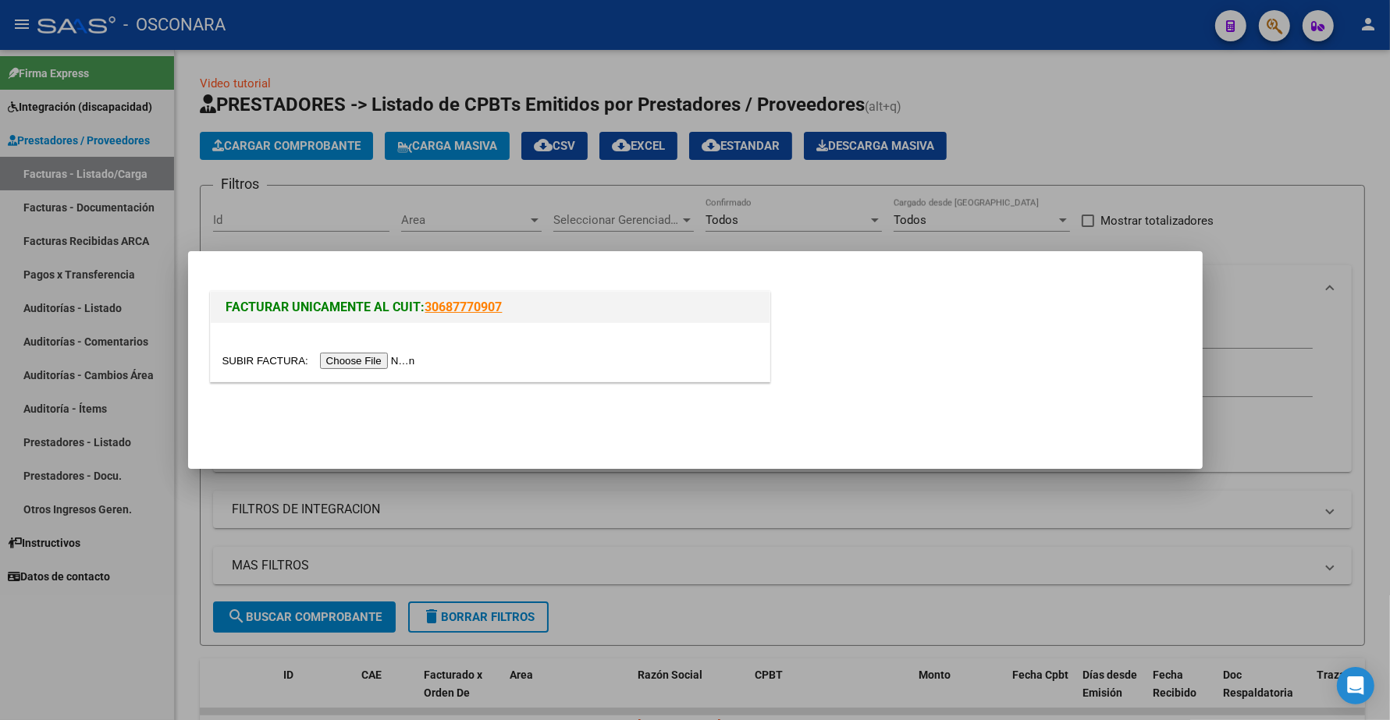
click at [372, 351] on div at bounding box center [490, 352] width 559 height 59
click at [375, 357] on input "file" at bounding box center [320, 361] width 197 height 16
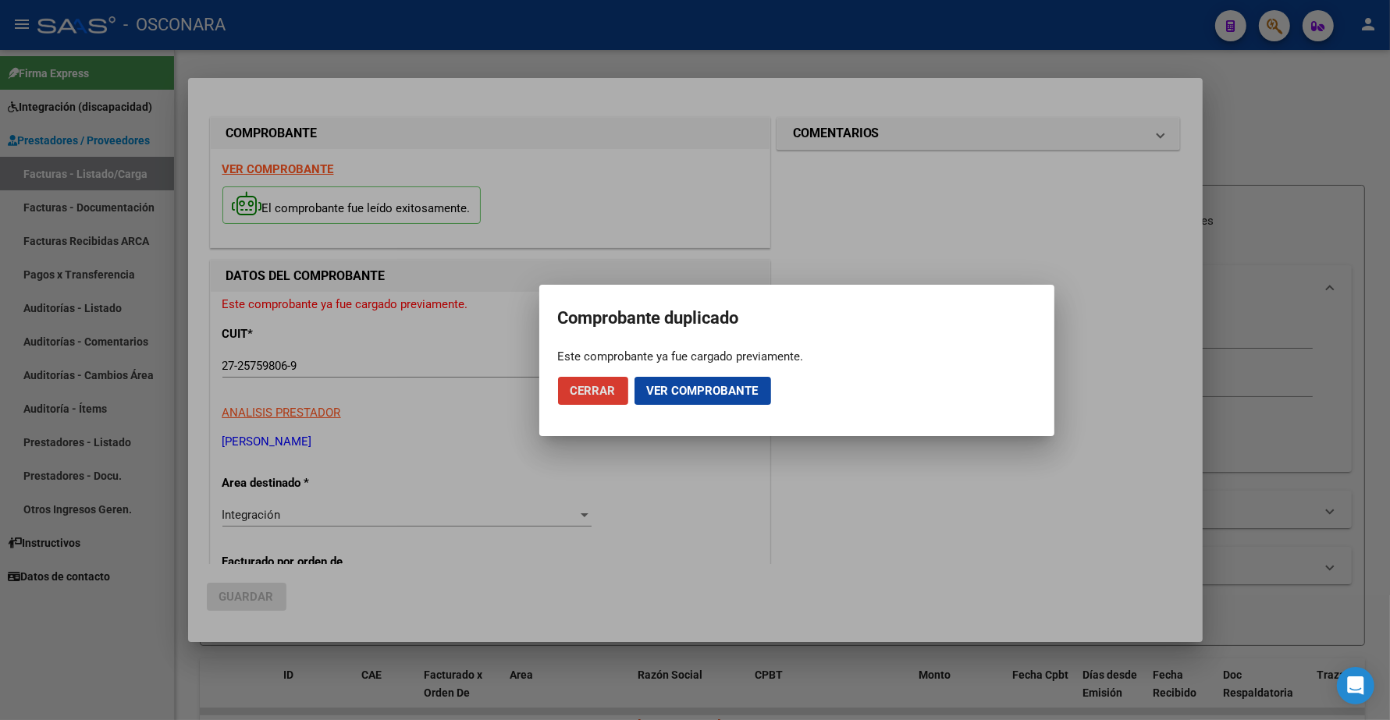
click at [586, 391] on span "Cerrar" at bounding box center [592, 391] width 45 height 14
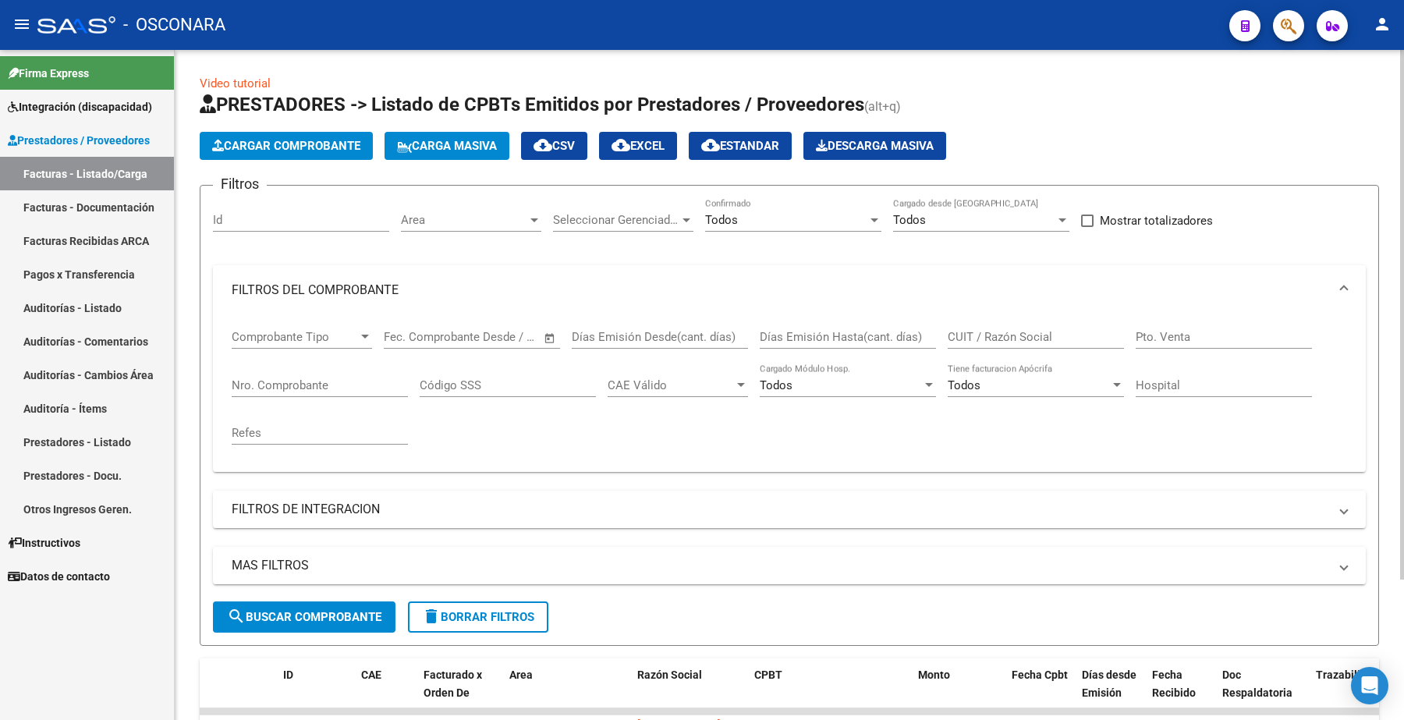
scroll to position [98, 0]
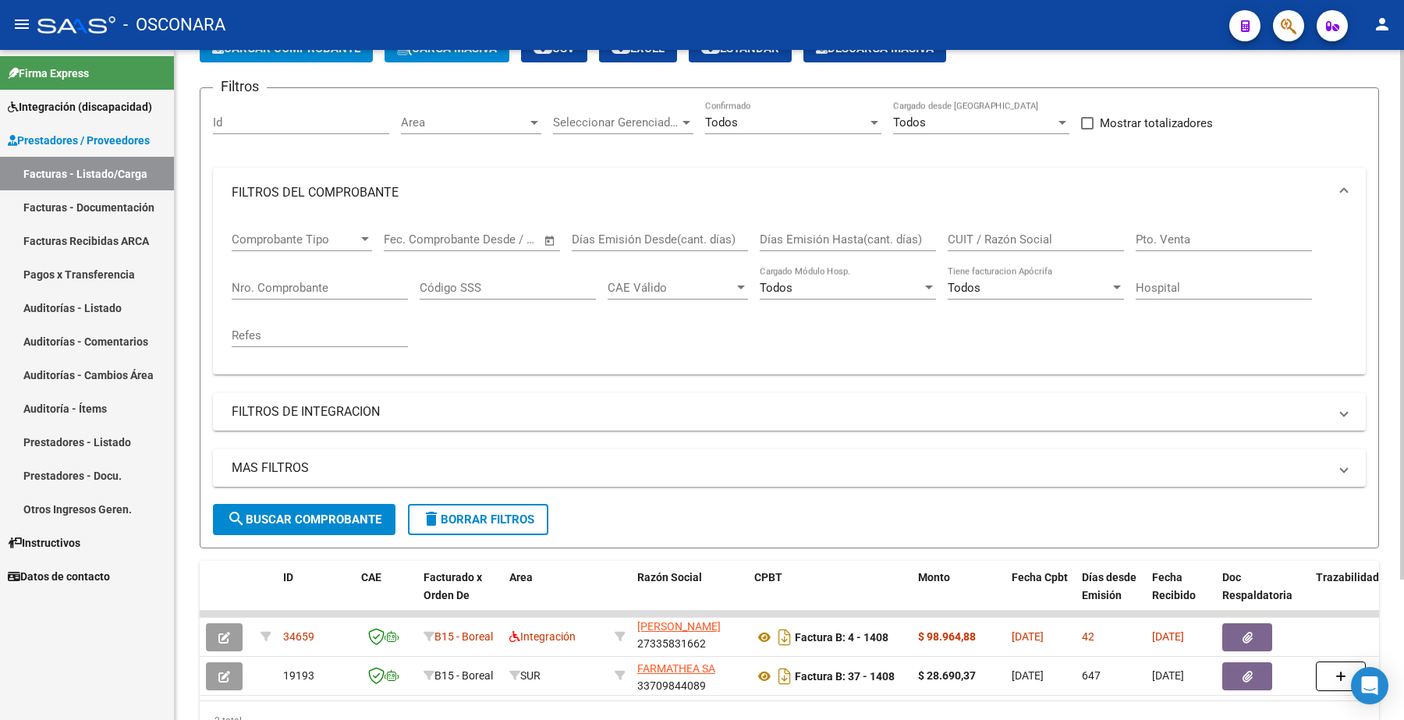
click at [307, 286] on input "Nro. Comprobante" at bounding box center [320, 288] width 176 height 14
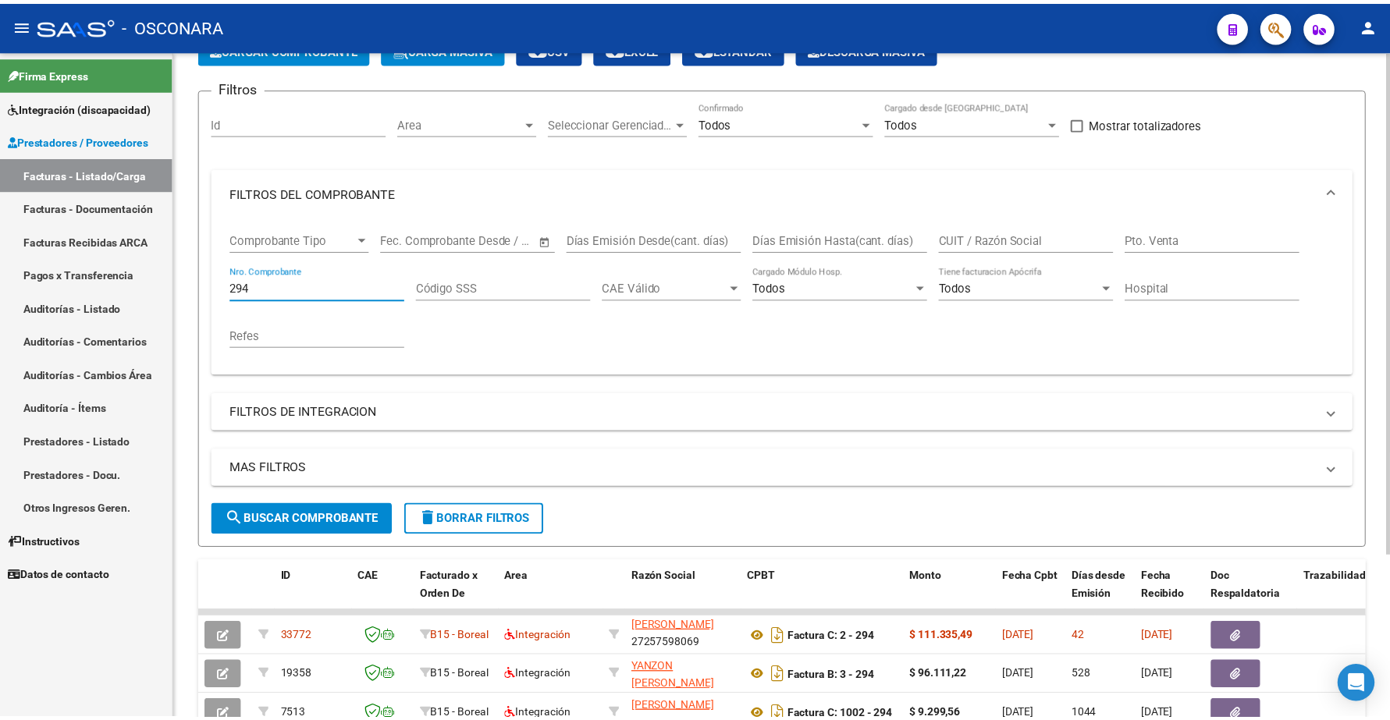
scroll to position [218, 0]
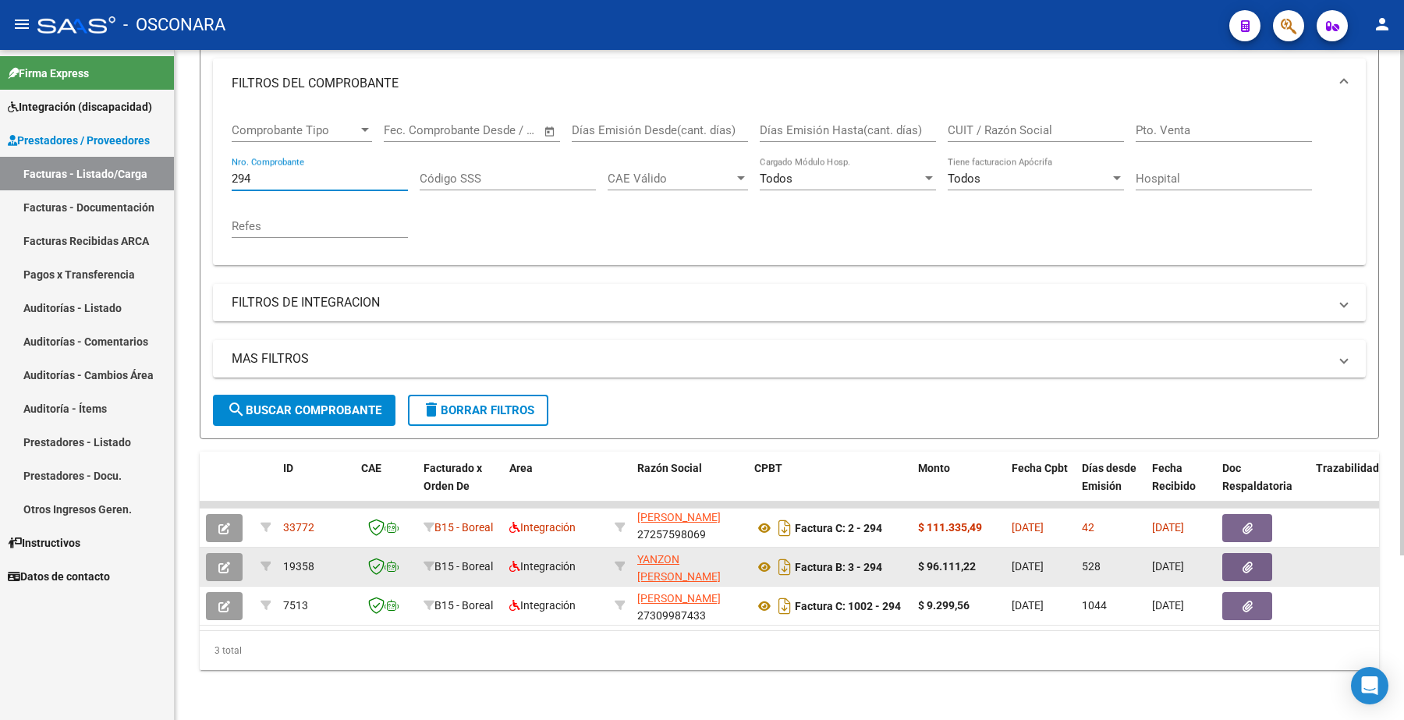
type input "294"
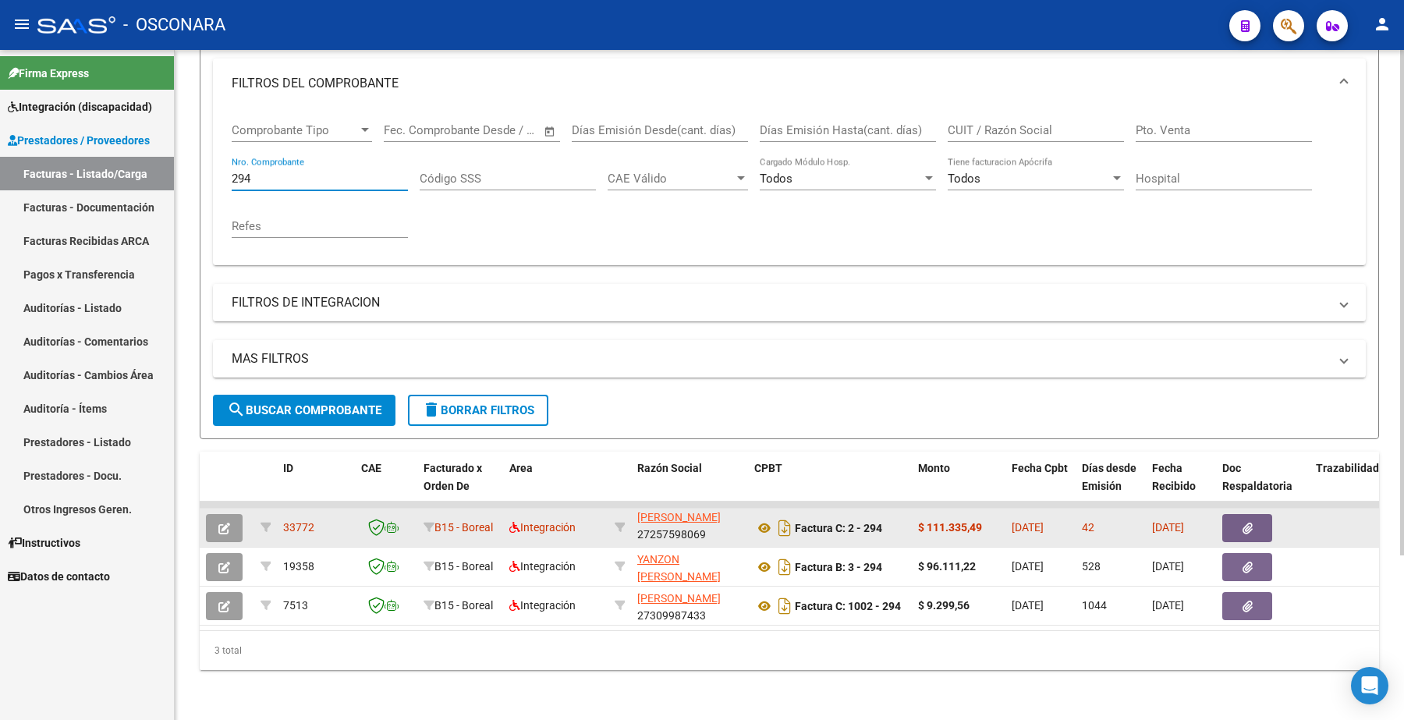
click at [215, 515] on button "button" at bounding box center [224, 528] width 37 height 28
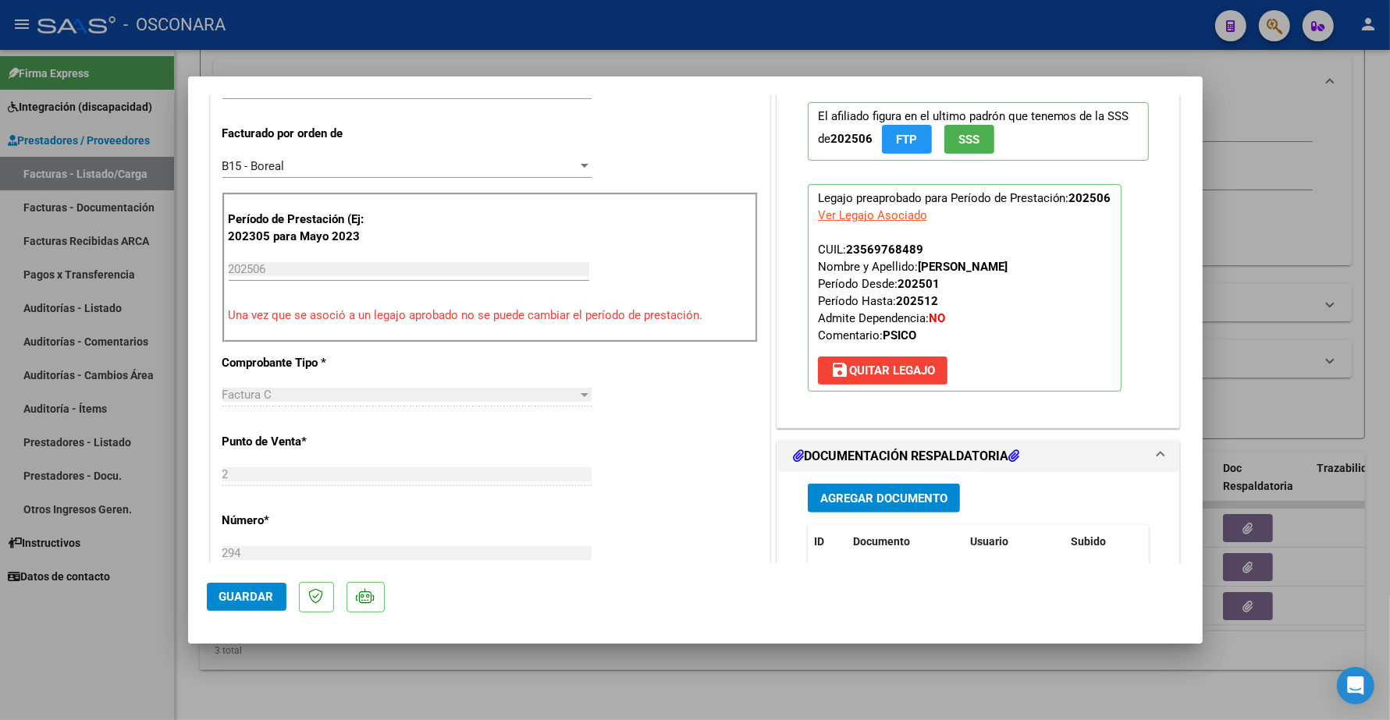
scroll to position [585, 0]
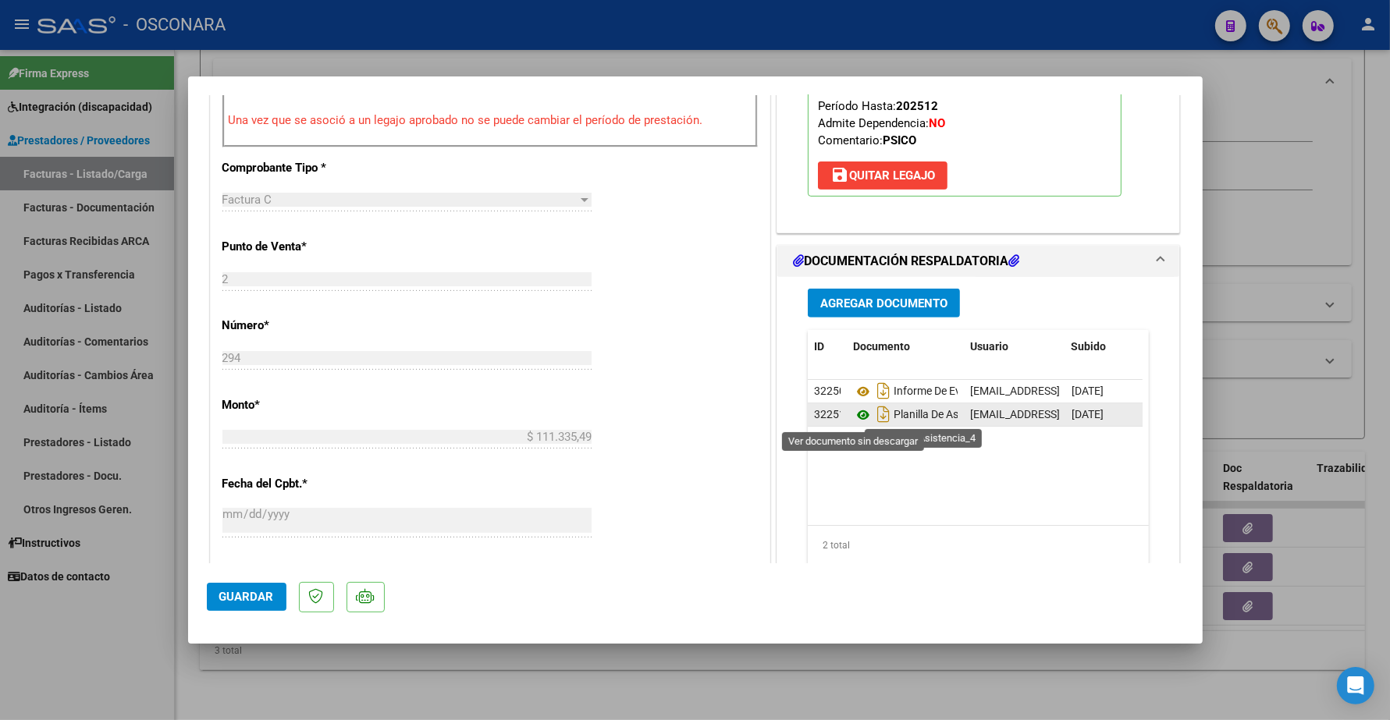
click at [854, 414] on icon at bounding box center [863, 415] width 20 height 19
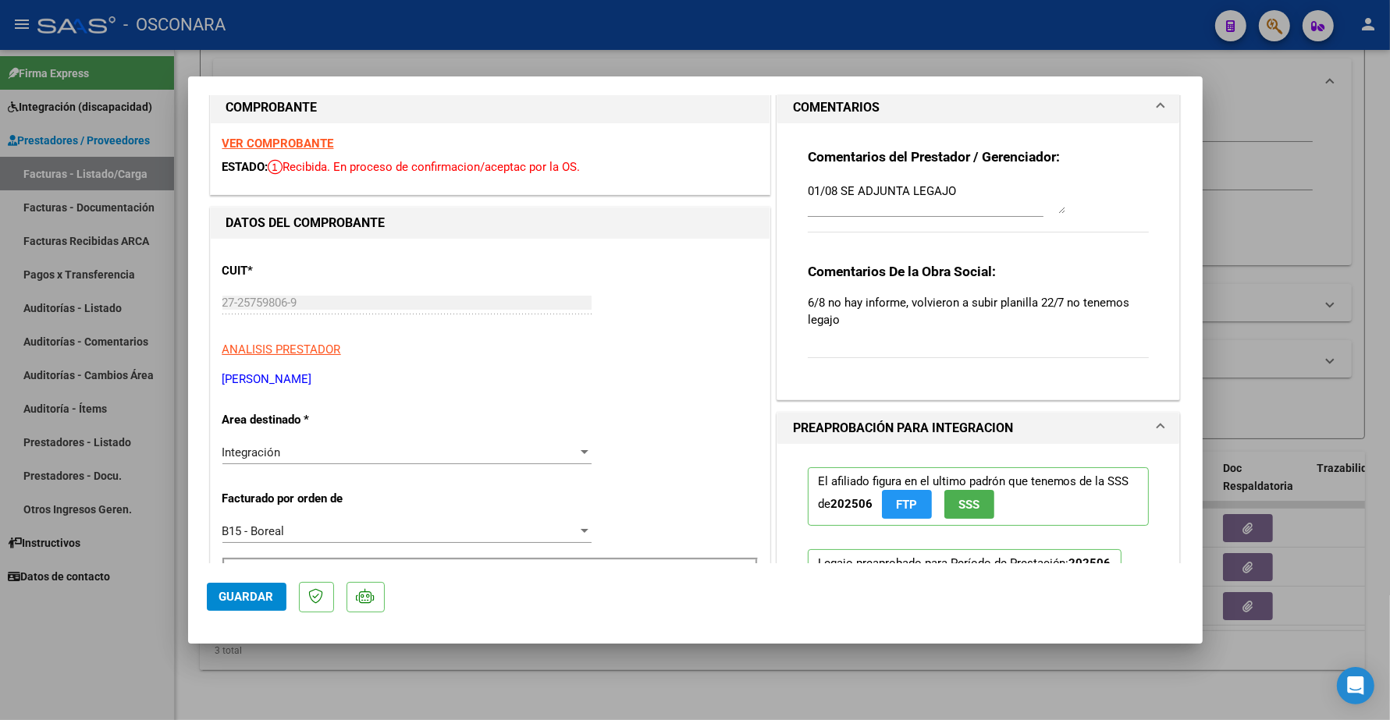
scroll to position [0, 0]
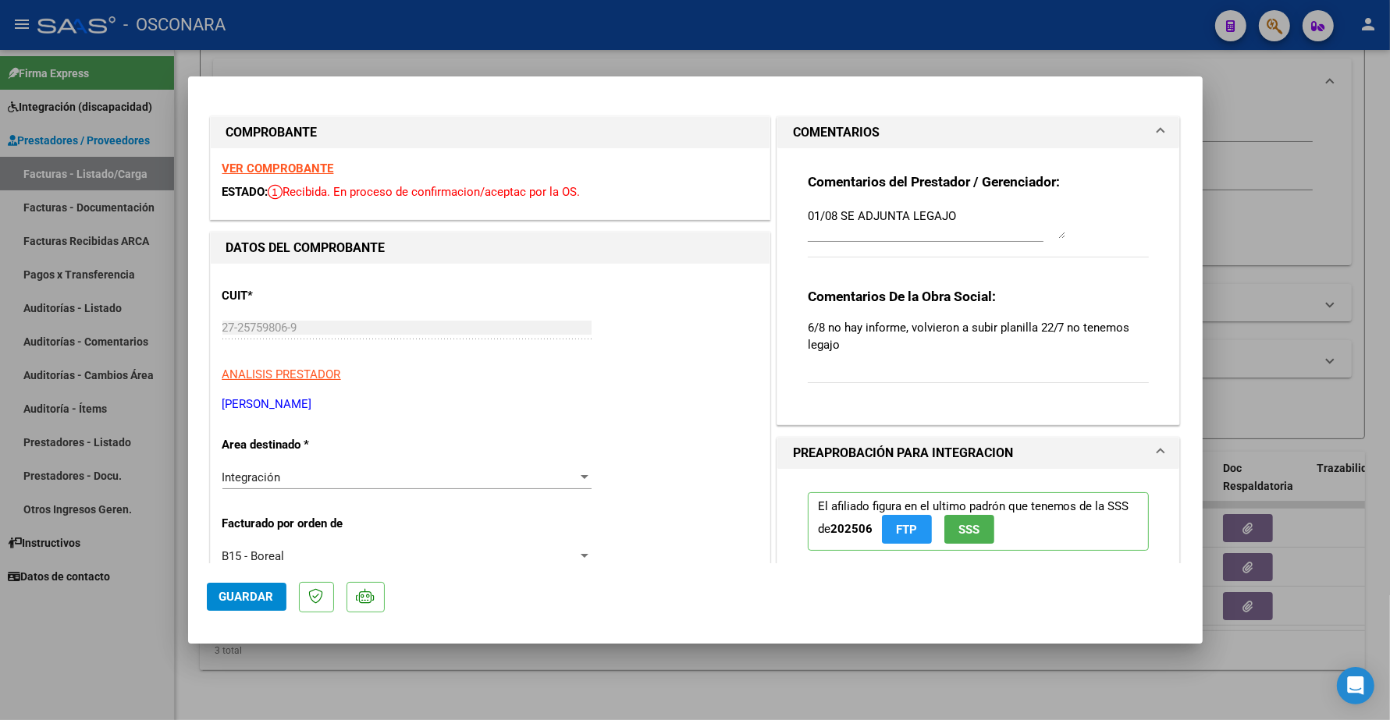
click at [305, 165] on strong "VER COMPROBANTE" at bounding box center [278, 169] width 112 height 14
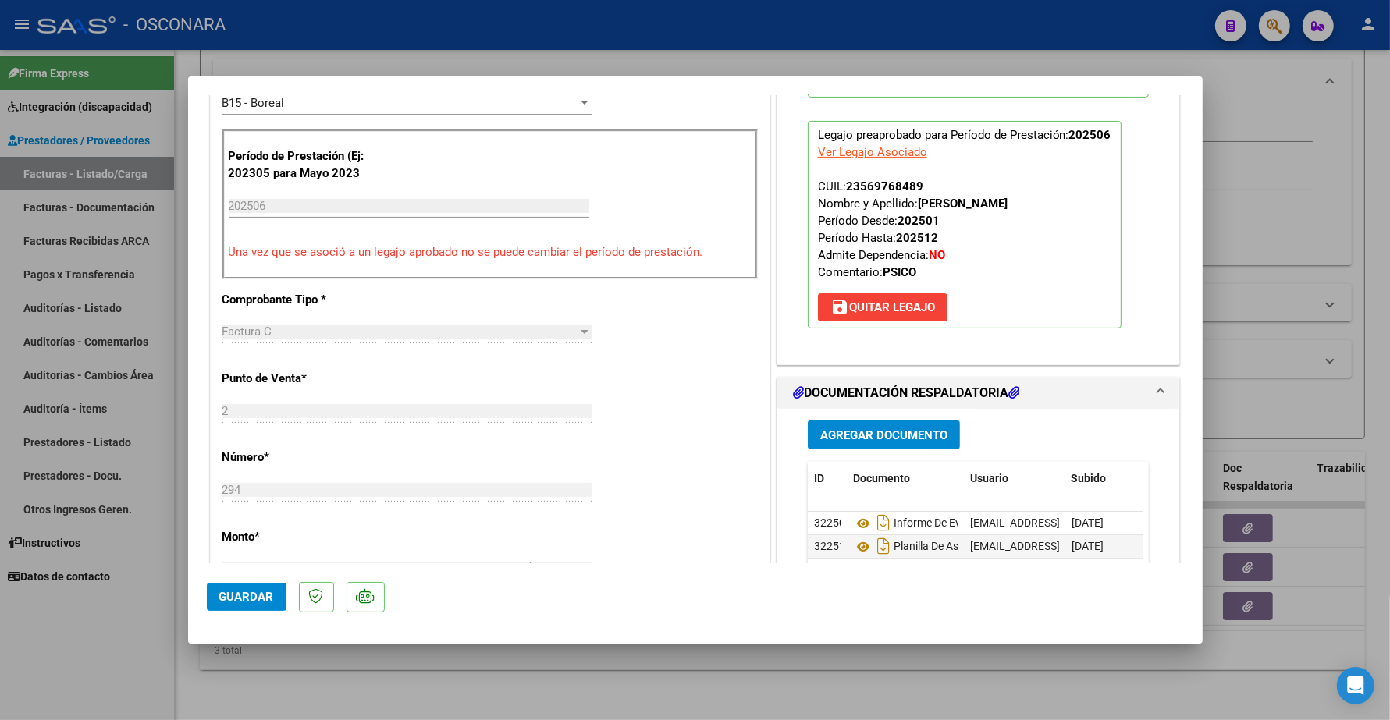
scroll to position [585, 0]
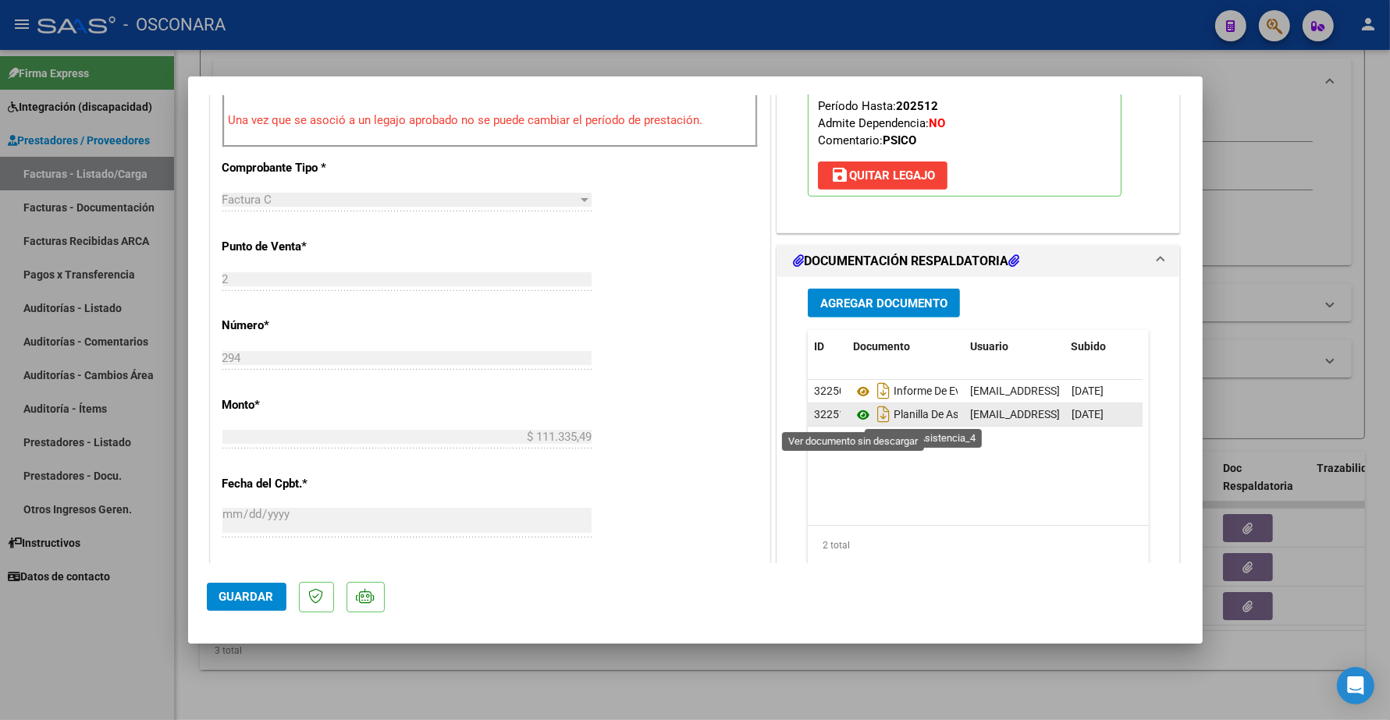
click at [853, 415] on icon at bounding box center [863, 415] width 20 height 19
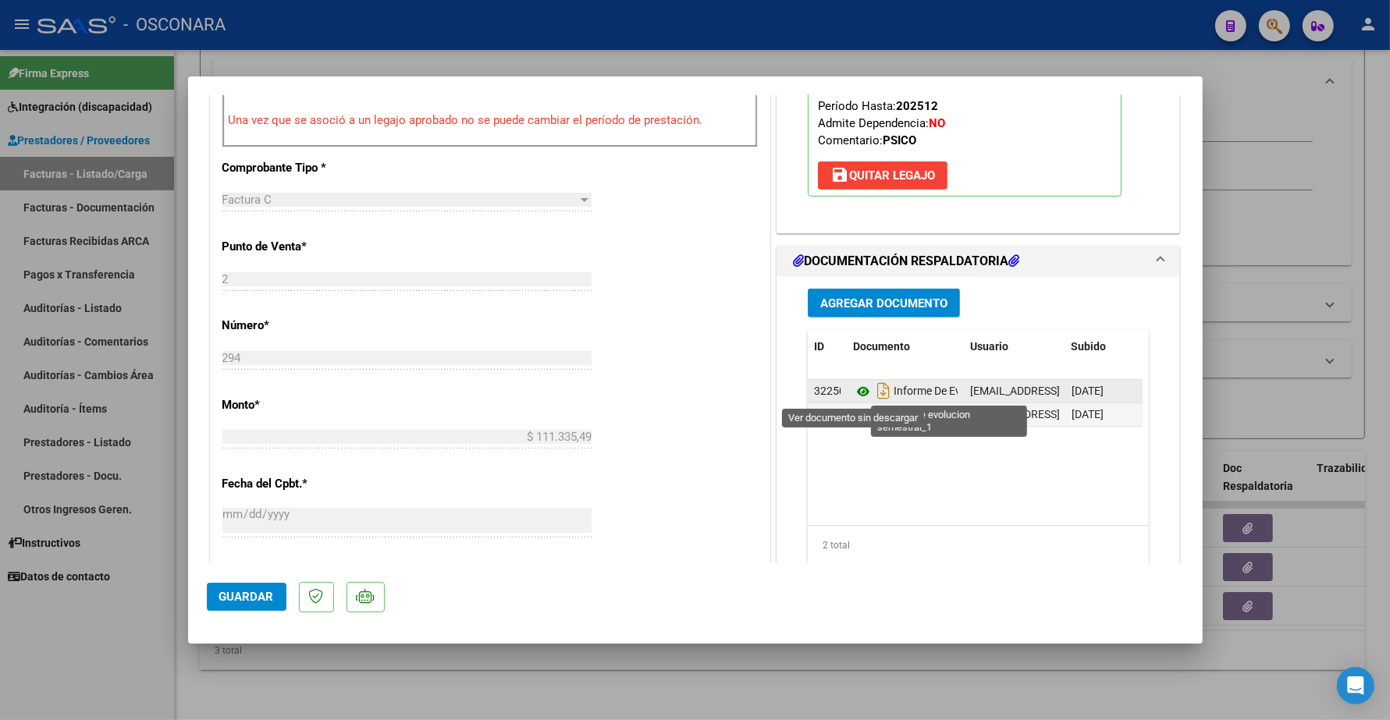
click at [855, 390] on icon at bounding box center [863, 391] width 20 height 19
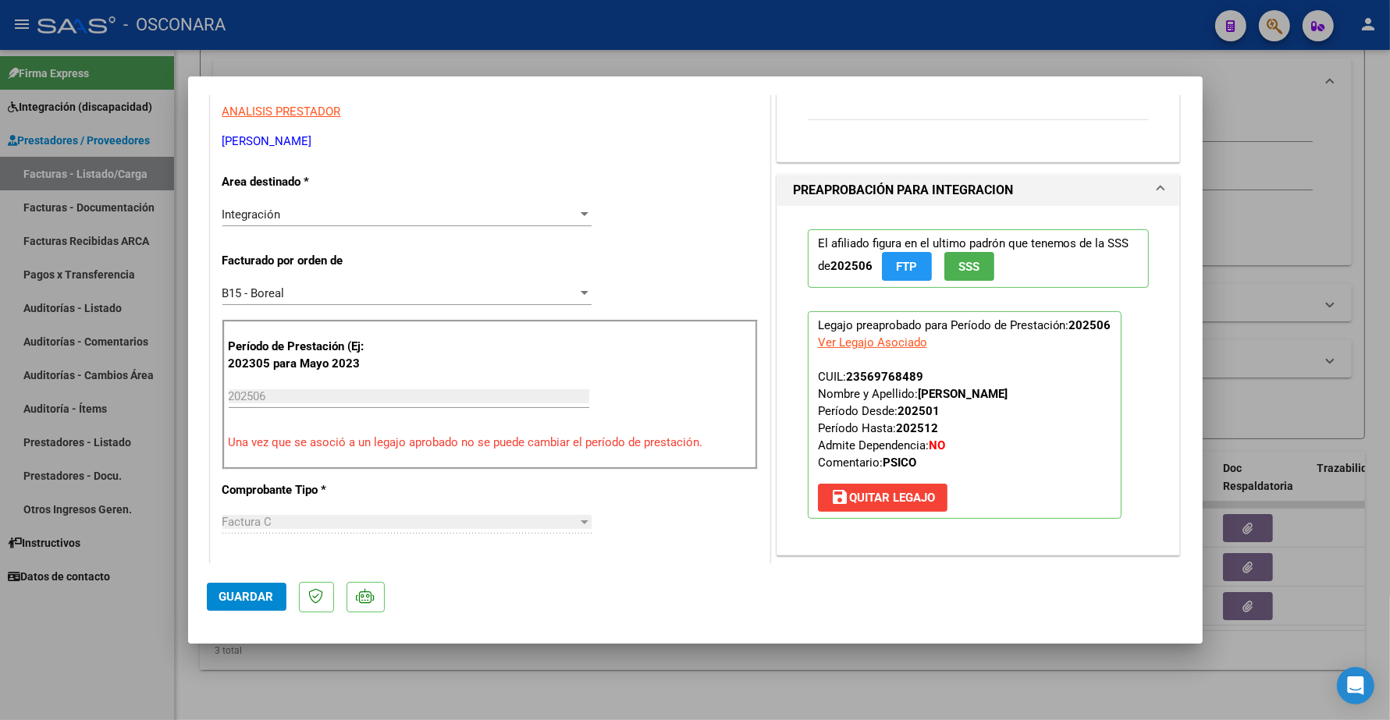
scroll to position [390, 0]
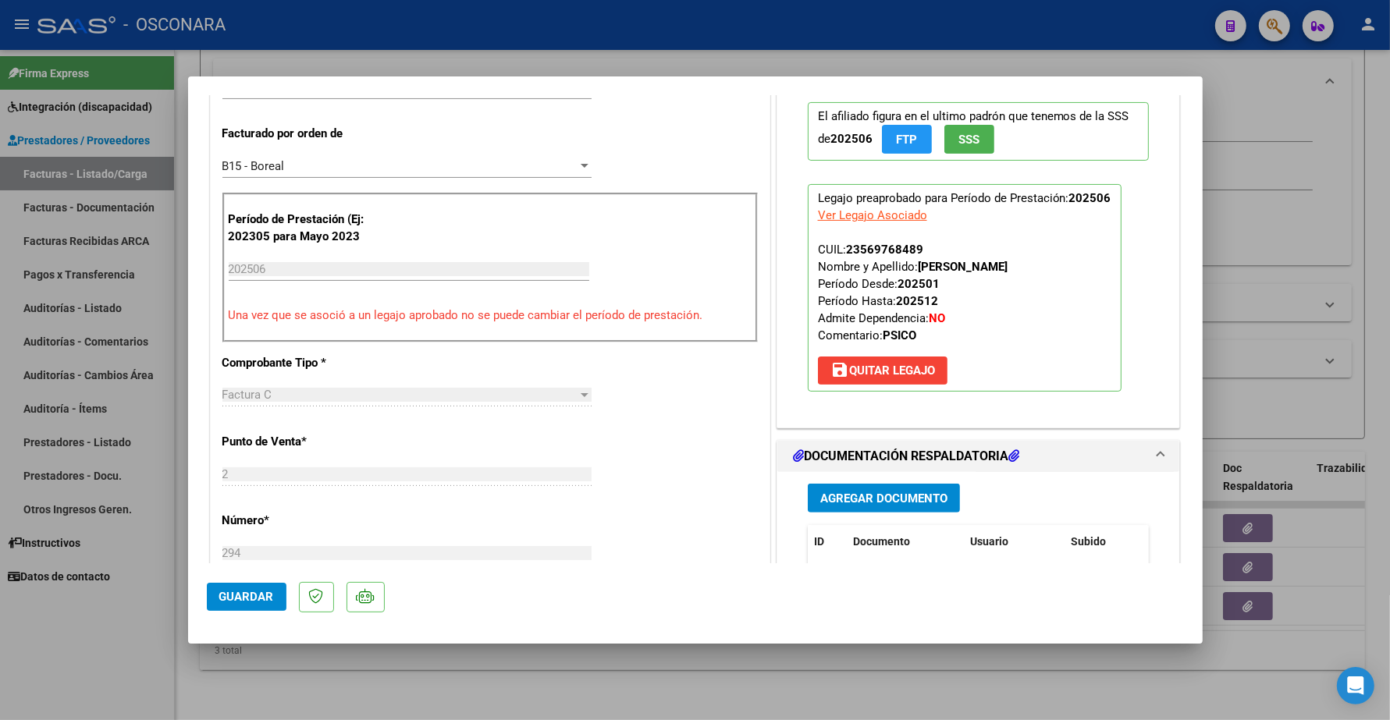
click at [853, 489] on button "Agregar Documento" at bounding box center [884, 498] width 152 height 29
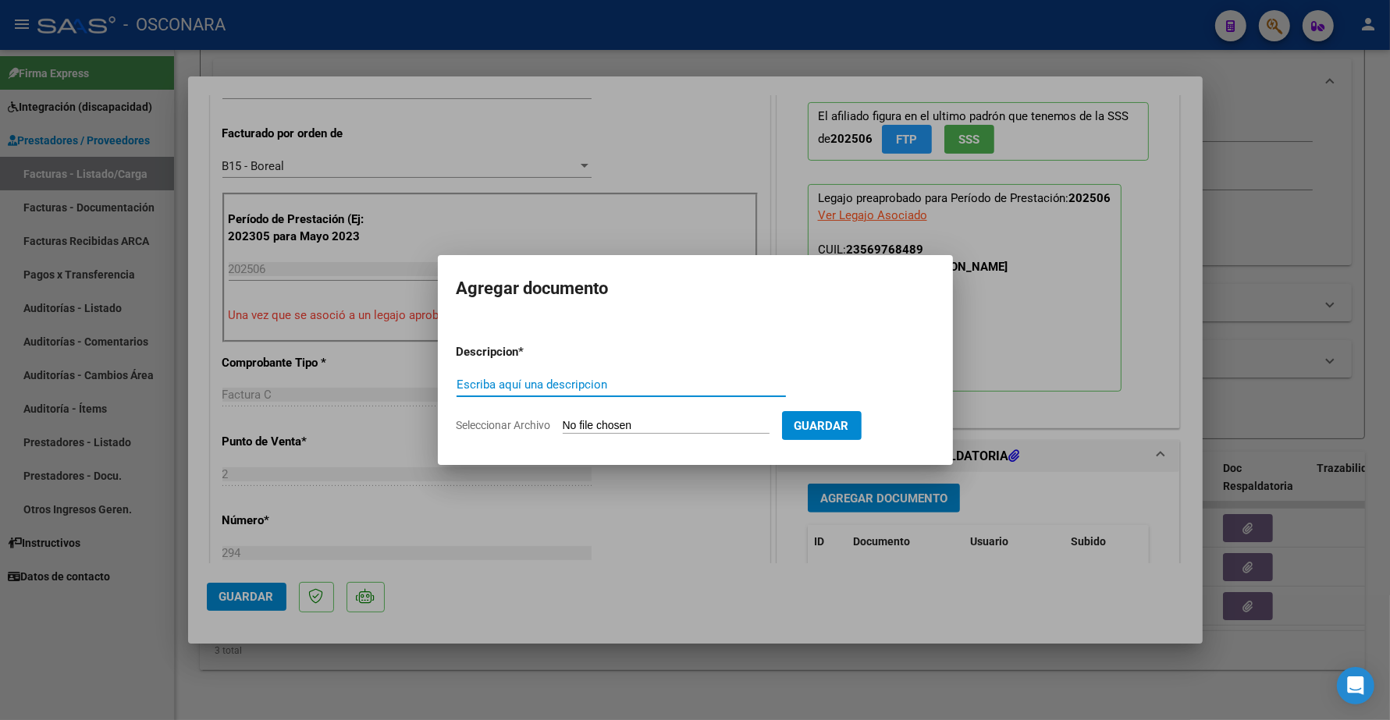
click at [568, 382] on input "Escriba aquí una descripcion" at bounding box center [620, 385] width 329 height 14
type input "INFORME SEMESTRAL"
click at [605, 419] on input "Seleccionar Archivo" at bounding box center [666, 426] width 207 height 15
type input "C:\fakepath\141697-5-Informe_de_evolucion_semestral (1).pdf"
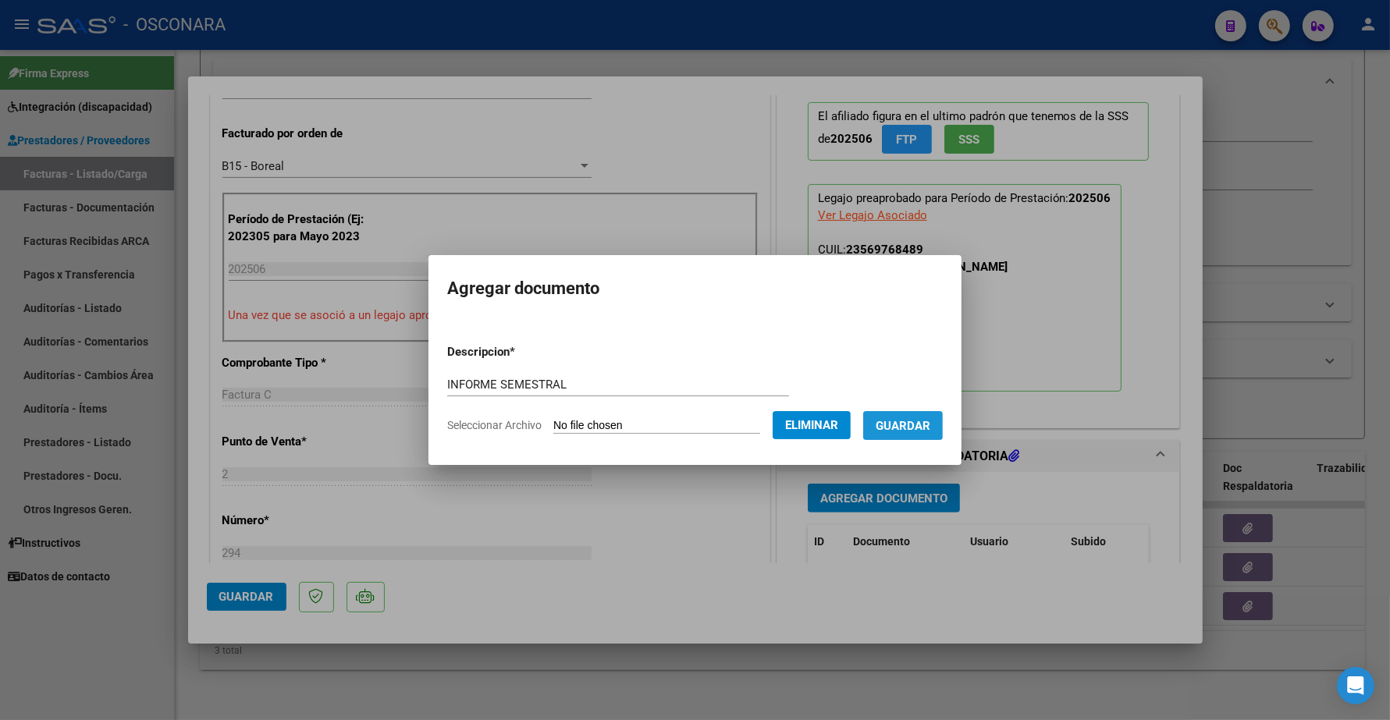
click at [914, 435] on button "Guardar" at bounding box center [903, 425] width 80 height 29
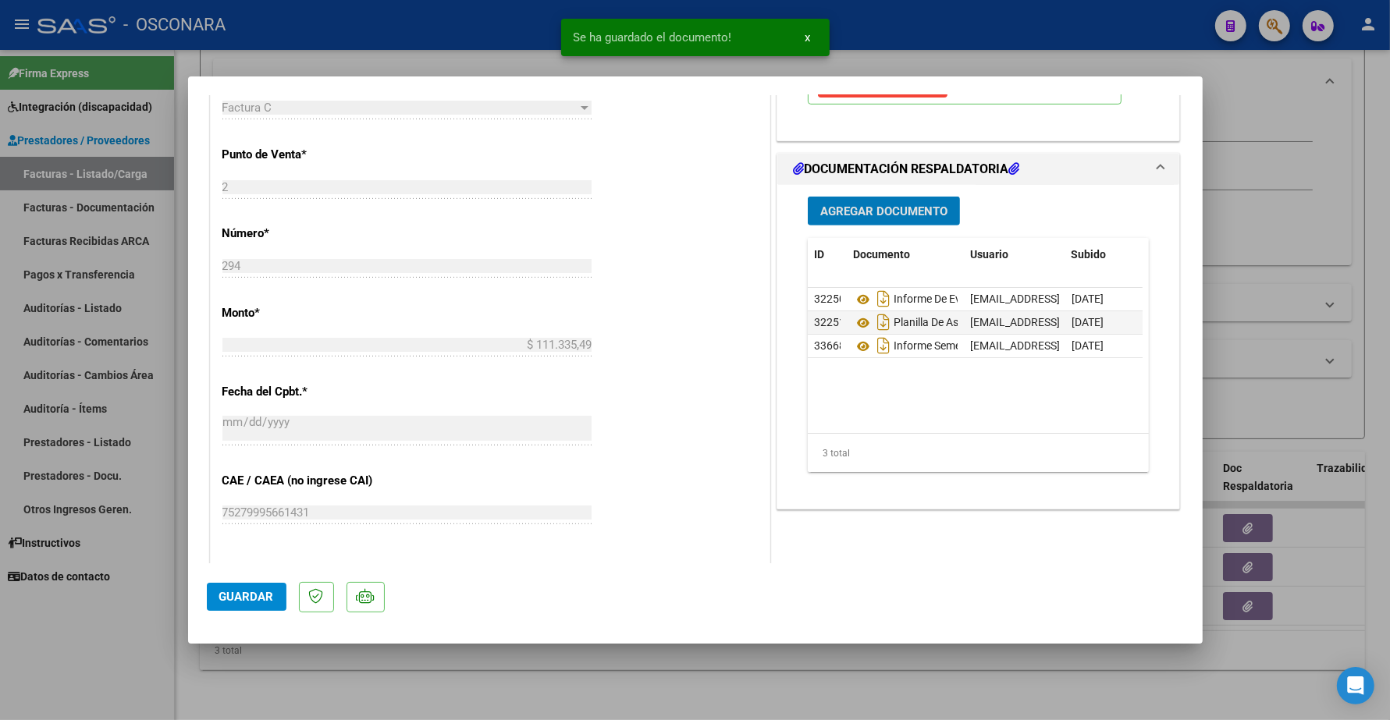
scroll to position [683, 0]
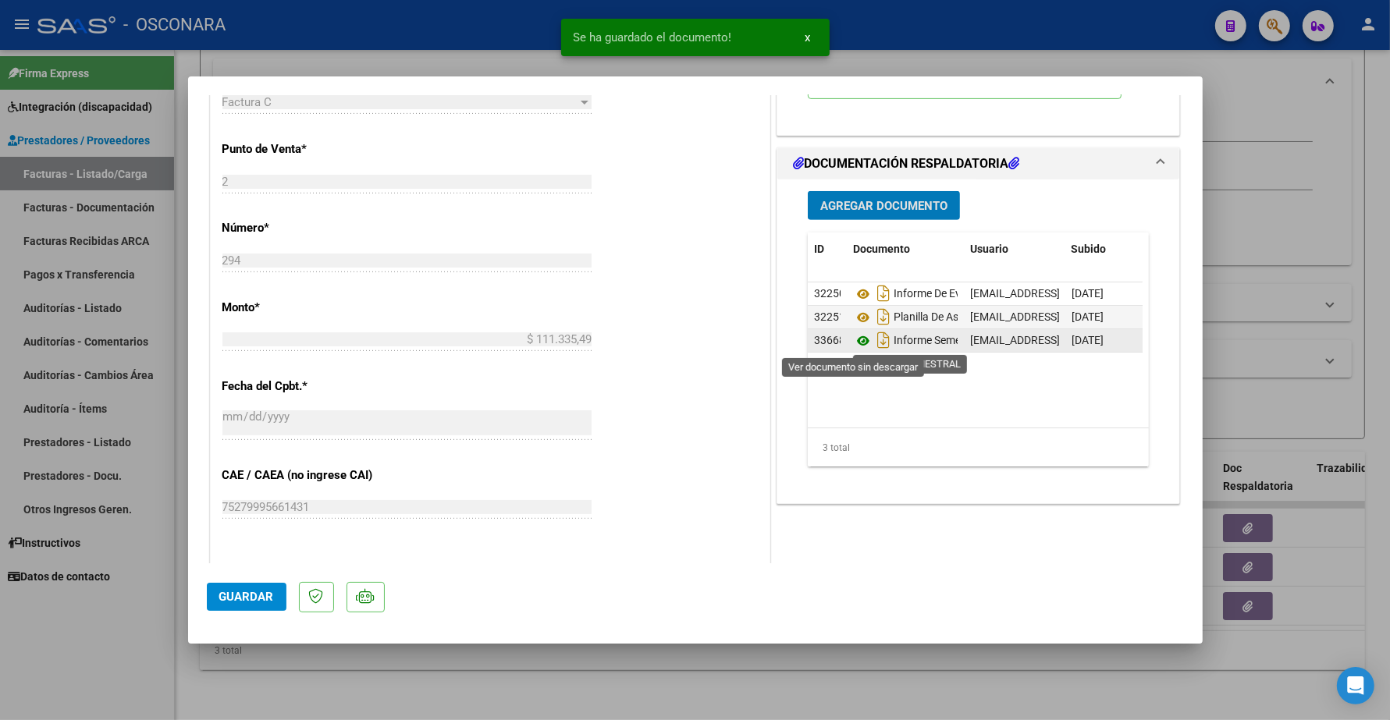
click at [856, 336] on icon at bounding box center [863, 341] width 20 height 19
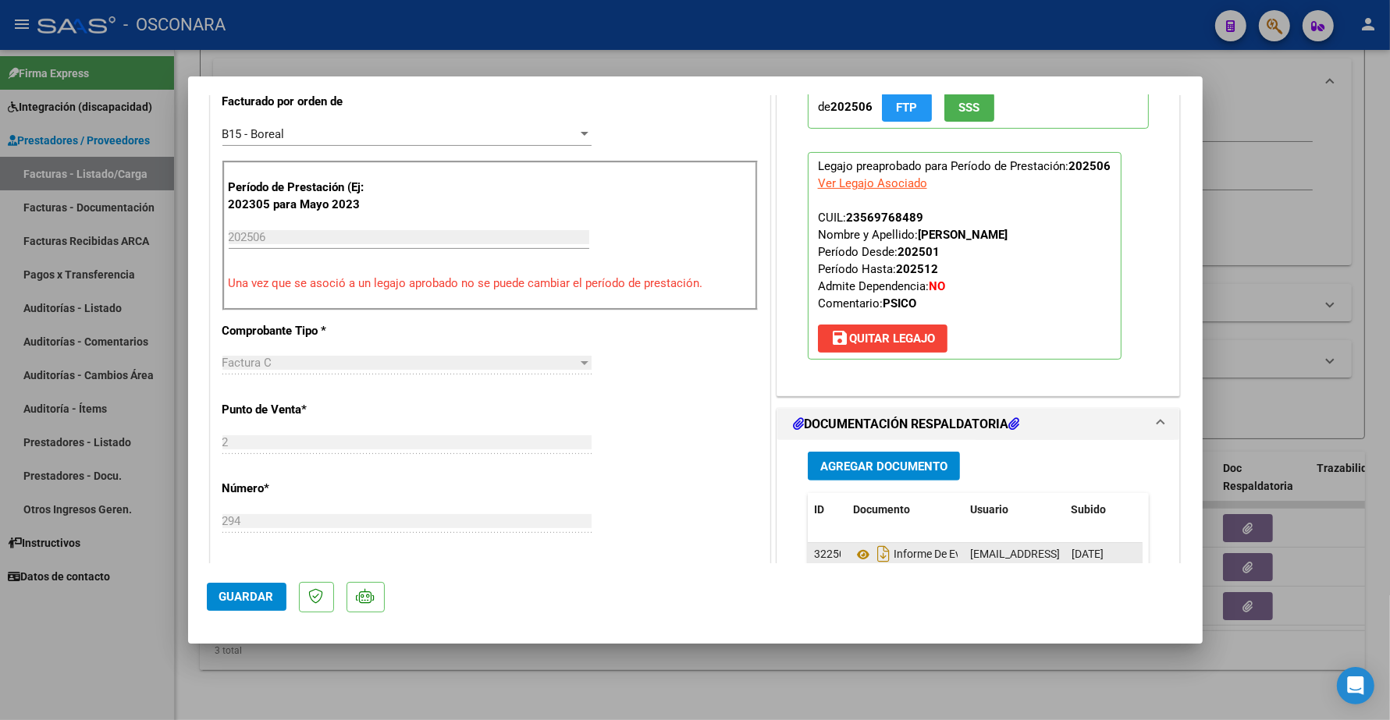
scroll to position [390, 0]
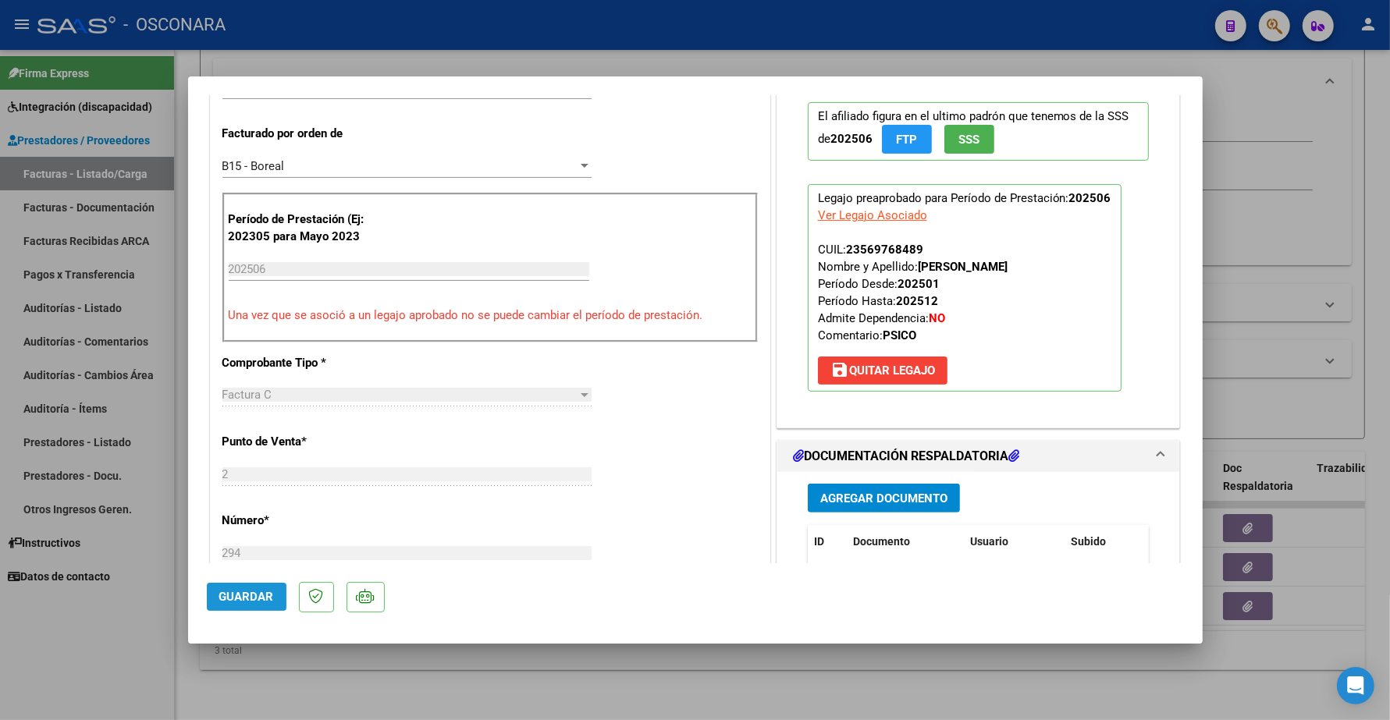
click at [259, 595] on span "Guardar" at bounding box center [246, 597] width 55 height 14
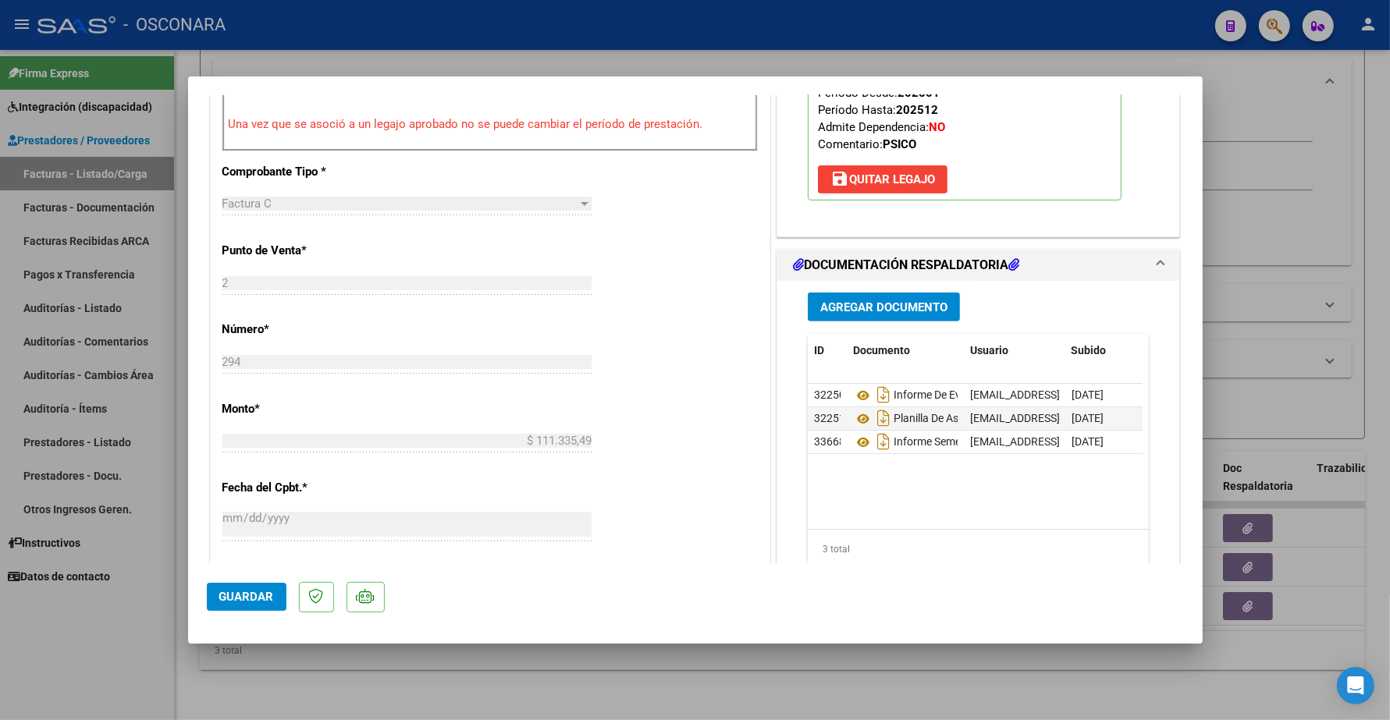
scroll to position [585, 0]
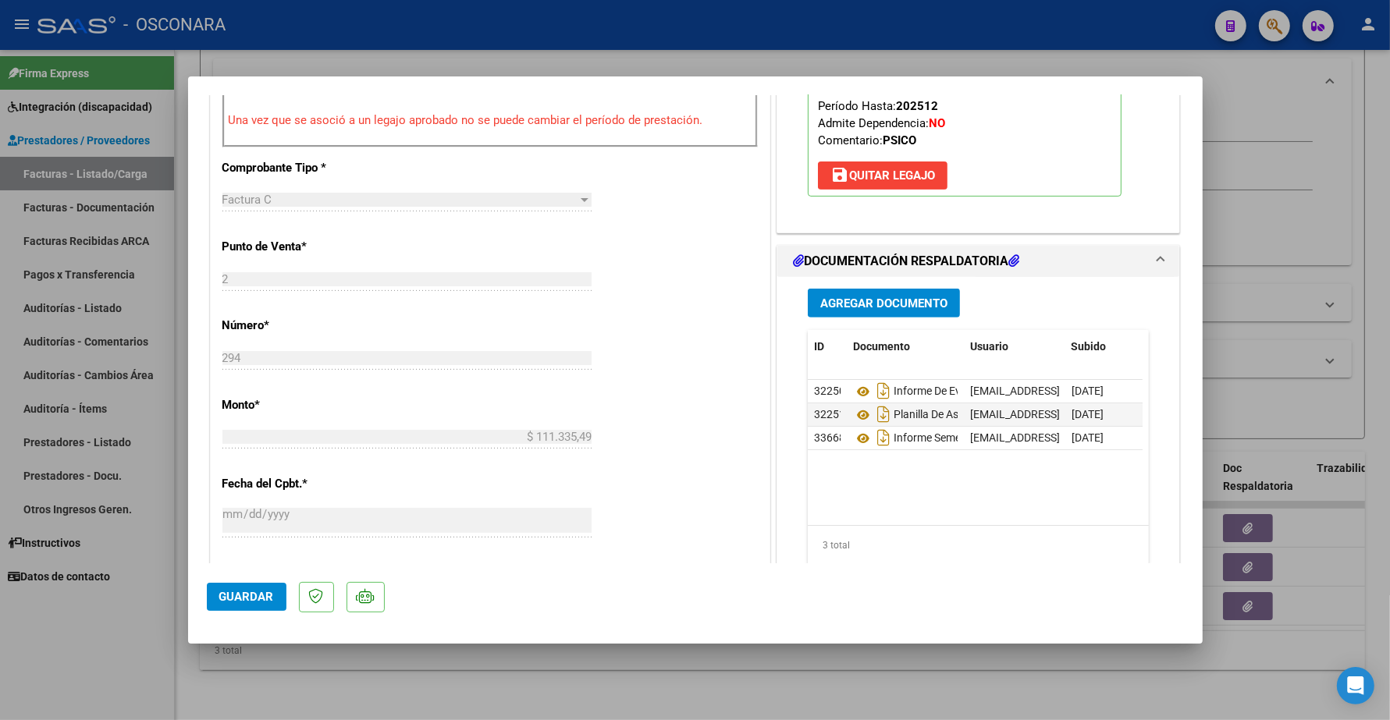
click at [247, 598] on span "Guardar" at bounding box center [246, 597] width 55 height 14
type input "$ 0,00"
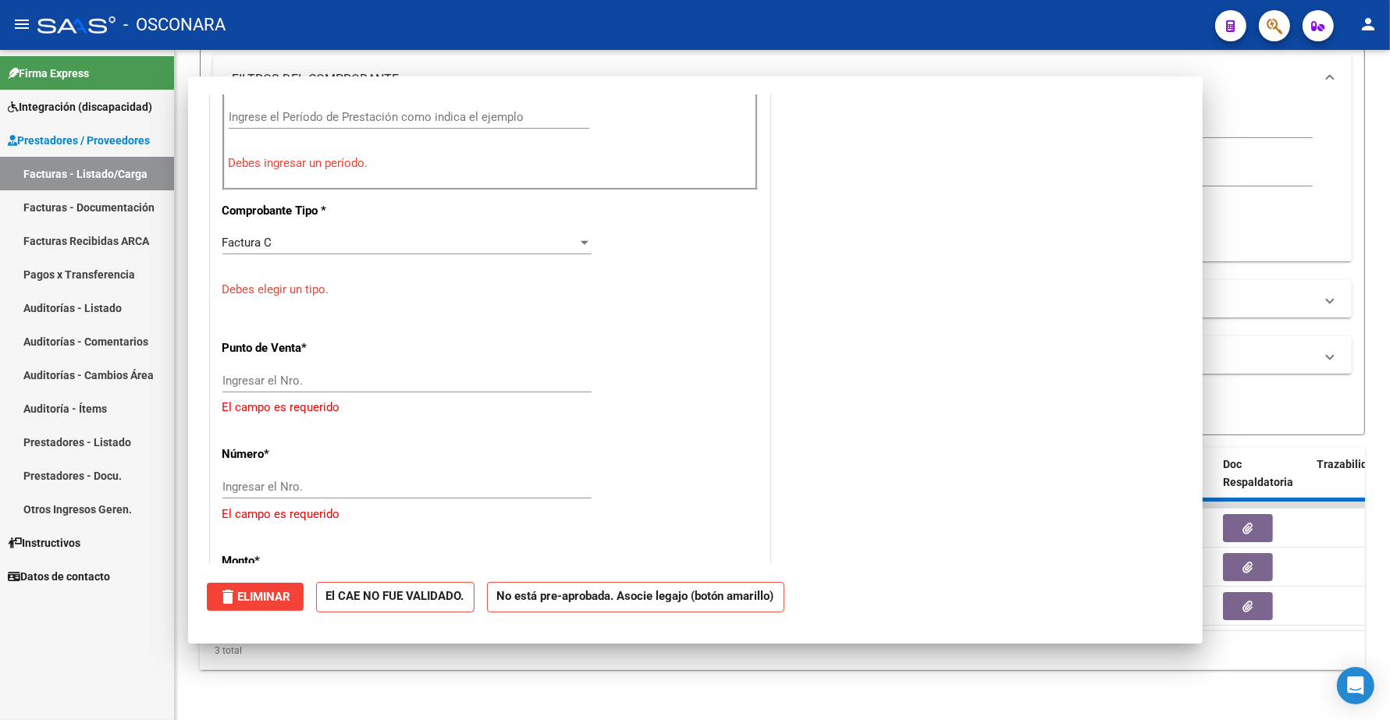
scroll to position [628, 0]
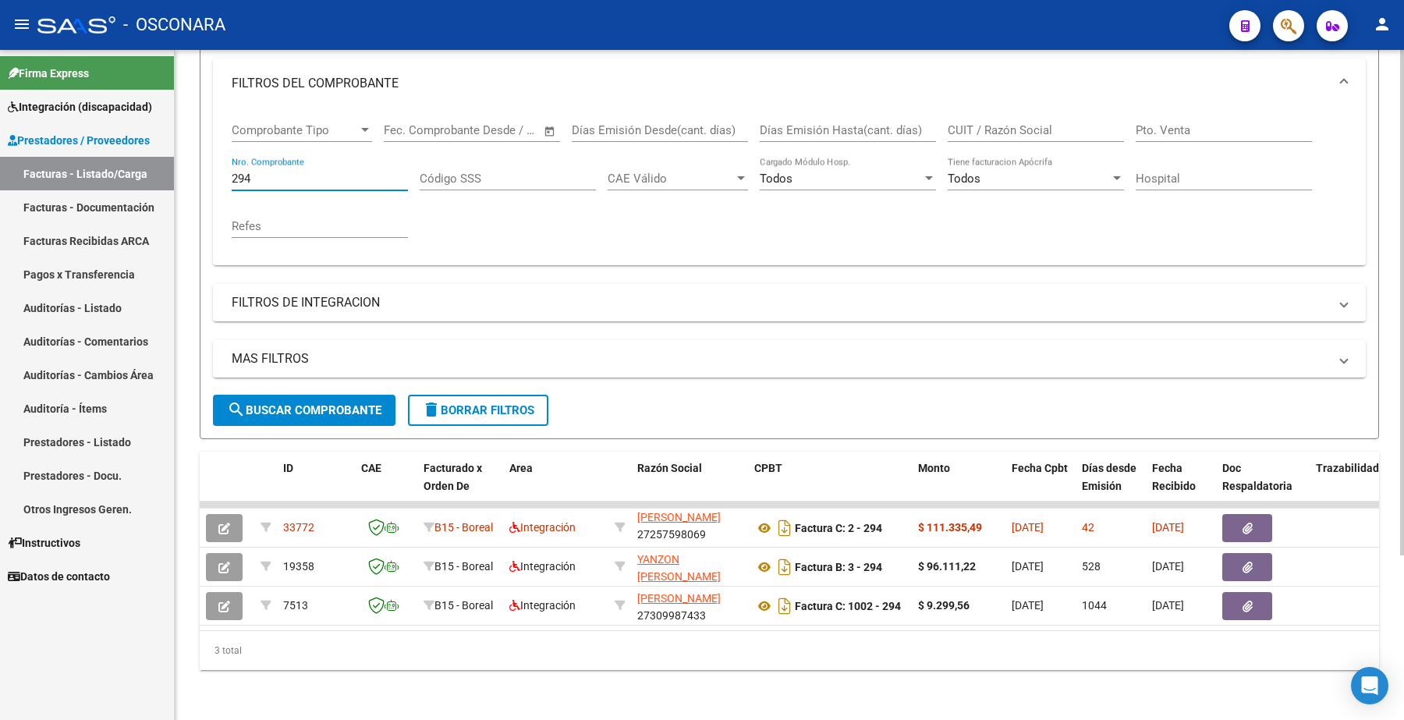
drag, startPoint x: 262, startPoint y: 166, endPoint x: 201, endPoint y: 157, distance: 61.6
click at [201, 157] on form "Filtros Id Area Area Seleccionar Gerenciador Seleccionar Gerenciador Todos Conf…" at bounding box center [790, 208] width 1180 height 461
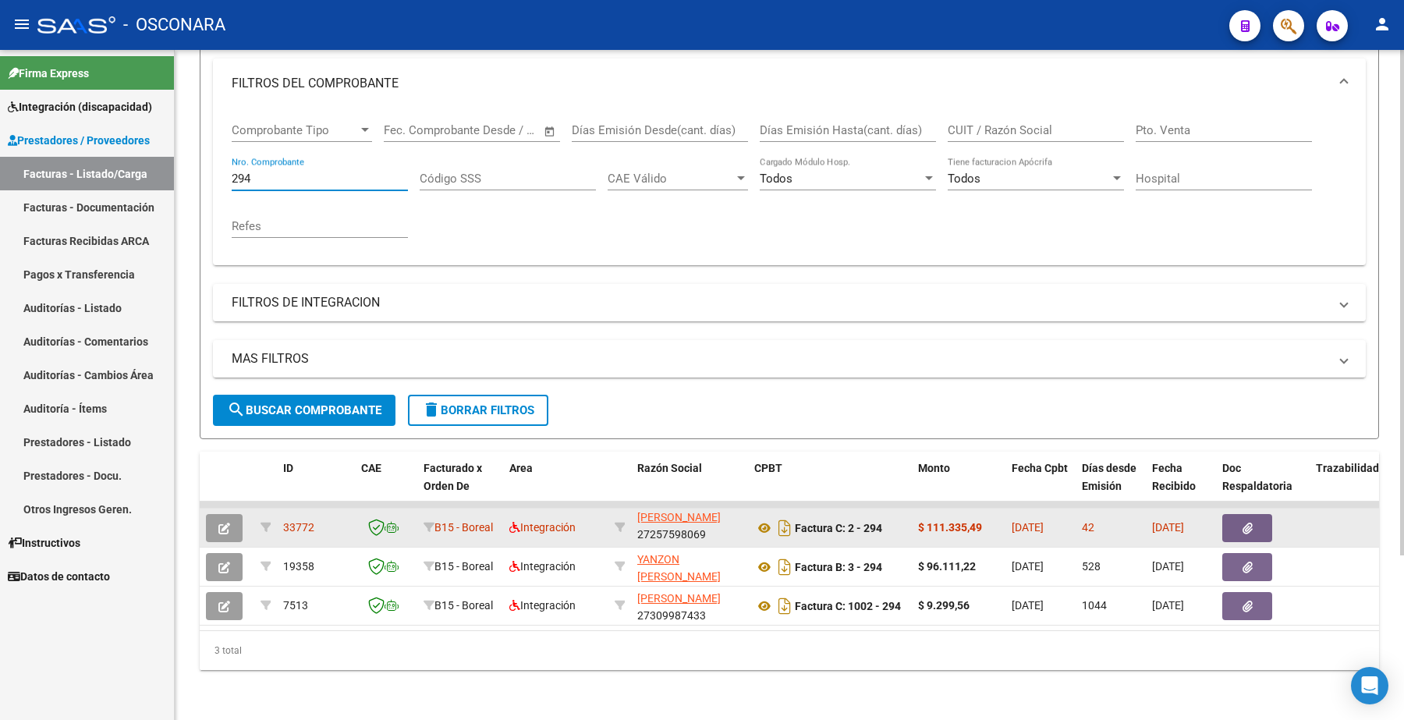
click at [225, 520] on button "button" at bounding box center [224, 528] width 37 height 28
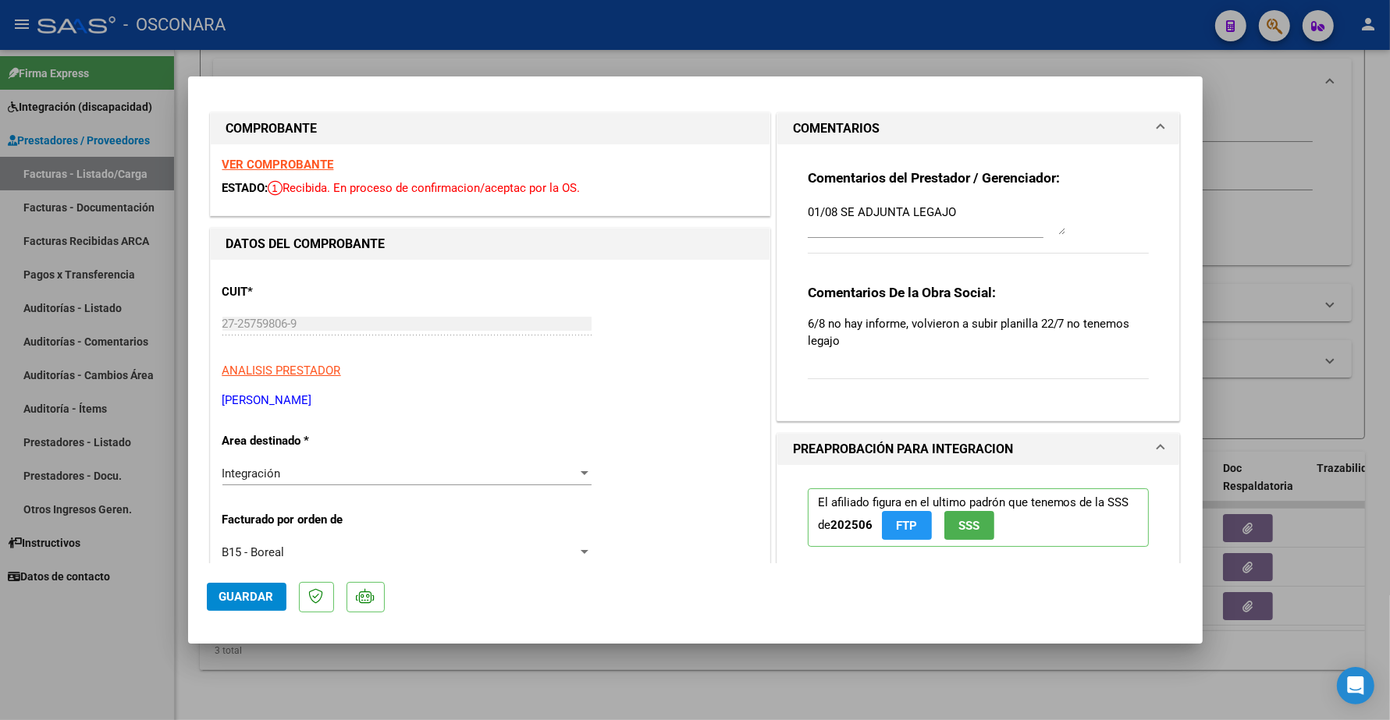
scroll to position [0, 0]
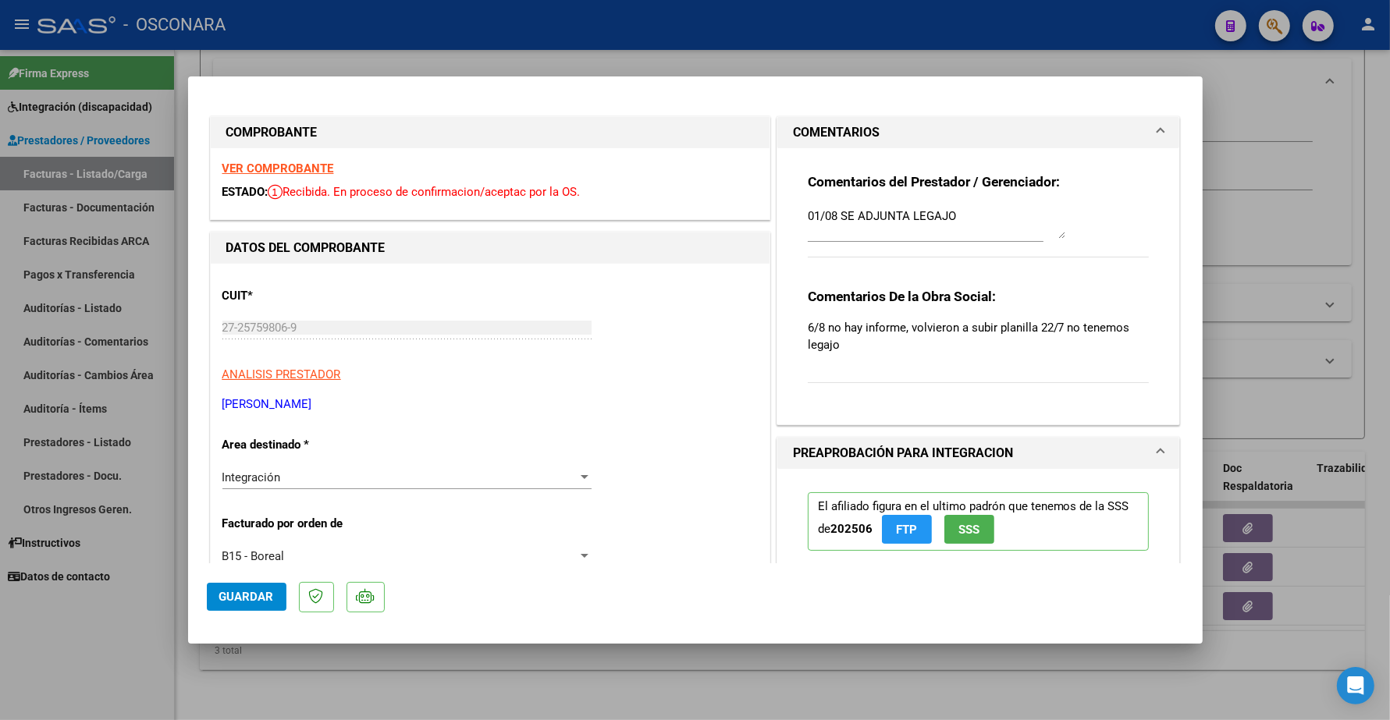
click at [957, 218] on textarea "01/08 SE ADJUNTA LEGAJO" at bounding box center [936, 223] width 257 height 31
click at [796, 217] on div "Comentarios del Prestador / Gerenciador: 01/08 SE ADJUNTA LEGAJO Comentarios De…" at bounding box center [978, 280] width 365 height 264
click at [808, 215] on textarea "01/08 SE ADJUNTA LEGAJO" at bounding box center [936, 223] width 257 height 31
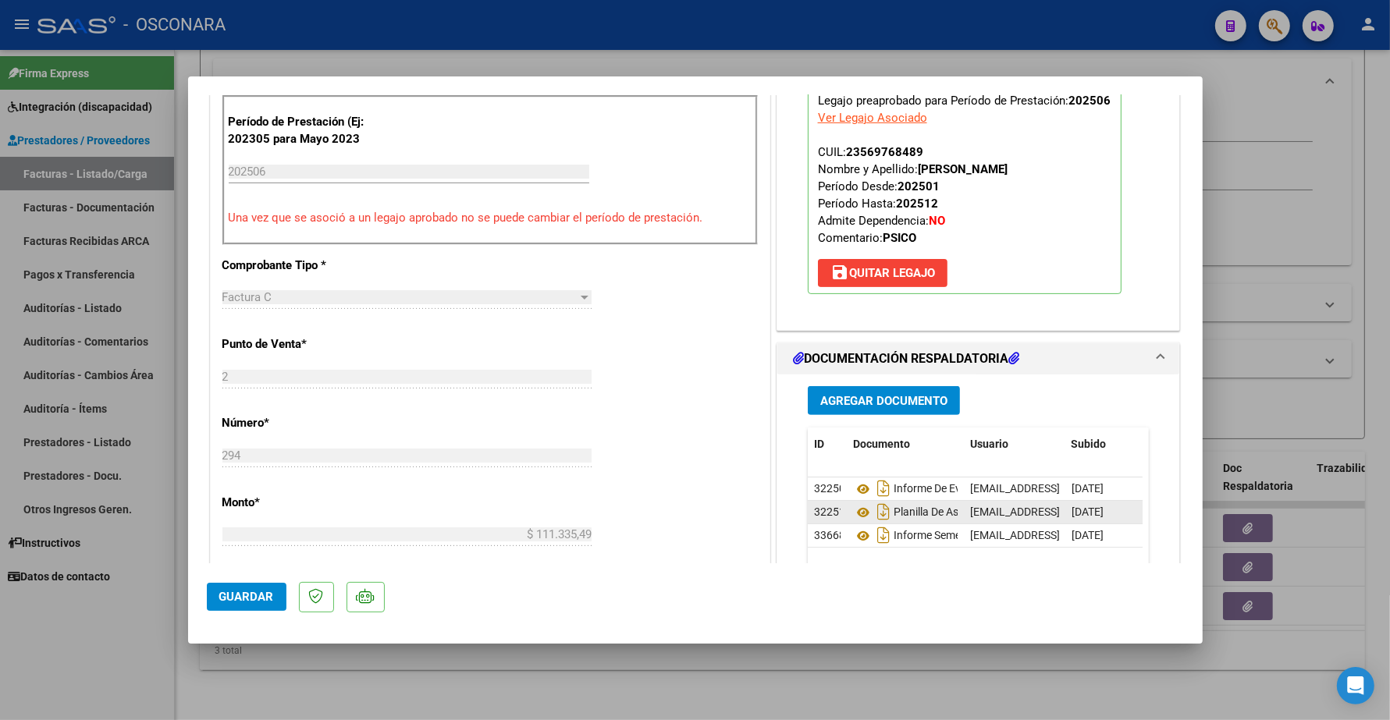
scroll to position [780, 0]
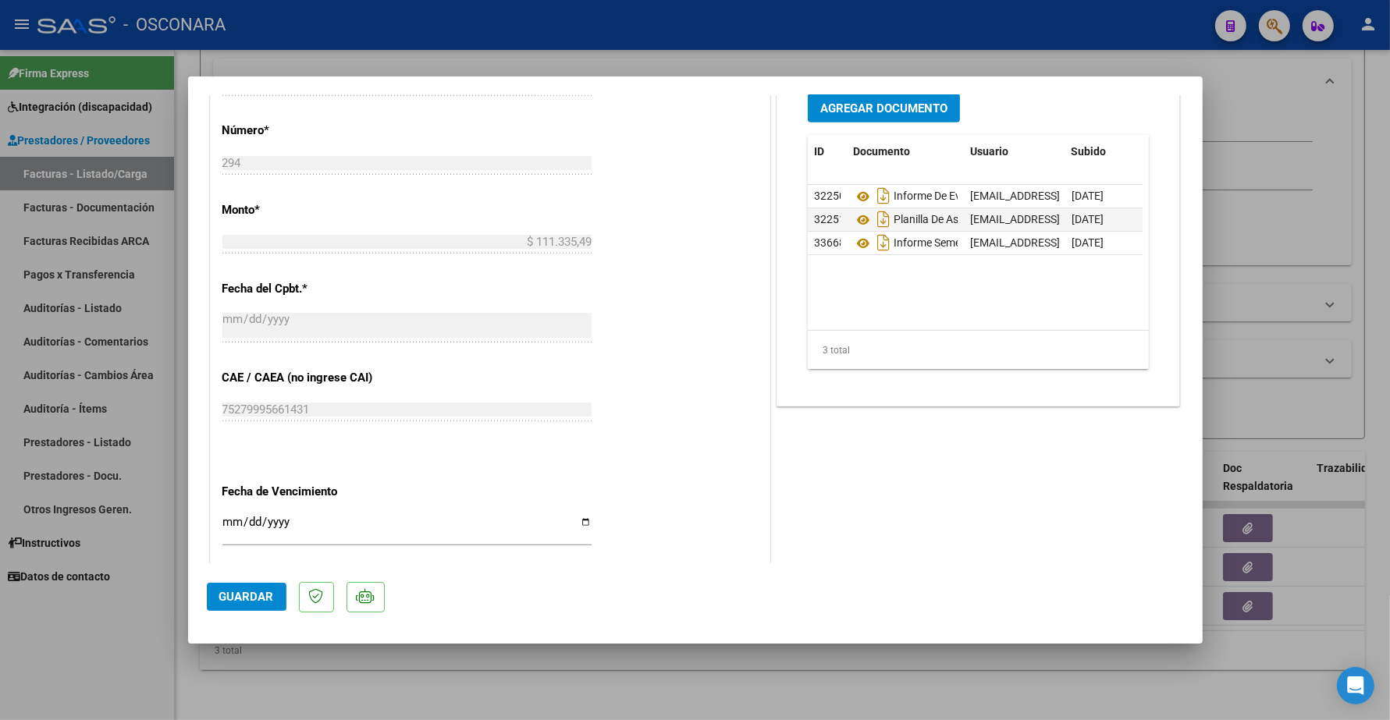
type textarea "14/08 SE ADJUNTA INFORME 01/08 SE ADJUNTA LEGAJO"
click at [244, 597] on span "Guardar" at bounding box center [246, 597] width 55 height 14
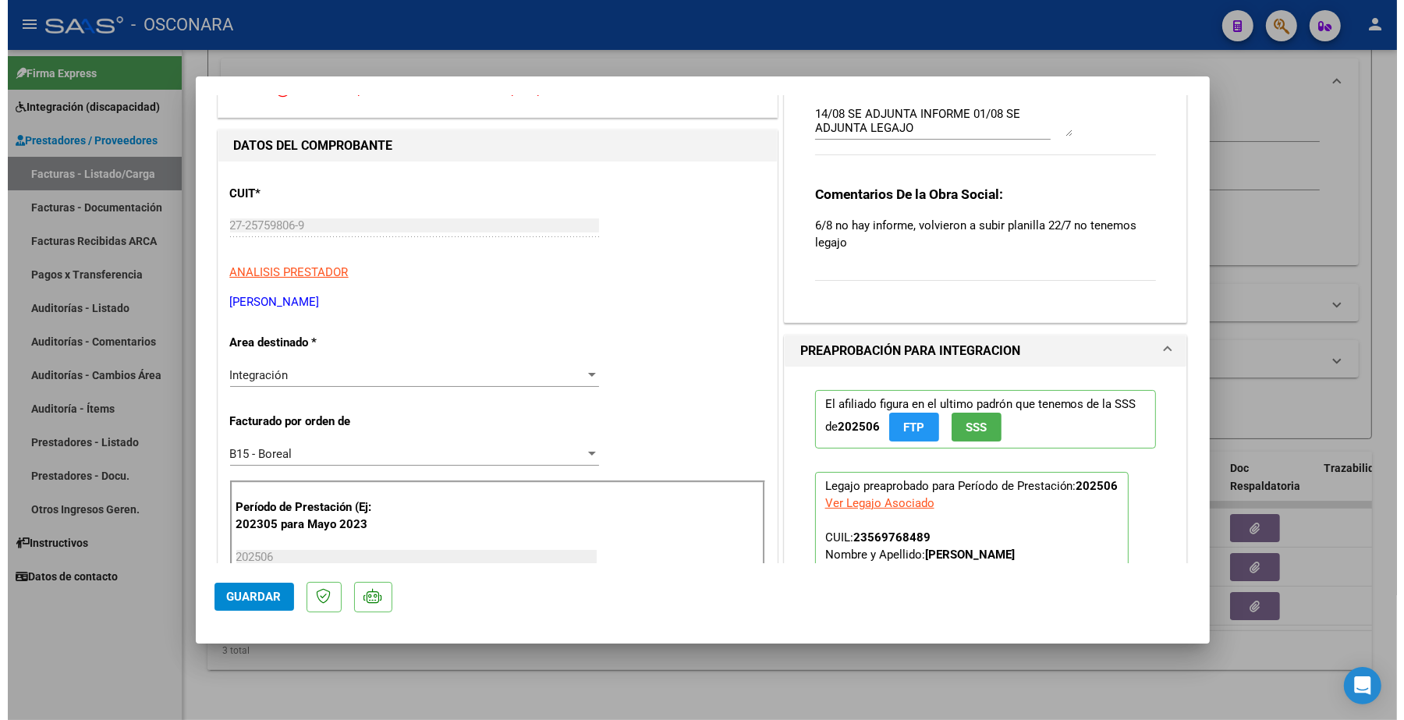
scroll to position [0, 0]
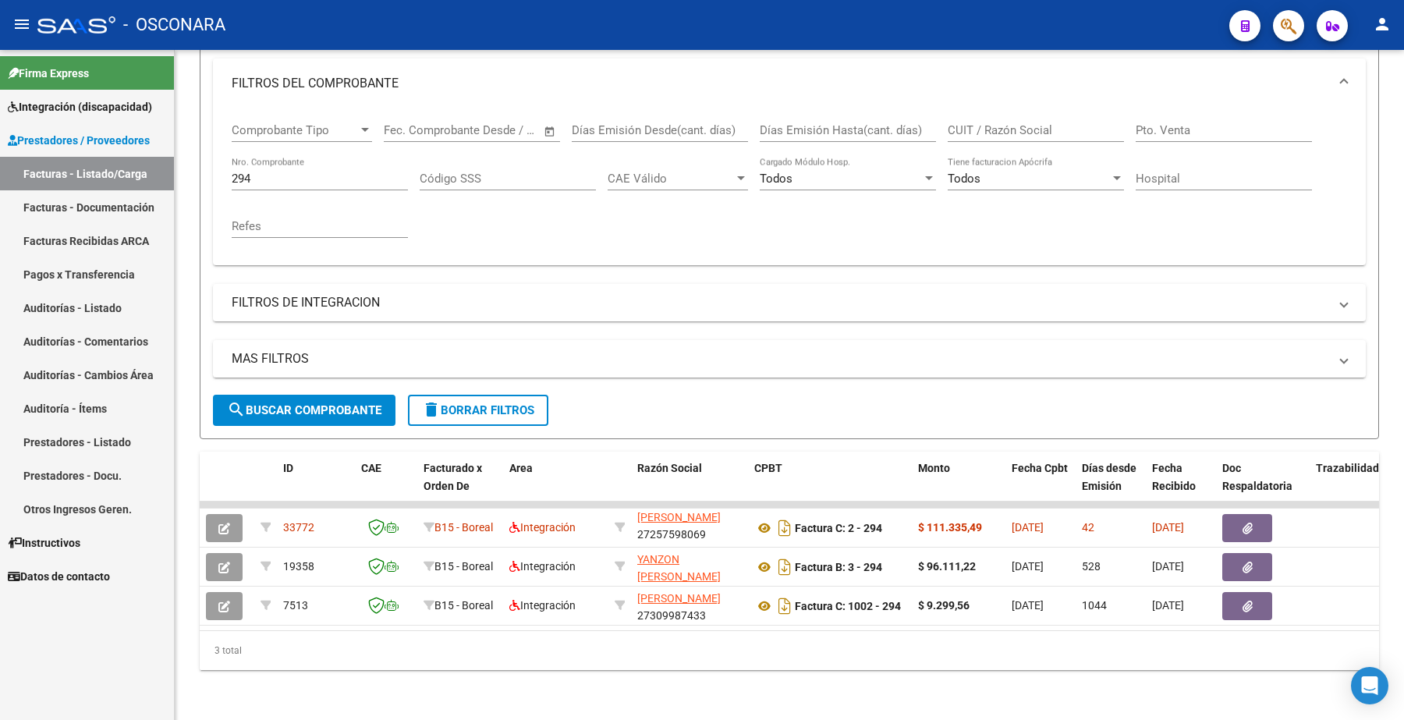
drag, startPoint x: 260, startPoint y: 162, endPoint x: 134, endPoint y: 156, distance: 125.7
click at [142, 162] on mat-sidenav-container "Firma Express Integración (discapacidad) Certificado Discapacidad Legajos Prest…" at bounding box center [702, 385] width 1404 height 670
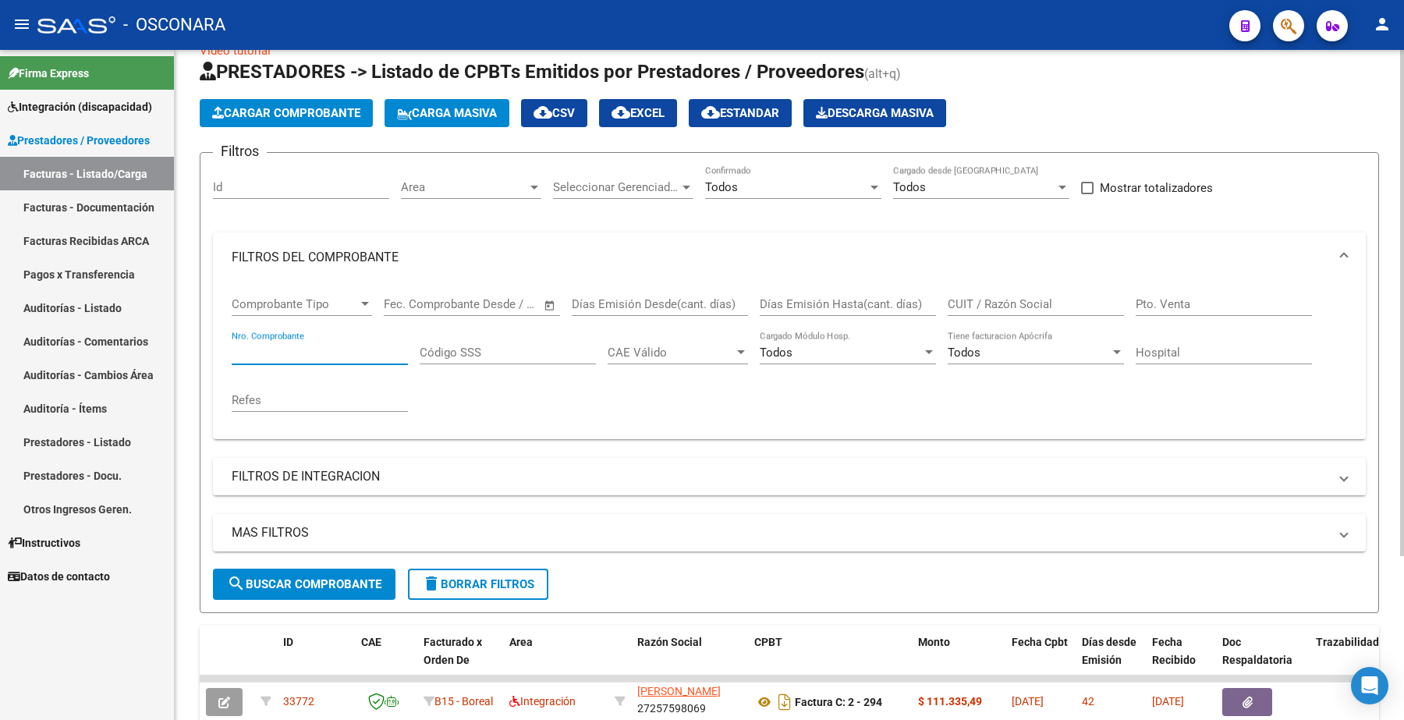
scroll to position [23, 0]
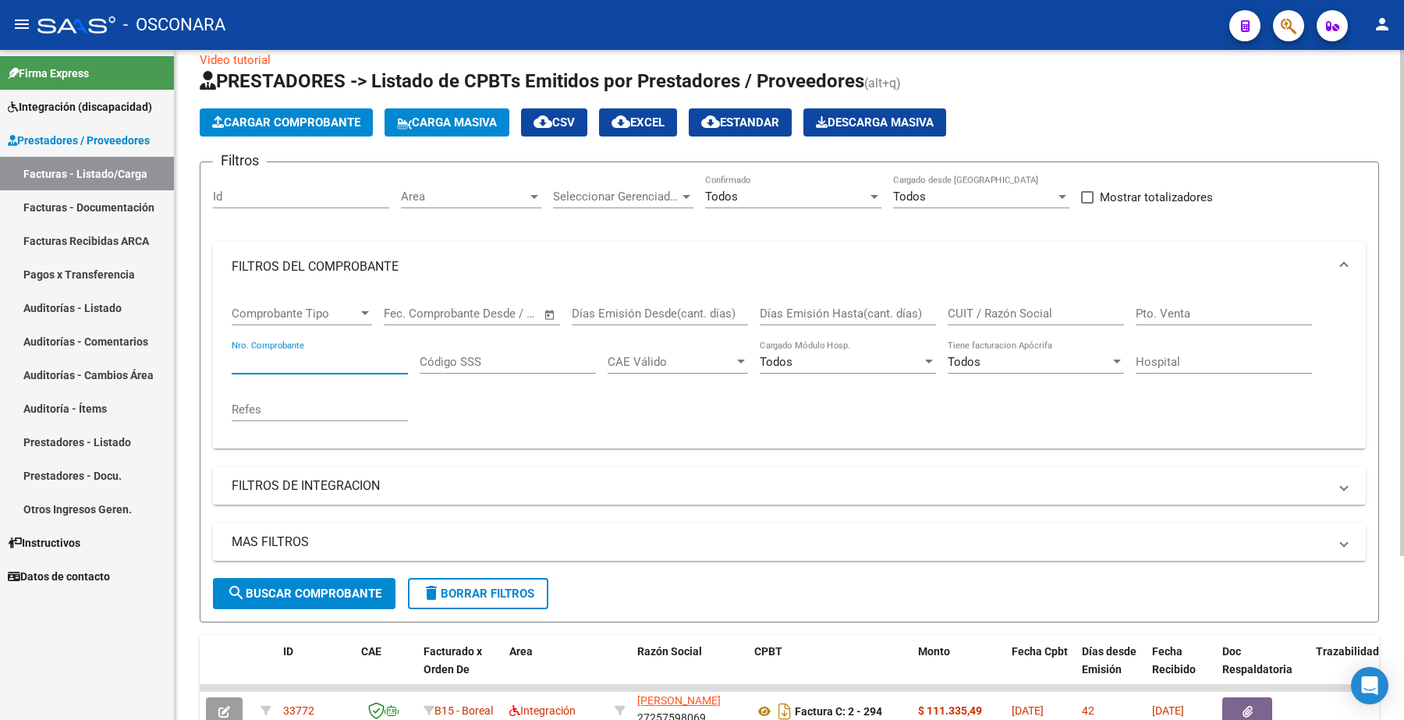
click at [306, 579] on button "search Buscar Comprobante" at bounding box center [304, 593] width 183 height 31
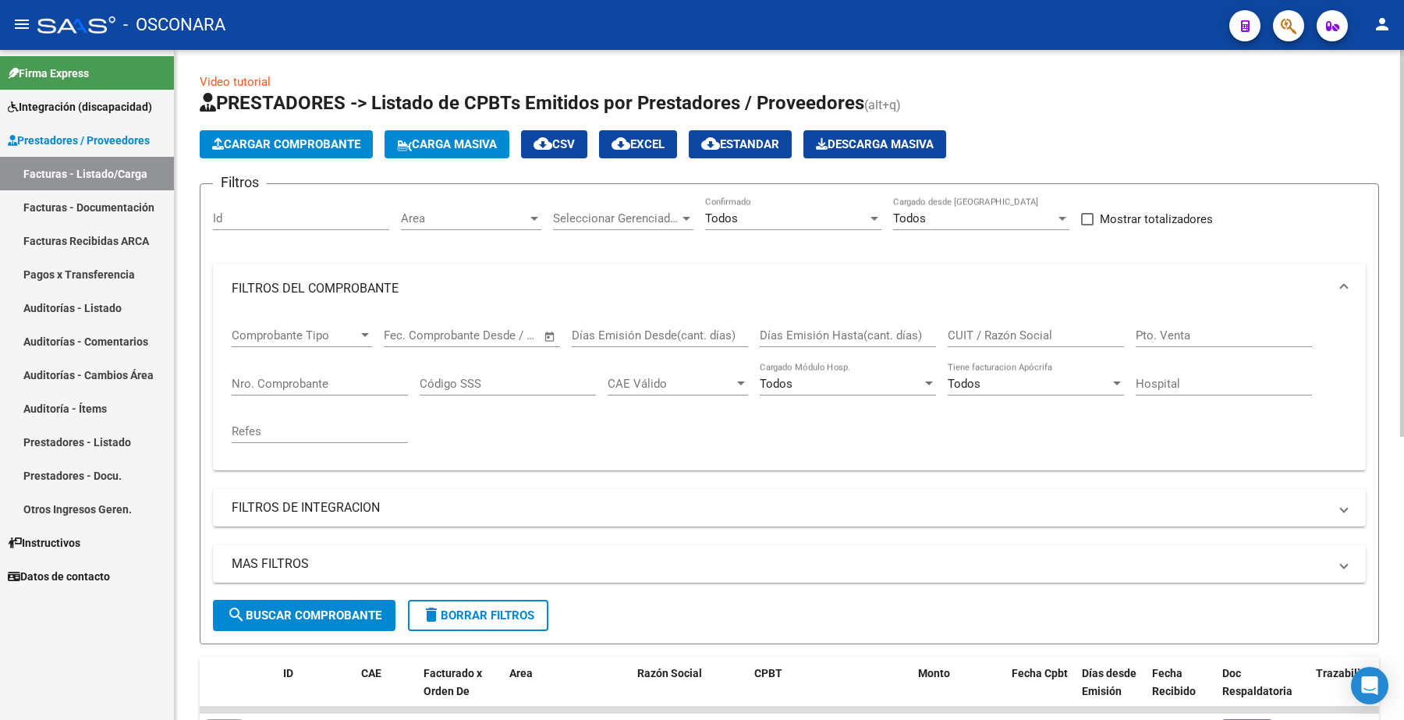
scroll to position [0, 0]
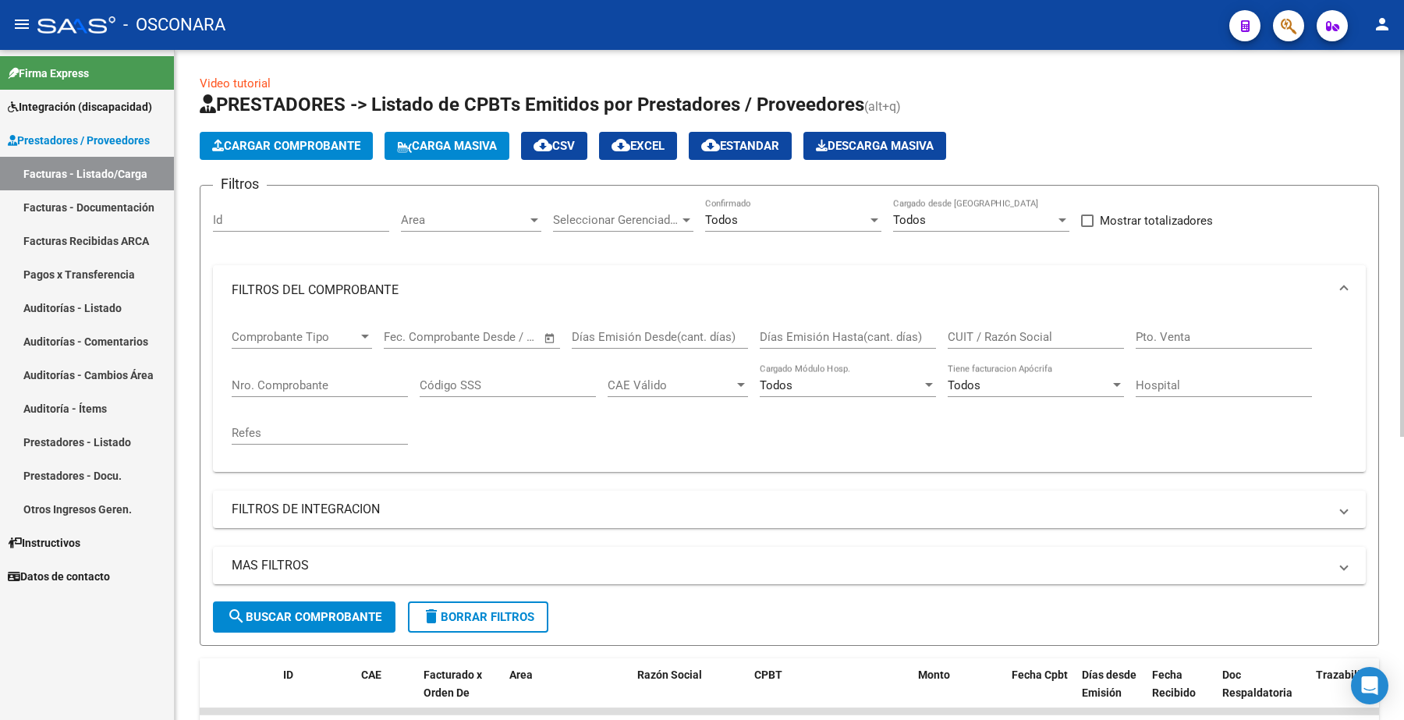
click at [305, 378] on input "Nro. Comprobante" at bounding box center [320, 385] width 176 height 14
paste input "496"
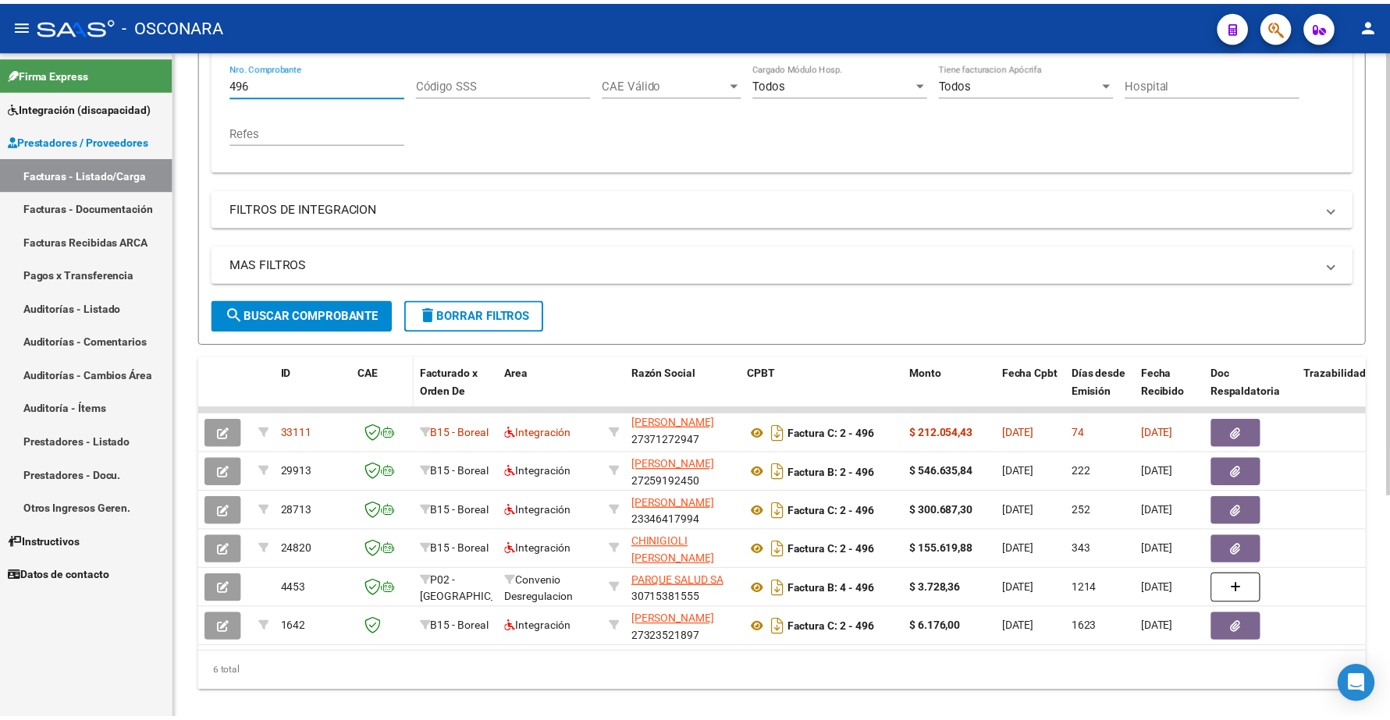
scroll to position [335, 0]
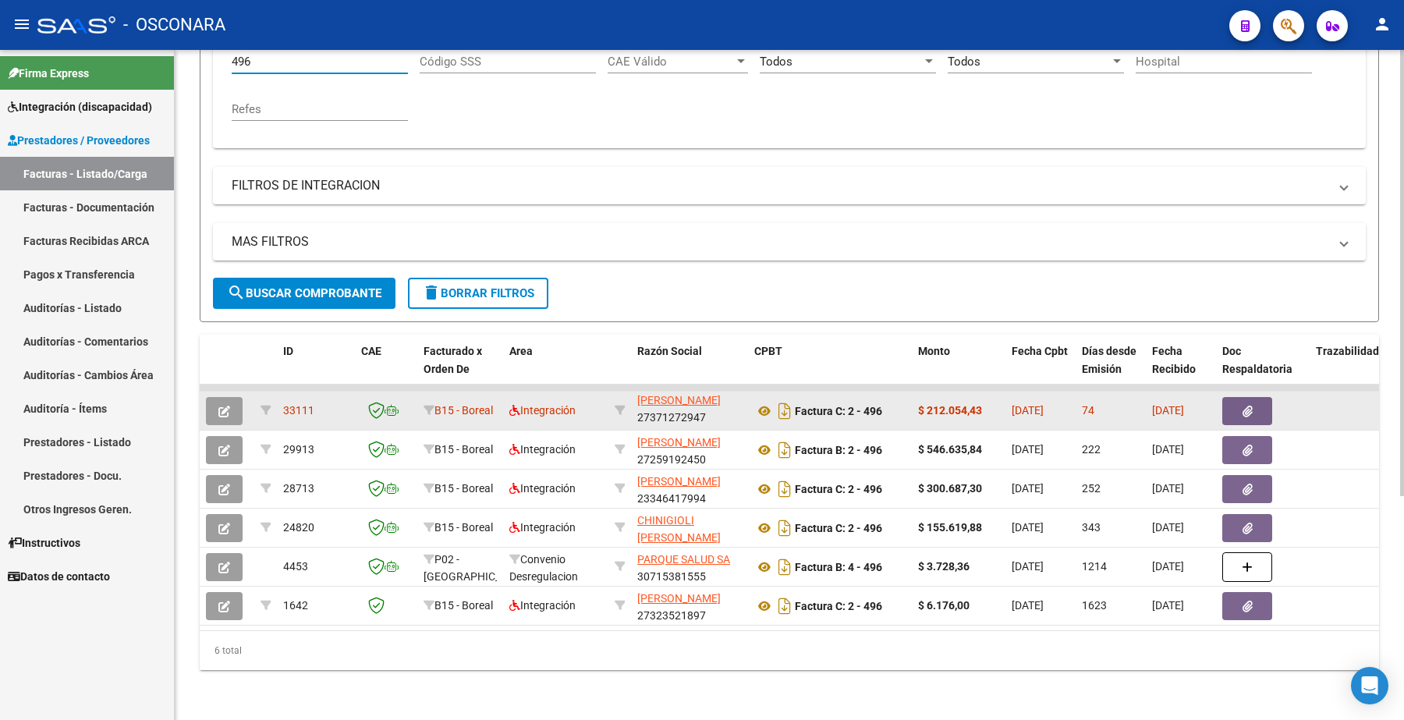
type input "496"
click at [234, 399] on button "button" at bounding box center [224, 411] width 37 height 28
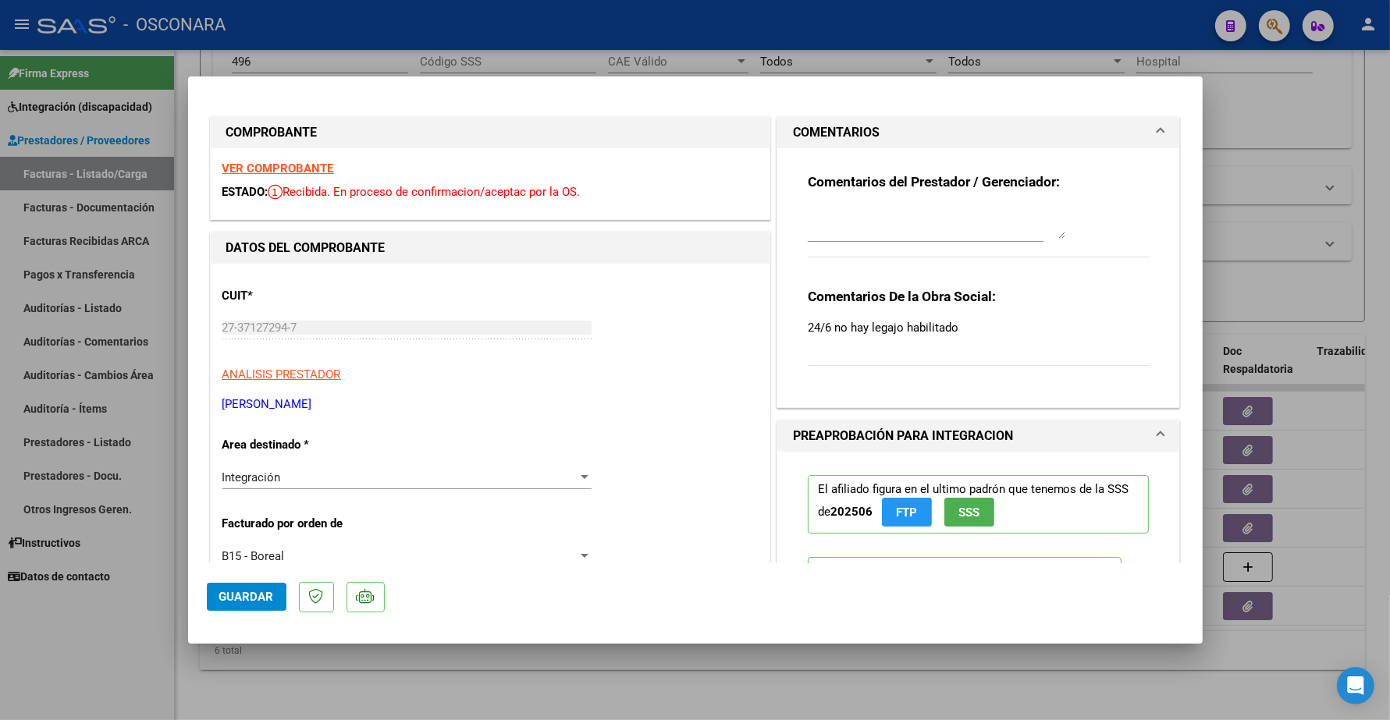
click at [310, 170] on strong "VER COMPROBANTE" at bounding box center [278, 169] width 112 height 14
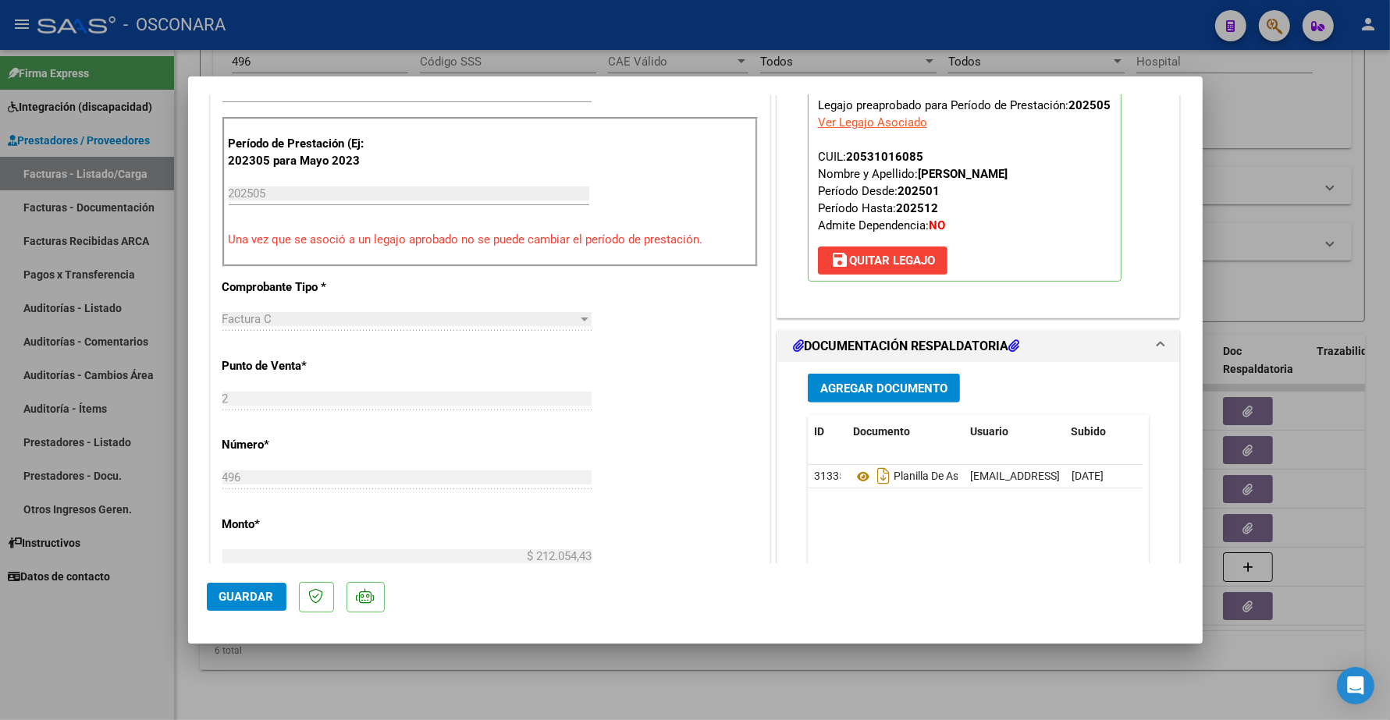
scroll to position [585, 0]
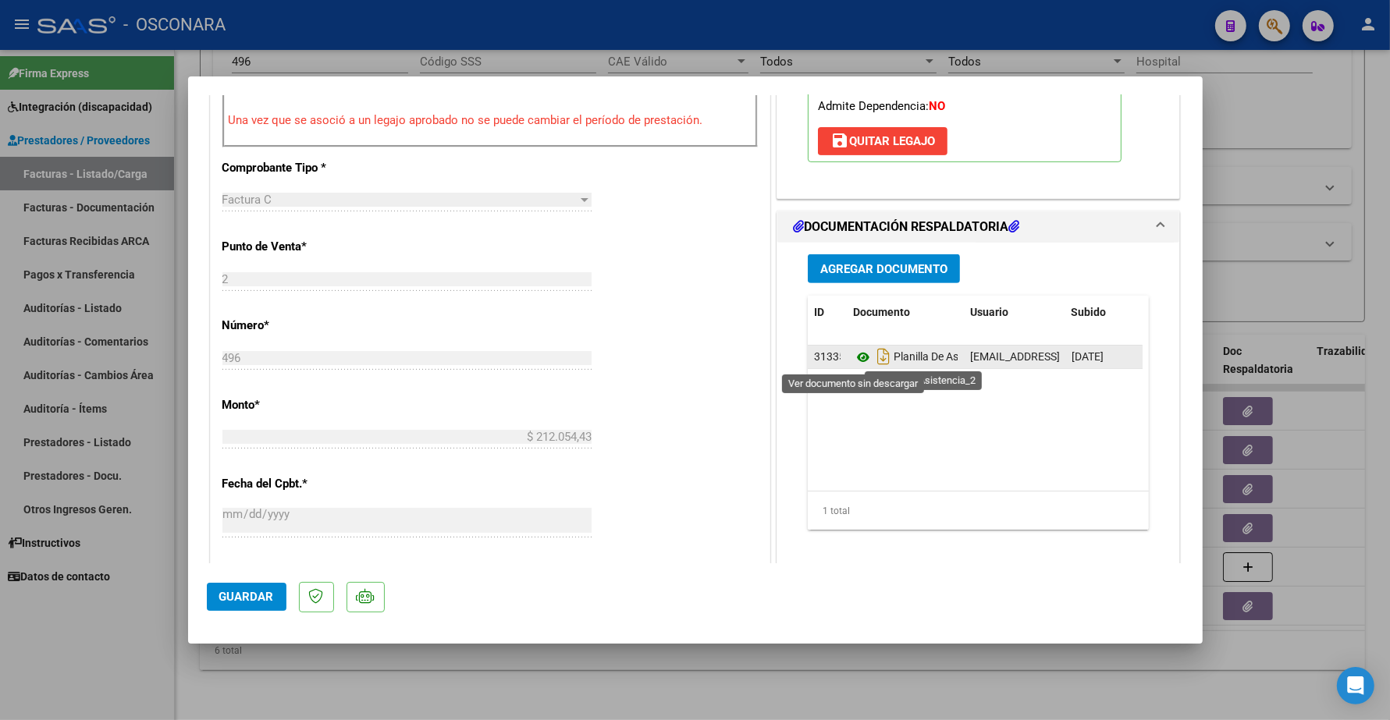
click at [855, 355] on icon at bounding box center [863, 357] width 20 height 19
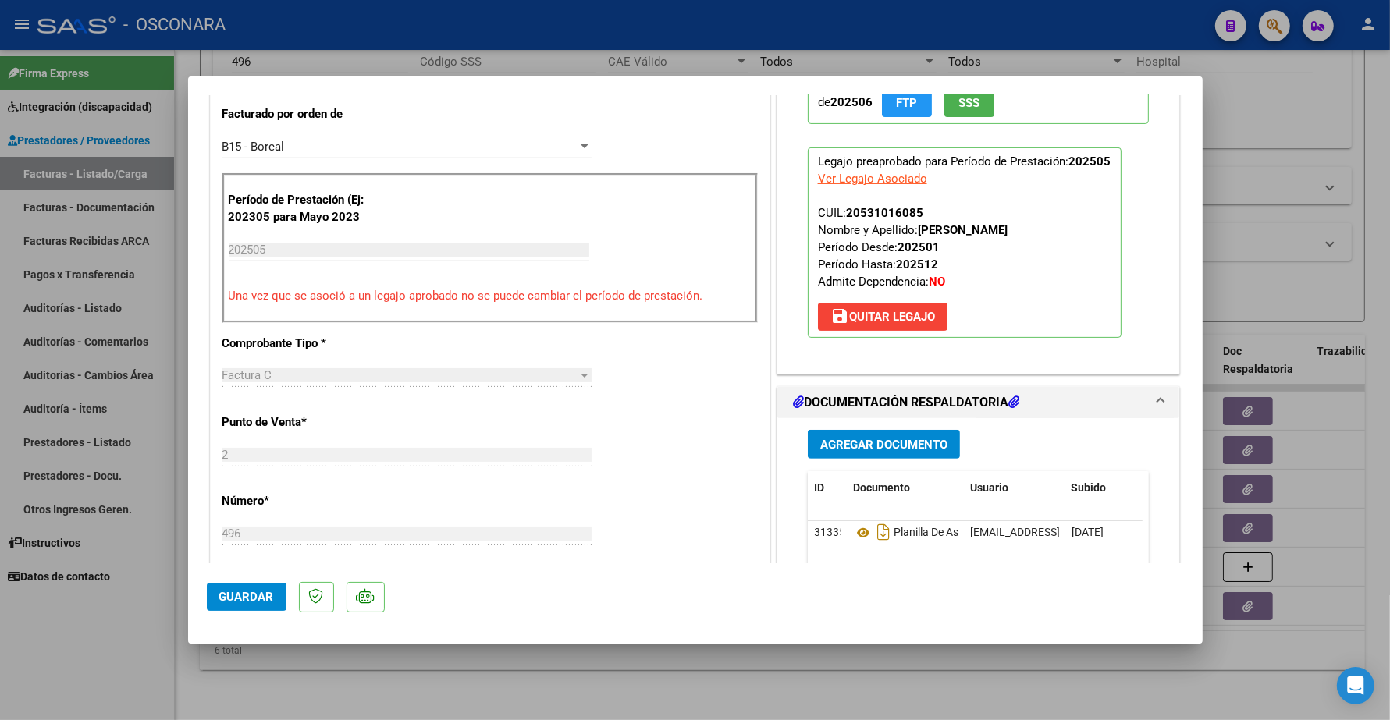
scroll to position [488, 0]
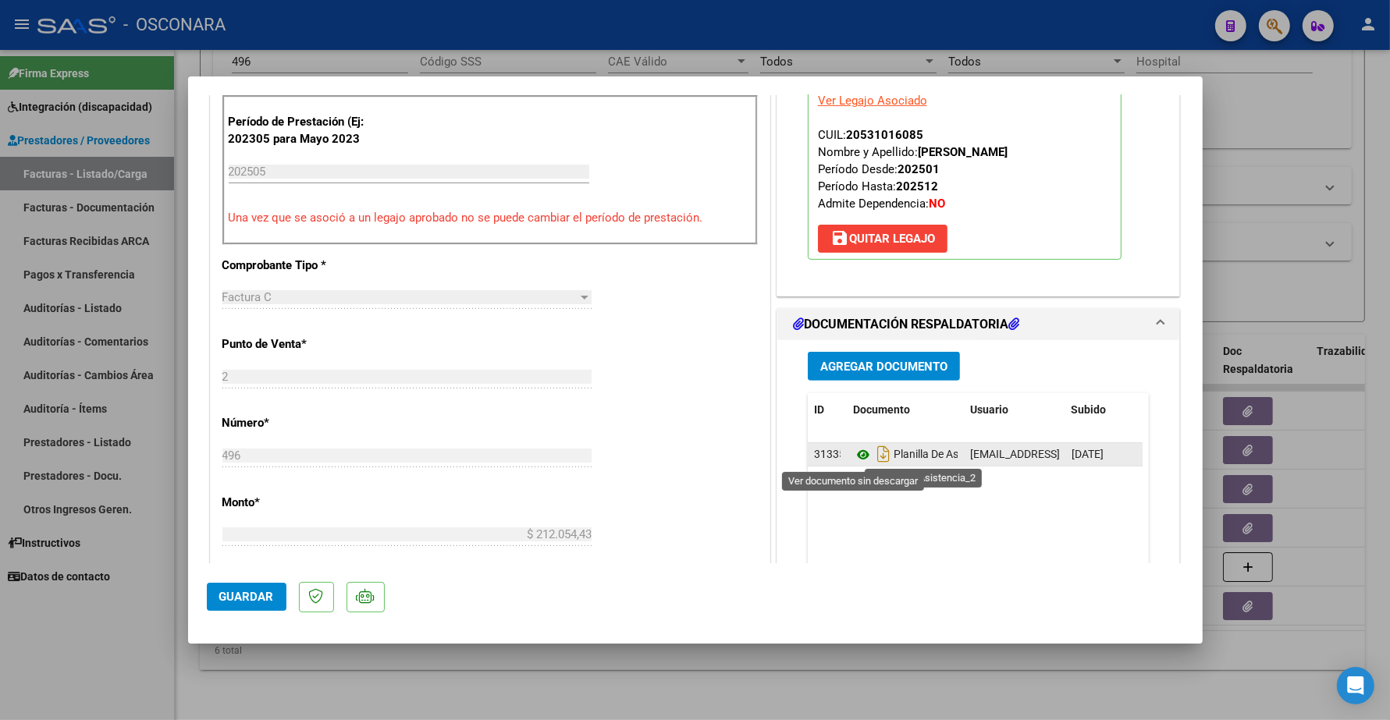
click at [853, 455] on icon at bounding box center [863, 454] width 20 height 19
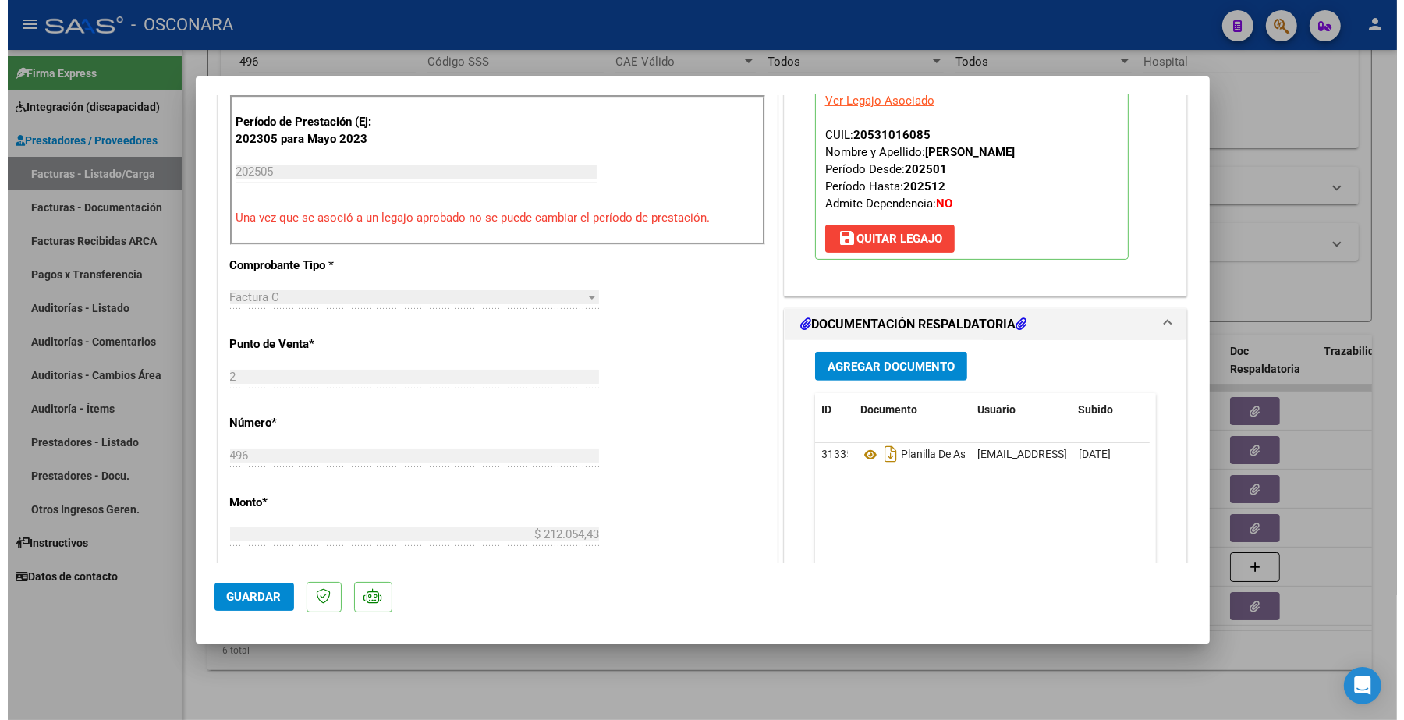
scroll to position [0, 0]
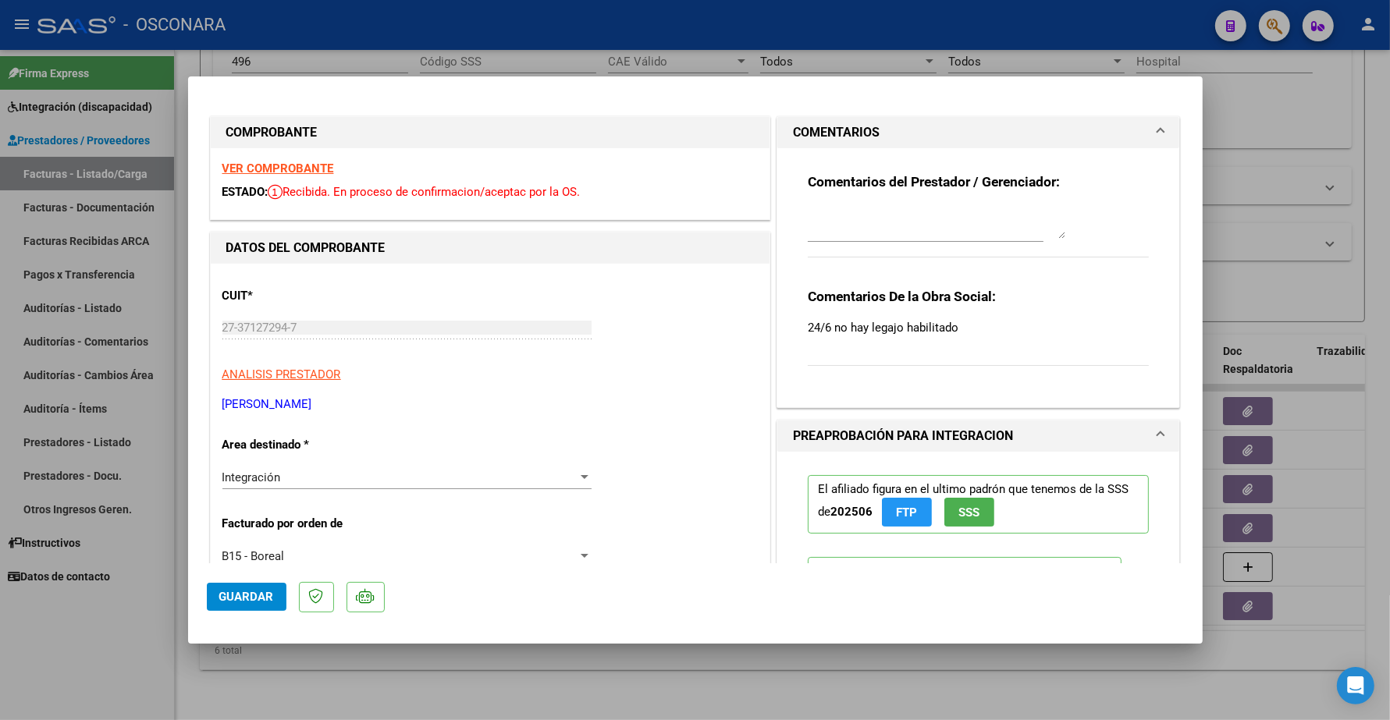
type input "$ 0,00"
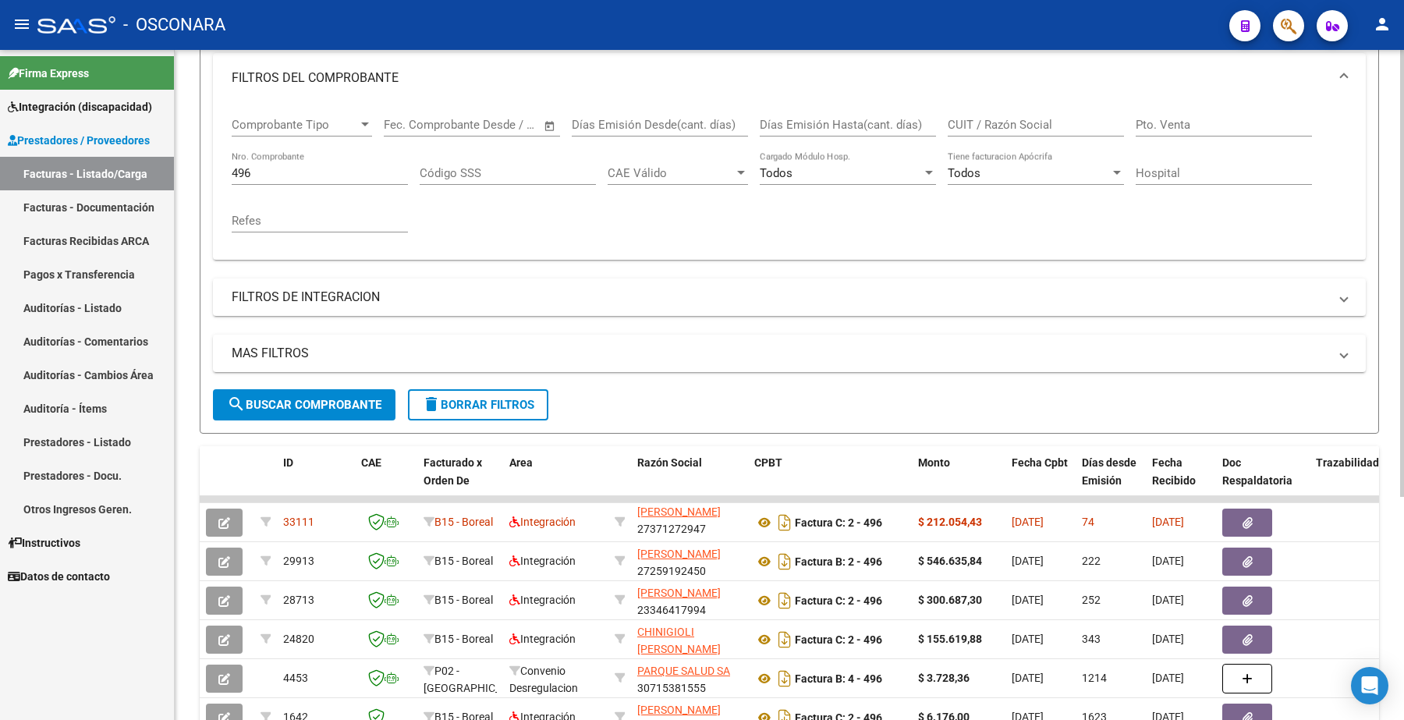
scroll to position [43, 0]
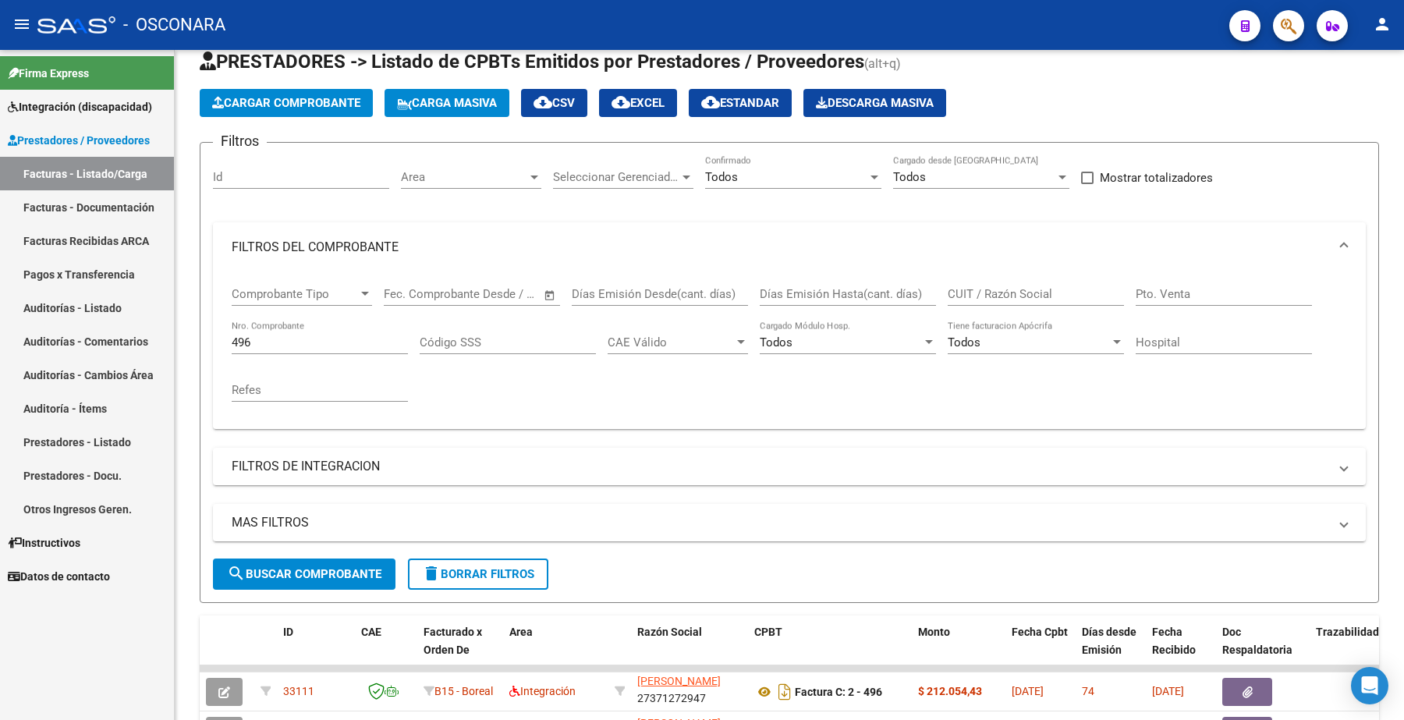
drag, startPoint x: 262, startPoint y: 333, endPoint x: 152, endPoint y: 318, distance: 111.0
click at [158, 326] on mat-sidenav-container "Firma Express Integración (discapacidad) Certificado Discapacidad Legajos Prest…" at bounding box center [702, 385] width 1404 height 670
paste input "181"
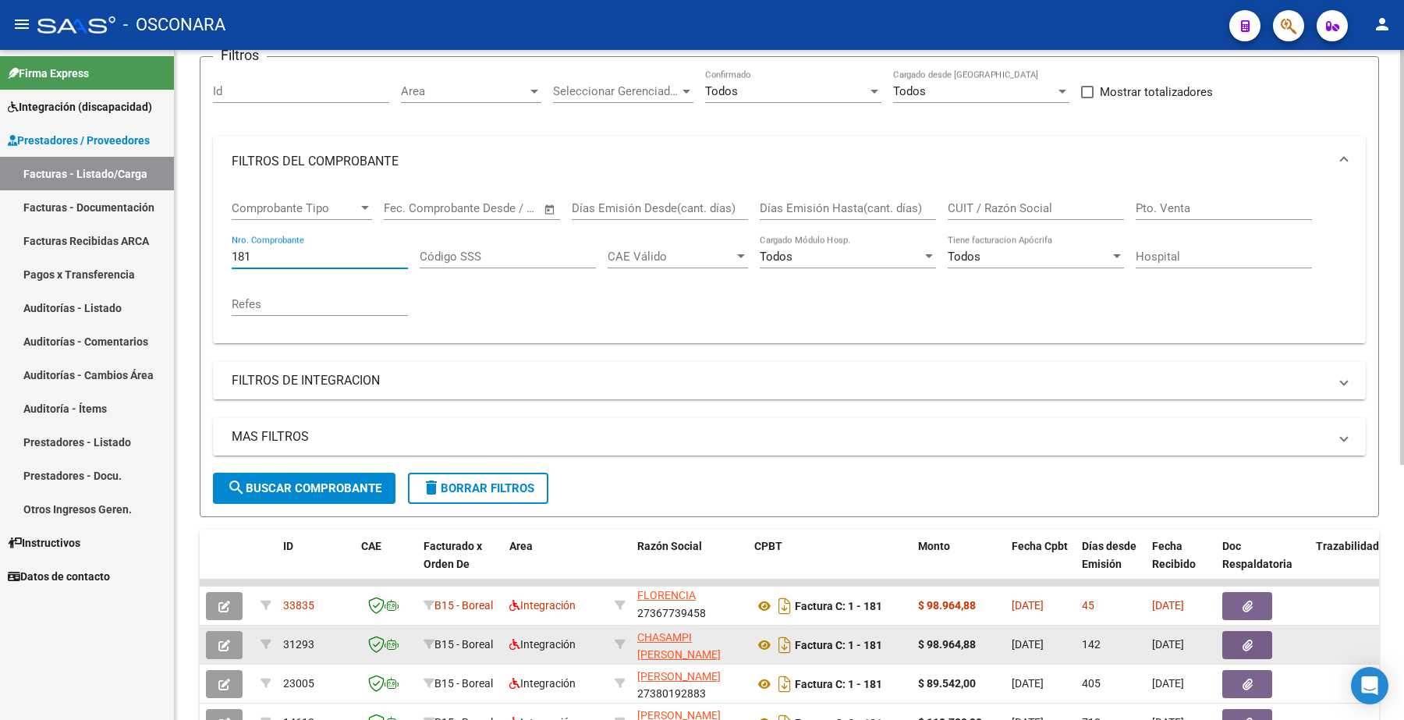
scroll to position [335, 0]
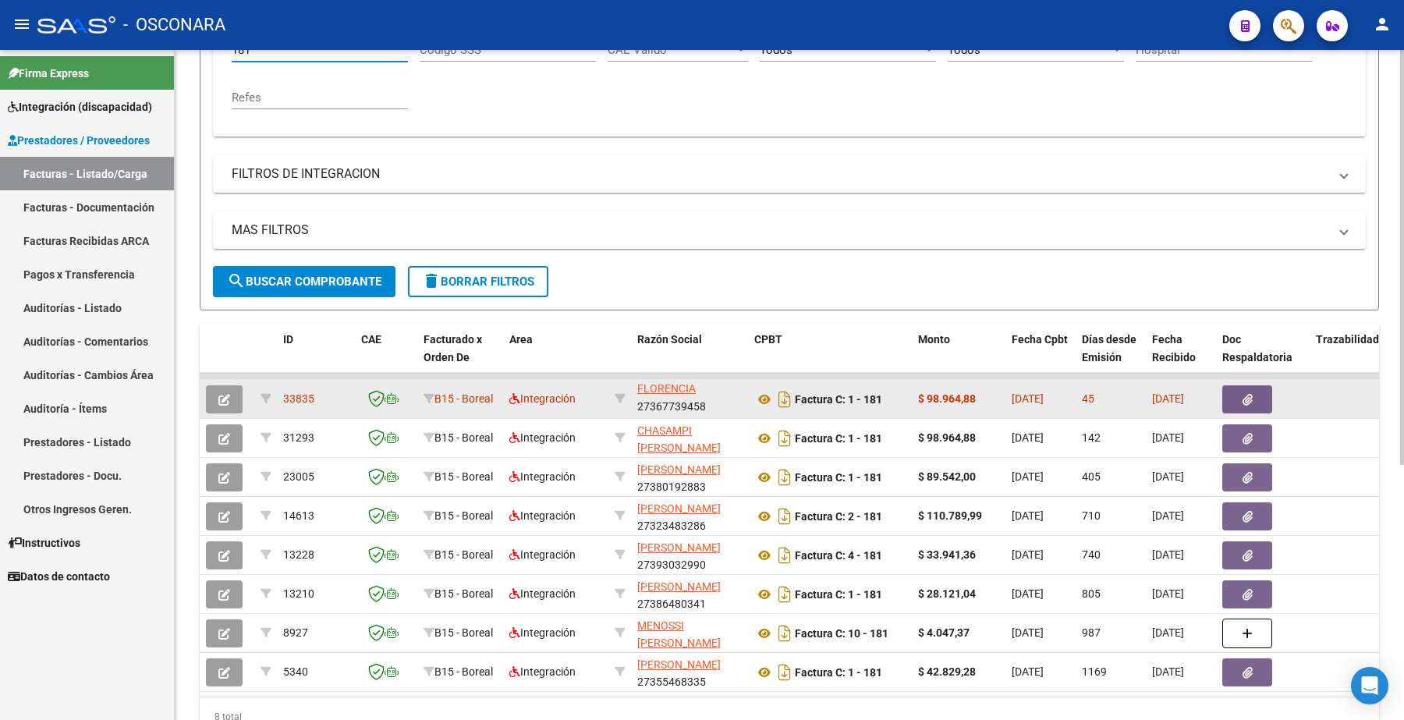
type input "181"
click at [228, 387] on button "button" at bounding box center [224, 399] width 37 height 28
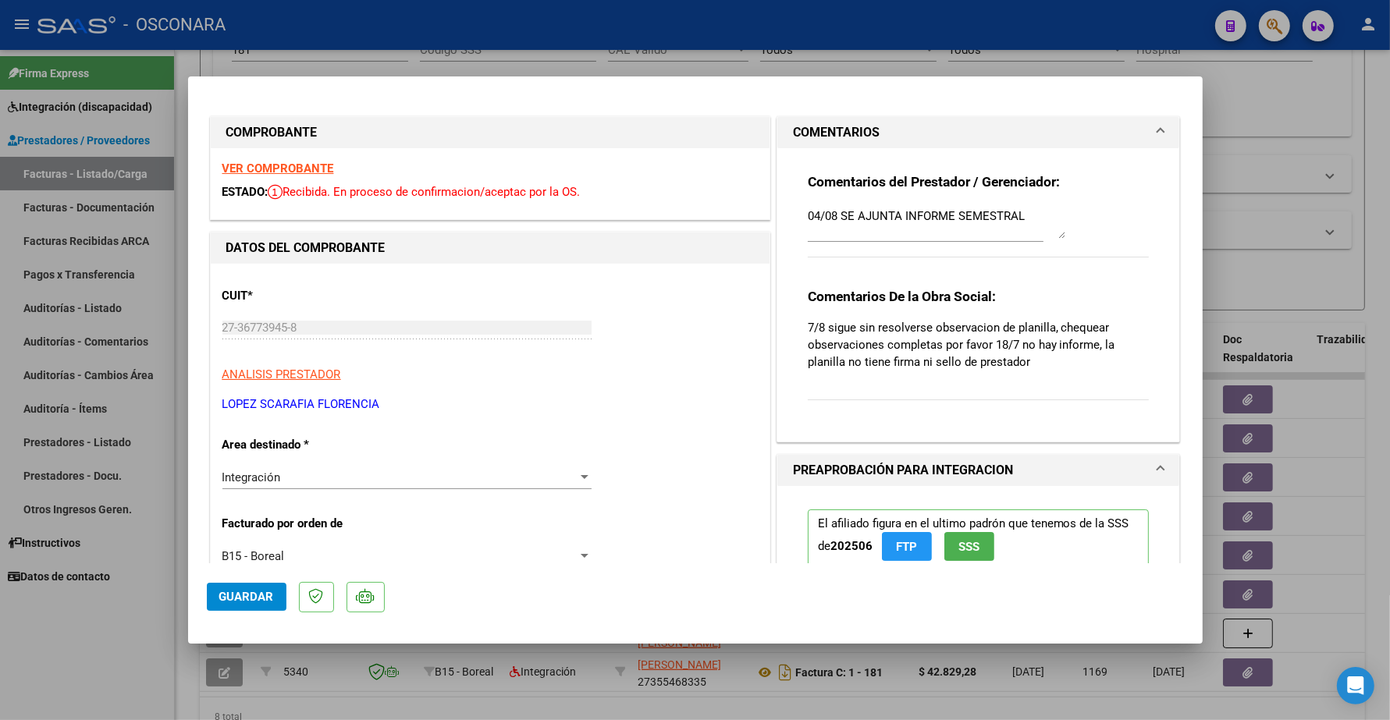
click at [299, 169] on strong "VER COMPROBANTE" at bounding box center [278, 169] width 112 height 14
type input "$ 0,00"
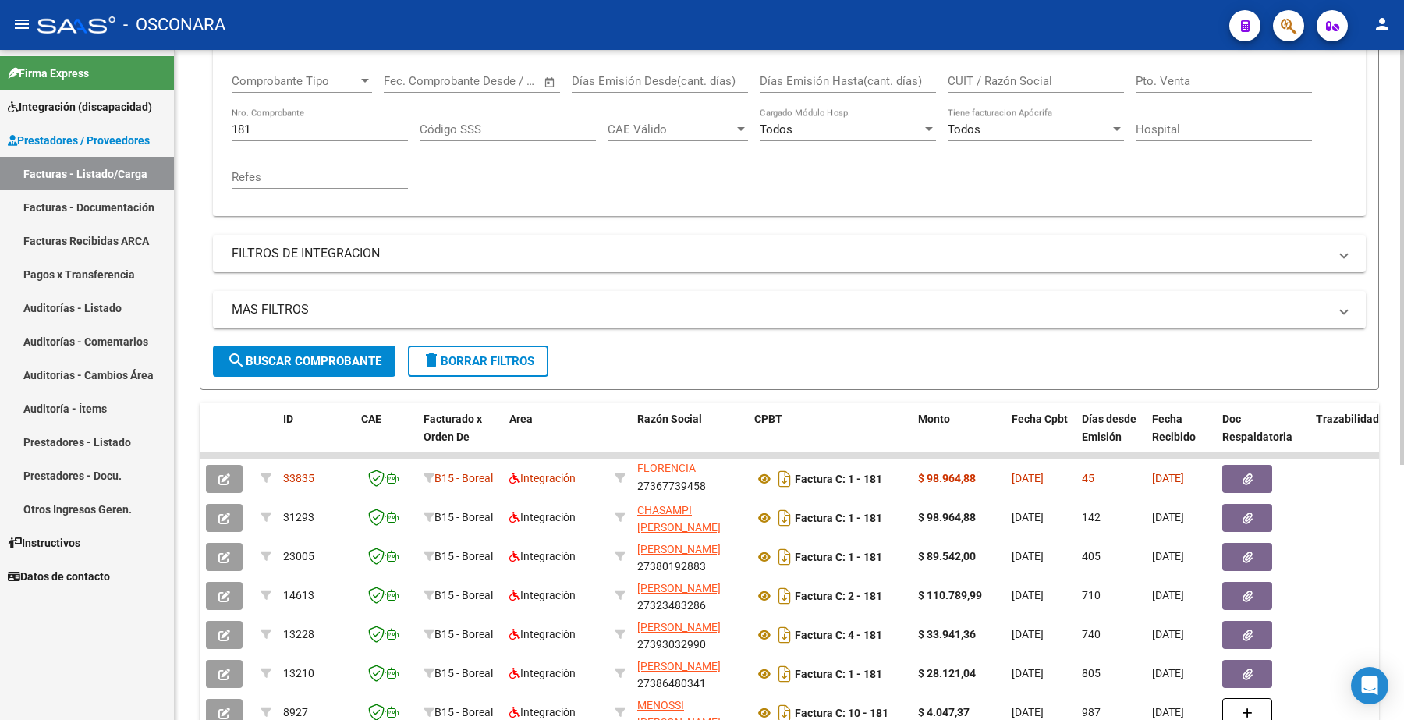
scroll to position [43, 0]
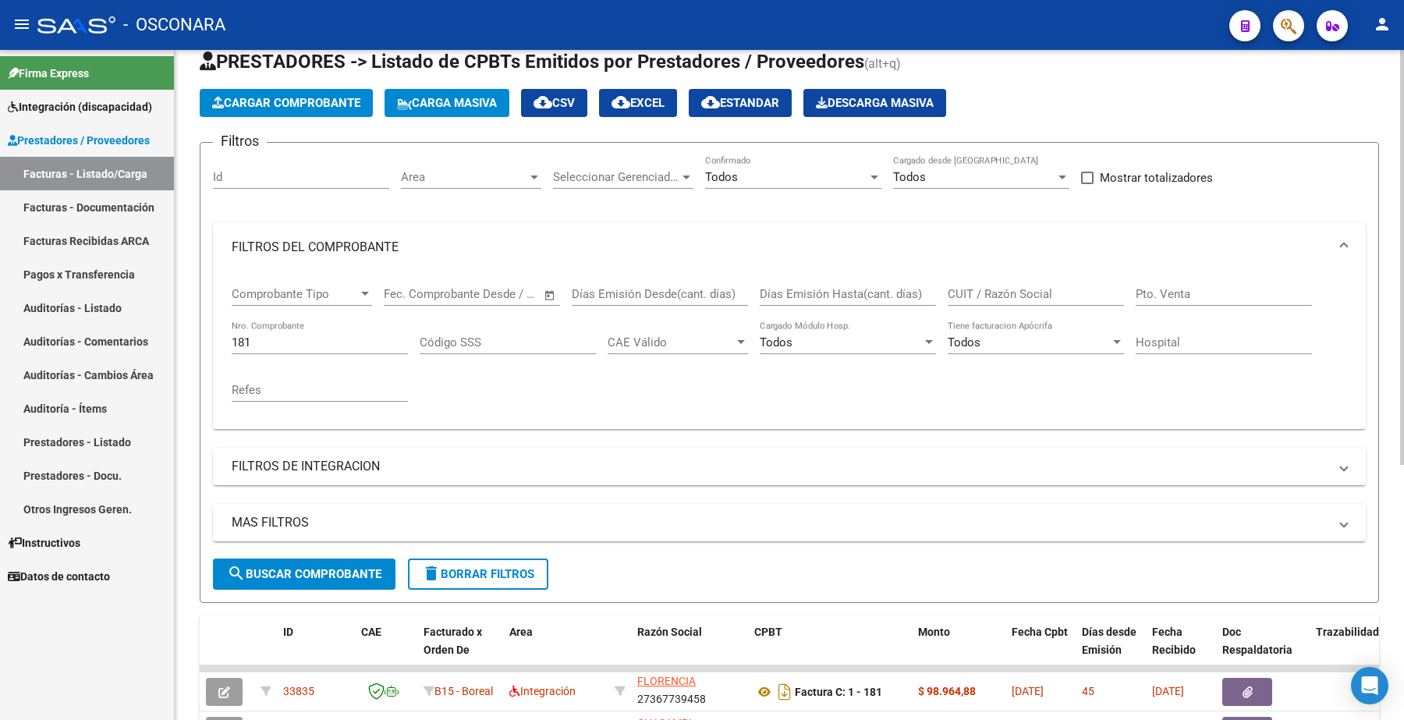
click at [989, 293] on input "CUIT / Razón Social" at bounding box center [1036, 294] width 176 height 14
paste input "27367739458"
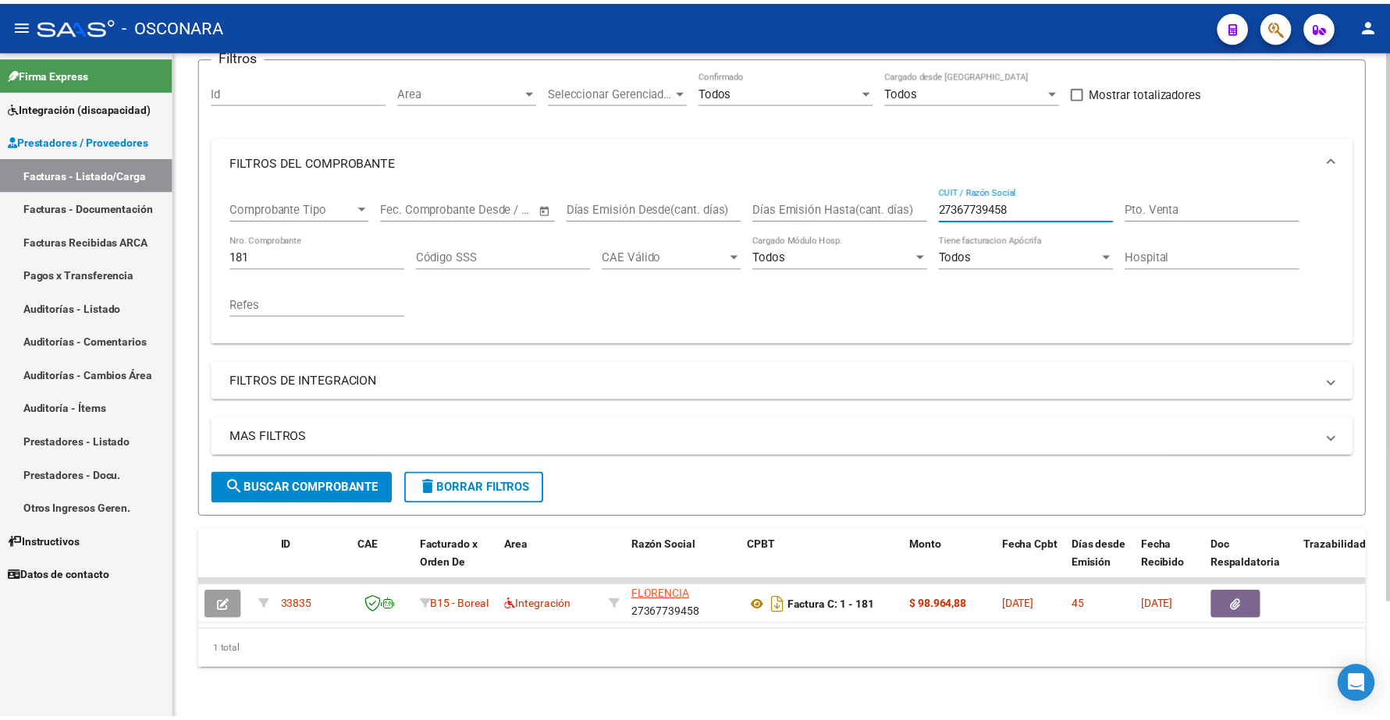
scroll to position [140, 0]
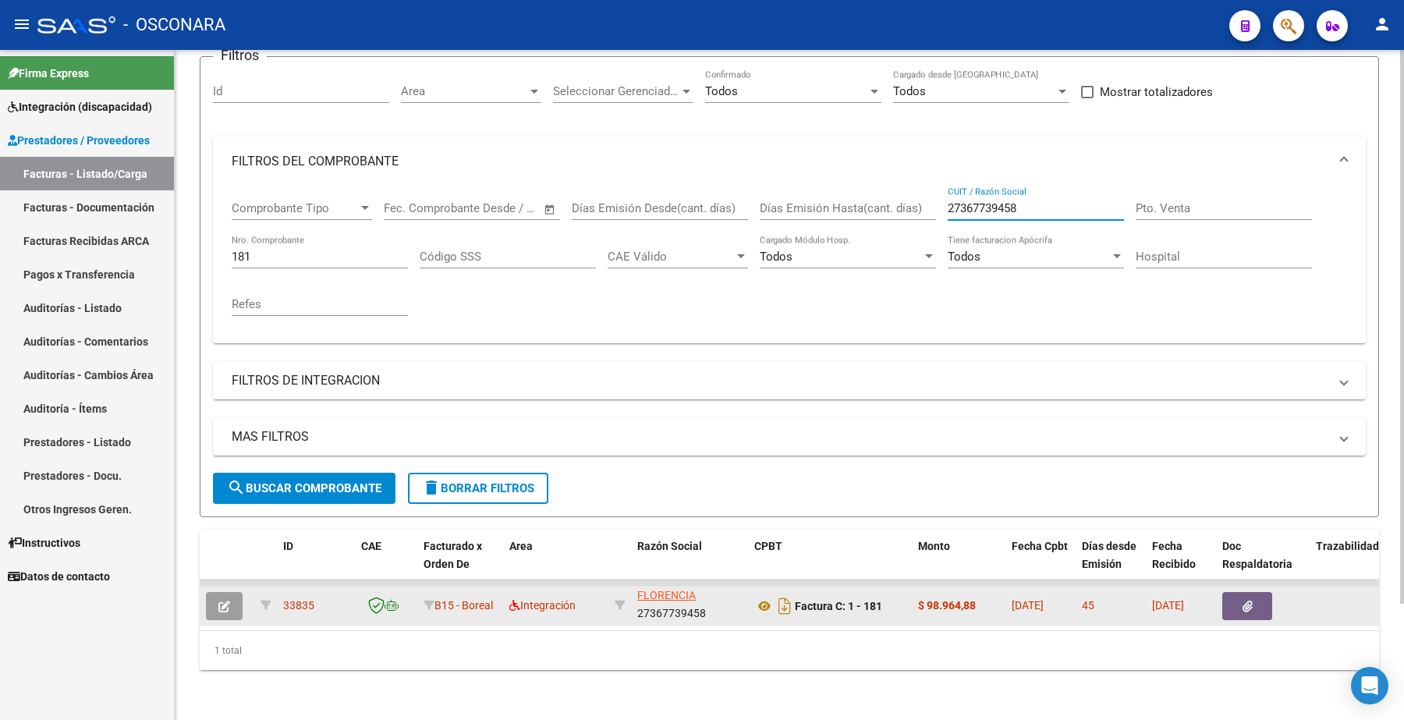
type input "27367739458"
click at [218, 601] on icon "button" at bounding box center [224, 607] width 12 height 12
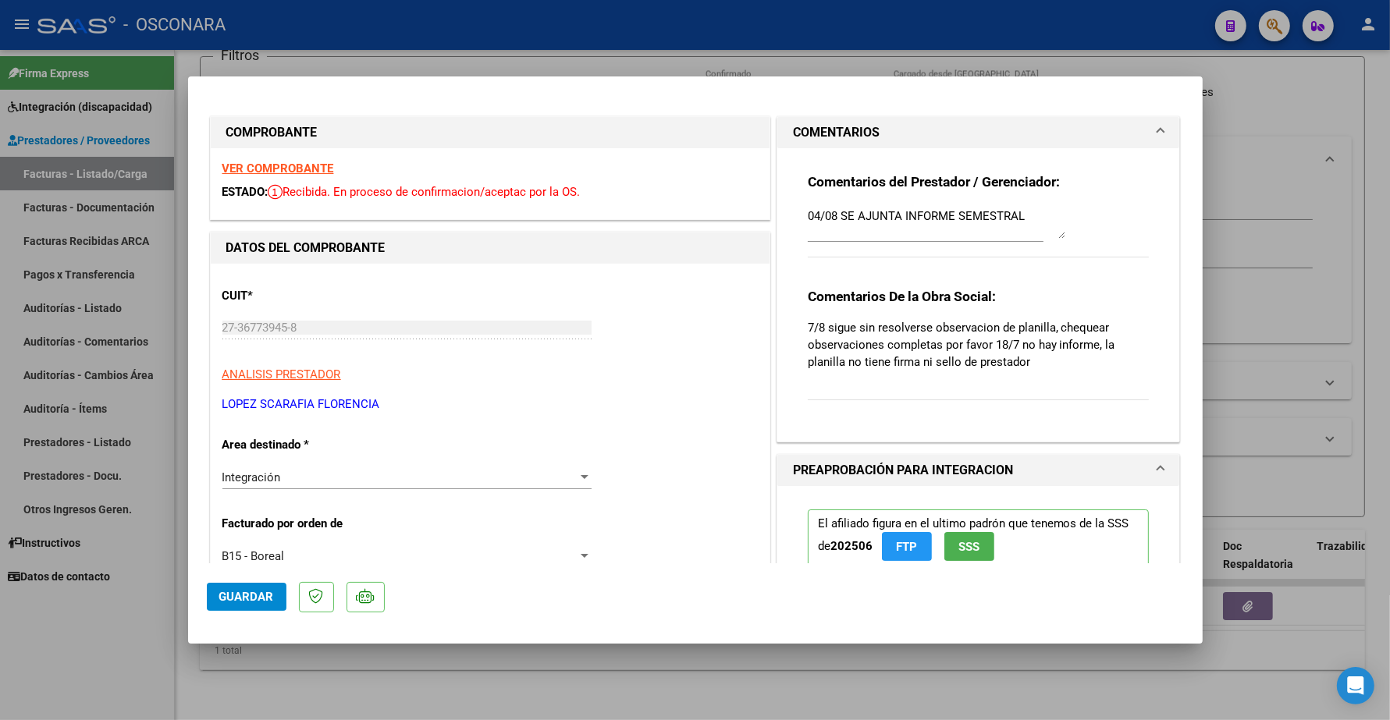
click at [301, 165] on strong "VER COMPROBANTE" at bounding box center [278, 169] width 112 height 14
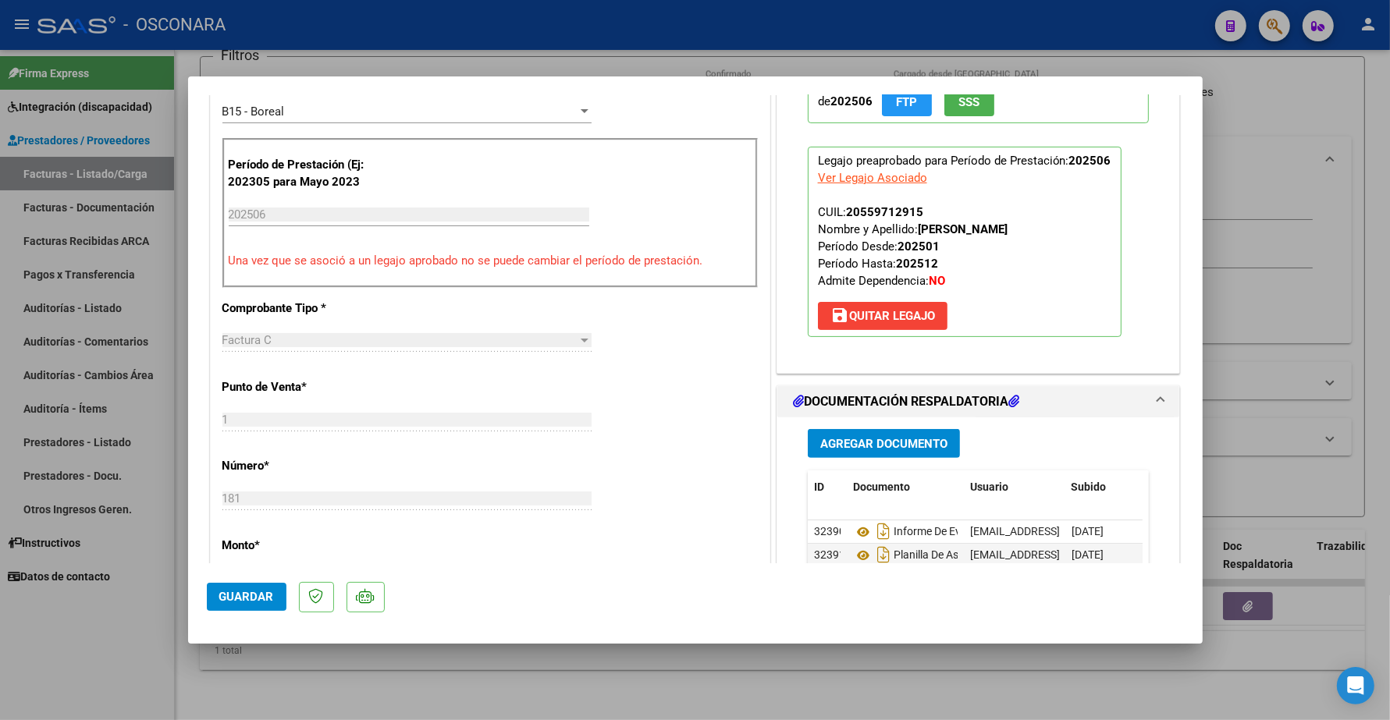
scroll to position [585, 0]
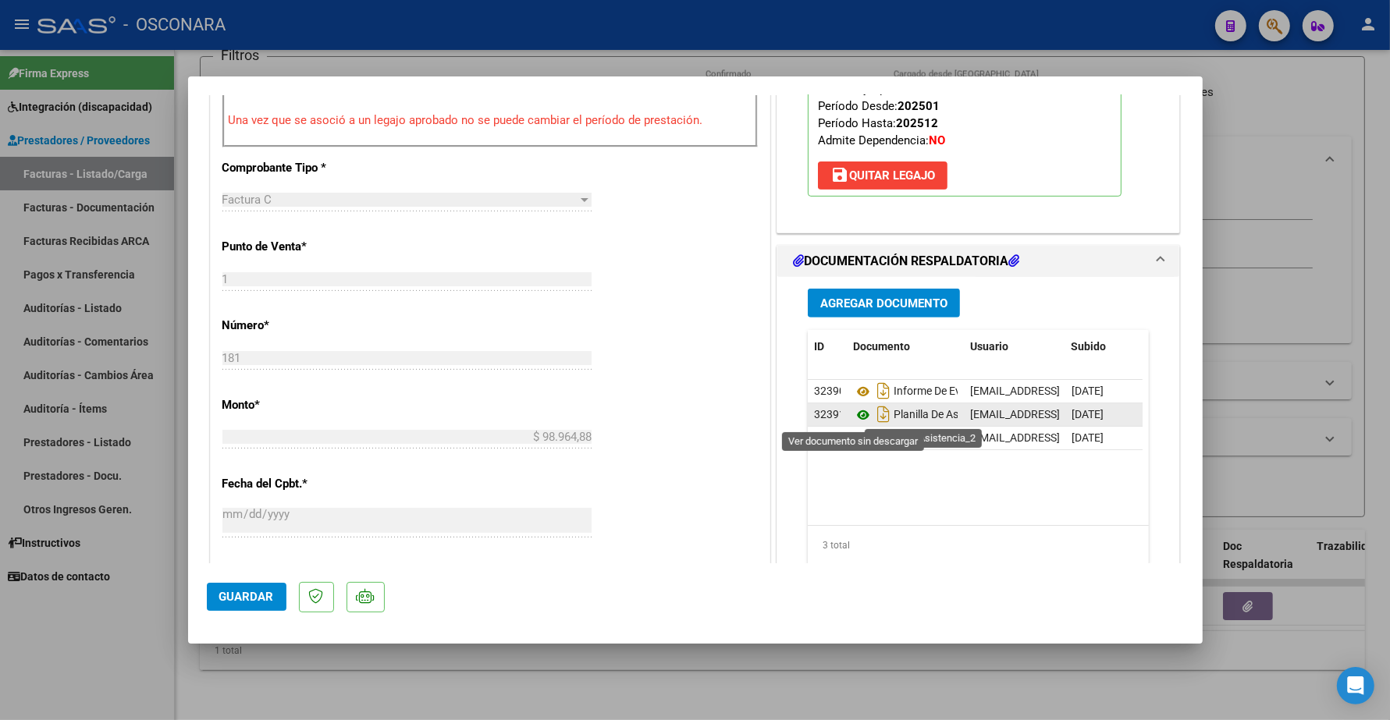
click at [853, 417] on icon at bounding box center [863, 415] width 20 height 19
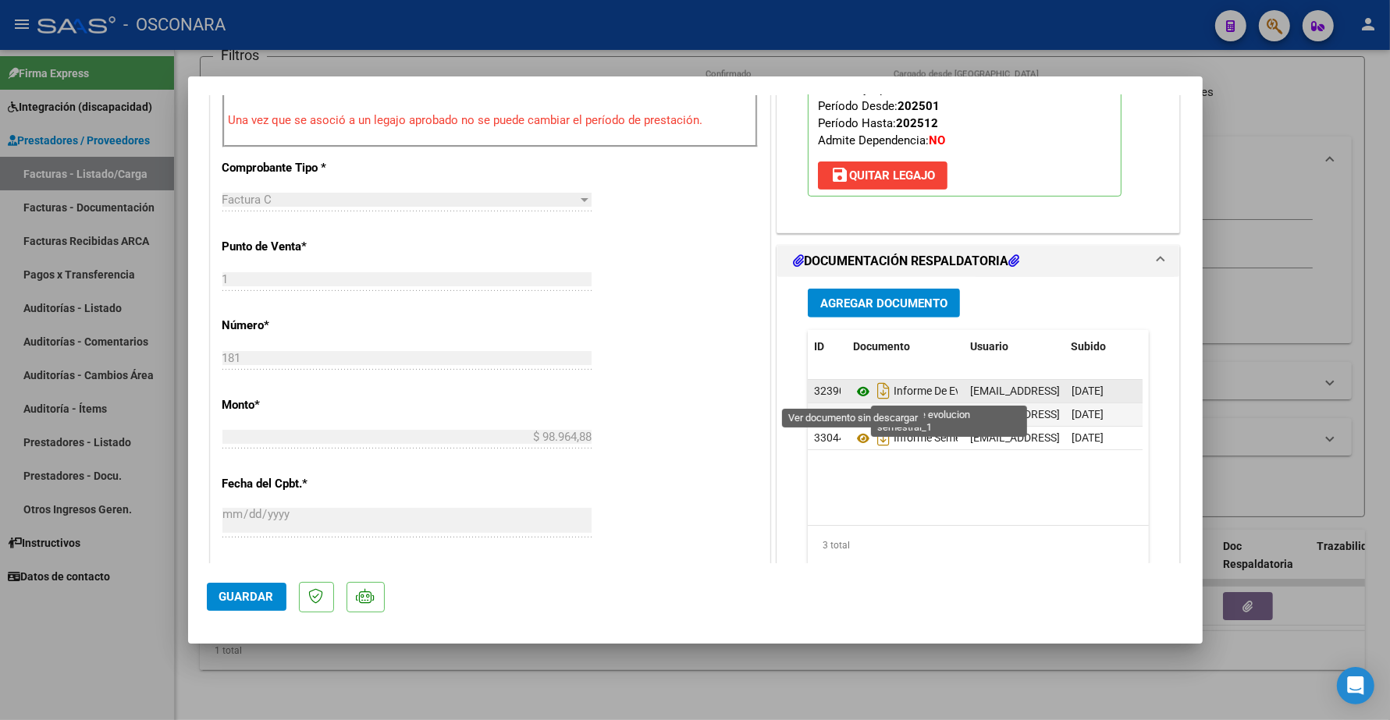
click at [853, 392] on icon at bounding box center [863, 391] width 20 height 19
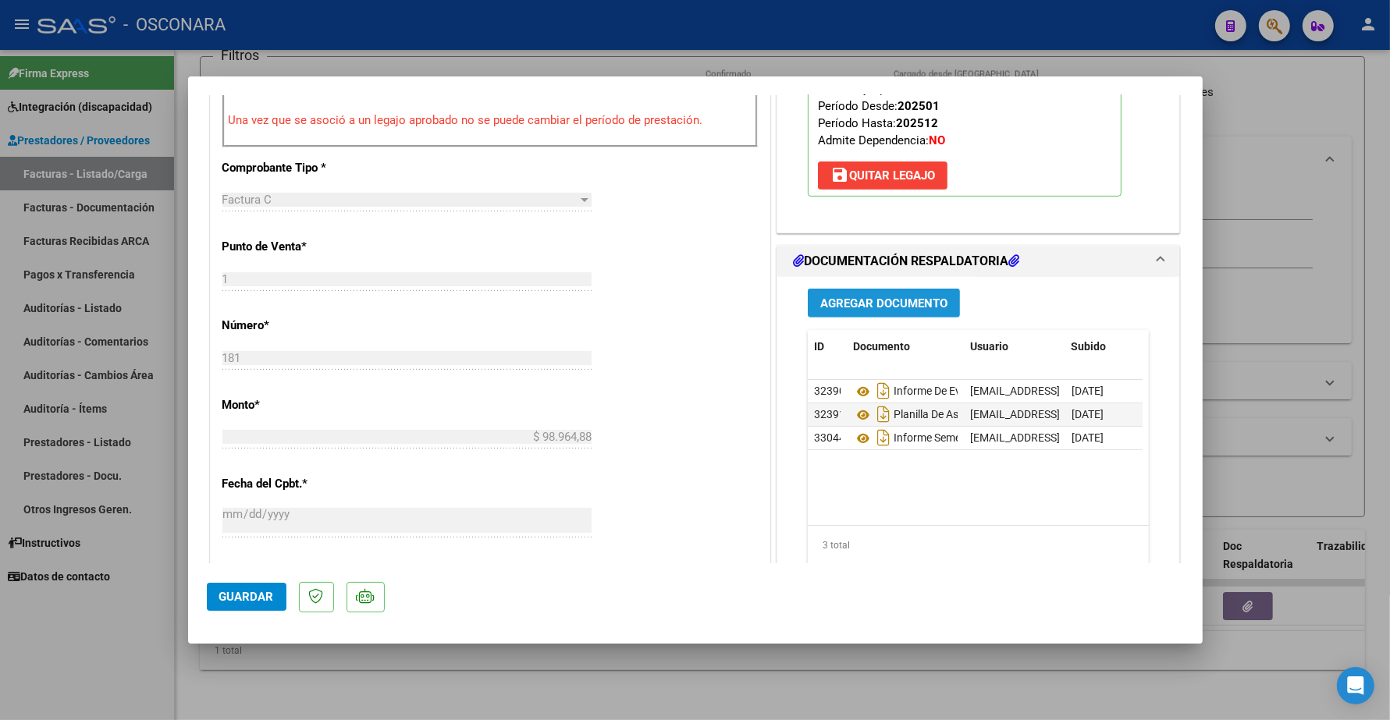
click at [882, 308] on span "Agregar Documento" at bounding box center [883, 303] width 127 height 14
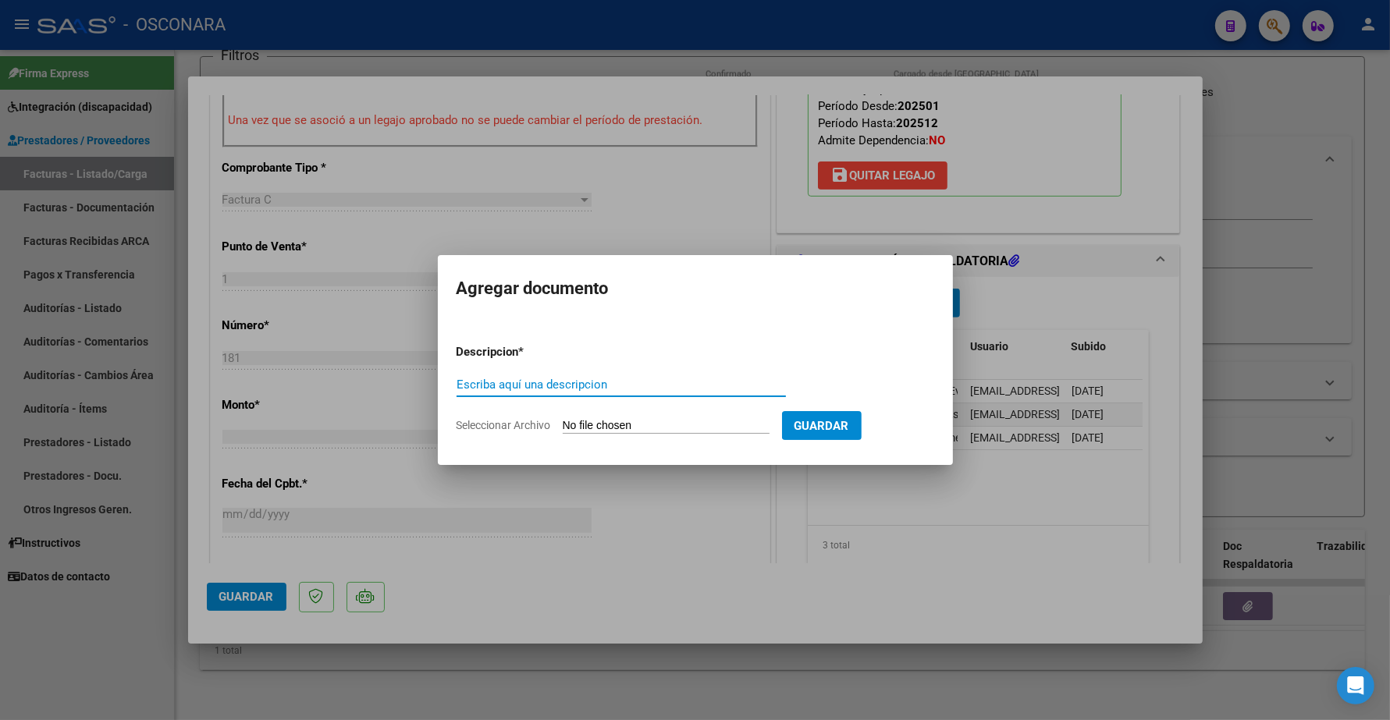
click at [607, 385] on input "Escriba aquí una descripcion" at bounding box center [620, 385] width 329 height 14
type input "p"
type input "PLANILLA DE ASITENCIA 2 PARTE"
click at [615, 421] on input "Seleccionar Archivo" at bounding box center [666, 426] width 207 height 15
type input "C:\fakepath\143616-5-Planilla_de_Asistencia.pdf"
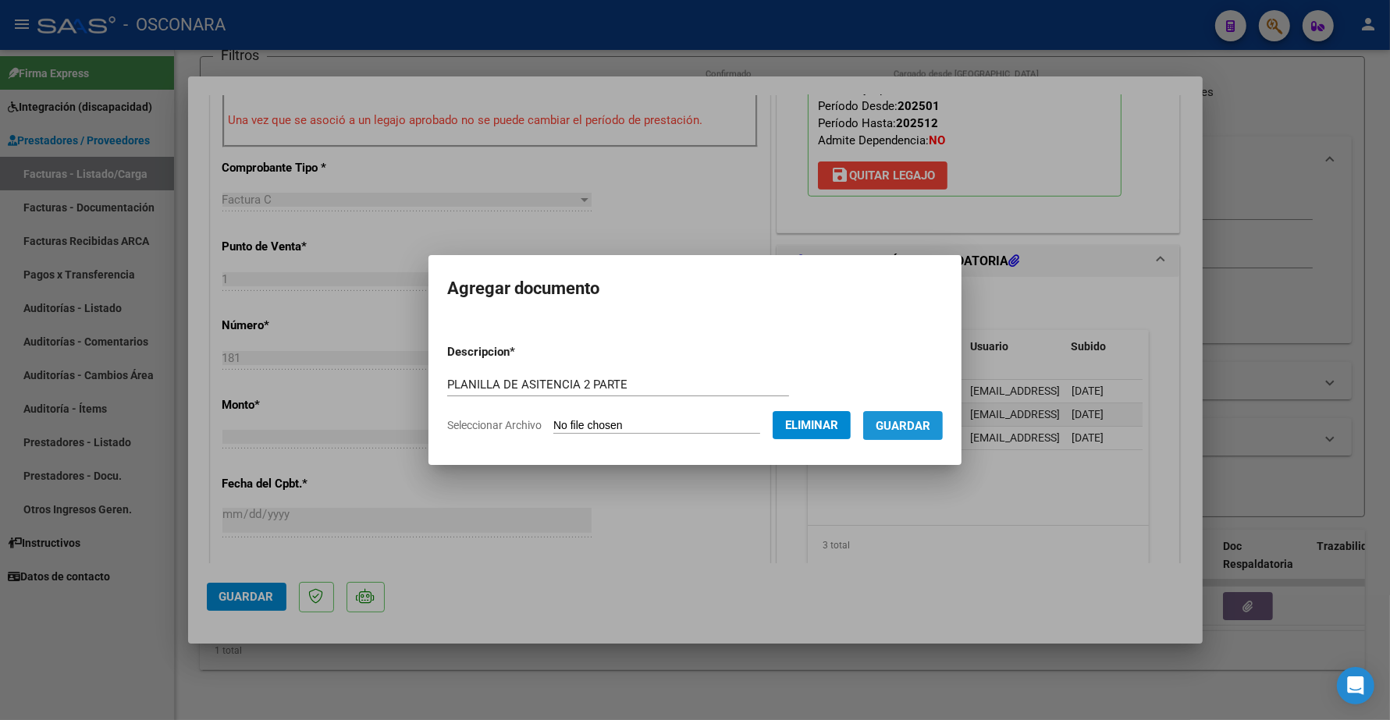
click at [925, 424] on span "Guardar" at bounding box center [902, 426] width 55 height 14
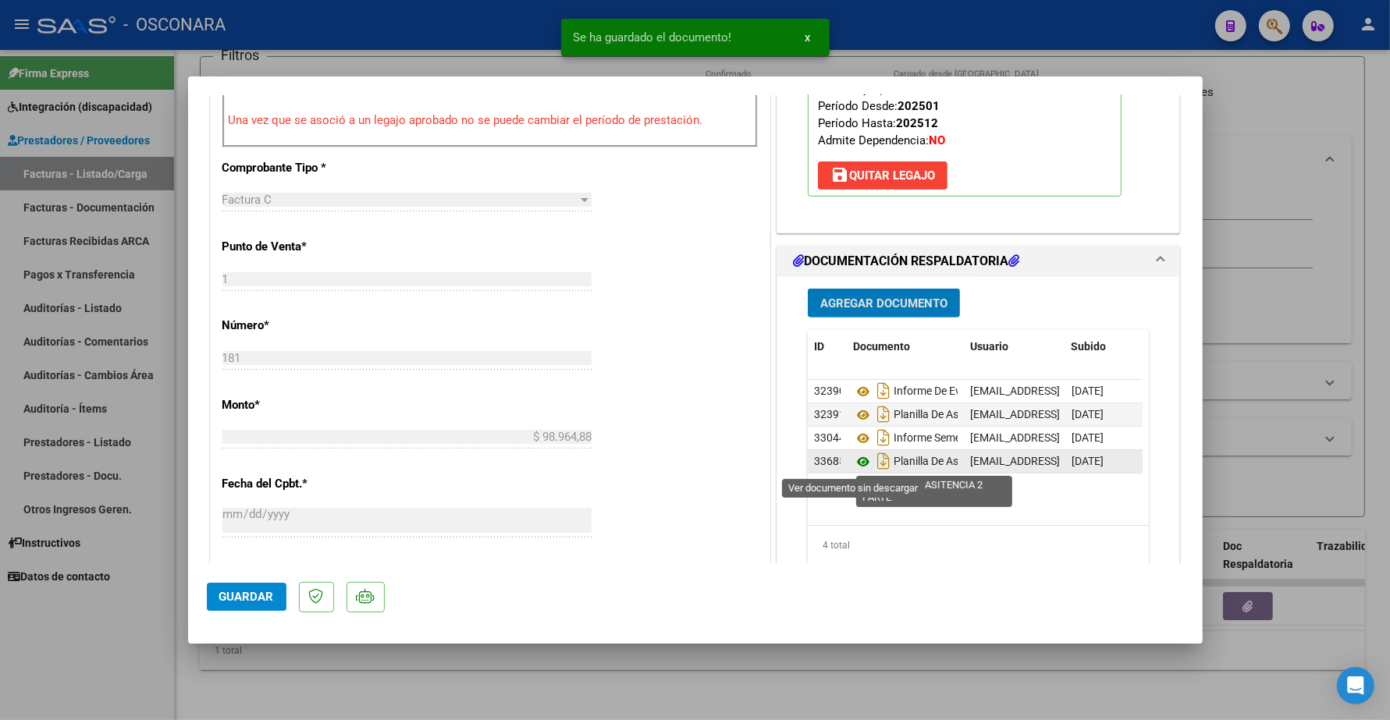
click at [853, 463] on icon at bounding box center [863, 462] width 20 height 19
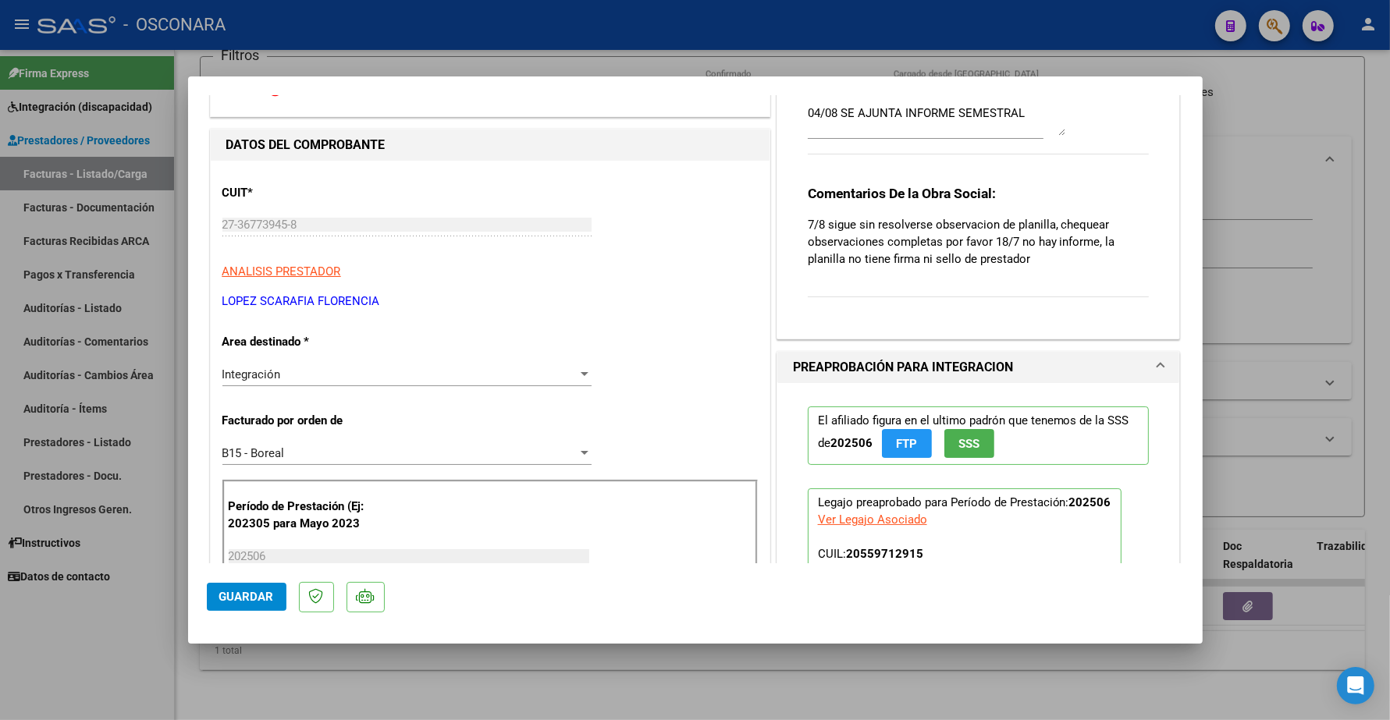
scroll to position [0, 0]
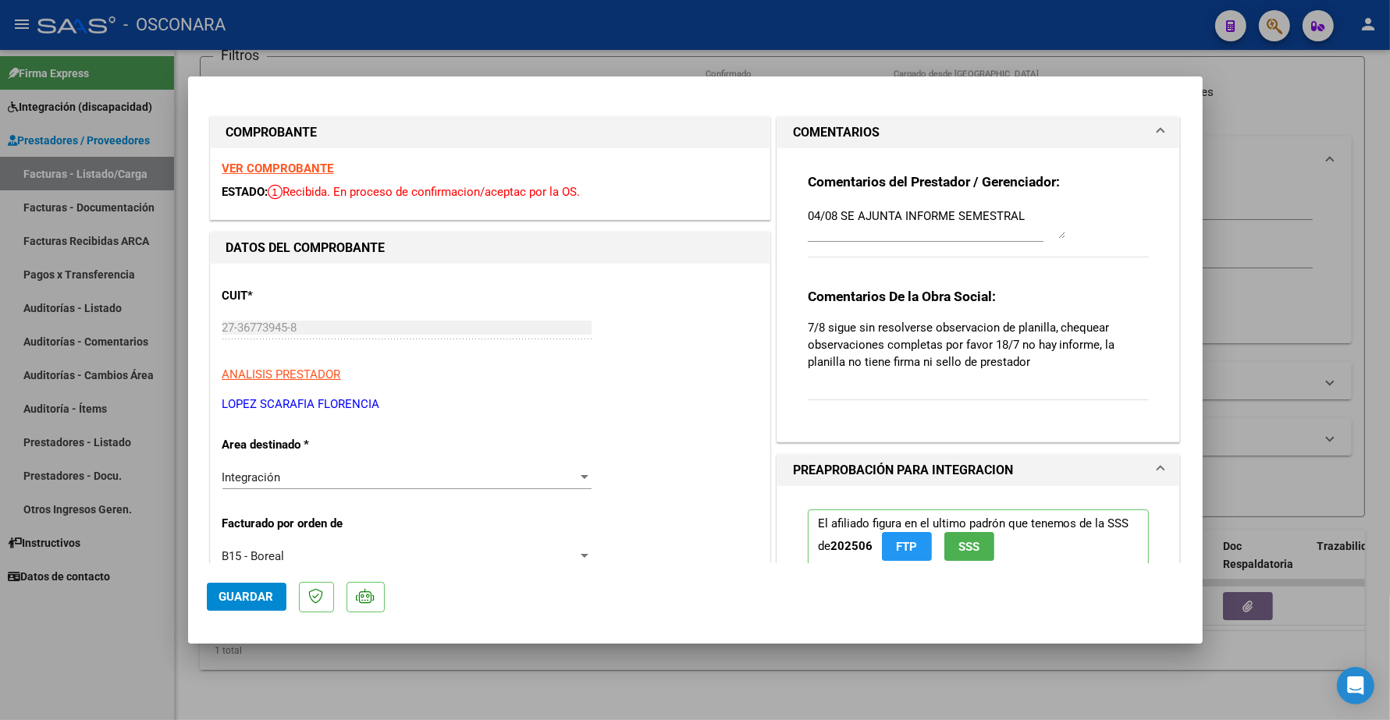
click at [797, 221] on div "Comentarios del Prestador / Gerenciador: 04/08 SE AJUNTA INFORME SEMESTRAL Come…" at bounding box center [978, 288] width 365 height 281
click at [808, 215] on textarea "04/08 SE AJUNTA INFORME SEMESTRAL" at bounding box center [936, 223] width 257 height 31
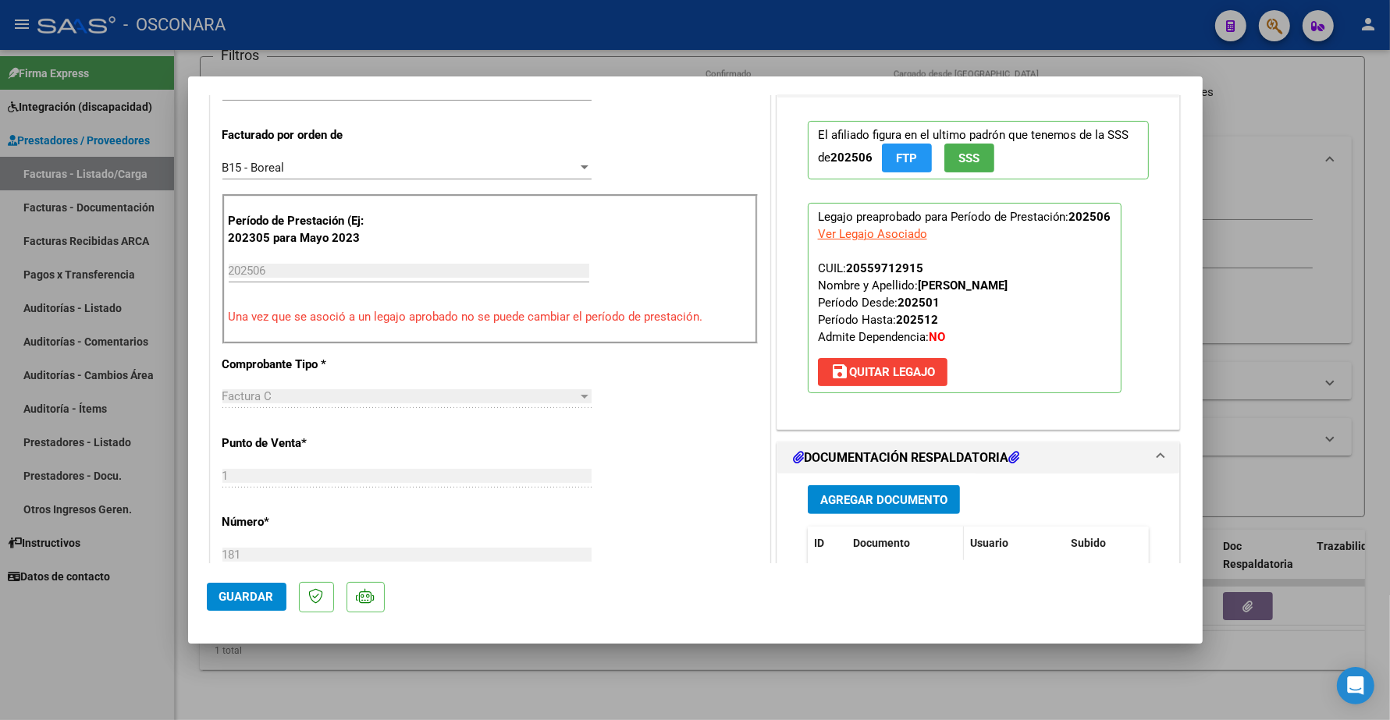
scroll to position [390, 0]
type textarea "14/08 SE ADJUNTA PLANILLA DE ASITENCIA 04/08 SE AJUNTA INFORME SEMESTRAL"
click at [229, 587] on button "Guardar" at bounding box center [247, 597] width 80 height 28
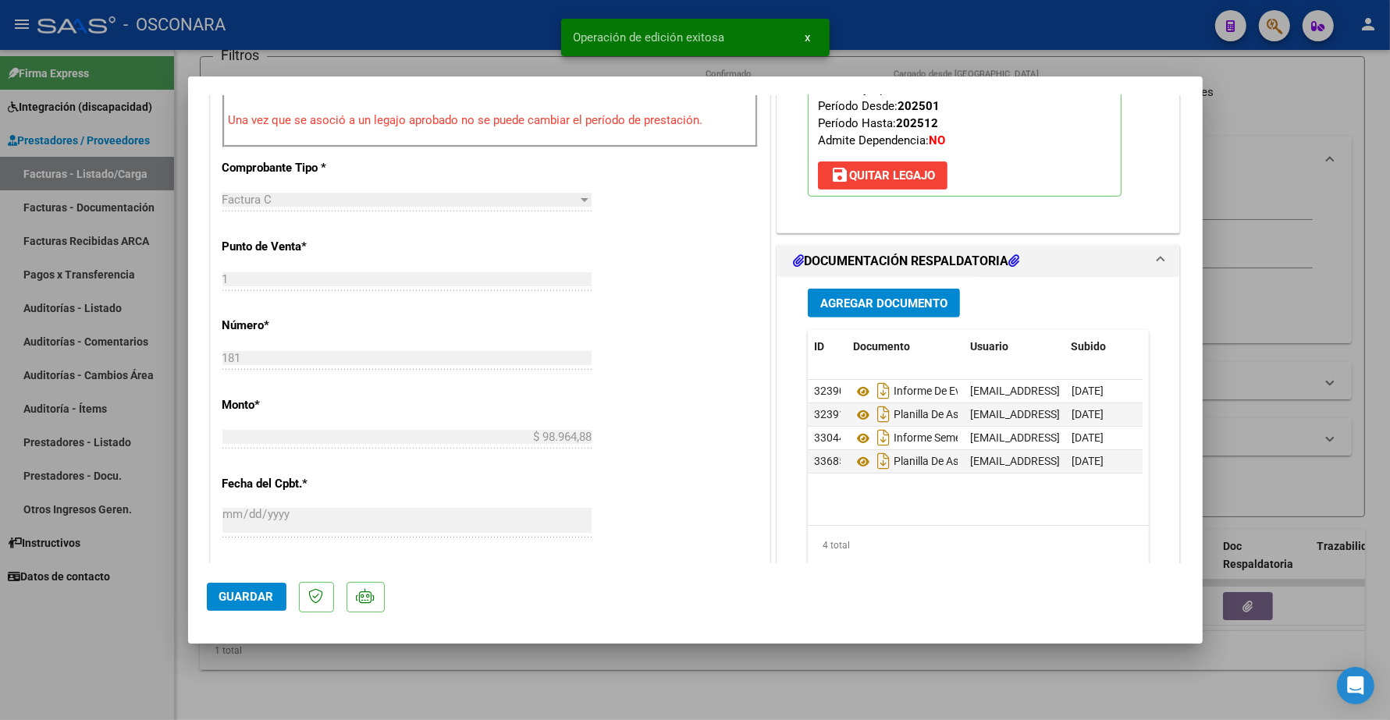
scroll to position [293, 0]
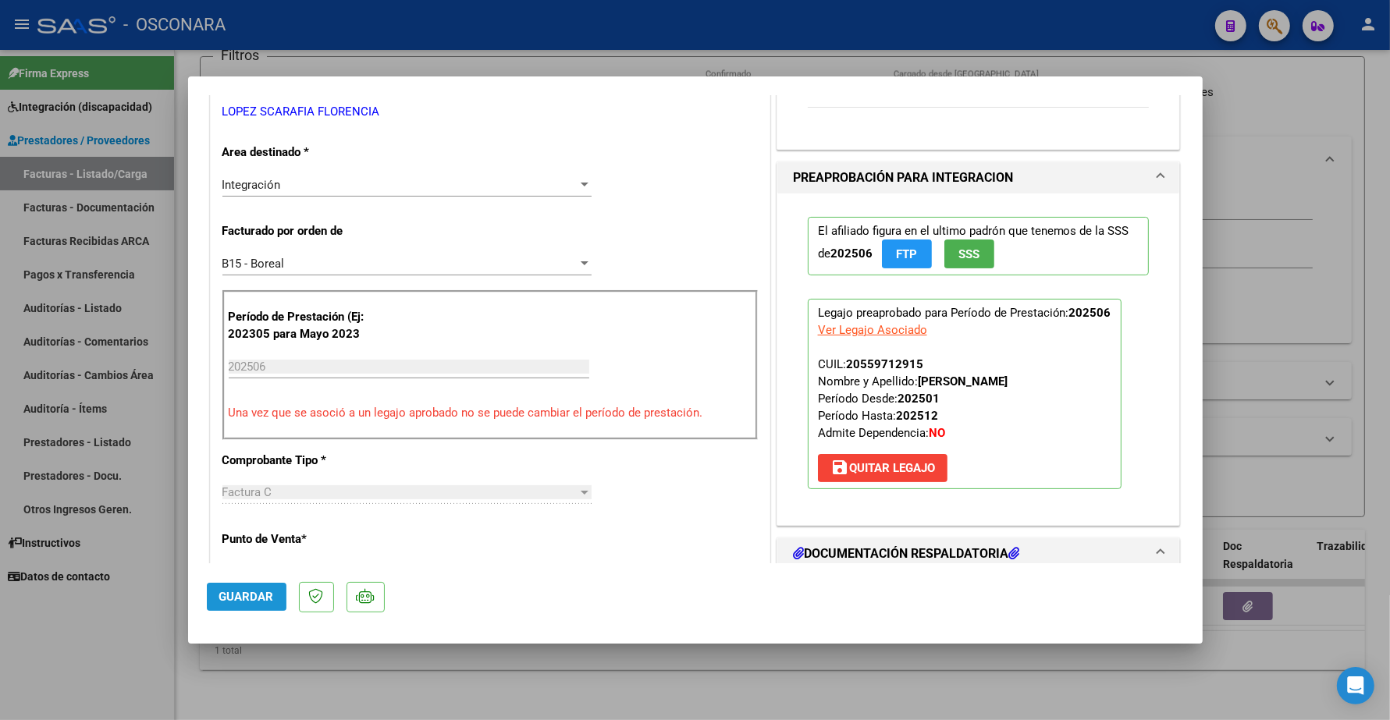
click at [255, 595] on span "Guardar" at bounding box center [246, 597] width 55 height 14
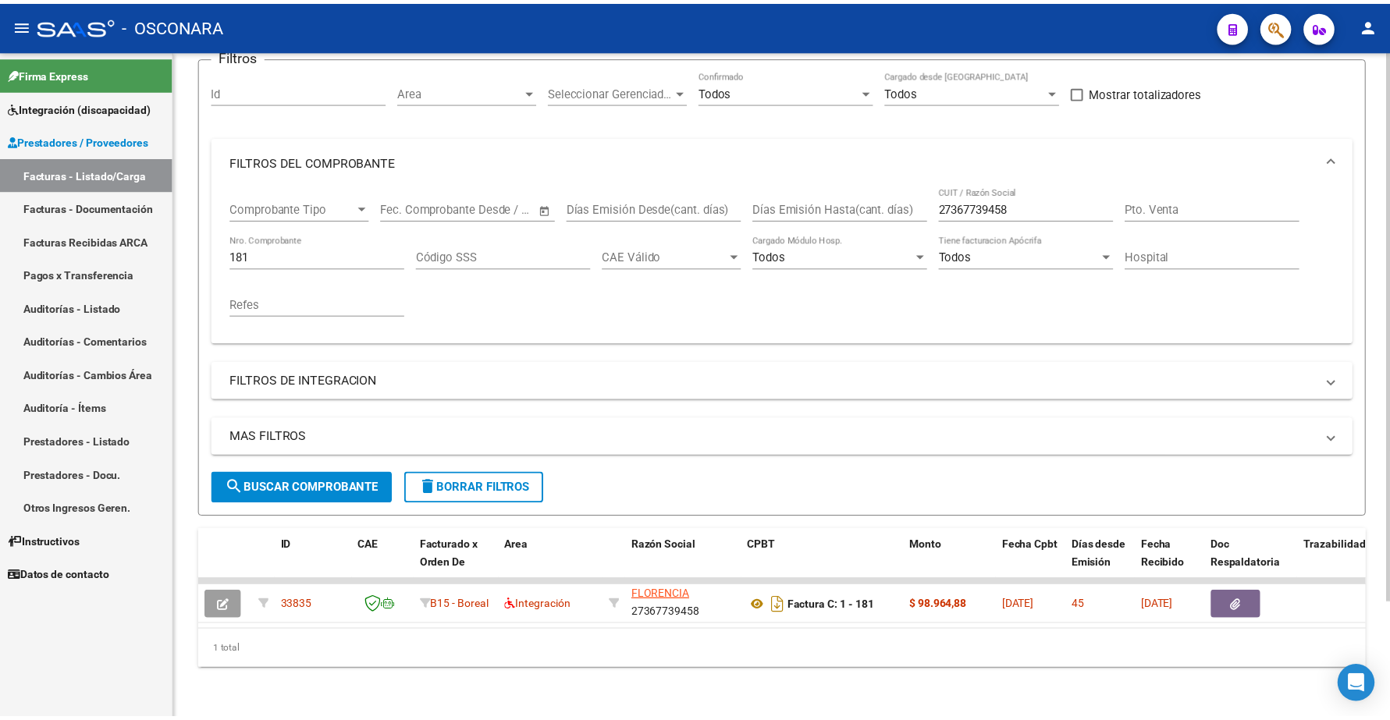
scroll to position [0, 0]
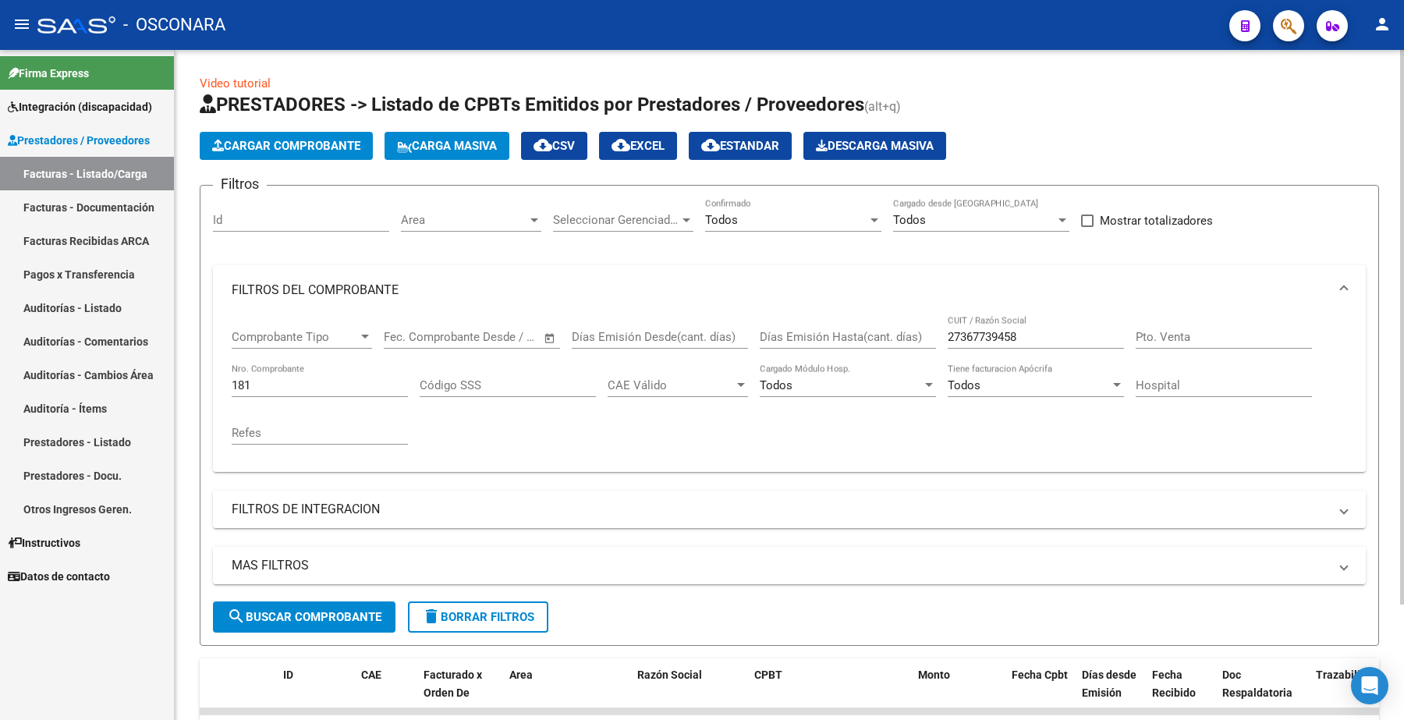
click at [289, 137] on button "Cargar Comprobante" at bounding box center [286, 146] width 173 height 28
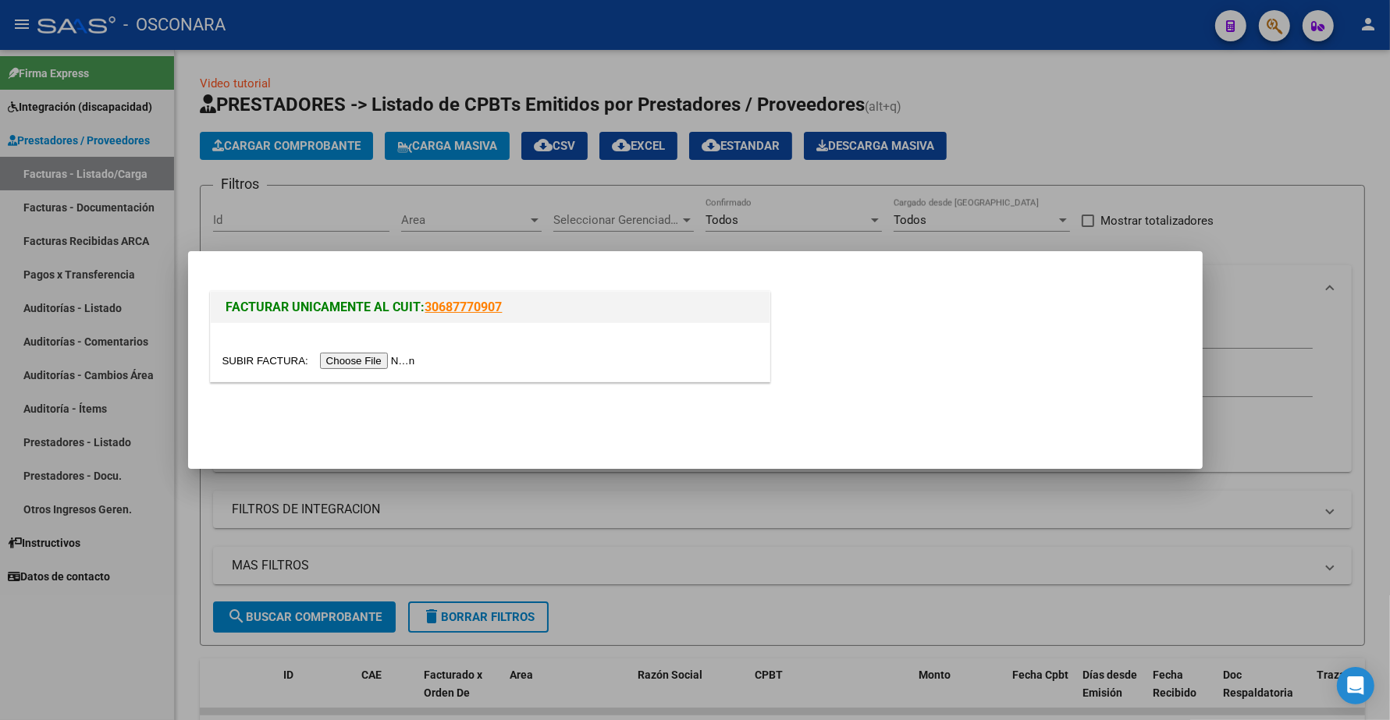
click at [360, 364] on input "file" at bounding box center [320, 361] width 197 height 16
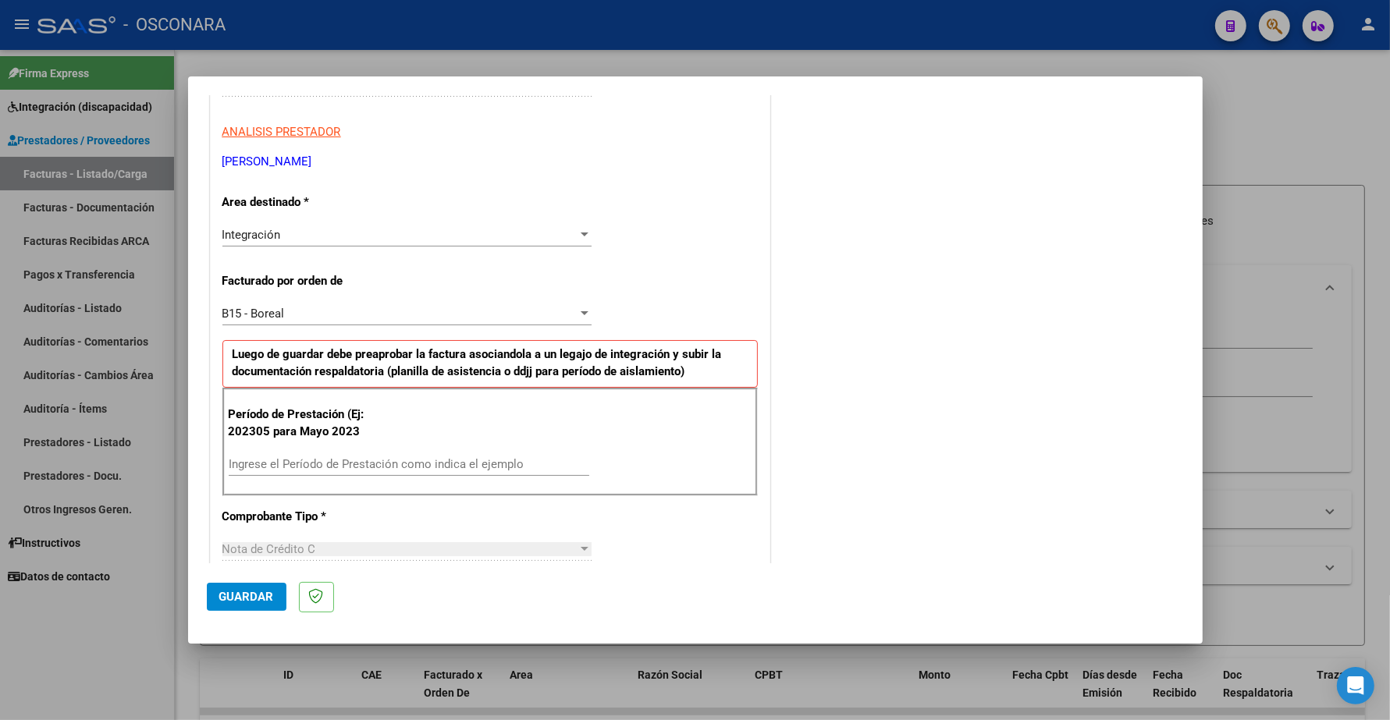
scroll to position [390, 0]
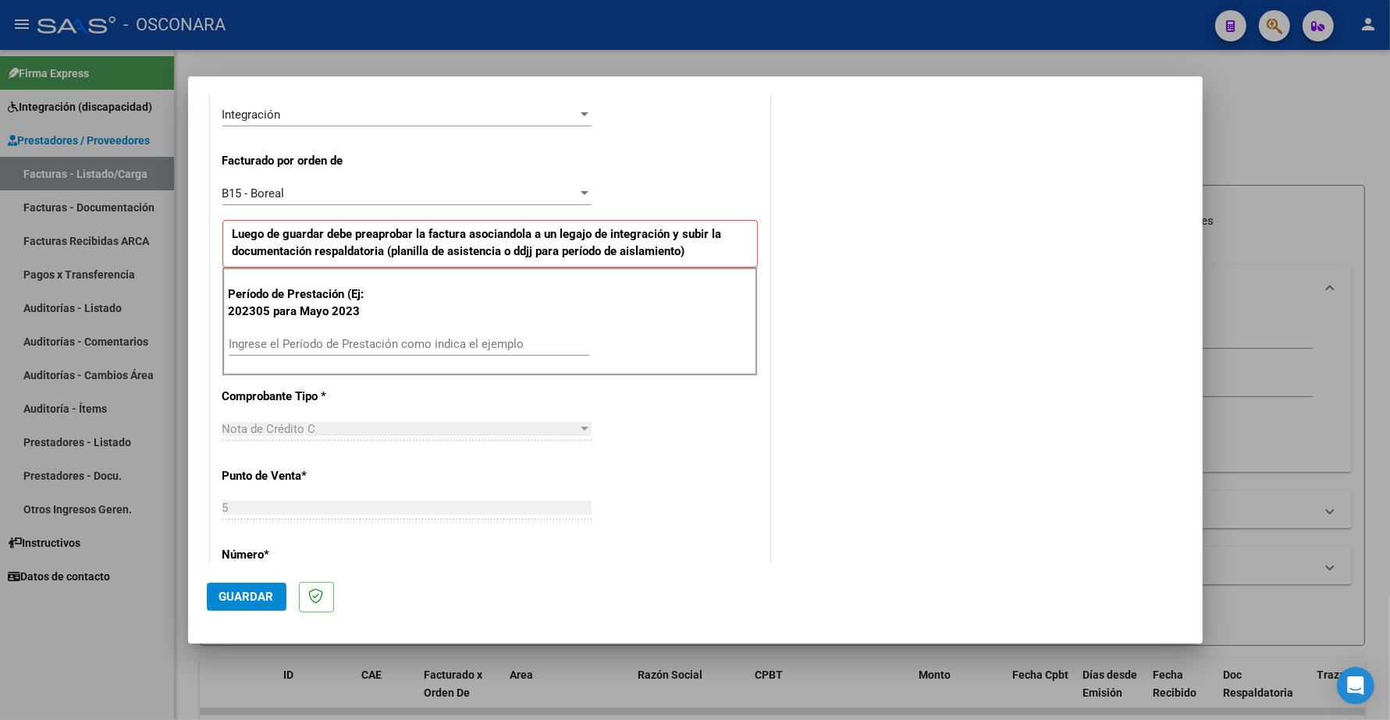
click at [293, 337] on input "Ingrese el Período de Prestación como indica el ejemplo" at bounding box center [409, 344] width 360 height 14
type input "202506"
click at [240, 595] on span "Guardar" at bounding box center [246, 597] width 55 height 14
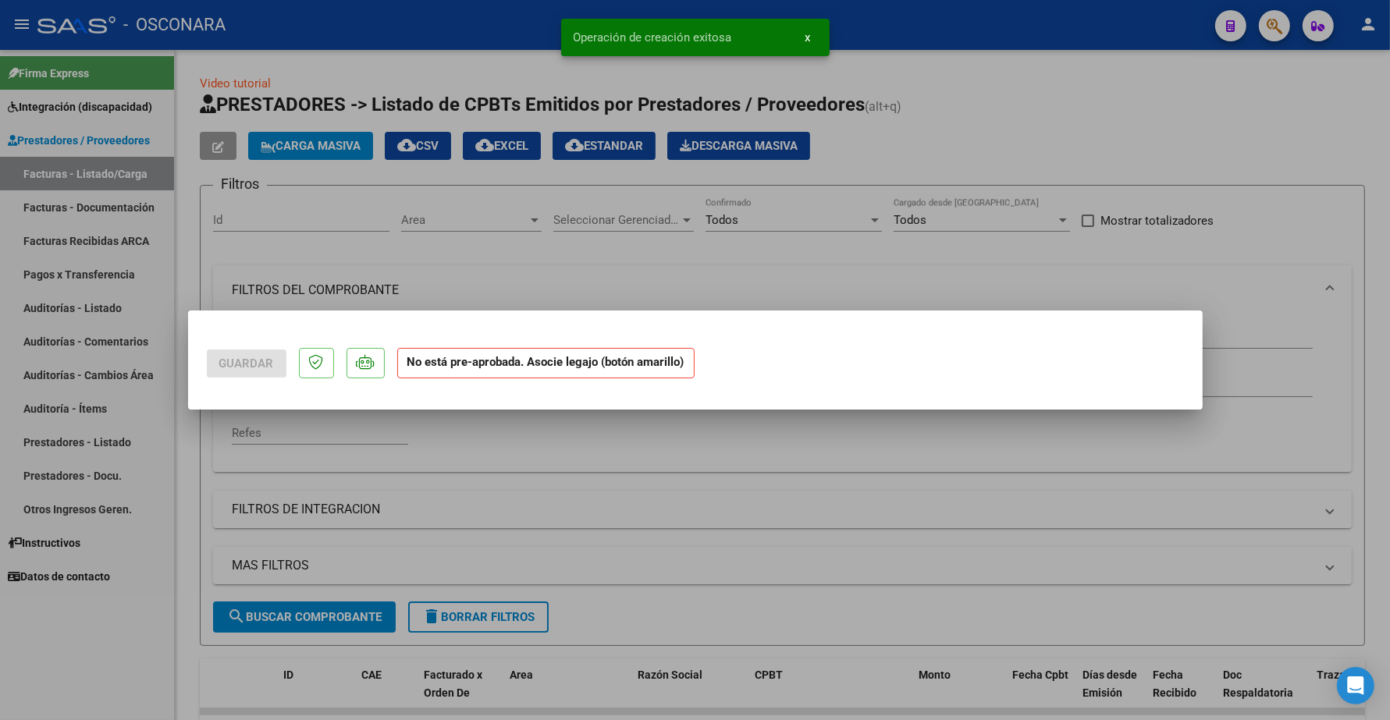
scroll to position [0, 0]
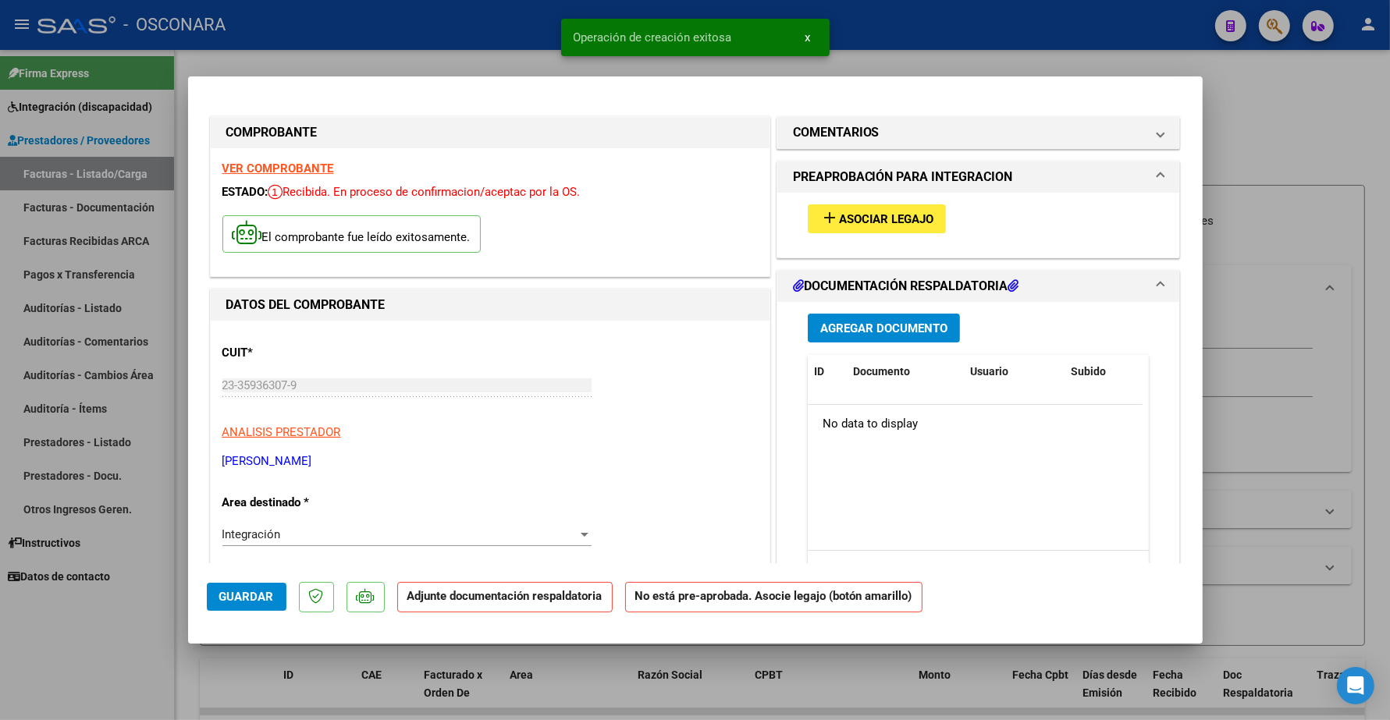
click at [879, 223] on span "Asociar Legajo" at bounding box center [886, 219] width 94 height 14
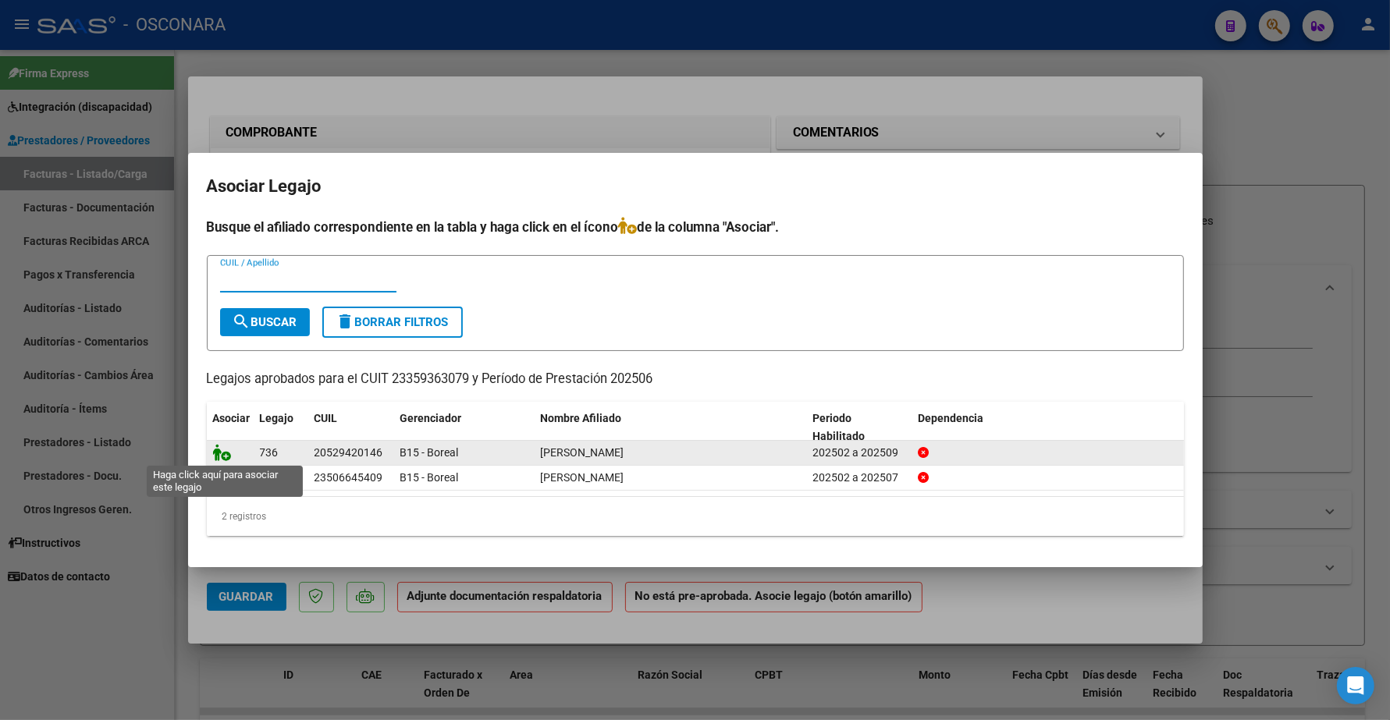
click at [215, 451] on icon at bounding box center [222, 452] width 19 height 17
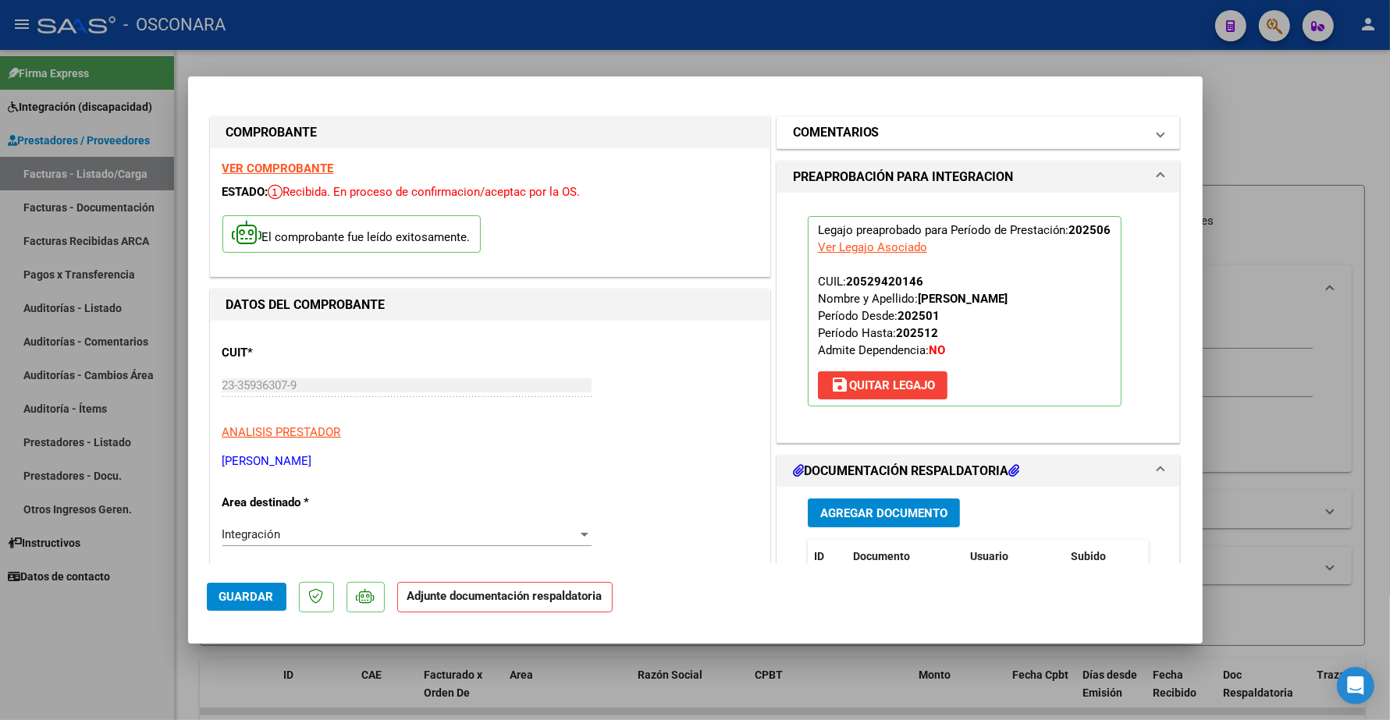
click at [836, 130] on h1 "COMENTARIOS" at bounding box center [836, 132] width 87 height 19
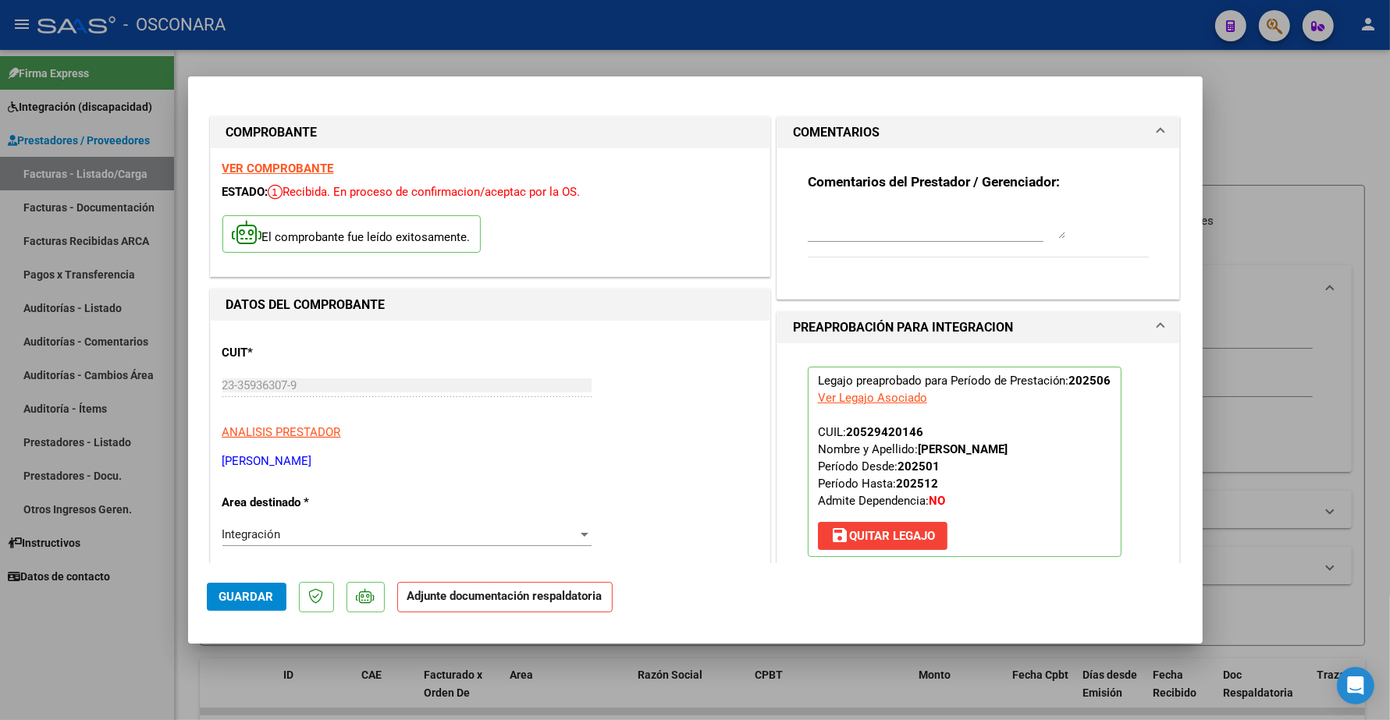
click at [824, 229] on textarea at bounding box center [936, 223] width 257 height 31
type textarea "A"
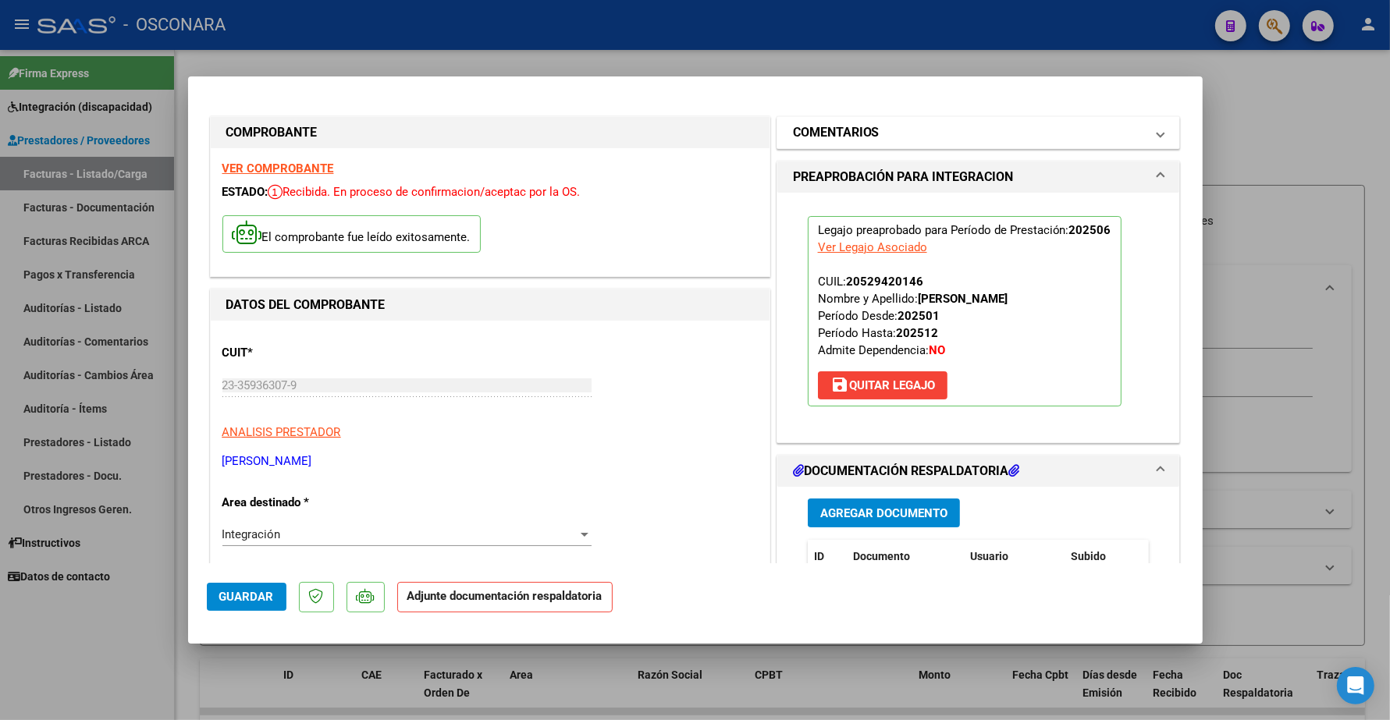
click at [862, 131] on h1 "COMENTARIOS" at bounding box center [836, 132] width 87 height 19
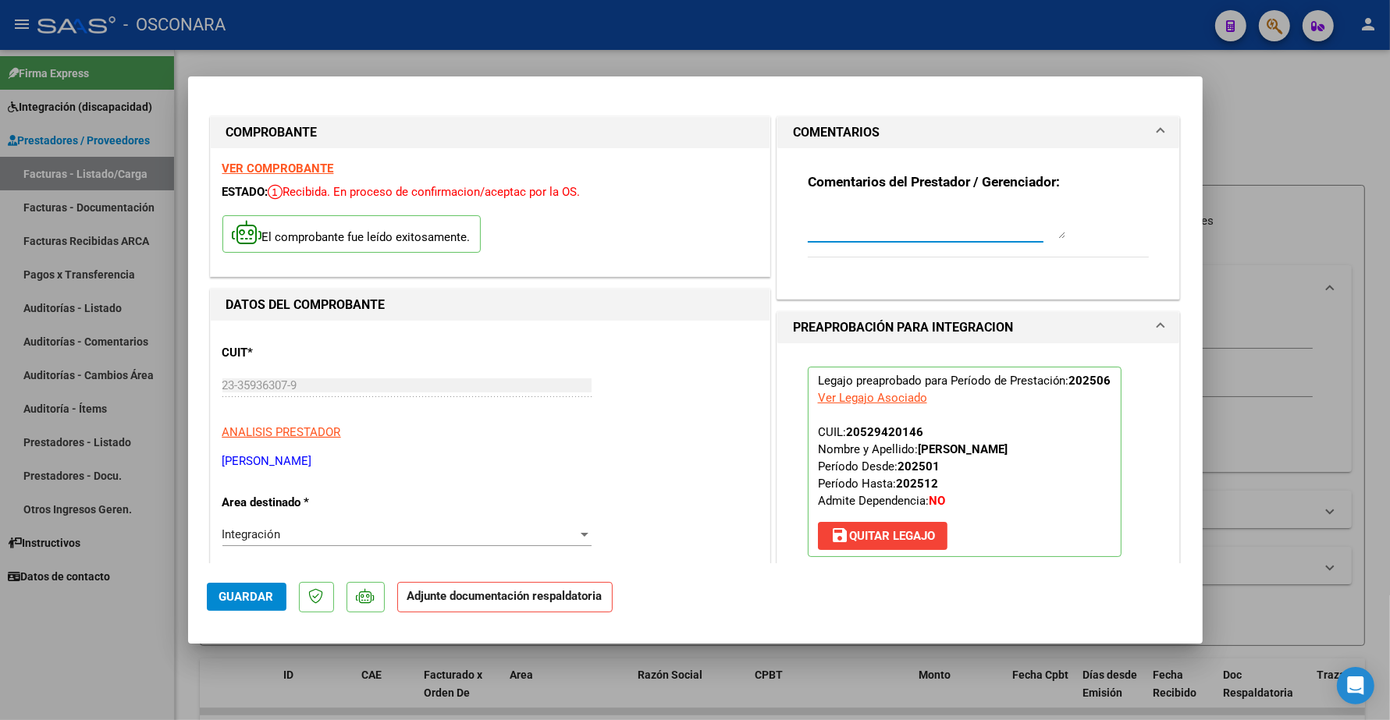
click at [831, 231] on textarea at bounding box center [936, 223] width 257 height 31
type textarea "14/08 ANULA FAC 5 - 3653 ID"
click at [247, 597] on span "Guardar" at bounding box center [246, 597] width 55 height 14
click at [262, 591] on span "Guardar" at bounding box center [246, 597] width 55 height 14
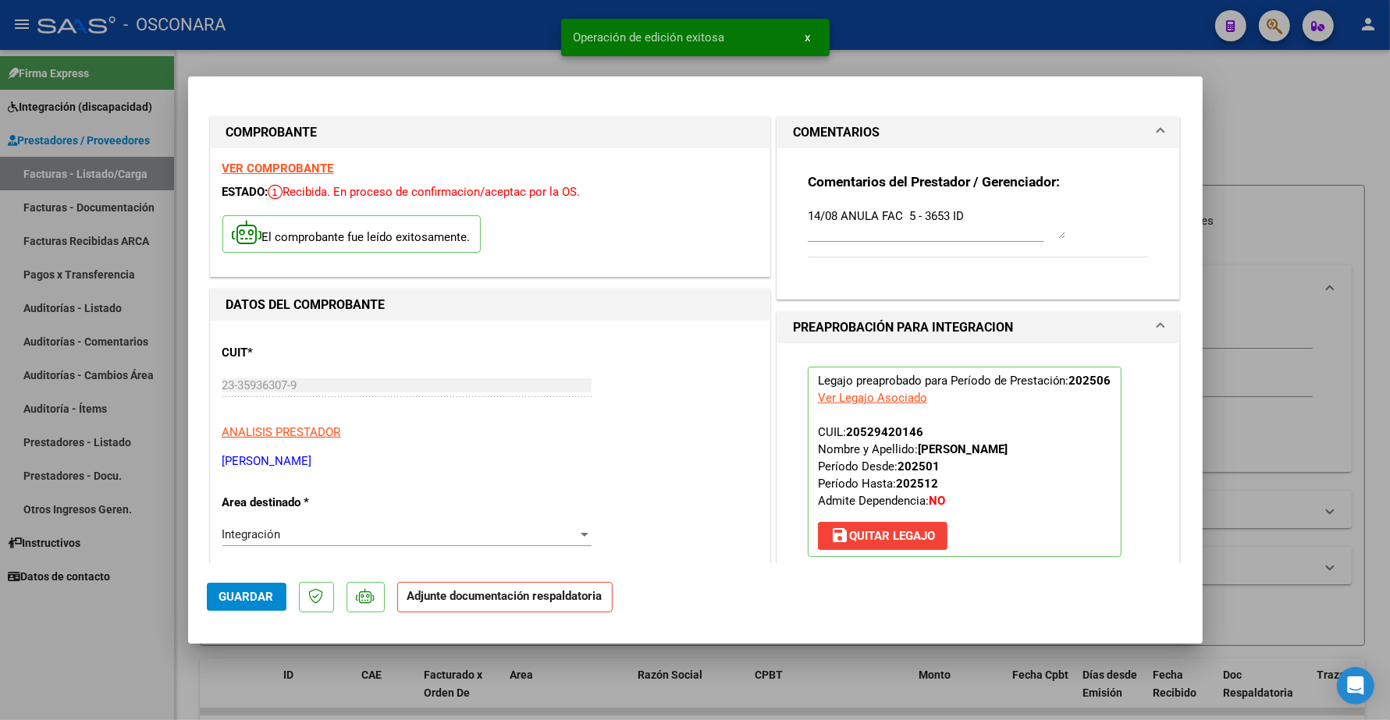
type input "$ 0,00"
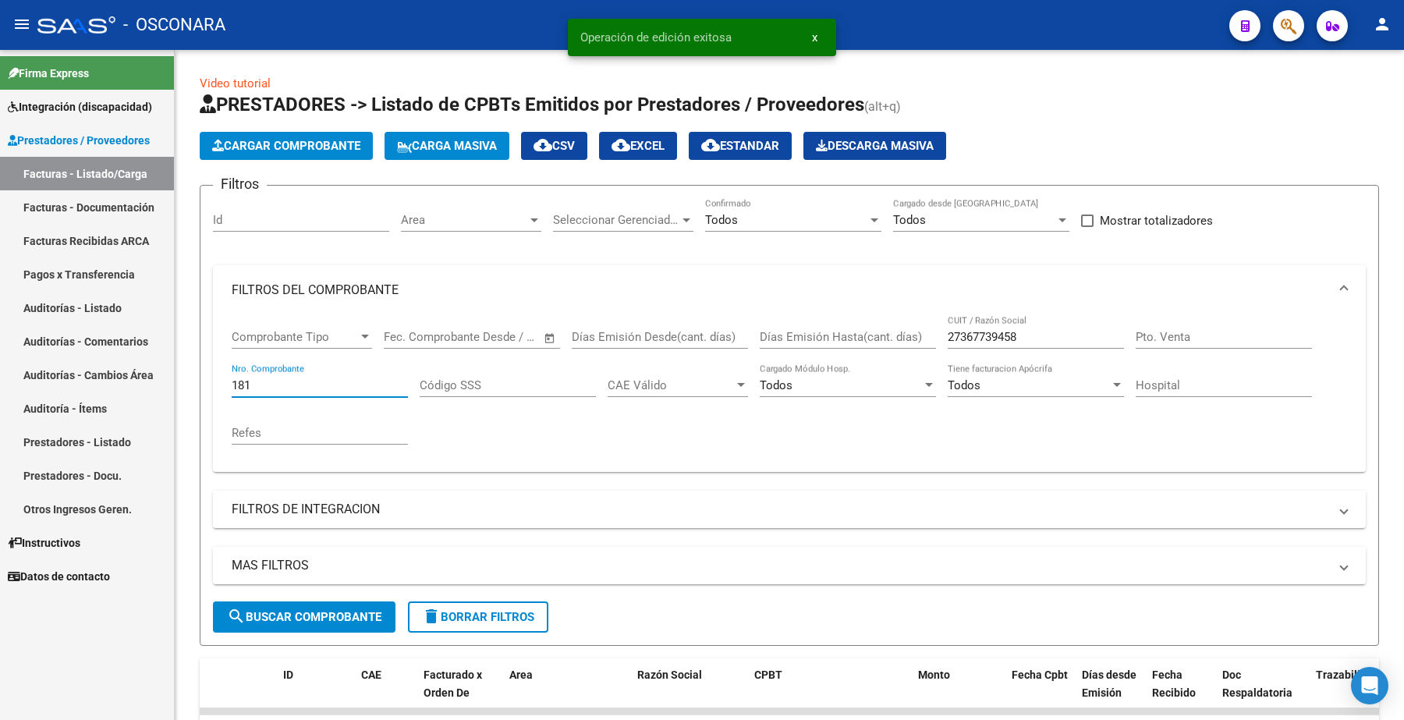
drag, startPoint x: 257, startPoint y: 375, endPoint x: 170, endPoint y: 377, distance: 87.4
click at [170, 377] on mat-sidenav-container "Firma Express Integración (discapacidad) Certificado Discapacidad Legajos Prest…" at bounding box center [702, 385] width 1404 height 670
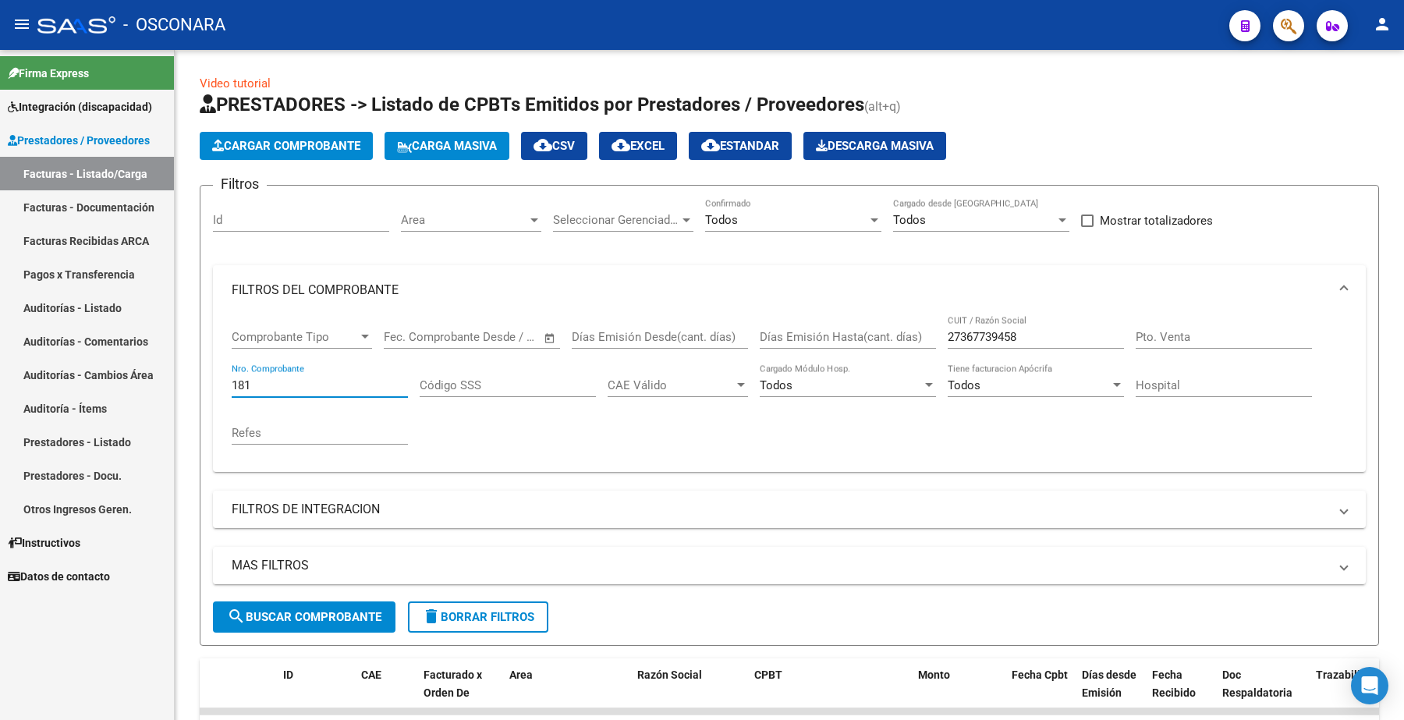
type input "6"
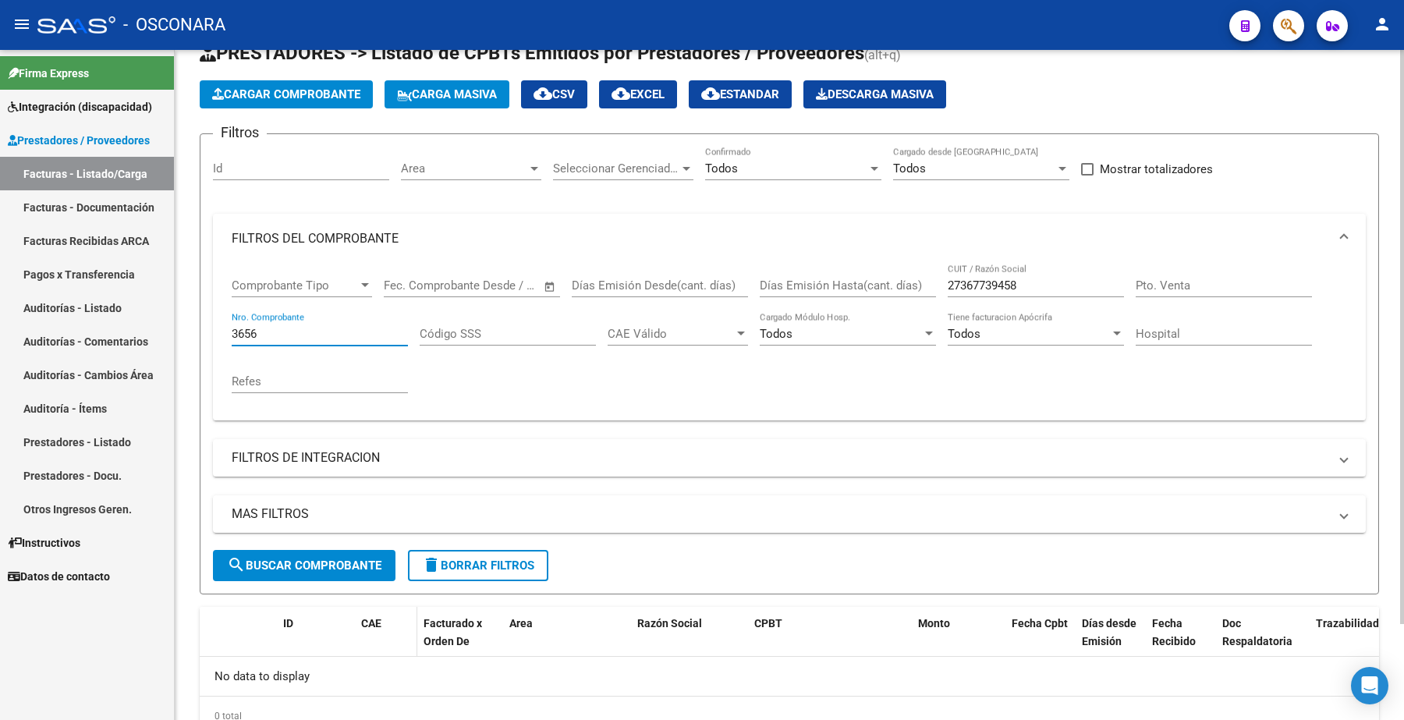
scroll to position [113, 0]
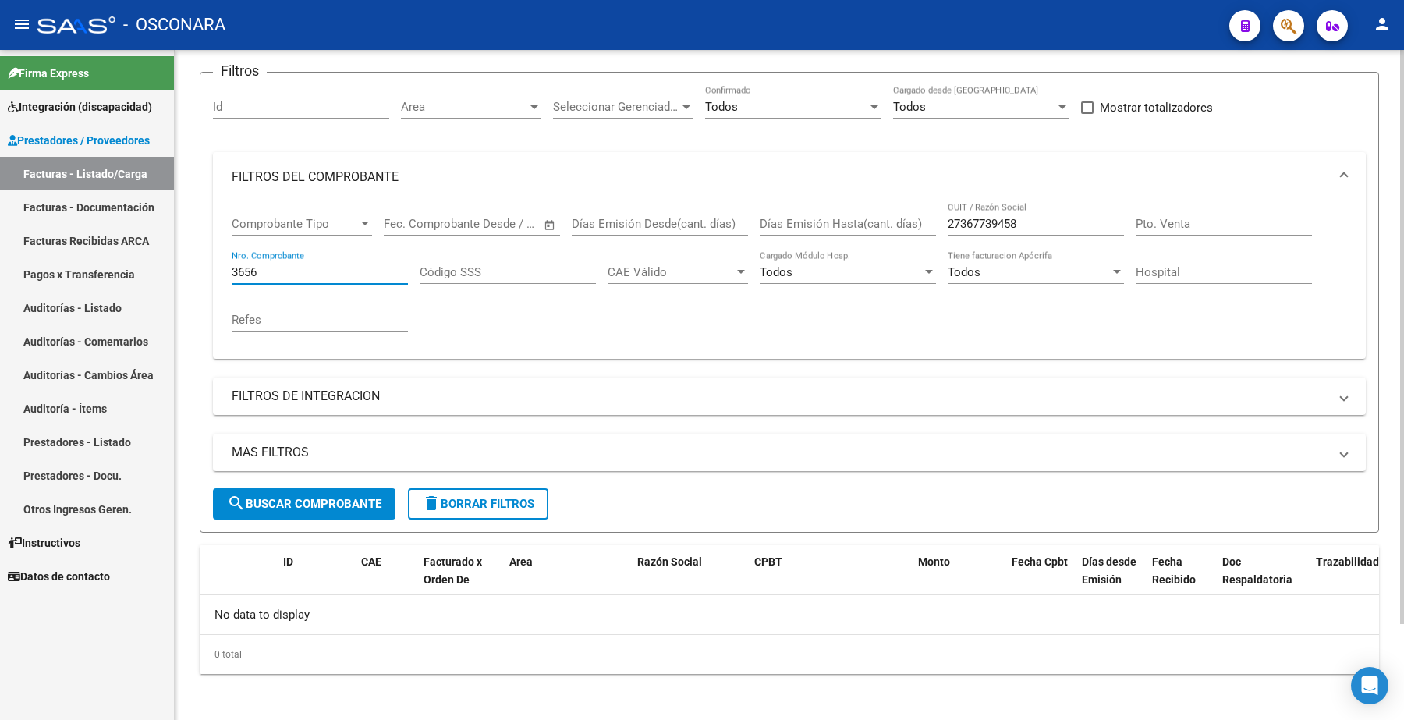
type input "3656"
click at [1024, 217] on input "27367739458" at bounding box center [1036, 224] width 176 height 14
type input "2"
click at [305, 503] on span "search Buscar Comprobante" at bounding box center [304, 504] width 154 height 14
click at [311, 497] on span "search Buscar Comprobante" at bounding box center [304, 504] width 154 height 14
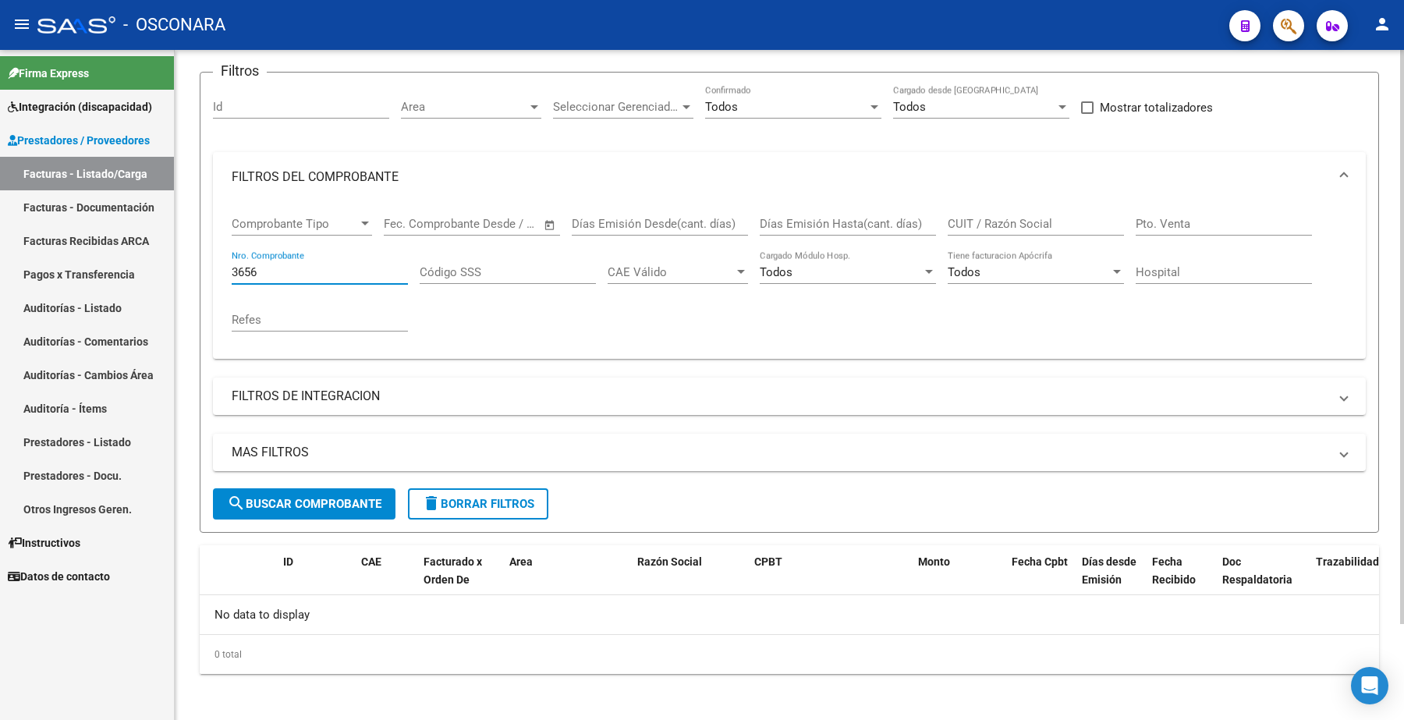
click at [278, 273] on input "3656" at bounding box center [320, 272] width 176 height 14
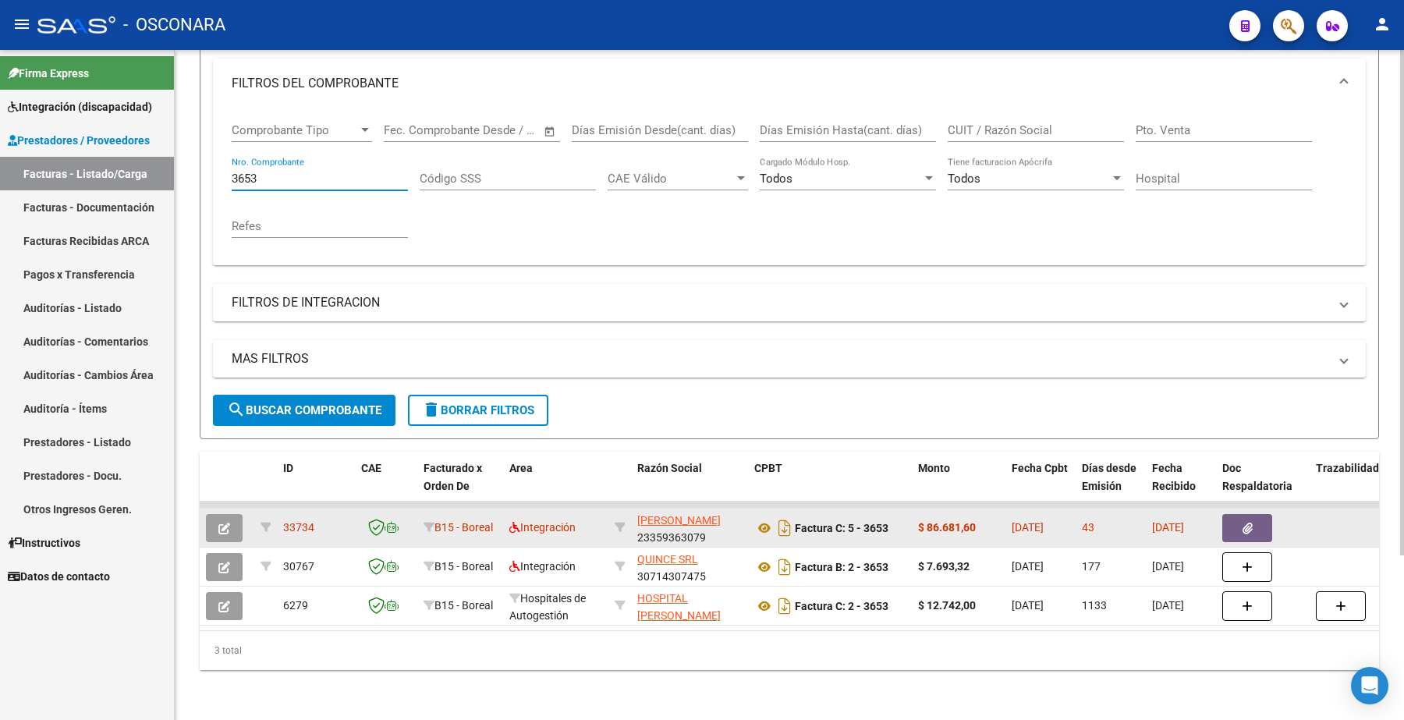
scroll to position [218, 0]
type input "3653"
click at [235, 514] on button "button" at bounding box center [224, 528] width 37 height 28
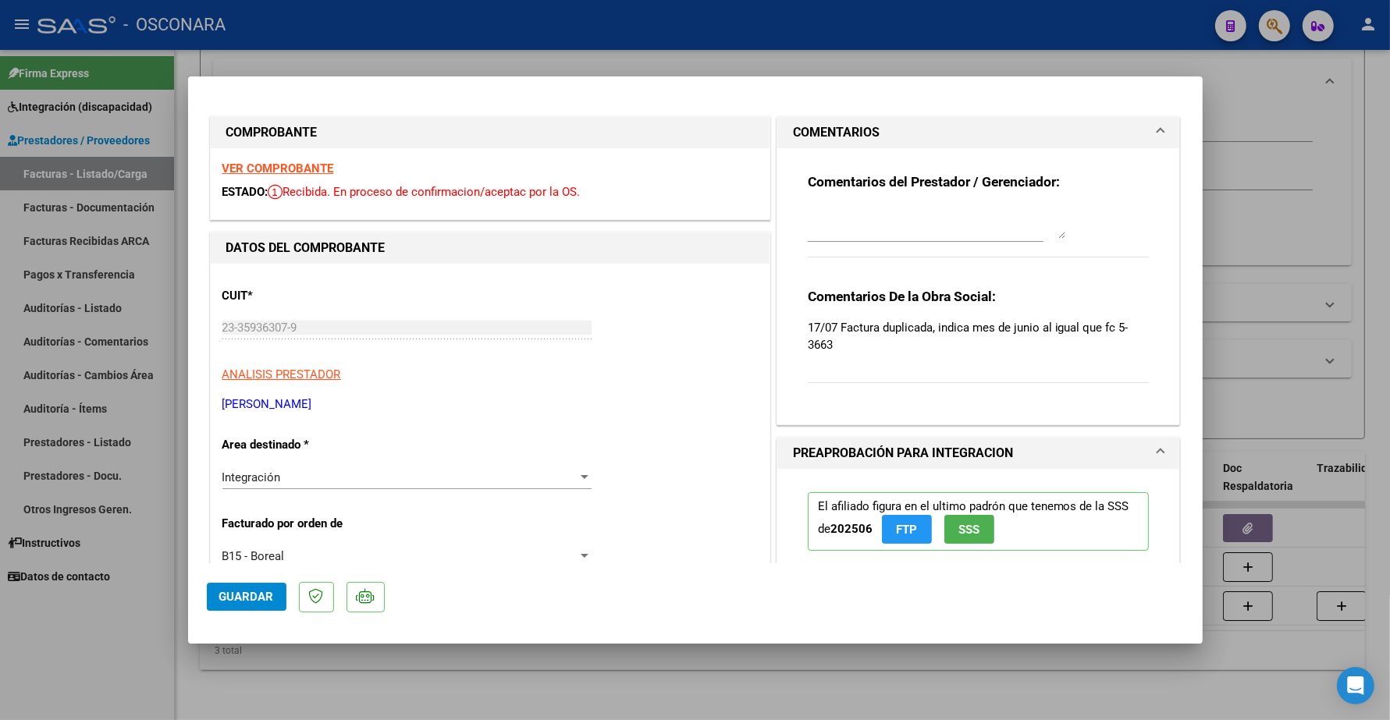
type input "$ 0,00"
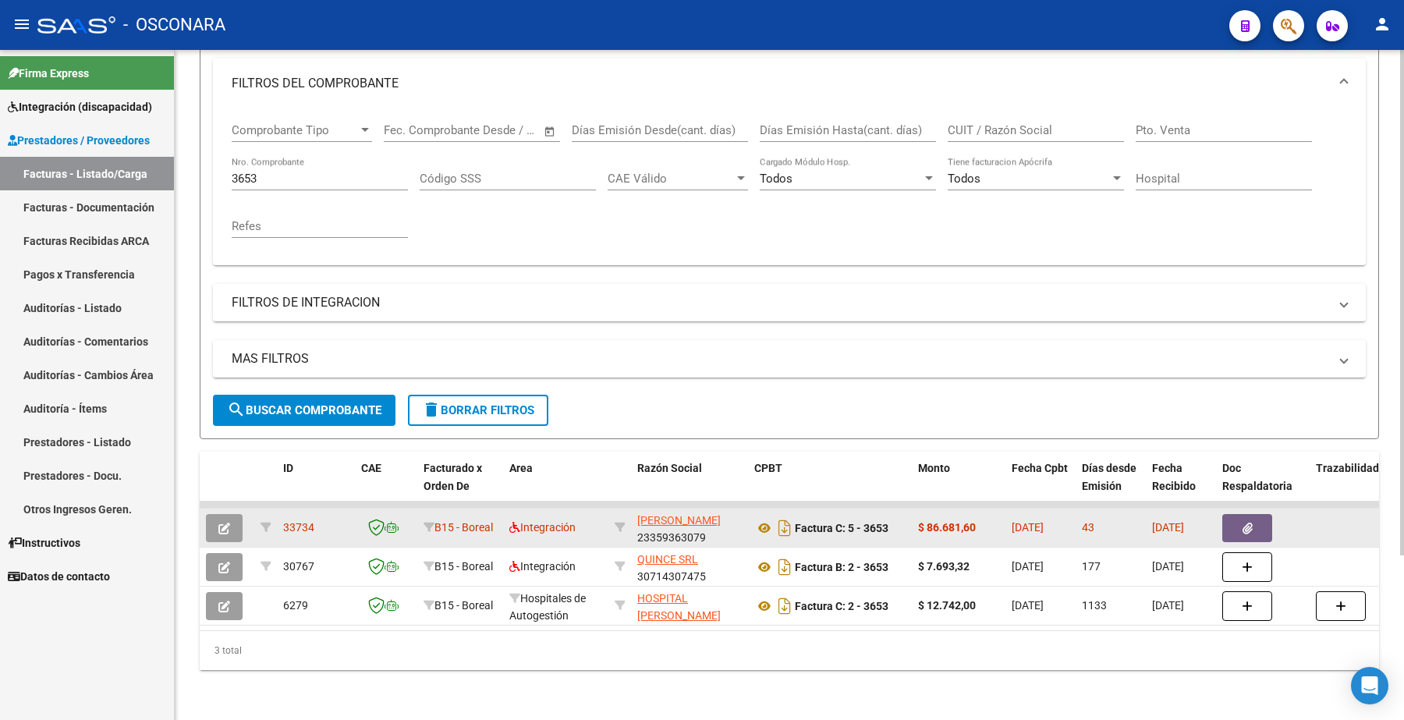
drag, startPoint x: 285, startPoint y: 516, endPoint x: 314, endPoint y: 515, distance: 28.9
click at [314, 519] on div "33734" at bounding box center [316, 528] width 66 height 18
copy span "33734"
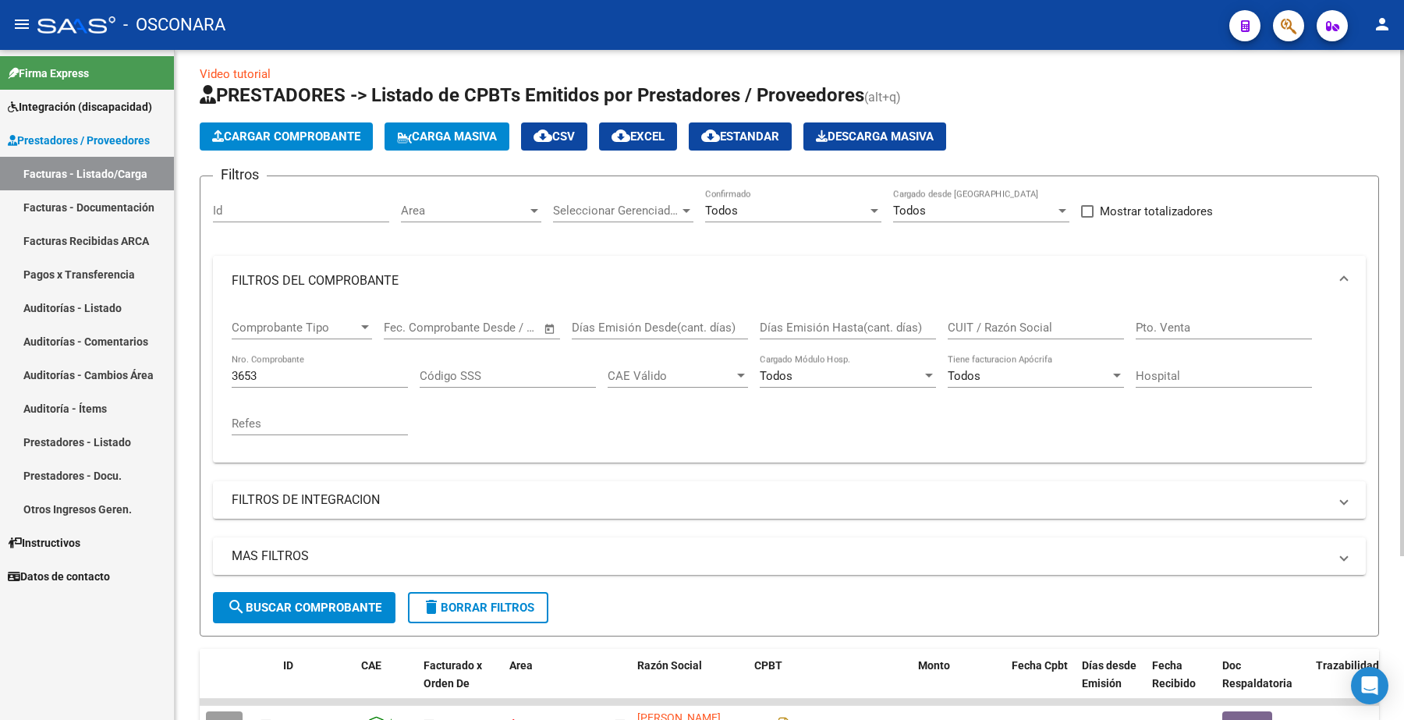
scroll to position [0, 0]
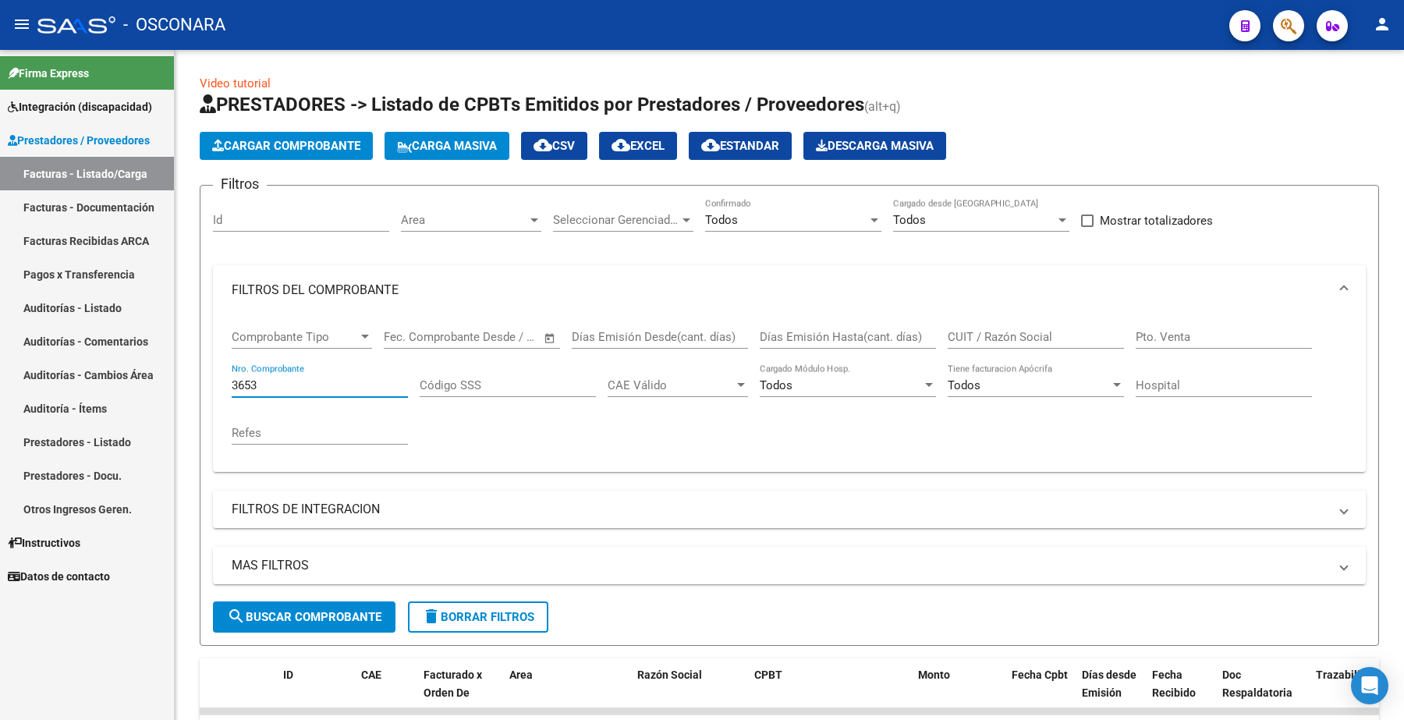
drag, startPoint x: 274, startPoint y: 380, endPoint x: 157, endPoint y: 373, distance: 117.2
click at [157, 373] on mat-sidenav-container "Firma Express Integración (discapacidad) Certificado Discapacidad Legajos Prest…" at bounding box center [702, 385] width 1404 height 670
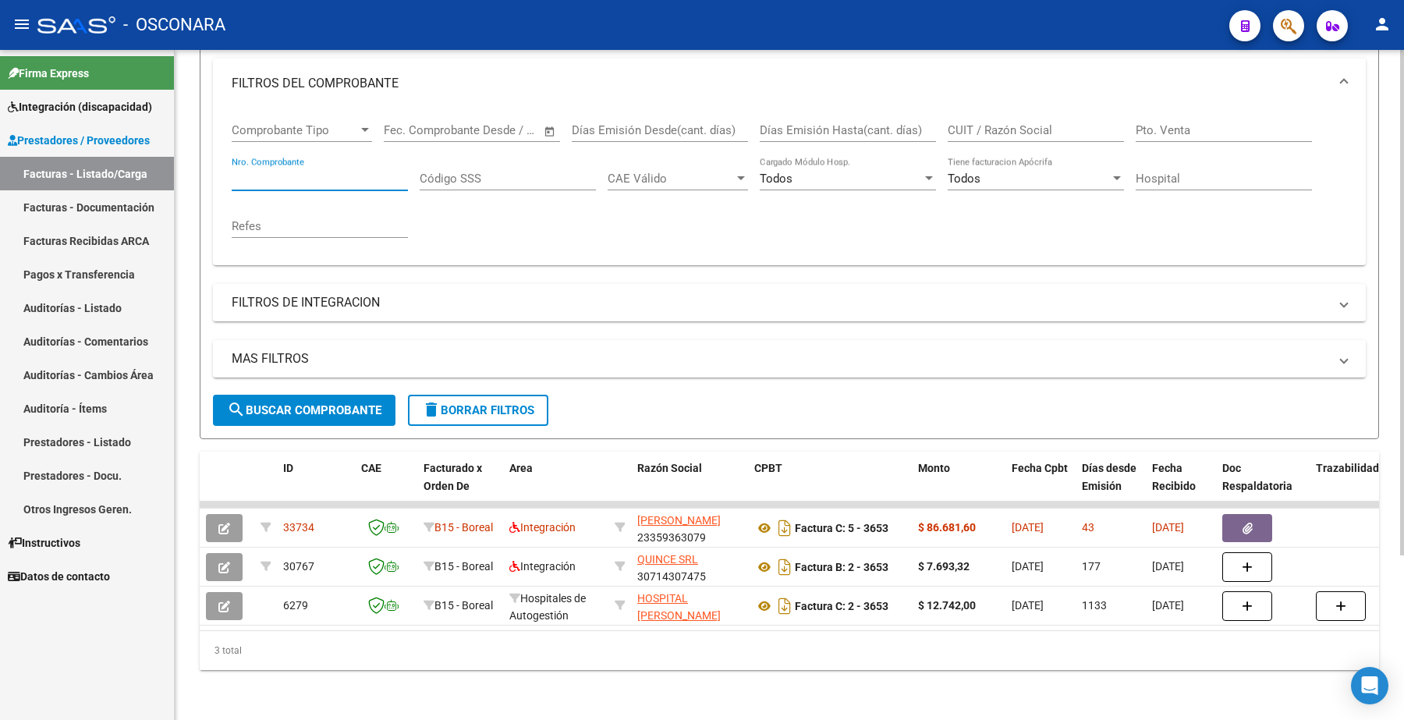
scroll to position [218, 0]
click at [341, 403] on span "search Buscar Comprobante" at bounding box center [304, 410] width 154 height 14
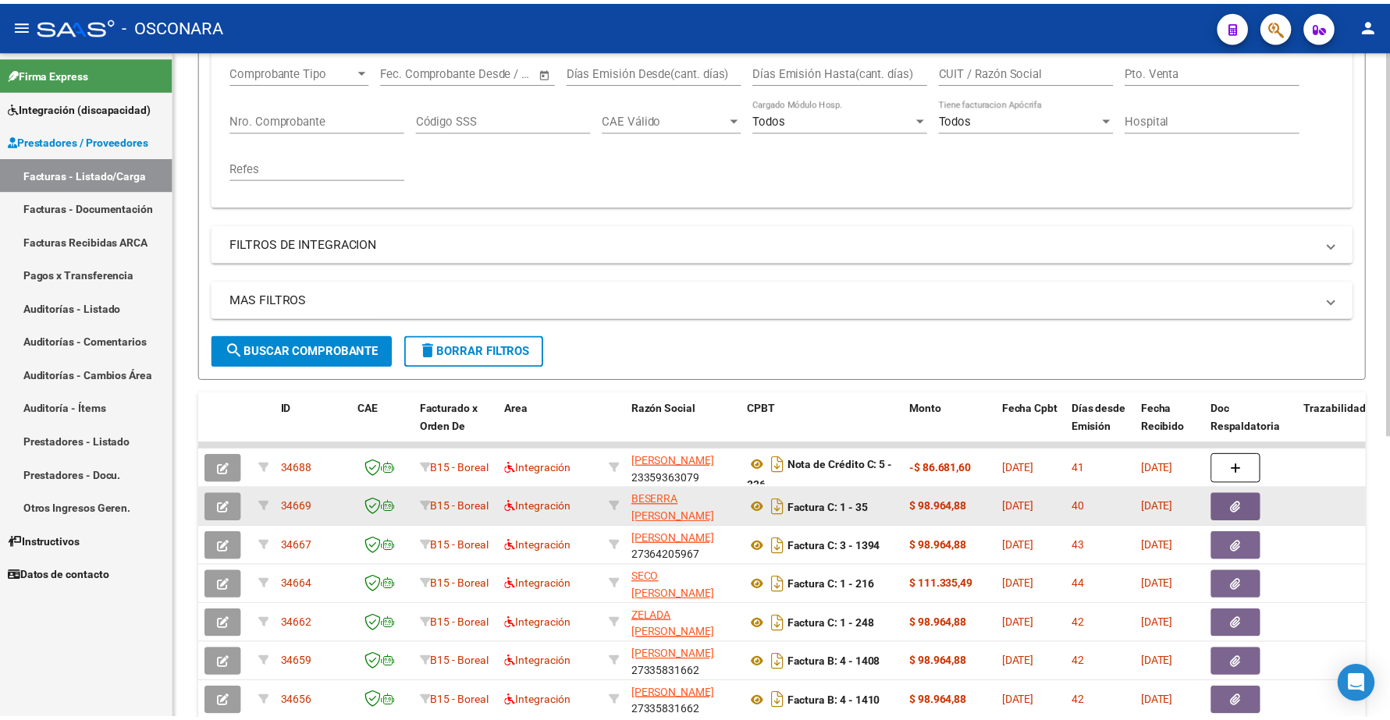
scroll to position [316, 0]
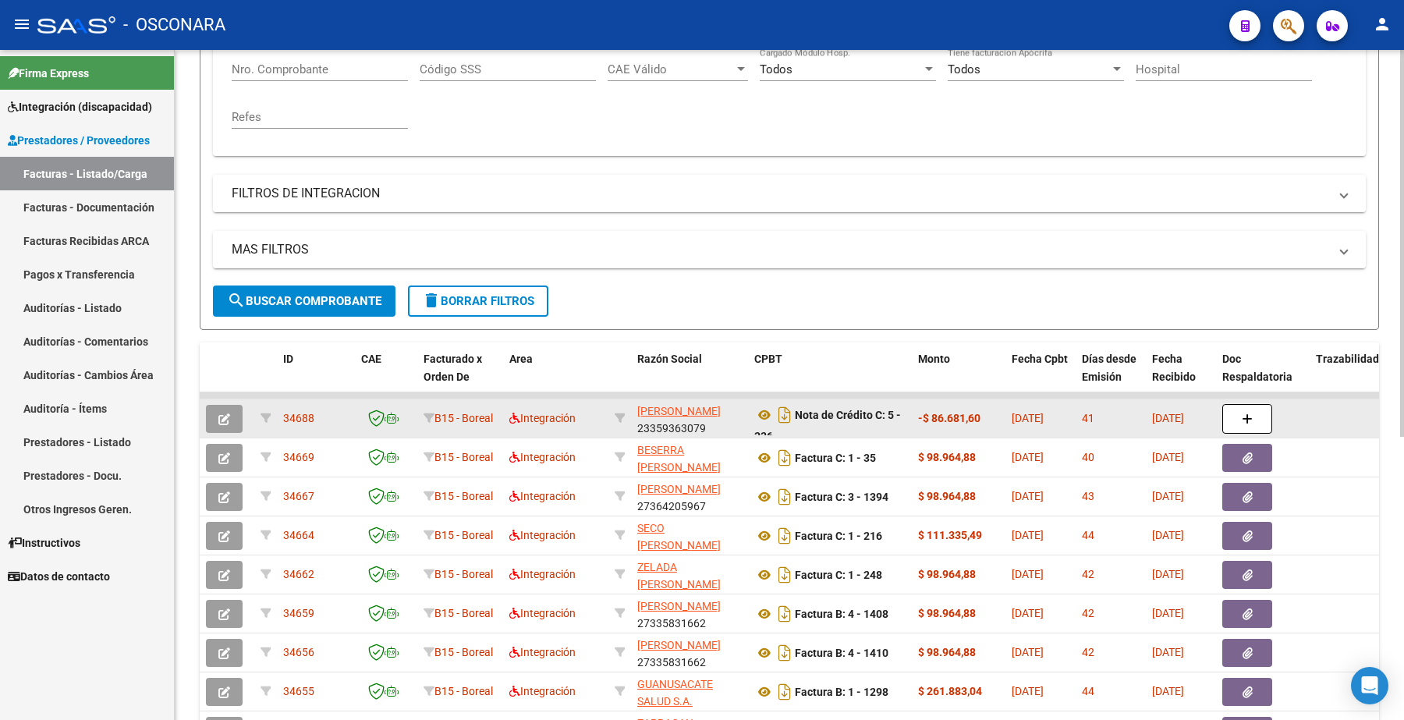
click at [233, 415] on button "button" at bounding box center [224, 419] width 37 height 28
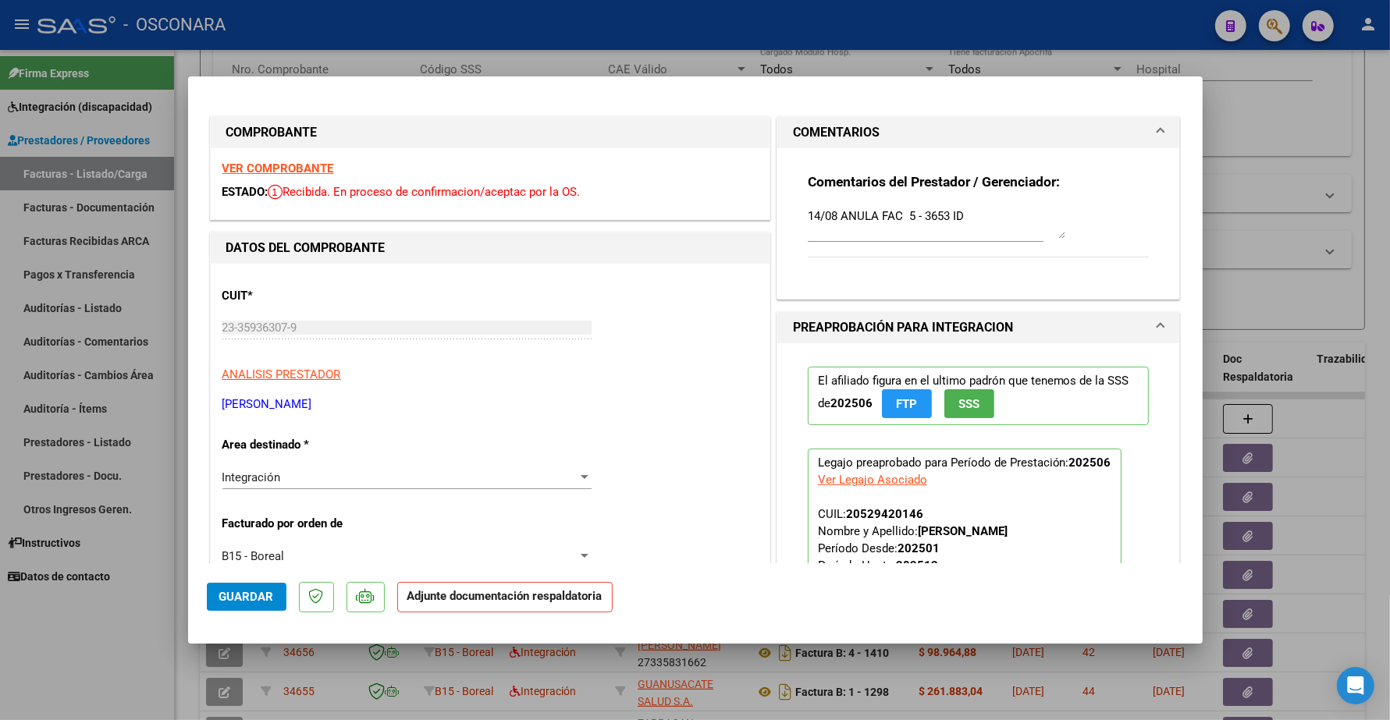
click at [971, 215] on textarea "14/08 ANULA FAC 5 - 3653 ID" at bounding box center [936, 223] width 257 height 31
paste textarea "33734"
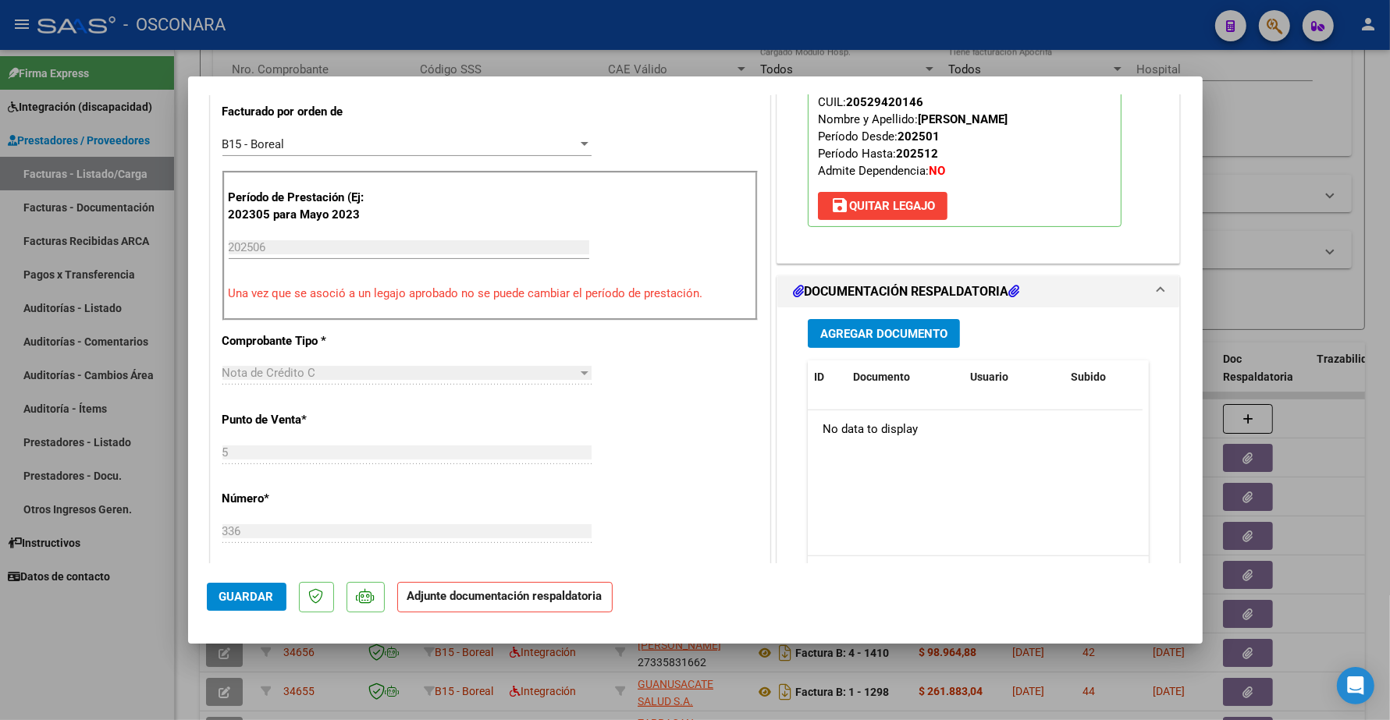
scroll to position [488, 0]
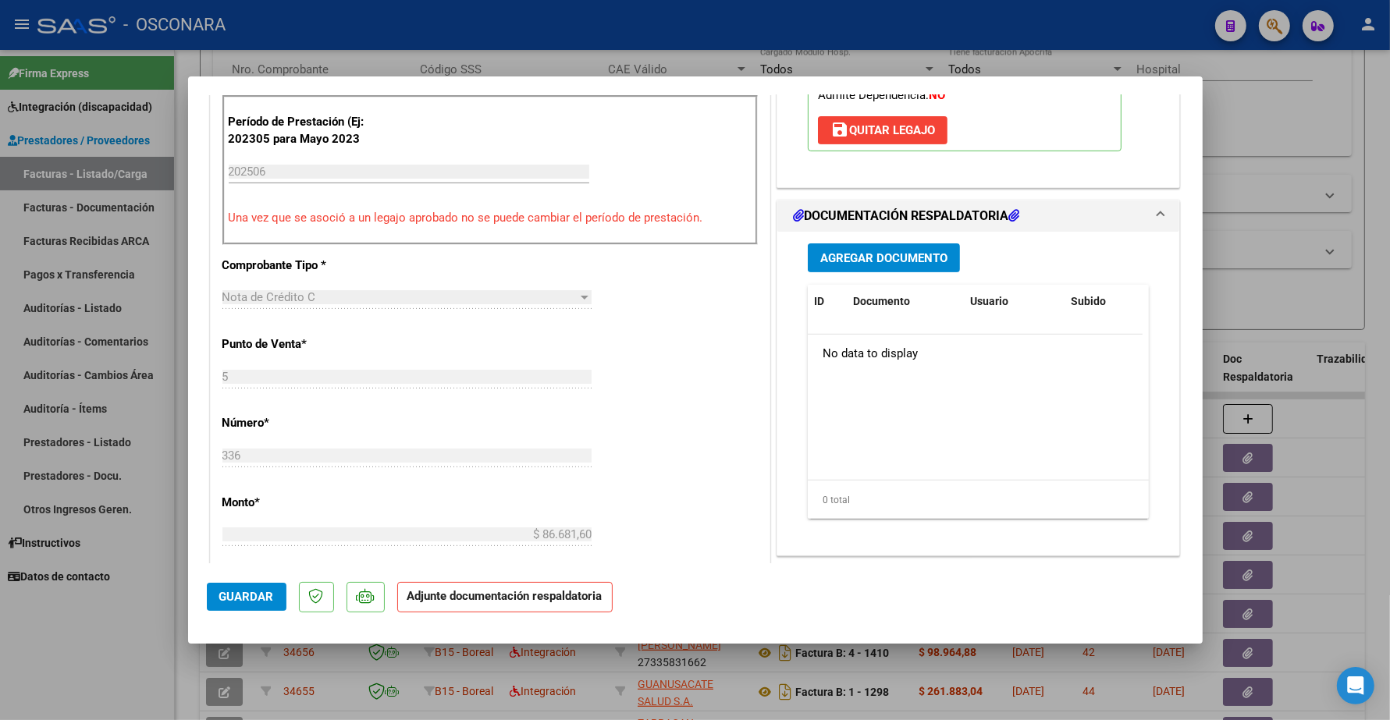
type textarea "14/08 ANULA FAC 5 - 3653 ID 33734"
click at [250, 591] on span "Guardar" at bounding box center [246, 597] width 55 height 14
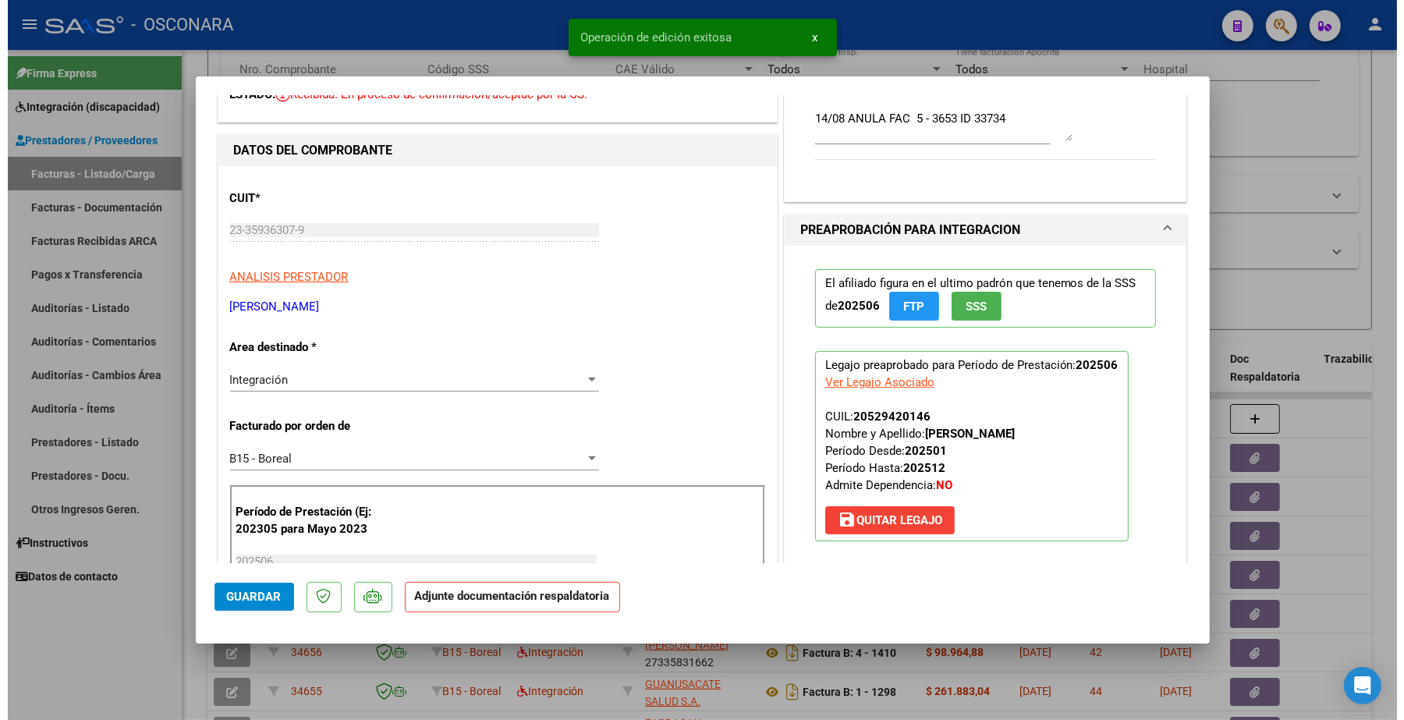
scroll to position [0, 0]
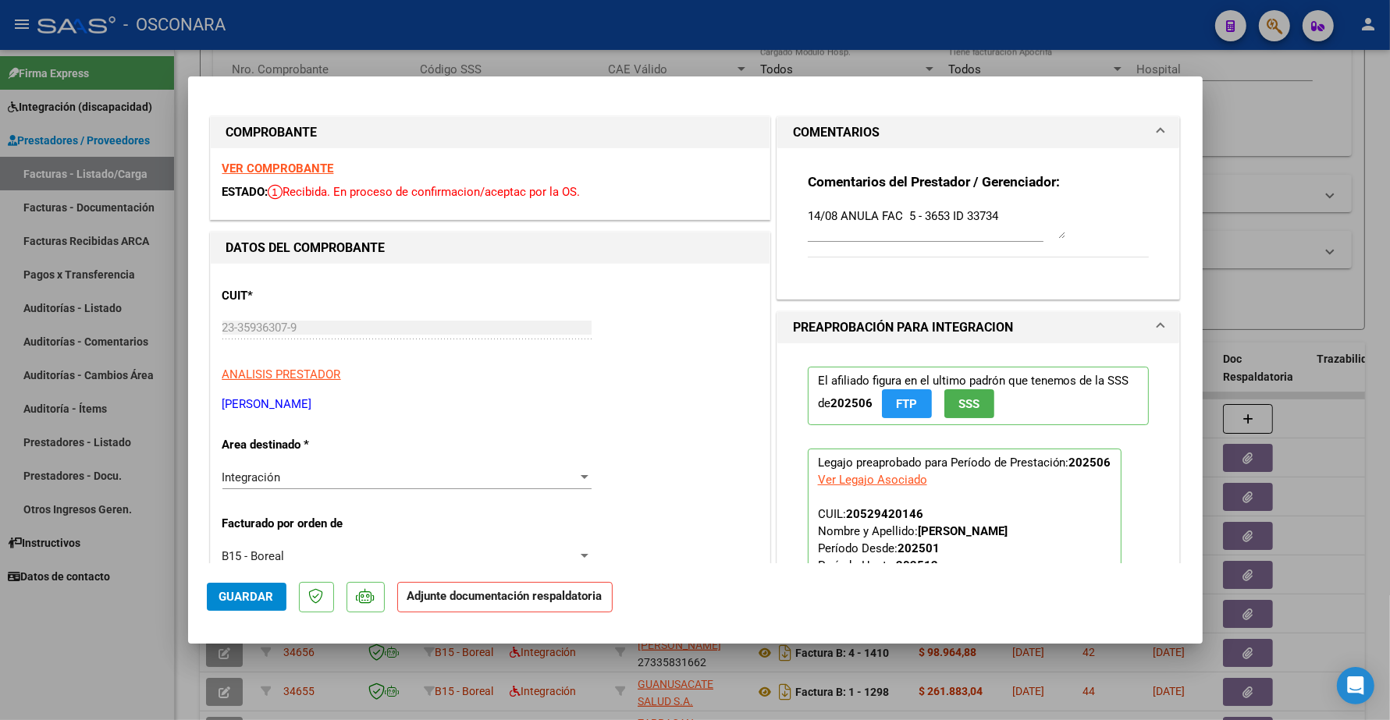
type input "$ 0,00"
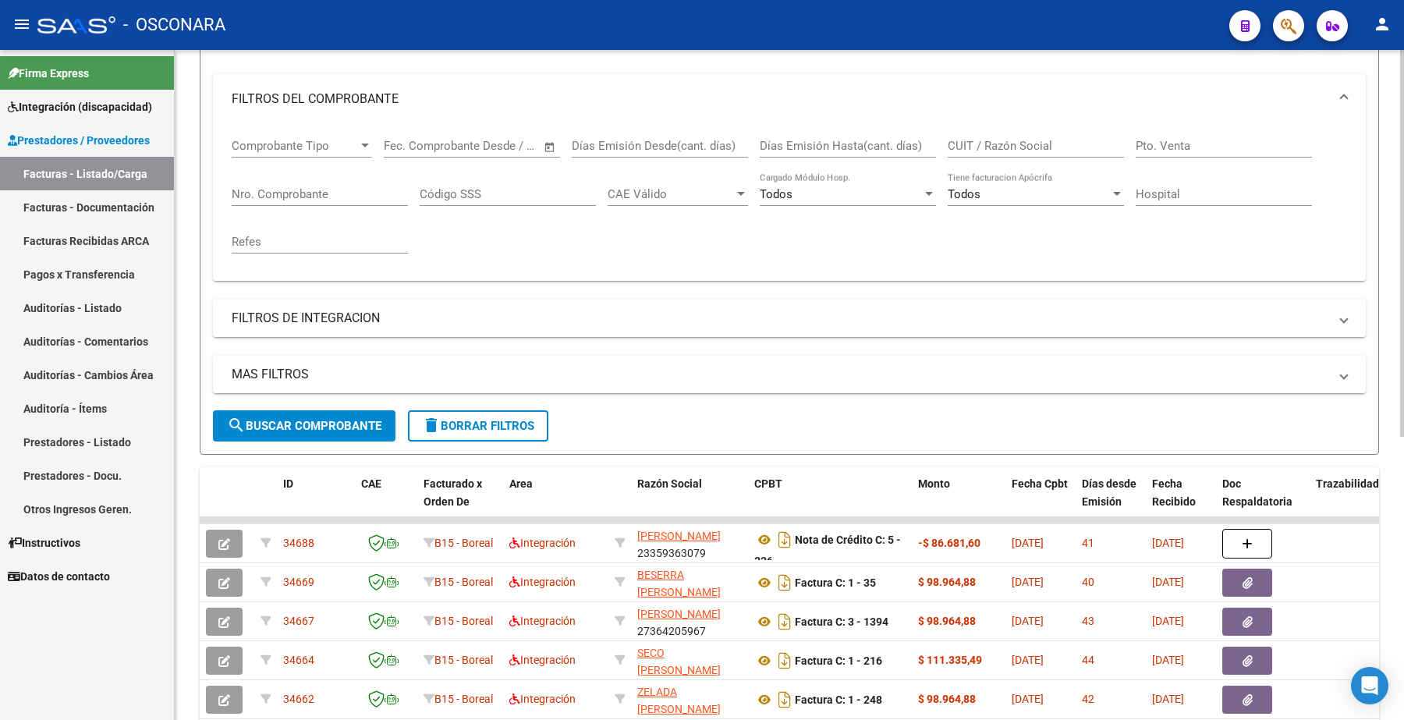
scroll to position [121, 0]
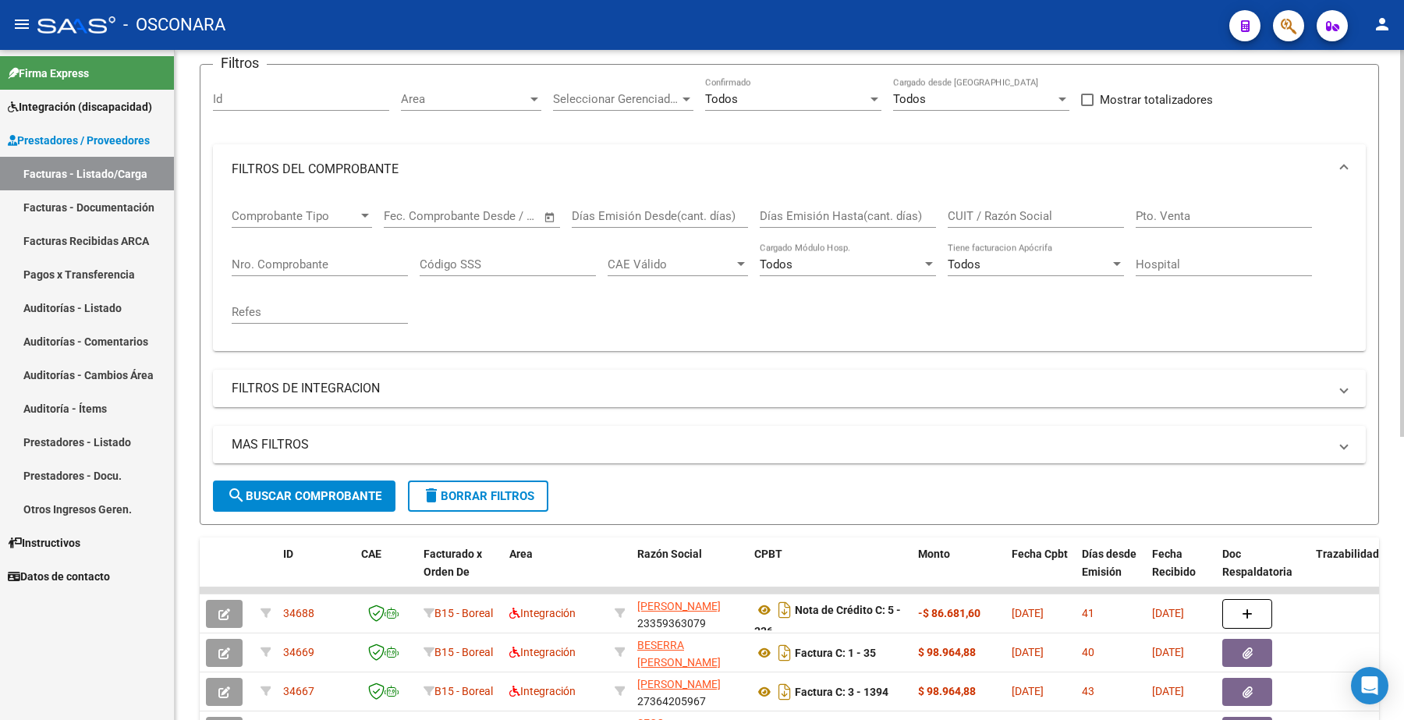
click at [262, 257] on input "Nro. Comprobante" at bounding box center [320, 264] width 176 height 14
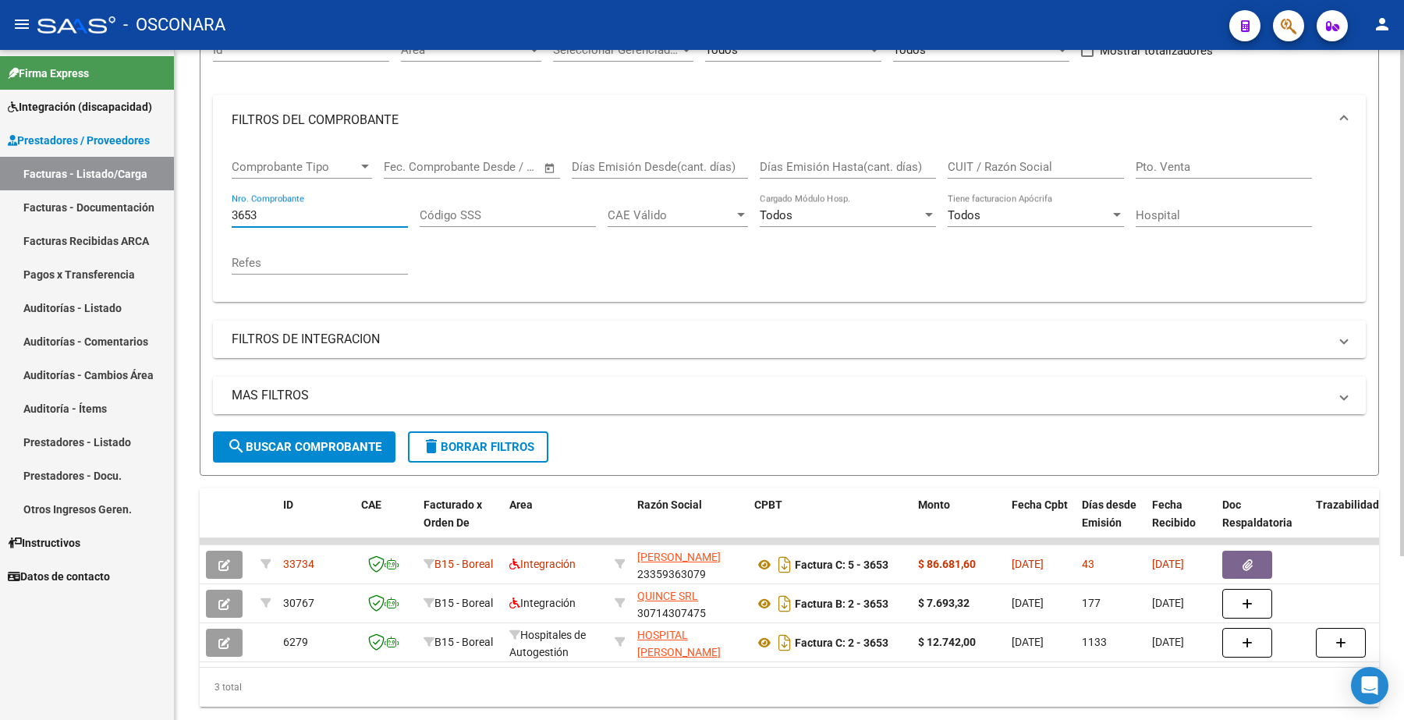
scroll to position [218, 0]
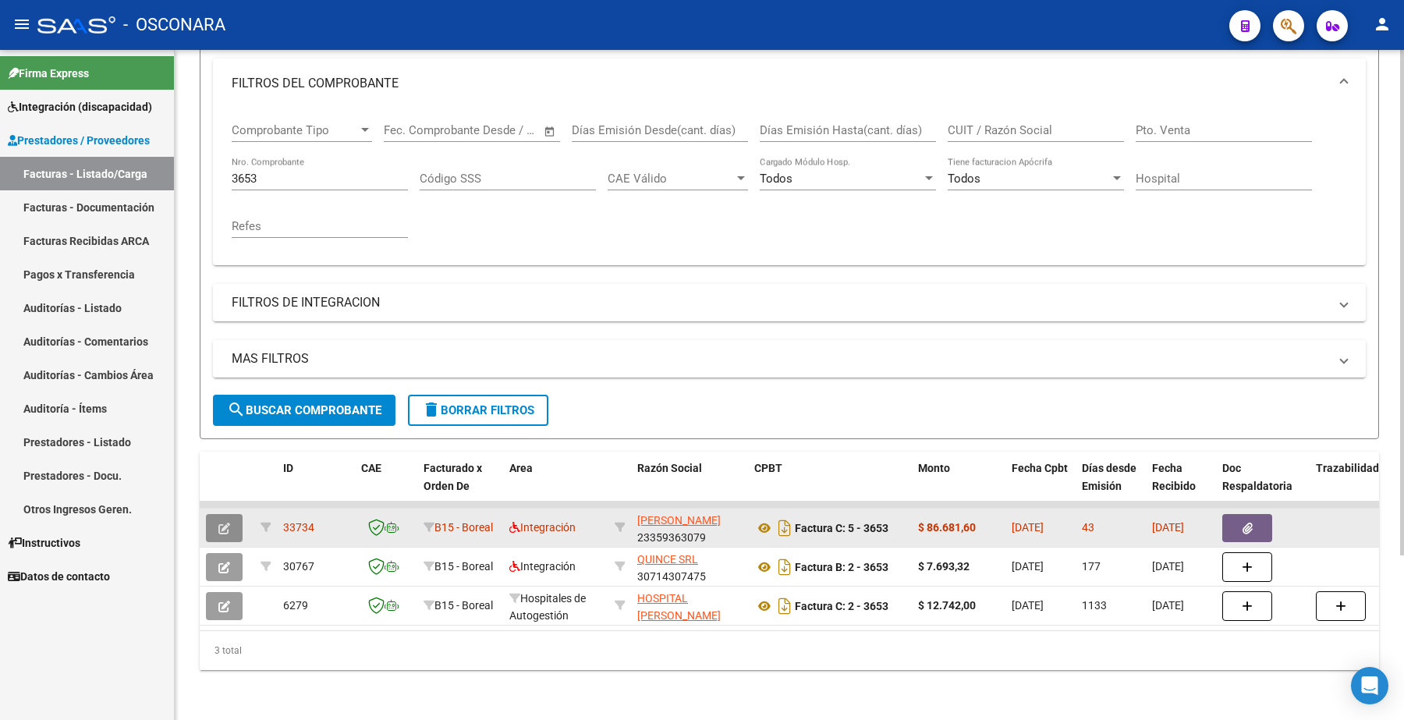
click at [220, 514] on button "button" at bounding box center [224, 528] width 37 height 28
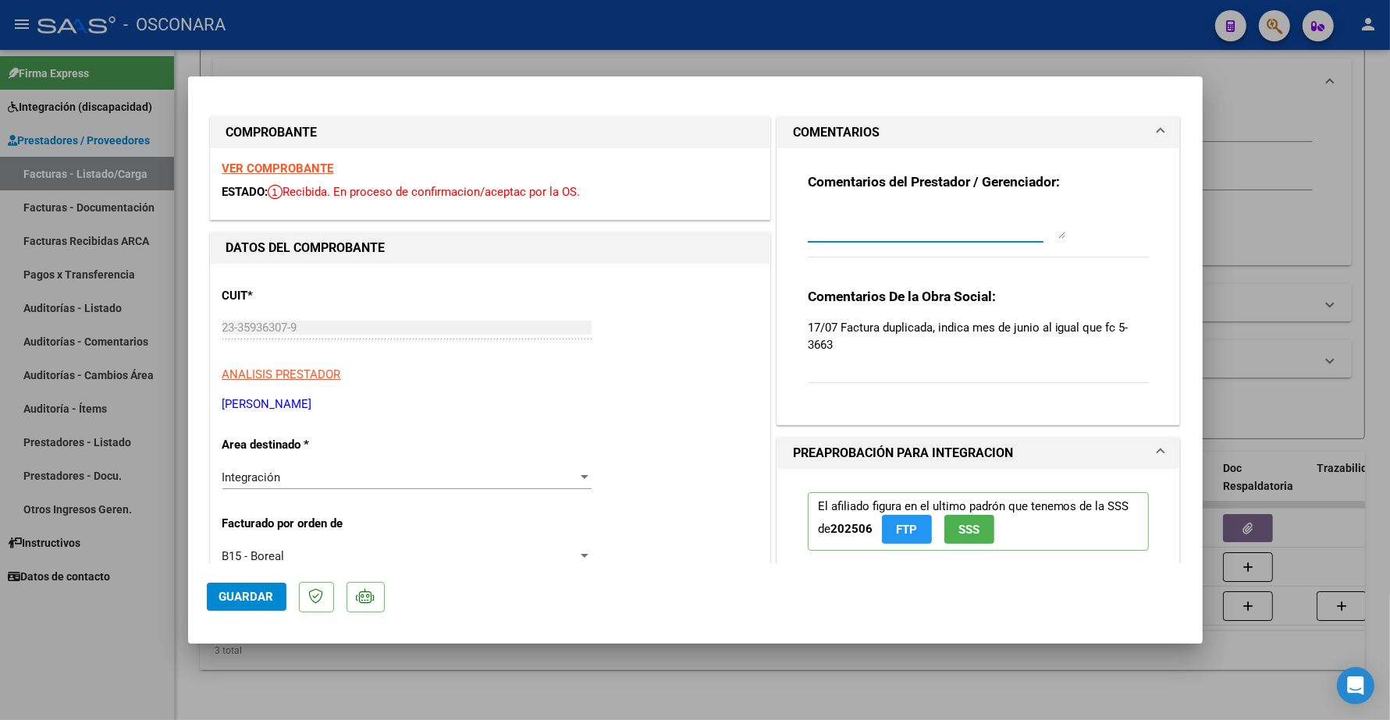
click at [819, 227] on textarea at bounding box center [936, 223] width 257 height 31
click at [290, 169] on strong "VER COMPROBANTE" at bounding box center [278, 169] width 112 height 14
click at [840, 229] on textarea at bounding box center [936, 223] width 257 height 31
click at [257, 593] on span "Guardar" at bounding box center [246, 597] width 55 height 14
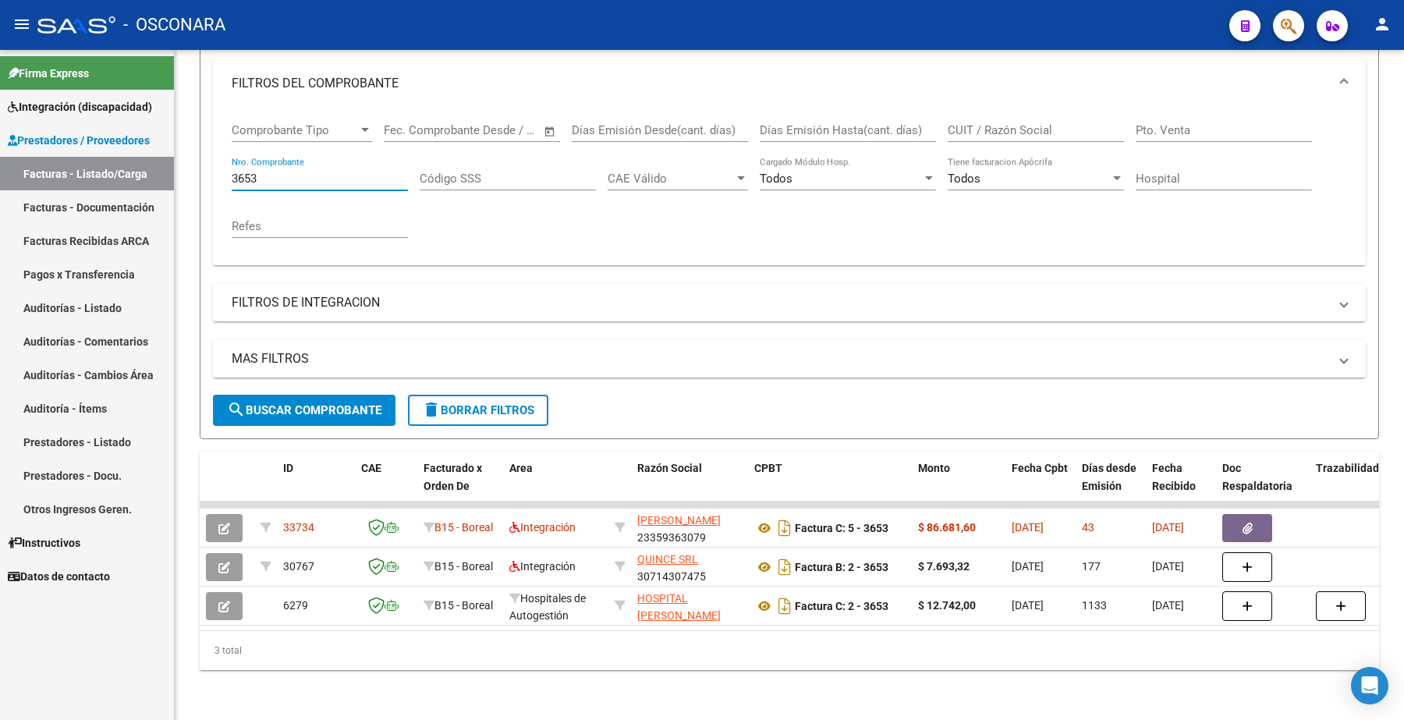
drag, startPoint x: 263, startPoint y: 170, endPoint x: 174, endPoint y: 162, distance: 89.3
click at [174, 165] on mat-sidenav-container "Firma Express Integración (discapacidad) Certificado Discapacidad Legajos Prest…" at bounding box center [702, 385] width 1404 height 670
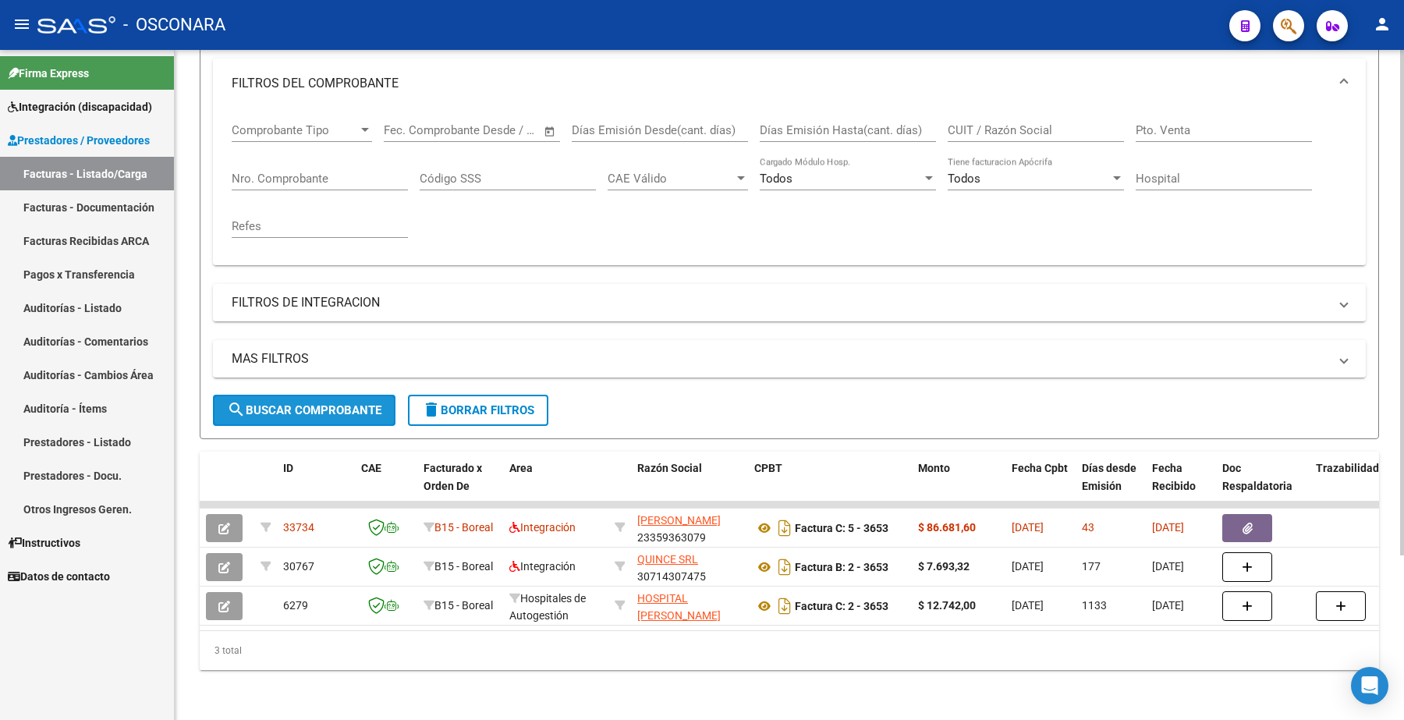
click at [310, 403] on span "search Buscar Comprobante" at bounding box center [304, 410] width 154 height 14
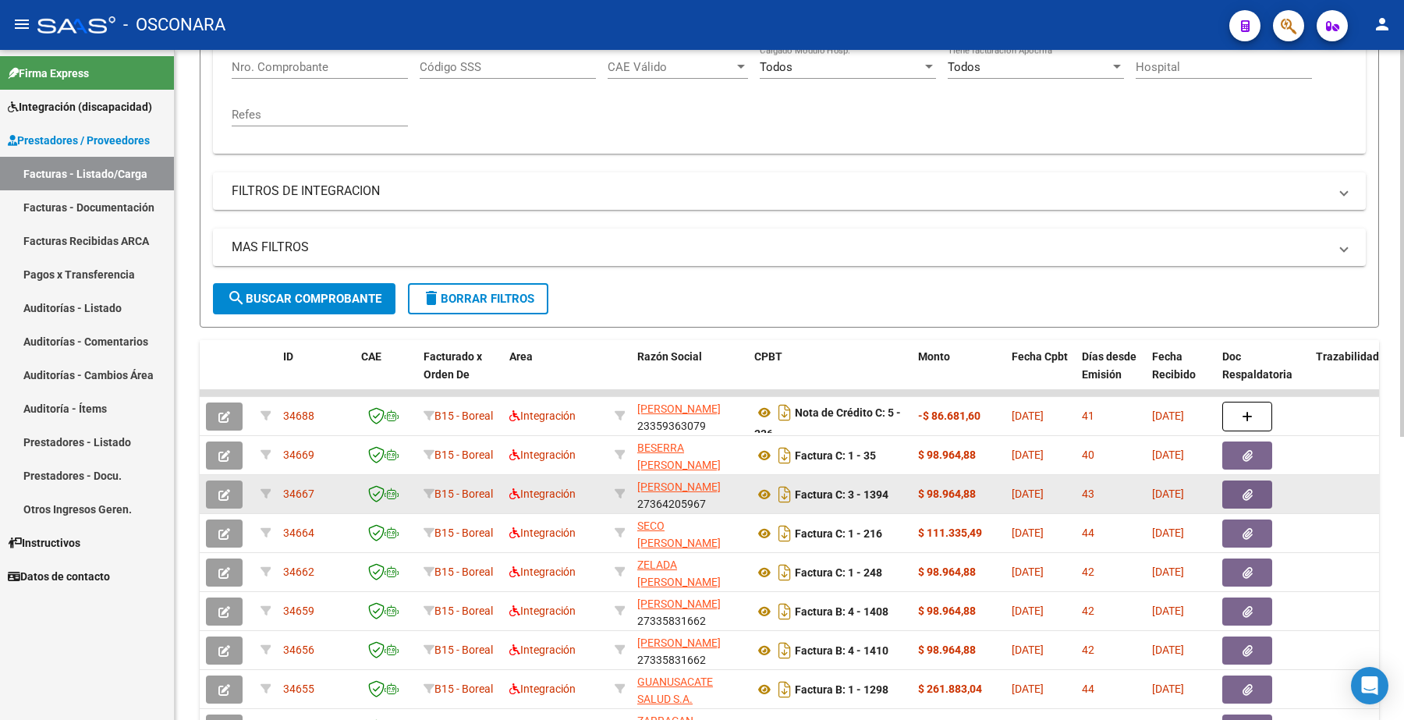
scroll to position [320, 0]
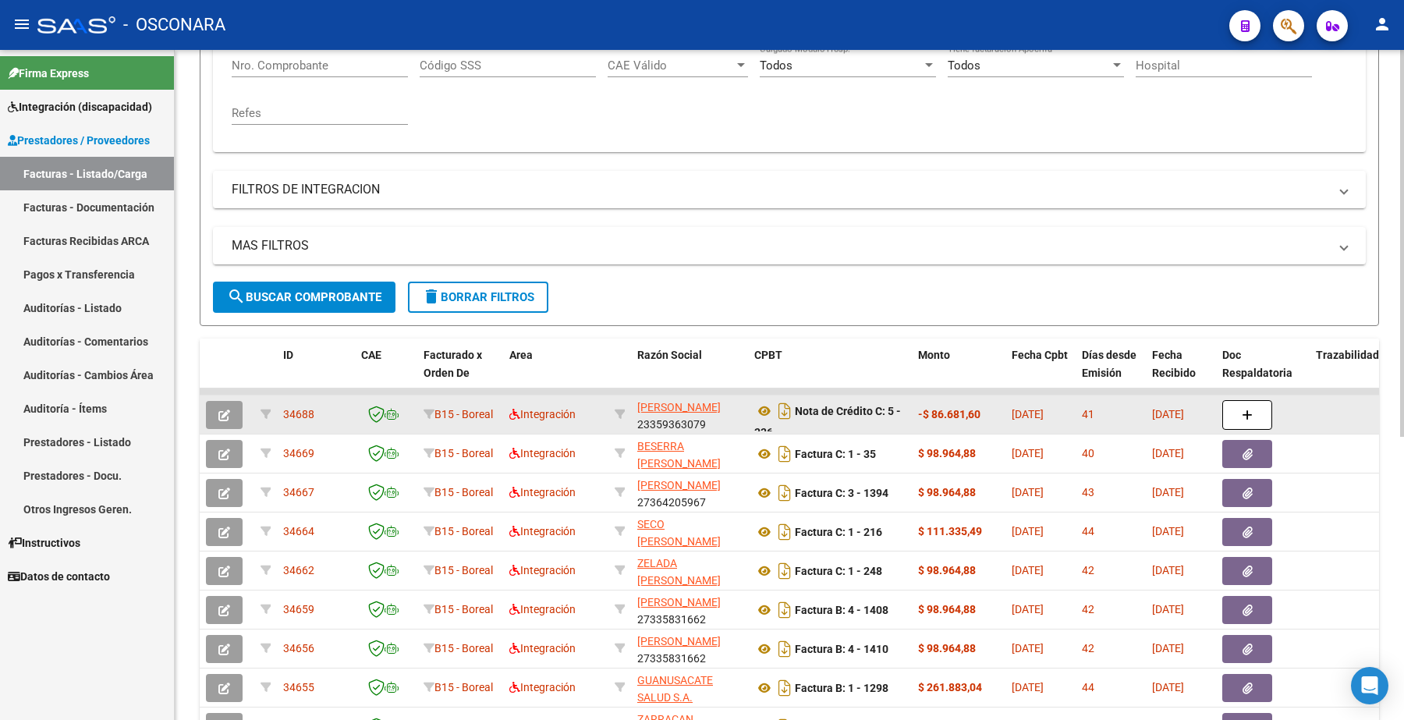
drag, startPoint x: 283, startPoint y: 412, endPoint x: 314, endPoint y: 410, distance: 30.5
click at [314, 410] on div "34688" at bounding box center [316, 415] width 66 height 18
copy span "34688"
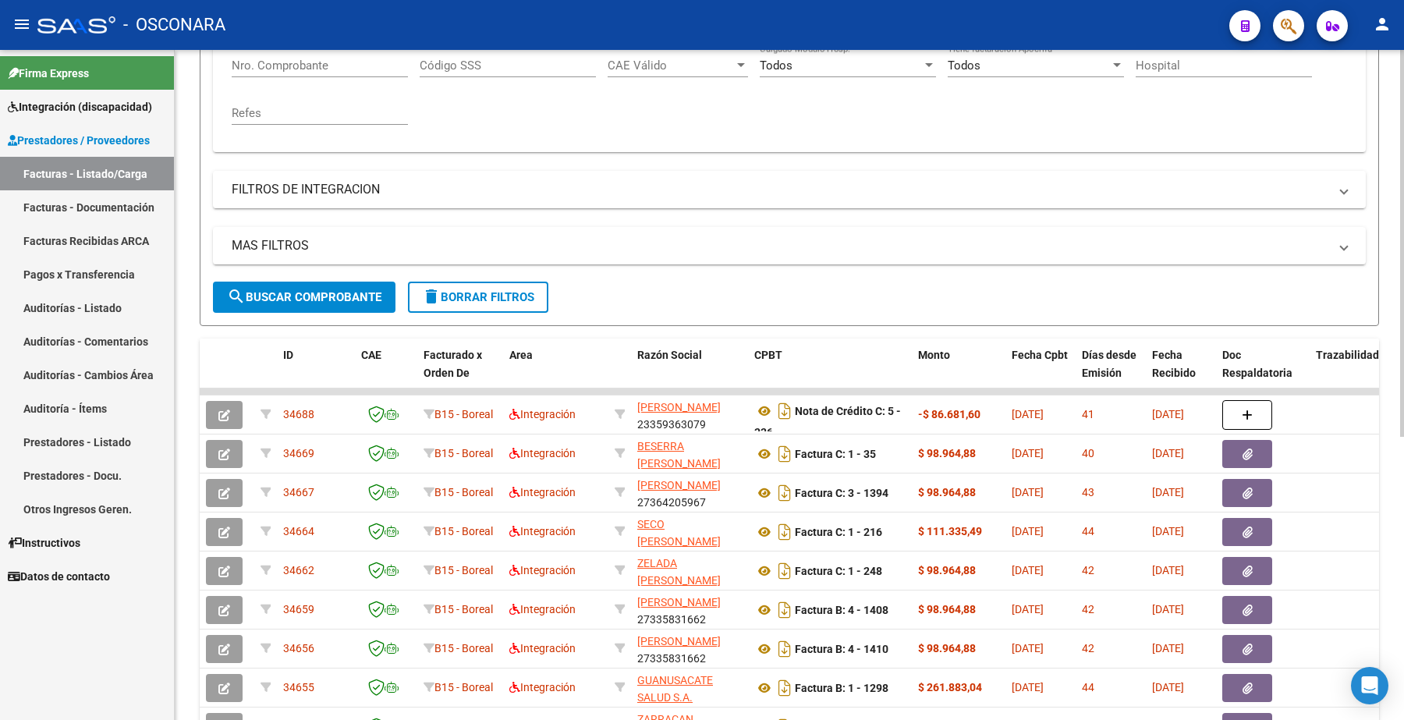
click at [267, 65] on input "Nro. Comprobante" at bounding box center [320, 66] width 176 height 14
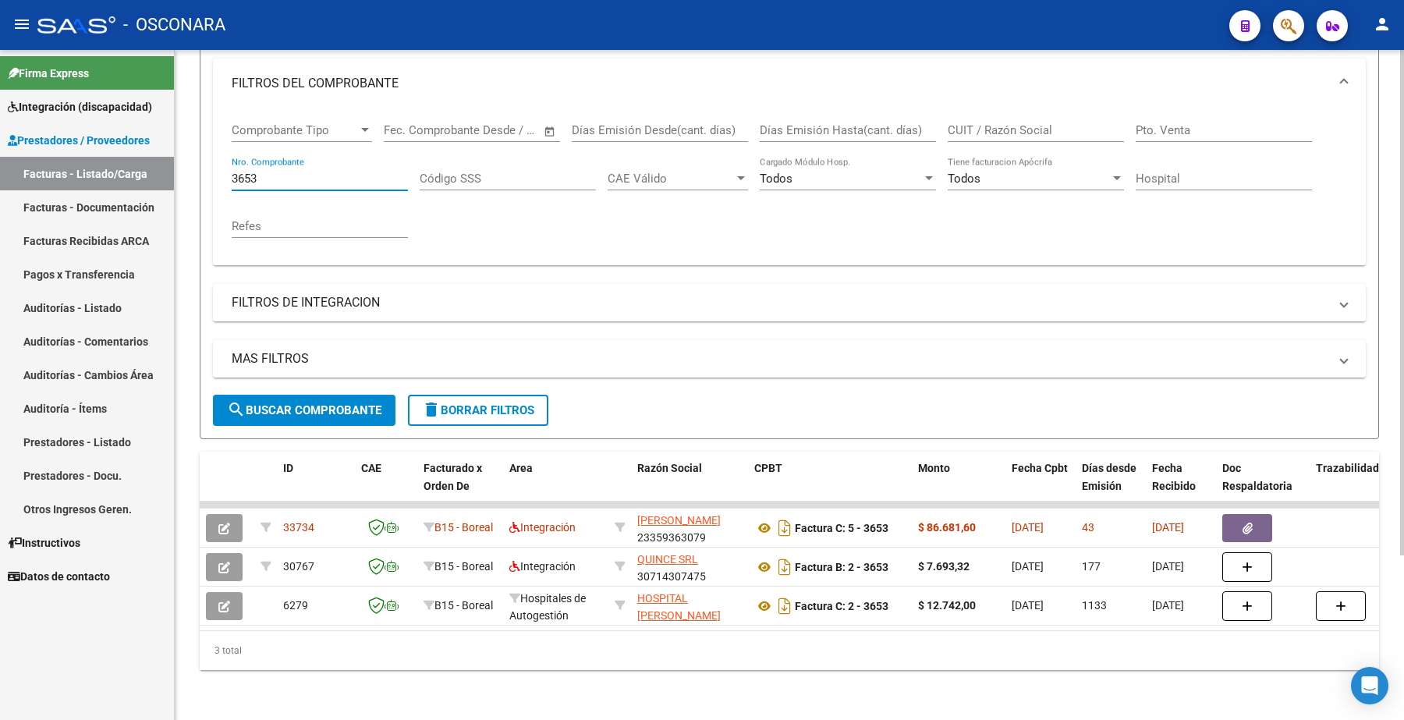
scroll to position [218, 0]
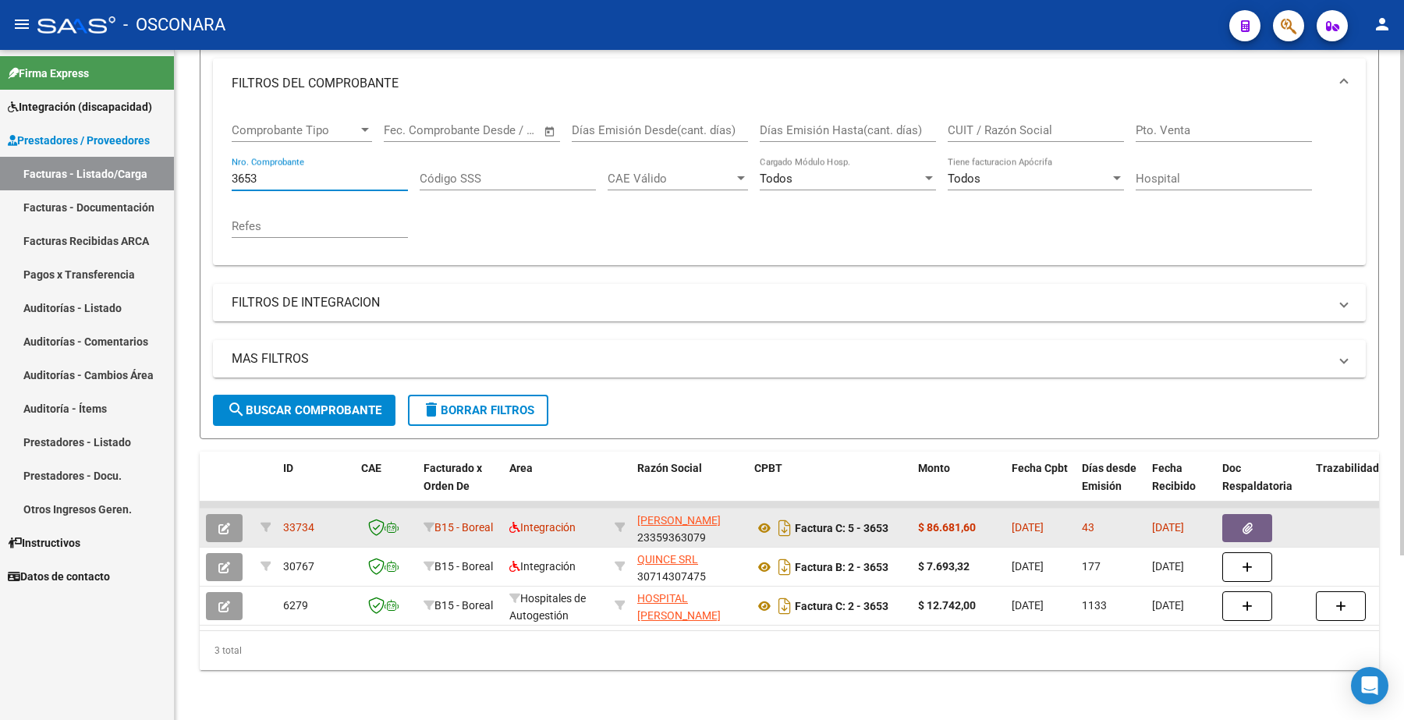
click at [222, 523] on icon "button" at bounding box center [224, 529] width 12 height 12
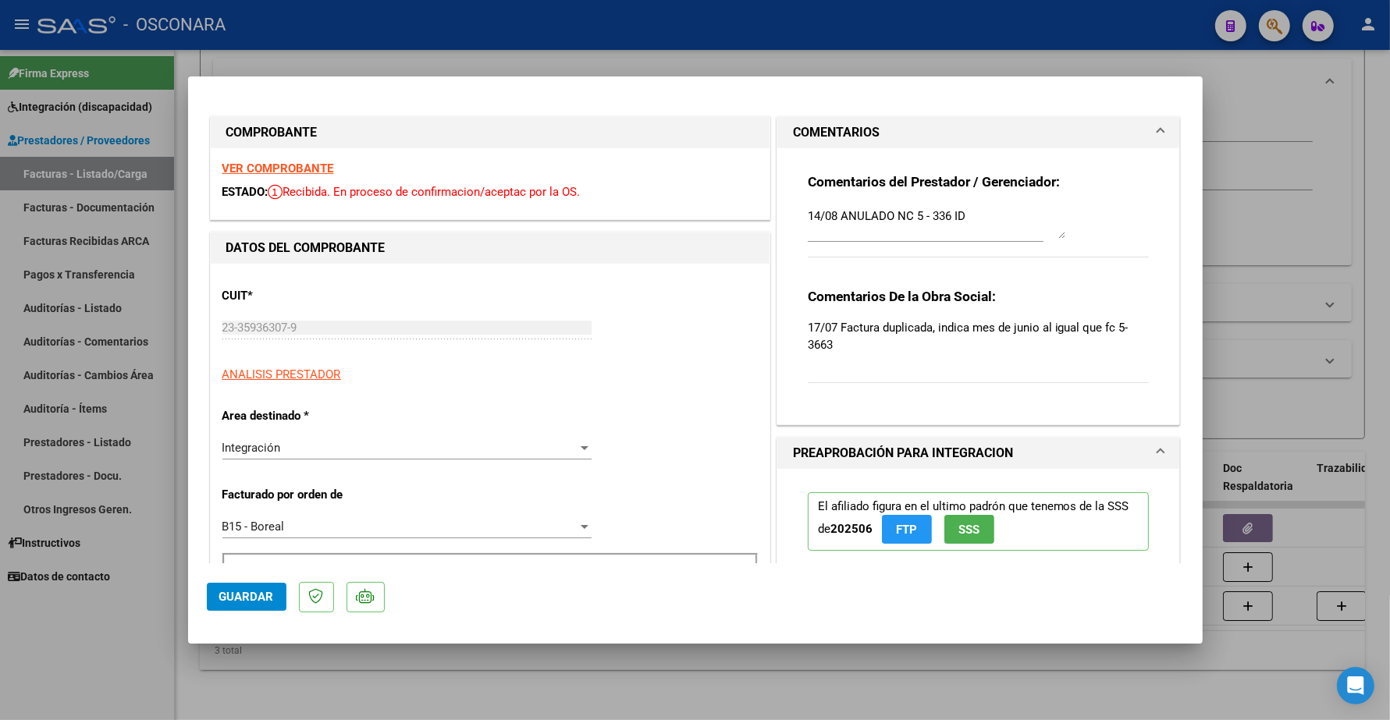
click at [964, 218] on textarea "14/08 ANULADO NC 5 - 336 ID" at bounding box center [936, 223] width 257 height 31
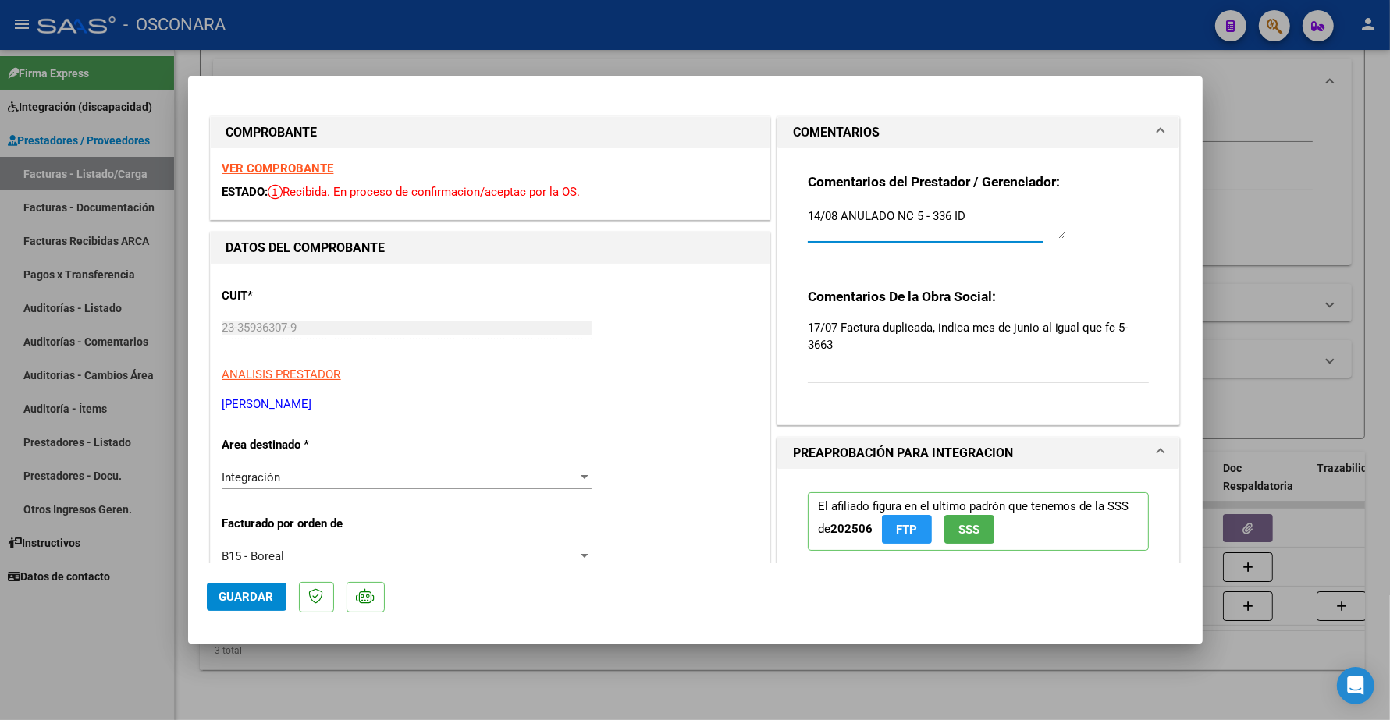
paste textarea "34688"
click at [258, 599] on span "Guardar" at bounding box center [246, 597] width 55 height 14
click at [251, 598] on span "Guardar" at bounding box center [246, 597] width 55 height 14
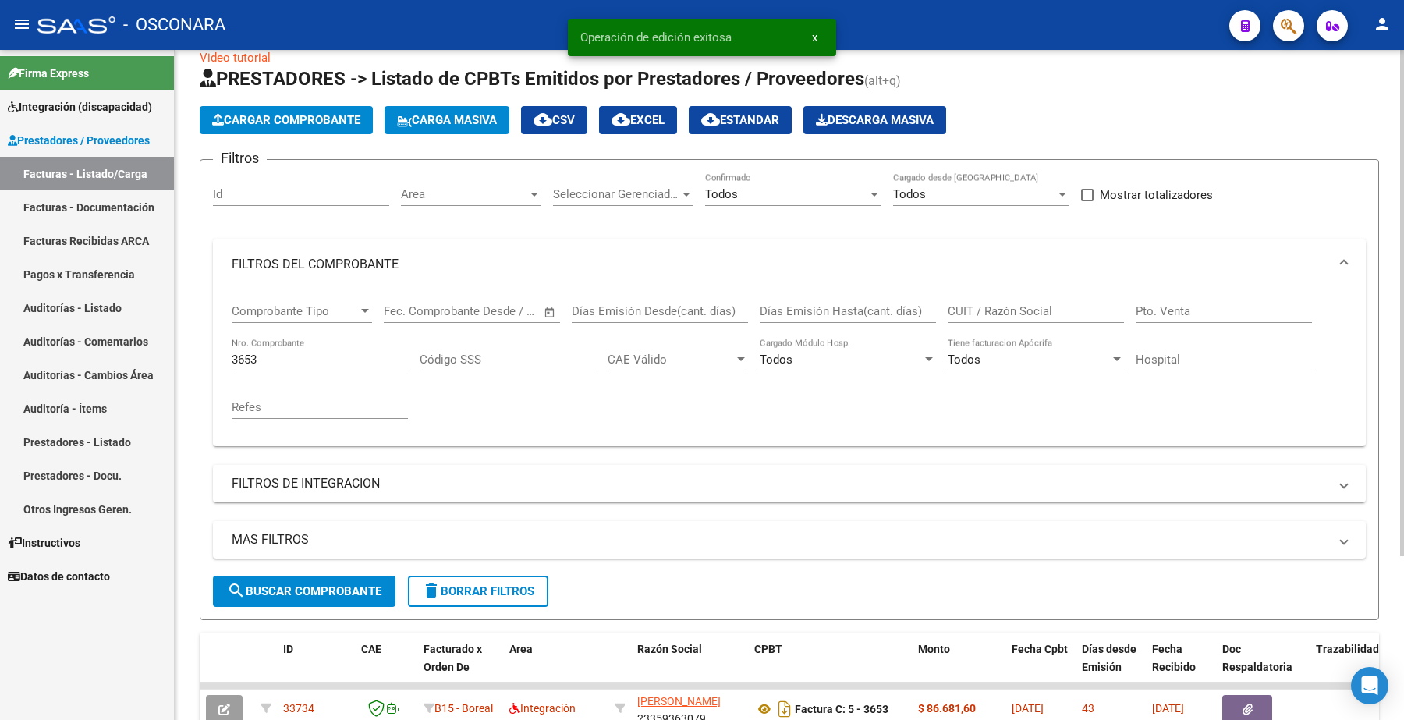
scroll to position [23, 0]
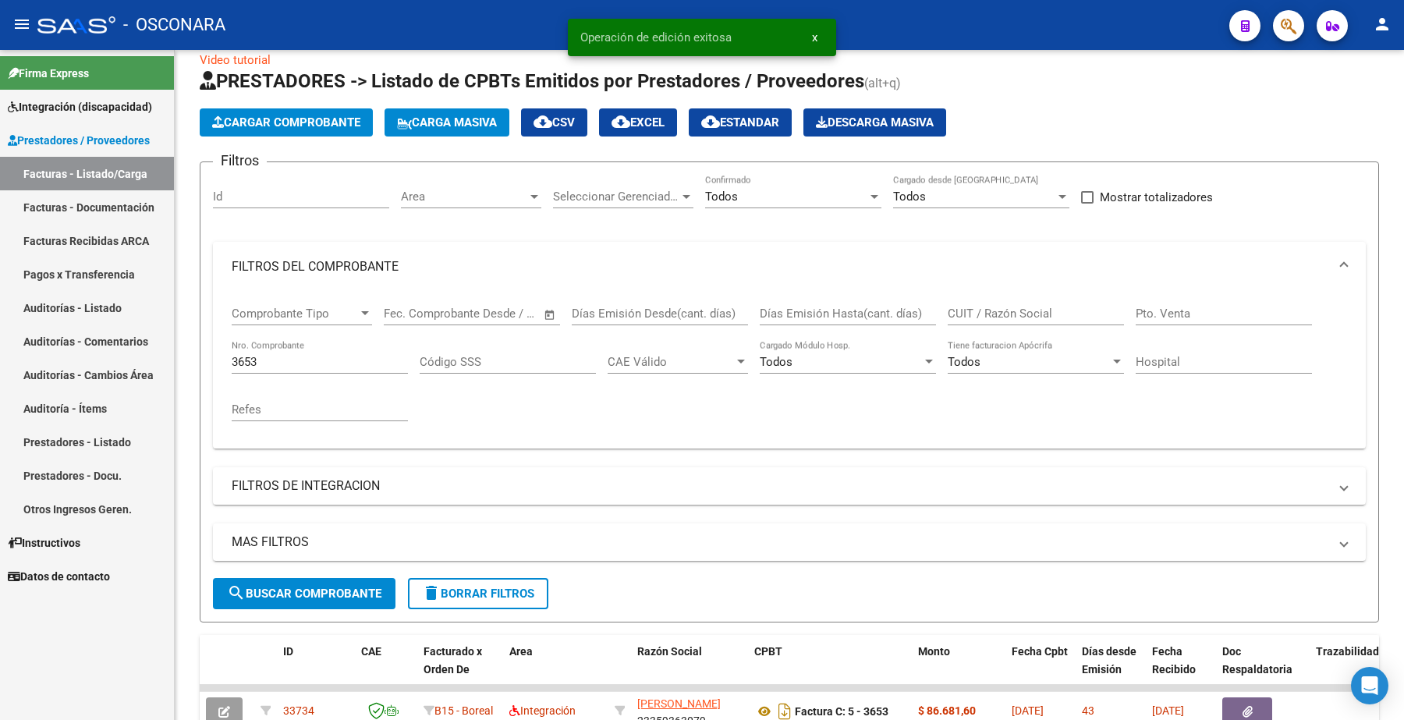
drag, startPoint x: 266, startPoint y: 359, endPoint x: 78, endPoint y: 268, distance: 209.0
click at [137, 348] on mat-sidenav-container "Firma Express Integración (discapacidad) Certificado Discapacidad Legajos Prest…" at bounding box center [702, 385] width 1404 height 670
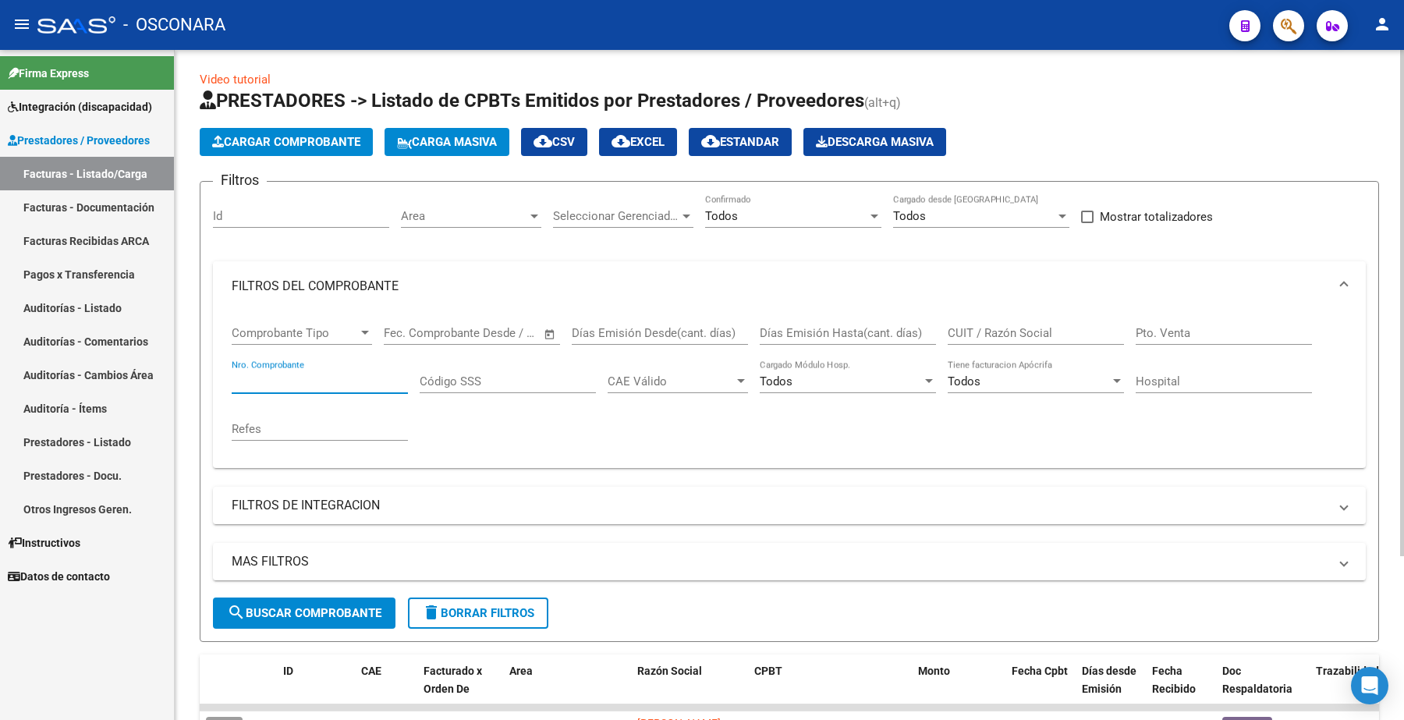
scroll to position [0, 0]
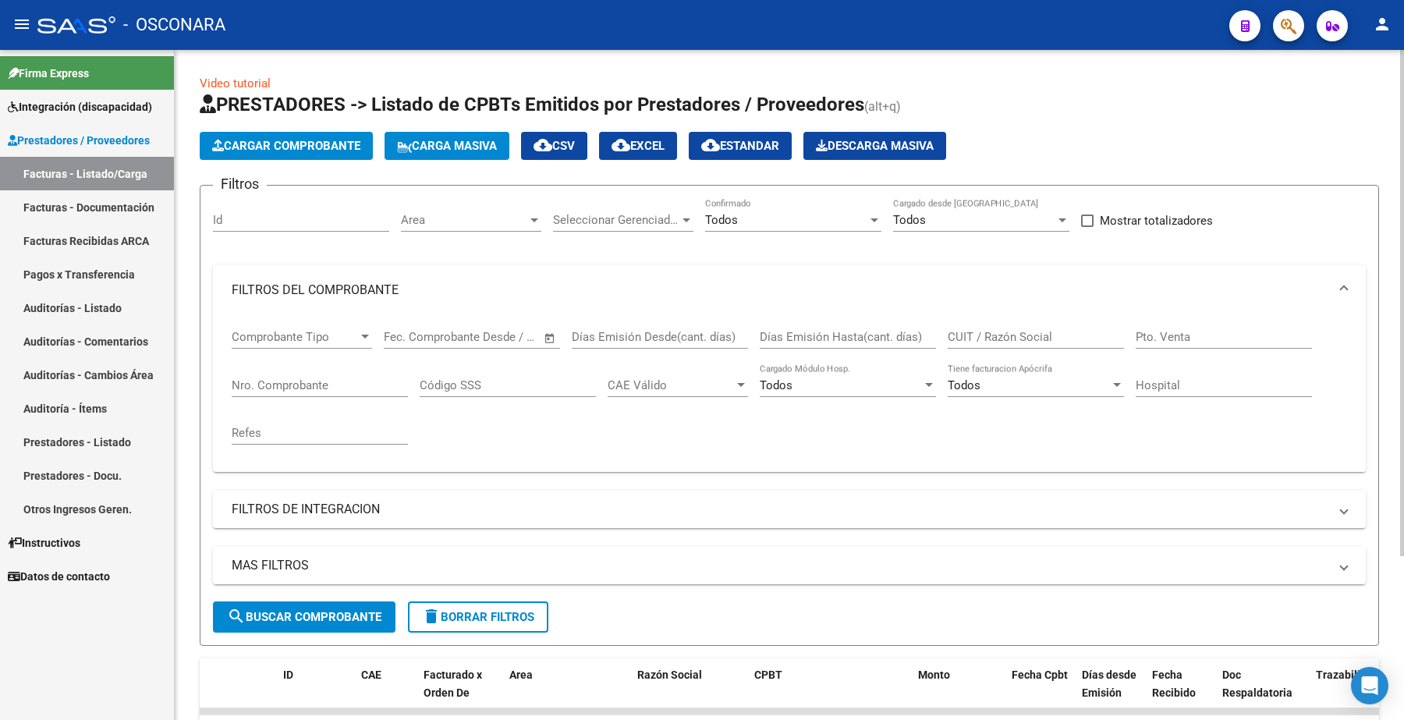
click at [293, 129] on app-list-header "PRESTADORES -> Listado de CPBTs Emitidos por Prestadores / Proveedores (alt+q) …" at bounding box center [790, 369] width 1180 height 554
click at [291, 139] on span "Cargar Comprobante" at bounding box center [286, 146] width 148 height 14
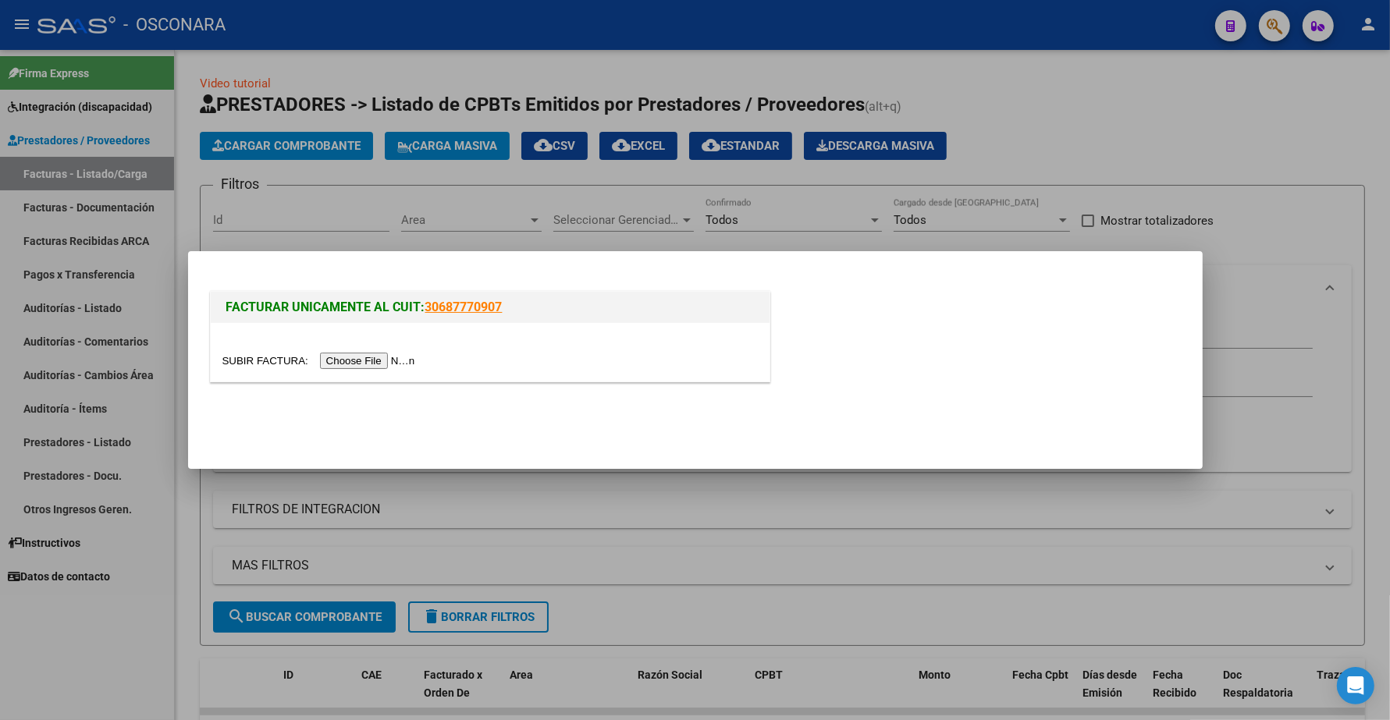
click at [357, 357] on input "file" at bounding box center [320, 361] width 197 height 16
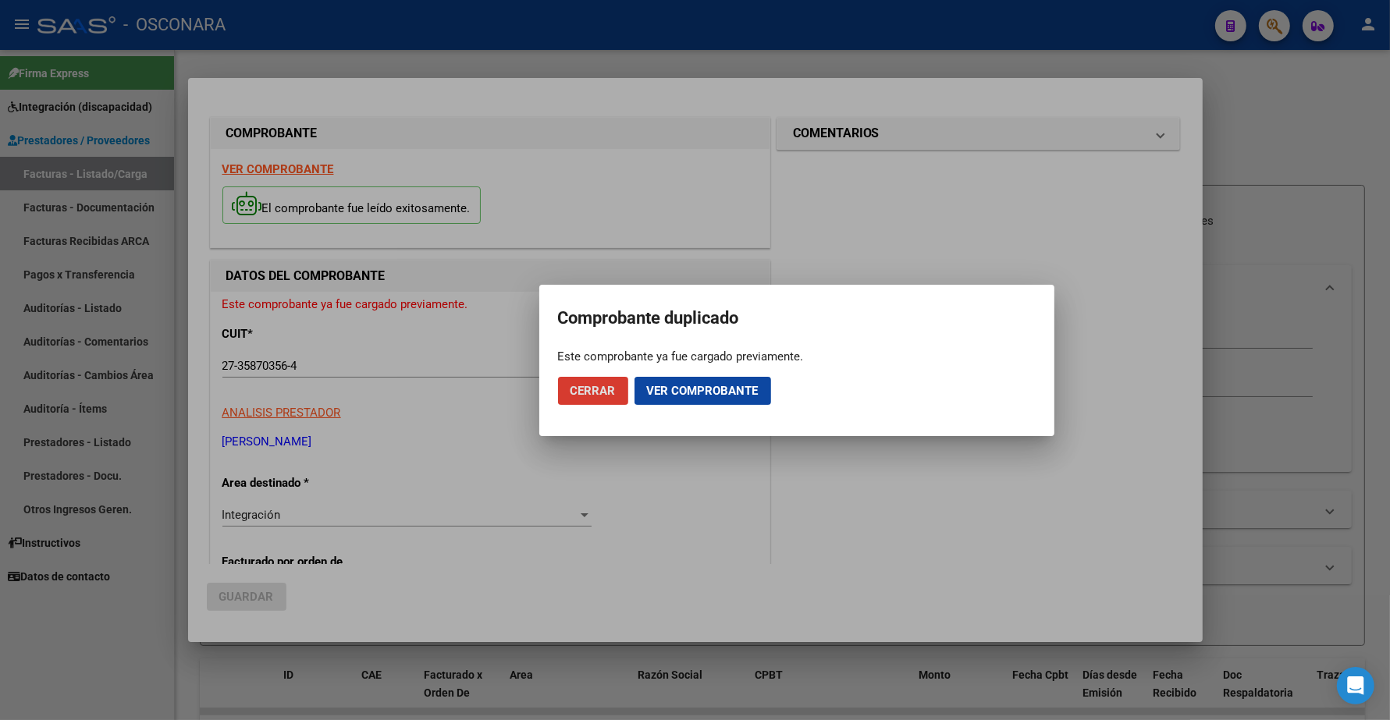
click at [593, 389] on span "Cerrar" at bounding box center [592, 391] width 45 height 14
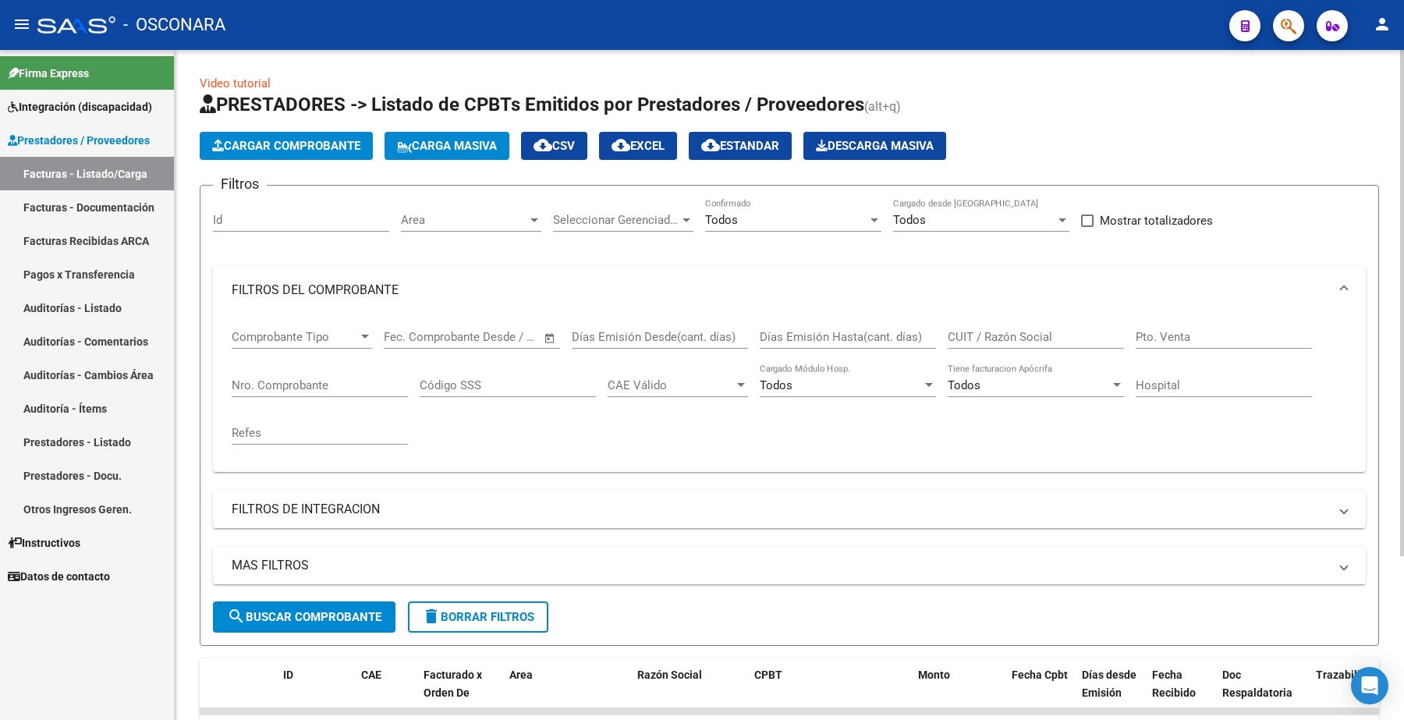
click at [283, 380] on input "Nro. Comprobante" at bounding box center [320, 385] width 176 height 14
click at [305, 614] on span "search Buscar Comprobante" at bounding box center [304, 617] width 154 height 14
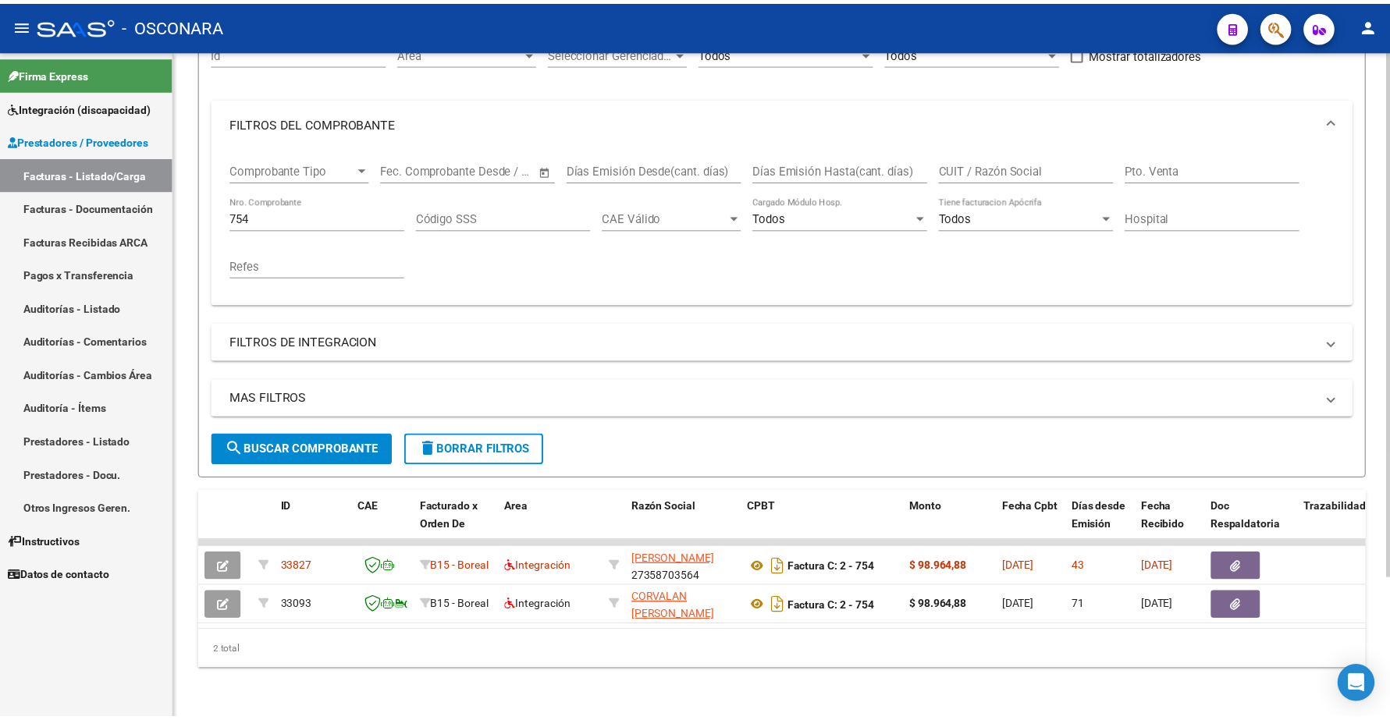
scroll to position [179, 0]
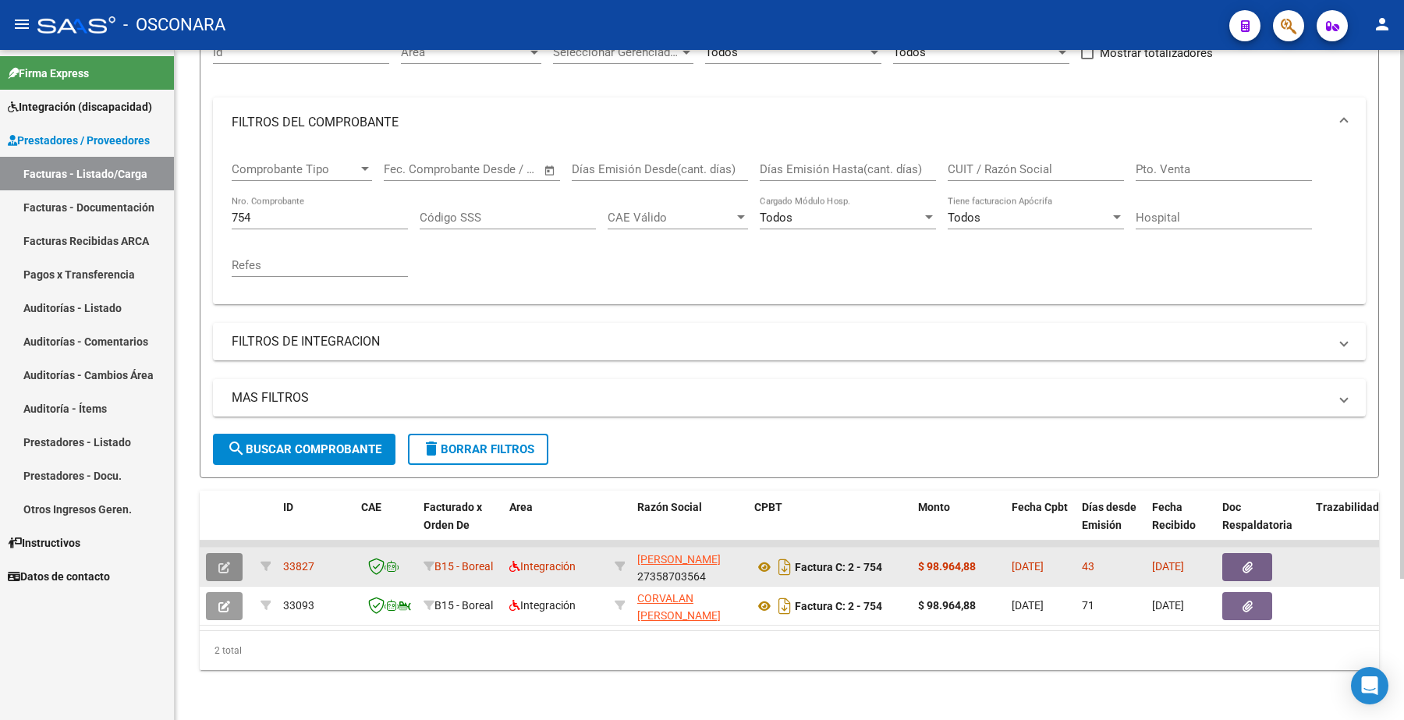
click at [228, 562] on icon "button" at bounding box center [224, 568] width 12 height 12
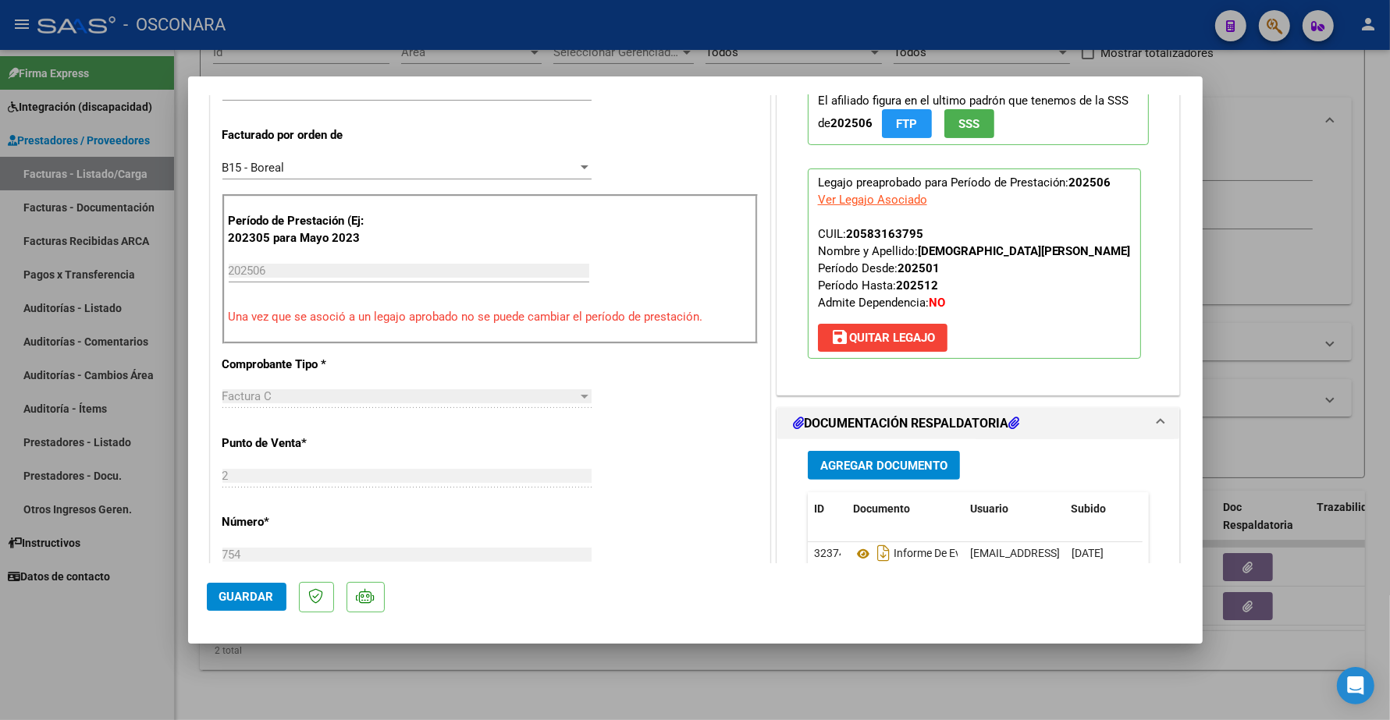
scroll to position [585, 0]
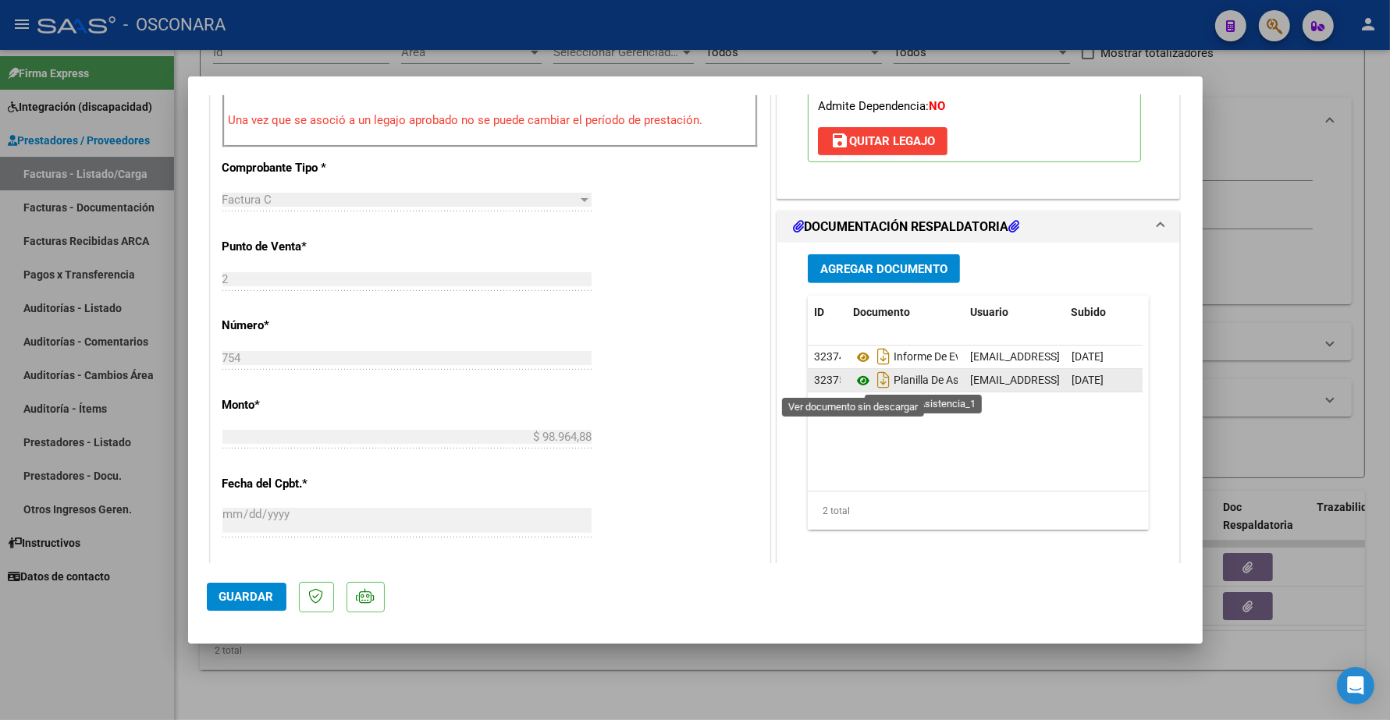
click at [853, 383] on icon at bounding box center [863, 380] width 20 height 19
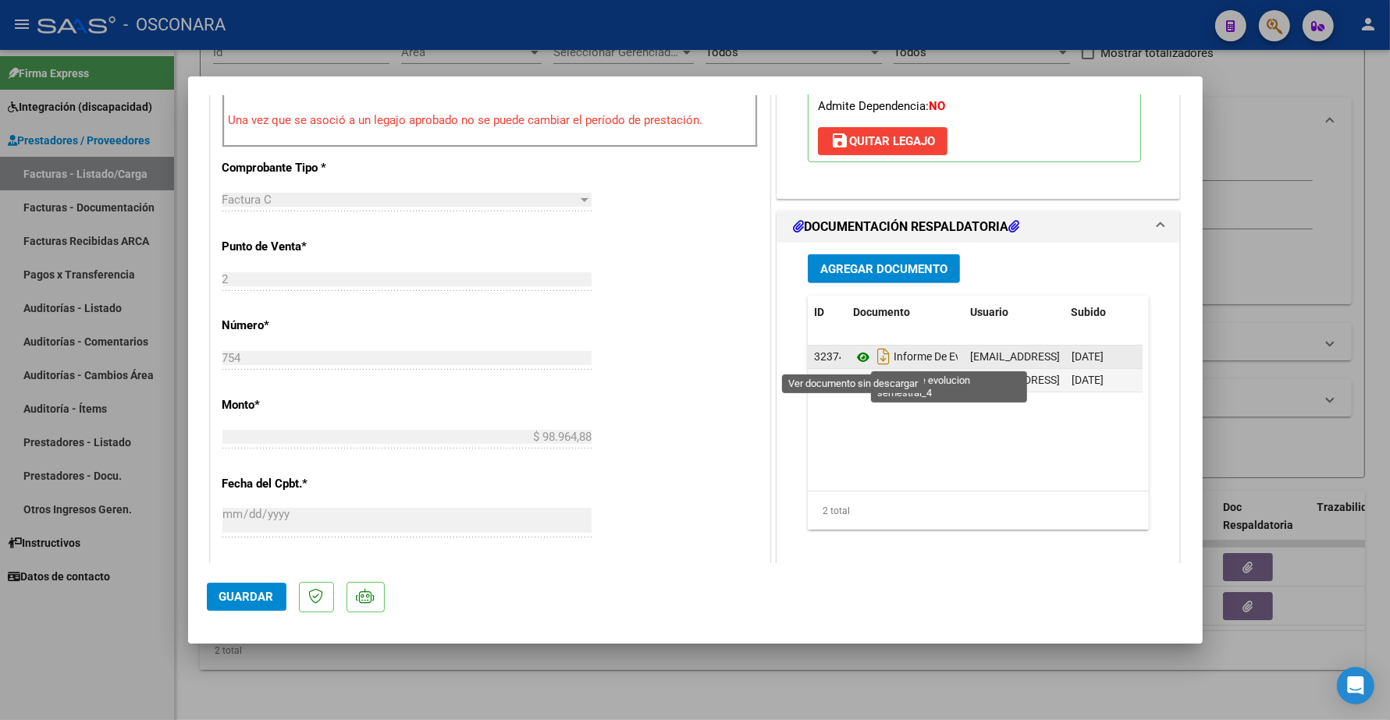
click at [855, 357] on icon at bounding box center [863, 357] width 20 height 19
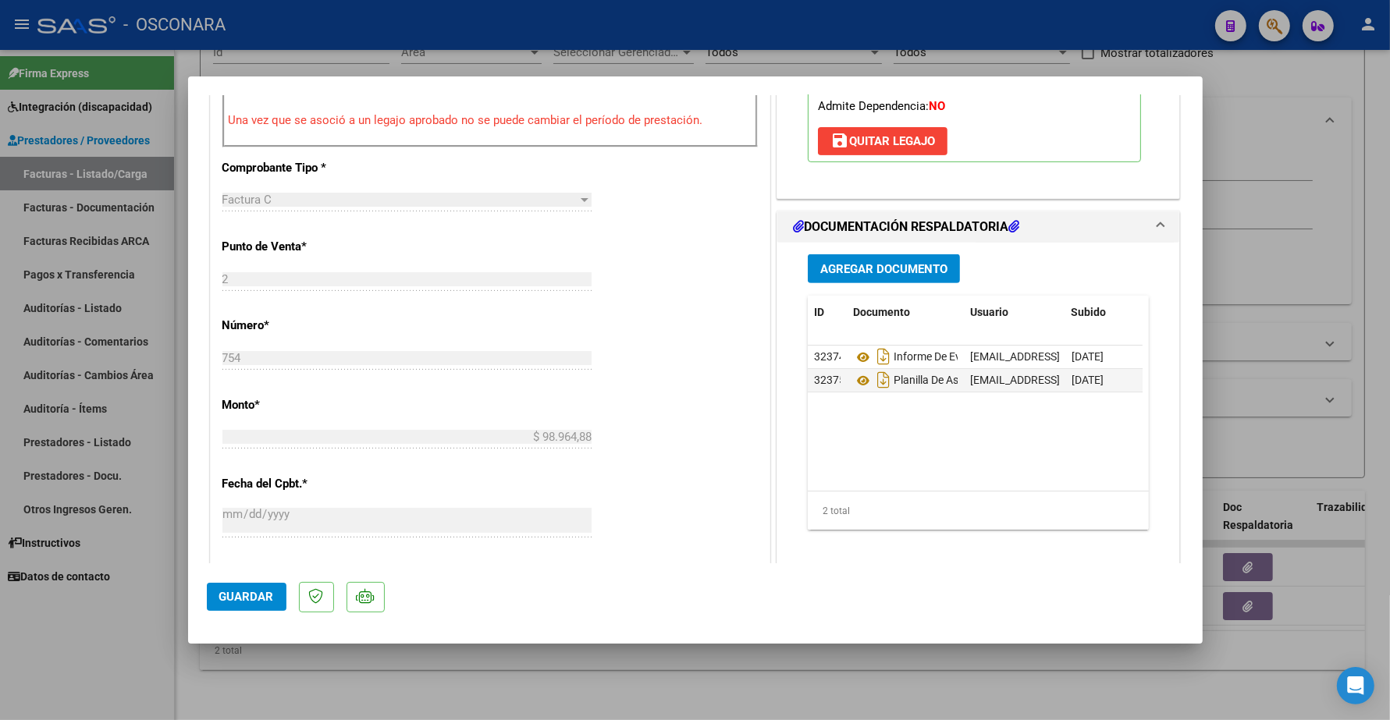
click at [868, 265] on span "Agregar Documento" at bounding box center [883, 269] width 127 height 14
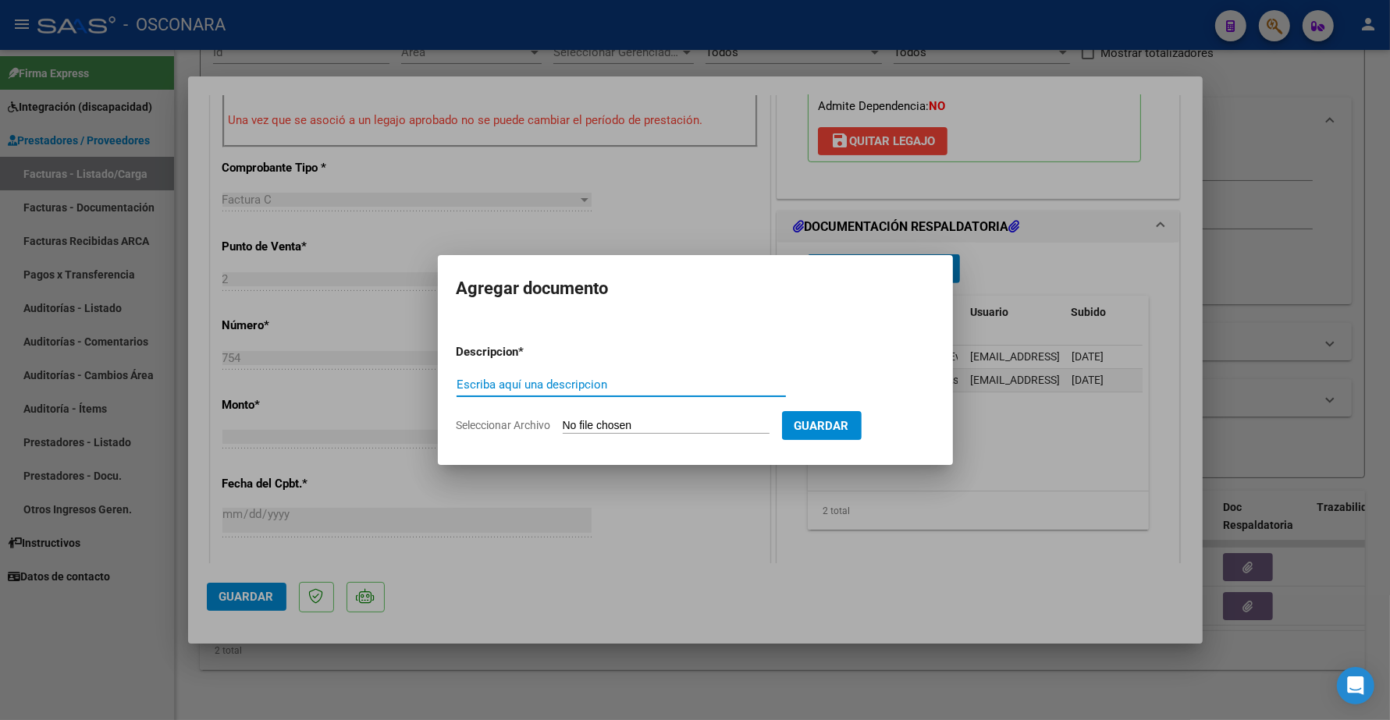
click at [495, 384] on input "Escriba aquí una descripcion" at bounding box center [620, 385] width 329 height 14
click at [563, 414] on form "Descripcion * INFORME SEMESTRAL Escriba aquí una descripcion Seleccionar Archiv…" at bounding box center [694, 389] width 477 height 114
click at [578, 423] on input "Seleccionar Archivo" at bounding box center [666, 426] width 207 height 15
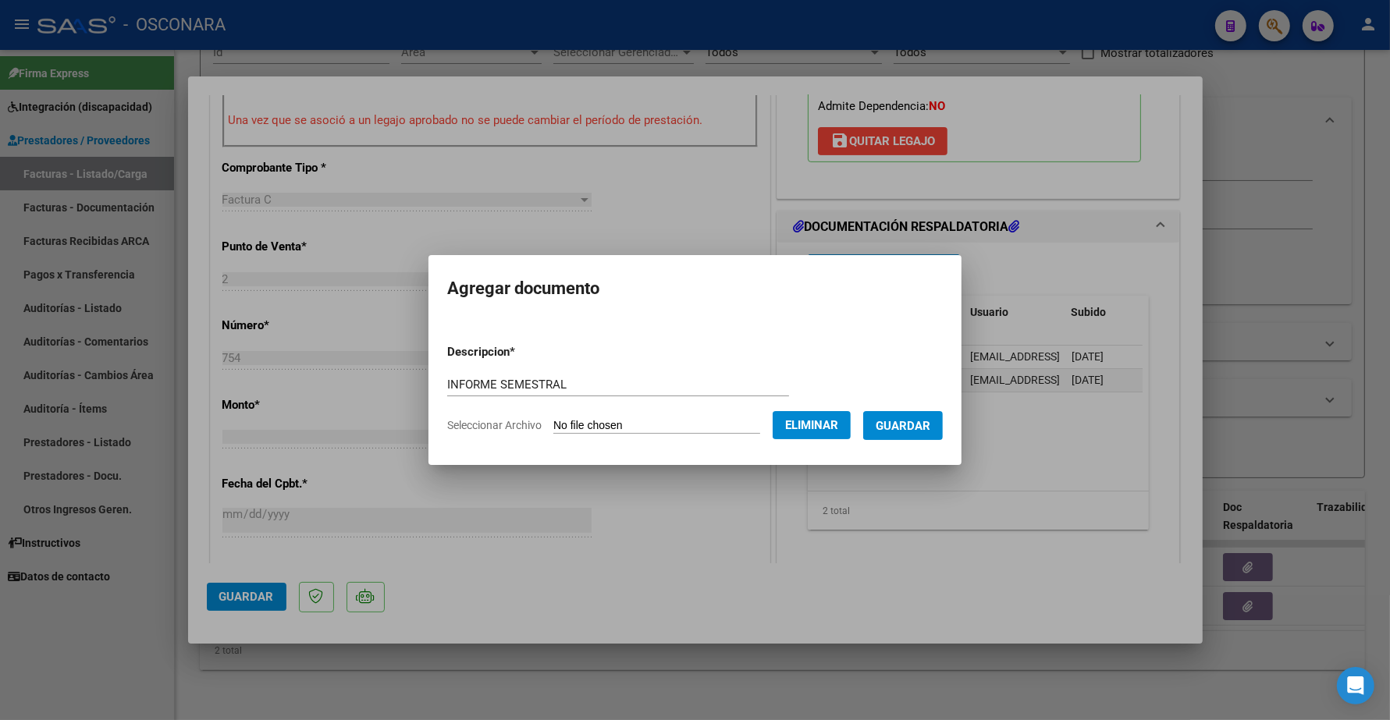
click at [914, 421] on span "Guardar" at bounding box center [902, 426] width 55 height 14
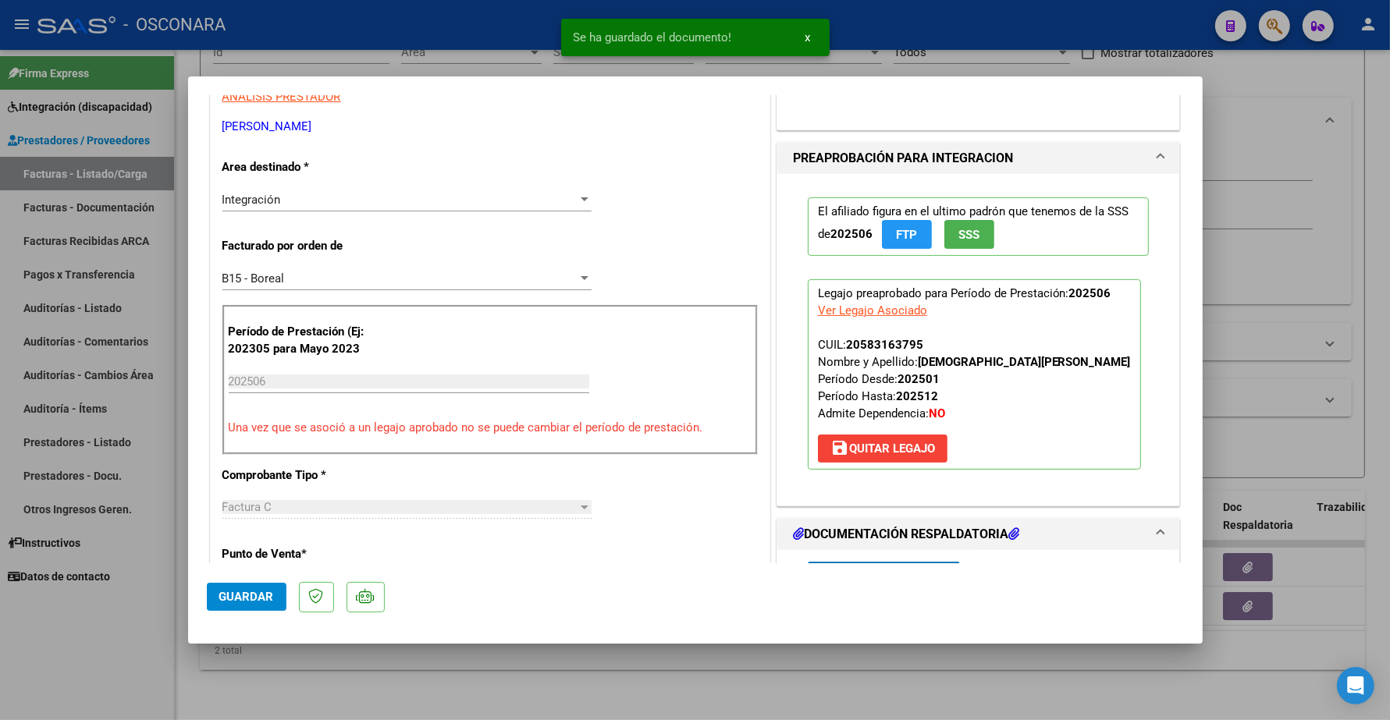
scroll to position [0, 0]
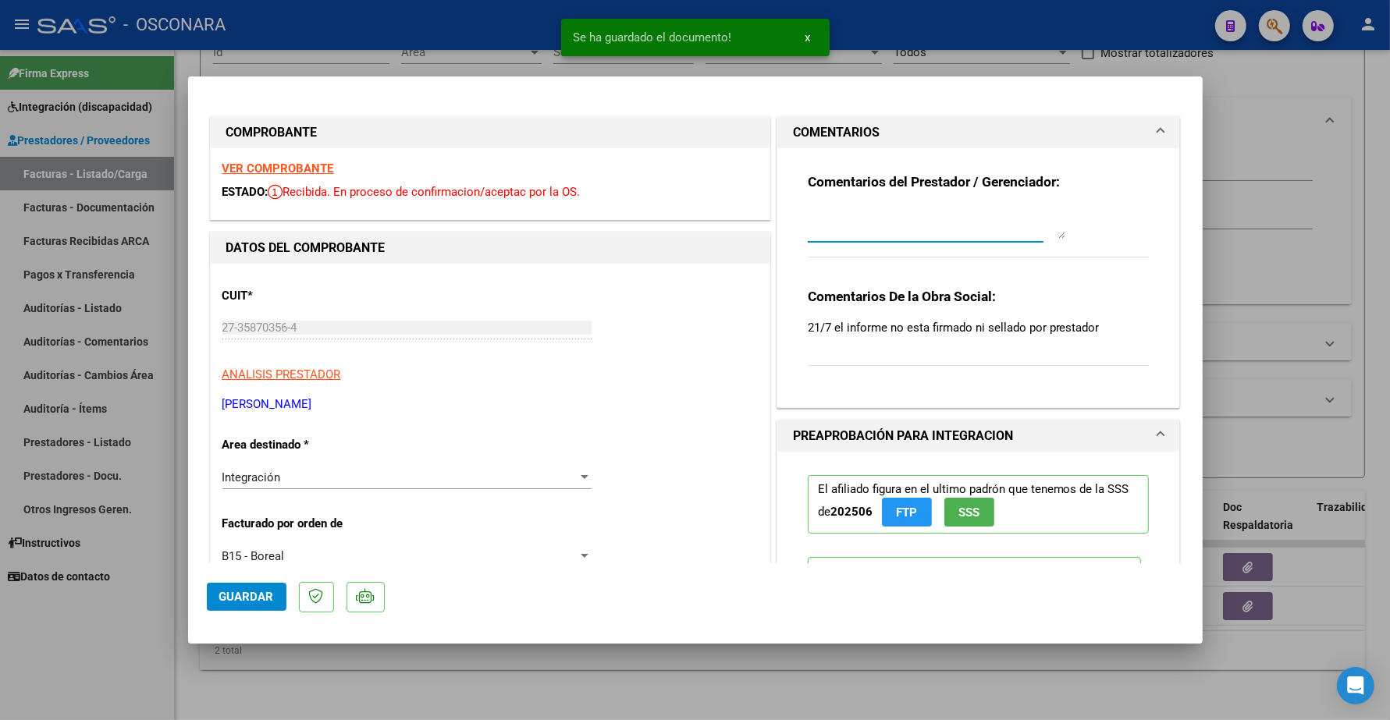
click at [853, 232] on textarea at bounding box center [936, 223] width 257 height 31
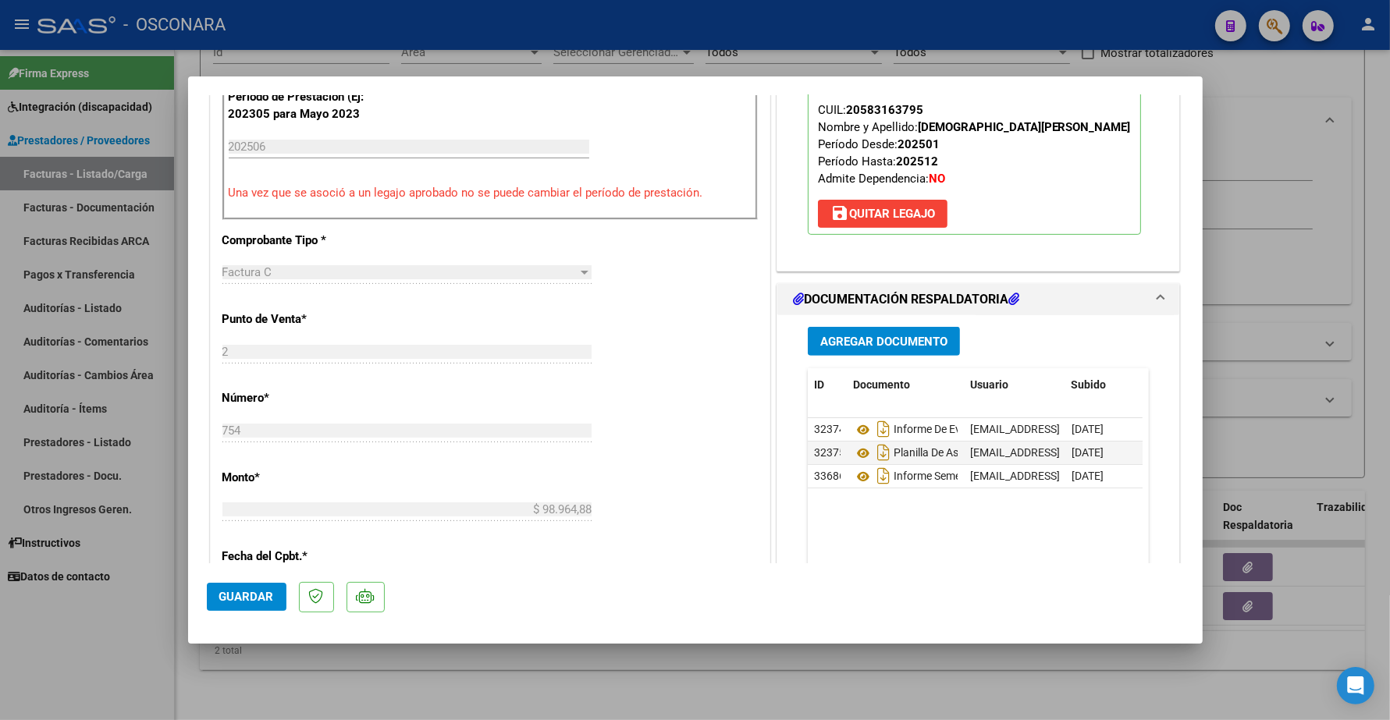
scroll to position [585, 0]
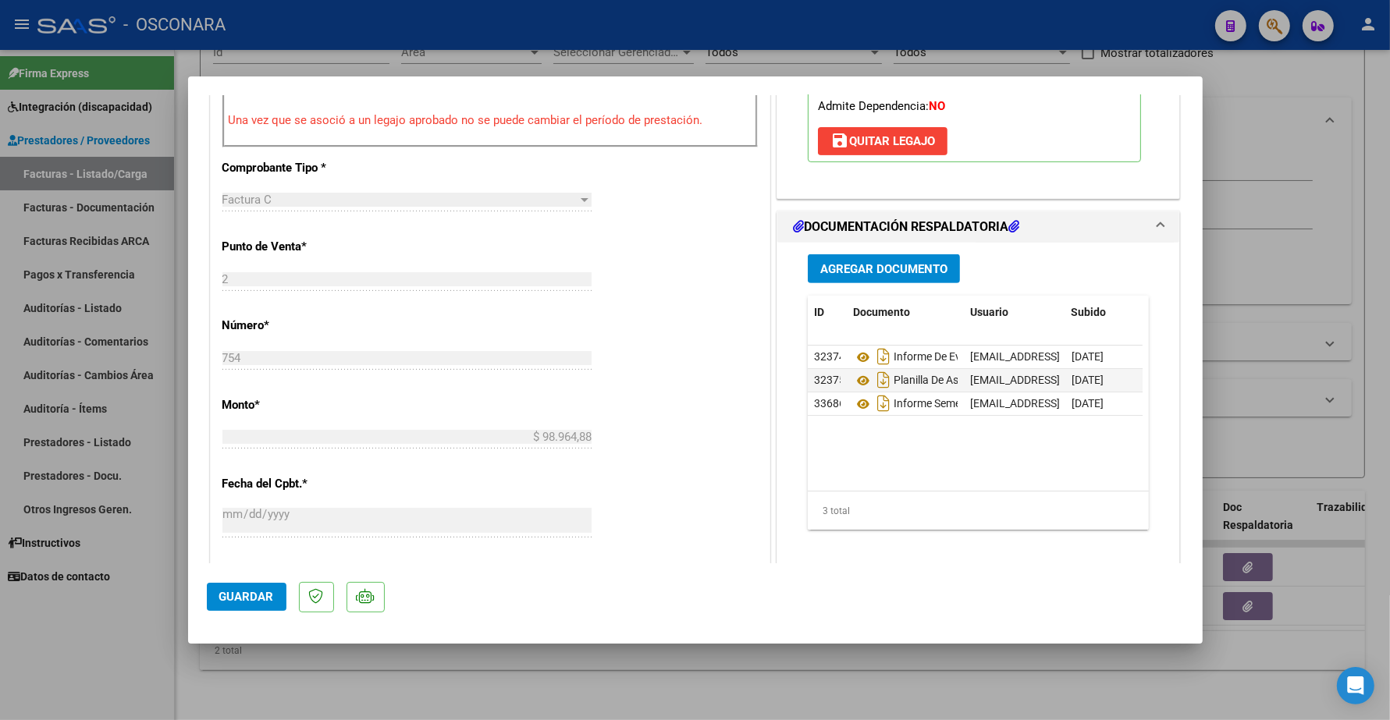
click at [251, 595] on span "Guardar" at bounding box center [246, 597] width 55 height 14
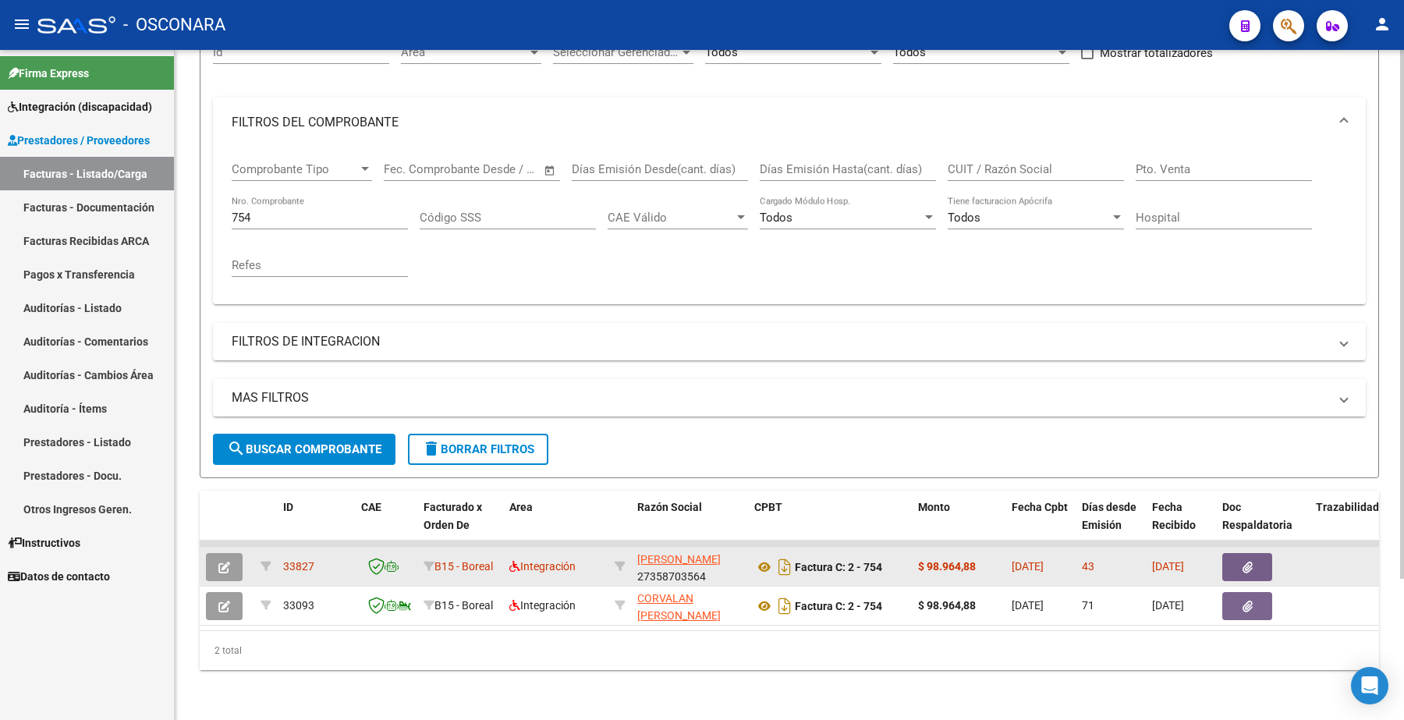
click at [236, 553] on button "button" at bounding box center [224, 567] width 37 height 28
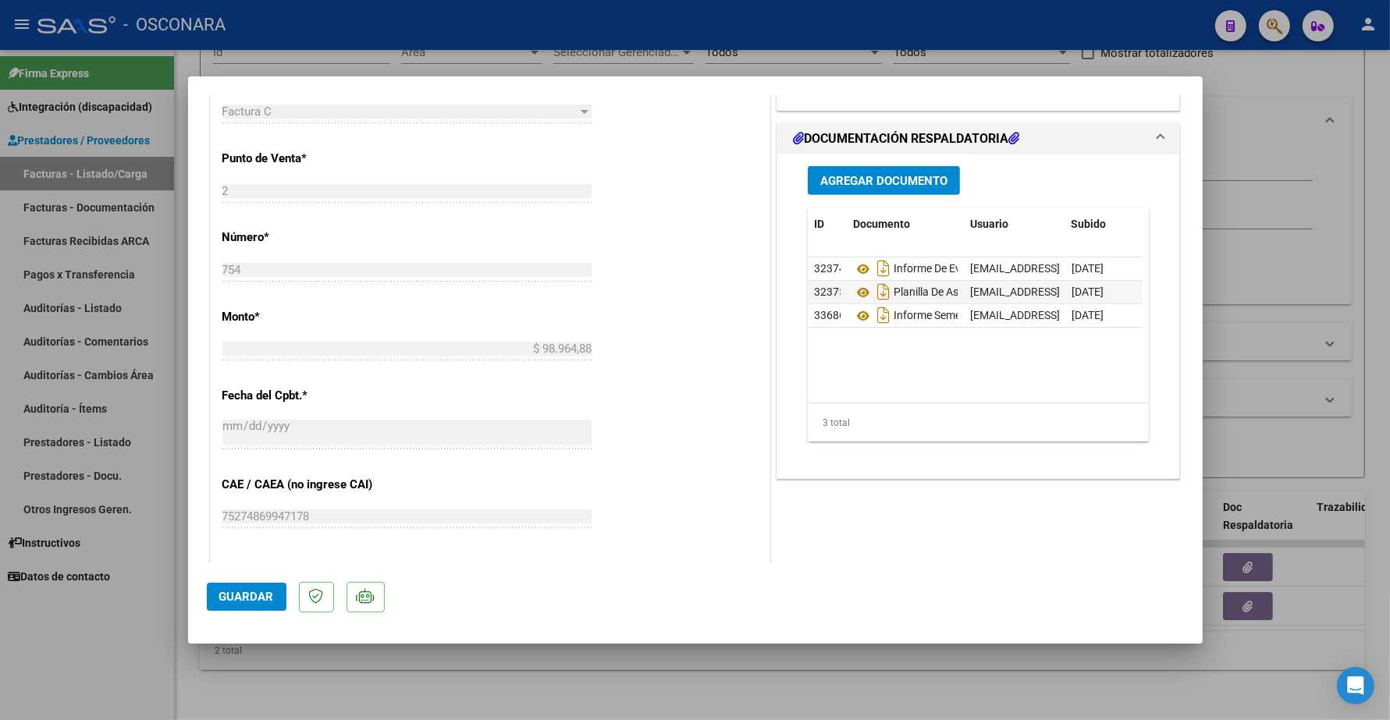
scroll to position [659, 0]
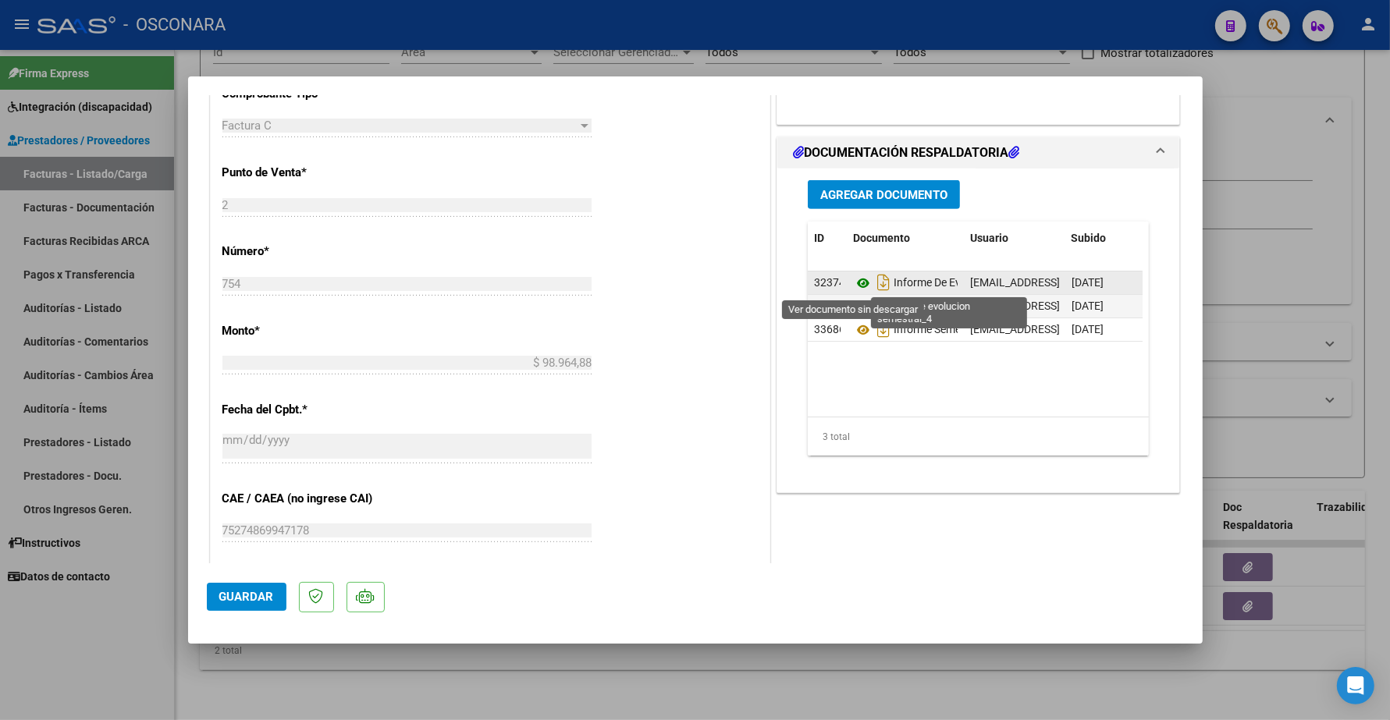
click at [856, 283] on icon at bounding box center [863, 283] width 20 height 19
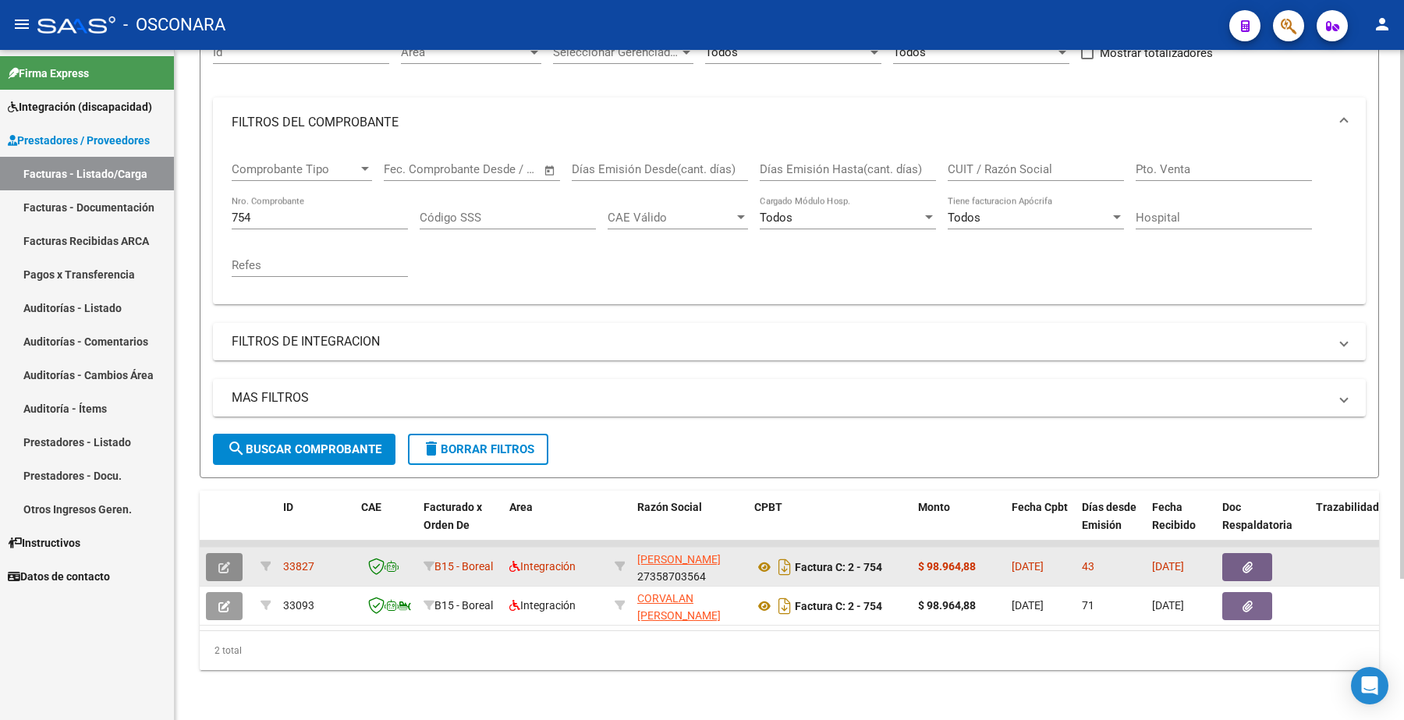
click at [240, 553] on button "button" at bounding box center [224, 567] width 37 height 28
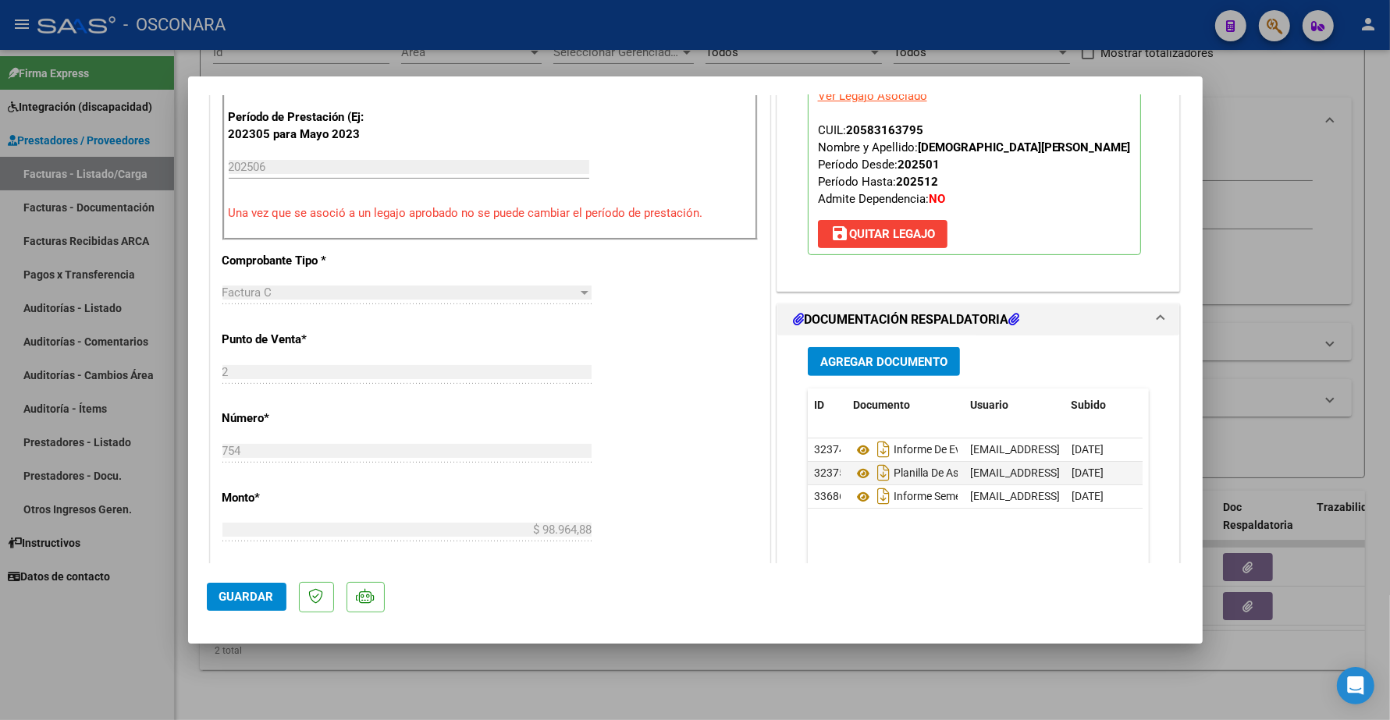
scroll to position [683, 0]
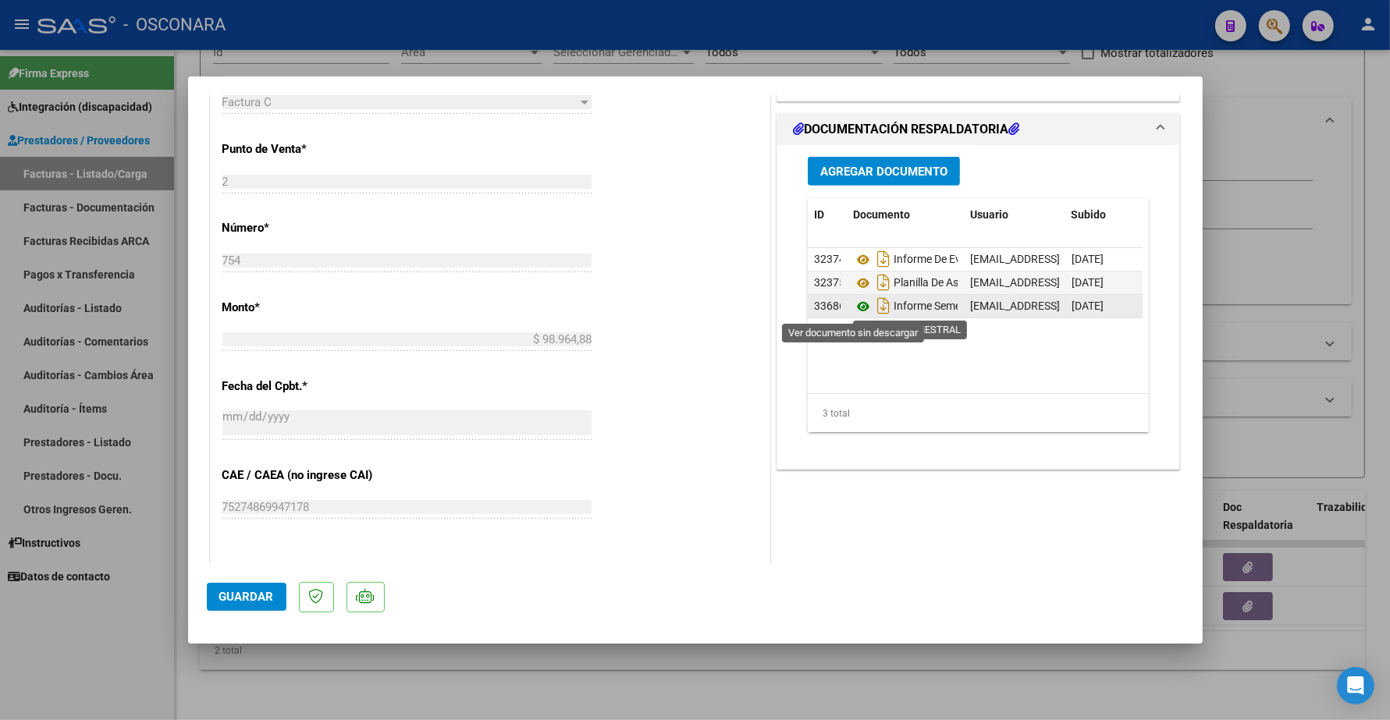
click at [853, 309] on icon at bounding box center [863, 306] width 20 height 19
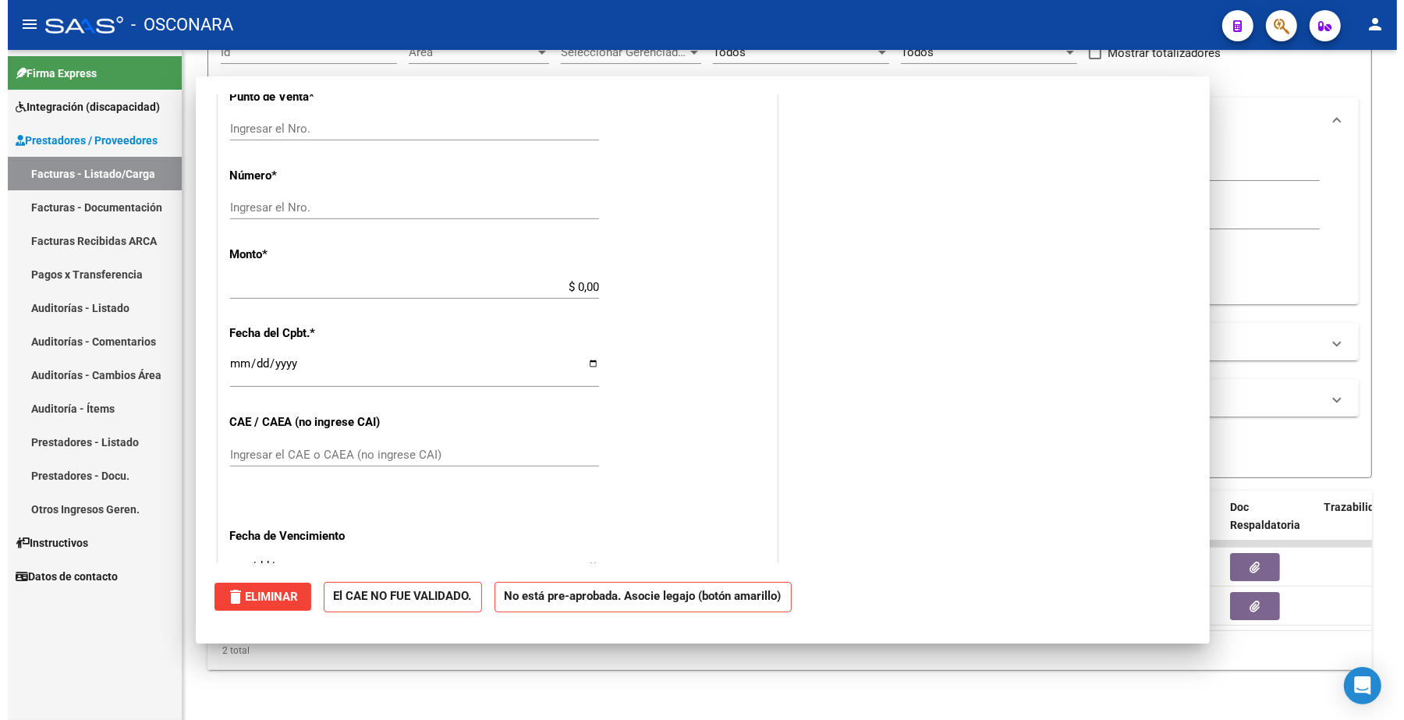
scroll to position [0, 0]
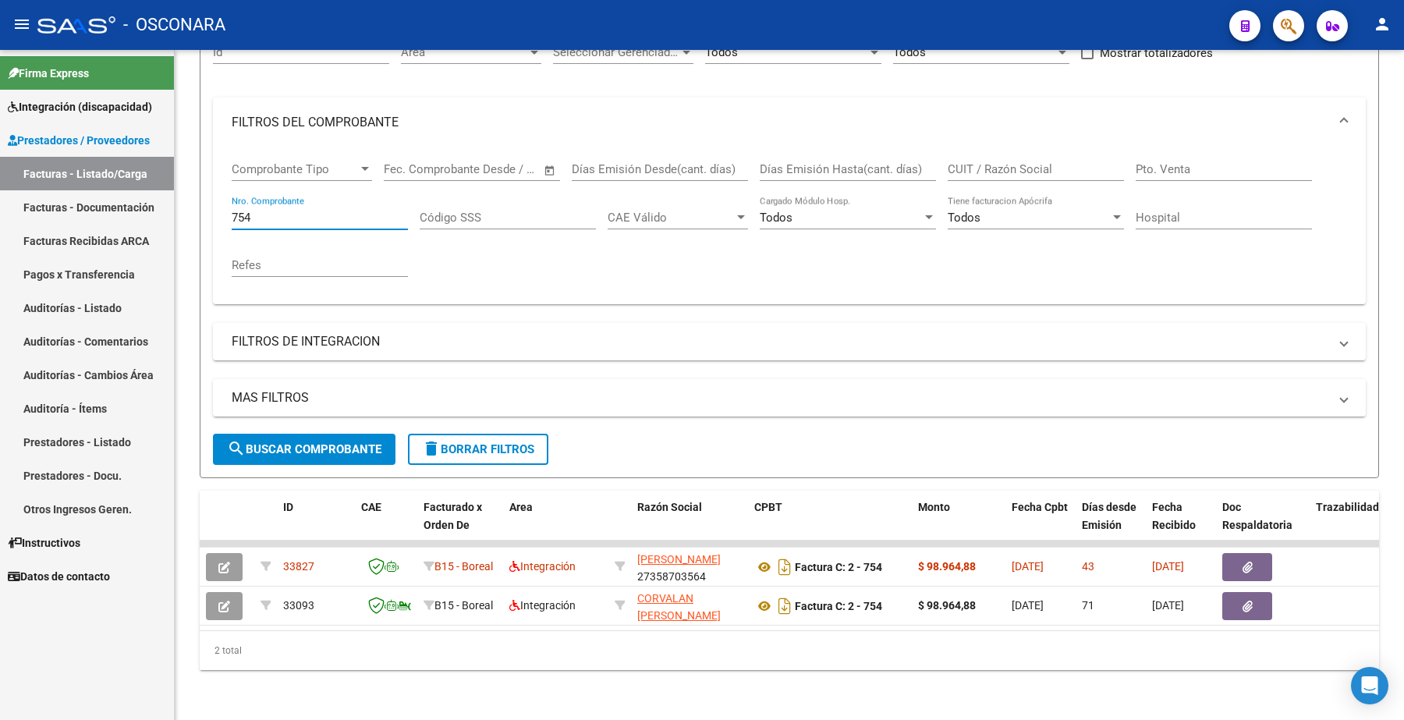
drag, startPoint x: 261, startPoint y: 207, endPoint x: 137, endPoint y: 174, distance: 128.3
click at [158, 191] on mat-sidenav-container "Firma Express Integración (discapacidad) Certificado Discapacidad Legajos Prest…" at bounding box center [702, 385] width 1404 height 670
paste input "38"
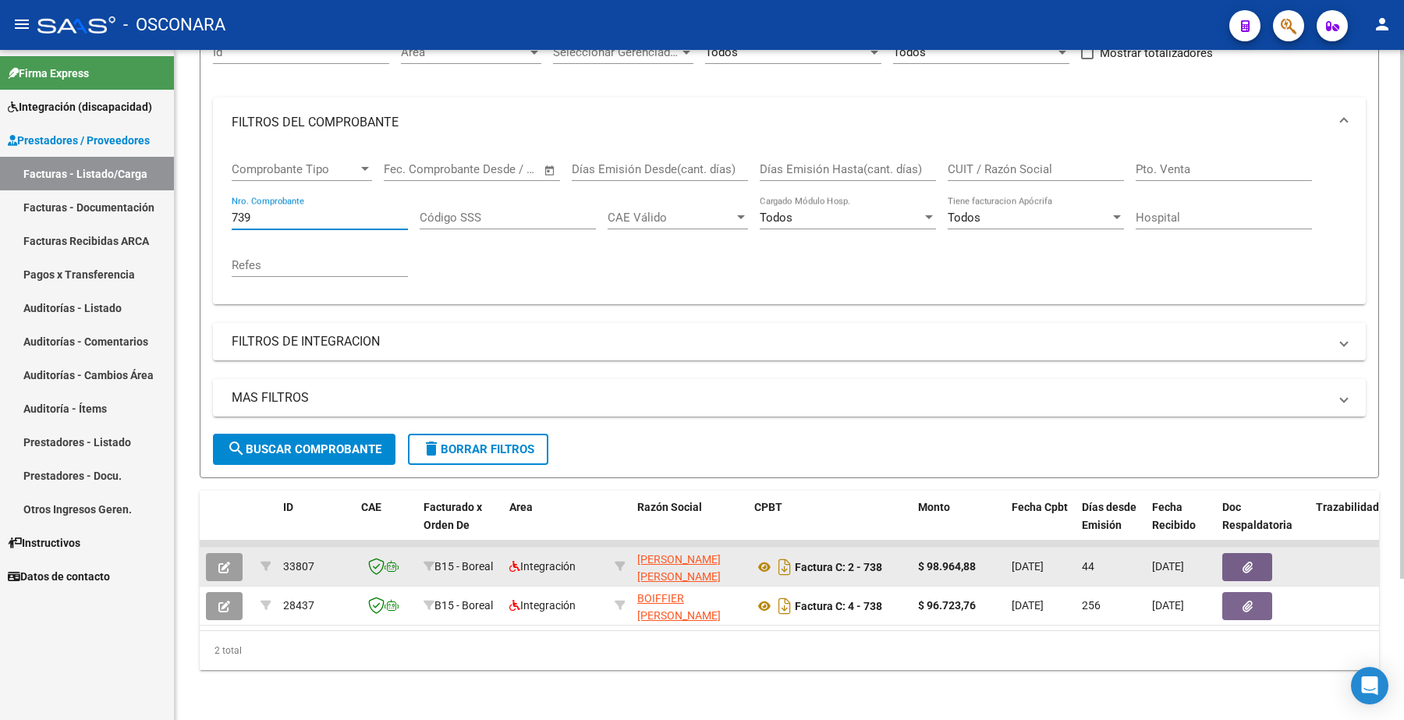
click at [221, 562] on icon "button" at bounding box center [224, 568] width 12 height 12
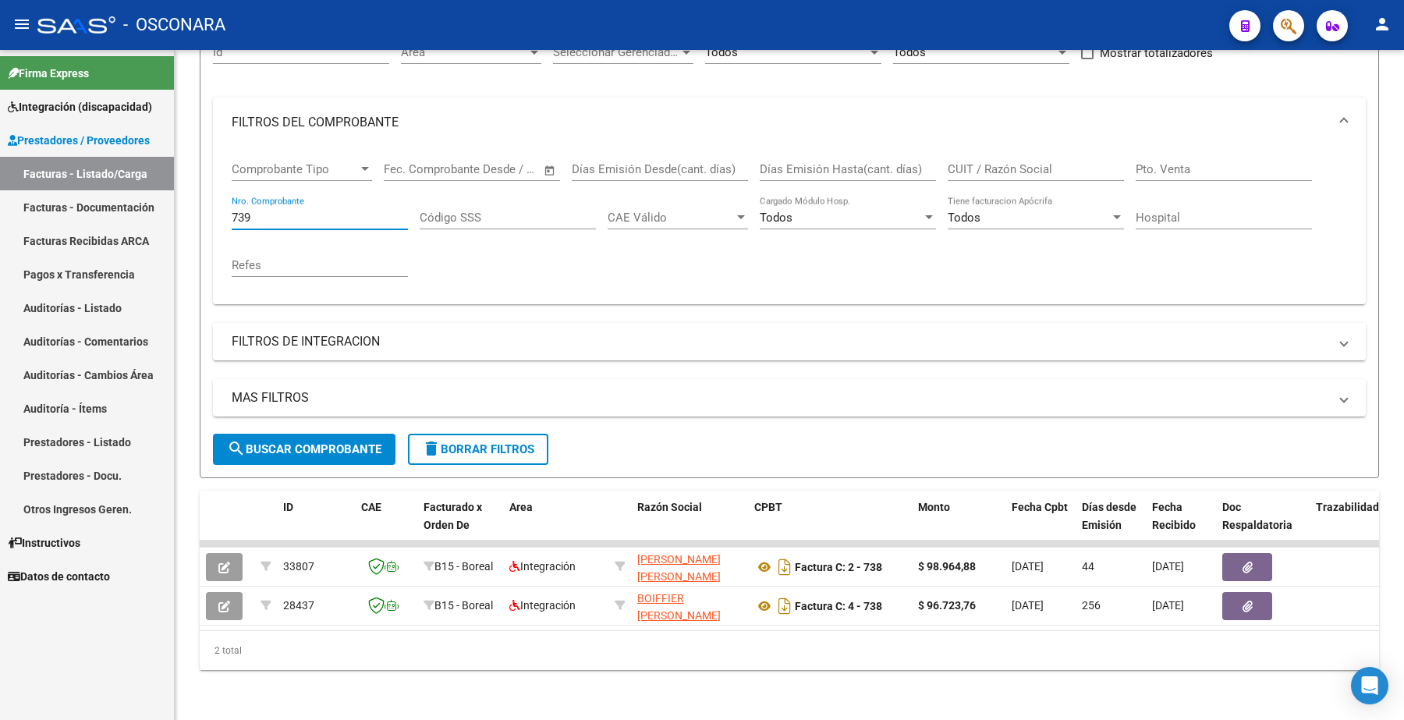
drag, startPoint x: 227, startPoint y: 209, endPoint x: 145, endPoint y: 176, distance: 88.2
click at [179, 200] on div "Video tutorial PRESTADORES -> Listado de CPBTs Emitidos por Prestadores / Prove…" at bounding box center [790, 301] width 1230 height 838
paste input "685"
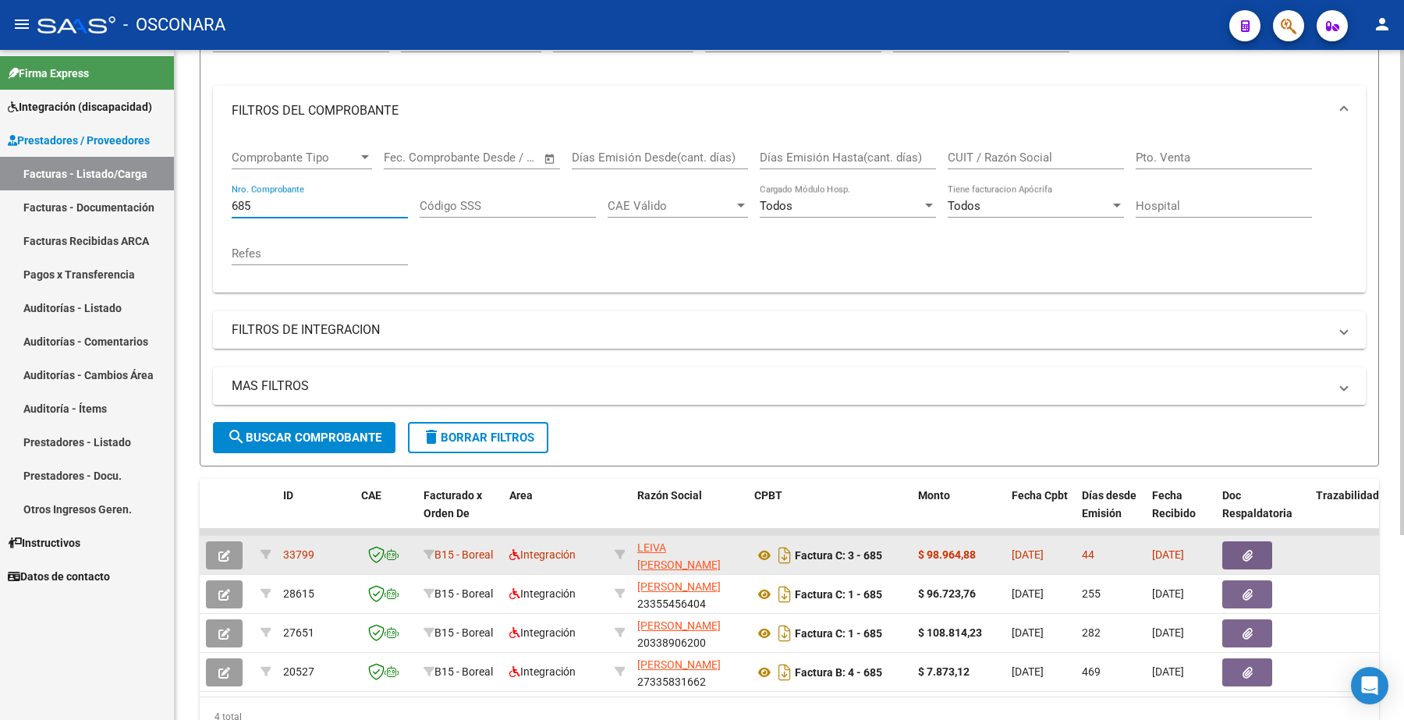
click at [232, 554] on button "button" at bounding box center [224, 555] width 37 height 28
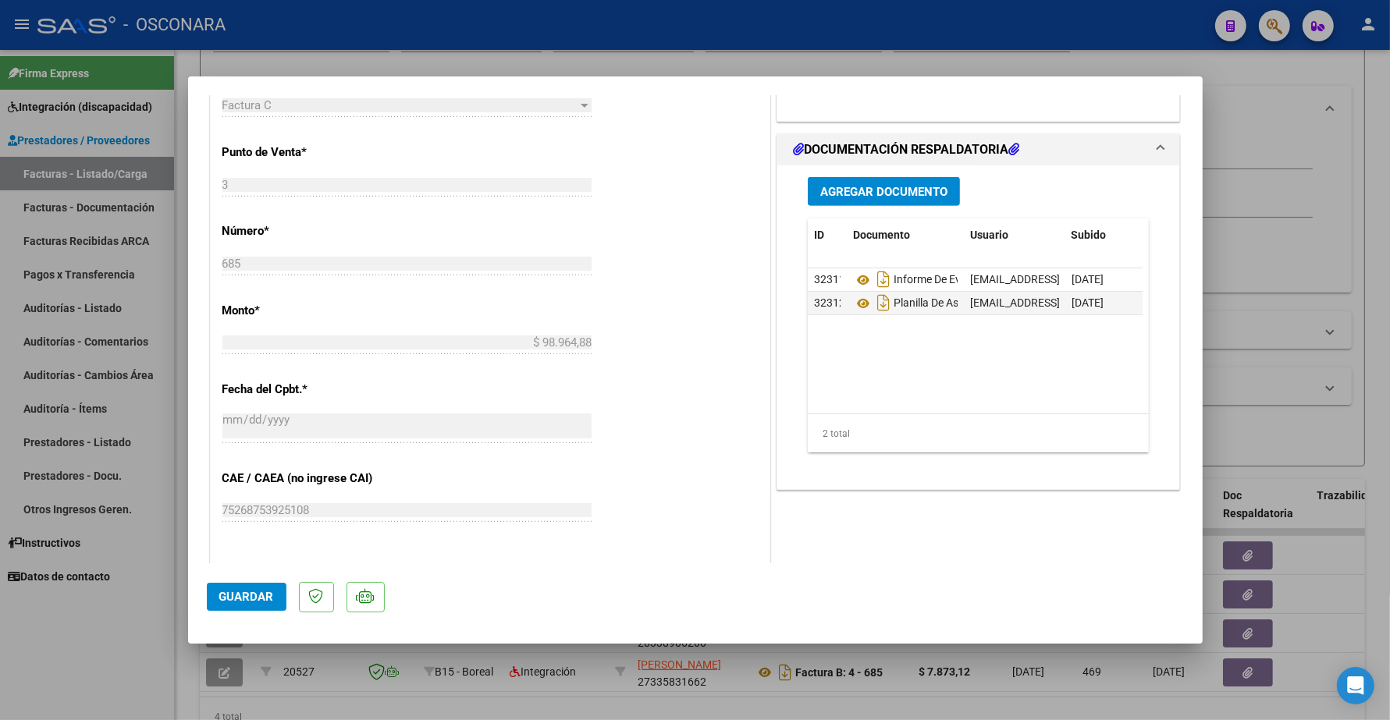
scroll to position [683, 0]
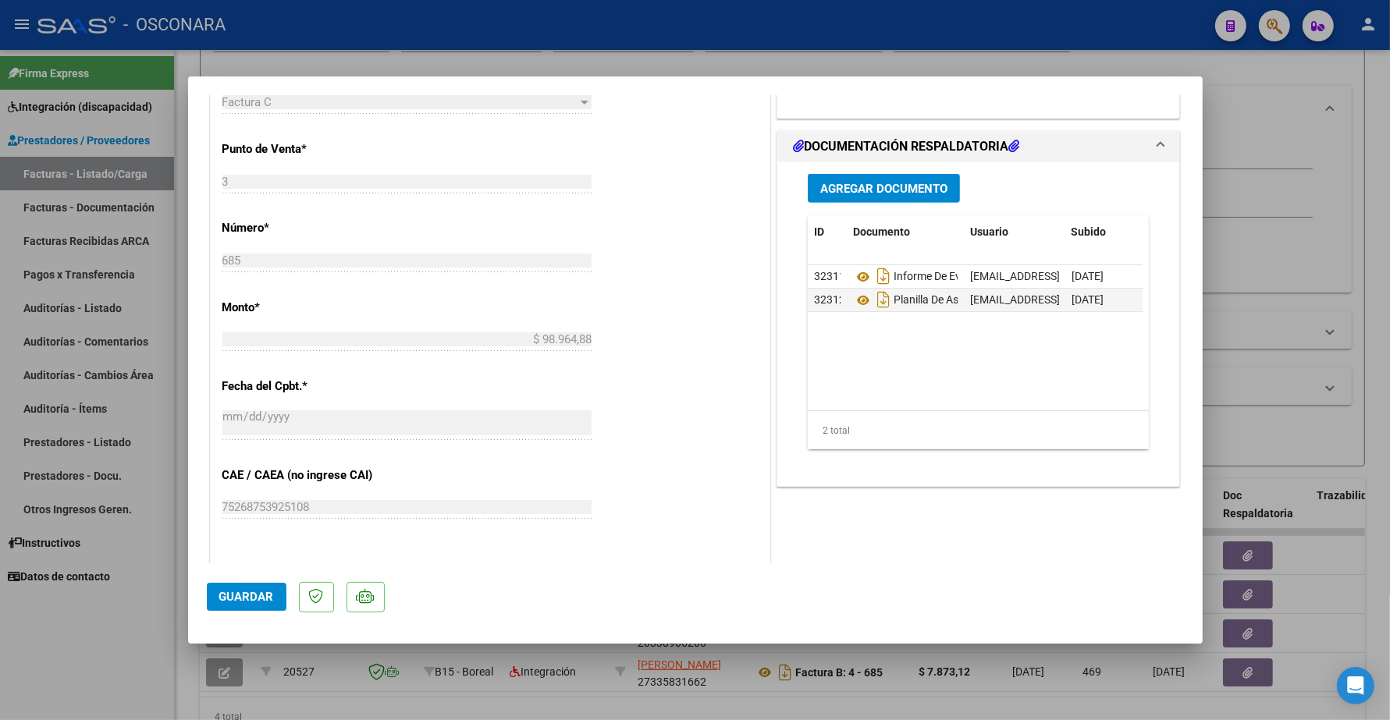
click at [849, 188] on span "Agregar Documento" at bounding box center [883, 189] width 127 height 14
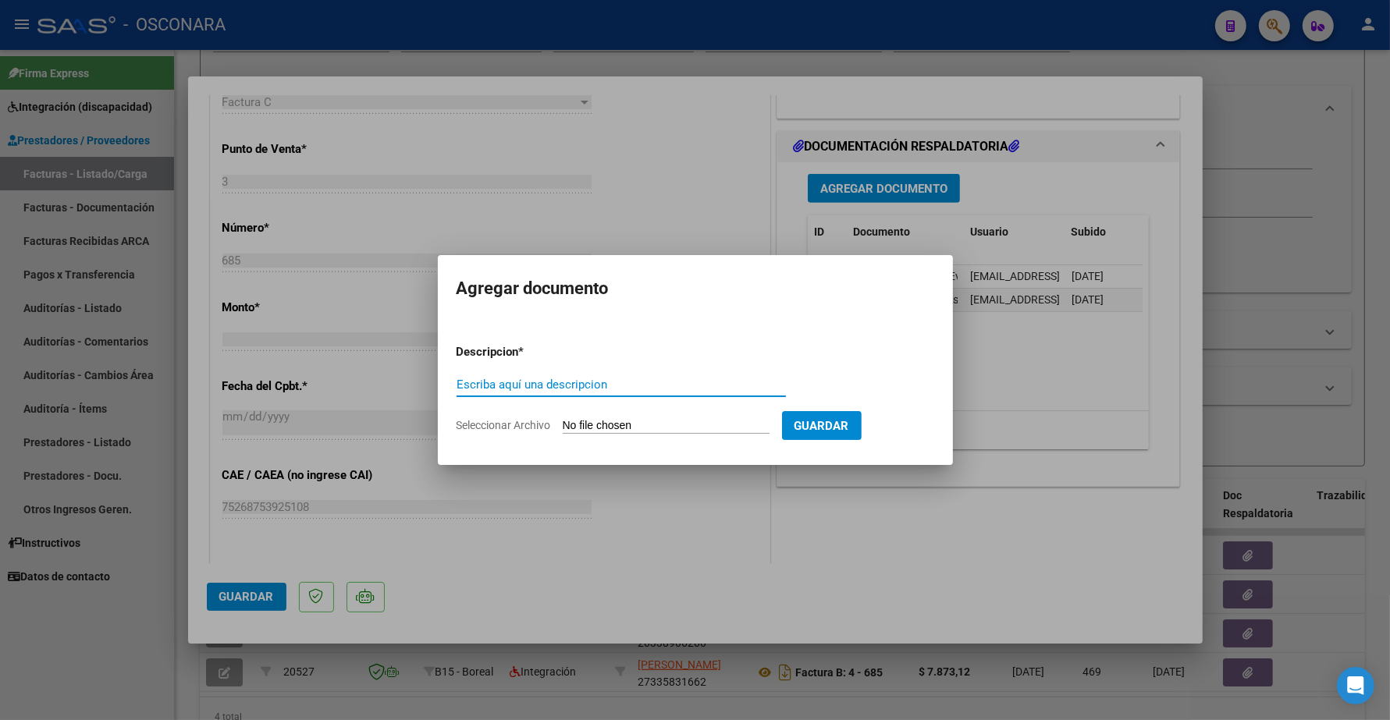
click at [541, 383] on input "Escriba aquí una descripcion" at bounding box center [620, 385] width 329 height 14
click at [638, 424] on input "Seleccionar Archivo" at bounding box center [666, 426] width 207 height 15
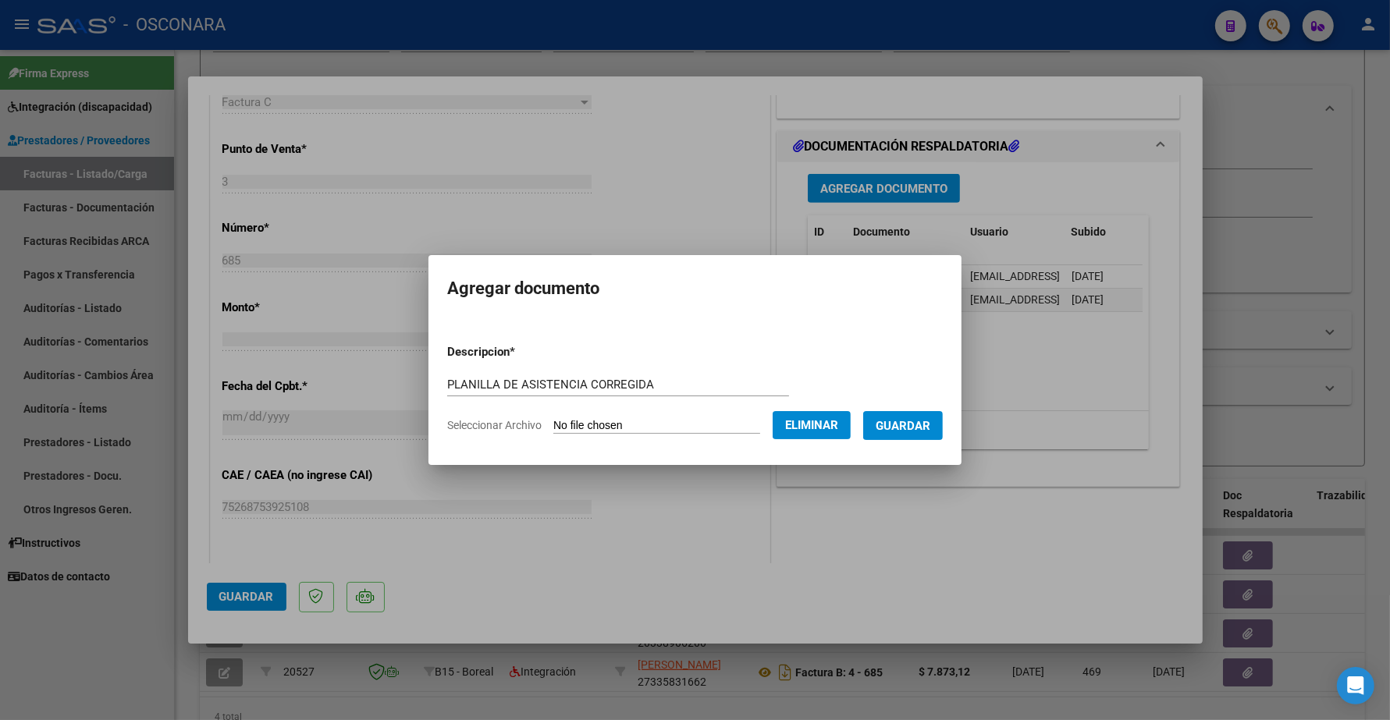
click at [907, 439] on form "Descripcion * PLANILLA DE ASISTENCIA CORREGIDA Escriba aquí una descripcion Sel…" at bounding box center [694, 389] width 495 height 114
click at [910, 424] on span "Guardar" at bounding box center [902, 426] width 55 height 14
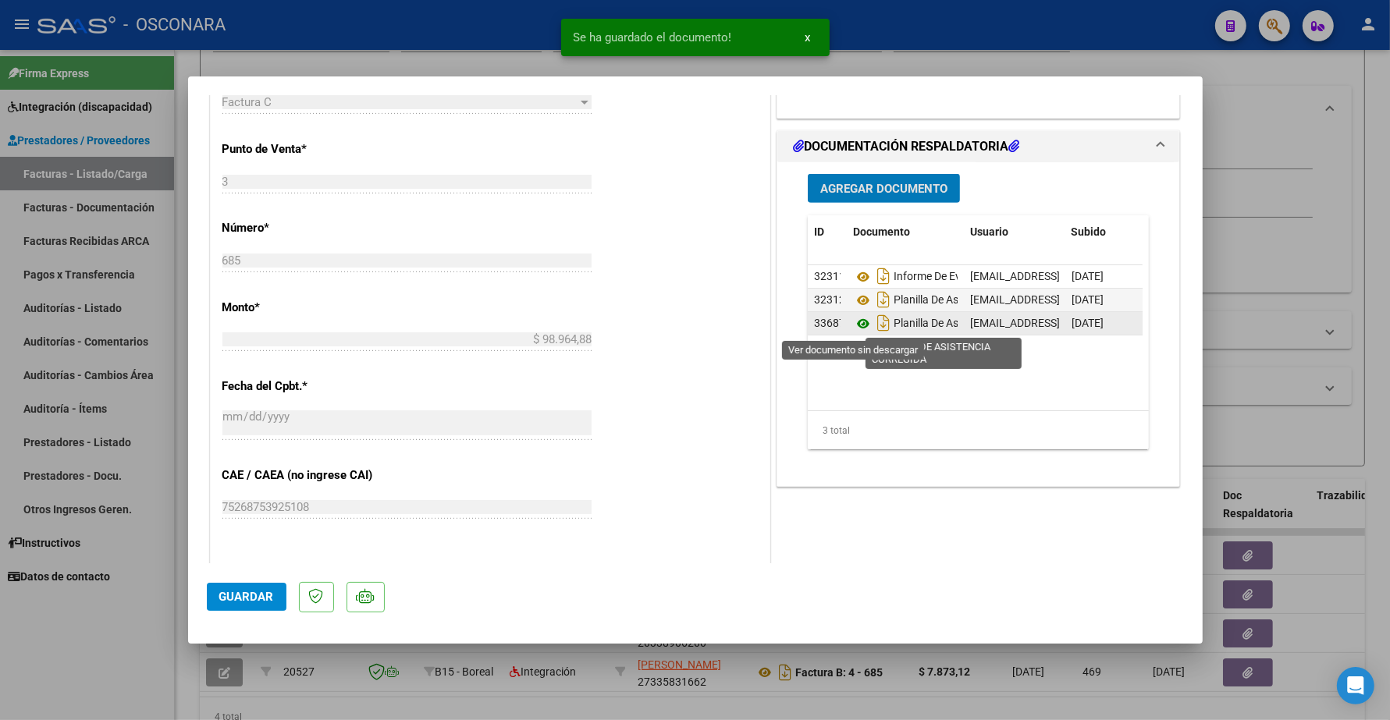
click at [855, 322] on icon at bounding box center [863, 323] width 20 height 19
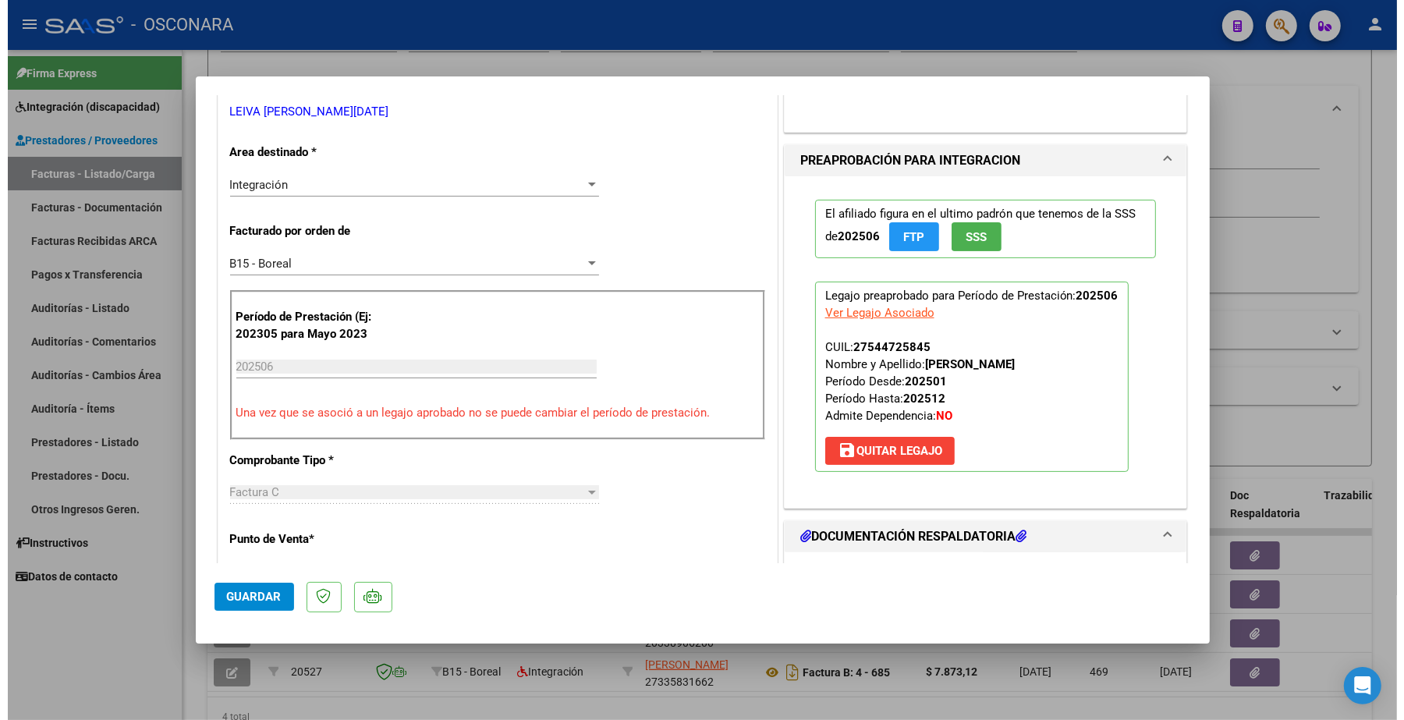
scroll to position [0, 0]
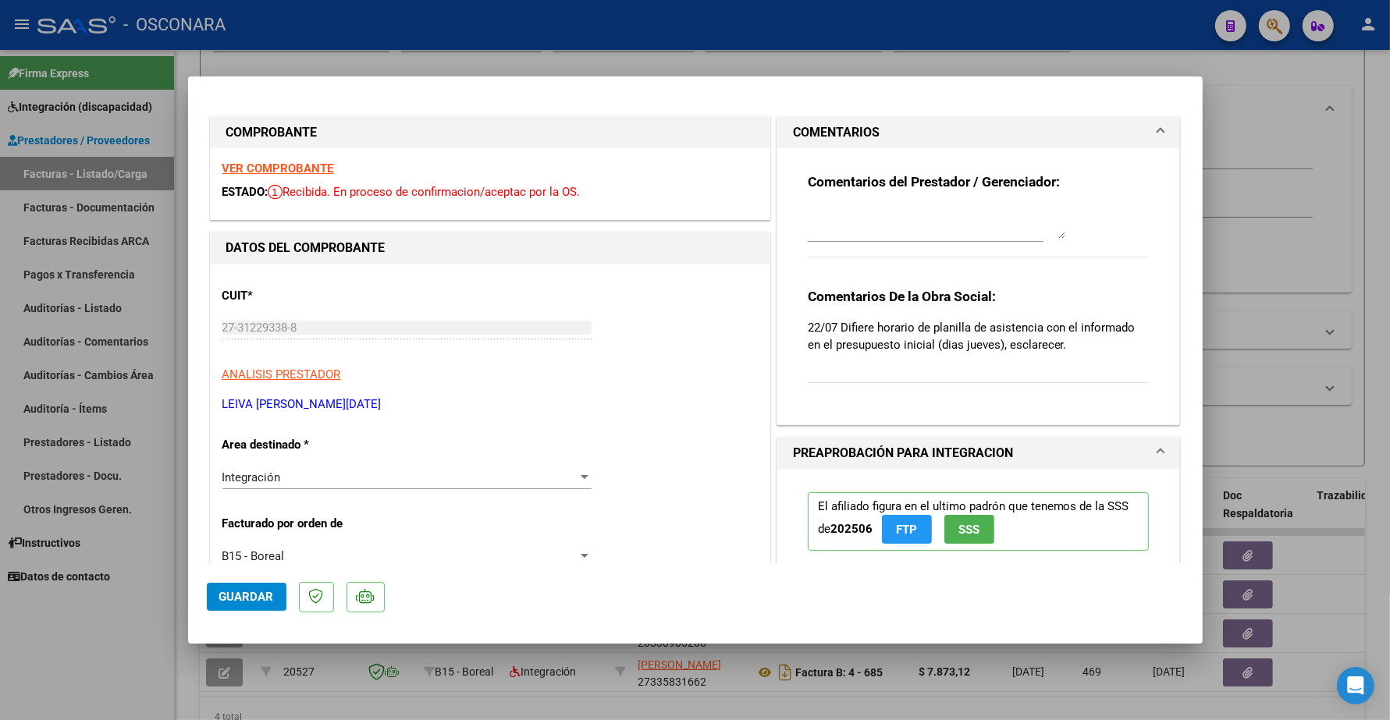
click at [240, 598] on span "Guardar" at bounding box center [246, 597] width 55 height 14
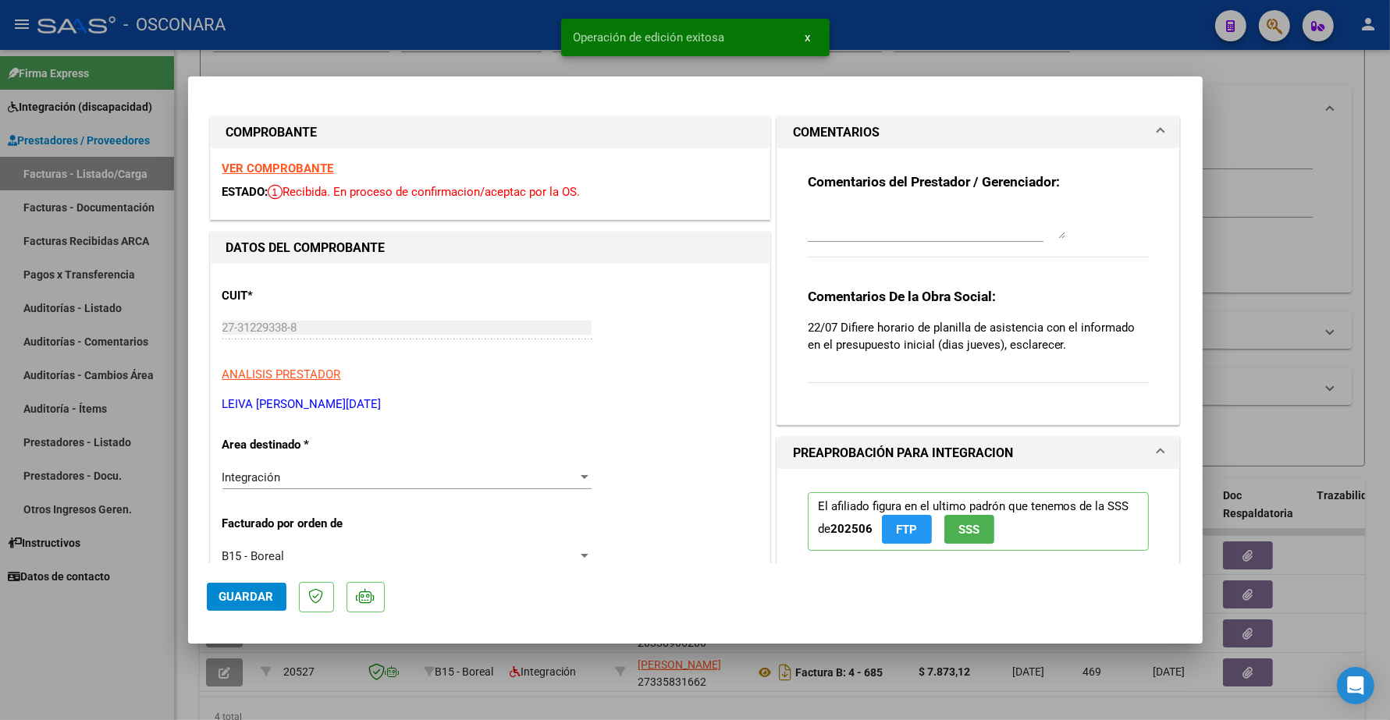
click at [836, 220] on textarea at bounding box center [936, 223] width 257 height 31
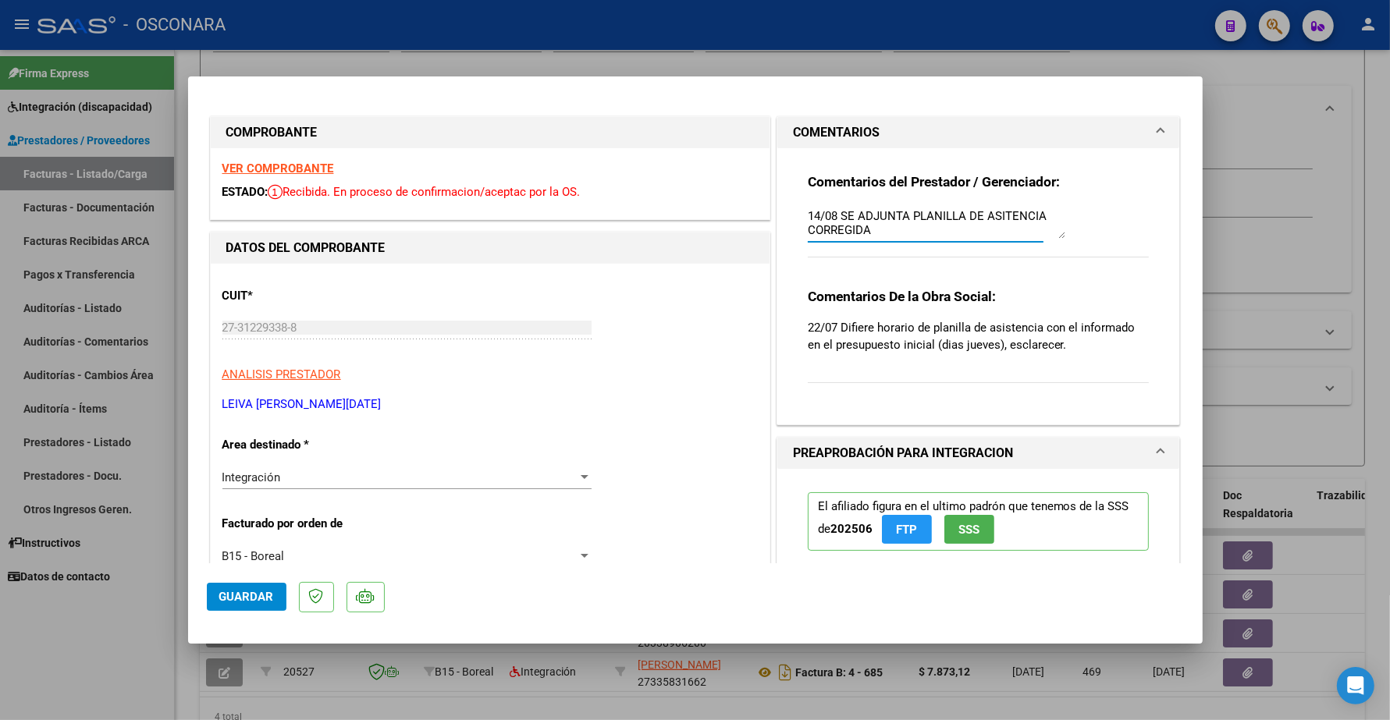
click at [230, 591] on span "Guardar" at bounding box center [246, 597] width 55 height 14
click at [240, 603] on span "Guardar" at bounding box center [246, 597] width 55 height 14
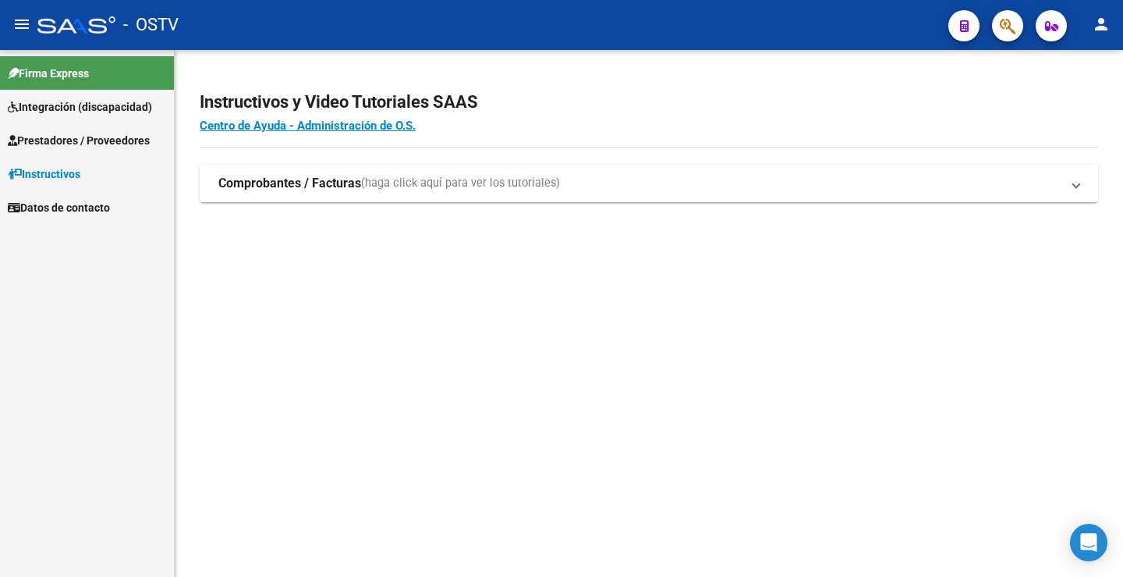
click at [209, 179] on mat-expansion-panel-header "Comprobantes / Facturas (haga click aquí para ver los tutoriales)" at bounding box center [649, 183] width 899 height 37
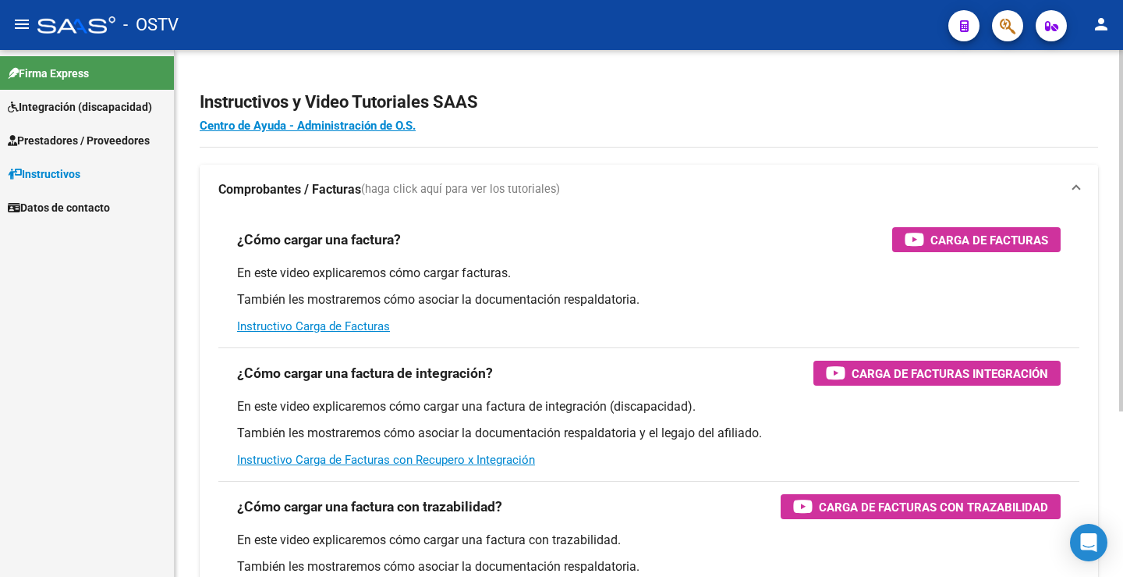
click at [210, 183] on mat-expansion-panel-header "Comprobantes / Facturas (haga click aquí para ver los tutoriales)" at bounding box center [649, 190] width 899 height 50
